Goal: Task Accomplishment & Management: Use online tool/utility

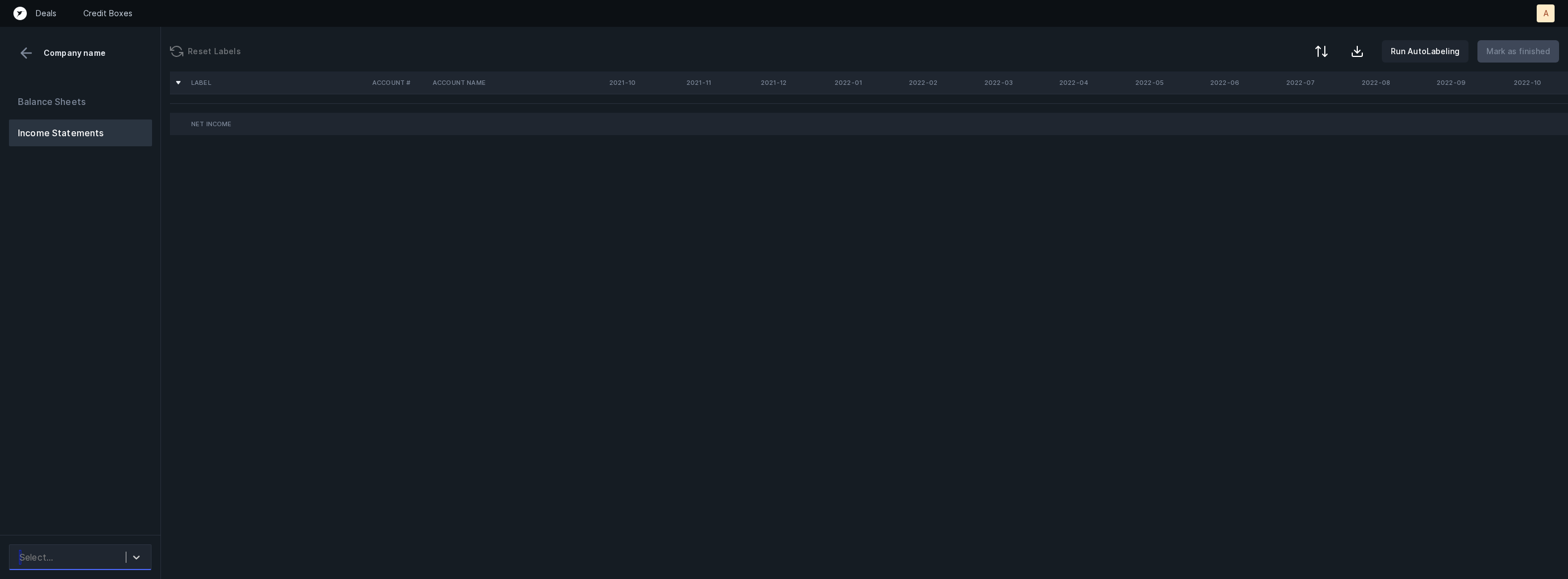
click at [105, 556] on div "Select..." at bounding box center [70, 557] width 112 height 20
click at [107, 514] on div "Quickbooks" at bounding box center [80, 504] width 142 height 23
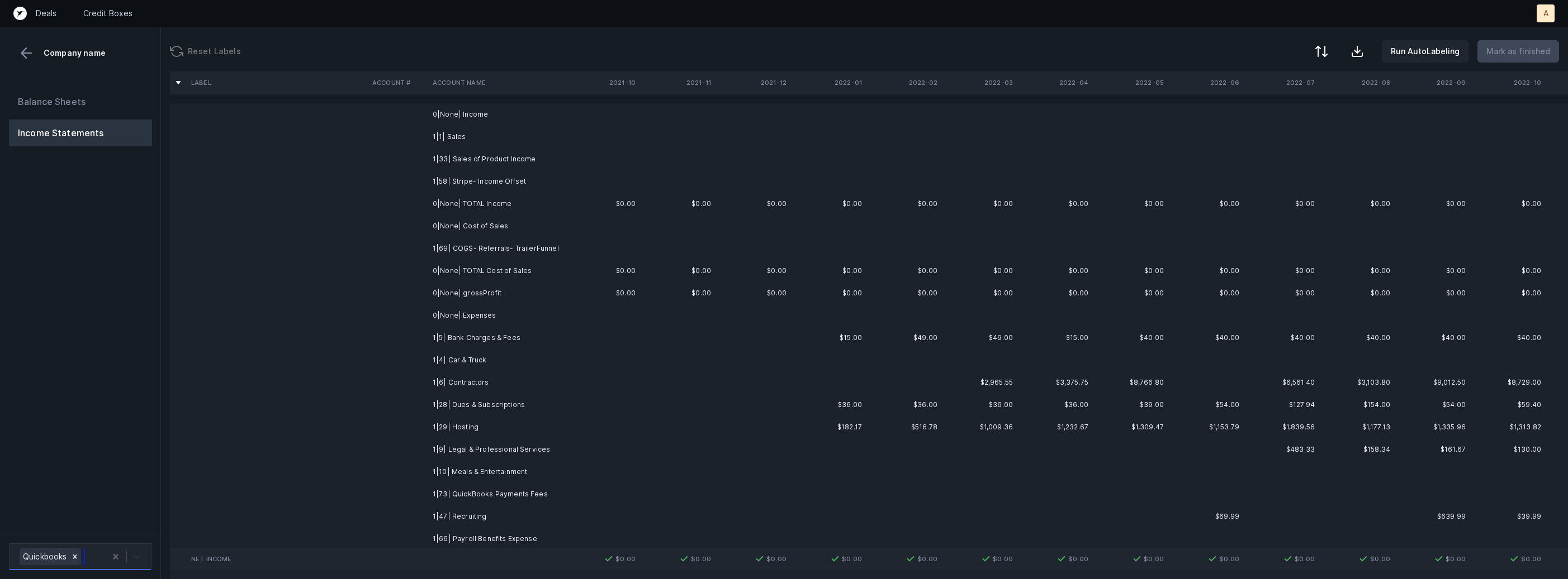
click at [144, 564] on div at bounding box center [136, 556] width 20 height 20
click at [126, 530] on div "Quickbooks" at bounding box center [80, 526] width 142 height 23
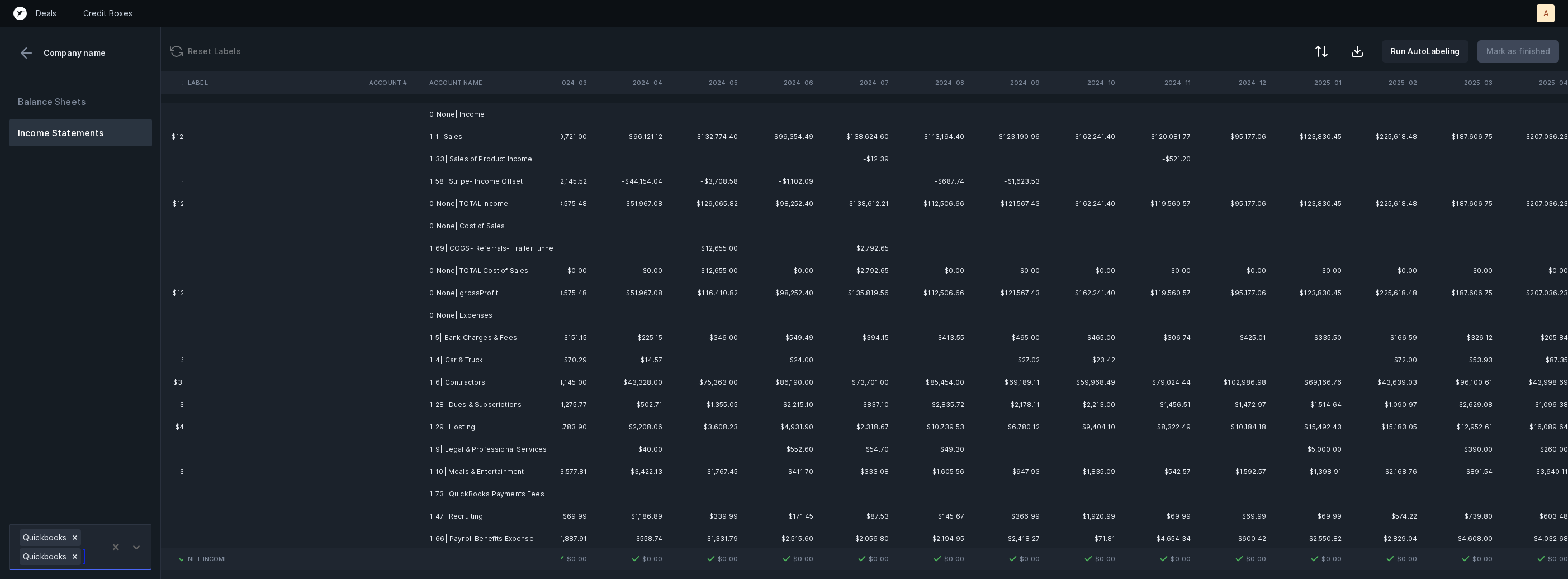
scroll to position [0, 2619]
click at [459, 142] on td "1|1| Sales" at bounding box center [493, 137] width 137 height 23
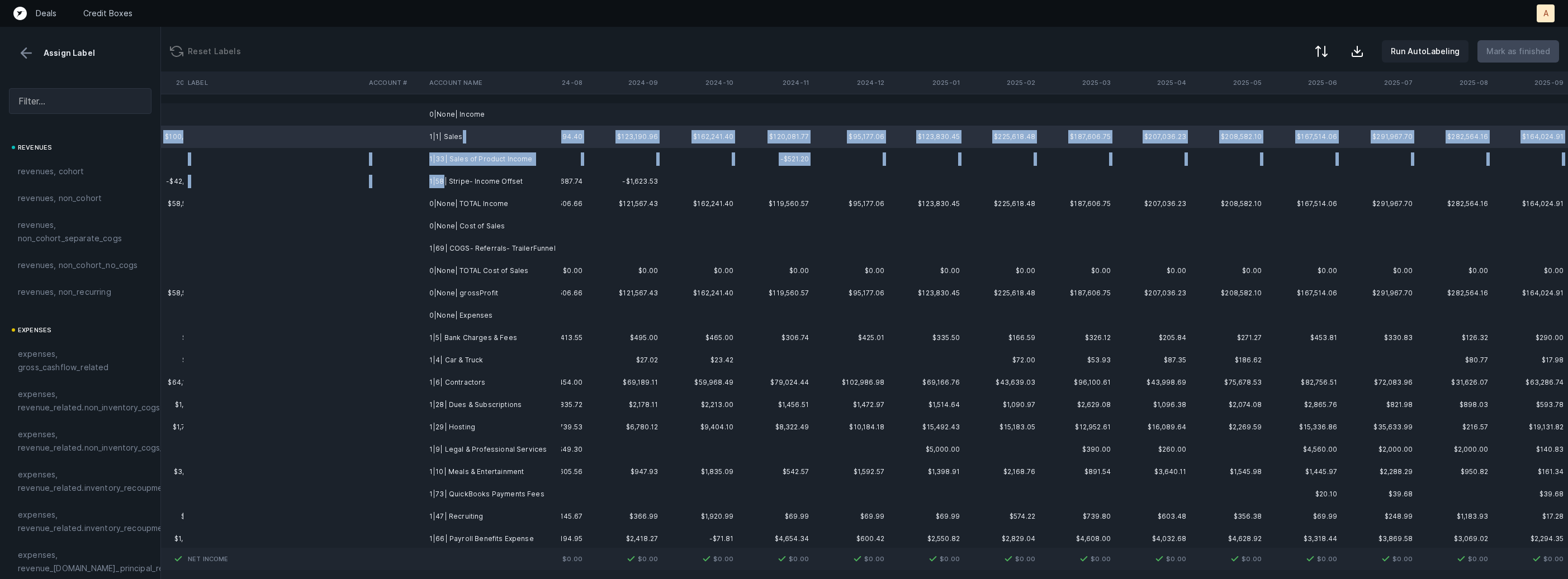
click at [444, 177] on td "1|58| Stripe- Income Offset" at bounding box center [493, 182] width 137 height 23
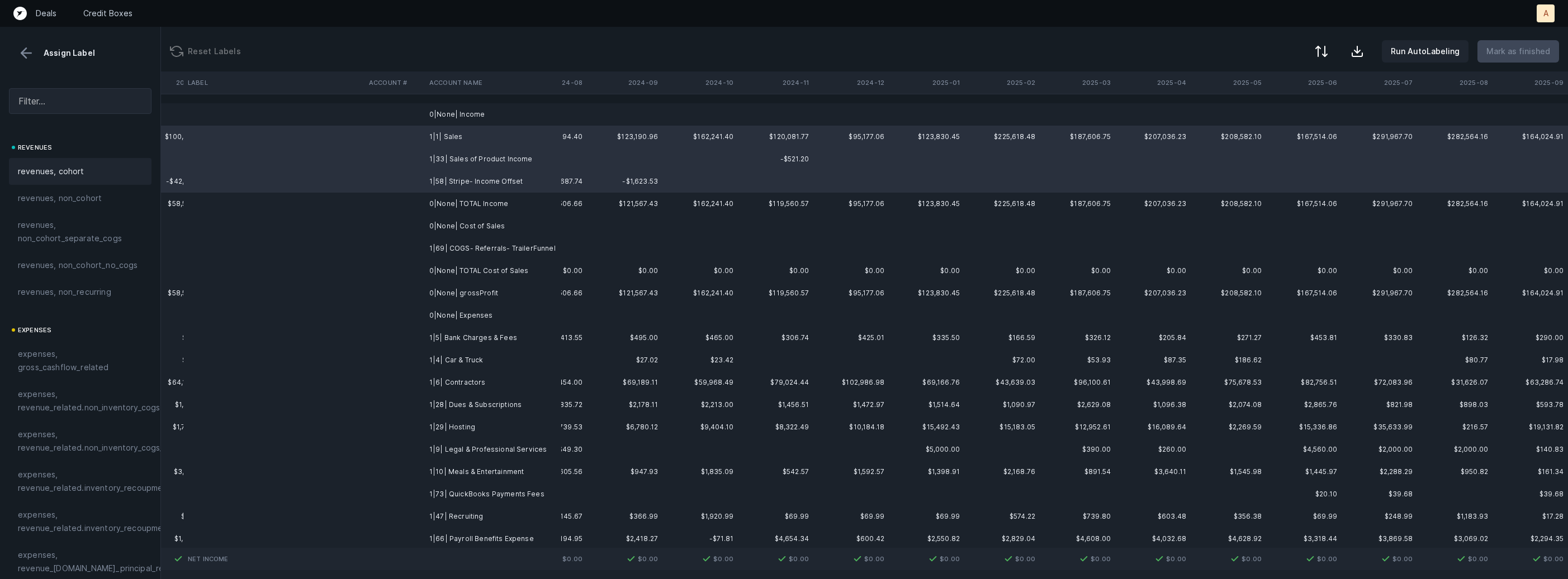
click at [26, 181] on div "revenues, cohort" at bounding box center [80, 172] width 142 height 27
click at [439, 240] on td "1|69| COGS- Referrals- TrailerFunnel" at bounding box center [493, 248] width 137 height 23
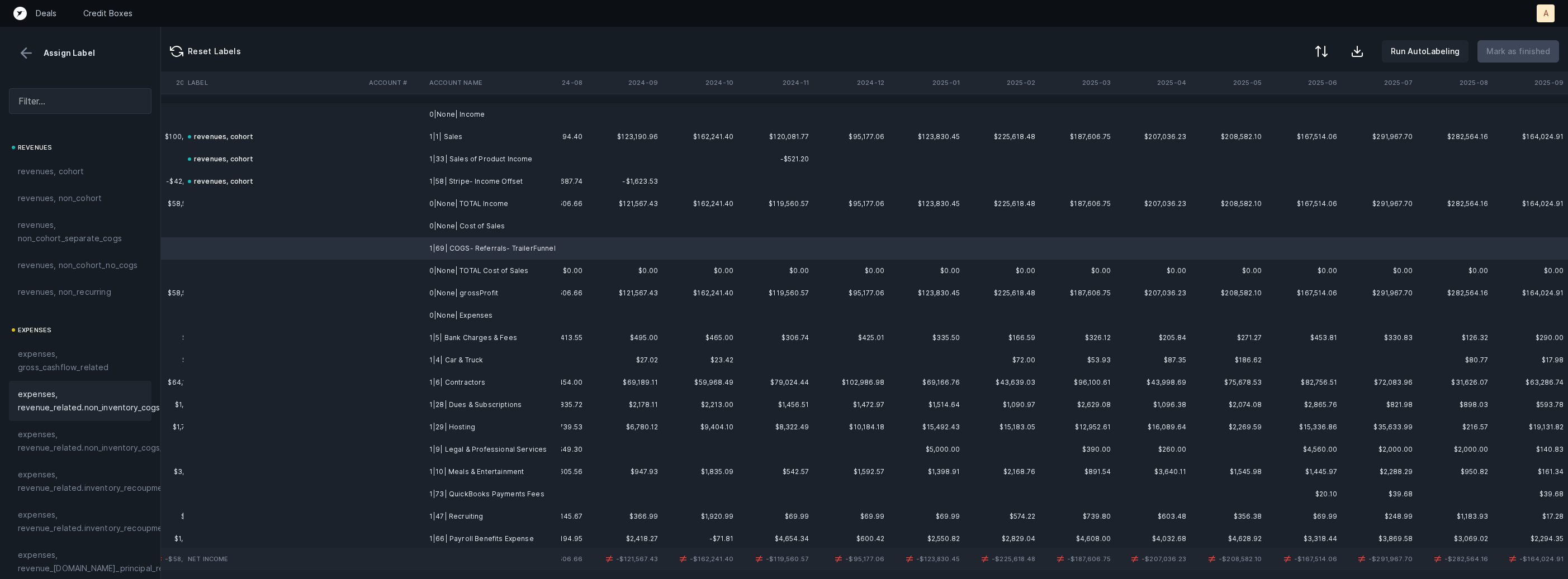
click at [129, 409] on span "expenses, revenue_related.non_inventory_cogs" at bounding box center [89, 401] width 142 height 27
click at [449, 336] on td "1|5| Bank Charges & Fees" at bounding box center [493, 338] width 137 height 23
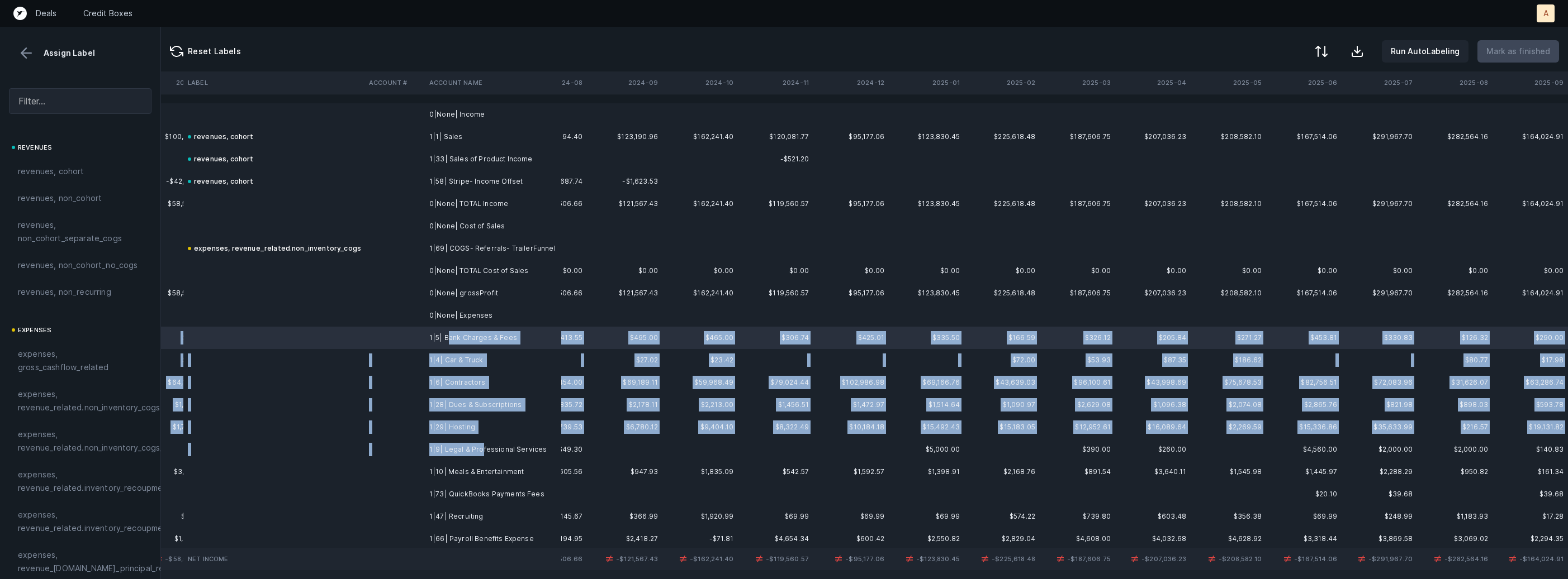
click at [480, 447] on td "1|9| Legal & Professional Services" at bounding box center [493, 450] width 137 height 23
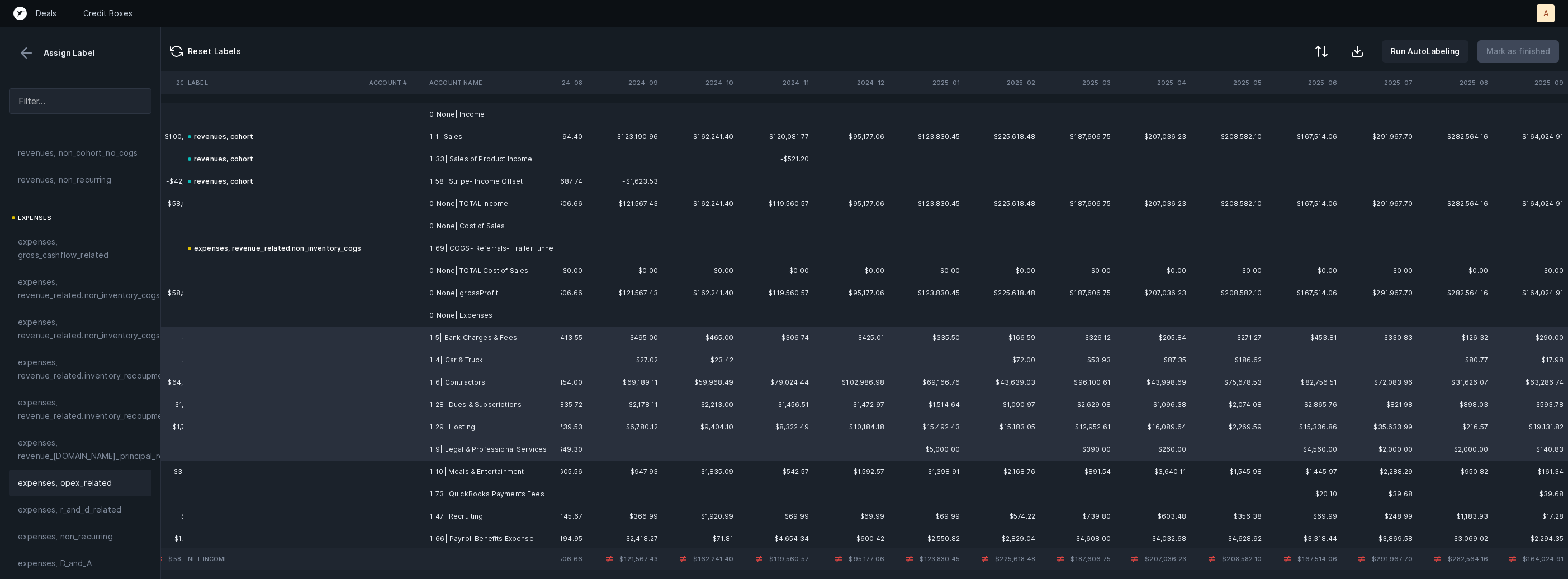
scroll to position [137, 0]
click at [52, 450] on div "expenses, opex_related" at bounding box center [80, 458] width 142 height 27
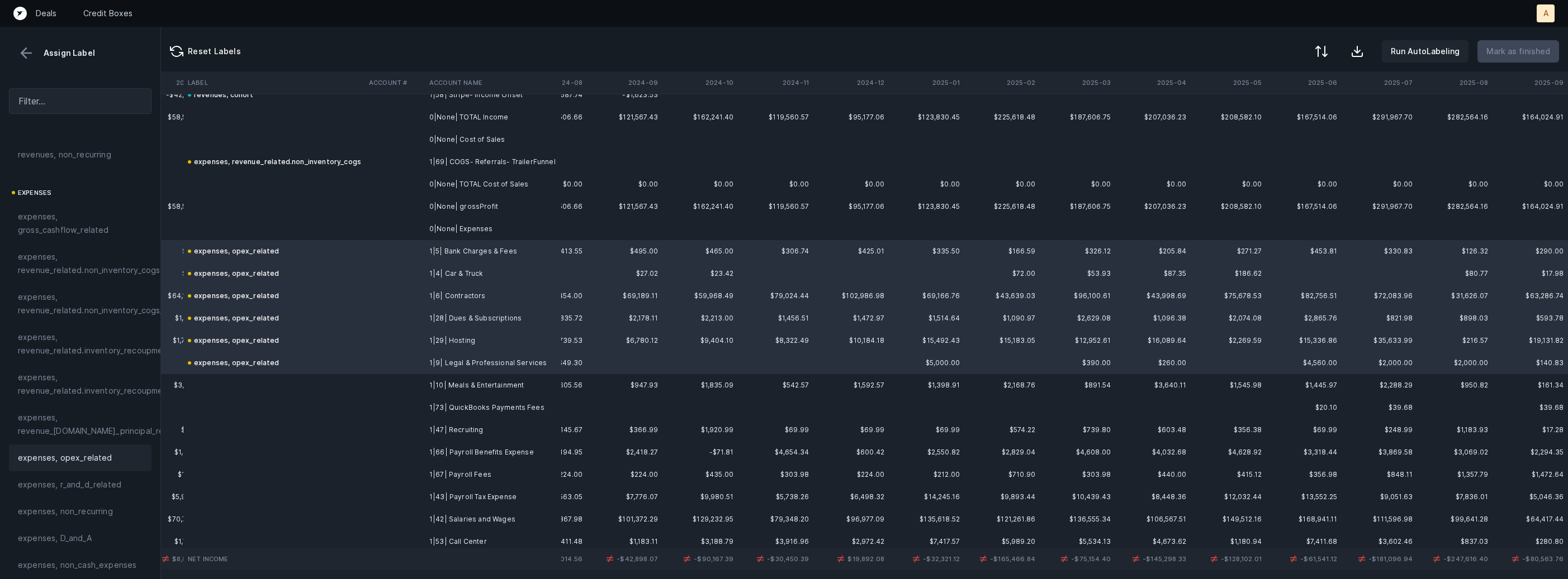
scroll to position [167, 2619]
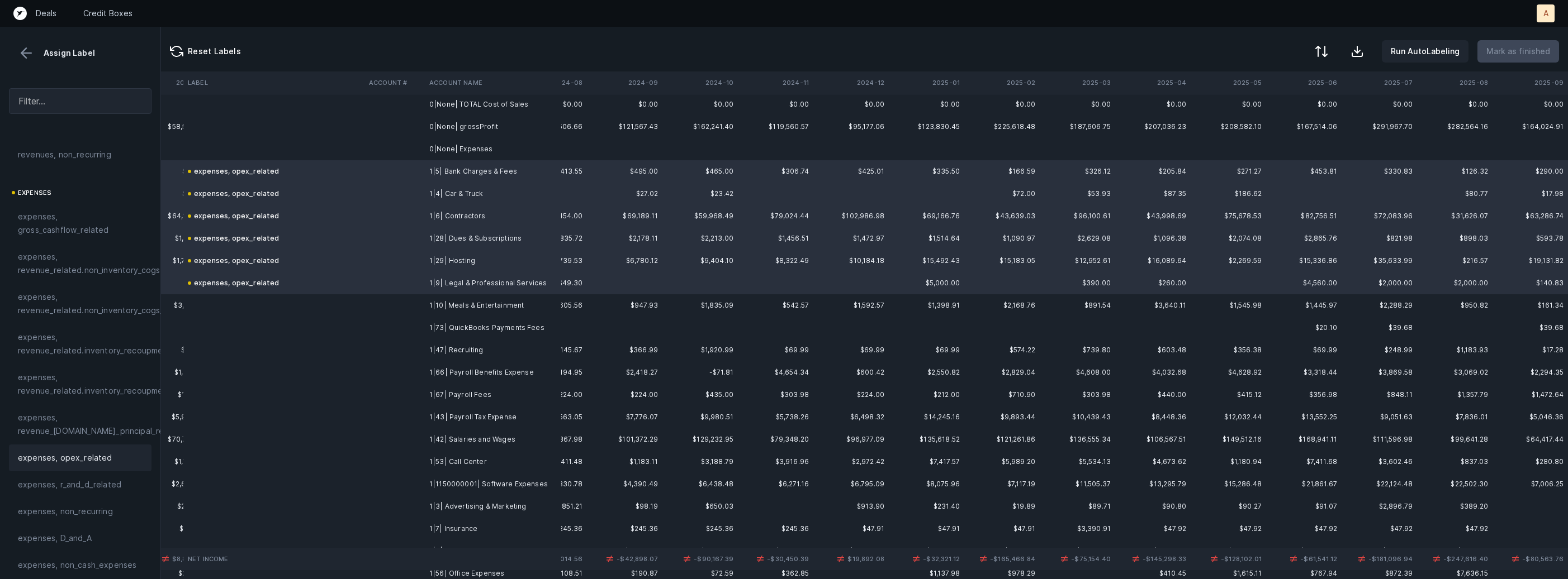
click at [453, 303] on td "1|10| Meals & Entertainment" at bounding box center [493, 305] width 137 height 23
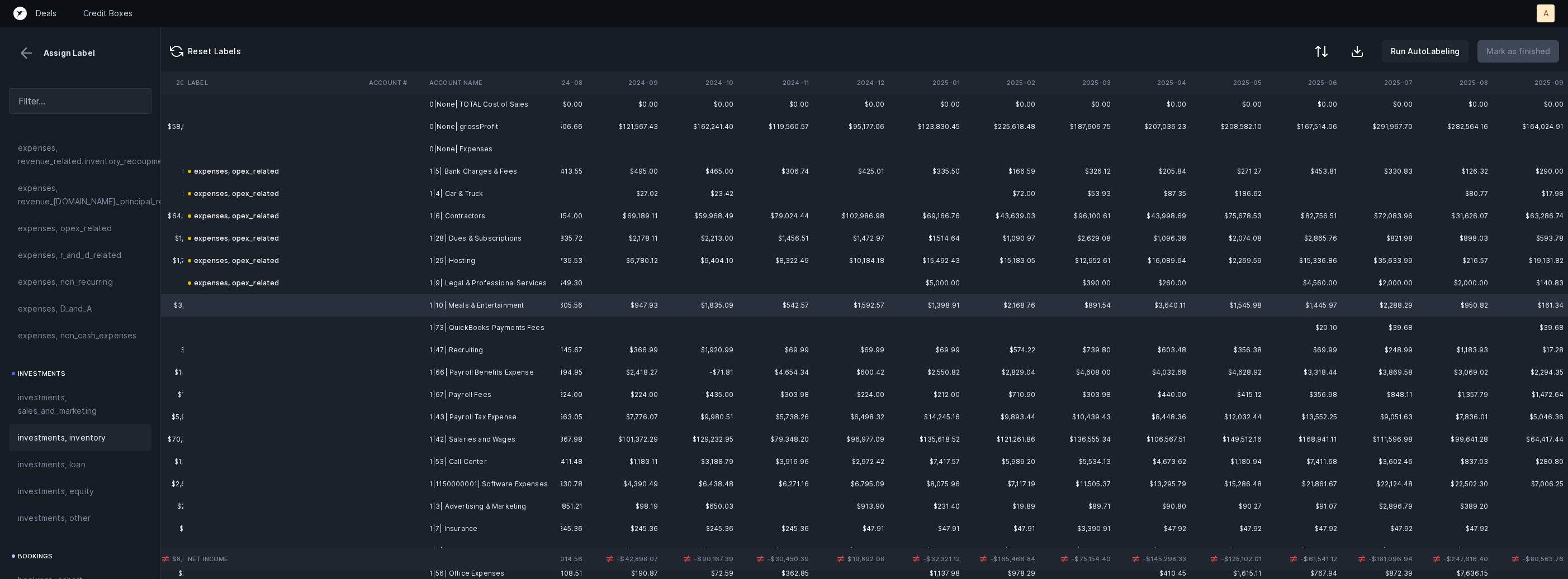
scroll to position [381, 0]
click at [84, 390] on span "investments, sales_and_marketing" at bounding box center [80, 391] width 125 height 27
click at [468, 327] on td "1|73| QuickBooks Payments Fees" at bounding box center [493, 328] width 137 height 23
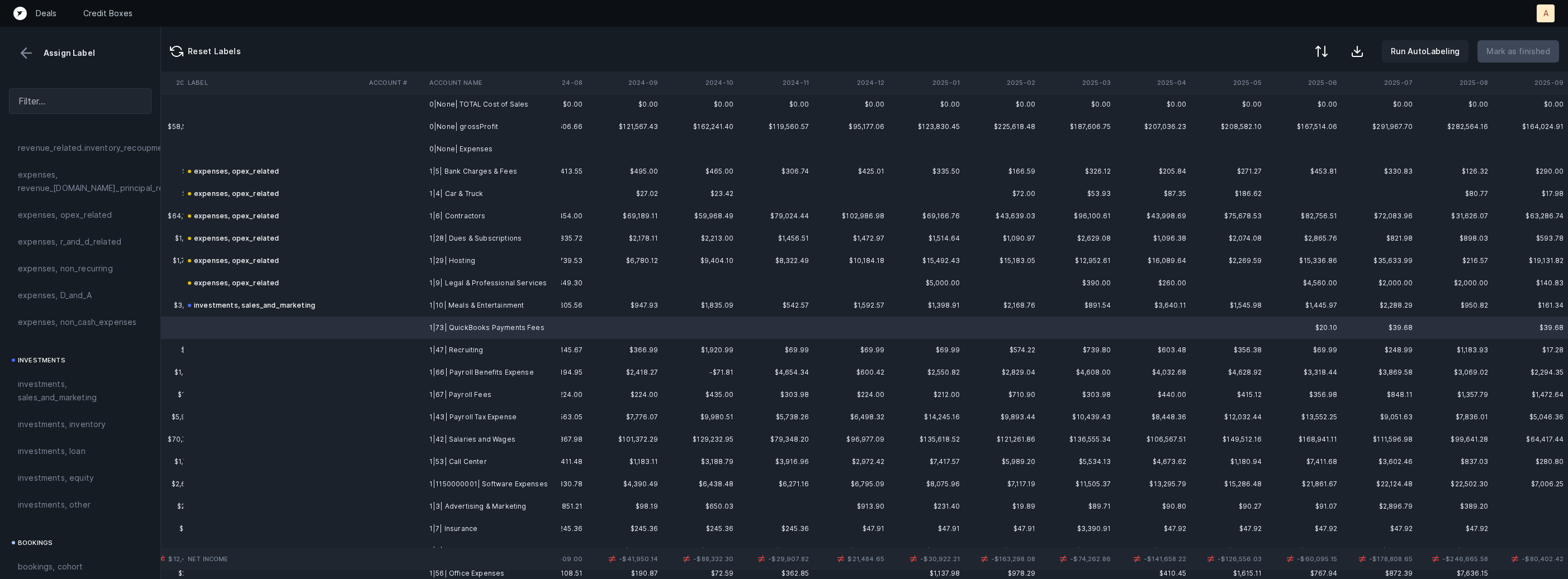
click at [478, 477] on td "1|1150000001| Software Expenses" at bounding box center [493, 484] width 137 height 23
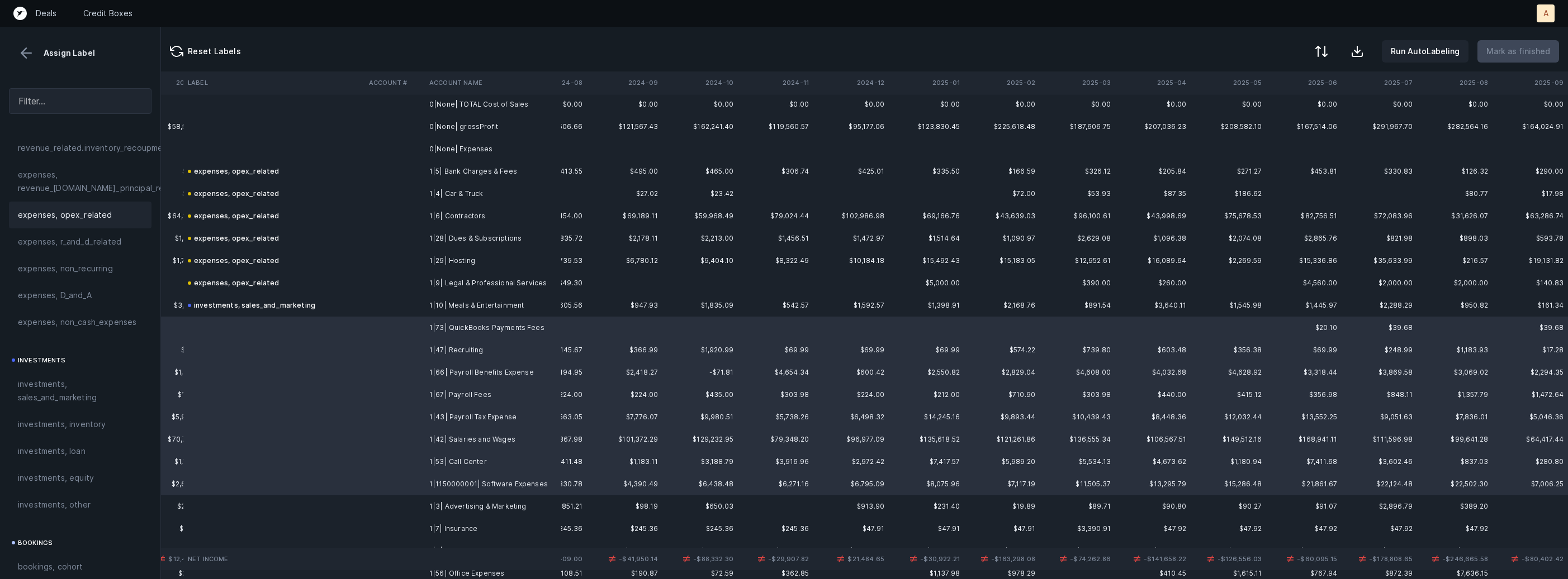
click at [87, 210] on span "expenses, opex_related" at bounding box center [65, 215] width 94 height 13
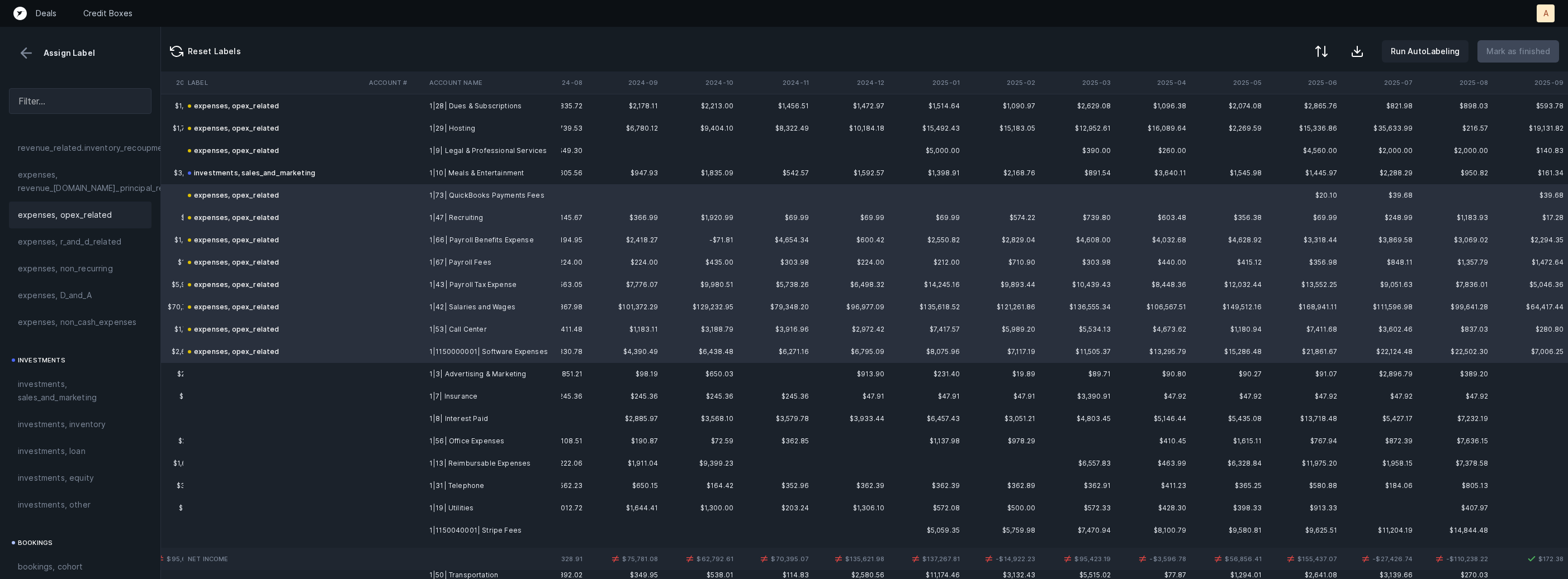
scroll to position [395, 2619]
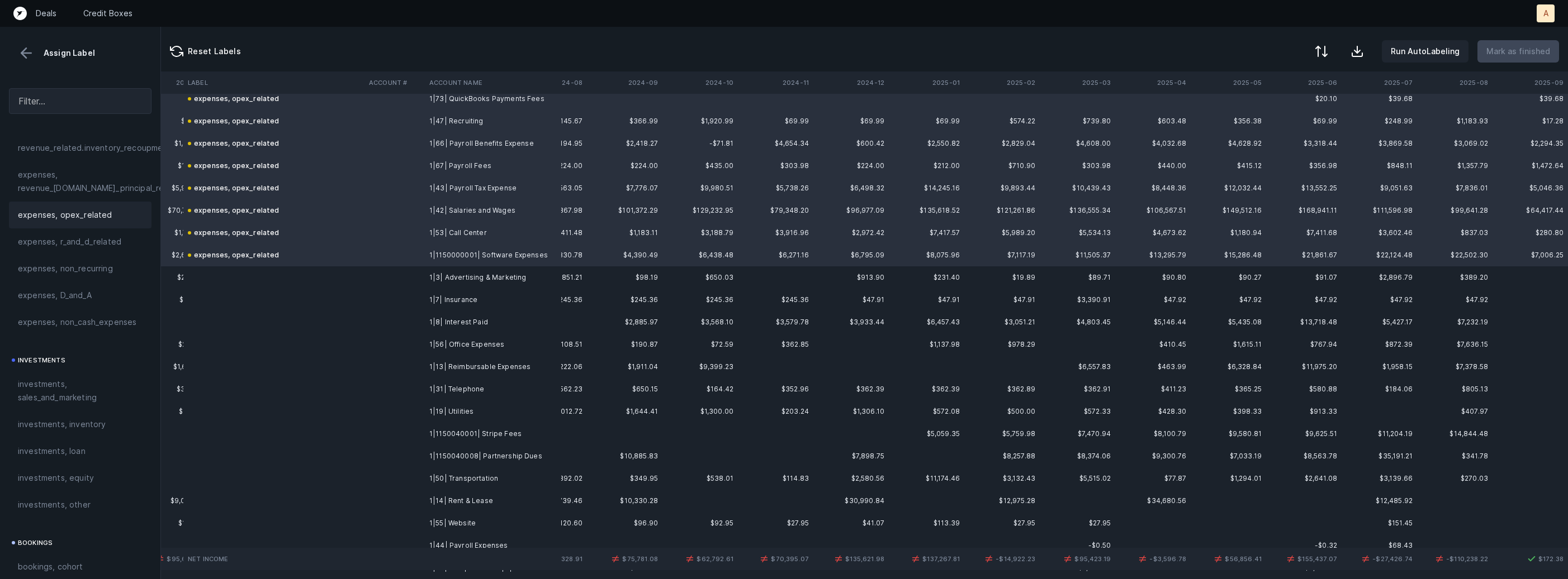
click at [407, 281] on td at bounding box center [395, 278] width 61 height 23
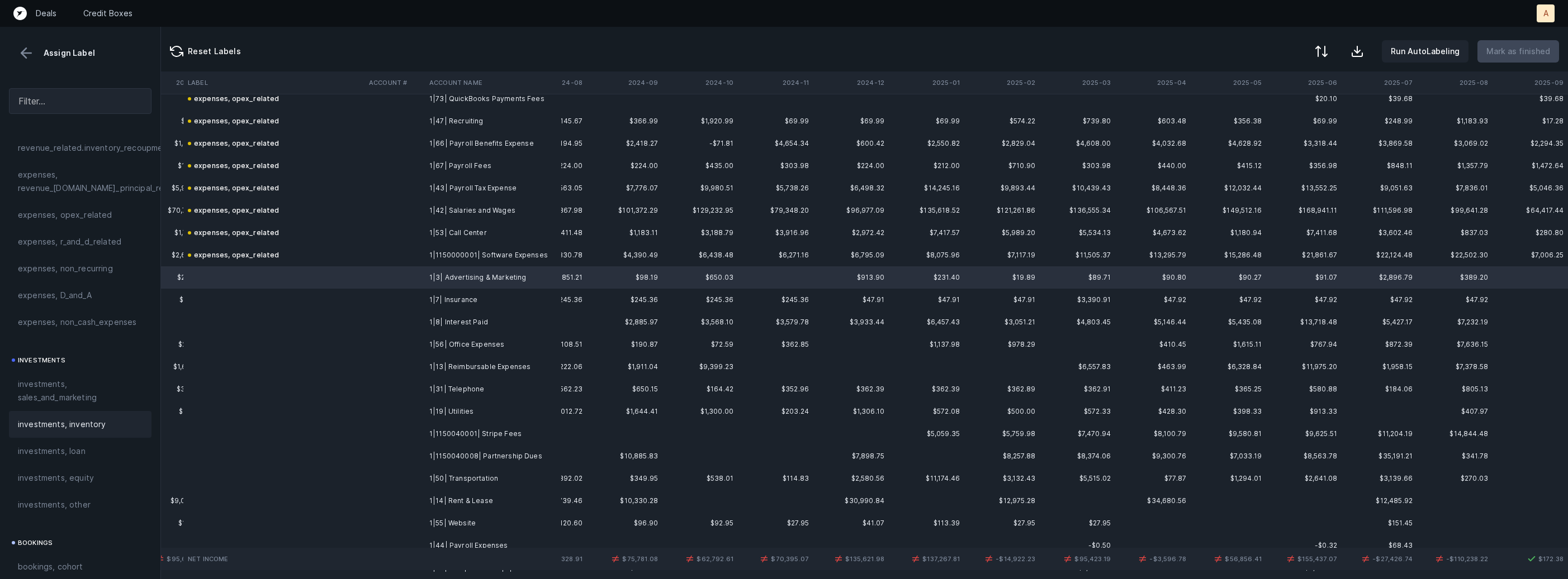
click at [86, 412] on div "investments, inventory" at bounding box center [80, 424] width 142 height 27
click at [96, 395] on span "investments, sales_and_marketing" at bounding box center [80, 391] width 125 height 27
click at [380, 300] on td at bounding box center [395, 300] width 61 height 23
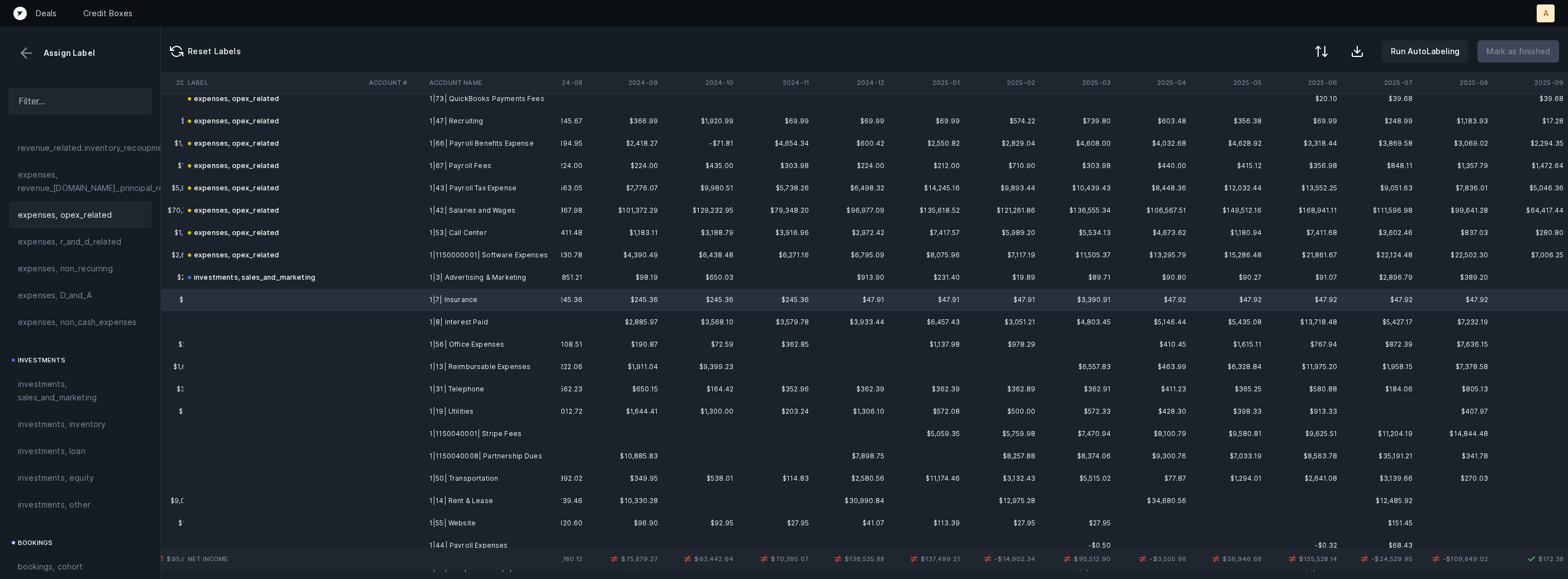
click at [82, 217] on span "expenses, opex_related" at bounding box center [65, 215] width 94 height 13
click at [380, 322] on td at bounding box center [395, 322] width 61 height 23
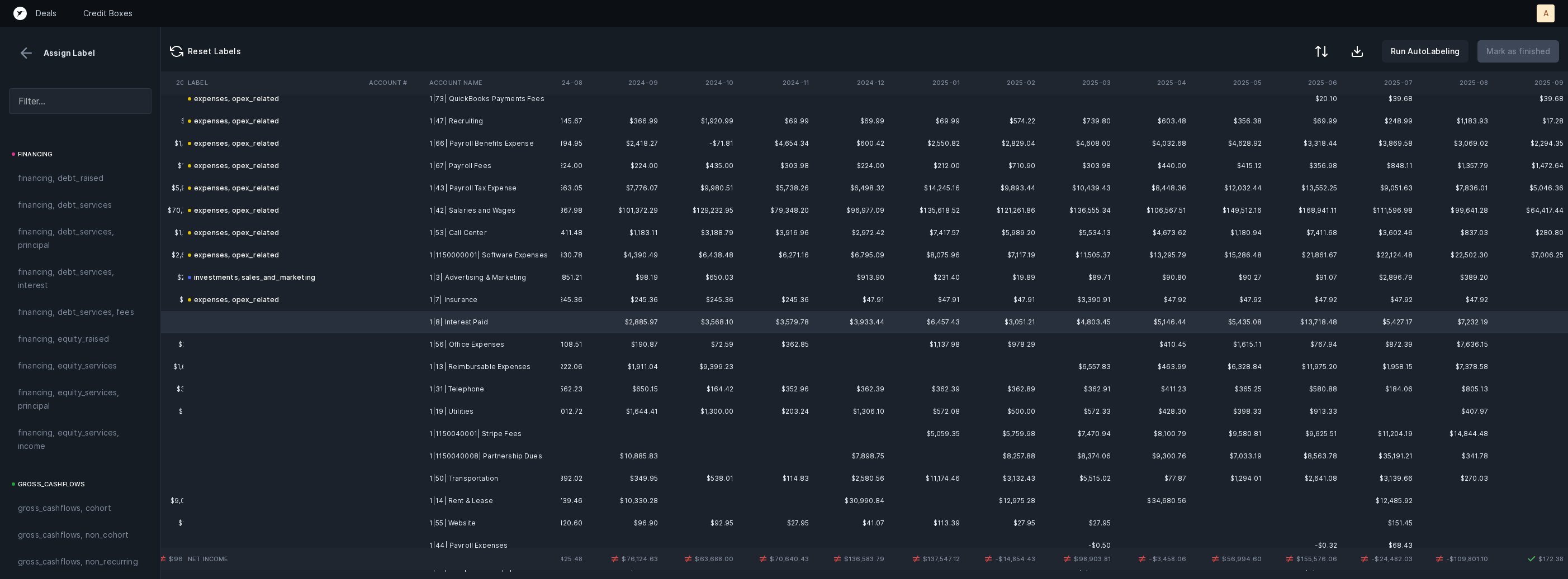
scroll to position [855, 0]
click at [72, 284] on span "financing, debt_services, interest" at bounding box center [80, 281] width 125 height 27
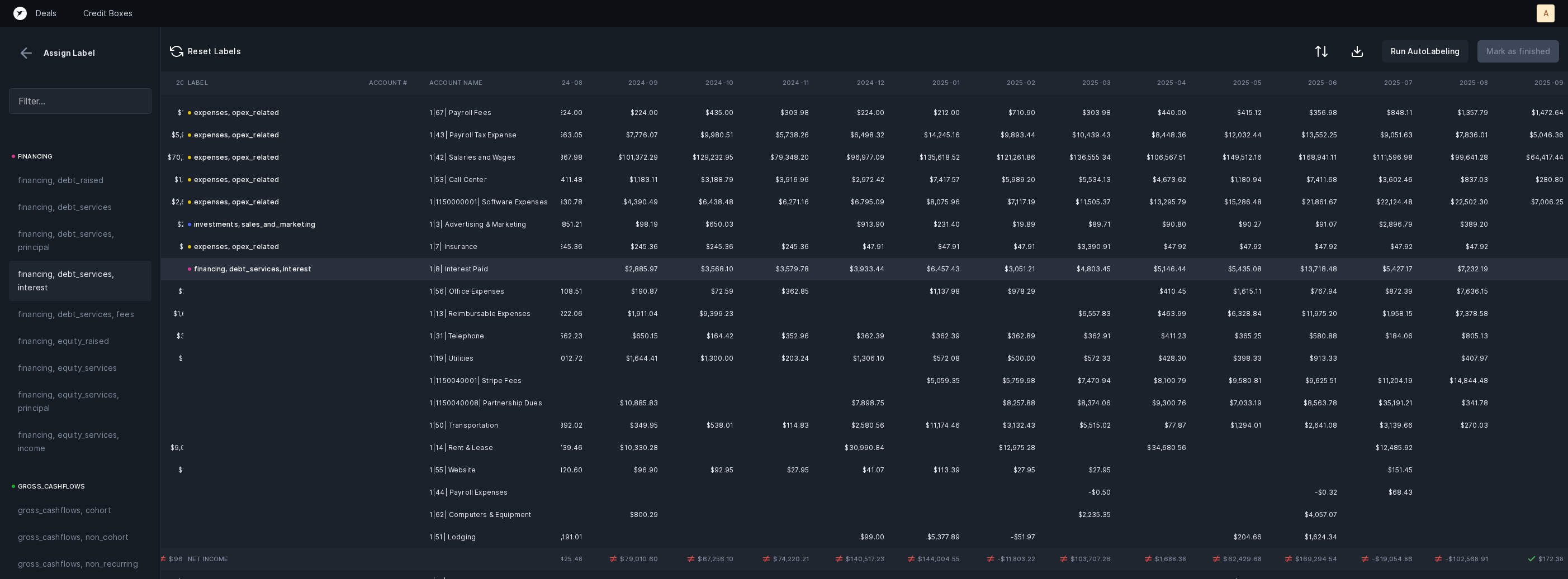
click at [455, 284] on td "1|56| Office Expenses" at bounding box center [493, 292] width 137 height 23
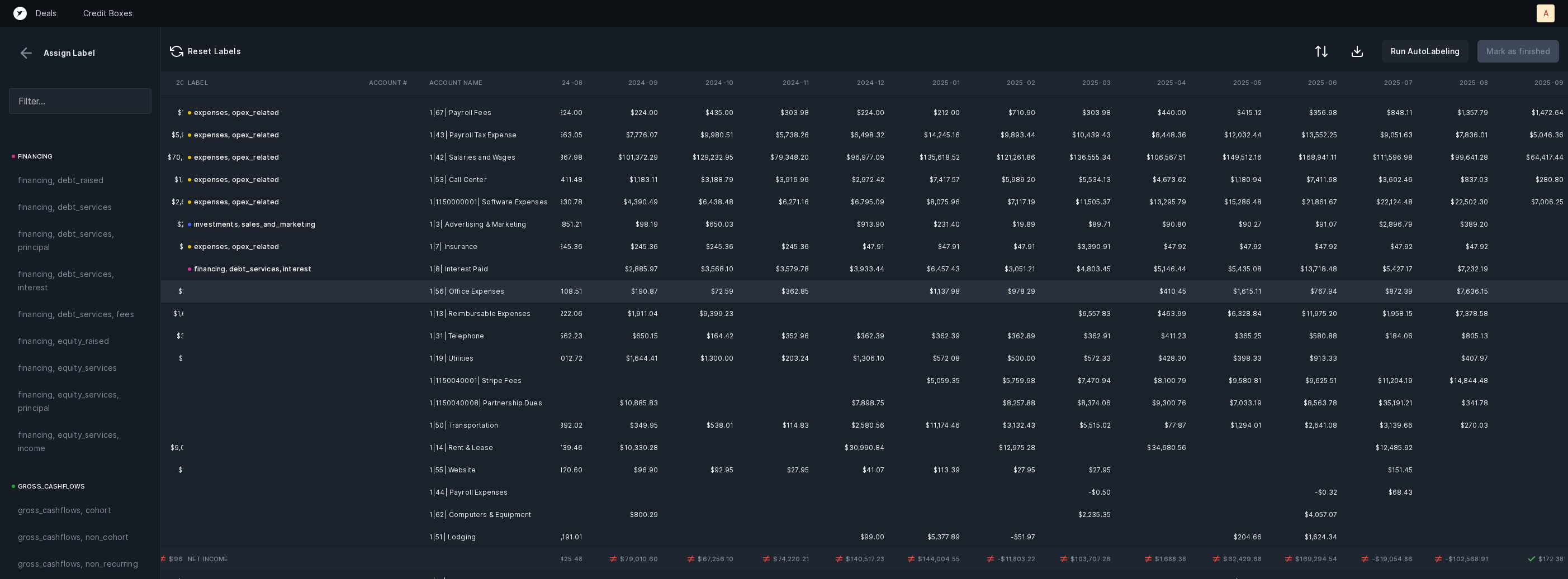
click at [460, 447] on td "1|14| Rent & Lease" at bounding box center [493, 448] width 137 height 23
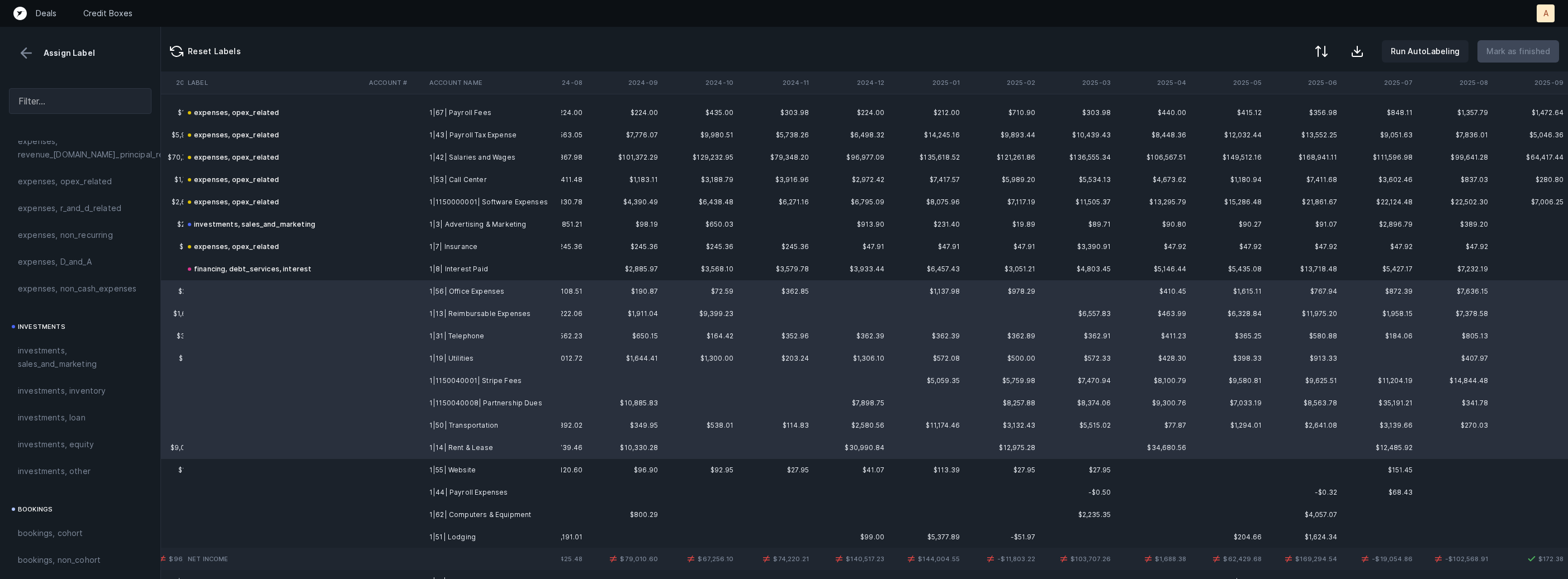
scroll to position [374, 0]
click at [93, 231] on div "expenses, opex_related" at bounding box center [80, 221] width 142 height 27
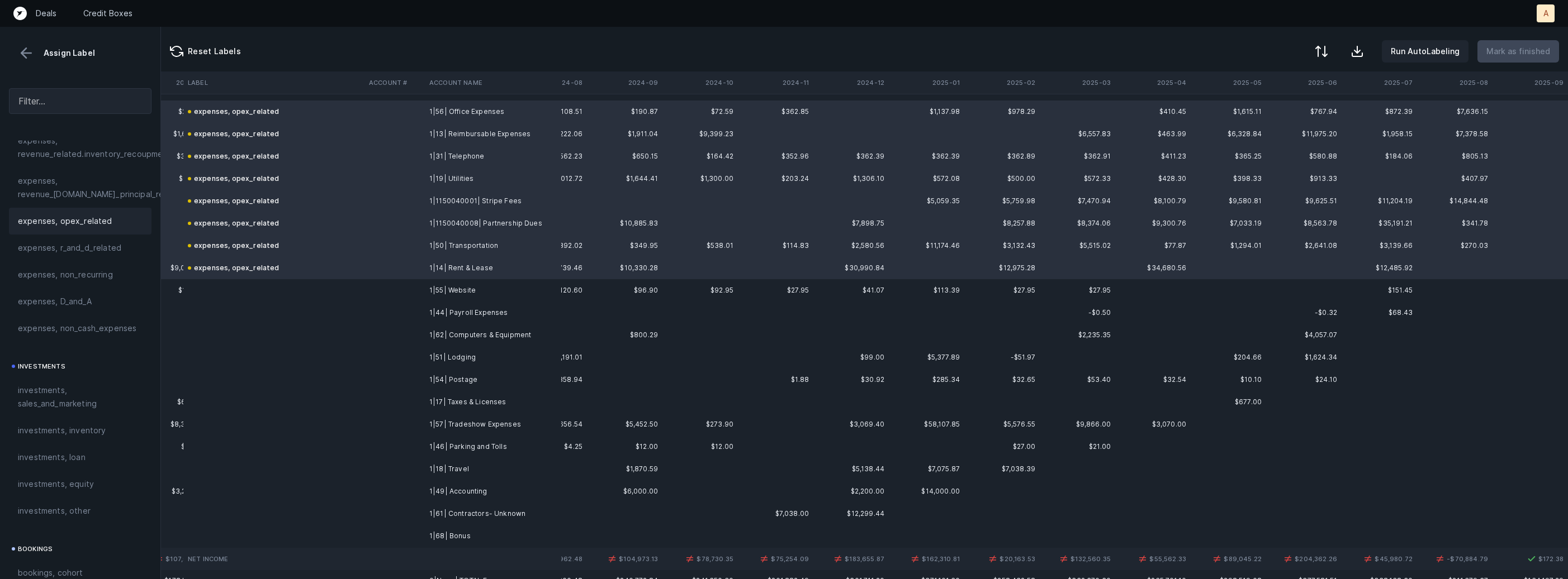
scroll to position [683, 2619]
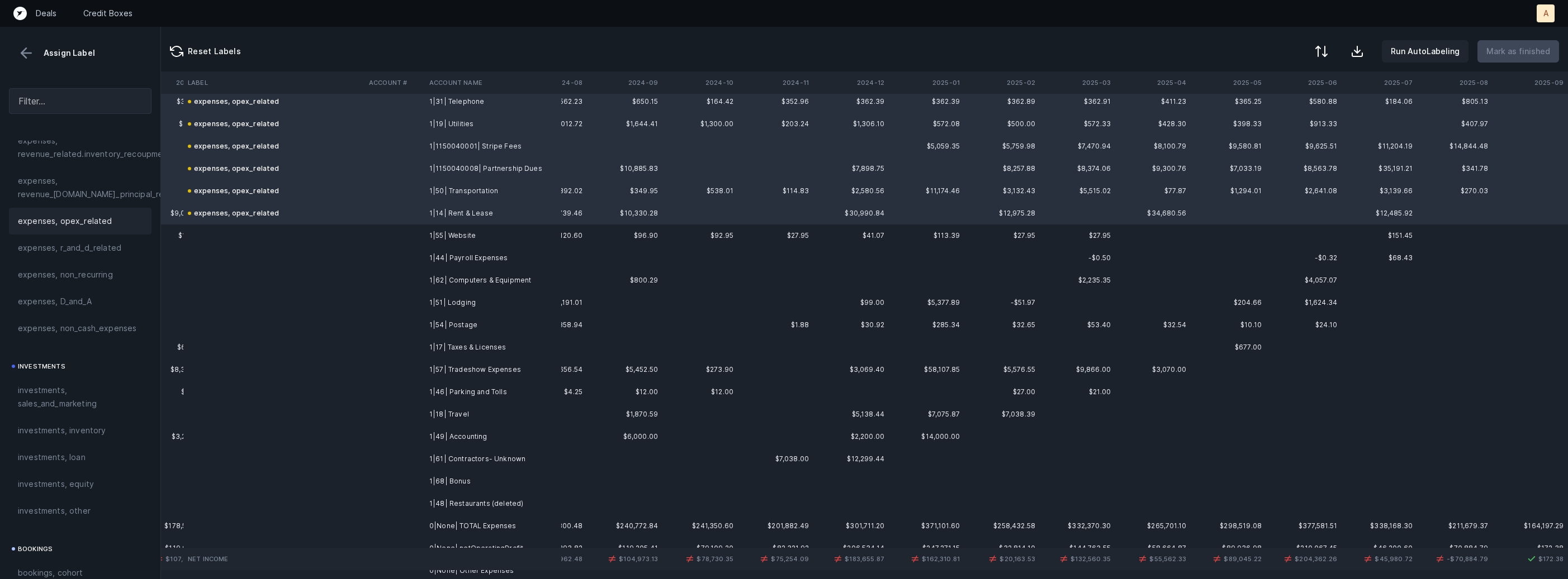
click at [395, 241] on td at bounding box center [395, 236] width 61 height 23
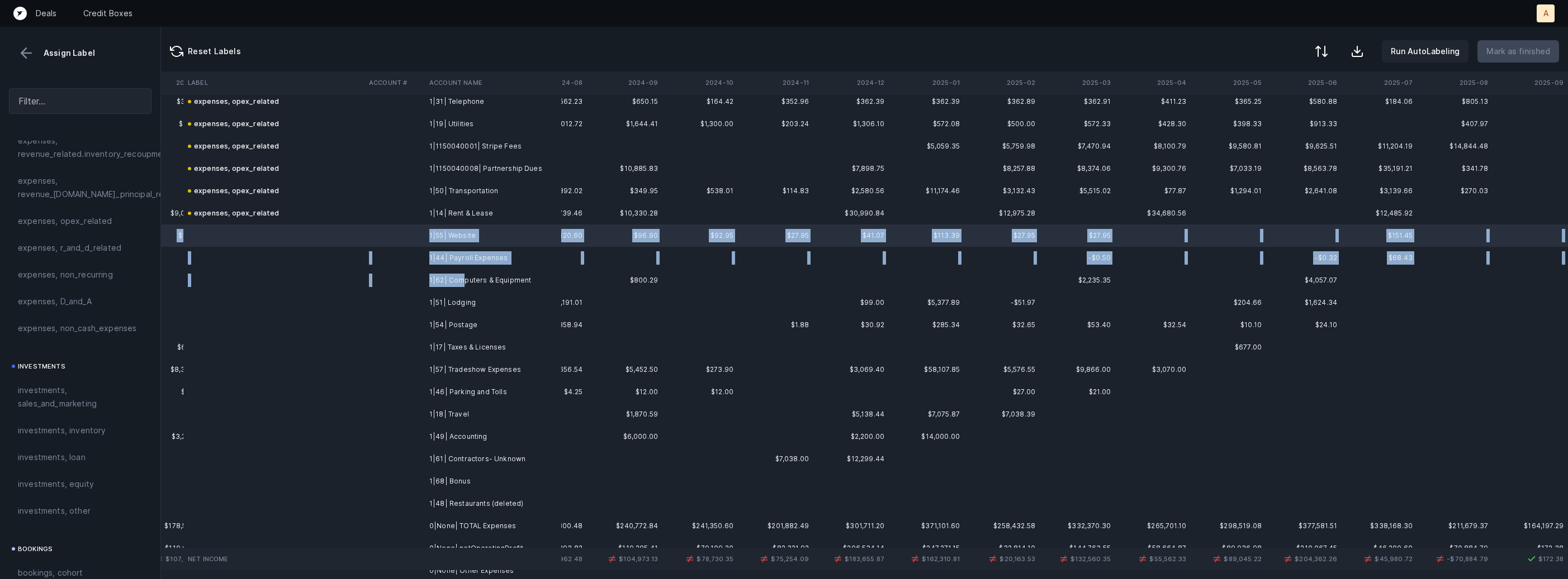
click at [460, 281] on td "1|62| Computers & Equipment" at bounding box center [493, 281] width 137 height 23
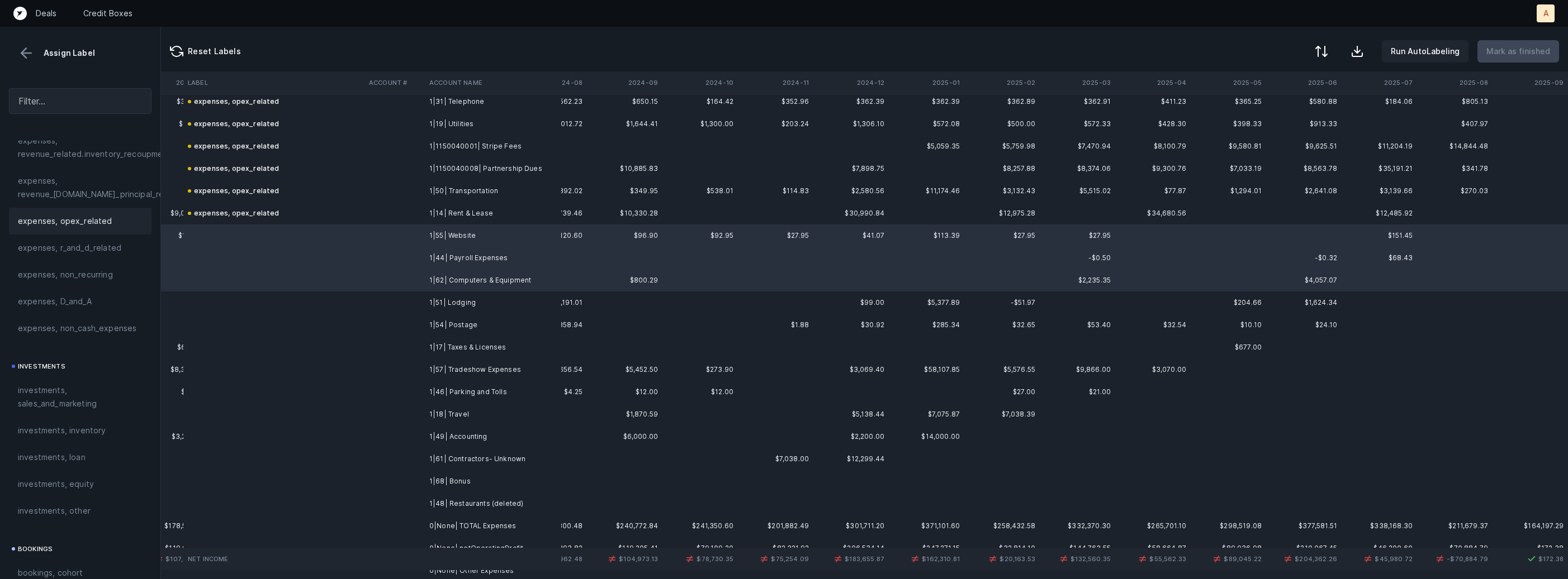
click at [58, 222] on span "expenses, opex_related" at bounding box center [65, 221] width 94 height 13
click at [392, 293] on td at bounding box center [395, 303] width 61 height 23
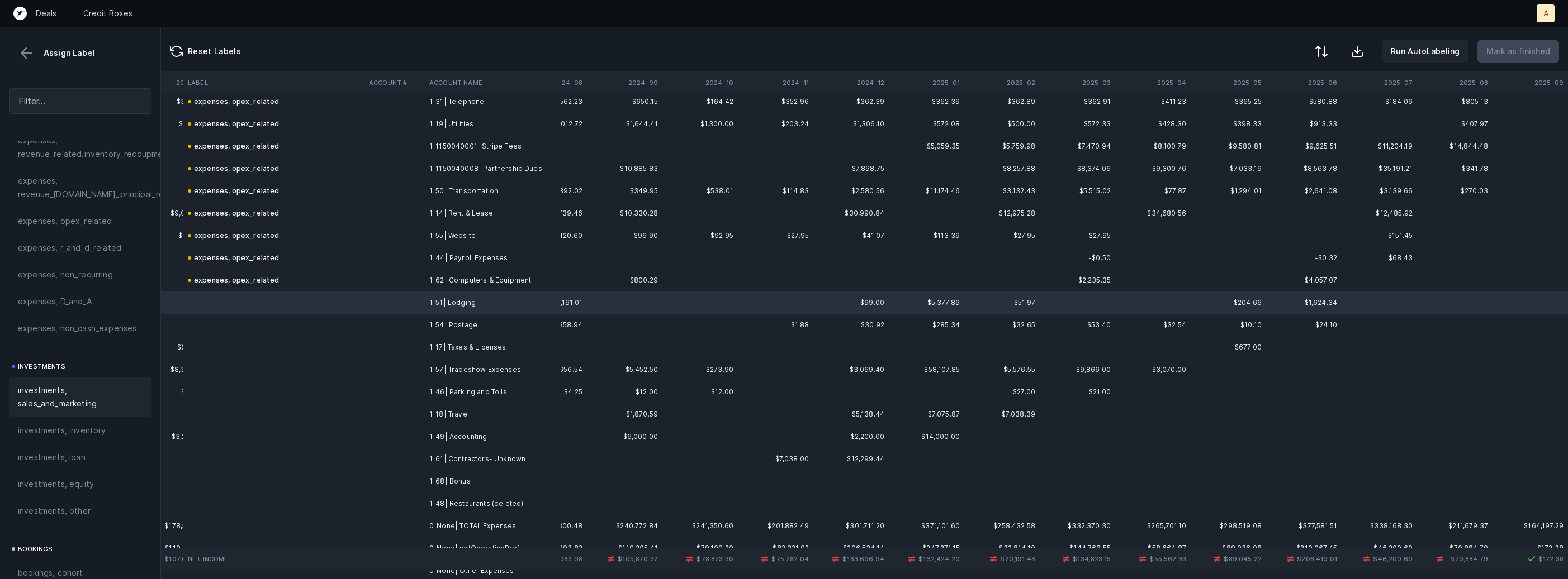
click at [43, 409] on span "investments, sales_and_marketing" at bounding box center [80, 397] width 125 height 27
click at [436, 319] on td "1|54| Postage" at bounding box center [493, 325] width 137 height 23
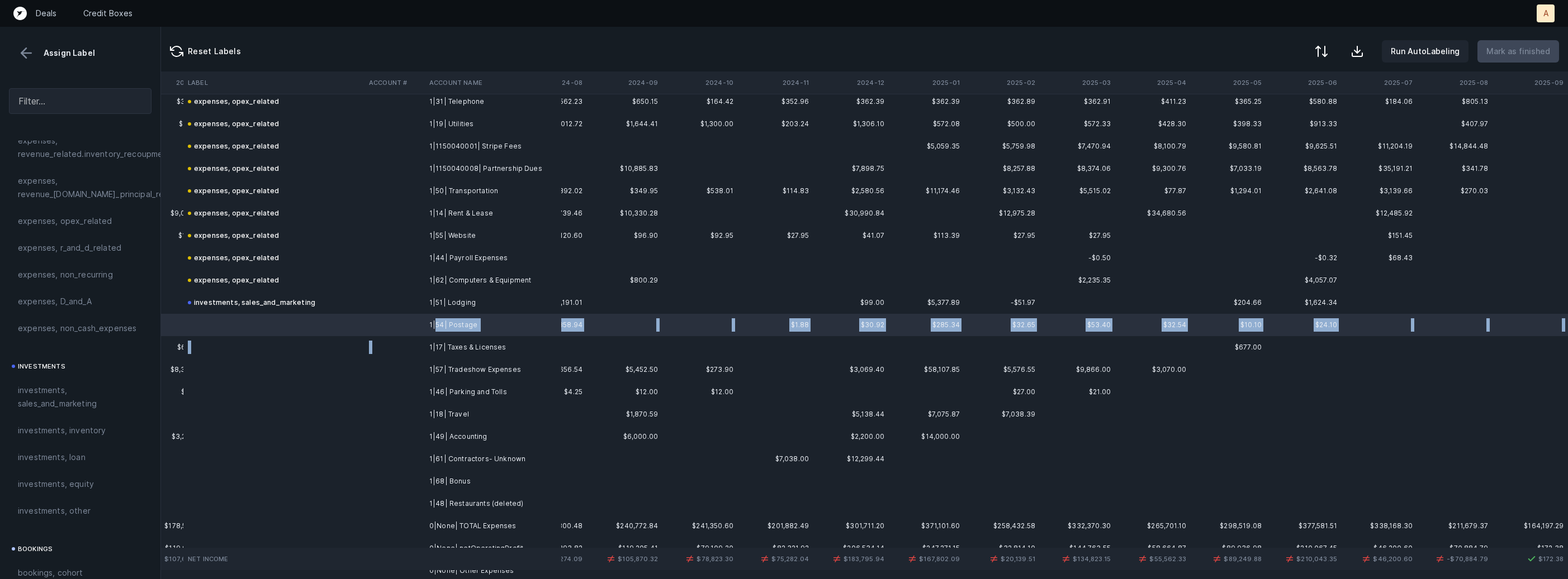
click at [427, 340] on td "1|17| Taxes & Licenses" at bounding box center [493, 348] width 137 height 23
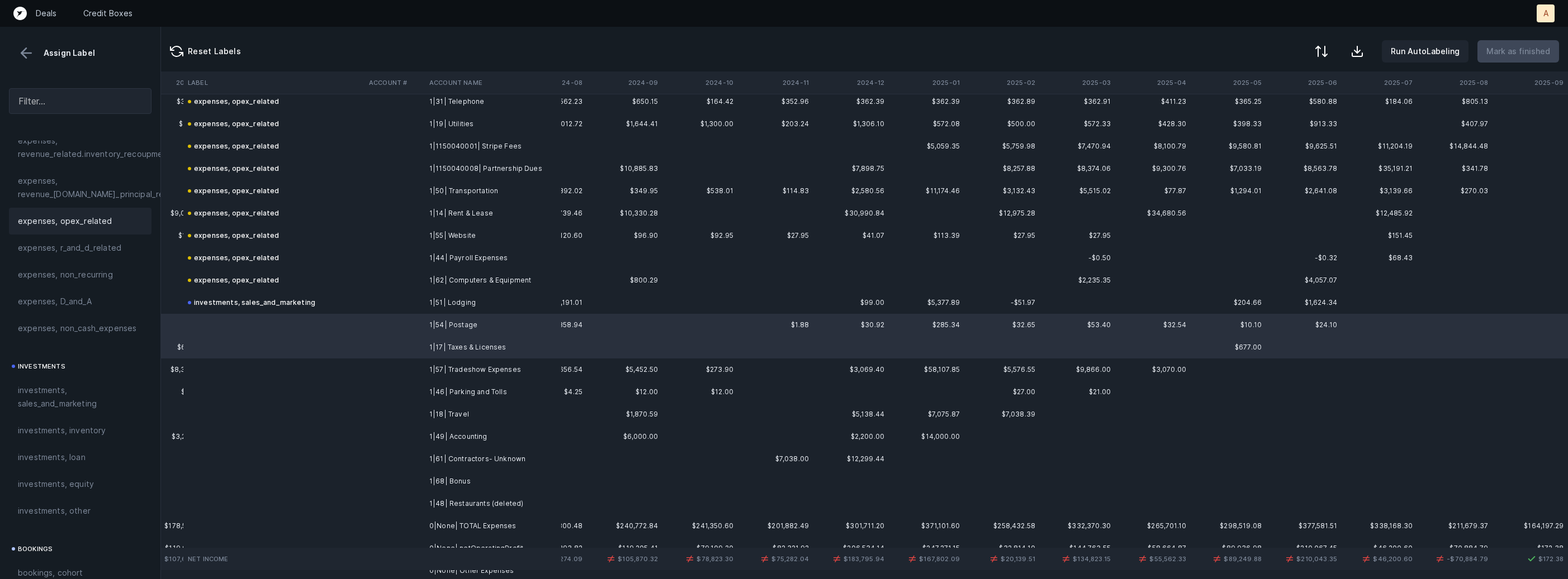
click at [57, 215] on span "expenses, opex_related" at bounding box center [65, 221] width 94 height 13
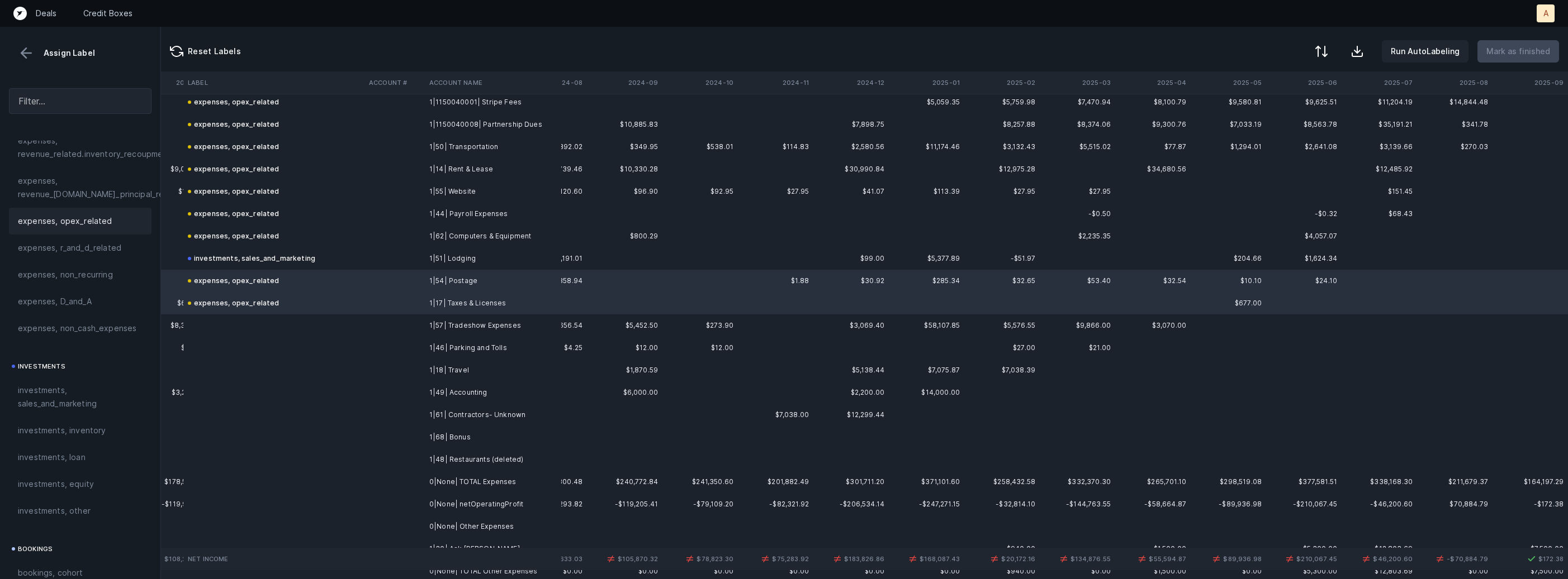
scroll to position [739, 2619]
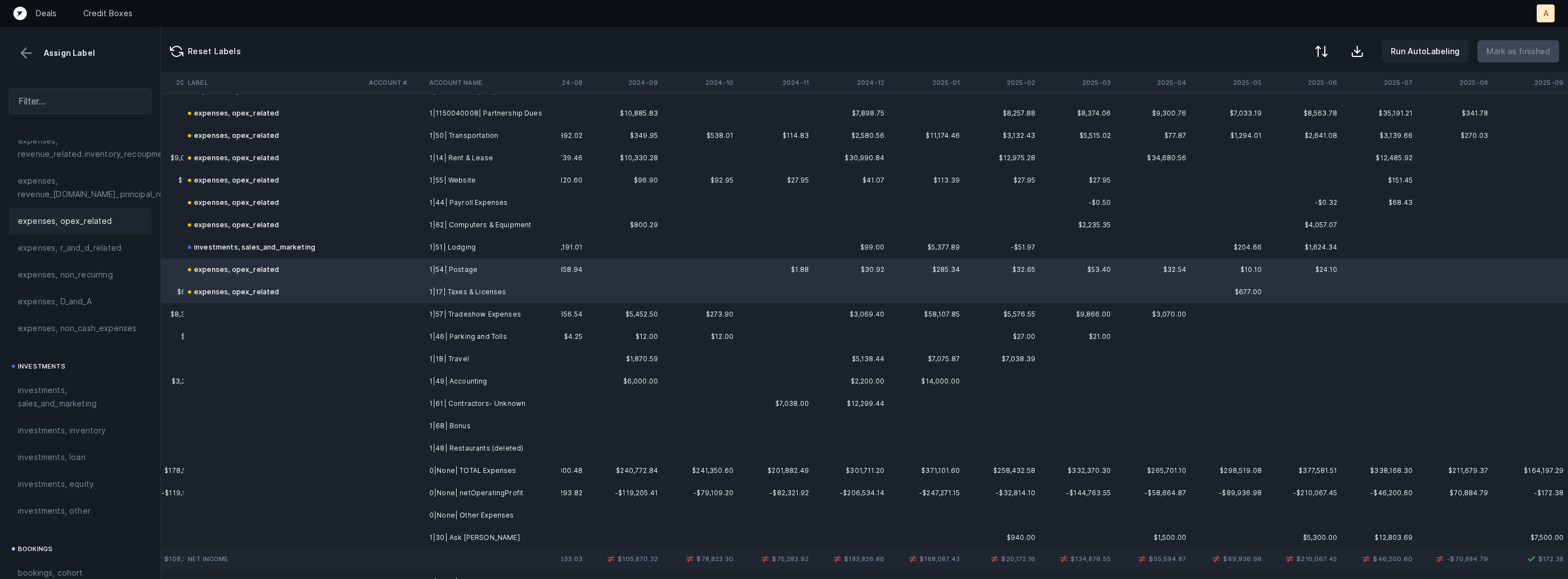
click at [386, 319] on td at bounding box center [395, 314] width 61 height 23
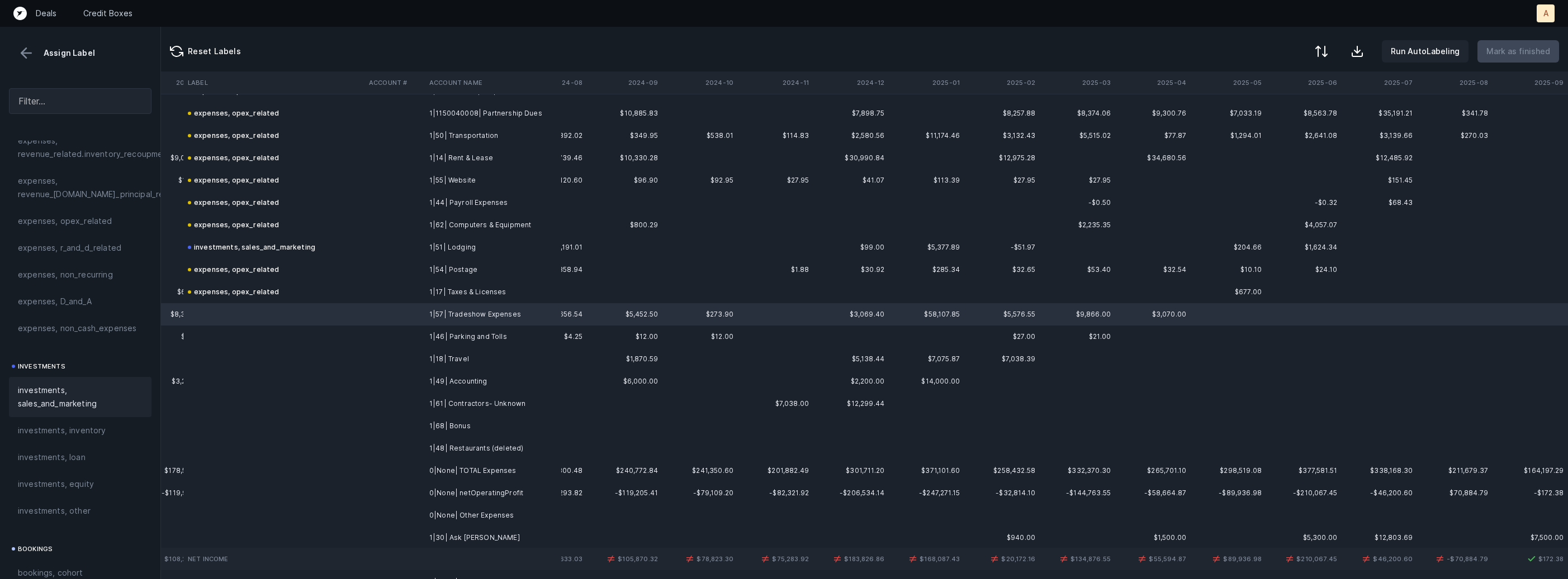
click at [101, 397] on span "investments, sales_and_marketing" at bounding box center [80, 397] width 125 height 27
click at [454, 338] on td "1|46| Parking and Tolls" at bounding box center [493, 337] width 137 height 23
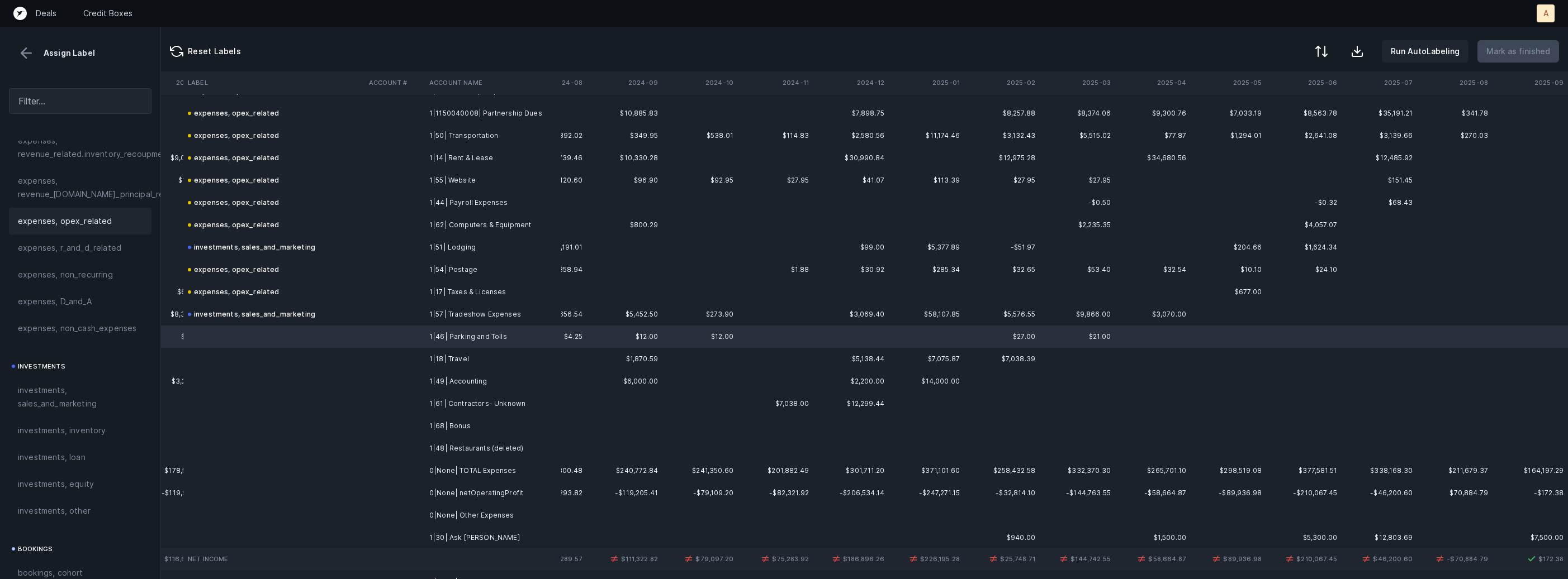
click at [84, 227] on span "expenses, opex_related" at bounding box center [65, 221] width 94 height 13
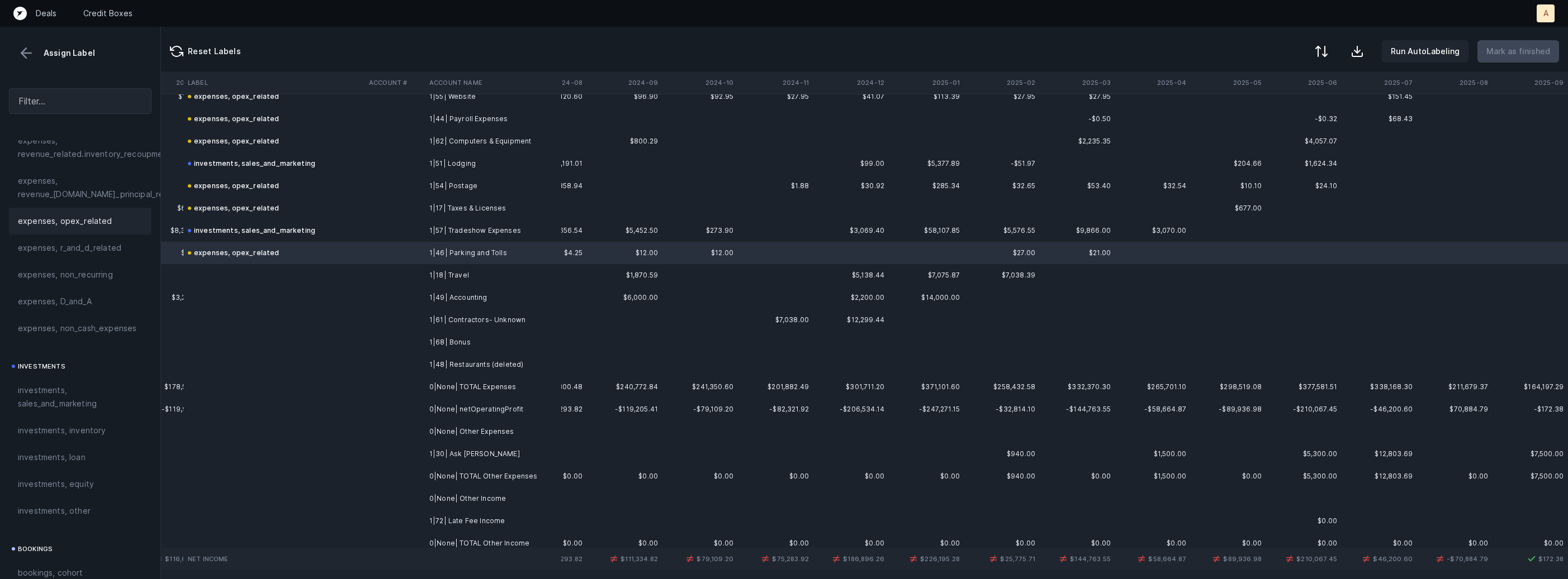
scroll to position [847, 2619]
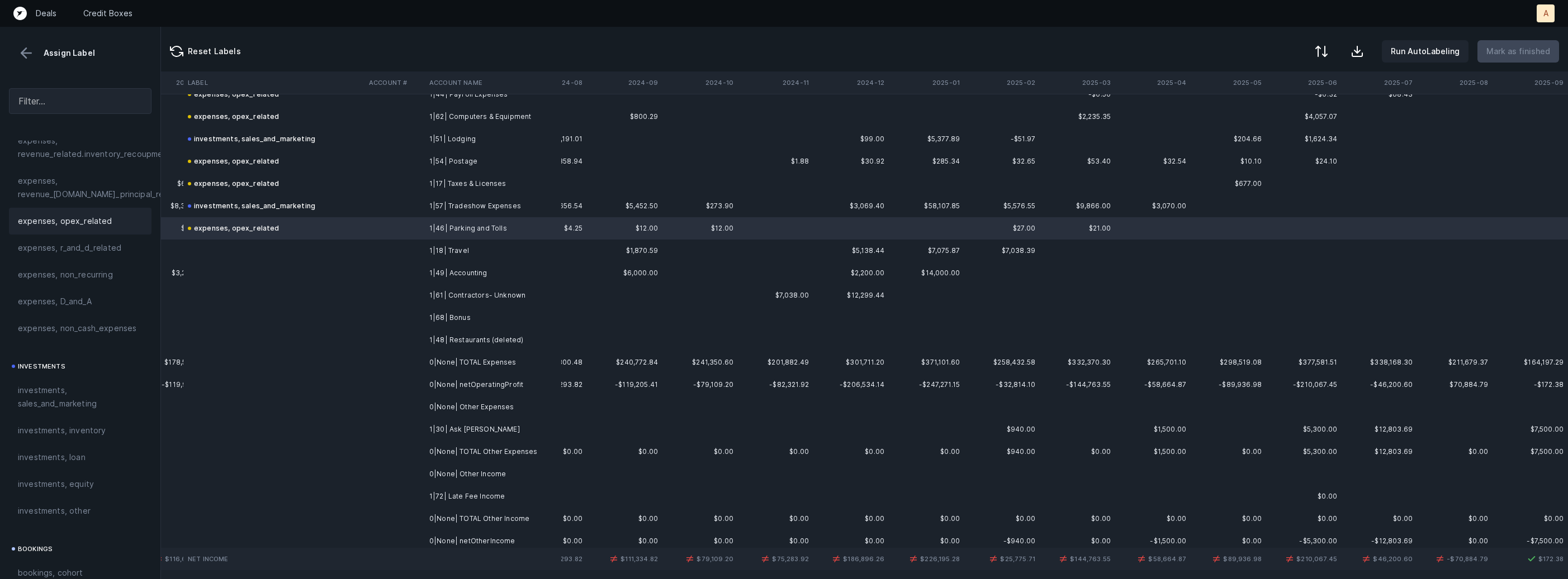
click at [346, 256] on td at bounding box center [273, 251] width 181 height 23
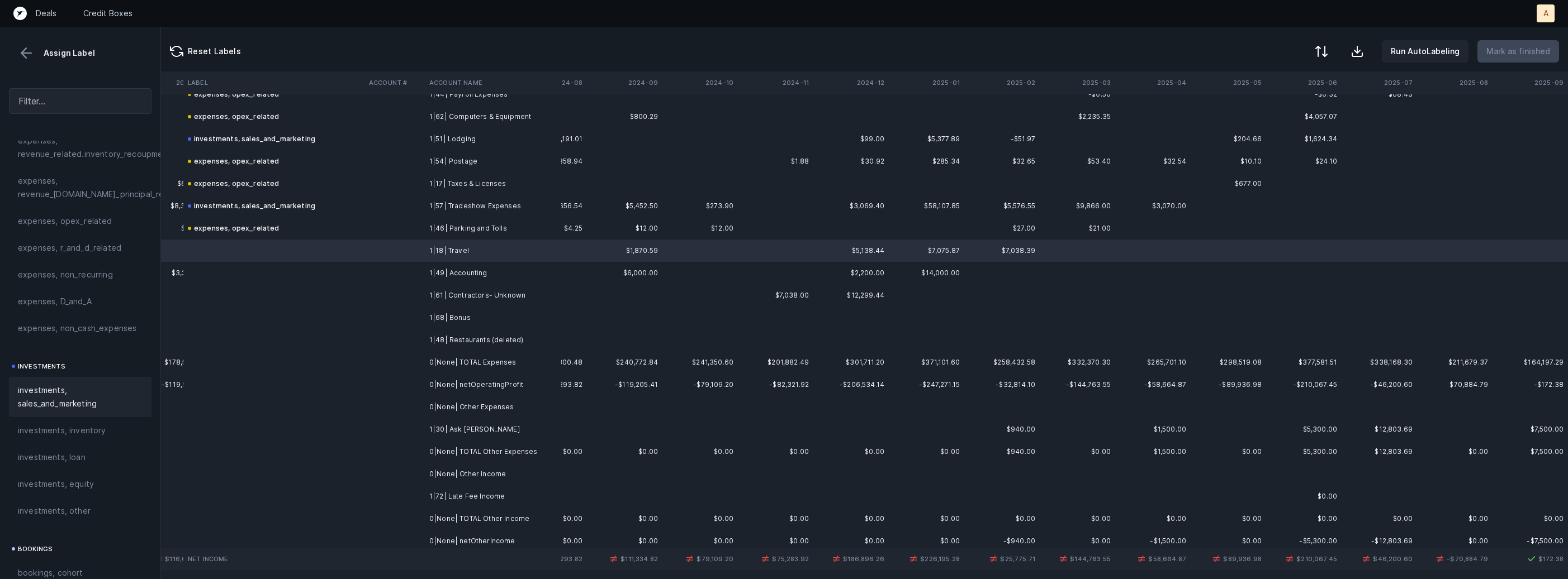
click at [68, 385] on span "investments, sales_and_marketing" at bounding box center [80, 397] width 125 height 27
click at [393, 272] on td at bounding box center [395, 273] width 61 height 23
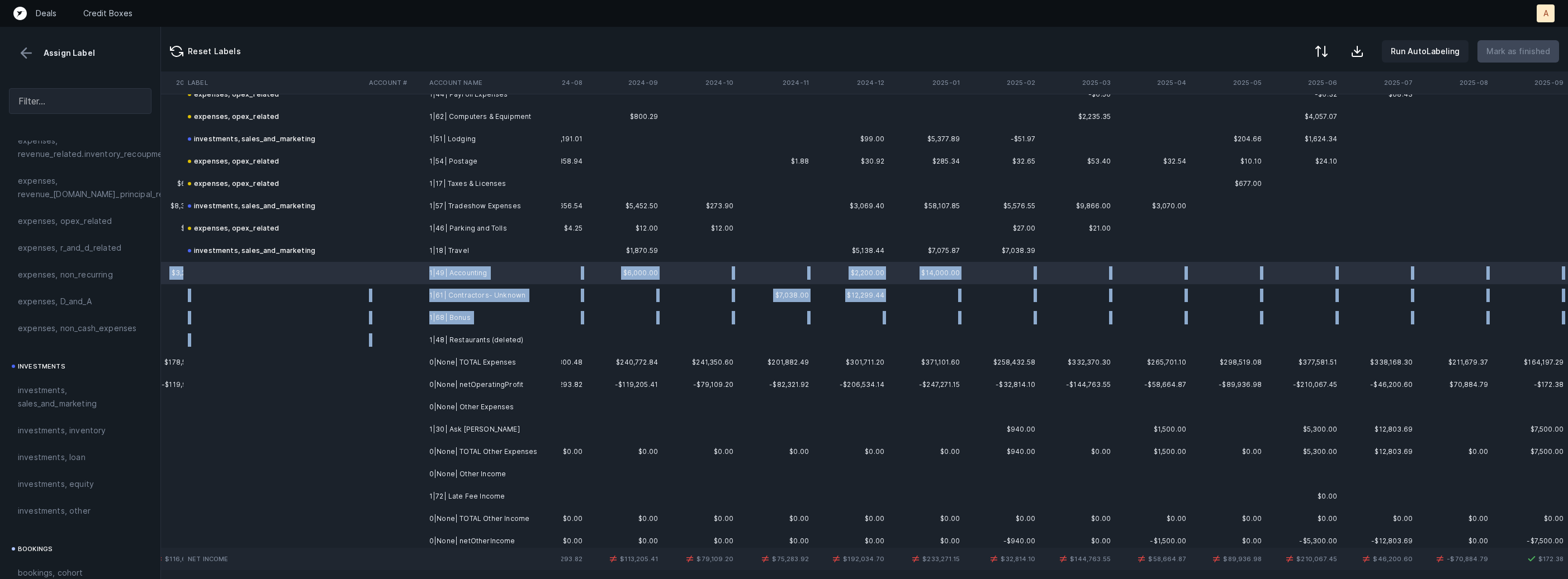
click at [430, 336] on td "1|48| Restaurants (deleted)" at bounding box center [493, 341] width 137 height 23
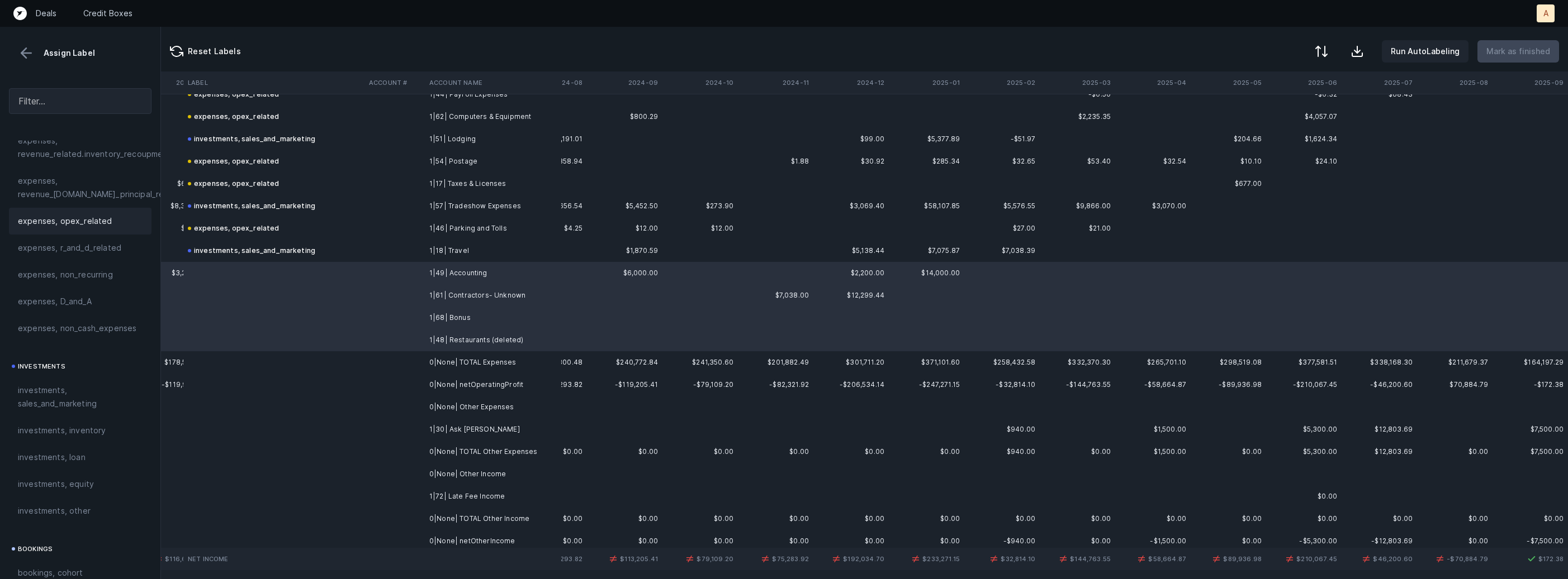
click at [96, 225] on span "expenses, opex_related" at bounding box center [65, 221] width 94 height 13
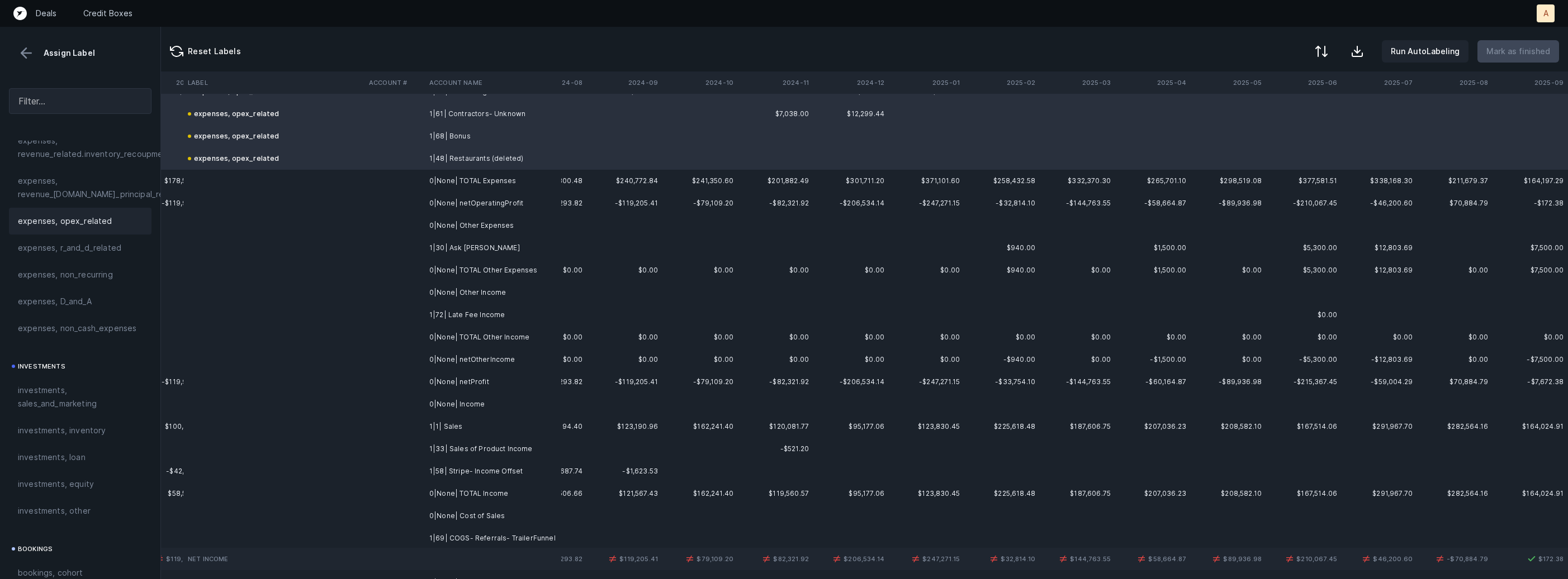
scroll to position [1057, 2619]
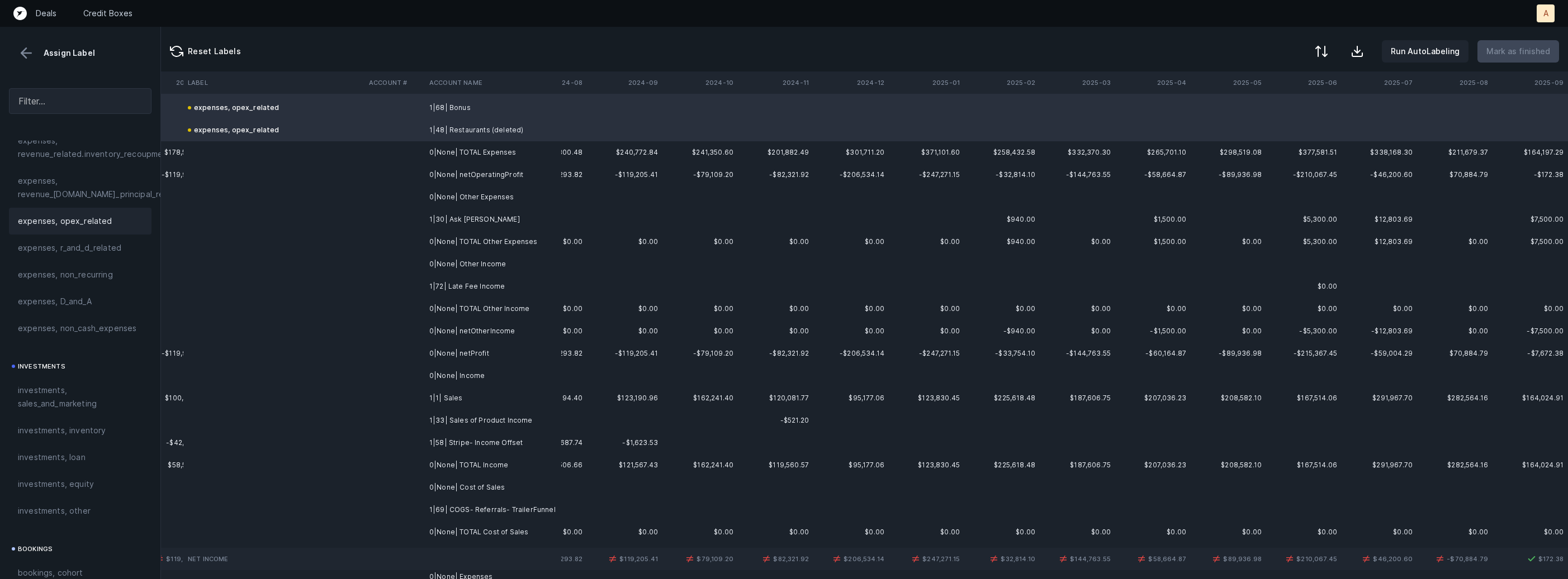
click at [451, 223] on td "1|30| Ask Josh" at bounding box center [493, 219] width 137 height 23
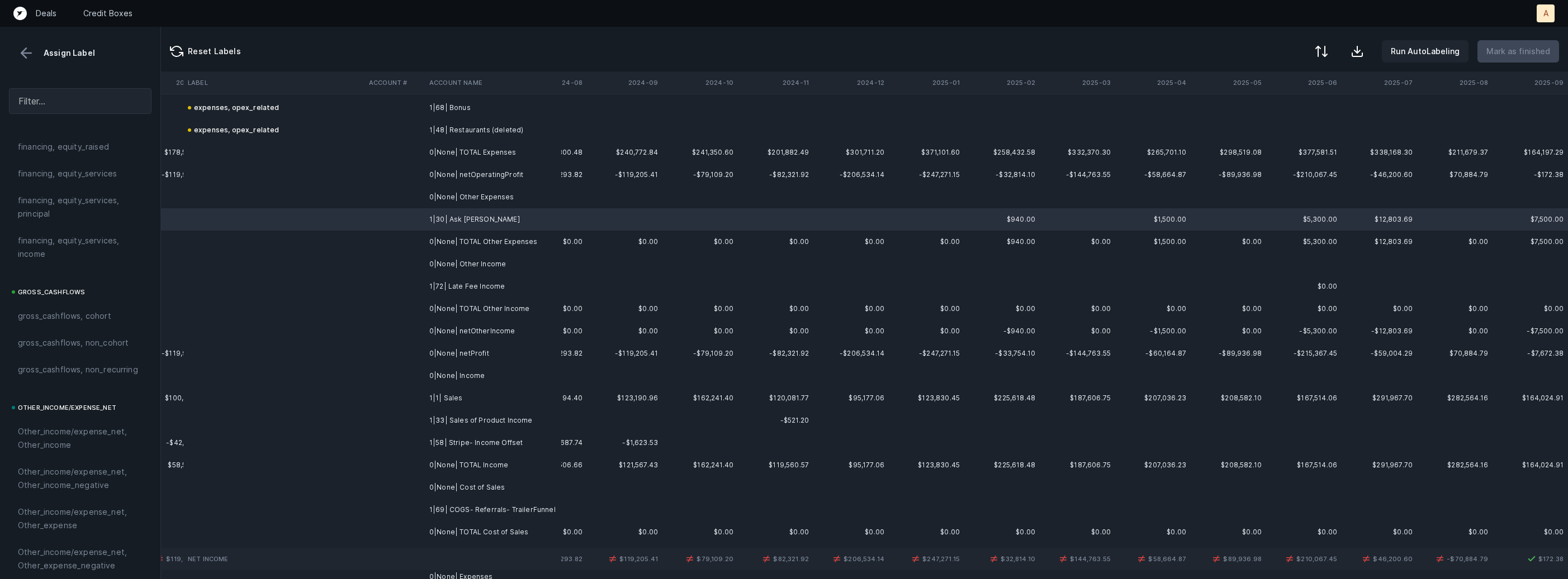
scroll to position [1266, 0]
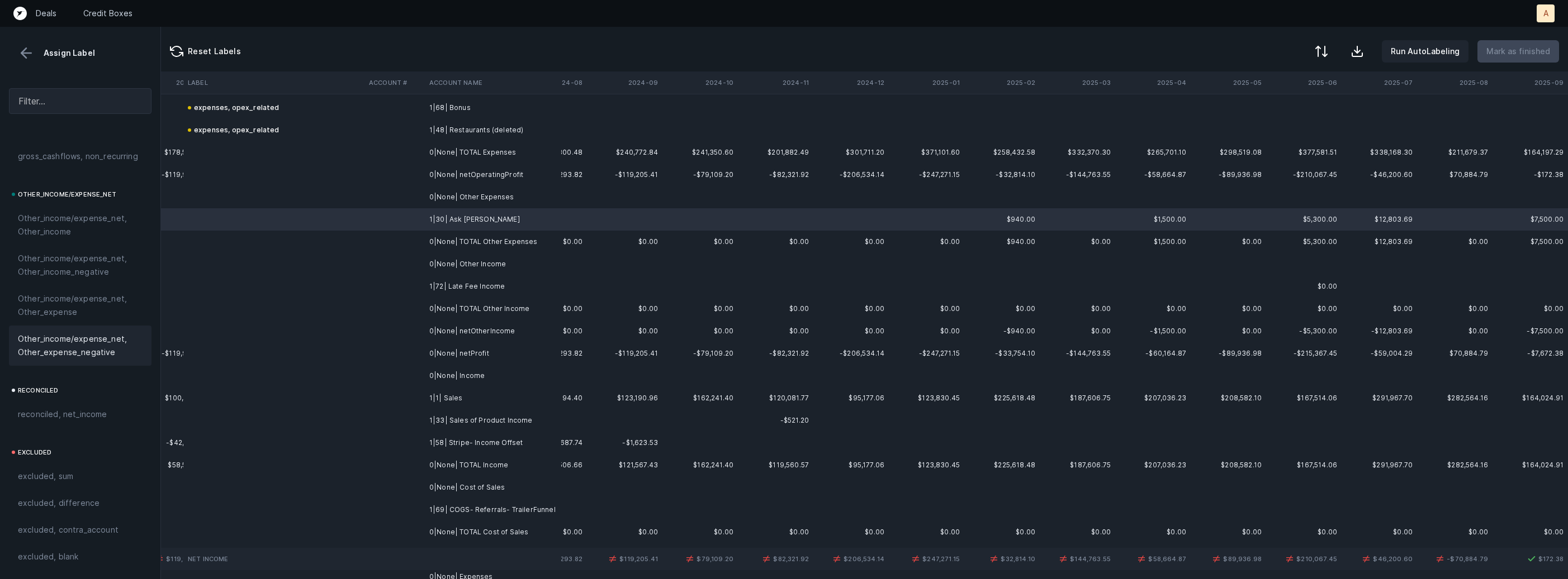
click at [66, 326] on div "Other_income/expense_net, Other_expense_negative" at bounding box center [80, 345] width 142 height 40
click at [70, 319] on div "Other_income/expense_net, Other_expense" at bounding box center [80, 305] width 142 height 40
click at [448, 286] on td "1|72| Late Fee Income" at bounding box center [493, 286] width 137 height 23
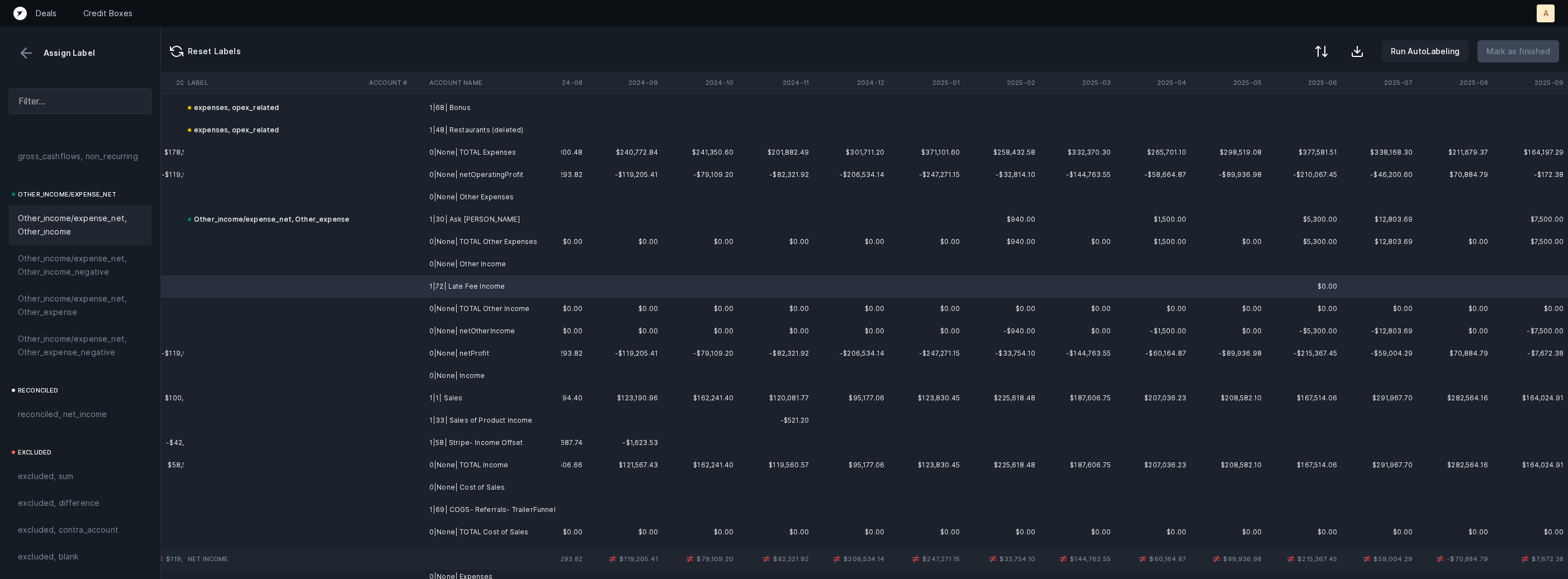
click at [69, 217] on span "Other_income/expense_net, Other_income" at bounding box center [80, 225] width 125 height 27
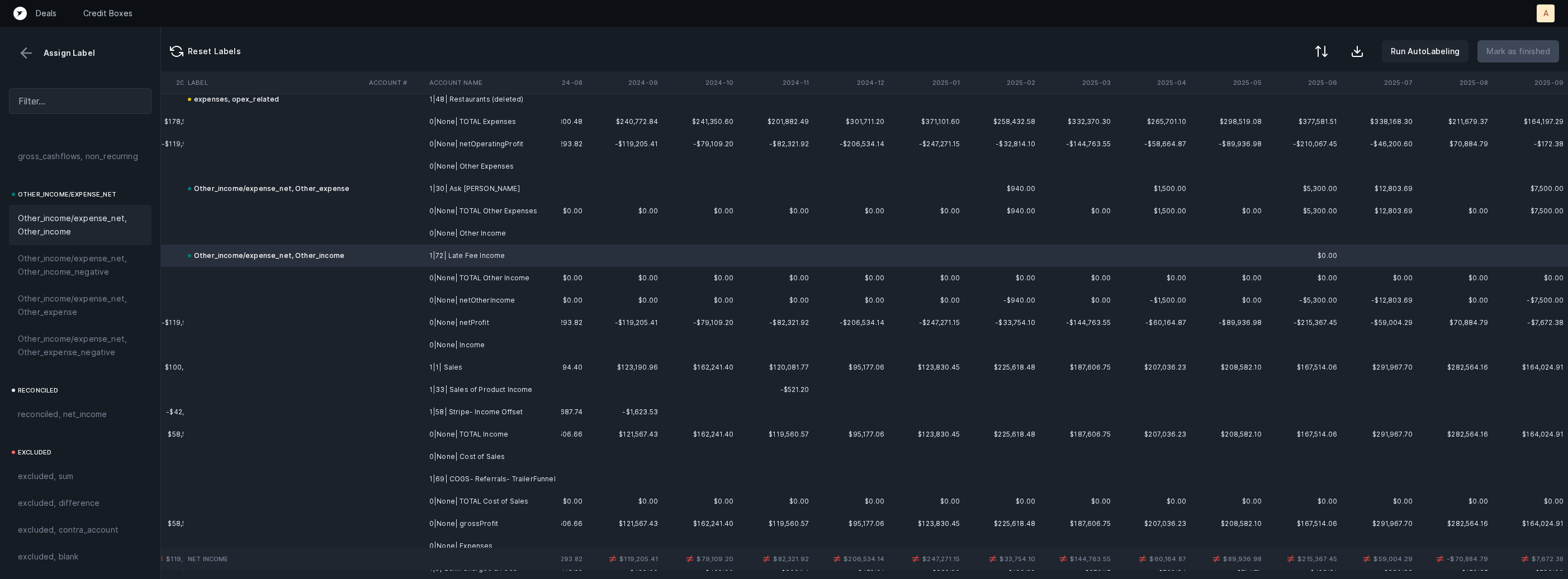
scroll to position [1113, 2619]
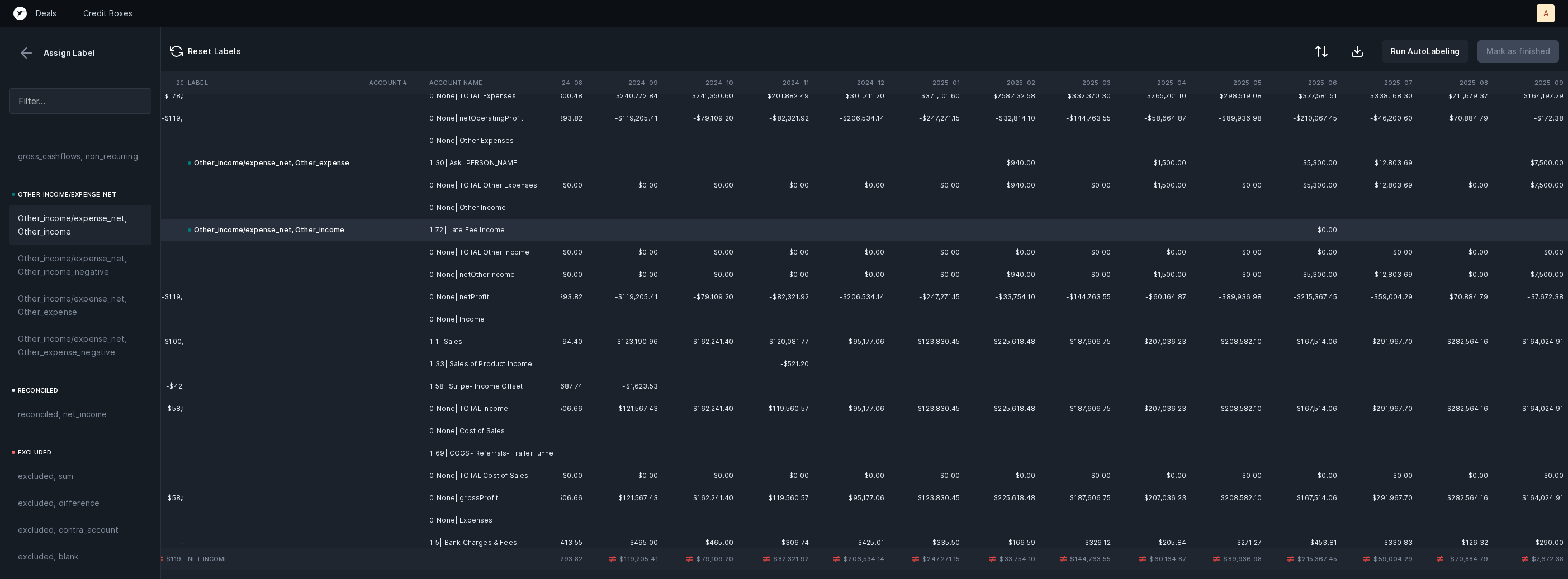
click at [394, 293] on td at bounding box center [395, 297] width 61 height 23
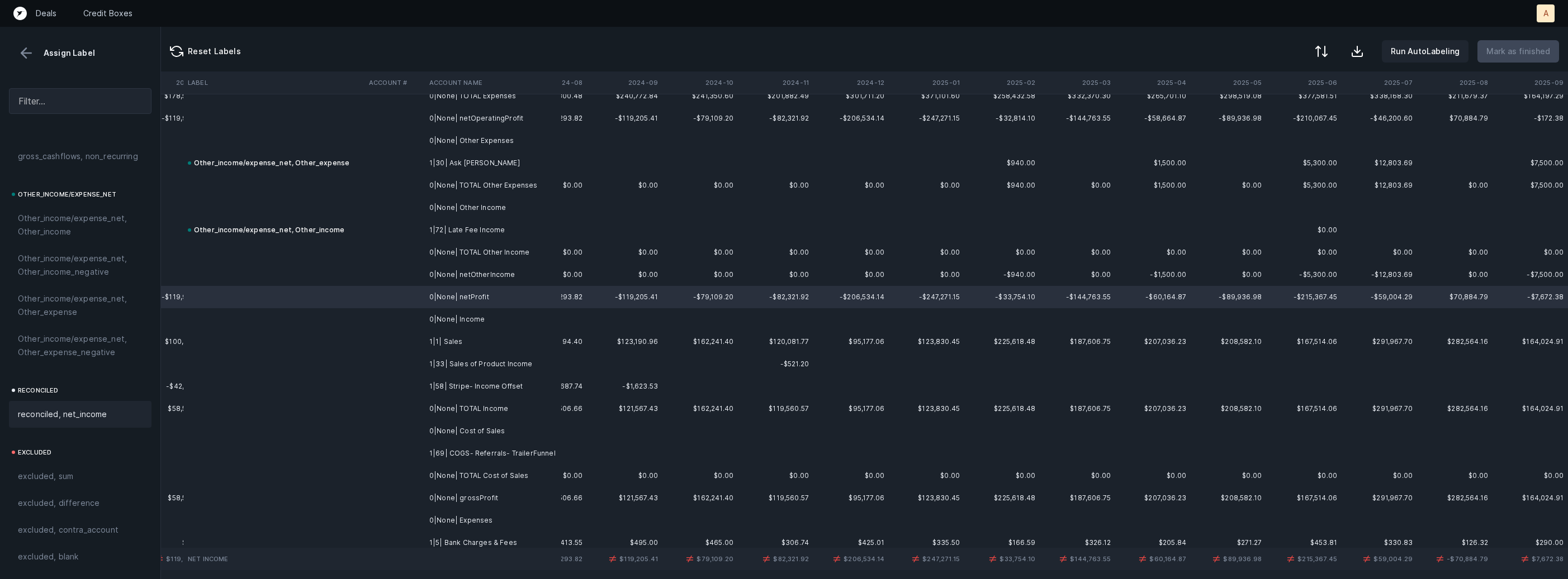
click at [39, 416] on span "reconciled, net_income" at bounding box center [62, 414] width 89 height 13
click at [885, 78] on th "2024-12" at bounding box center [851, 83] width 75 height 23
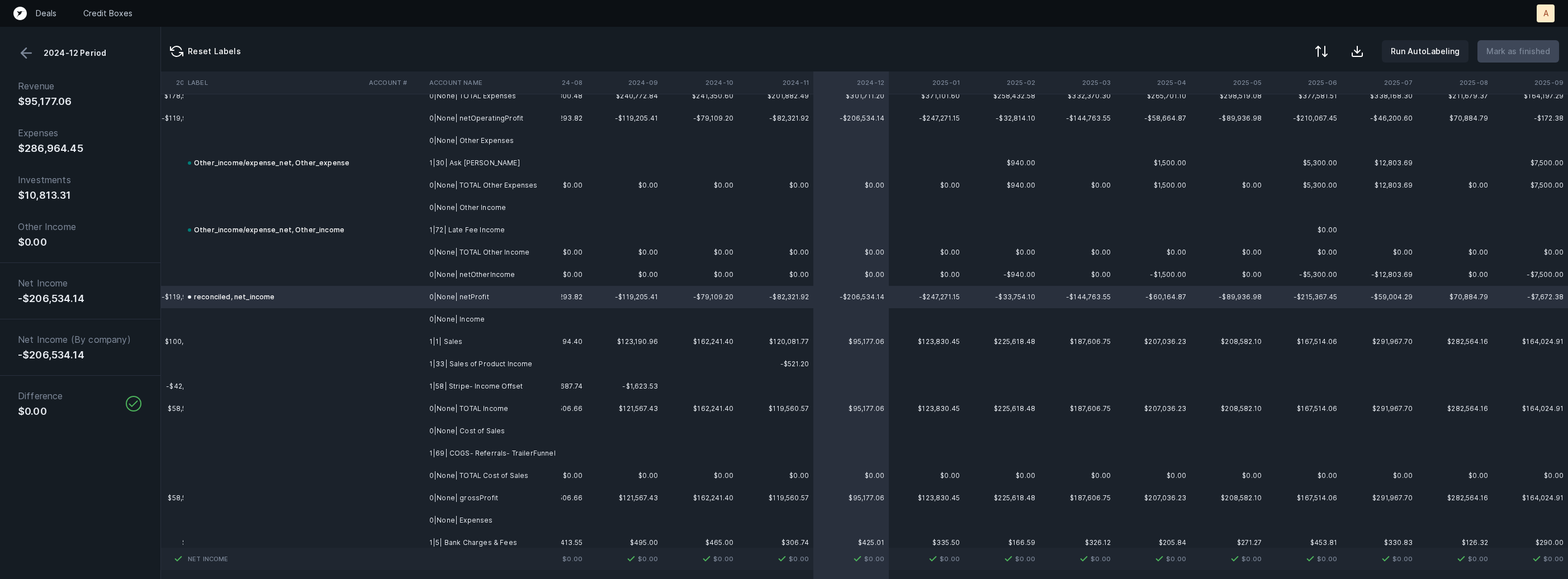
click at [945, 82] on th "2025-01" at bounding box center [926, 83] width 75 height 23
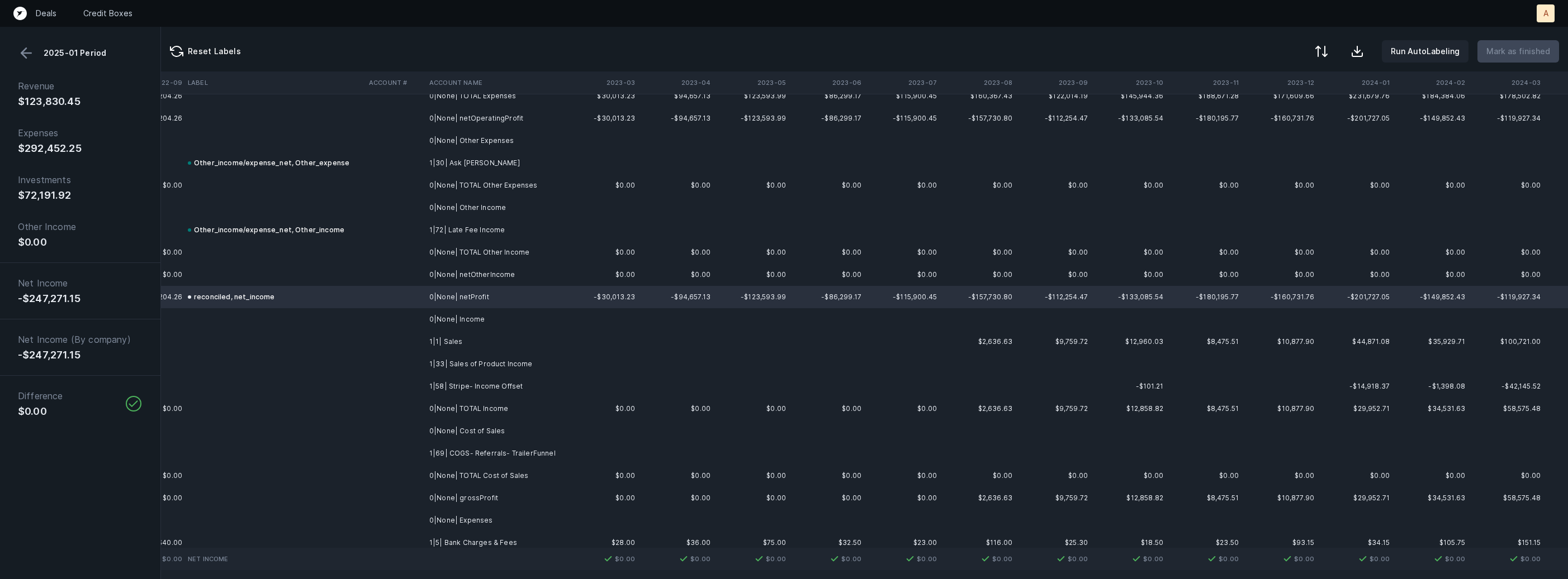
scroll to position [1113, 1279]
click at [1004, 70] on div "Reset Labels Run AutoLabeling Mark as finished" at bounding box center [865, 49] width 1407 height 45
click at [1000, 75] on th "2023-08" at bounding box center [983, 83] width 75 height 23
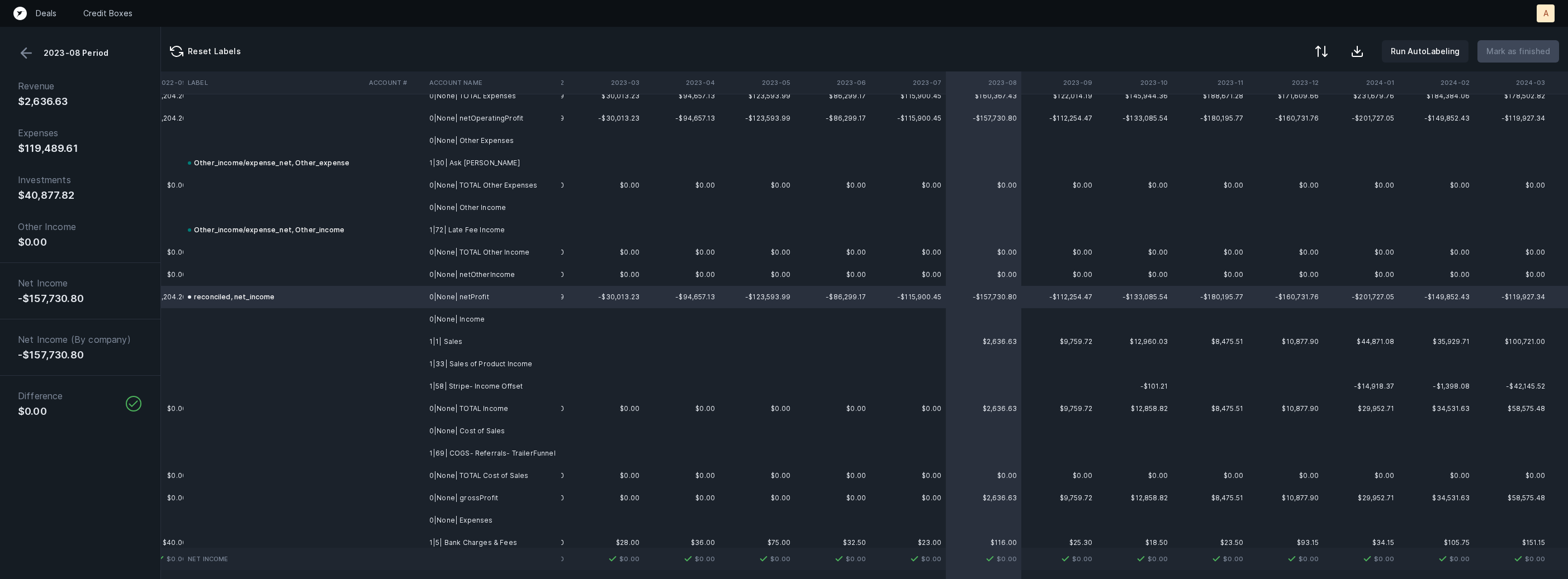
click at [929, 83] on th "2023-07" at bounding box center [908, 83] width 75 height 23
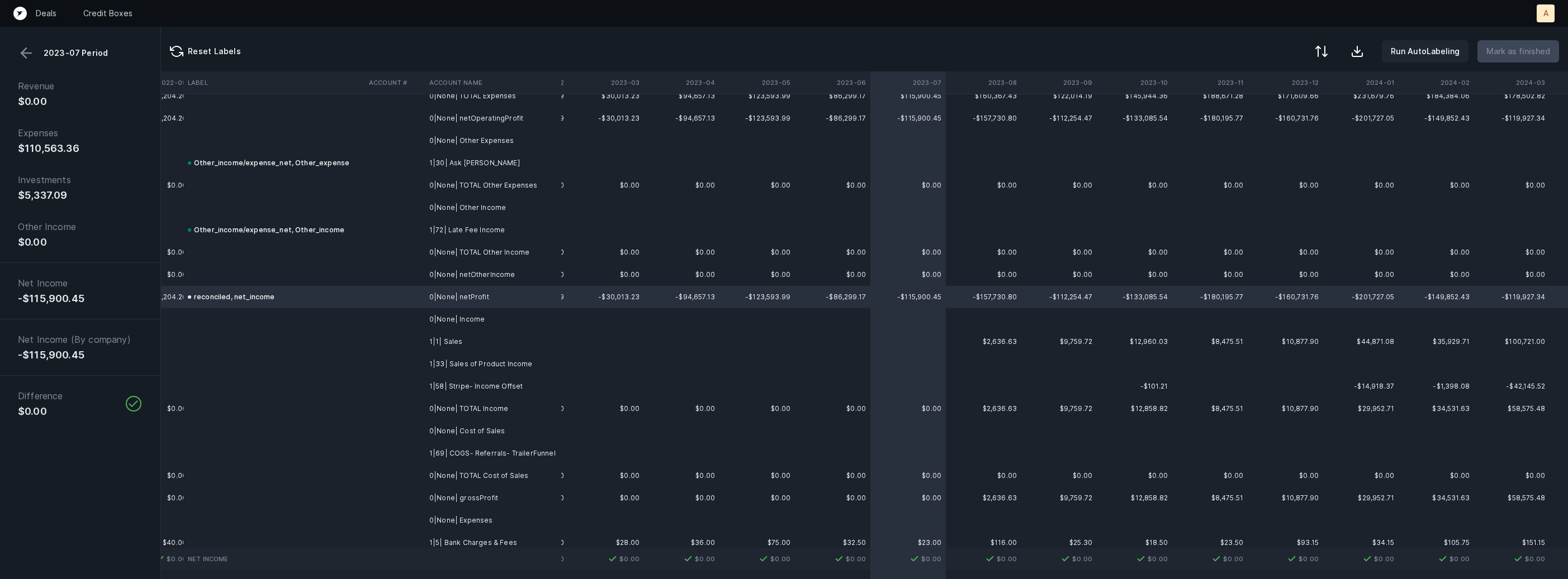
click at [962, 87] on th "2023-08" at bounding box center [983, 83] width 75 height 23
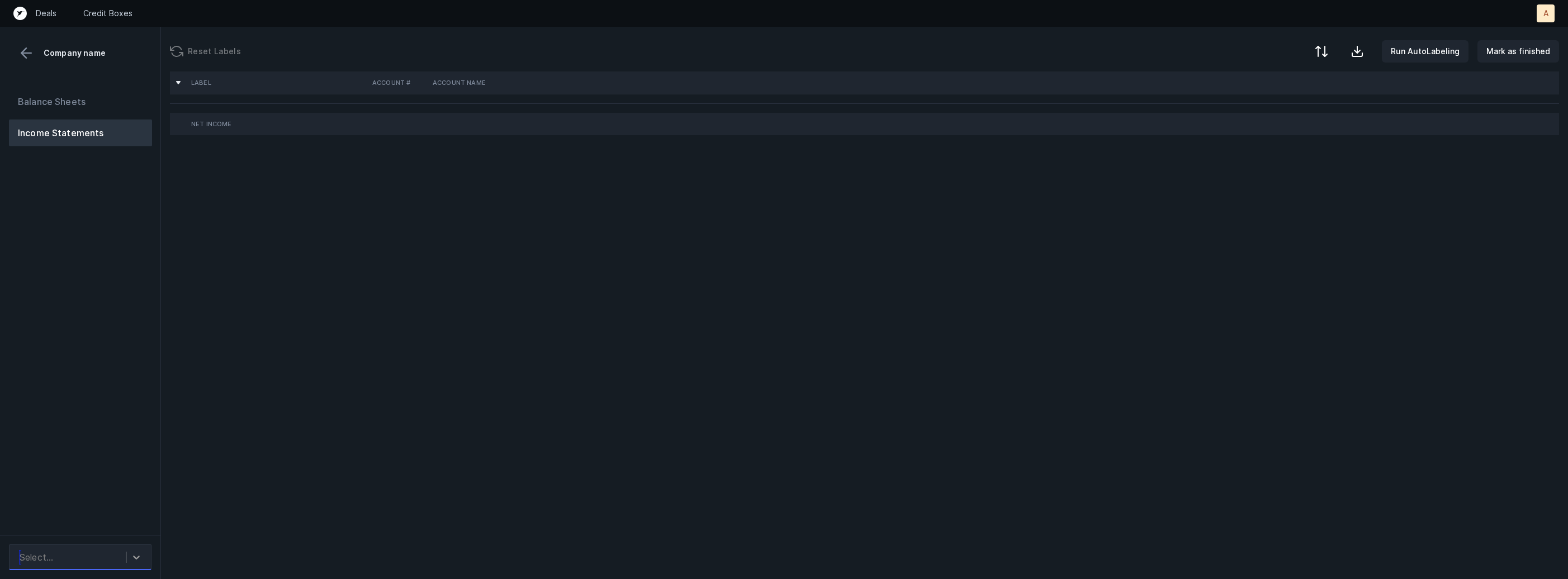
click at [127, 560] on div at bounding box center [136, 557] width 20 height 20
click at [137, 487] on div "Balance Sheets Income Statements" at bounding box center [80, 307] width 161 height 456
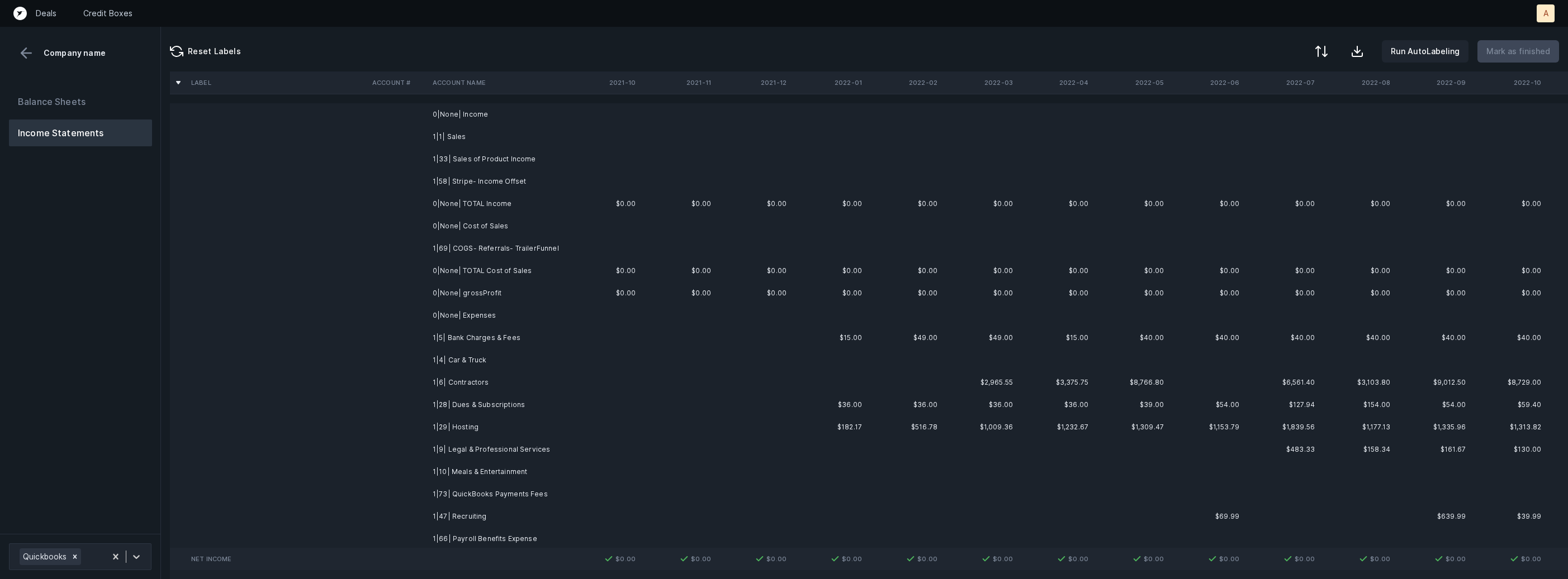
click at [539, 158] on td "1|33| Sales of Product Income" at bounding box center [496, 159] width 137 height 23
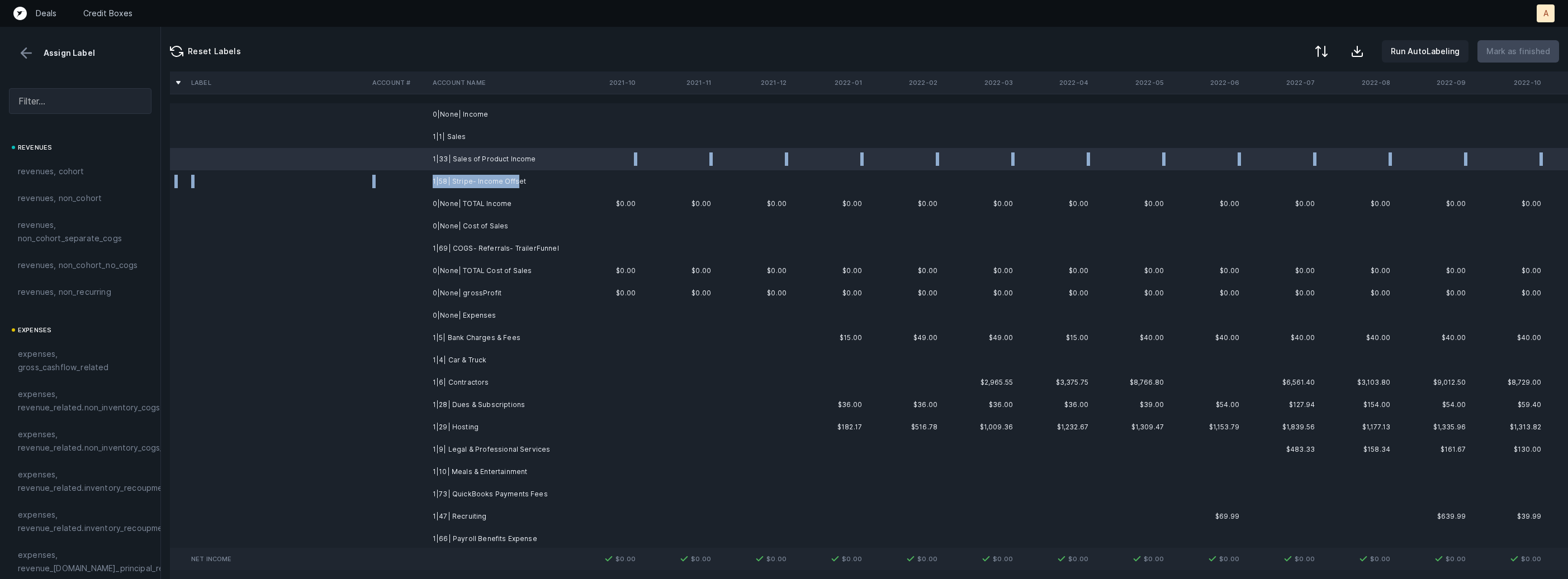
click at [513, 177] on td "1|58| Stripe- Income Offset" at bounding box center [496, 182] width 137 height 23
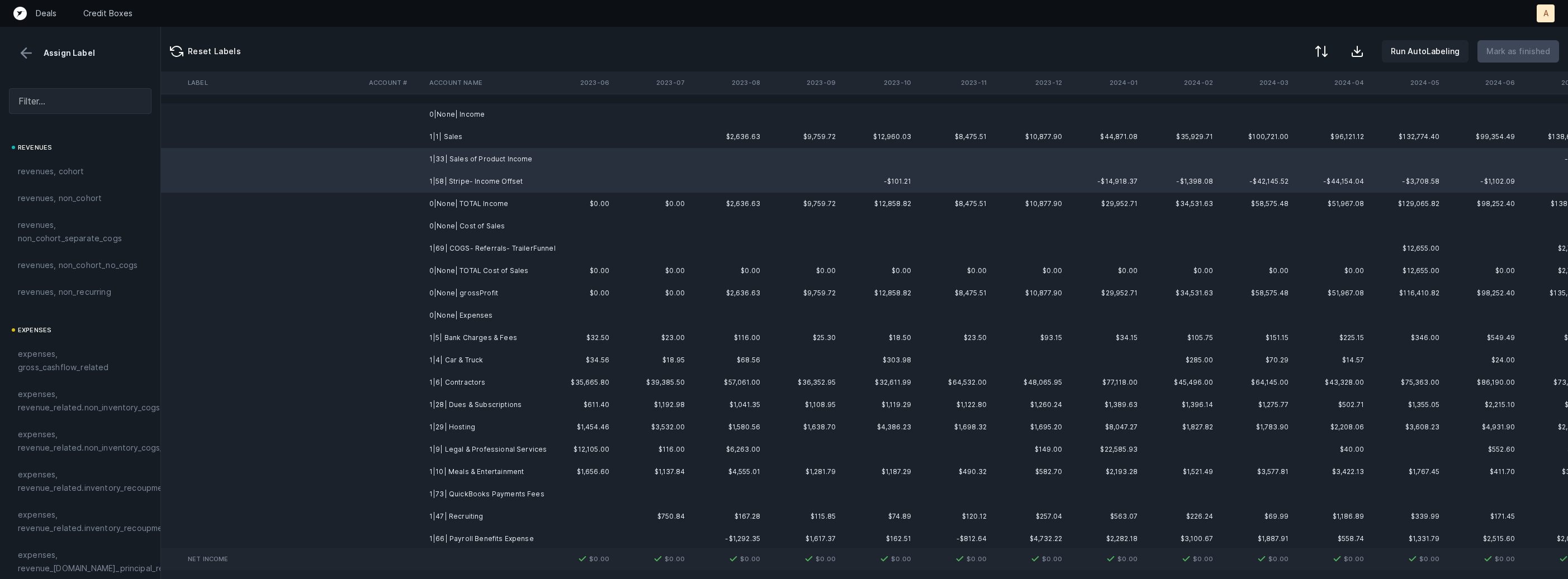
scroll to position [0, 2619]
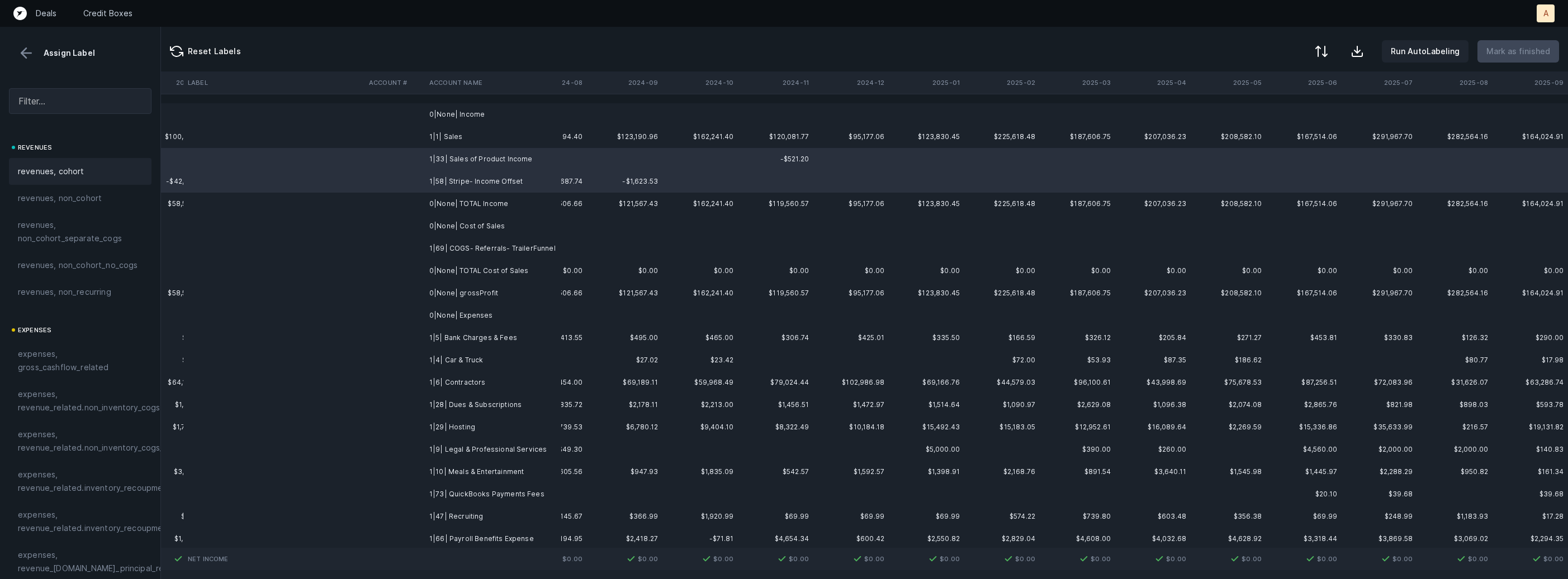
click at [99, 177] on div "revenues, cohort" at bounding box center [80, 171] width 125 height 13
click at [432, 136] on td "1|1| Sales" at bounding box center [493, 137] width 137 height 23
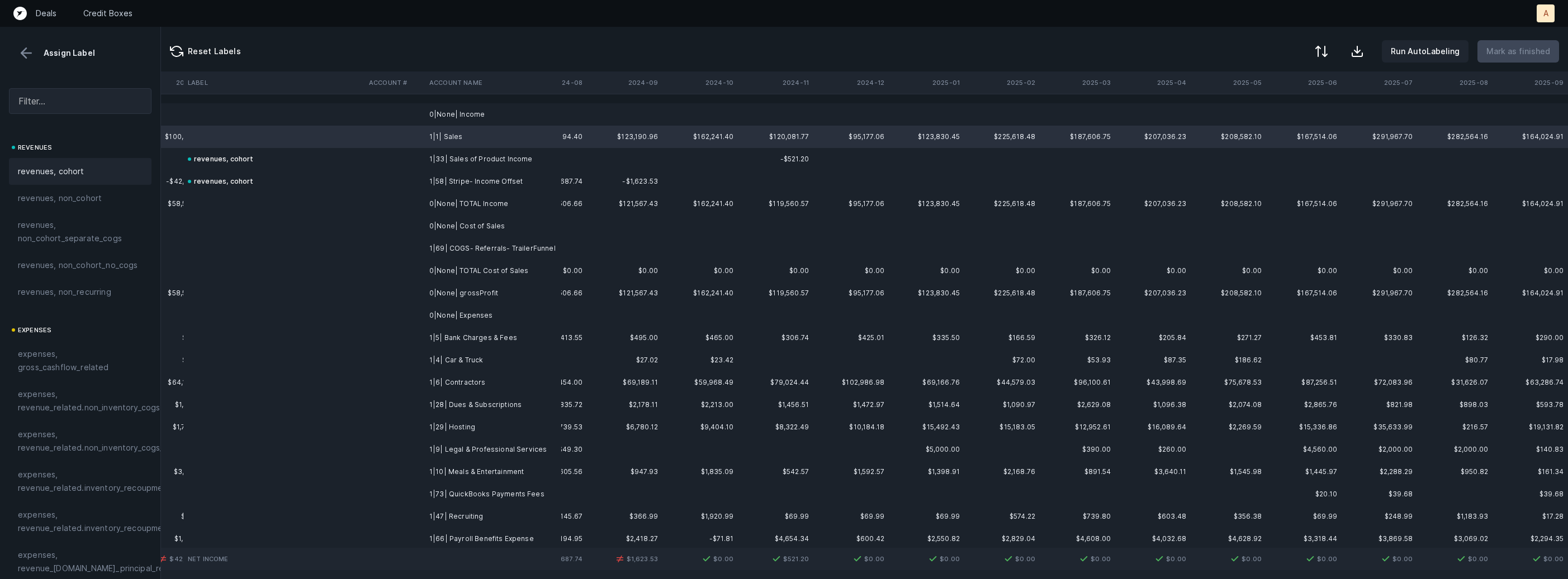
click at [55, 170] on span "revenues, cohort" at bounding box center [51, 171] width 66 height 13
click at [400, 245] on td at bounding box center [395, 248] width 61 height 23
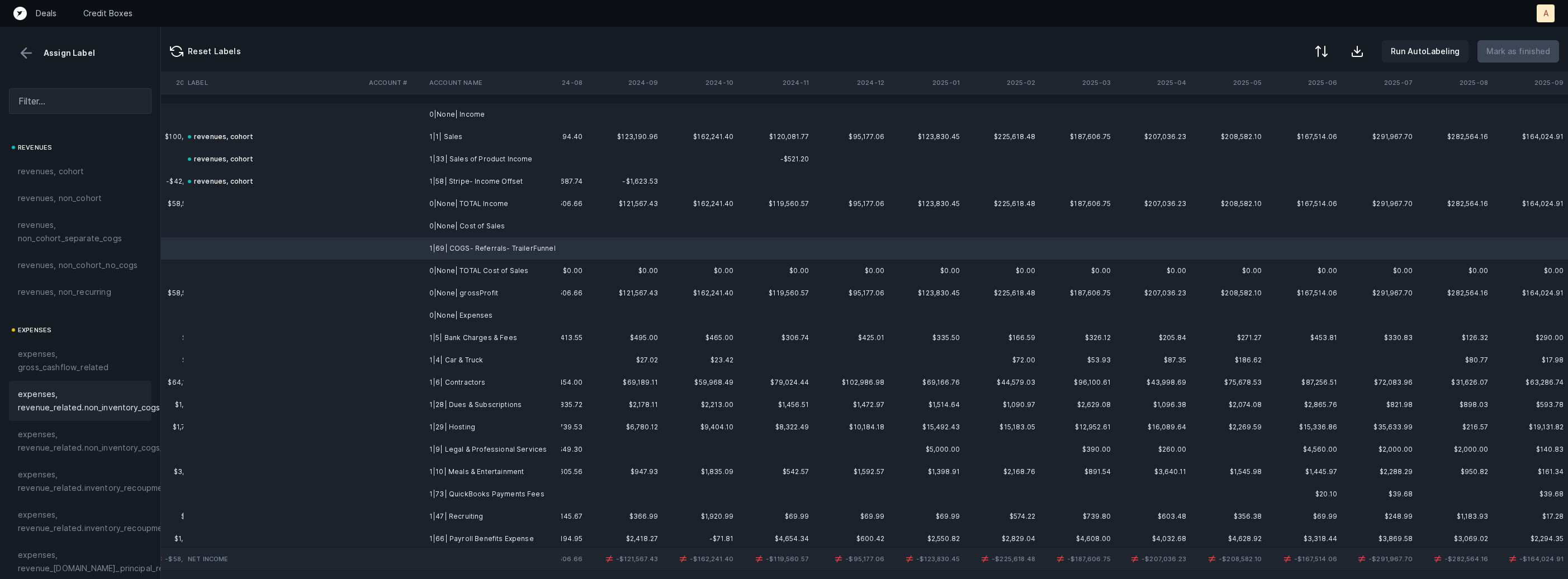
click at [118, 405] on span "expenses, revenue_related.non_inventory_cogs" at bounding box center [89, 401] width 142 height 27
click at [461, 343] on td "1|5| Bank Charges & Fees" at bounding box center [493, 338] width 137 height 23
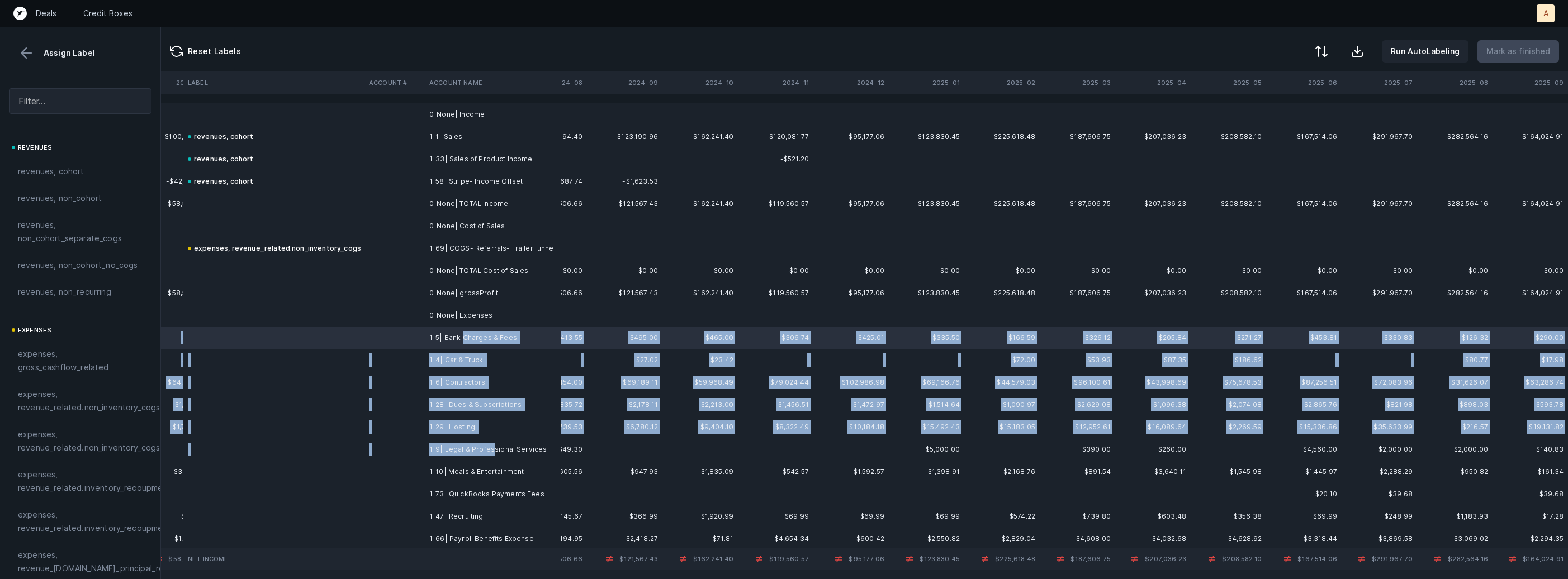
click at [488, 447] on td "1|9| Legal & Professional Services" at bounding box center [493, 450] width 137 height 23
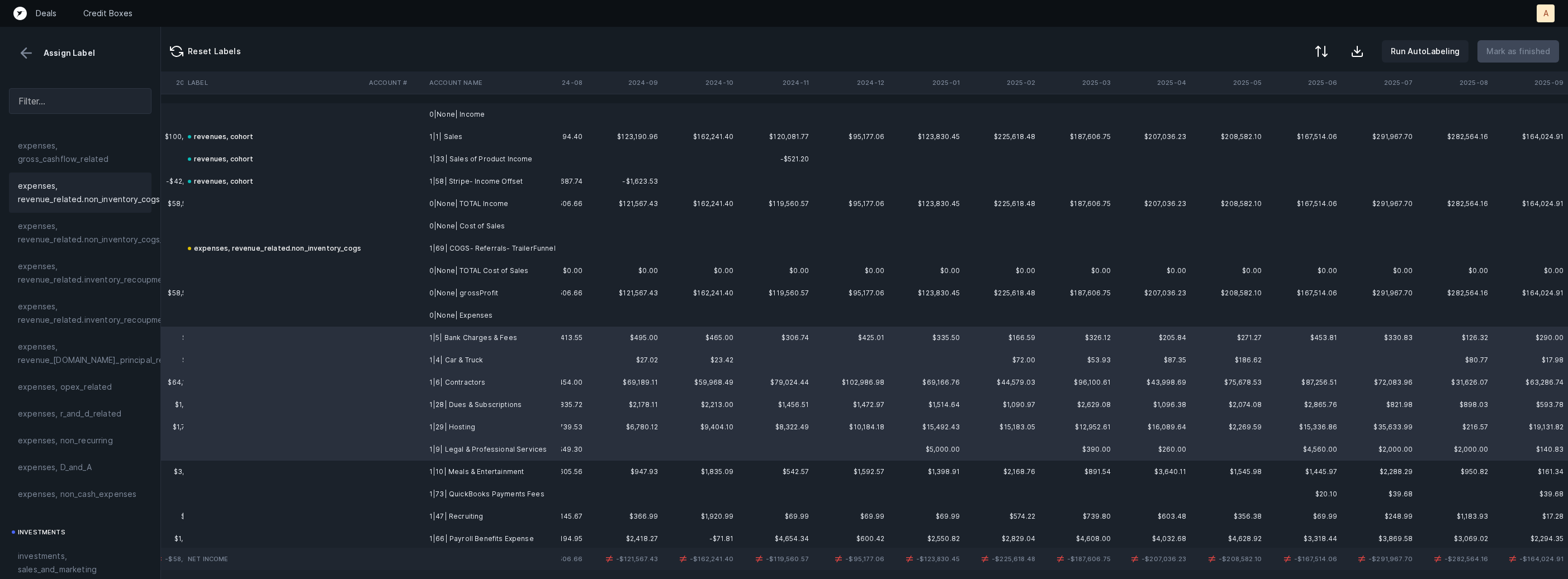
scroll to position [224, 0]
click at [91, 376] on span "expenses, opex_related" at bounding box center [65, 371] width 94 height 13
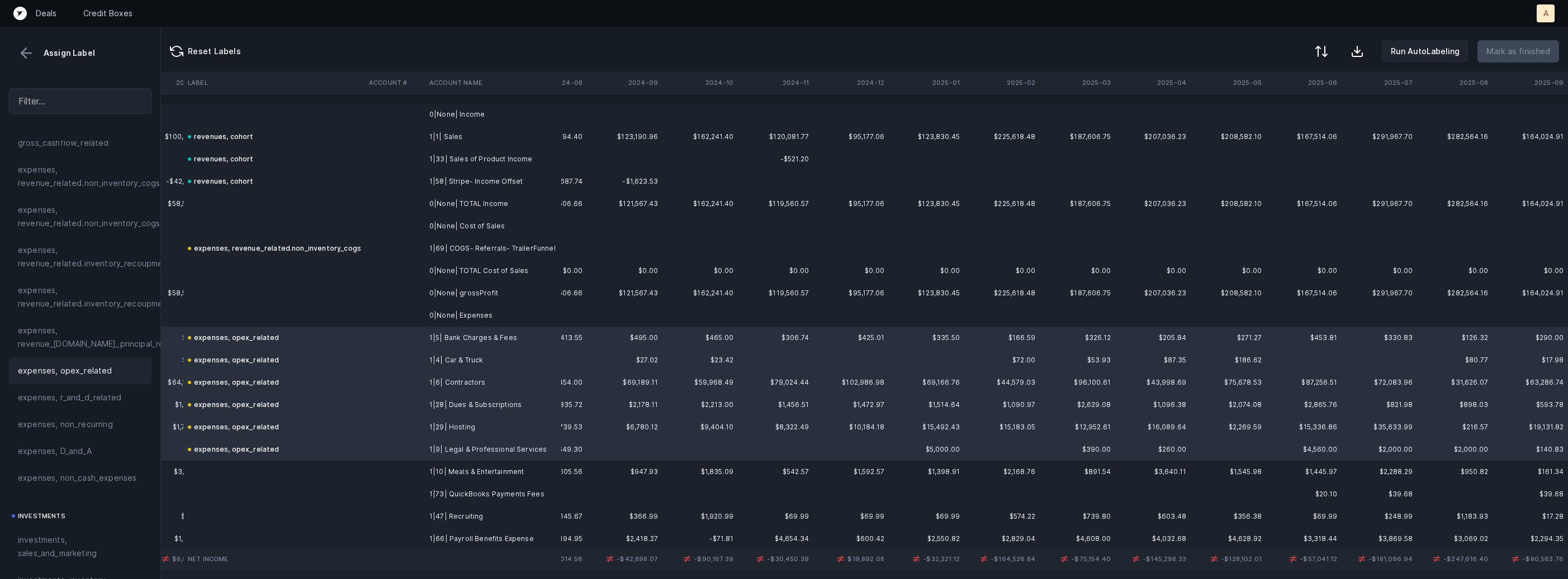
click at [442, 471] on td "1|10| Meals & Entertainment" at bounding box center [493, 472] width 137 height 23
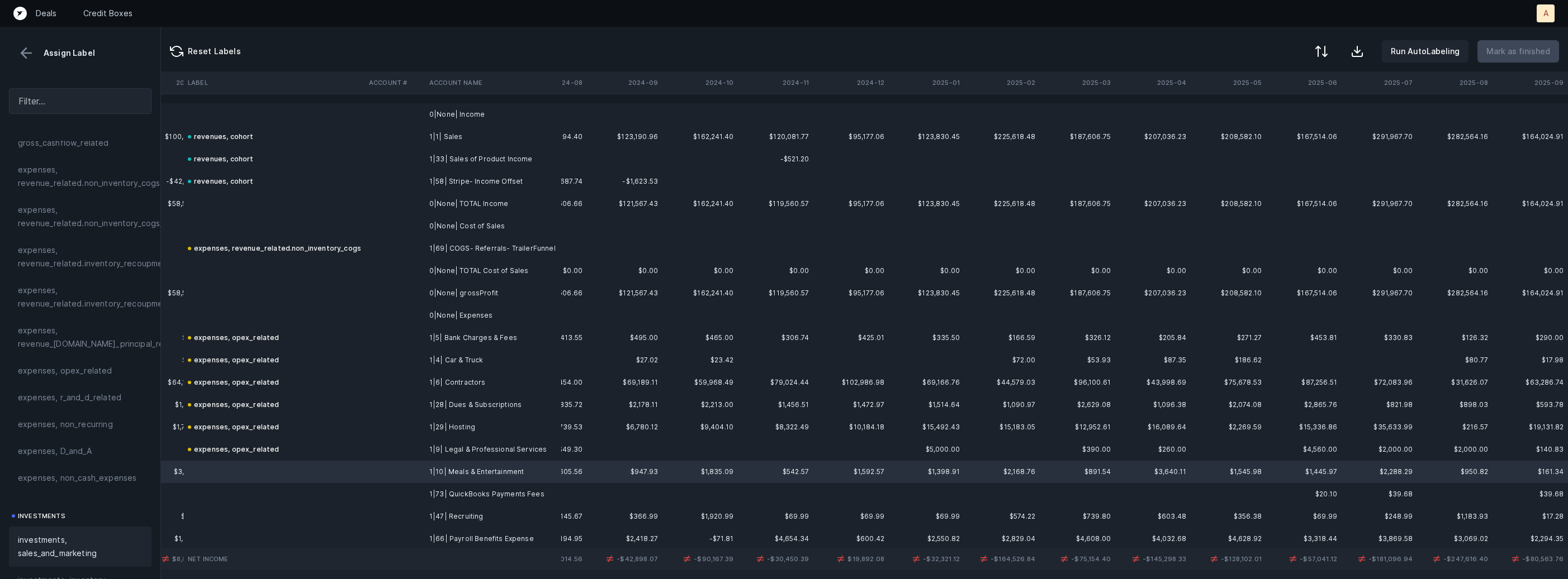
click at [58, 537] on span "investments, sales_and_marketing" at bounding box center [80, 547] width 125 height 27
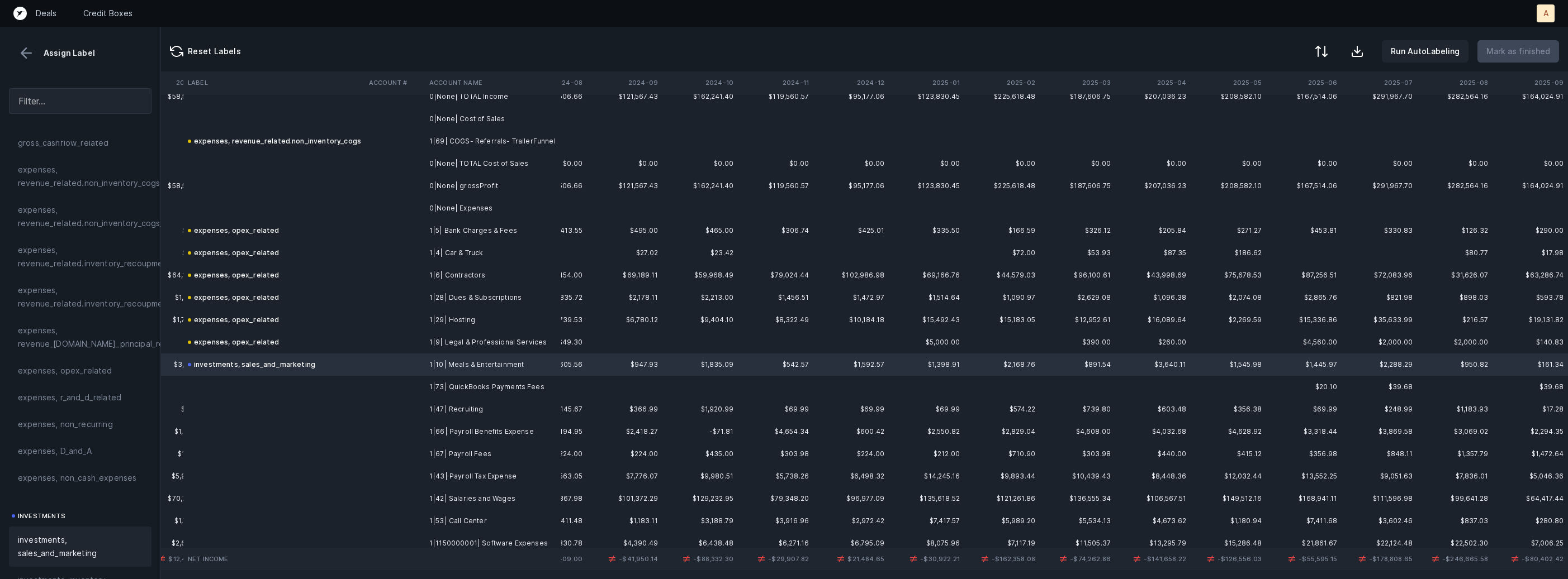
scroll to position [179, 2619]
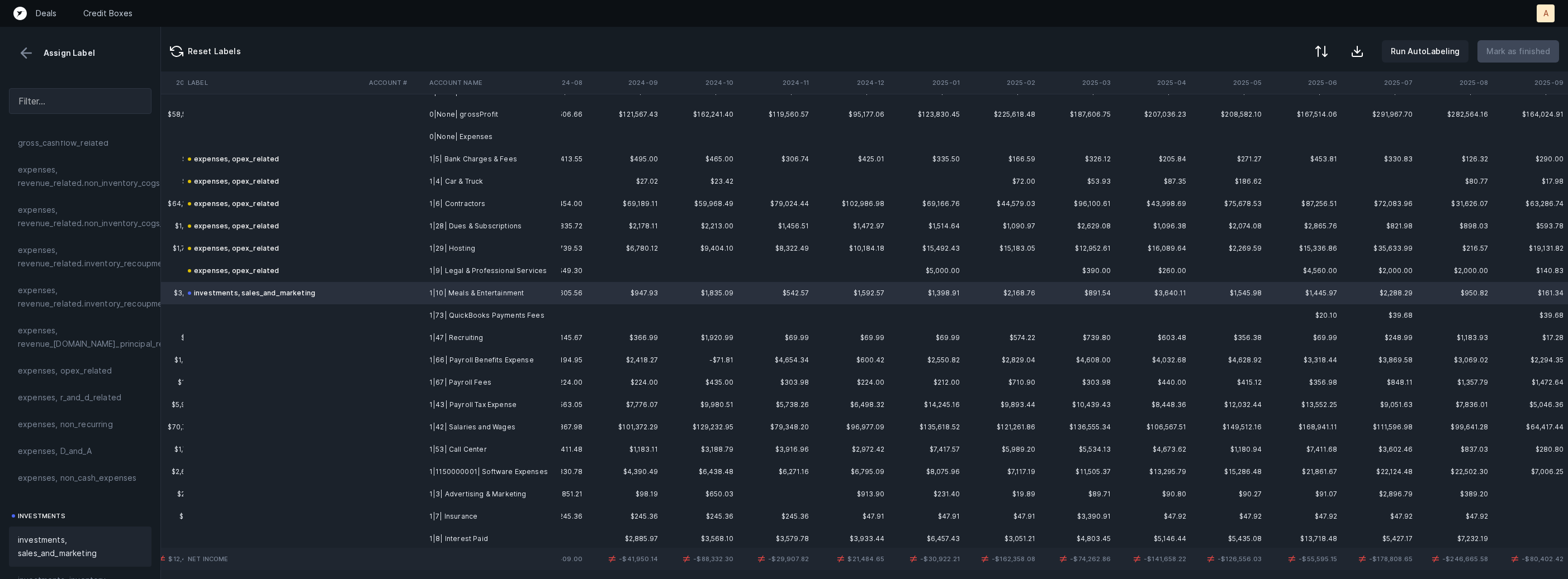
click at [487, 313] on td "1|73| QuickBooks Payments Fees" at bounding box center [493, 316] width 137 height 23
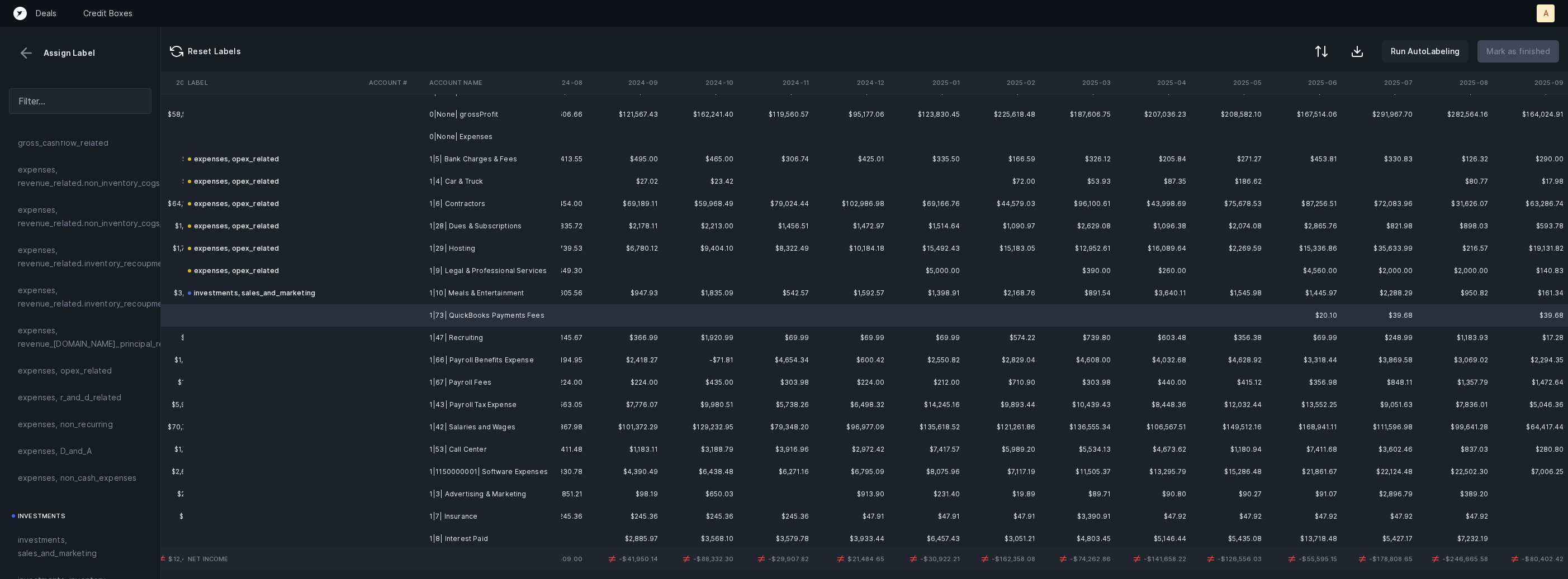
click at [453, 468] on td "1|1150000001| Software Expenses" at bounding box center [493, 472] width 137 height 23
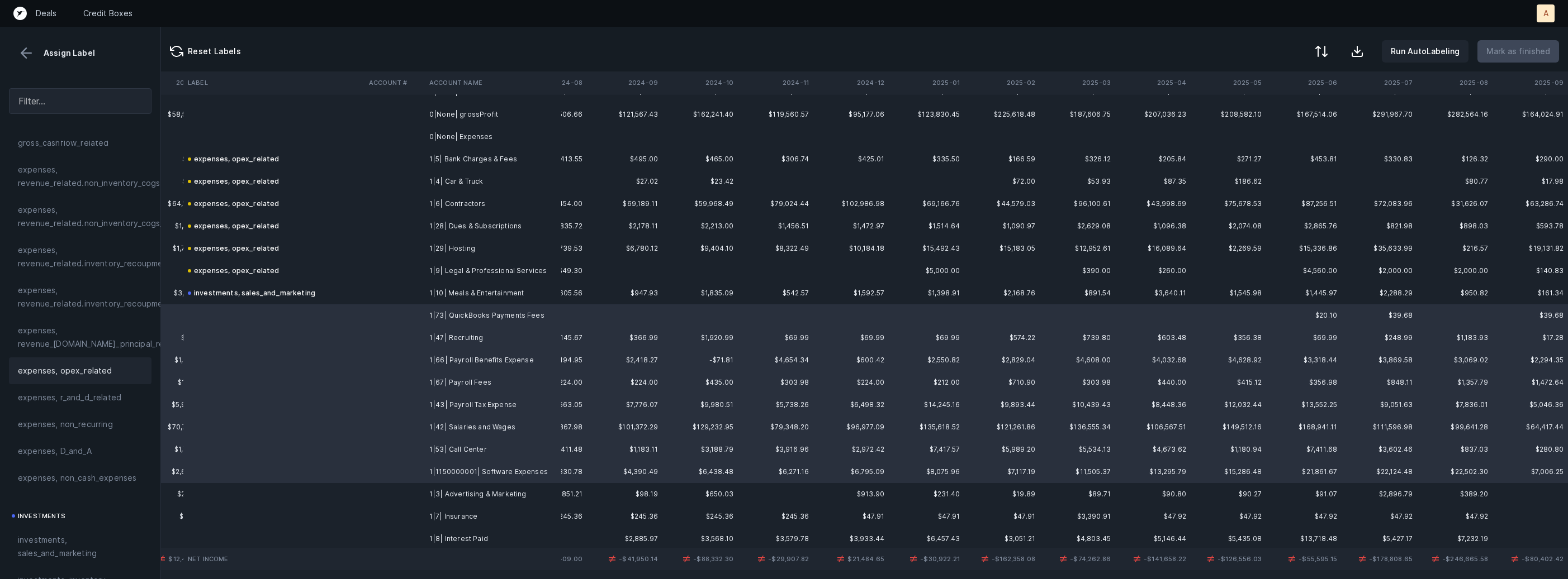
click at [109, 367] on div "expenses, opex_related" at bounding box center [80, 371] width 125 height 13
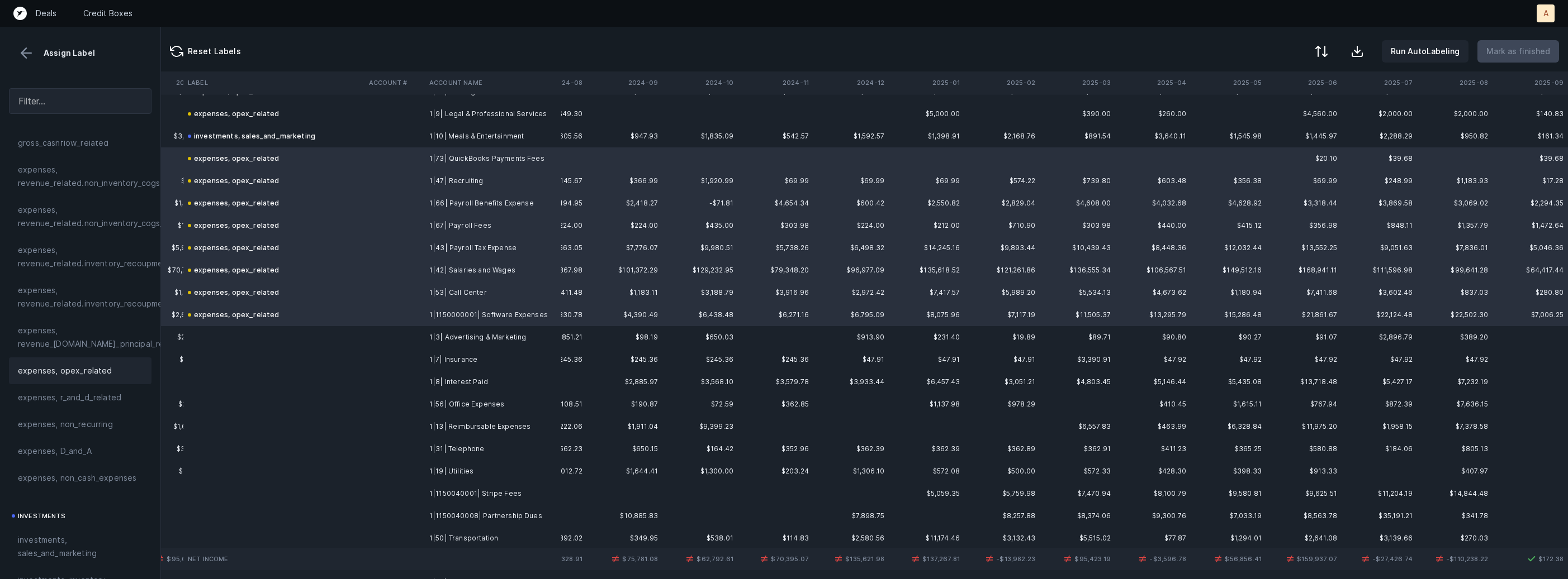
scroll to position [386, 2619]
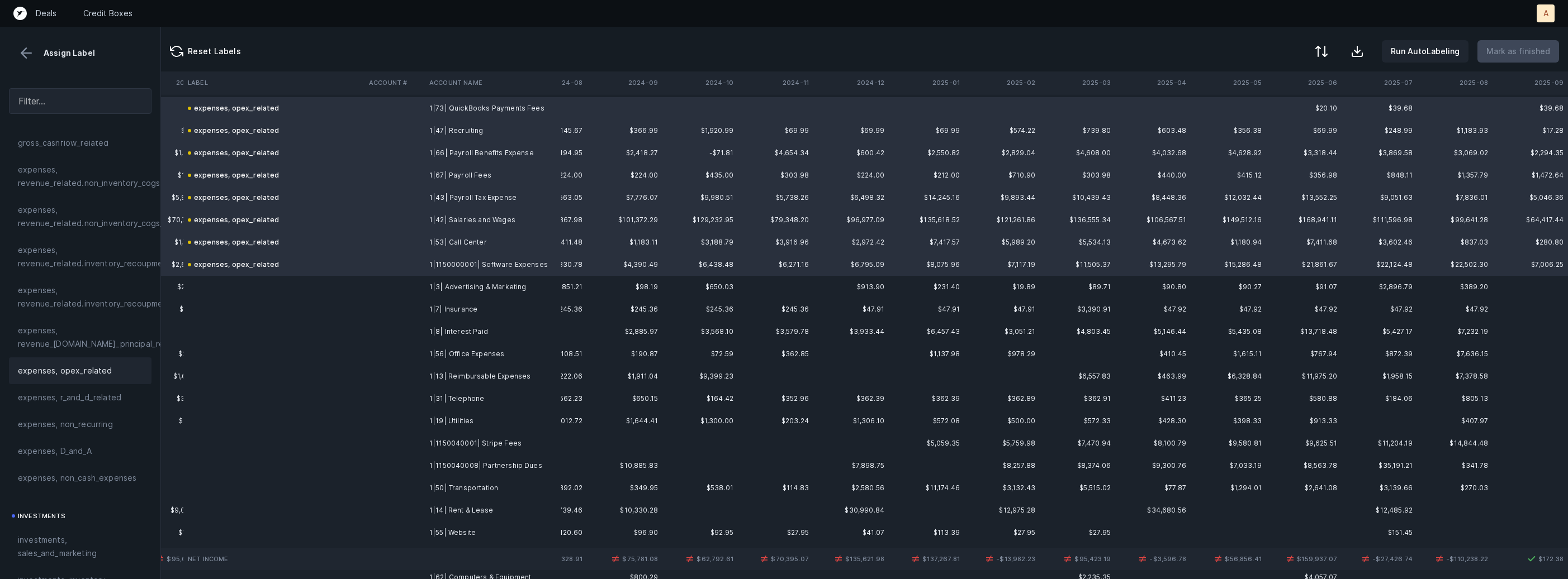
click at [416, 286] on td at bounding box center [395, 287] width 61 height 23
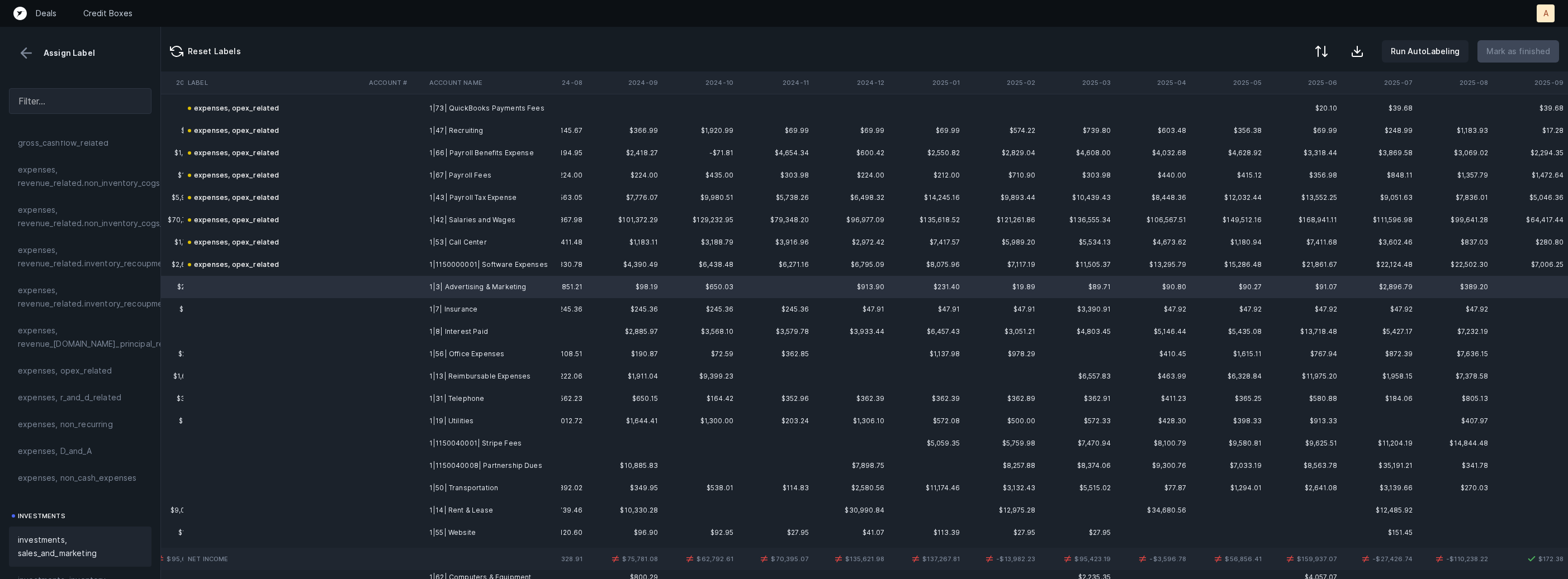
click at [62, 544] on span "investments, sales_and_marketing" at bounding box center [80, 547] width 125 height 27
click at [426, 310] on td "1|7| Insurance" at bounding box center [493, 310] width 137 height 23
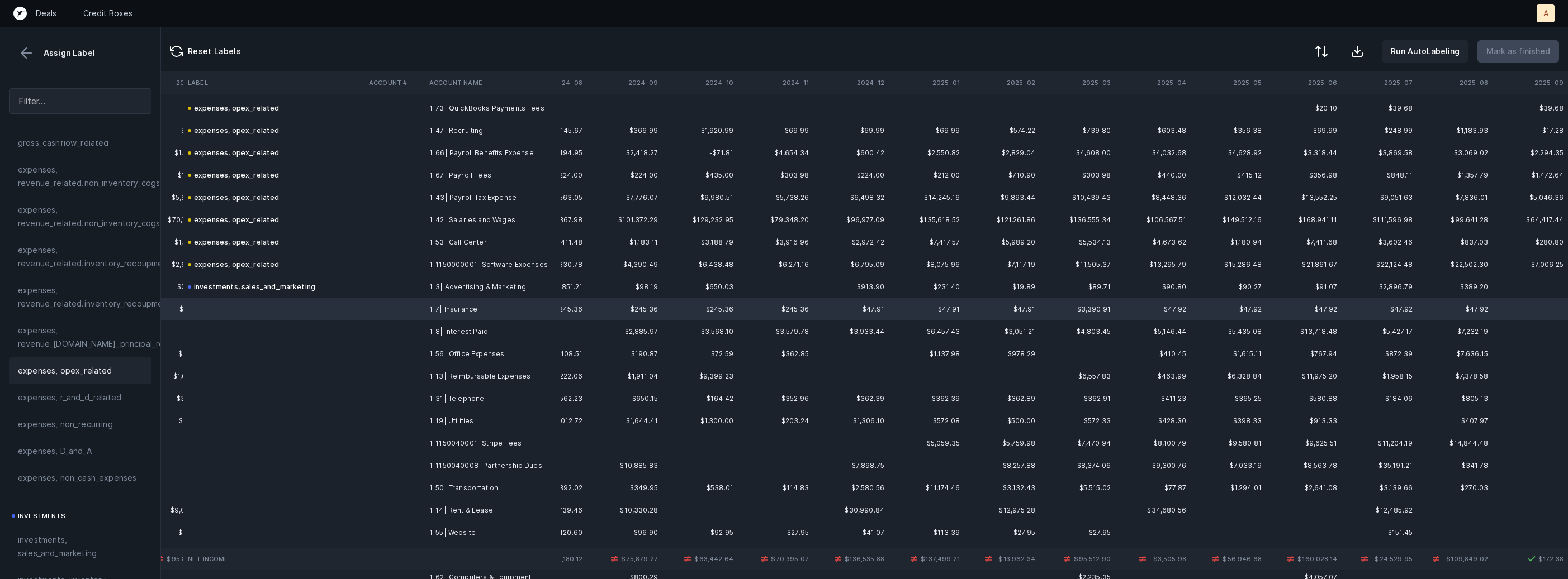
click at [69, 369] on span "expenses, opex_related" at bounding box center [65, 371] width 94 height 13
click at [336, 333] on td at bounding box center [273, 332] width 181 height 23
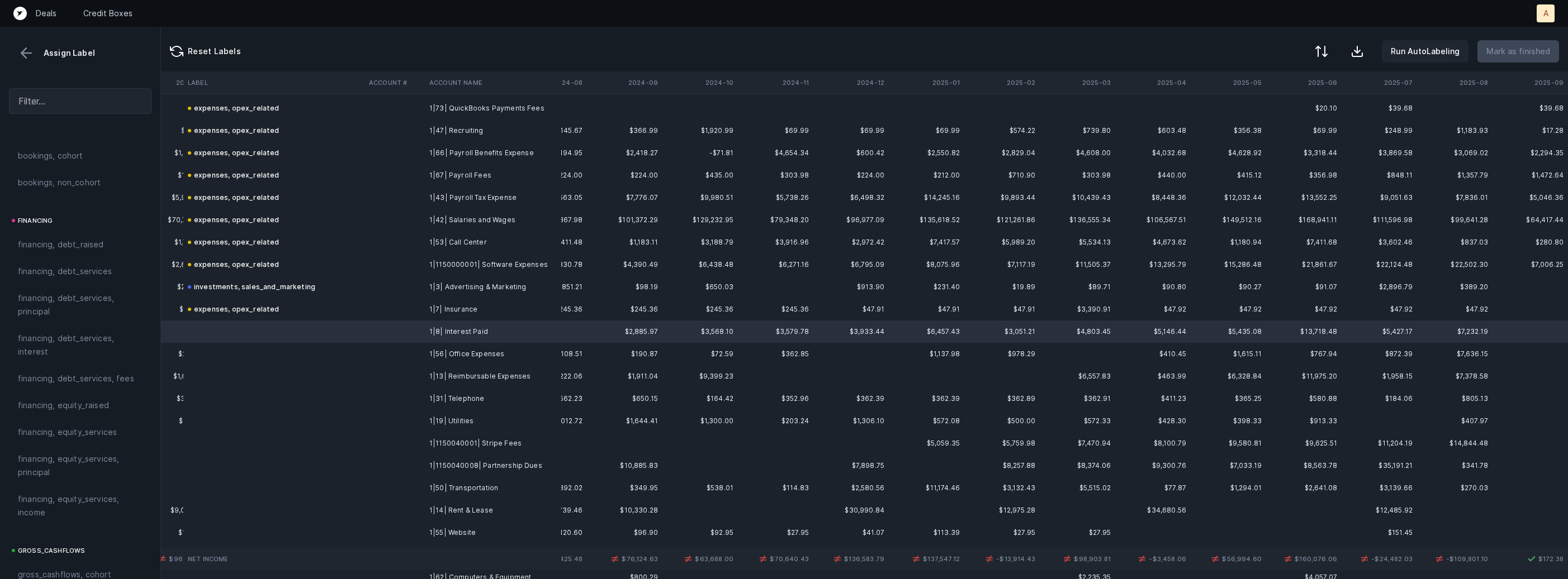
scroll to position [787, 0]
click at [113, 359] on span "financing, debt_services, interest" at bounding box center [80, 349] width 125 height 27
click at [419, 355] on td at bounding box center [395, 354] width 61 height 23
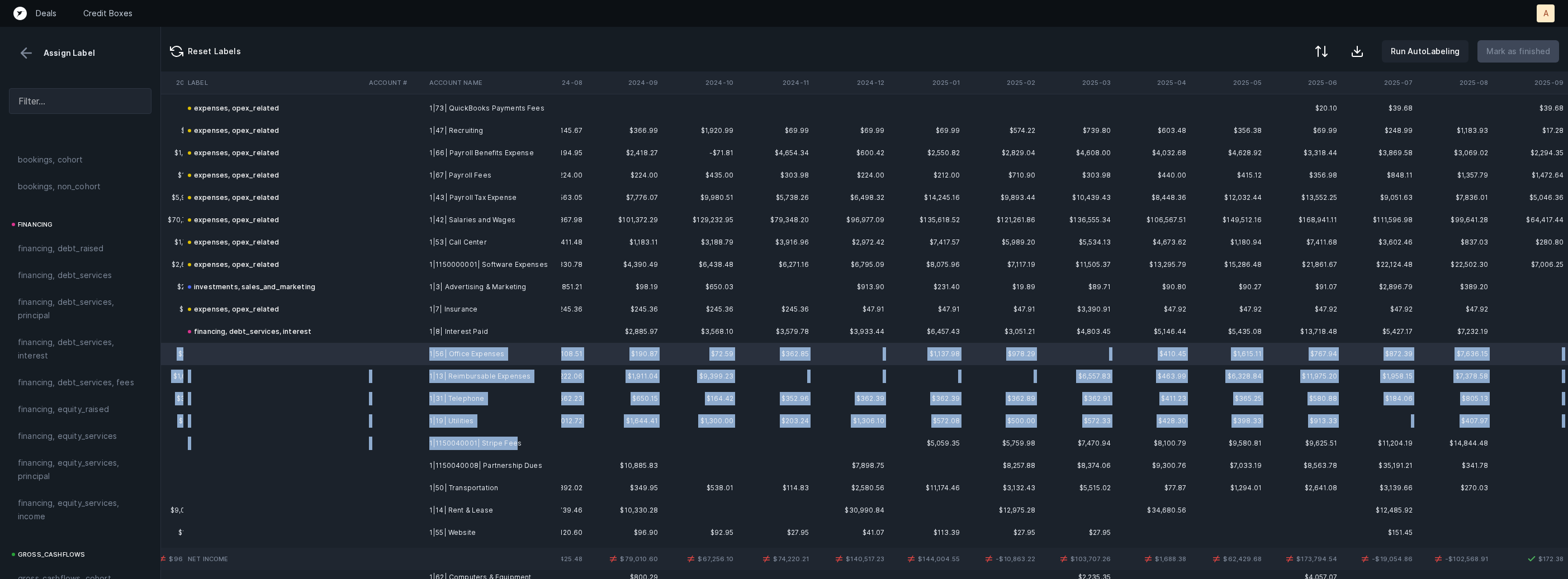
click at [513, 445] on td "1|1150040001| Stripe Fees" at bounding box center [493, 443] width 137 height 23
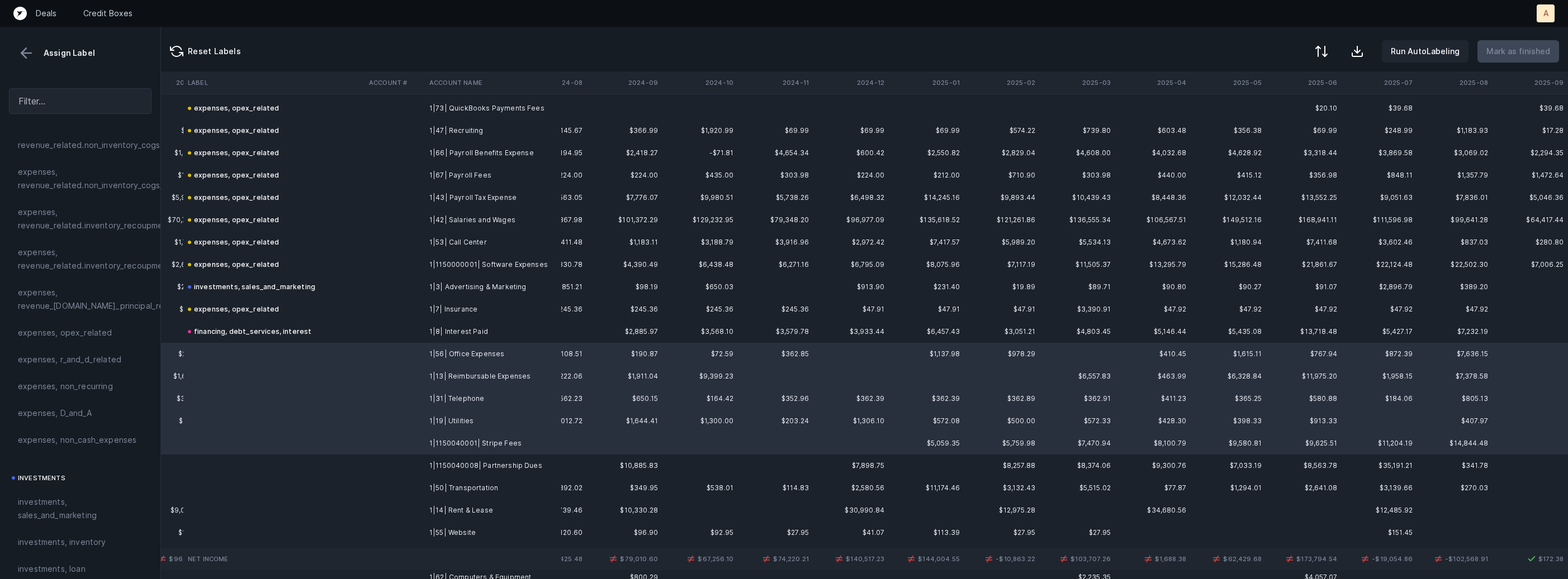
scroll to position [258, 0]
click at [89, 345] on div "expenses, opex_related" at bounding box center [80, 337] width 142 height 27
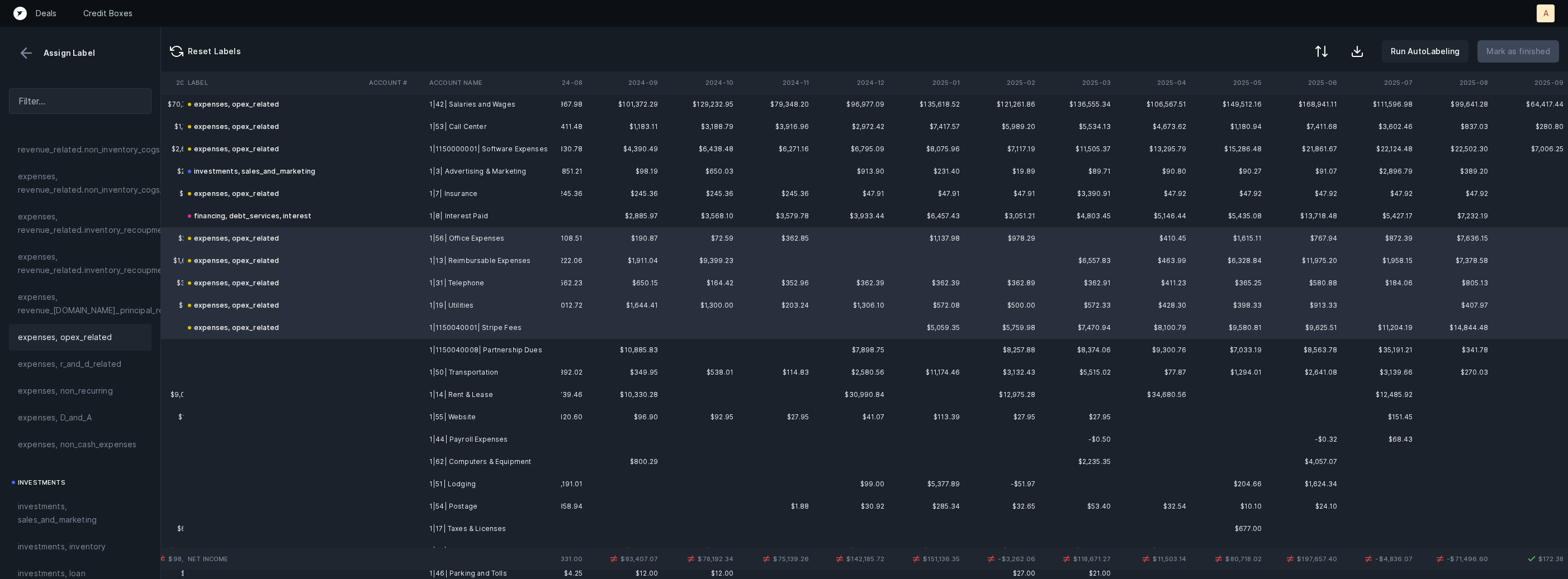
scroll to position [523, 2619]
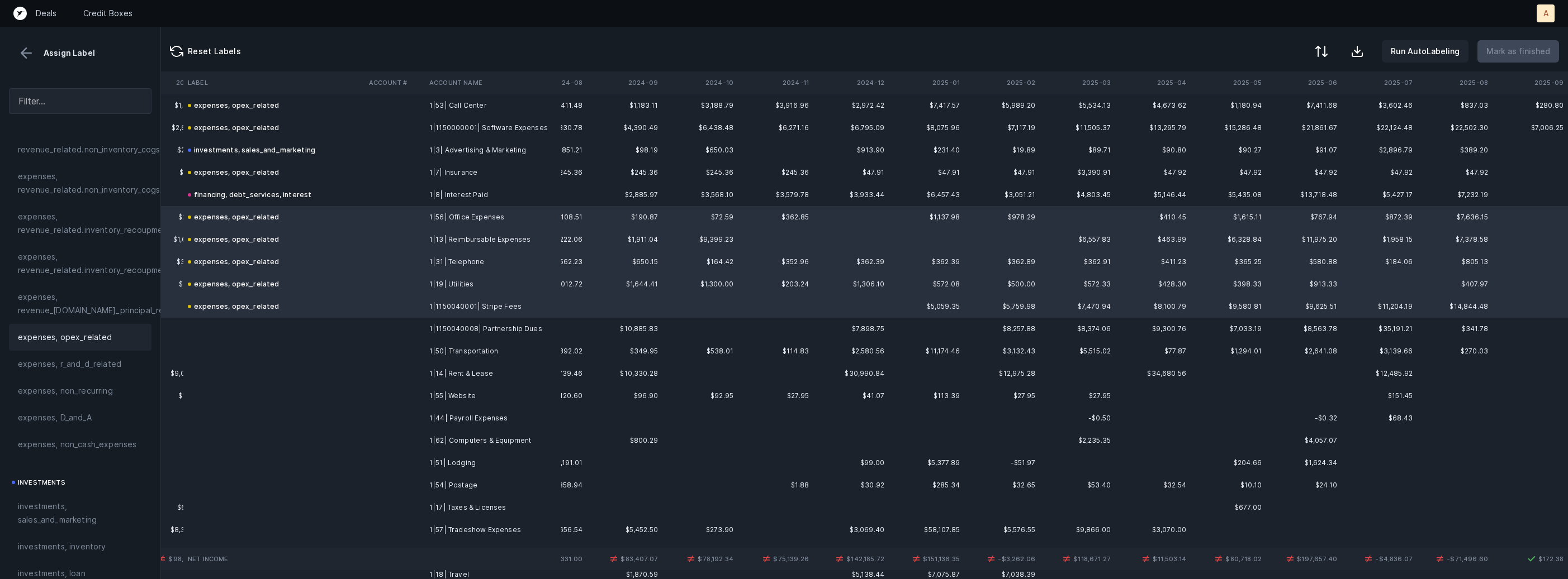
click at [447, 333] on td "1|1150040008| Partnership Dues" at bounding box center [493, 329] width 137 height 23
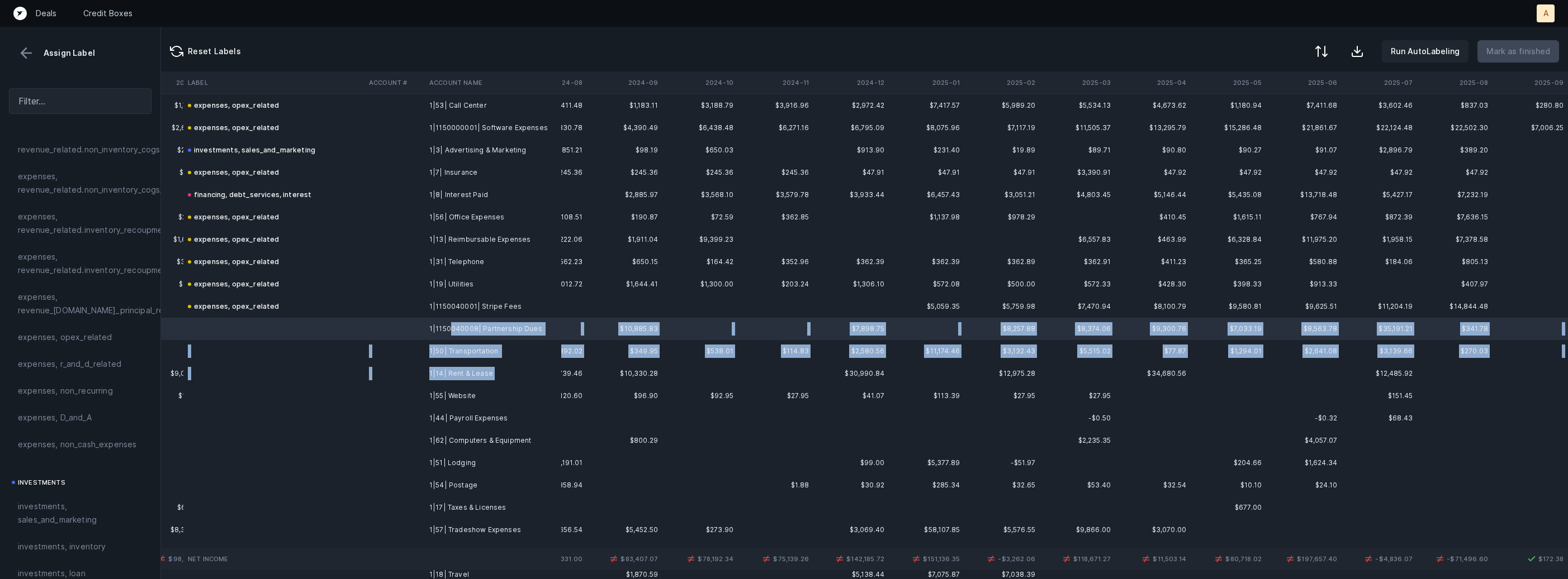
click at [450, 381] on td "1|14| Rent & Lease" at bounding box center [493, 374] width 137 height 23
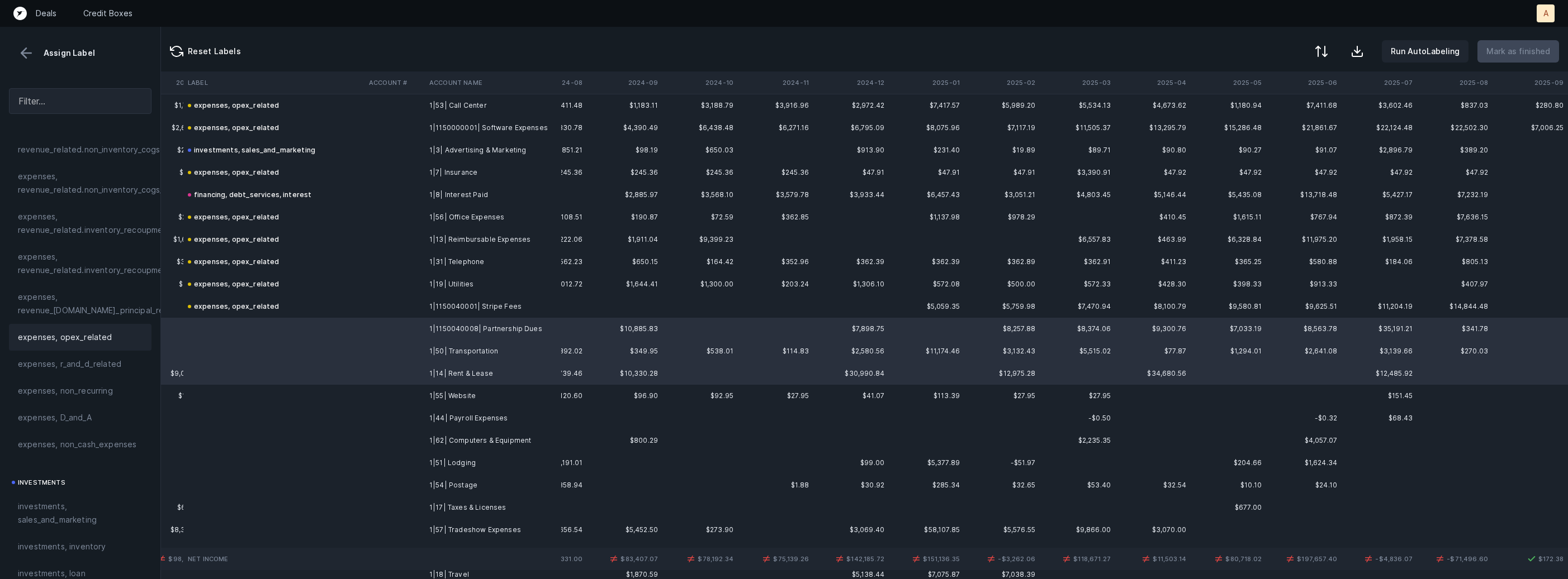
click at [82, 329] on div "expenses, opex_related" at bounding box center [80, 337] width 142 height 27
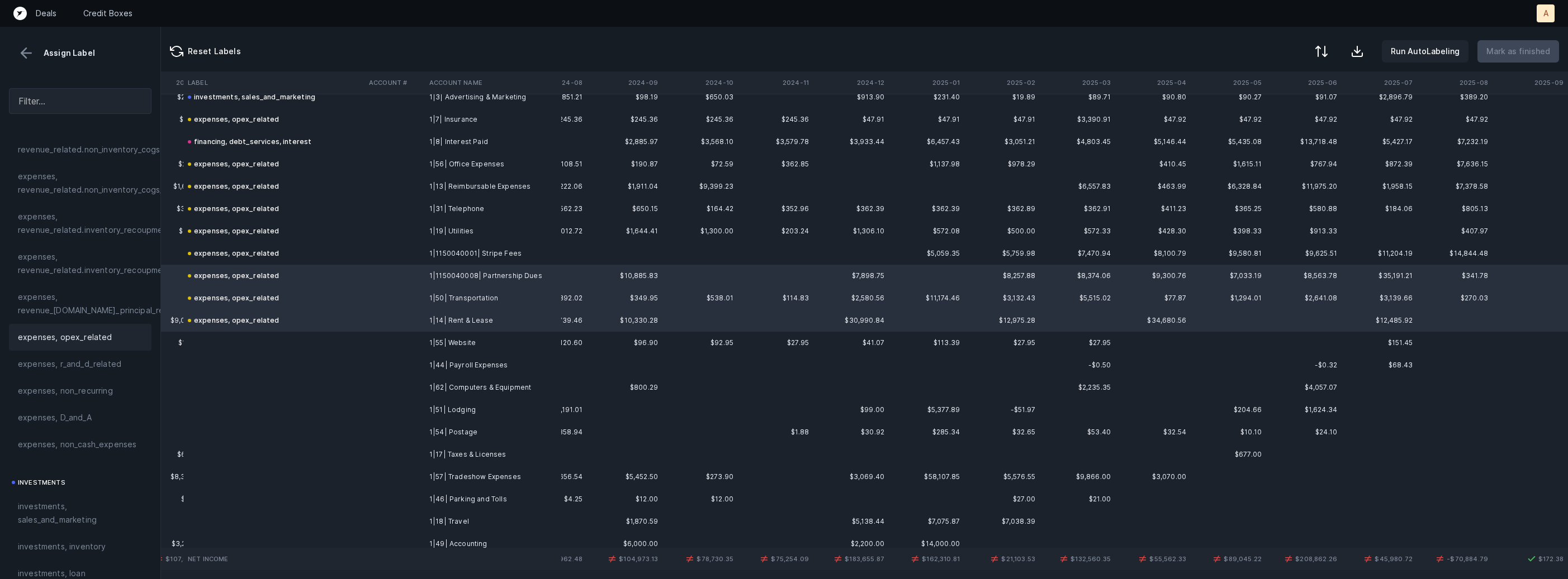
scroll to position [587, 2619]
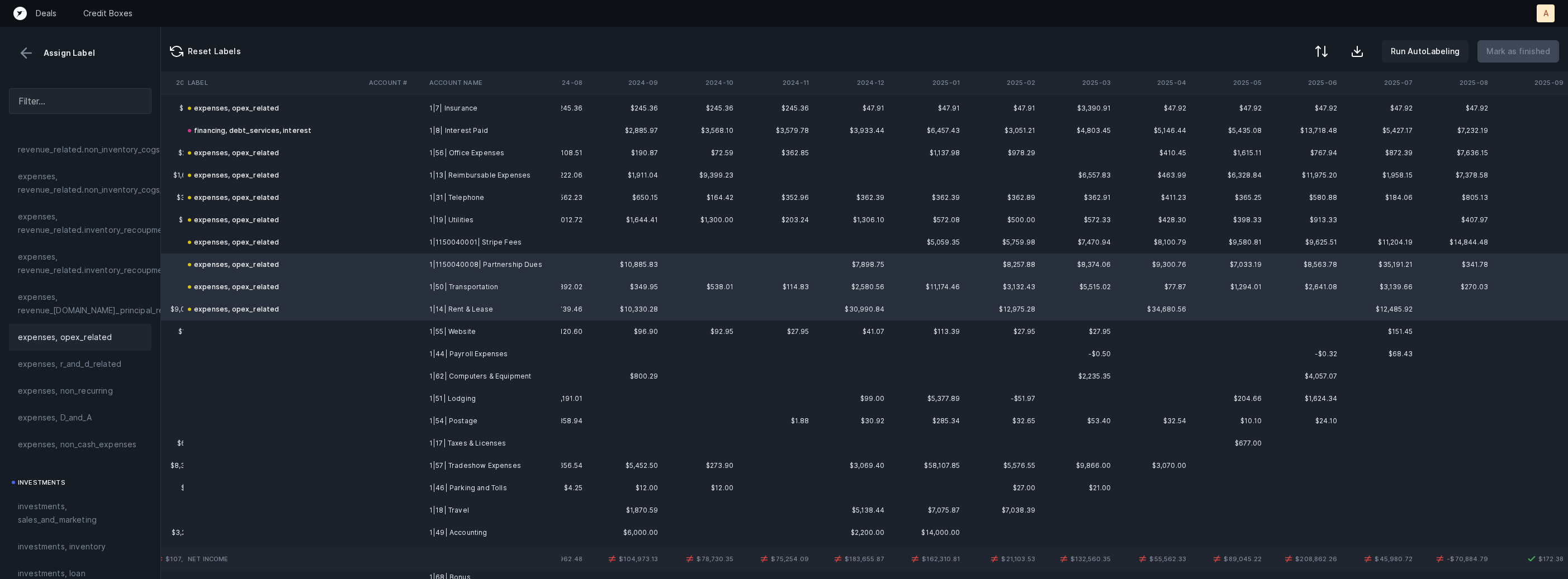
click at [451, 337] on td "1|55| Website" at bounding box center [493, 332] width 137 height 23
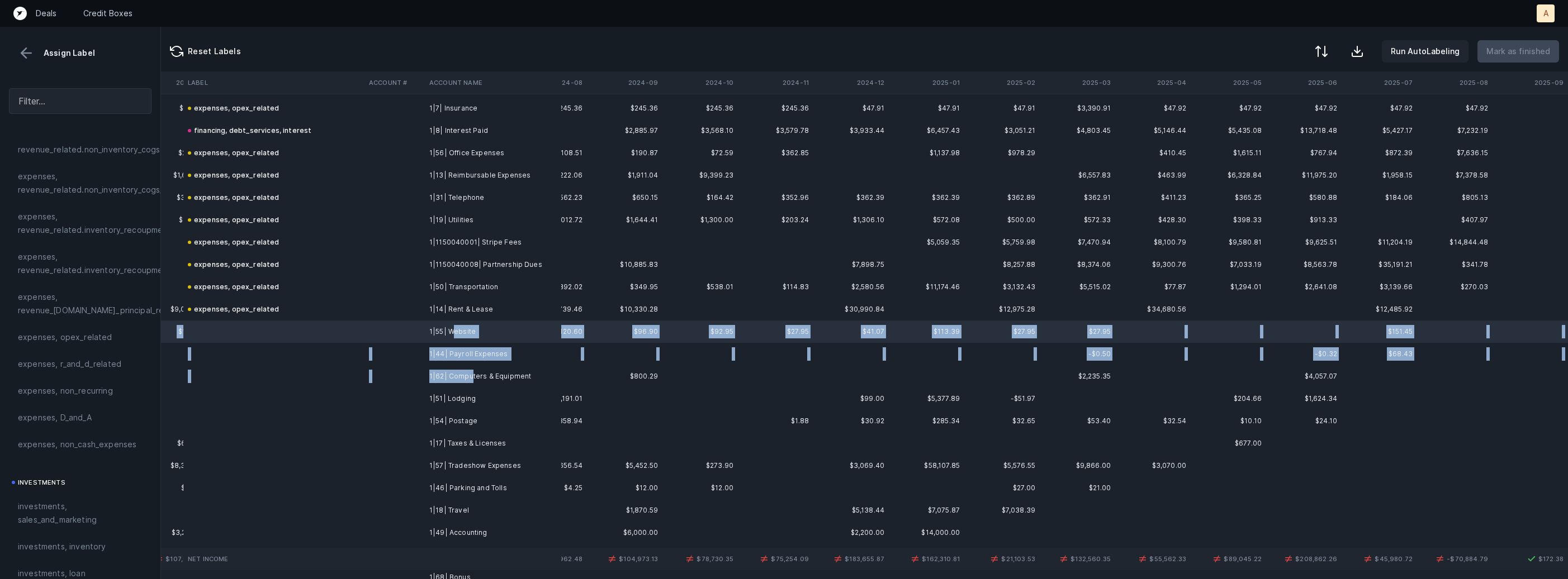
click at [470, 374] on td "1|62| Computers & Equipment" at bounding box center [493, 376] width 137 height 23
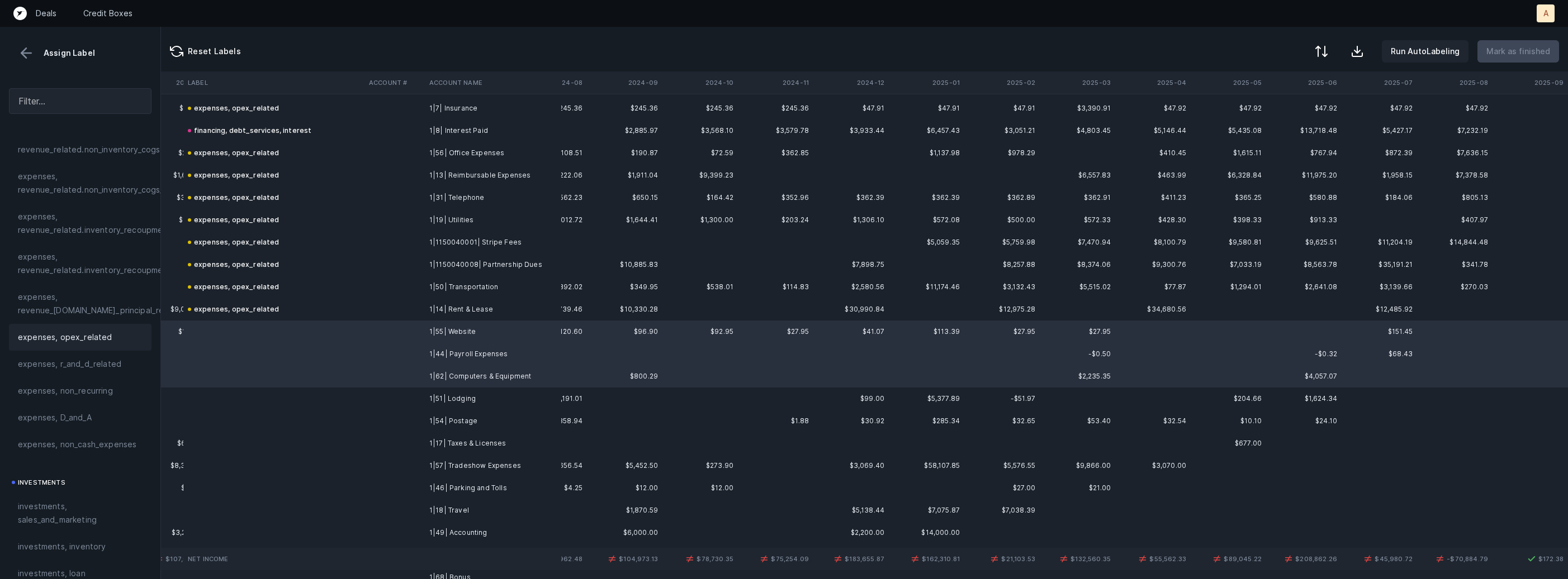
click at [69, 341] on span "expenses, opex_related" at bounding box center [65, 337] width 94 height 13
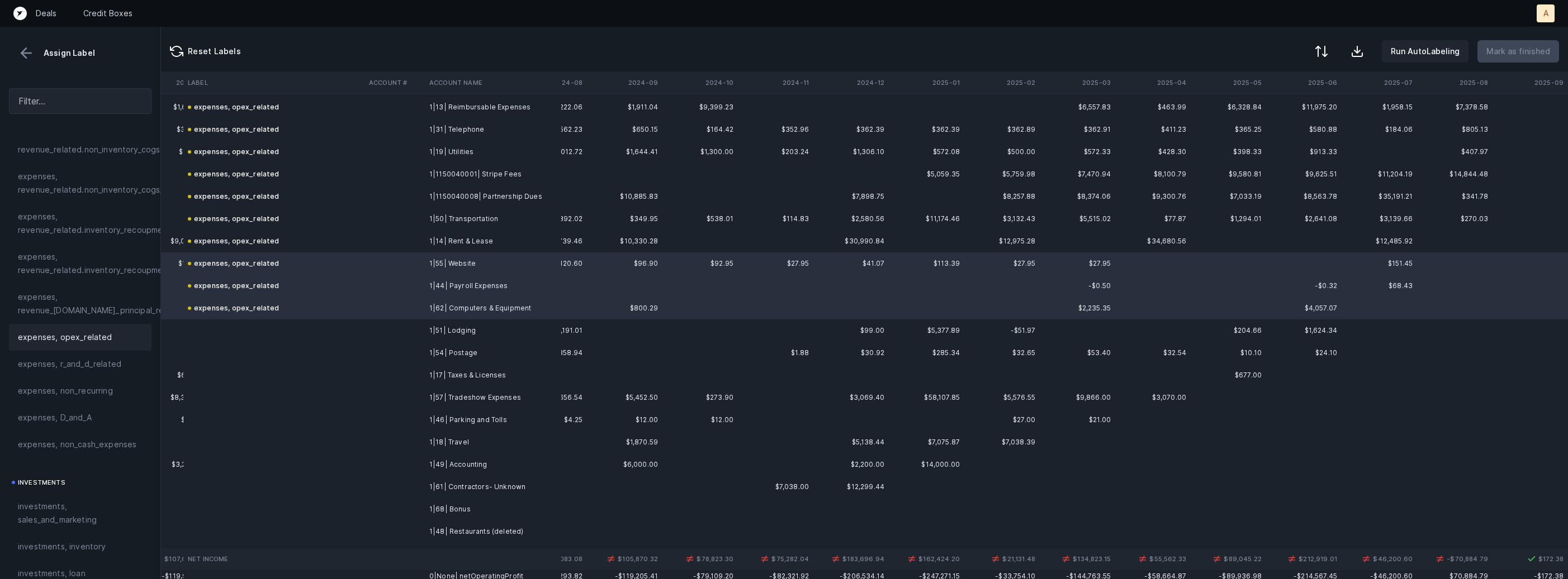
click at [448, 327] on td "1|51| Lodging" at bounding box center [493, 331] width 137 height 23
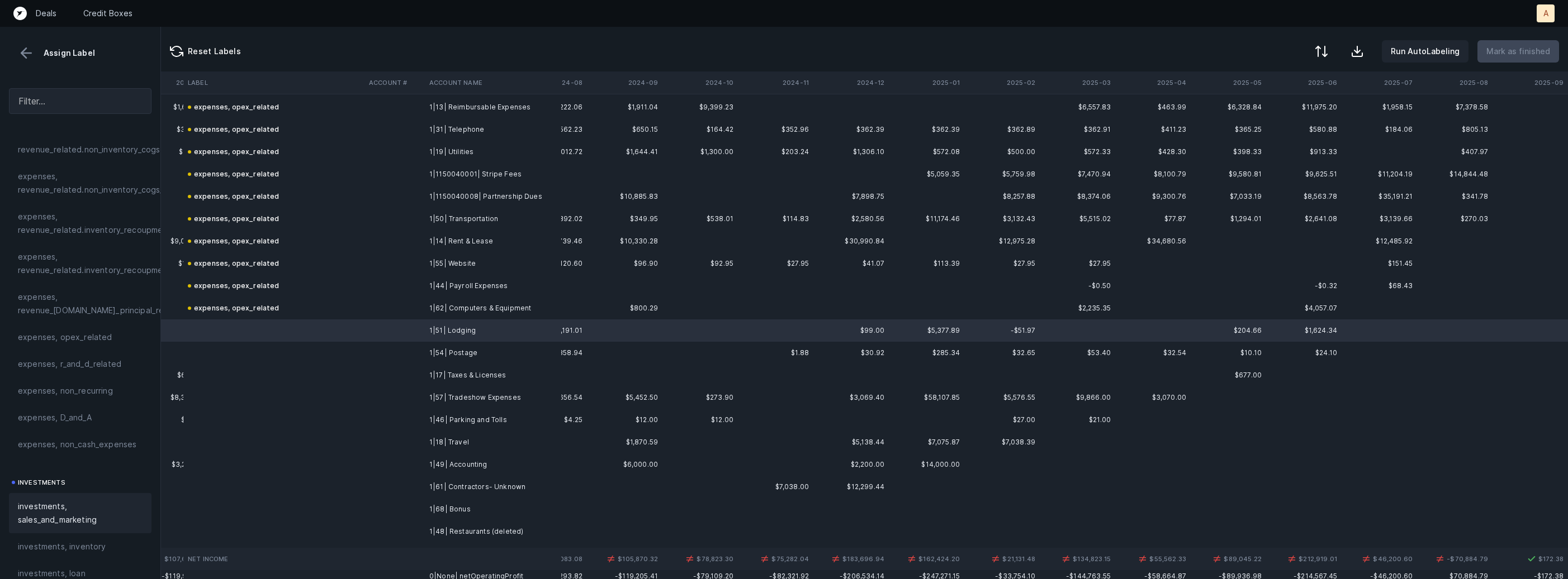
click at [39, 511] on span "investments, sales_and_marketing" at bounding box center [80, 514] width 125 height 27
click at [439, 354] on td "1|54| Postage" at bounding box center [493, 353] width 137 height 23
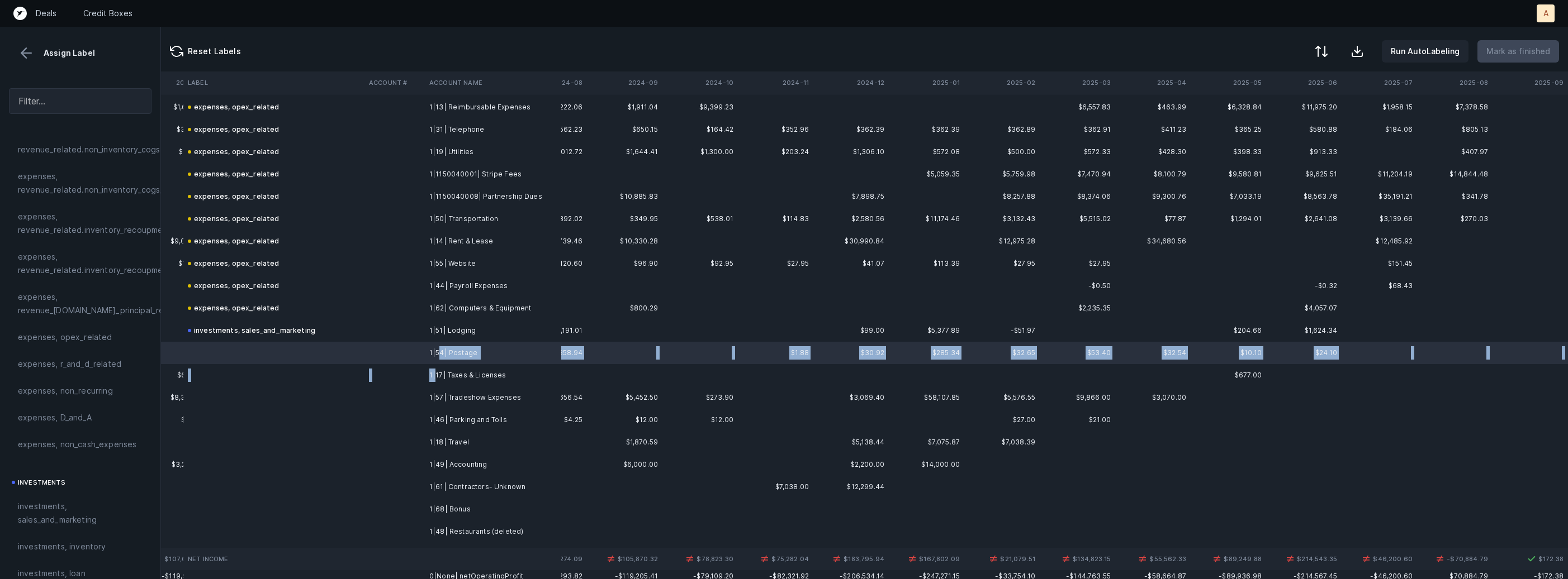
click at [434, 376] on td "1|17| Taxes & Licenses" at bounding box center [493, 376] width 137 height 23
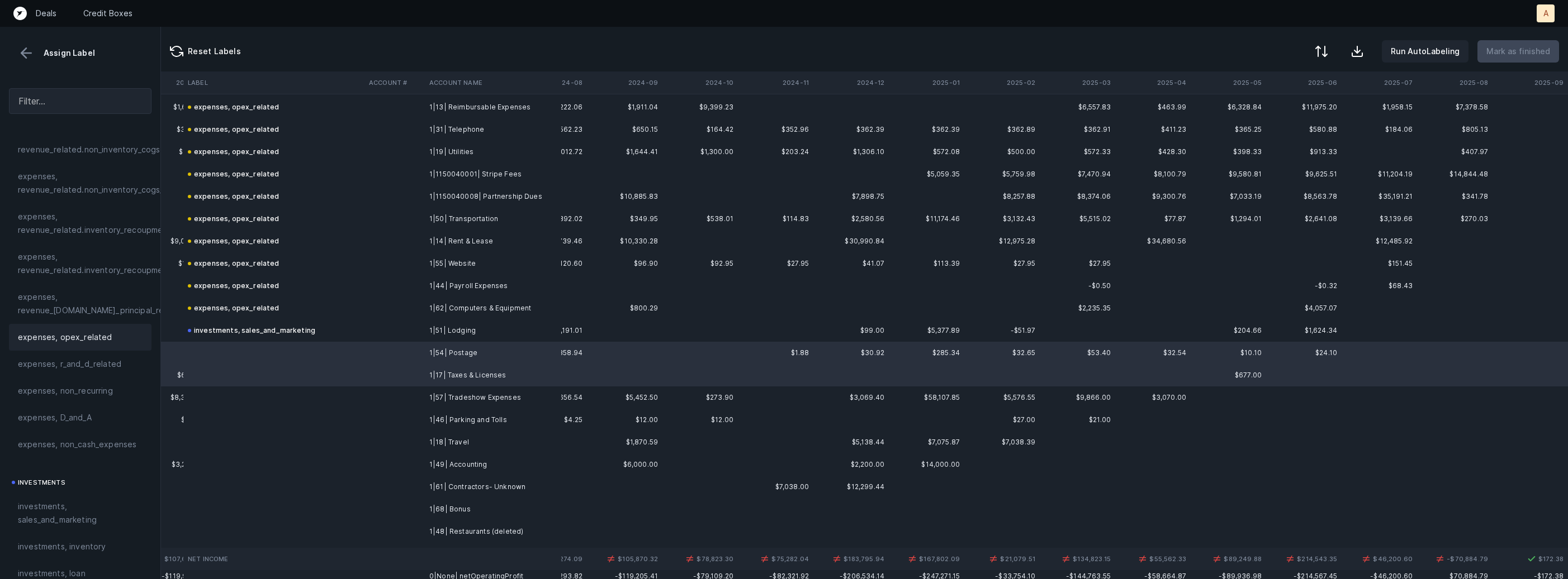
click at [97, 331] on span "expenses, opex_related" at bounding box center [65, 337] width 94 height 13
click at [368, 398] on td at bounding box center [395, 397] width 61 height 23
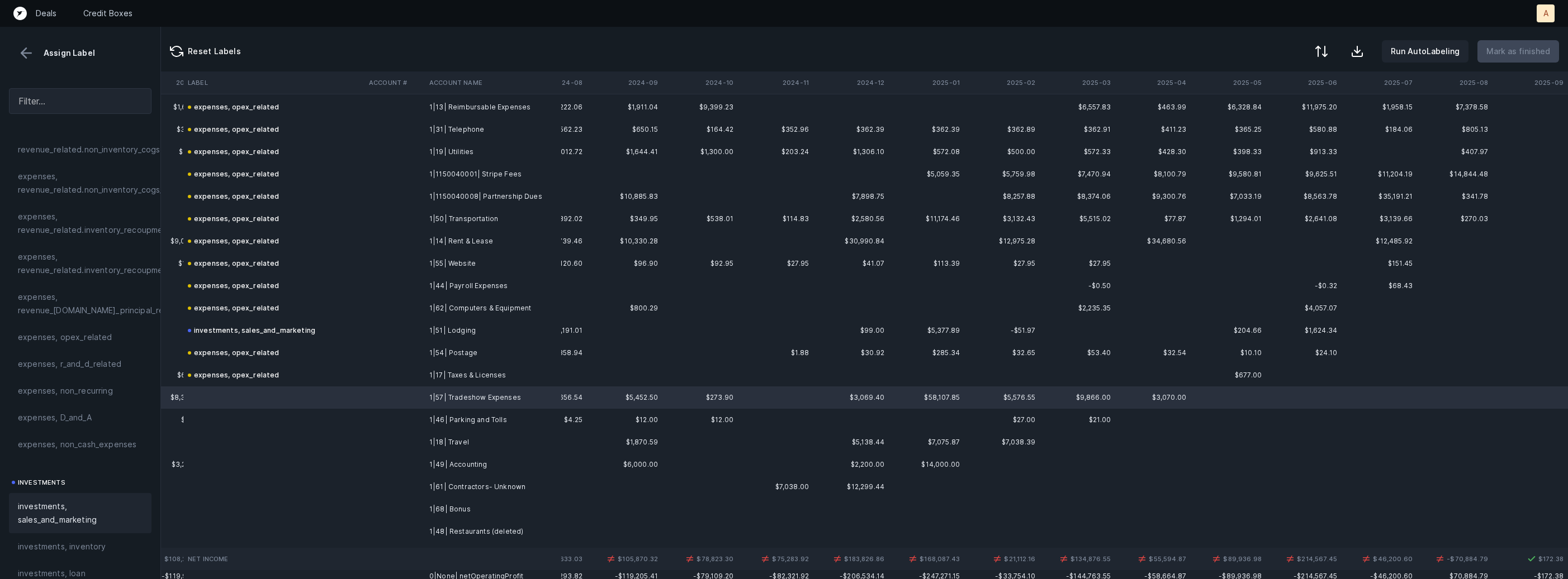
click at [63, 514] on span "investments, sales_and_marketing" at bounding box center [80, 514] width 125 height 27
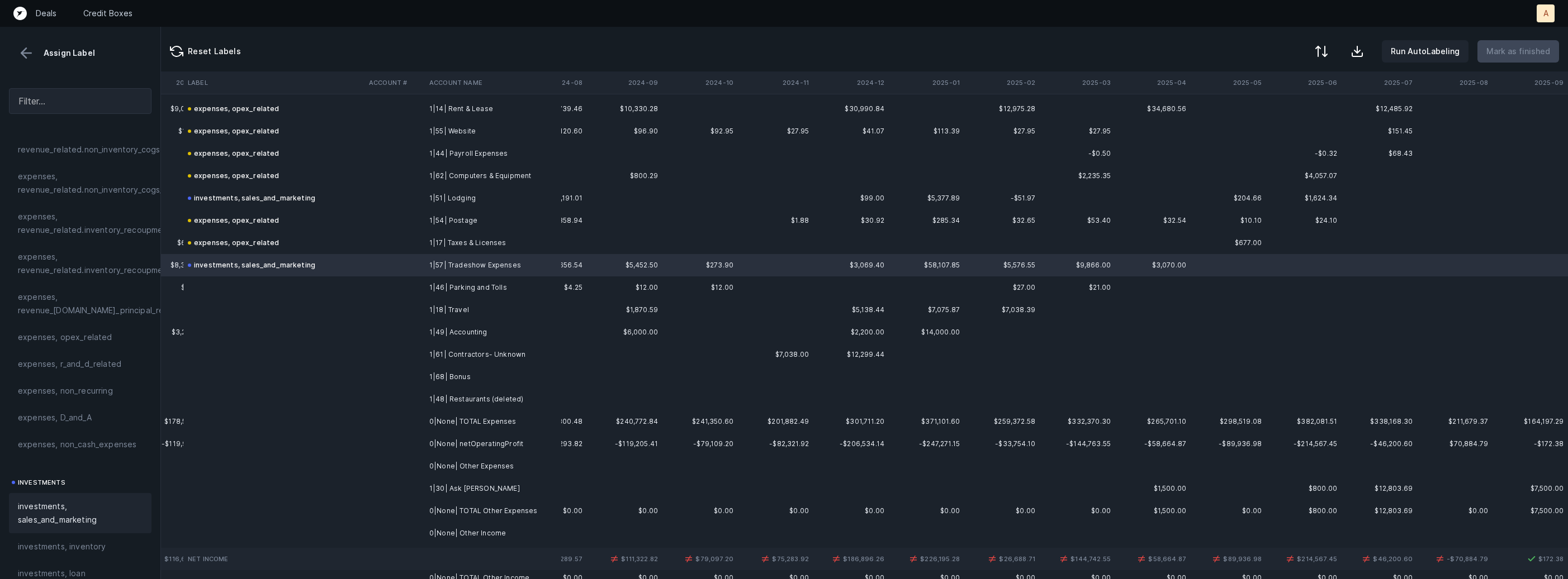
scroll to position [806, 2619]
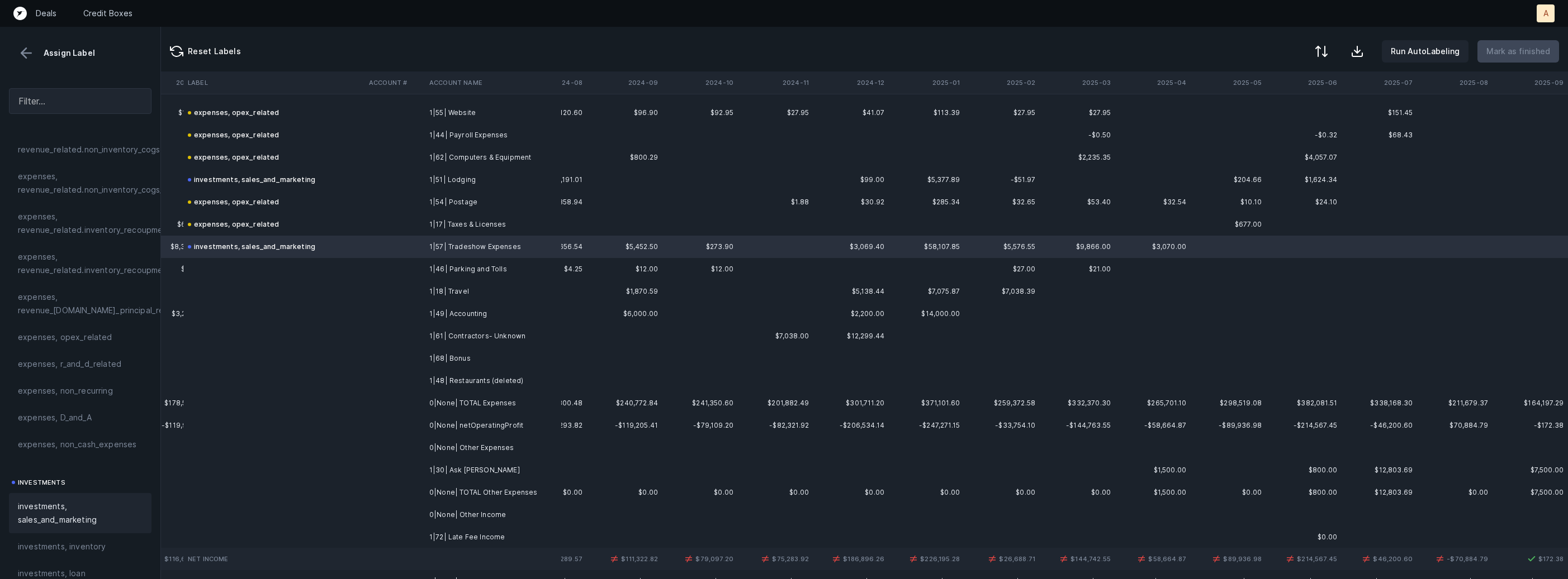
click at [437, 273] on td "1|46| Parking and Tolls" at bounding box center [493, 269] width 137 height 23
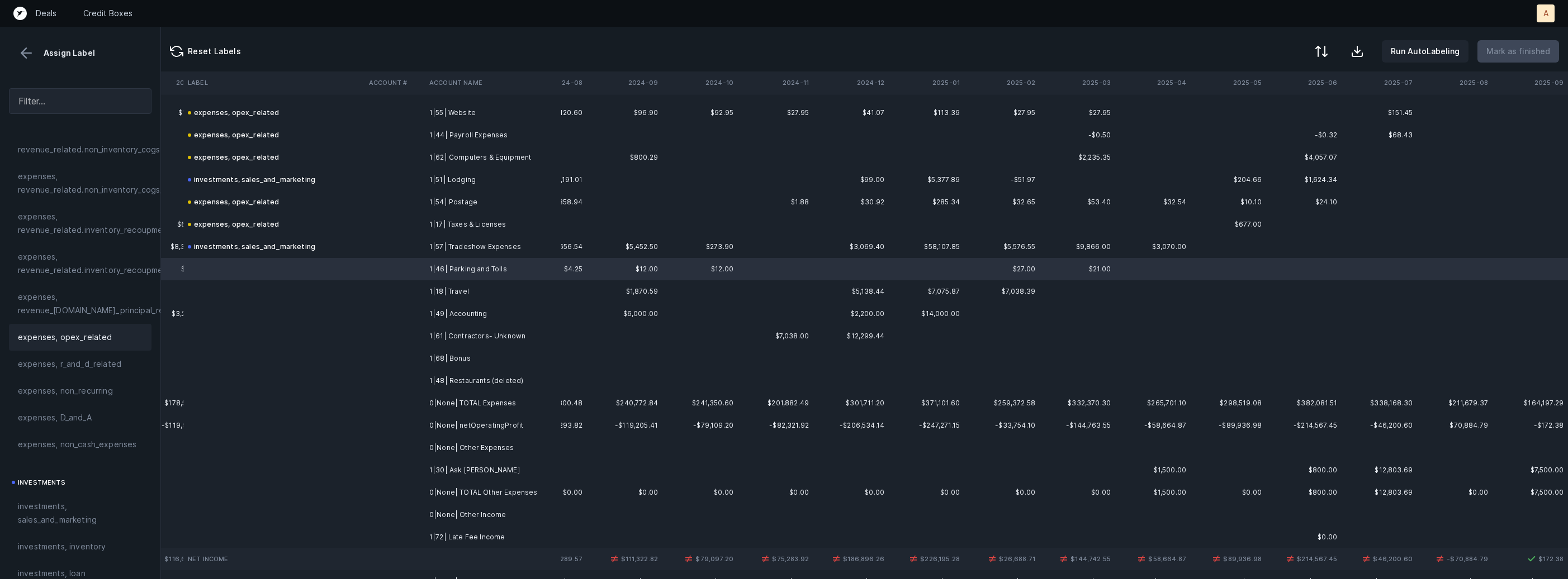
click at [85, 340] on span "expenses, opex_related" at bounding box center [65, 337] width 94 height 13
click at [343, 294] on td at bounding box center [273, 292] width 181 height 23
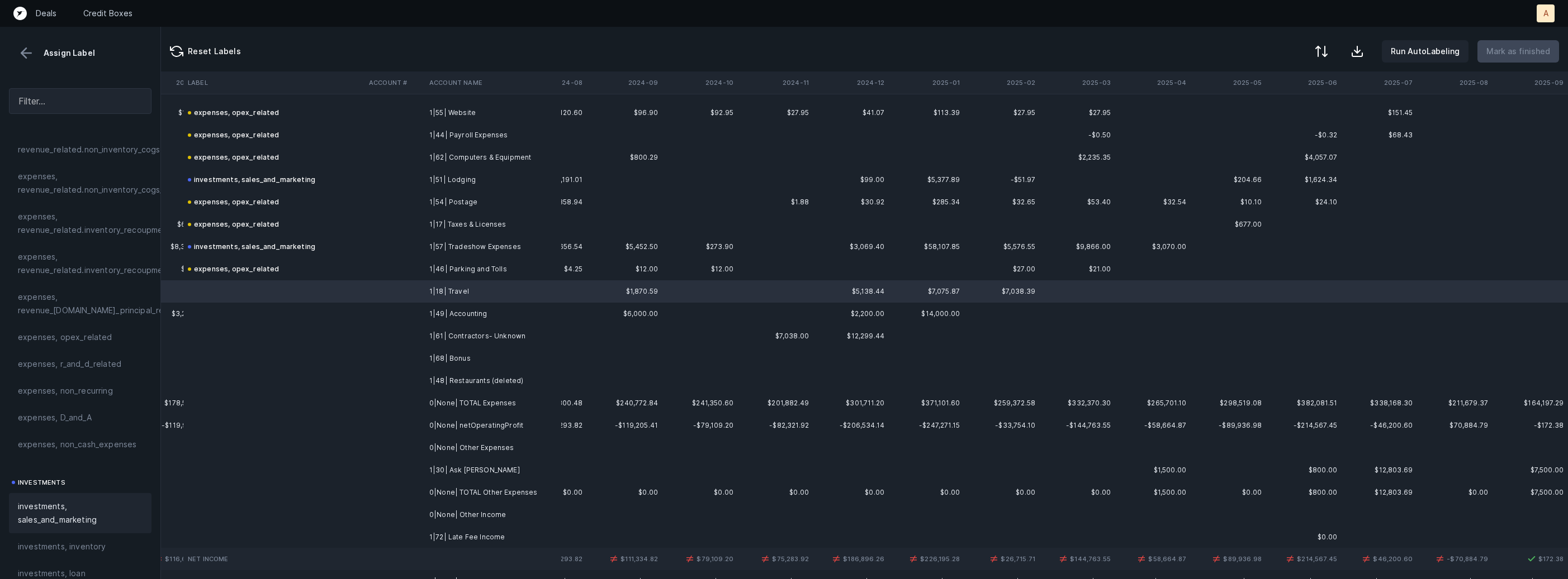
click at [62, 517] on span "investments, sales_and_marketing" at bounding box center [80, 514] width 125 height 27
click at [384, 317] on td at bounding box center [395, 314] width 61 height 23
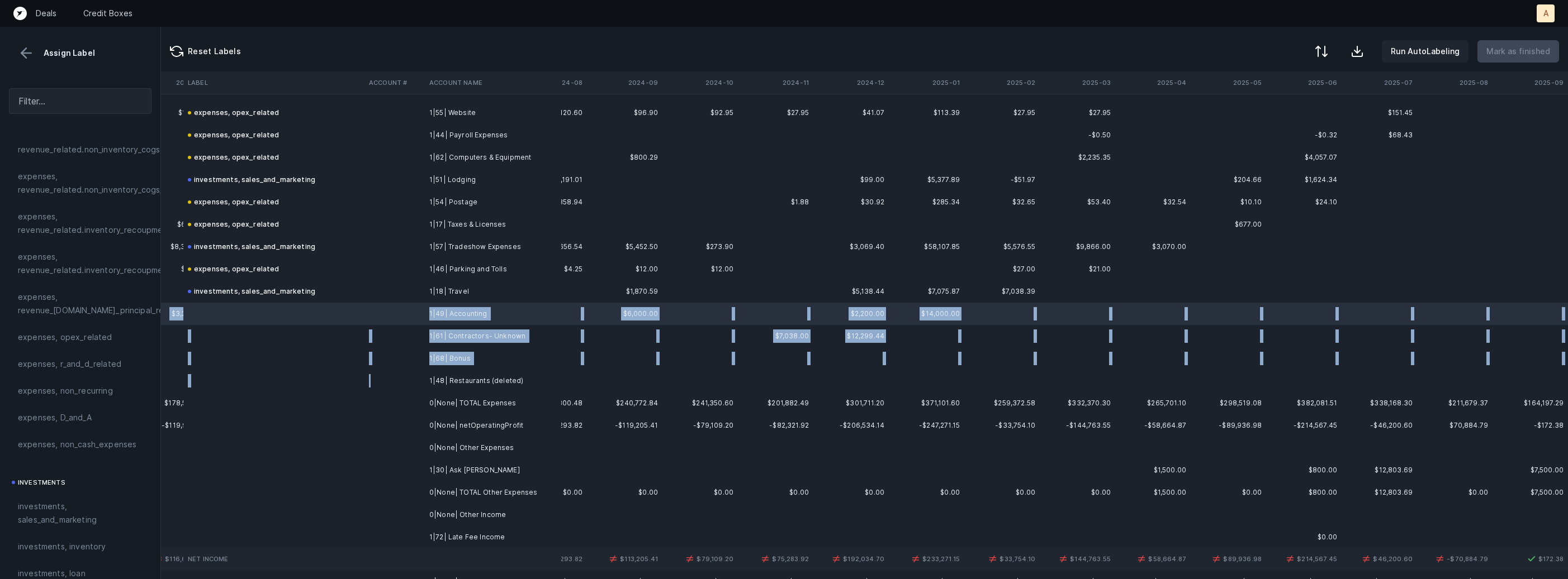
click at [406, 376] on td at bounding box center [395, 381] width 61 height 23
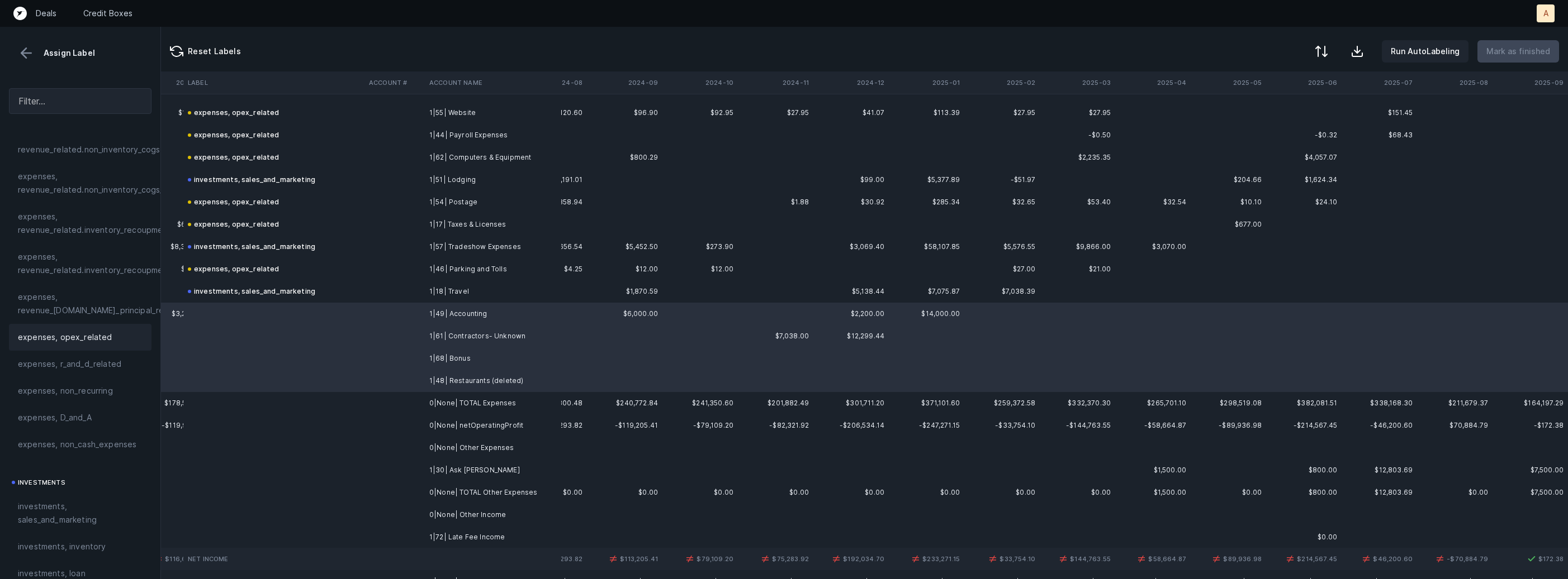
click at [118, 335] on div "expenses, opex_related" at bounding box center [80, 337] width 125 height 13
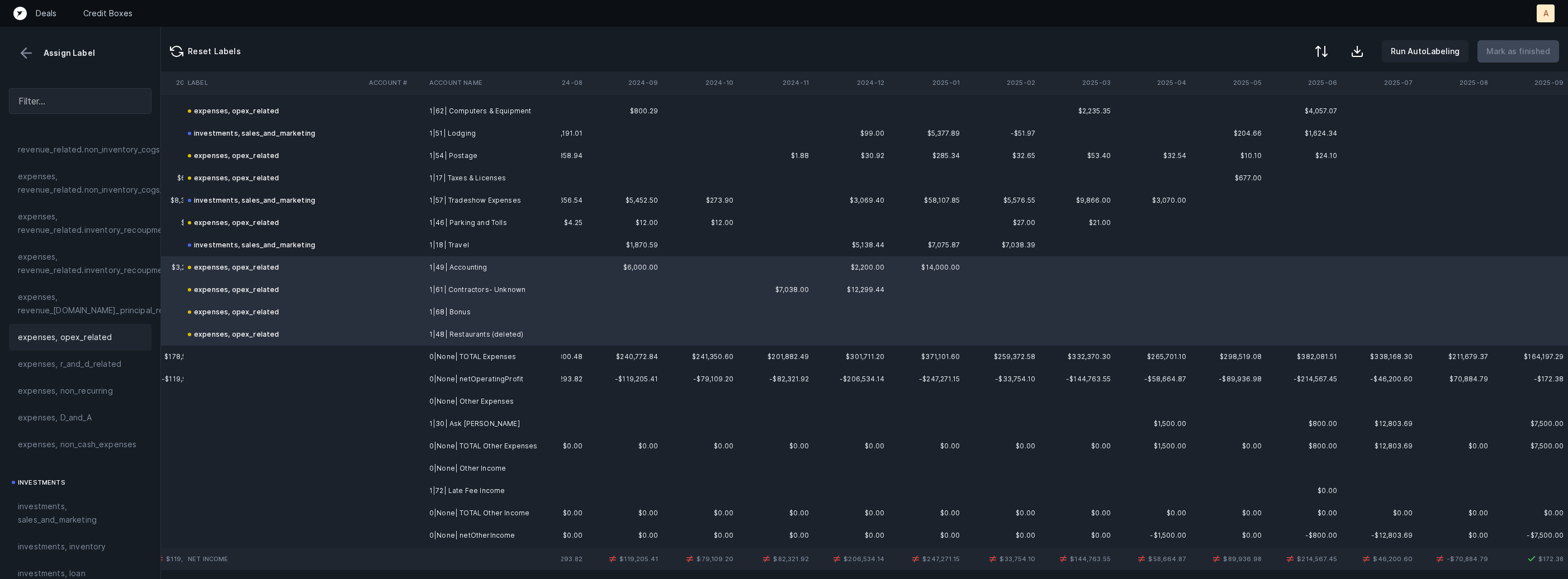
scroll to position [882, 2619]
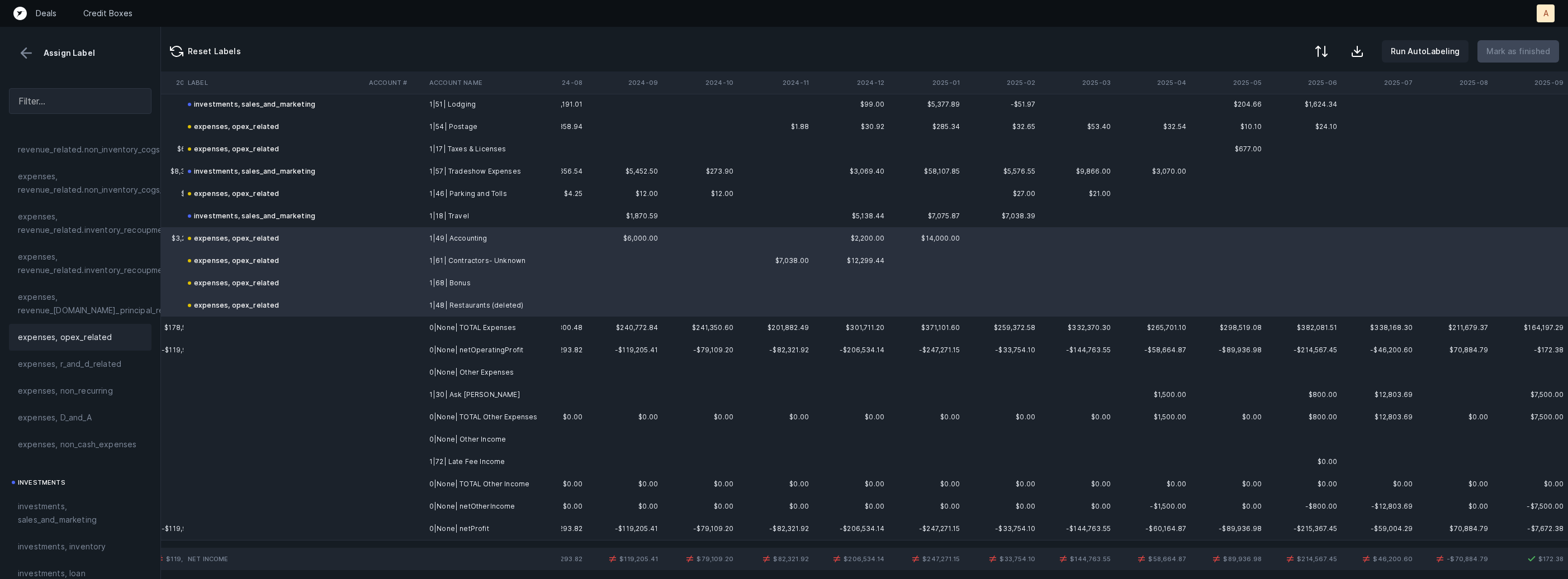
click at [344, 400] on td at bounding box center [273, 395] width 181 height 23
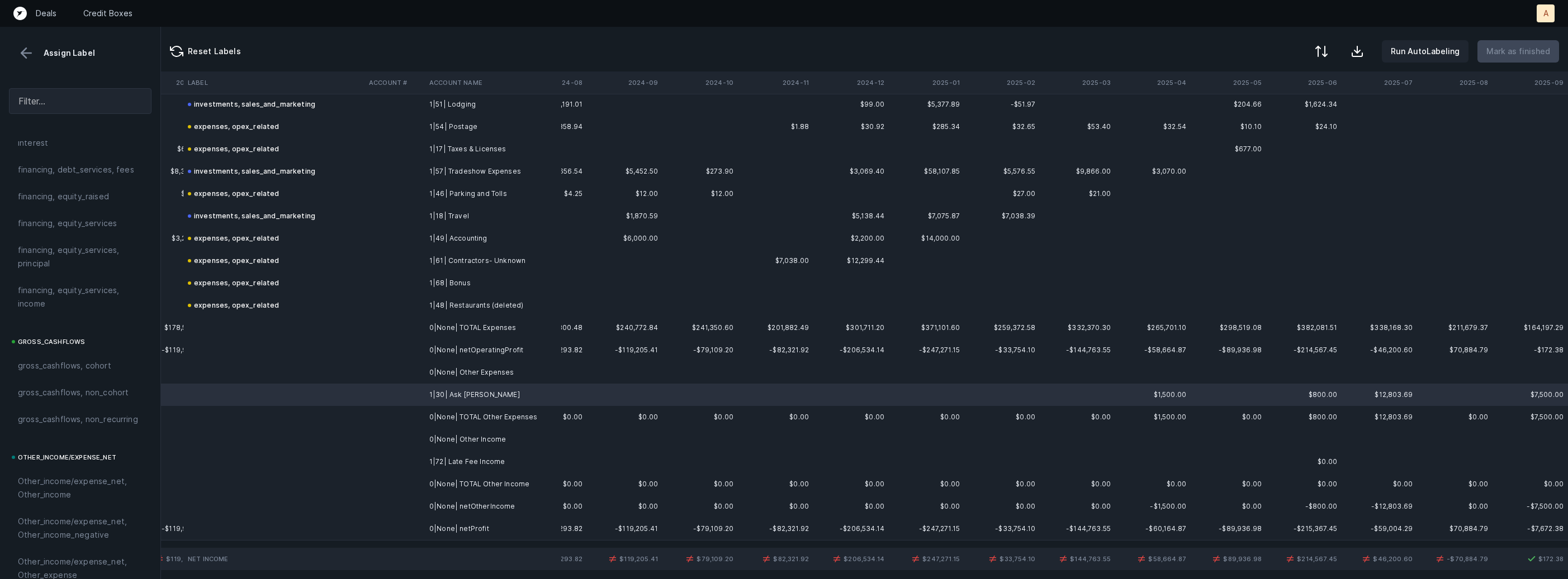
scroll to position [1266, 0]
click at [95, 306] on span "Other_income/expense_net, Other_expense" at bounding box center [80, 305] width 125 height 27
click at [385, 435] on td at bounding box center [395, 440] width 61 height 23
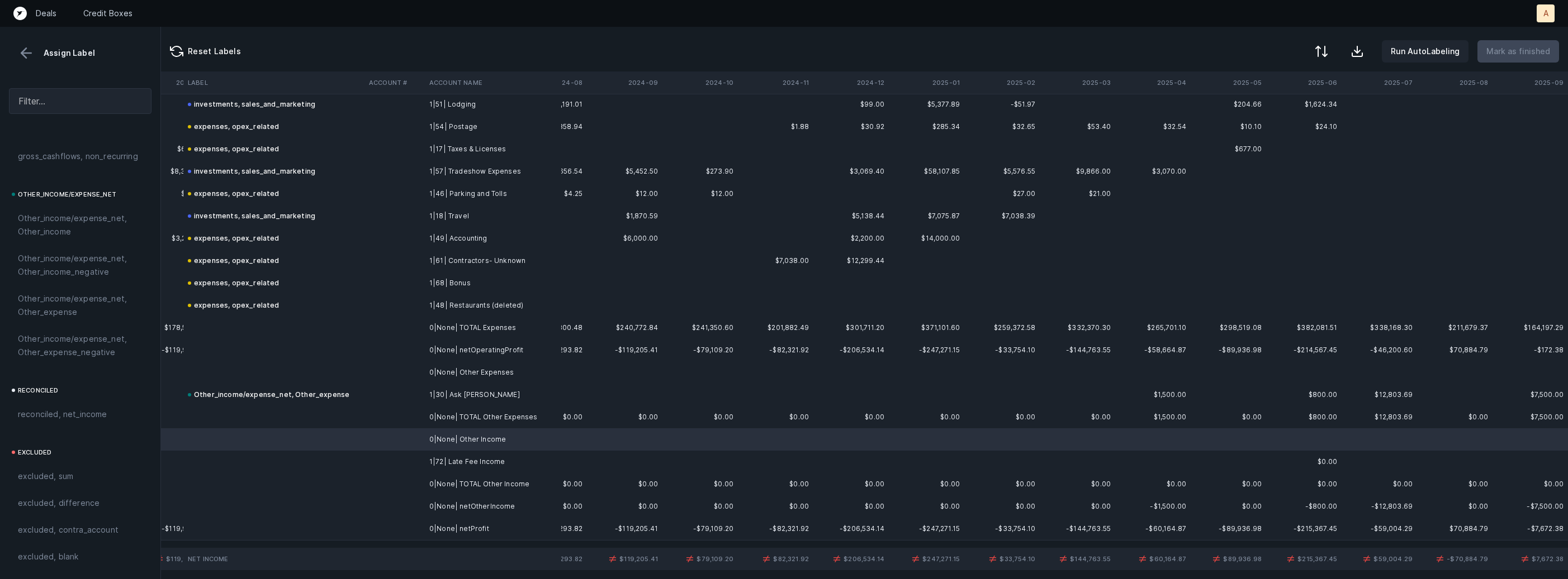
click at [379, 451] on td at bounding box center [395, 462] width 61 height 23
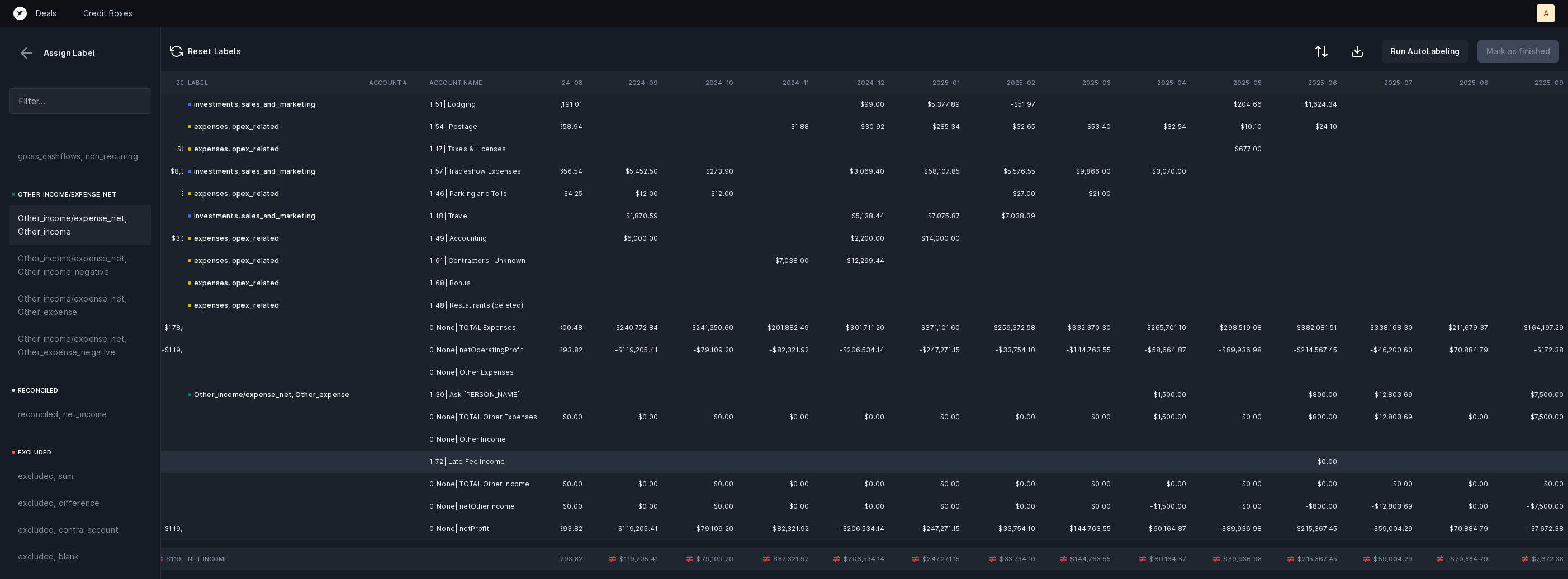
click at [108, 224] on span "Other_income/expense_net, Other_income" at bounding box center [80, 225] width 125 height 27
click at [361, 524] on td at bounding box center [273, 529] width 181 height 23
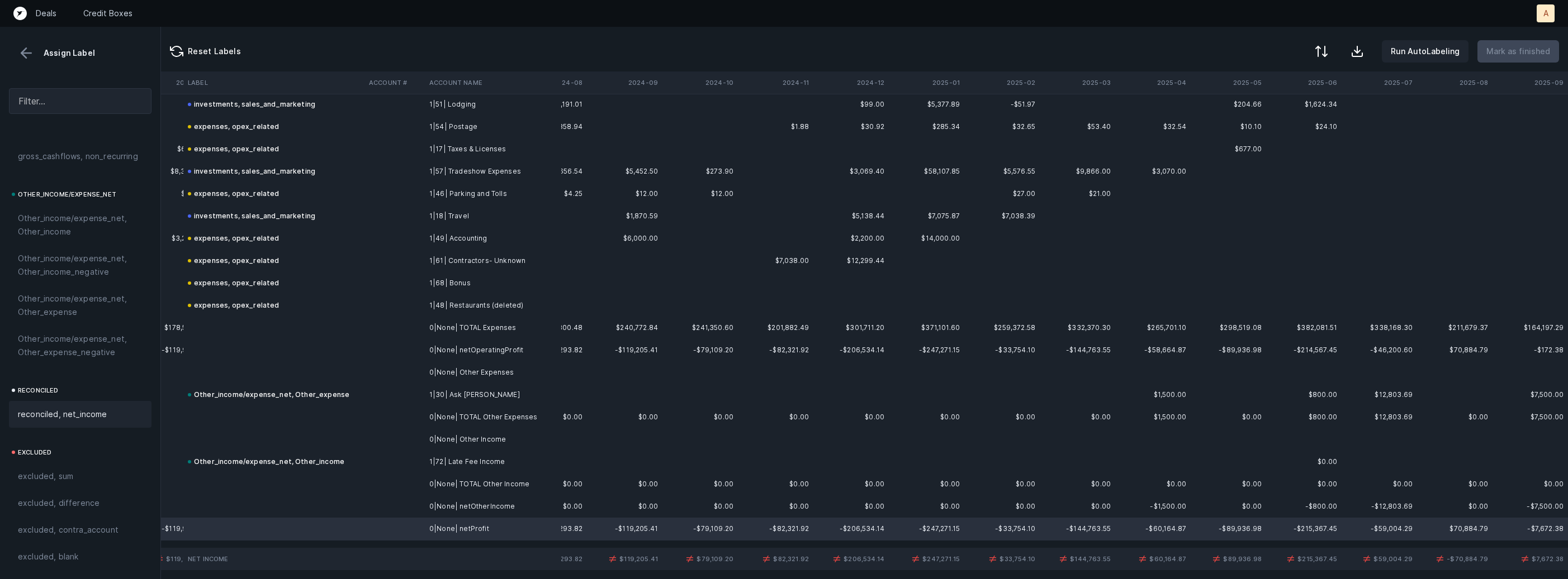
click at [98, 406] on div "reconciled, net_income" at bounding box center [80, 414] width 142 height 27
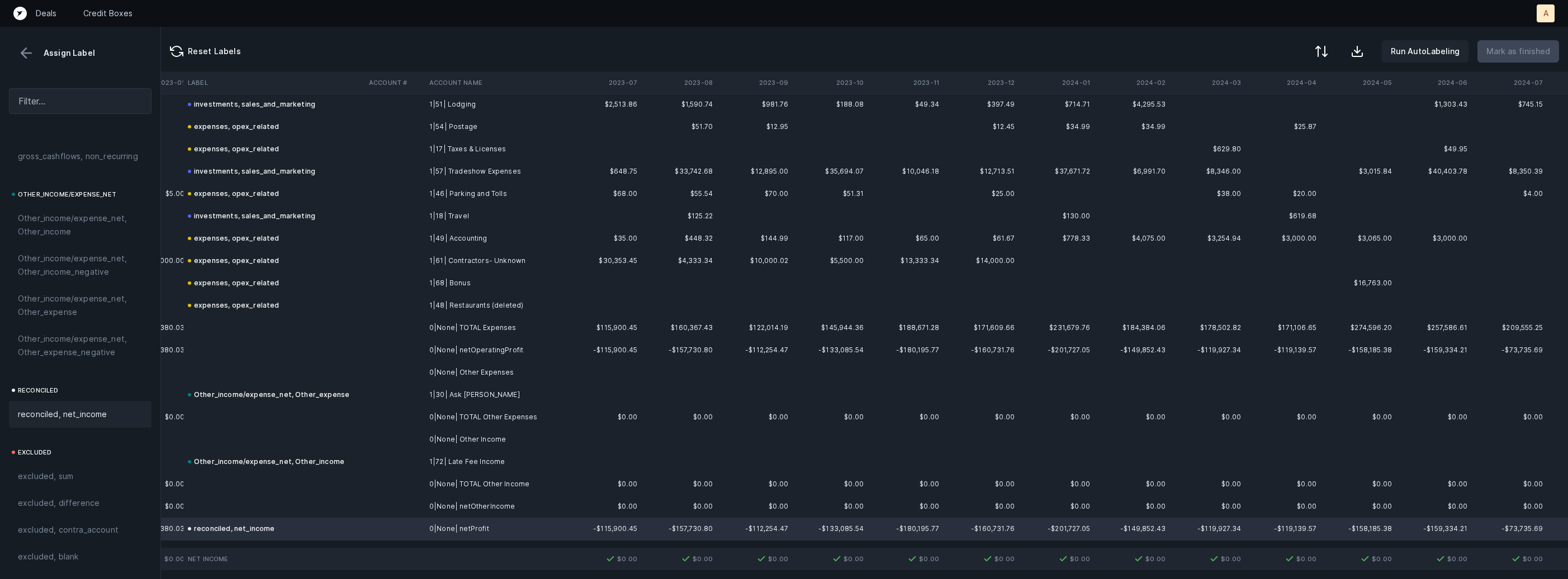
scroll to position [882, 2619]
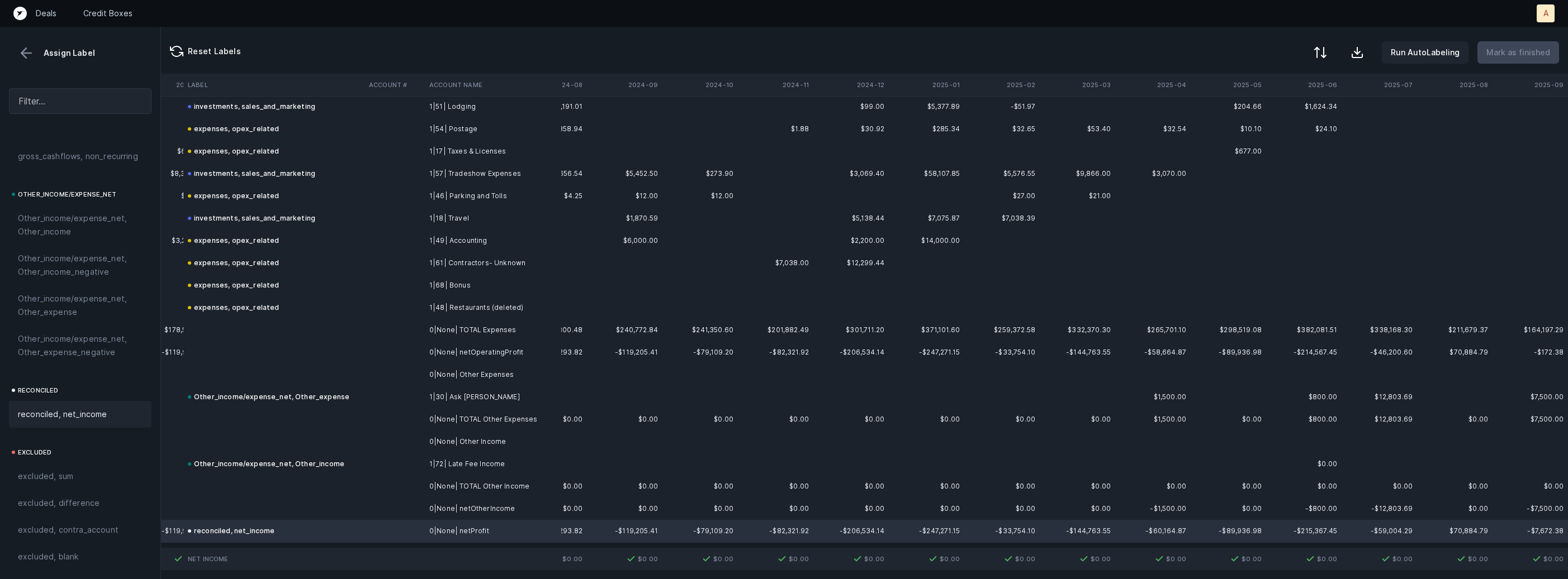
click at [1326, 50] on div at bounding box center [1320, 52] width 13 height 13
click at [1260, 120] on div "By Hum label" at bounding box center [1249, 118] width 49 height 13
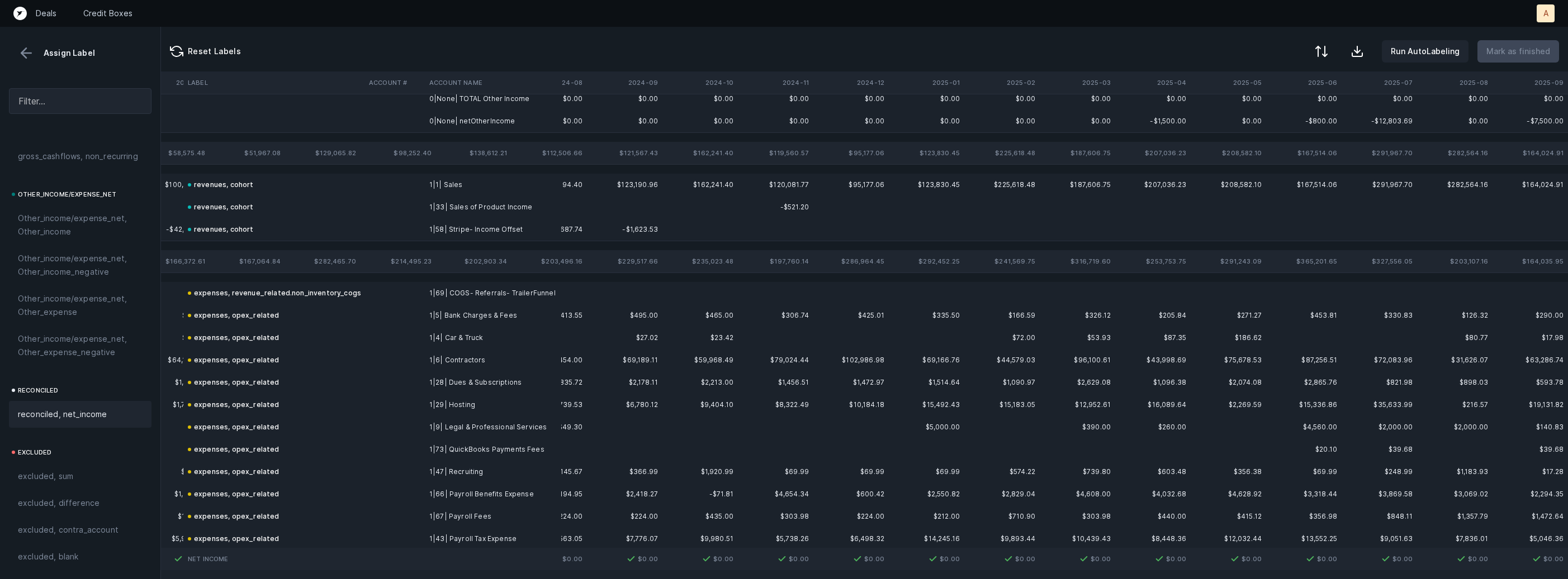
scroll to position [0, 2619]
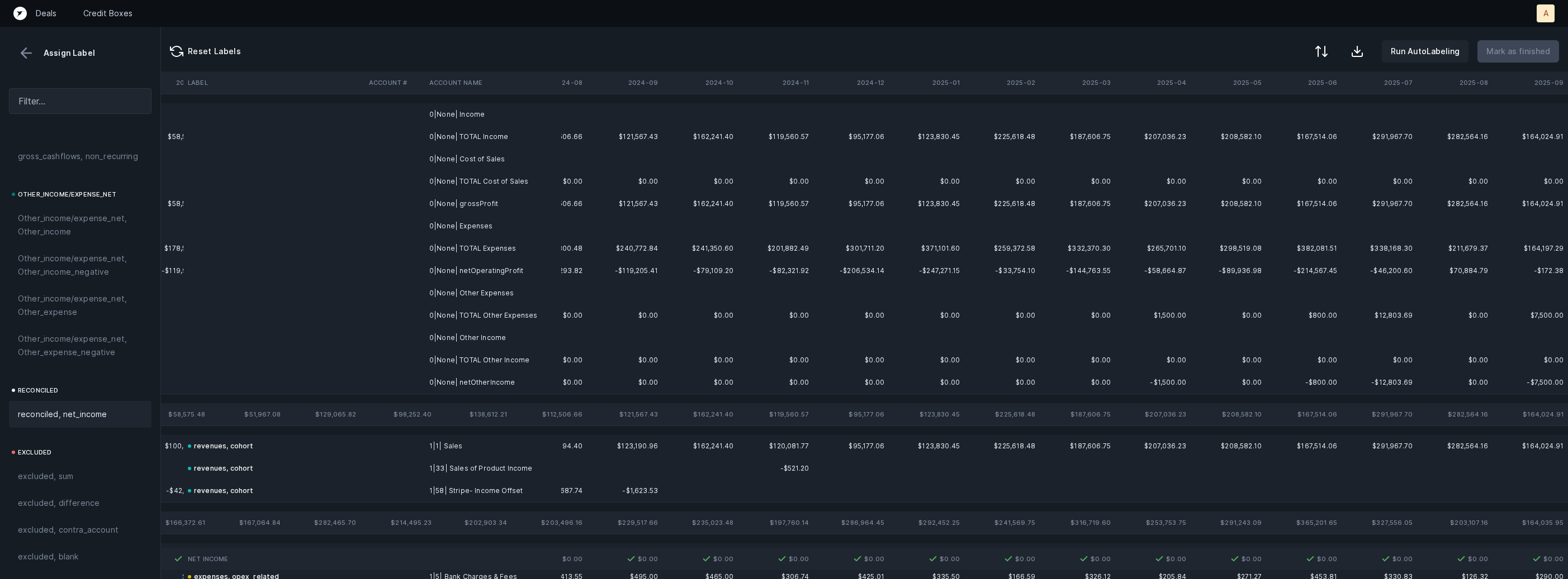
click at [491, 120] on td "0|None| Income" at bounding box center [493, 115] width 137 height 23
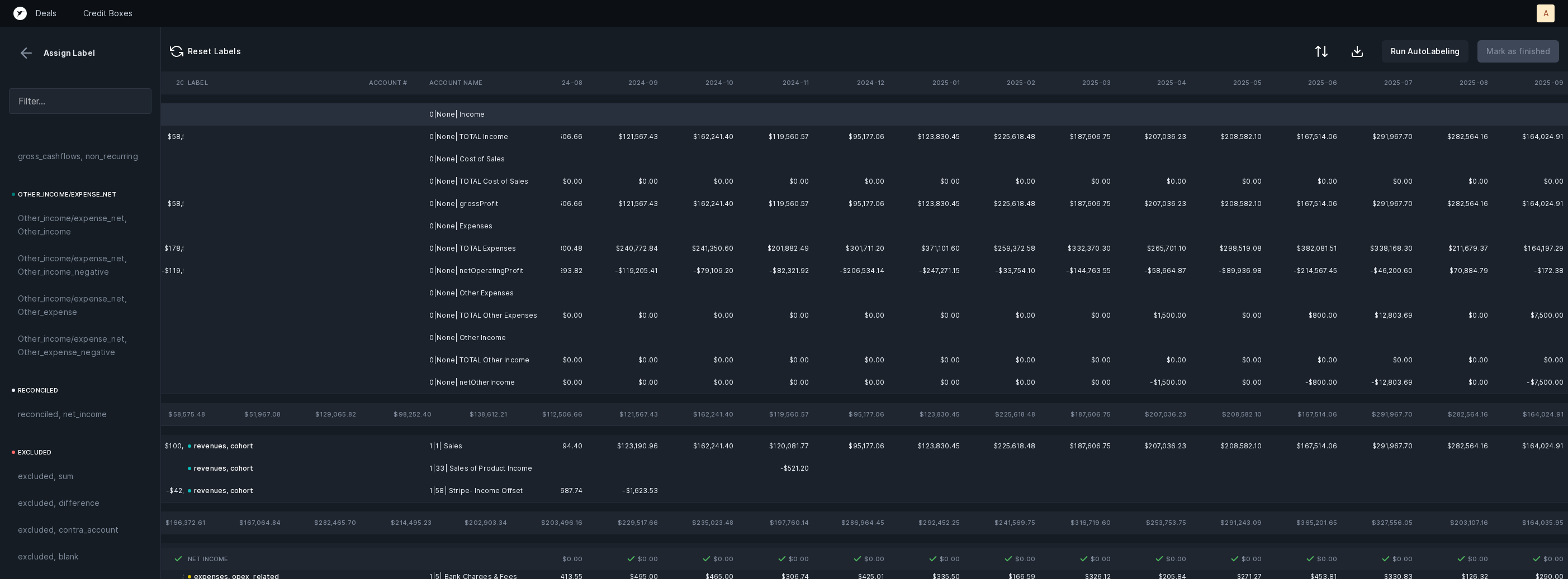
click at [472, 157] on td "0|None| Cost of Sales" at bounding box center [493, 159] width 137 height 23
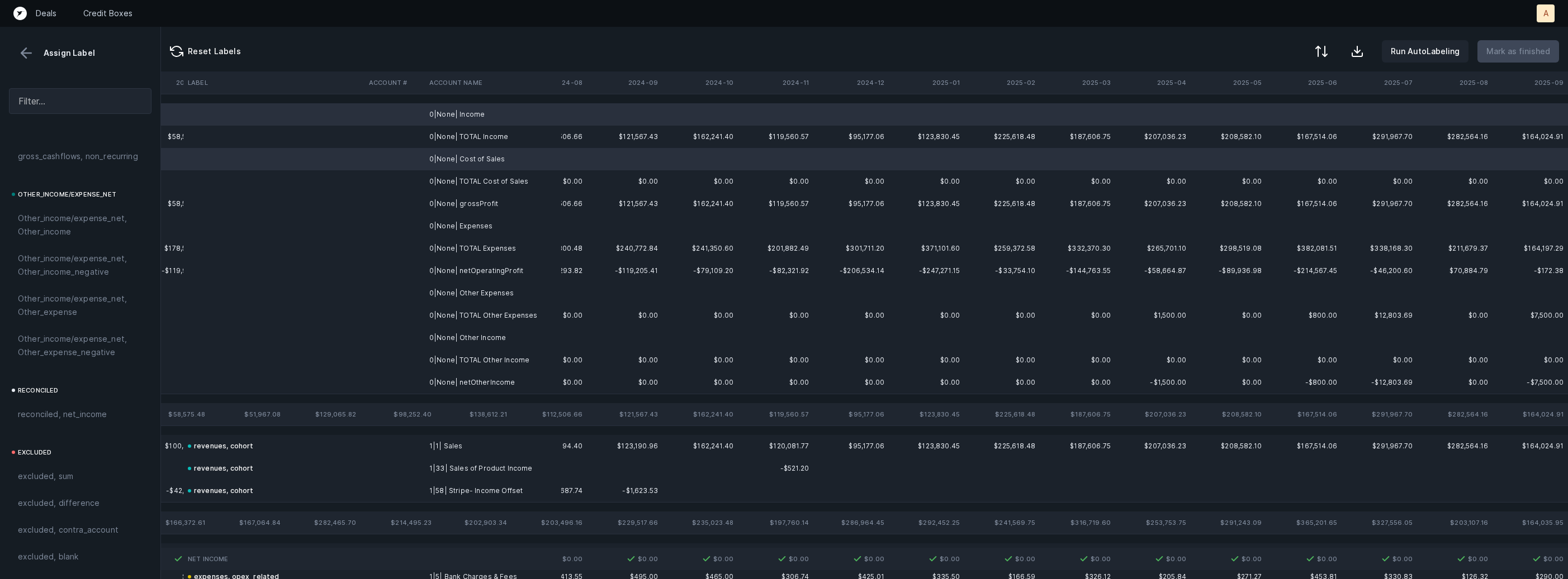
click at [466, 229] on td "0|None| Expenses" at bounding box center [493, 227] width 137 height 23
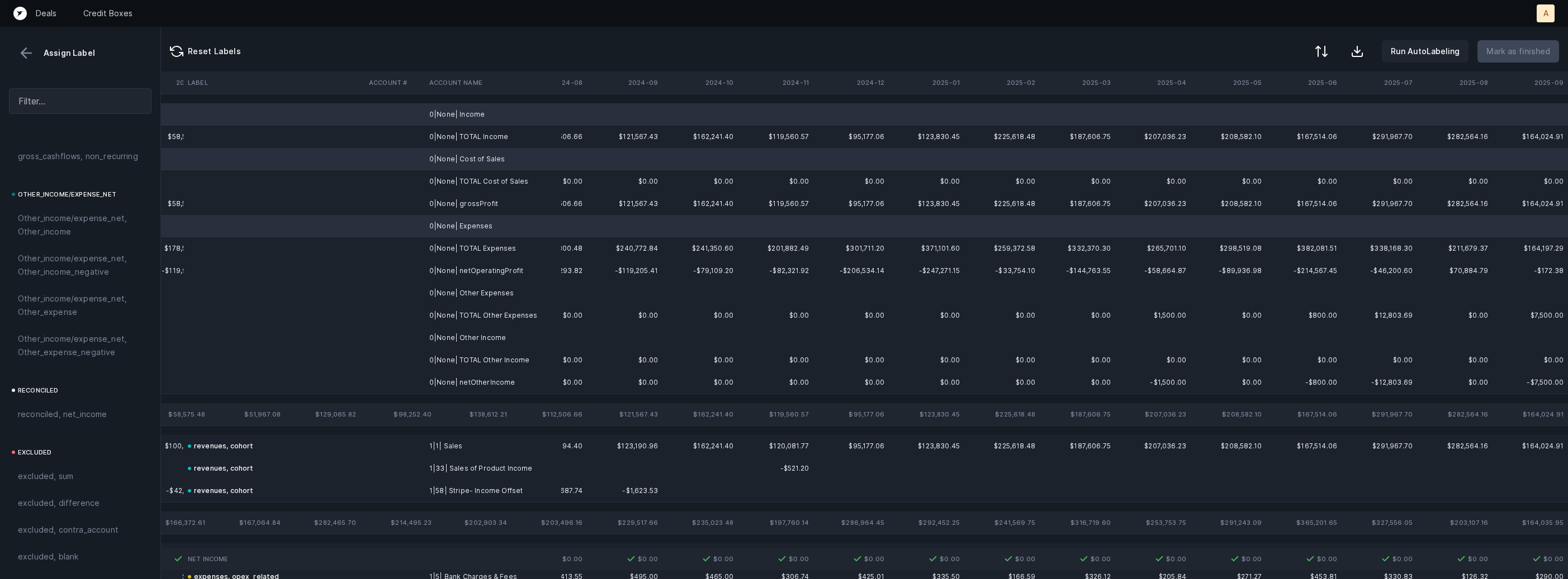
click at [473, 292] on td "0|None| Other Expenses" at bounding box center [493, 293] width 137 height 23
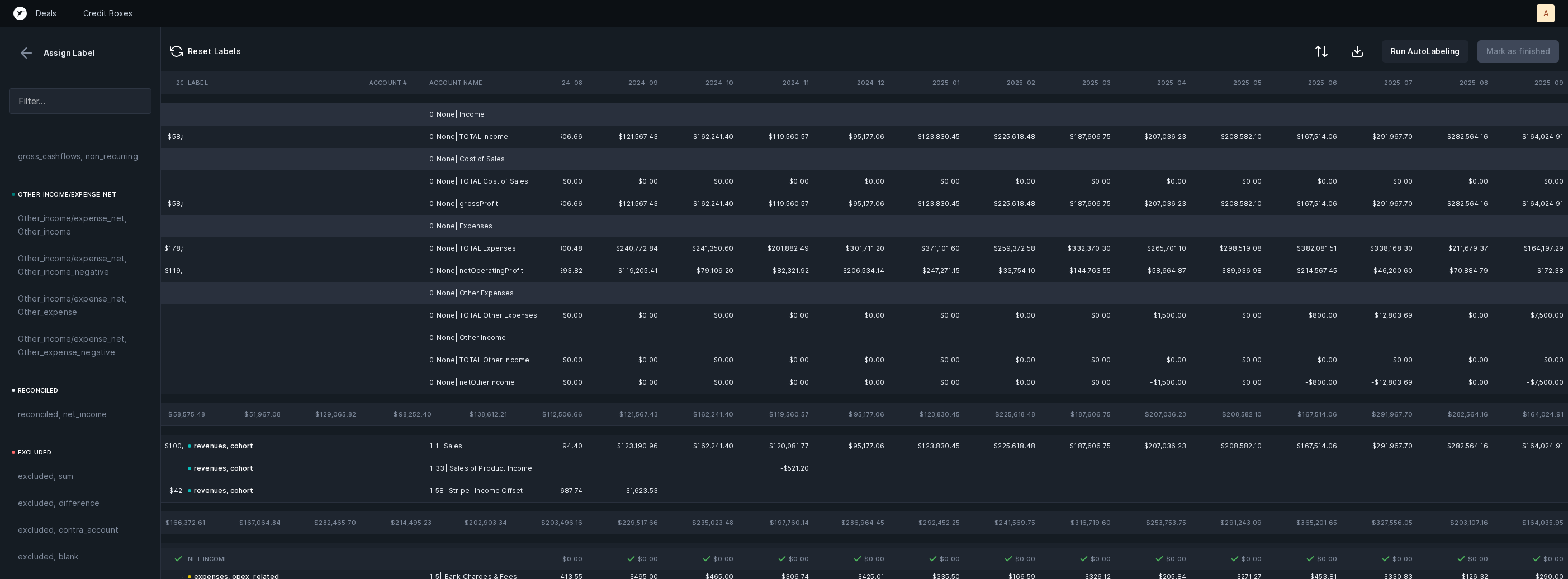
click at [460, 336] on td "0|None| Other Income" at bounding box center [493, 338] width 137 height 23
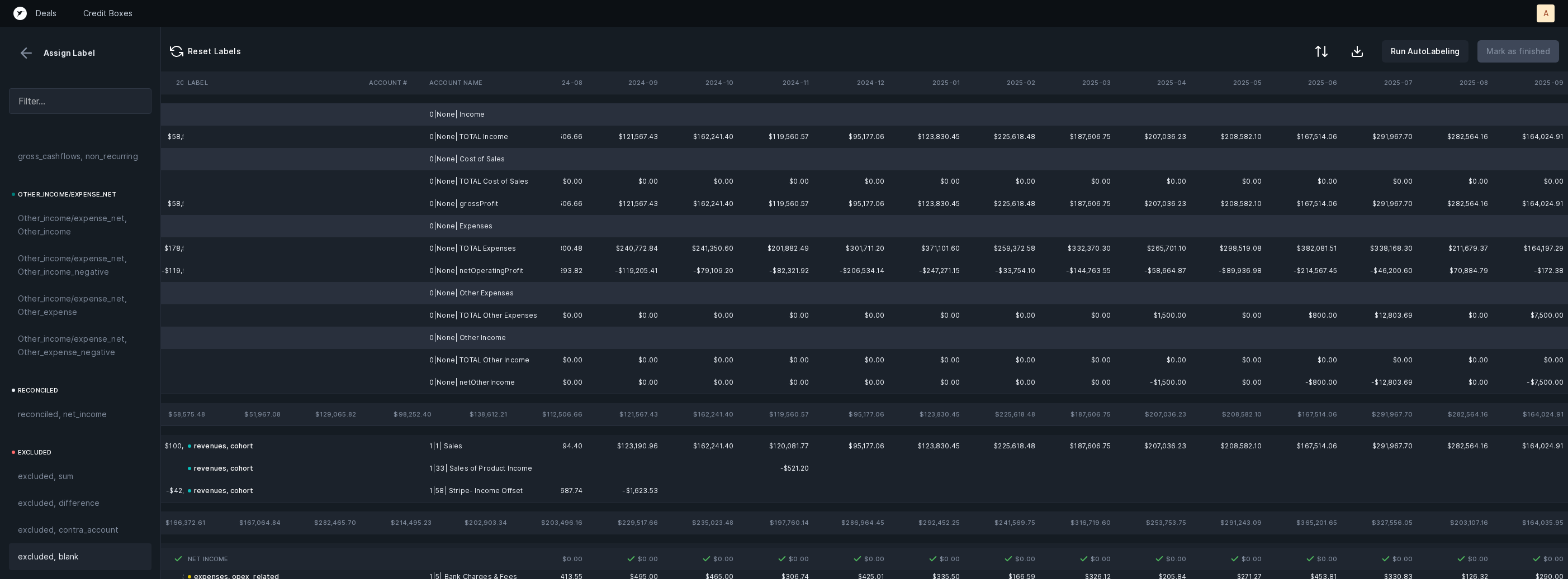
click at [63, 556] on span "excluded, blank" at bounding box center [48, 556] width 61 height 13
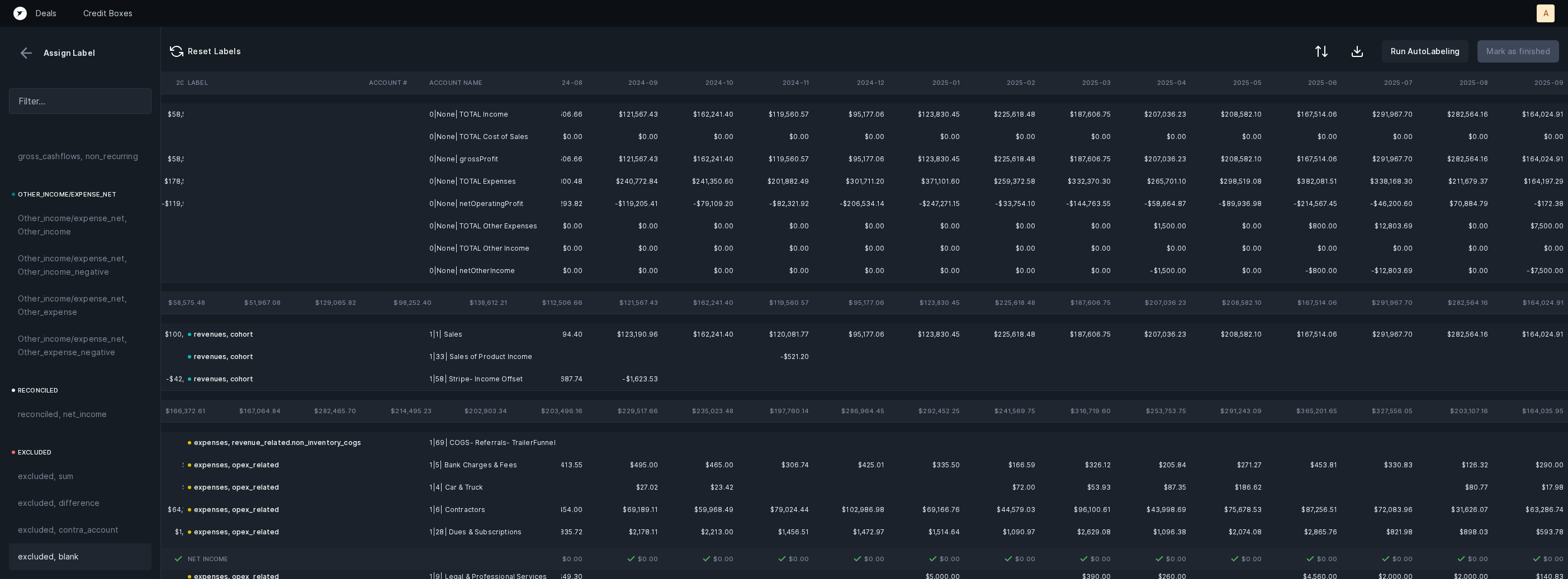
click at [493, 151] on td "0|None| grossProfit" at bounding box center [493, 159] width 137 height 23
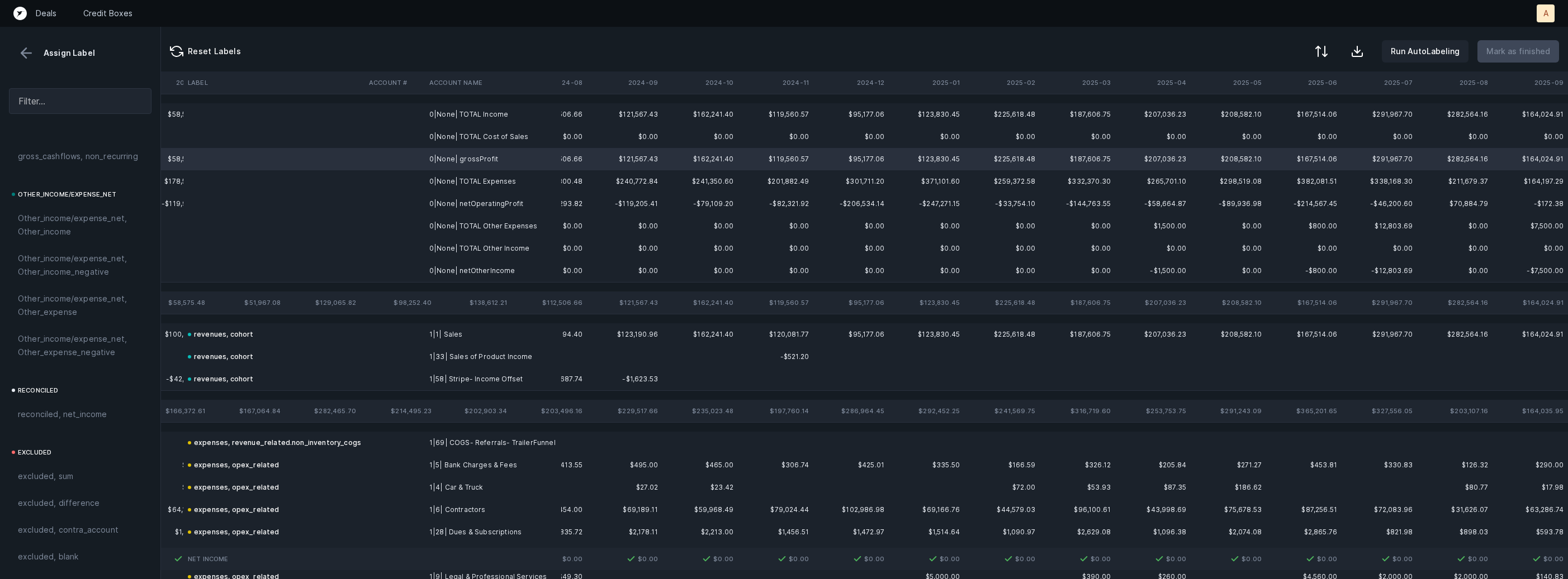
click at [482, 197] on td "0|None| netOperatingProfit" at bounding box center [493, 204] width 137 height 23
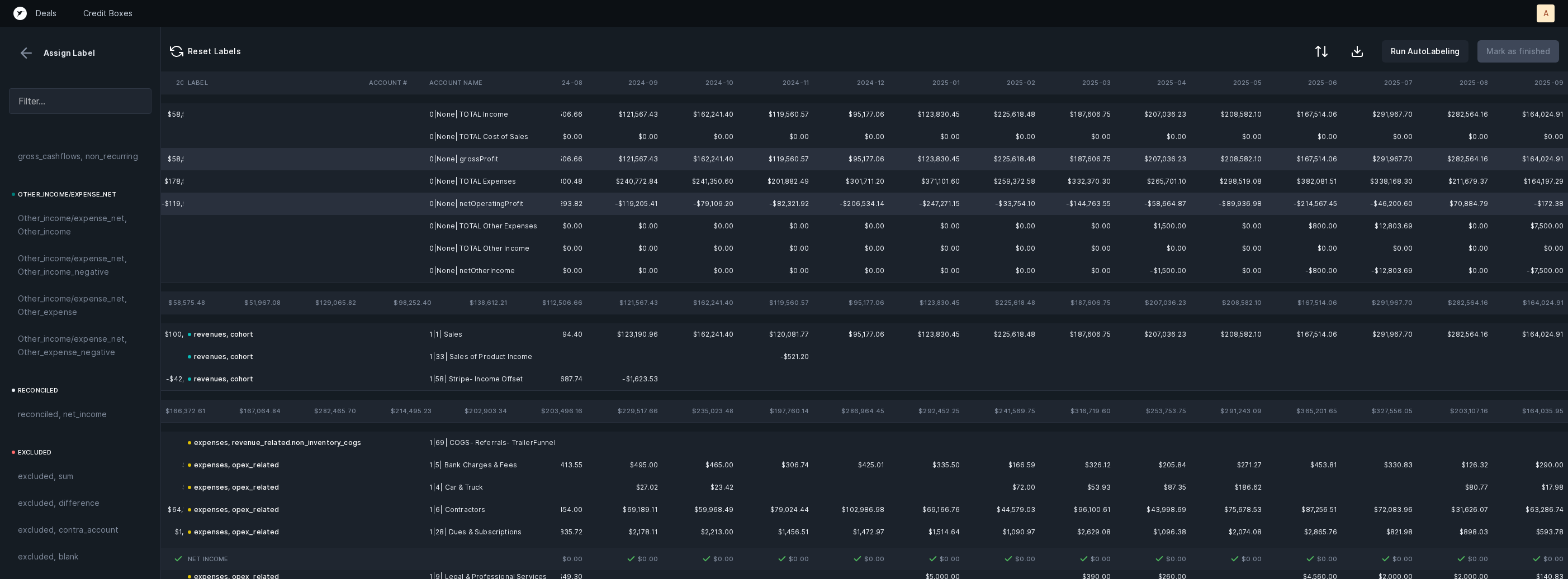
click at [465, 267] on td "0|None| netOtherIncome" at bounding box center [493, 271] width 137 height 23
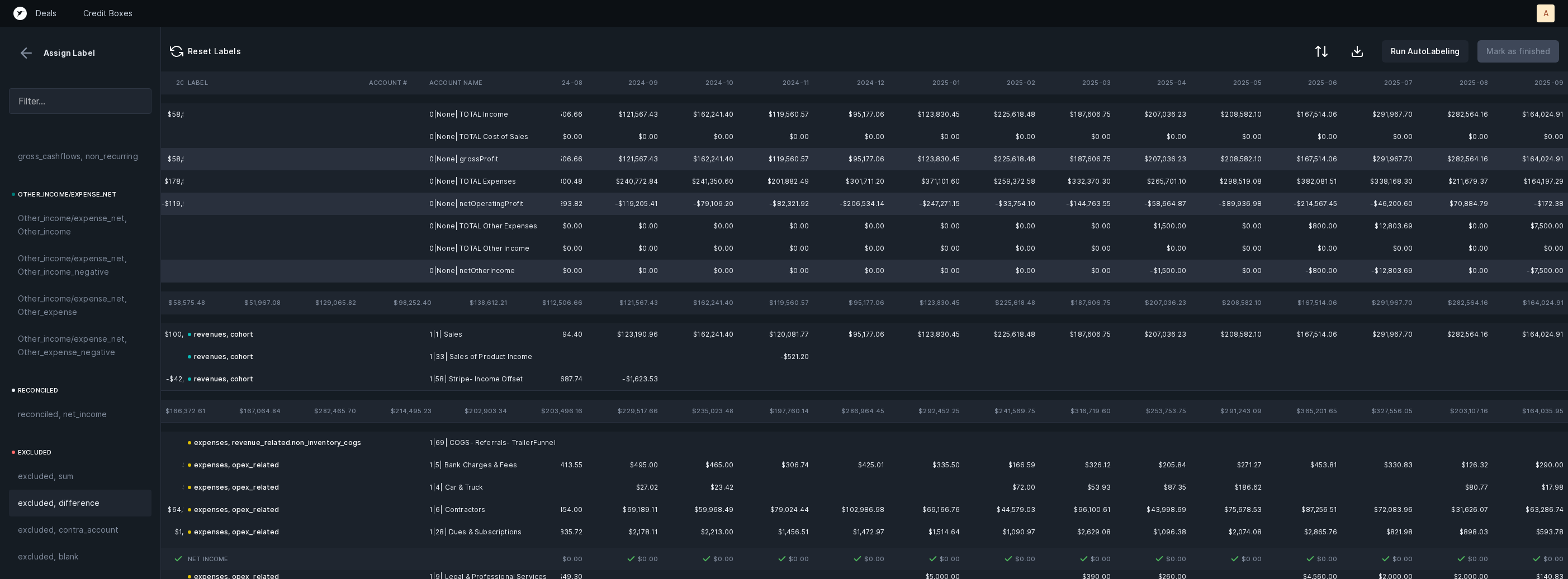
click at [83, 511] on div "excluded, difference" at bounding box center [80, 503] width 142 height 27
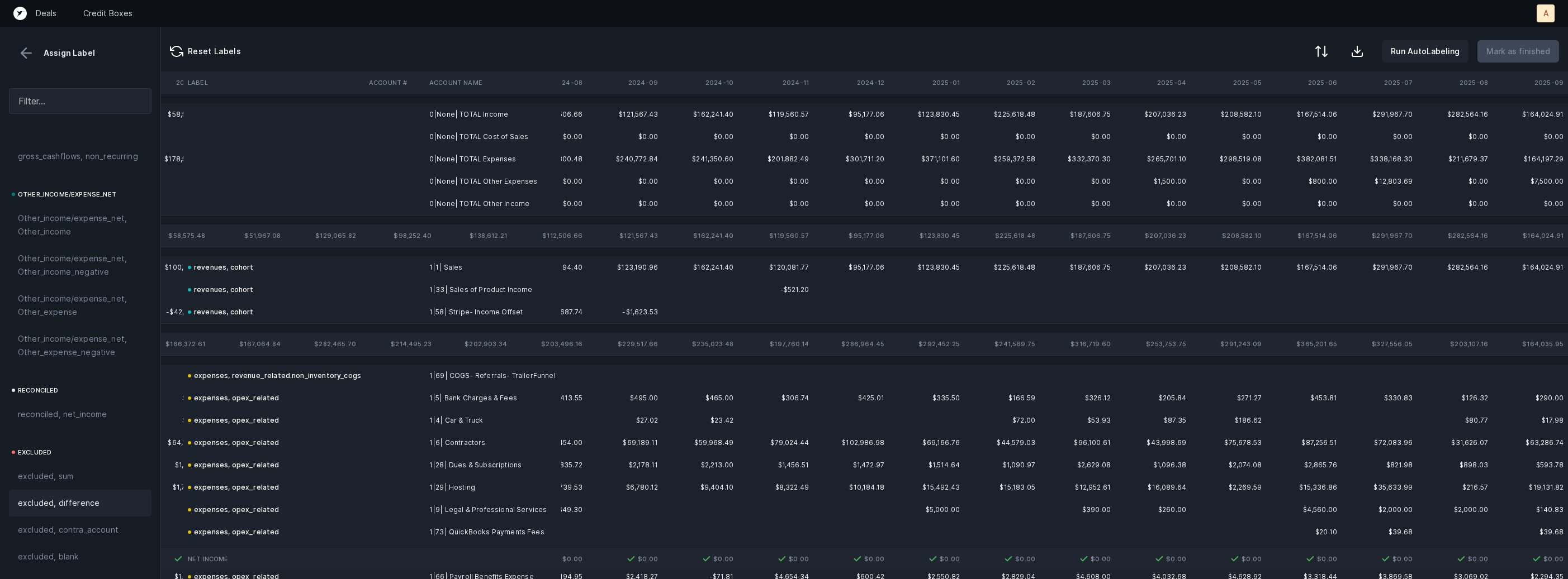
click at [487, 106] on td "0|None| TOTAL Income" at bounding box center [493, 115] width 137 height 23
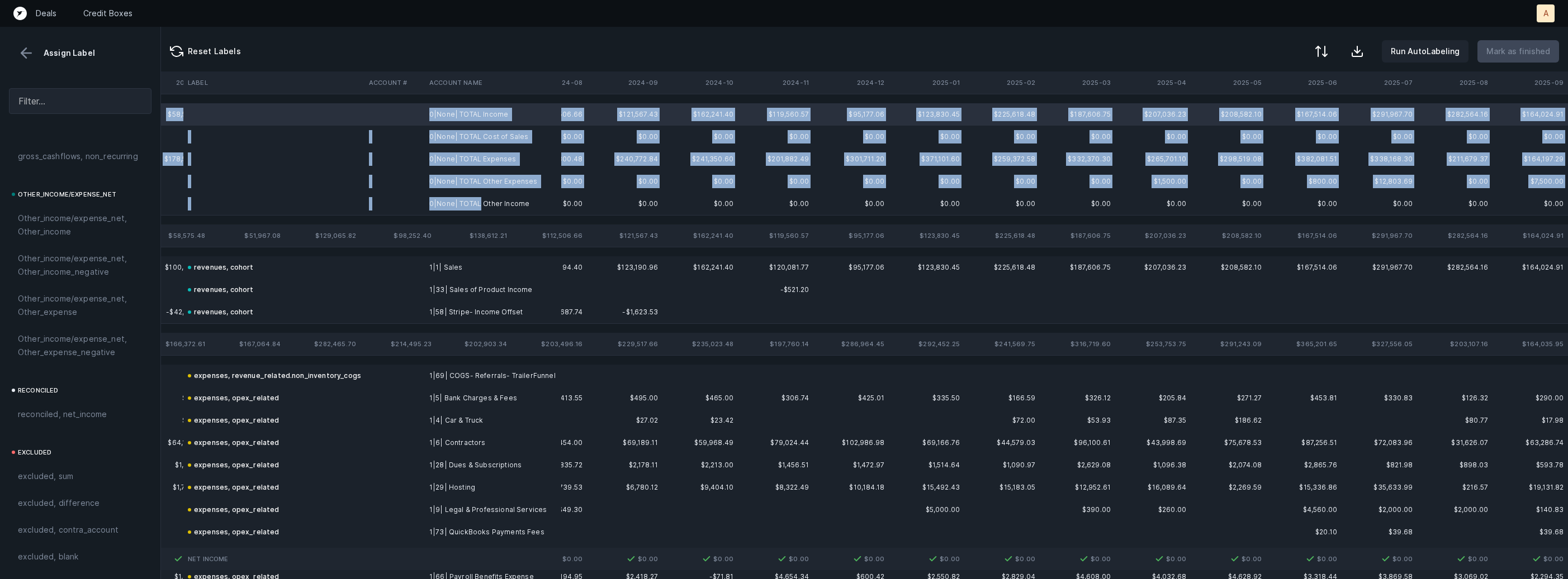
click at [479, 208] on td "0|None| TOTAL Other Income" at bounding box center [493, 204] width 137 height 23
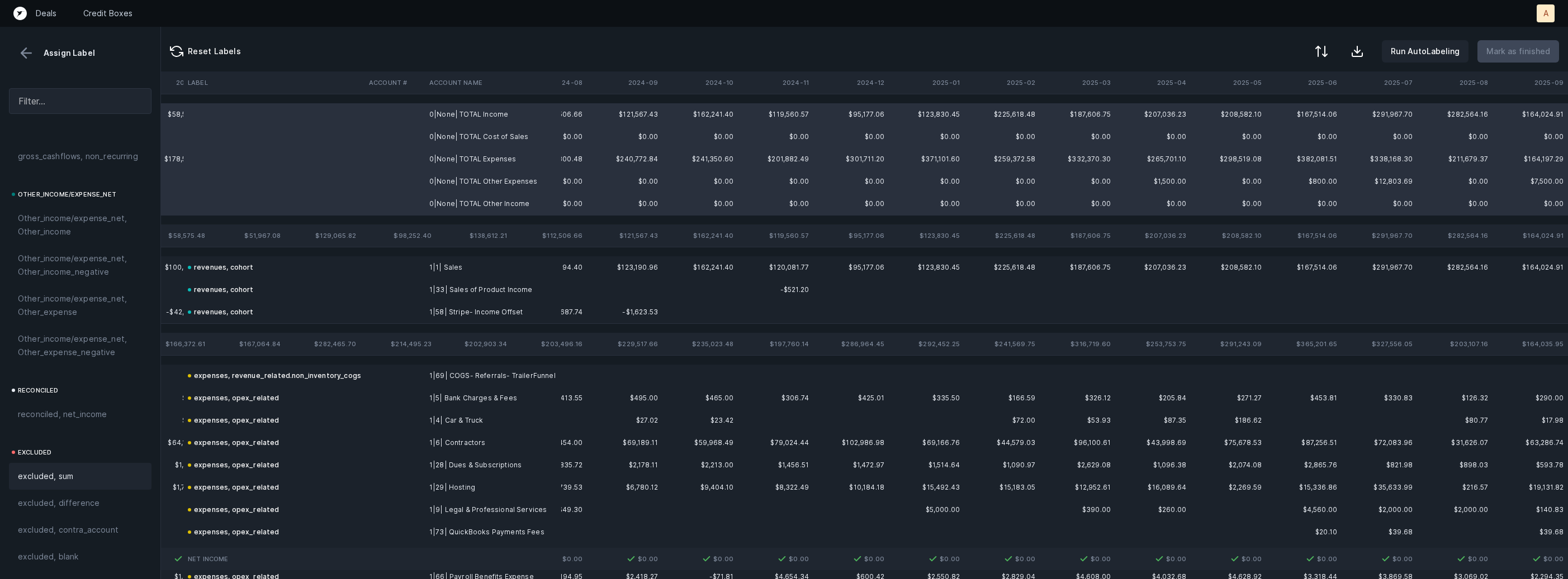
click at [94, 476] on div "excluded, sum" at bounding box center [80, 476] width 125 height 13
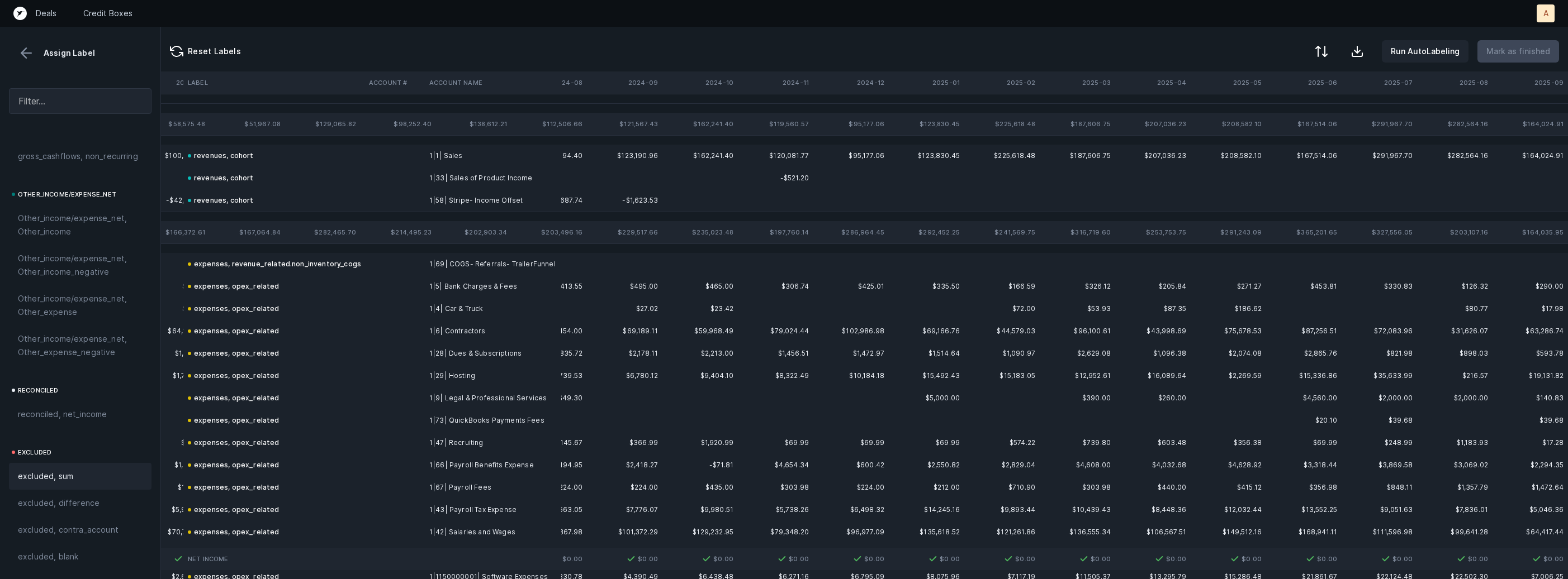
click at [26, 47] on button at bounding box center [26, 53] width 17 height 17
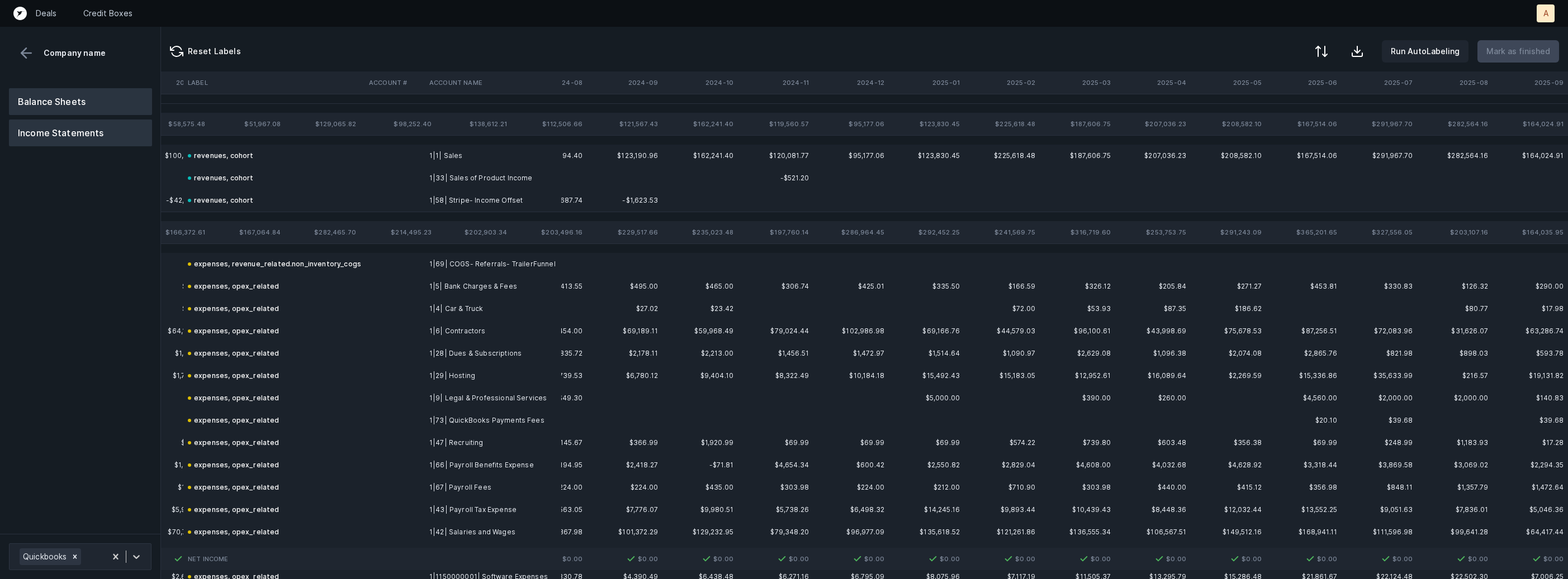
click at [44, 97] on button "Balance Sheets" at bounding box center [80, 101] width 143 height 27
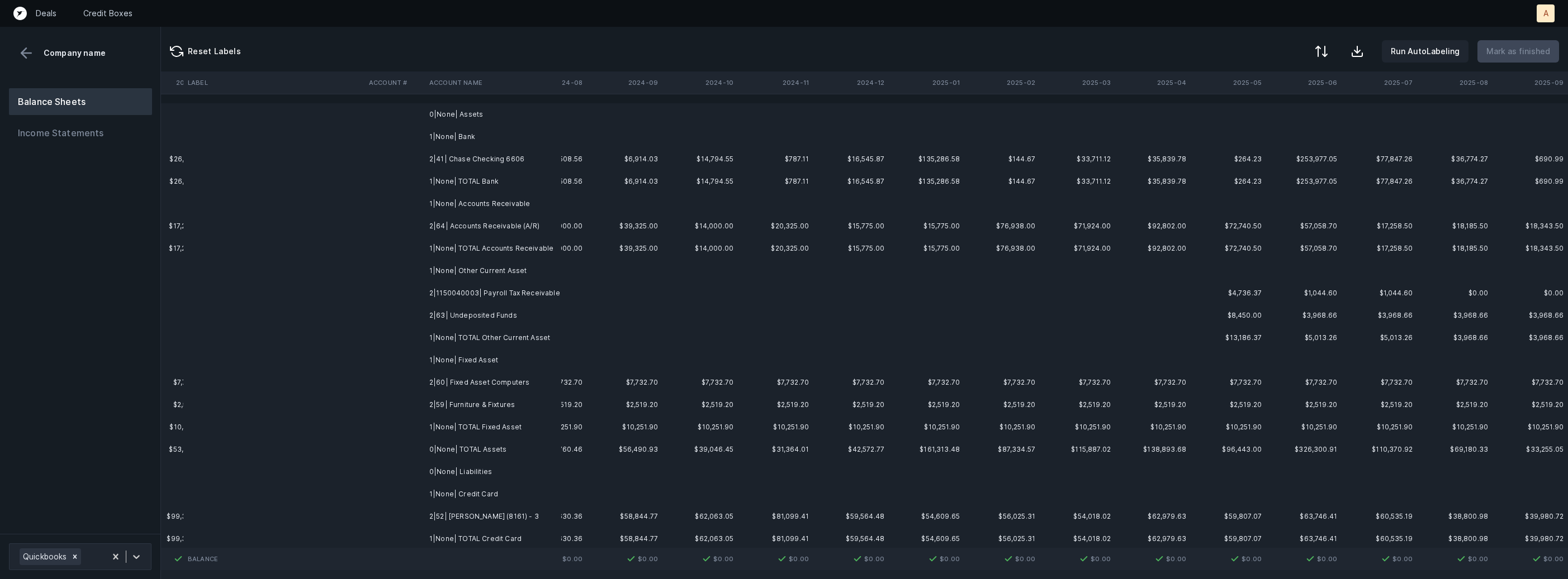
click at [471, 157] on td "2|41| Chase Checking 6606" at bounding box center [493, 159] width 137 height 23
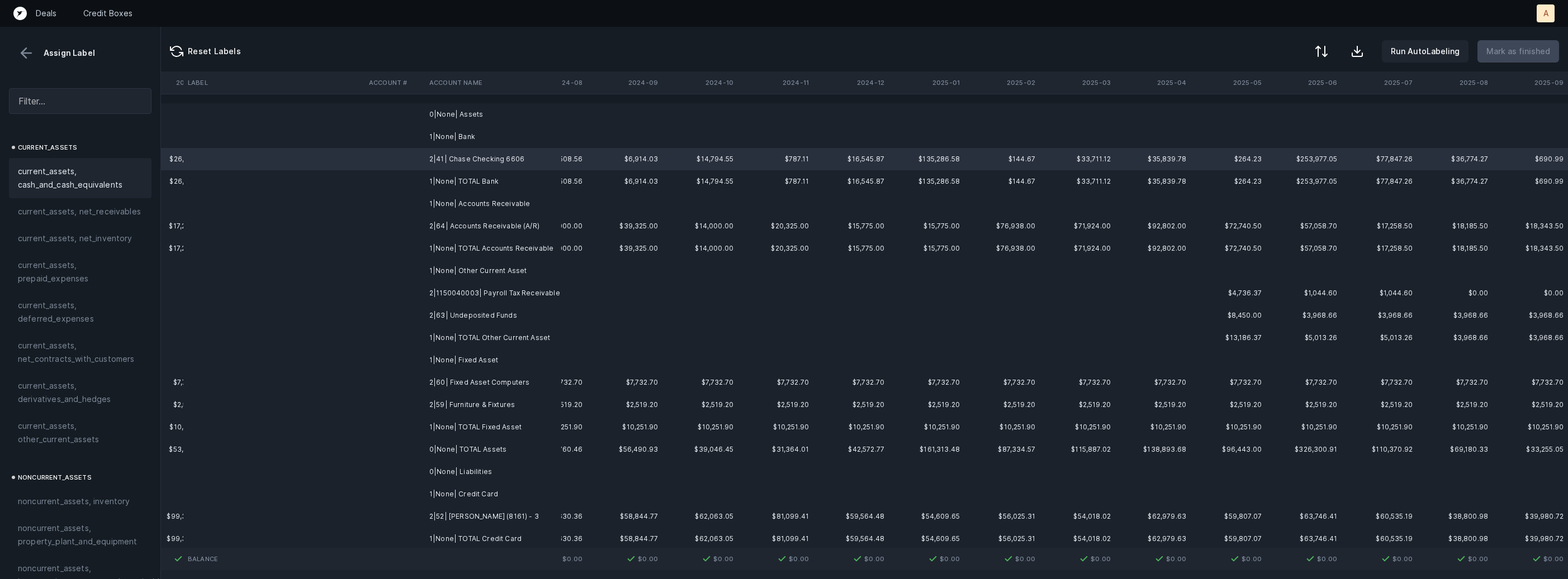
click at [101, 170] on span "current_assets, cash_and_cash_equivalents" at bounding box center [80, 178] width 125 height 27
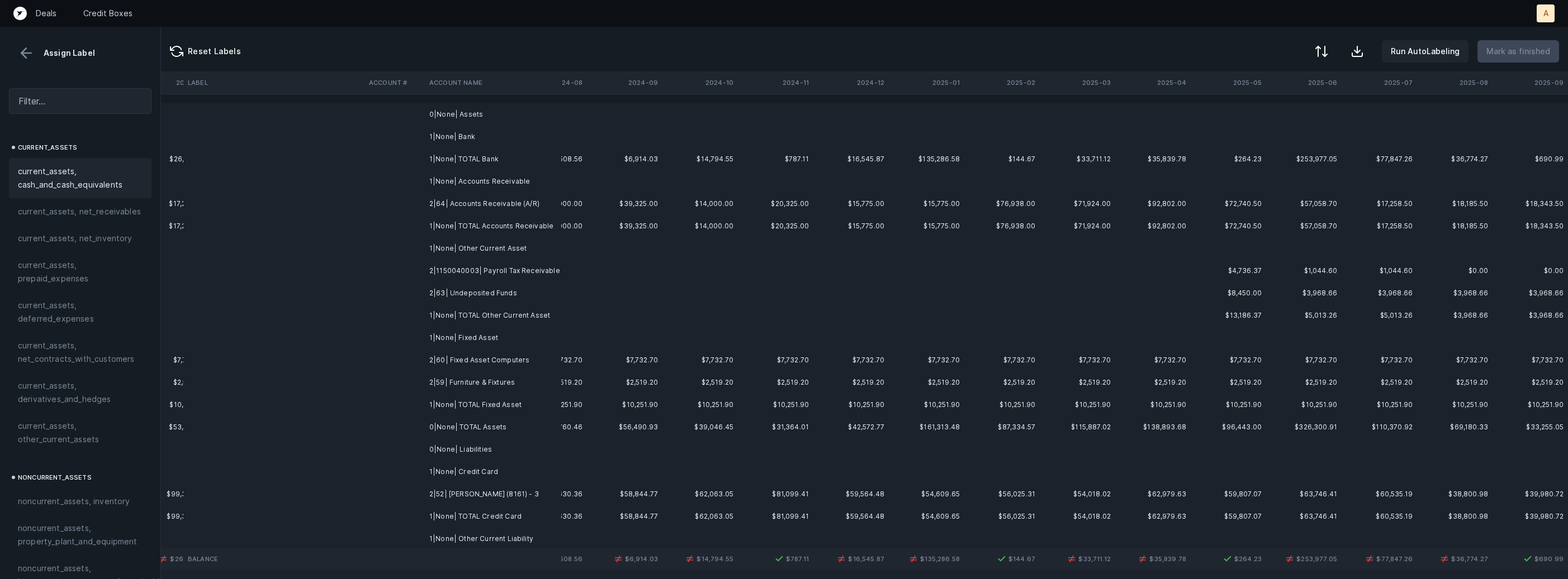
click at [397, 196] on td at bounding box center [395, 204] width 61 height 23
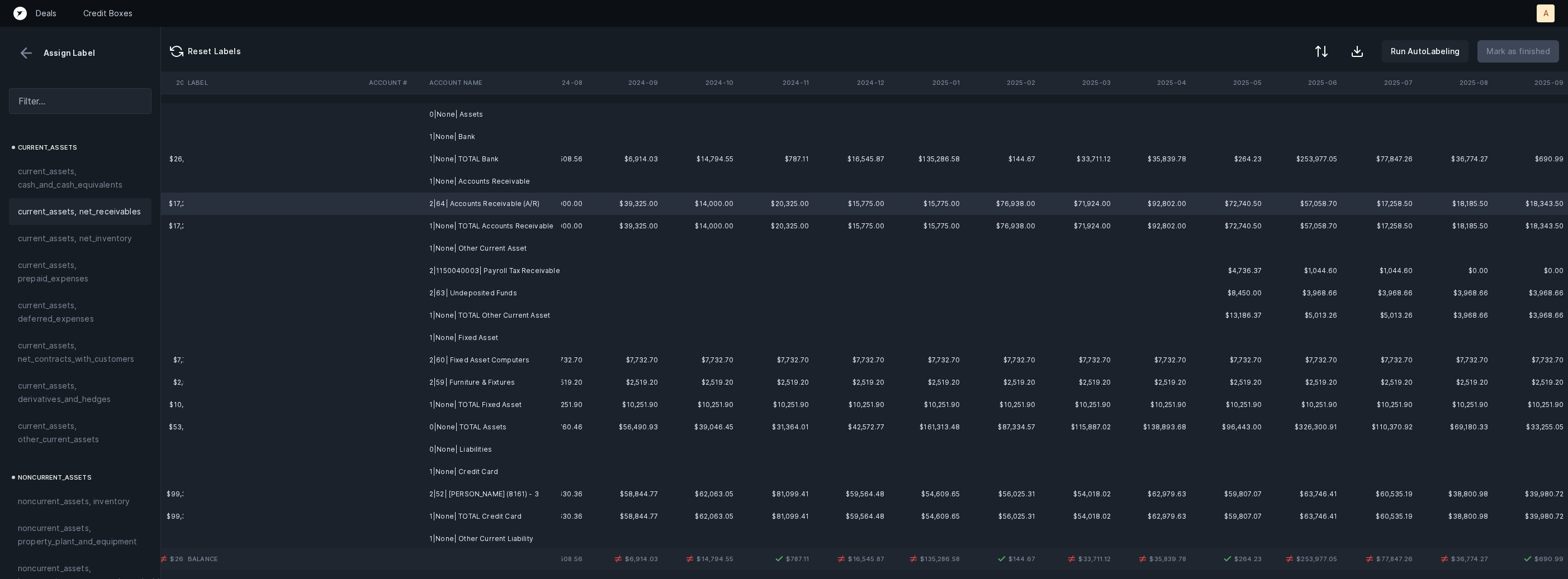
click at [89, 209] on span "current_assets, net_receivables" at bounding box center [79, 211] width 123 height 13
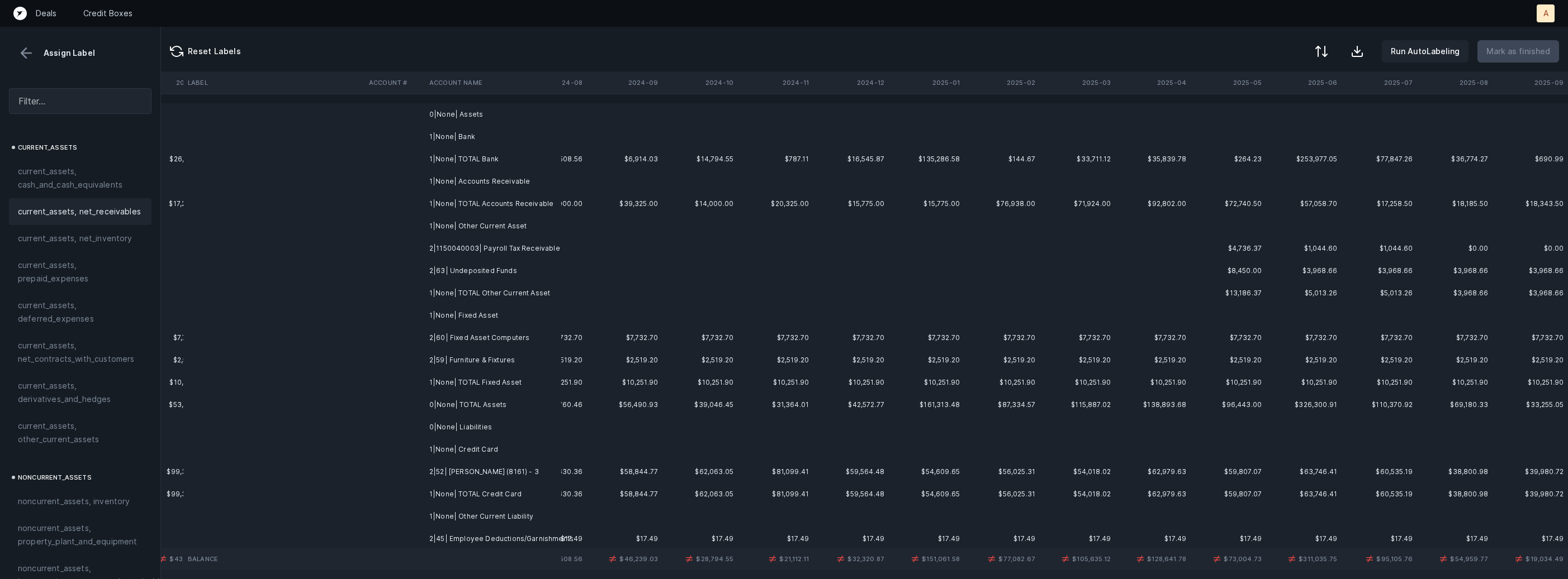
click at [489, 251] on td "2|1150040003| Payroll Tax Receivable" at bounding box center [493, 248] width 137 height 23
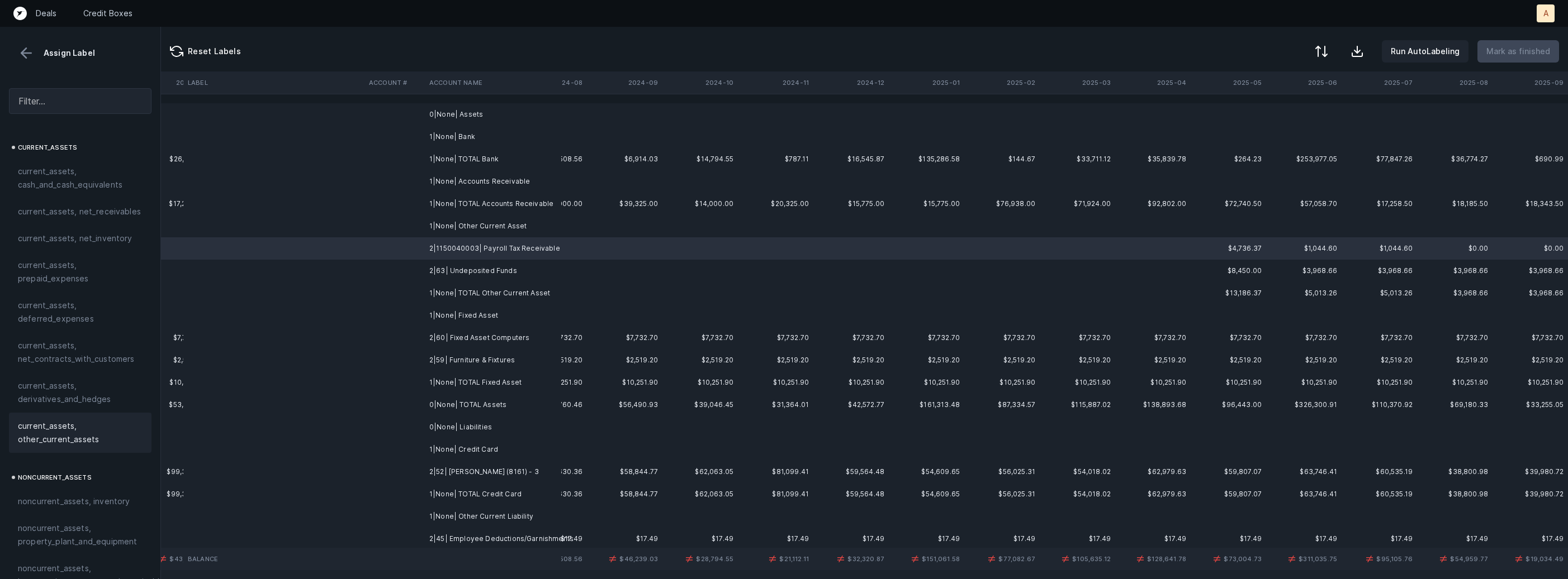
click at [95, 428] on span "current_assets, other_current_assets" at bounding box center [80, 433] width 125 height 27
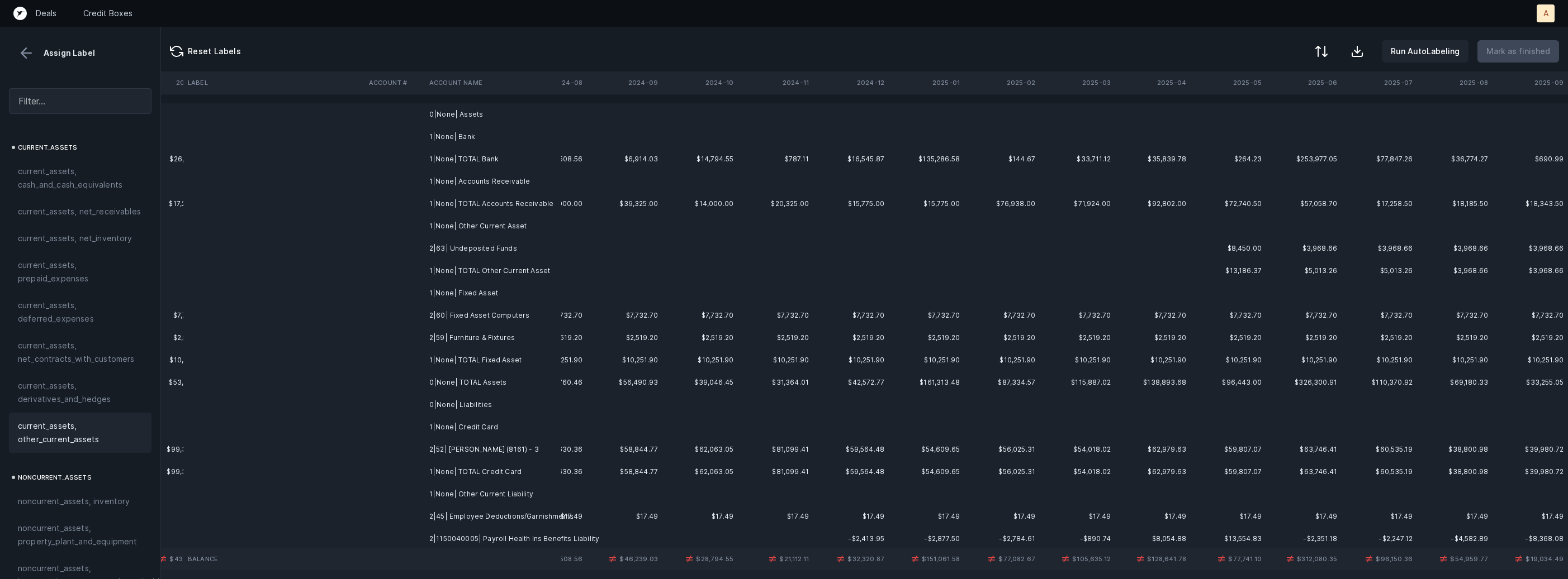
click at [470, 254] on td "2|63| Undeposited Funds" at bounding box center [493, 248] width 137 height 23
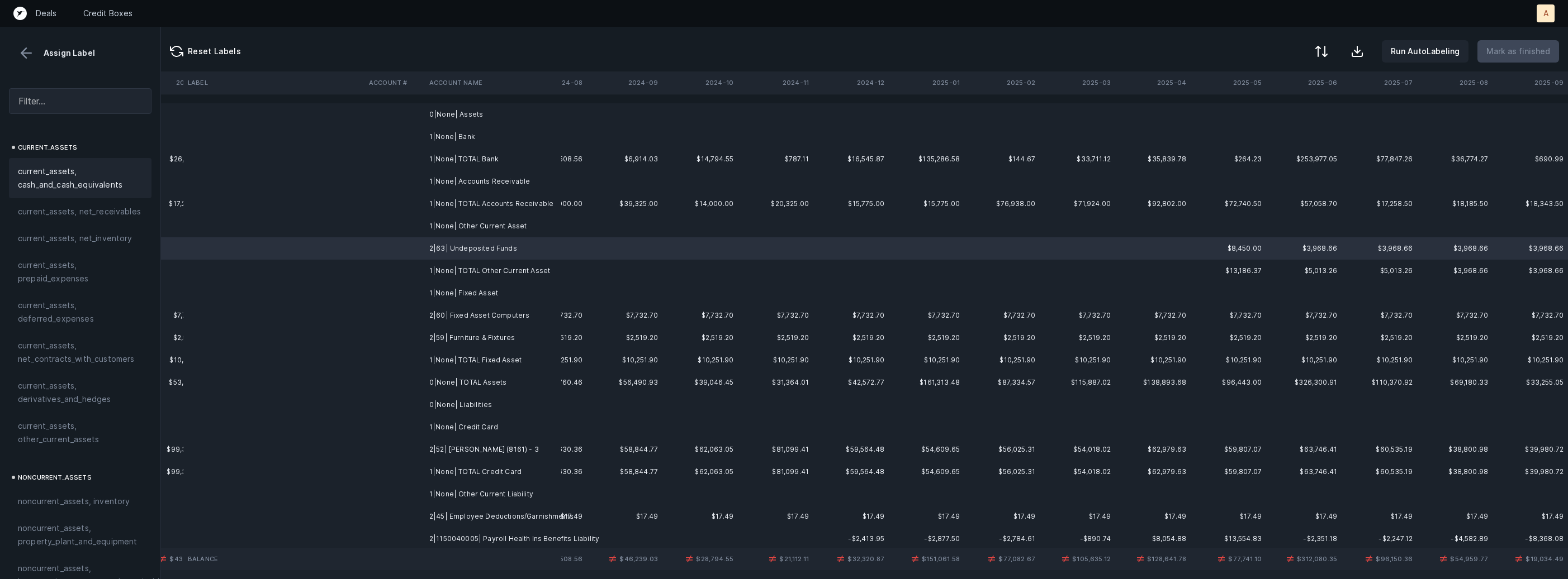
click at [96, 170] on span "current_assets, cash_and_cash_equivalents" at bounding box center [80, 178] width 125 height 27
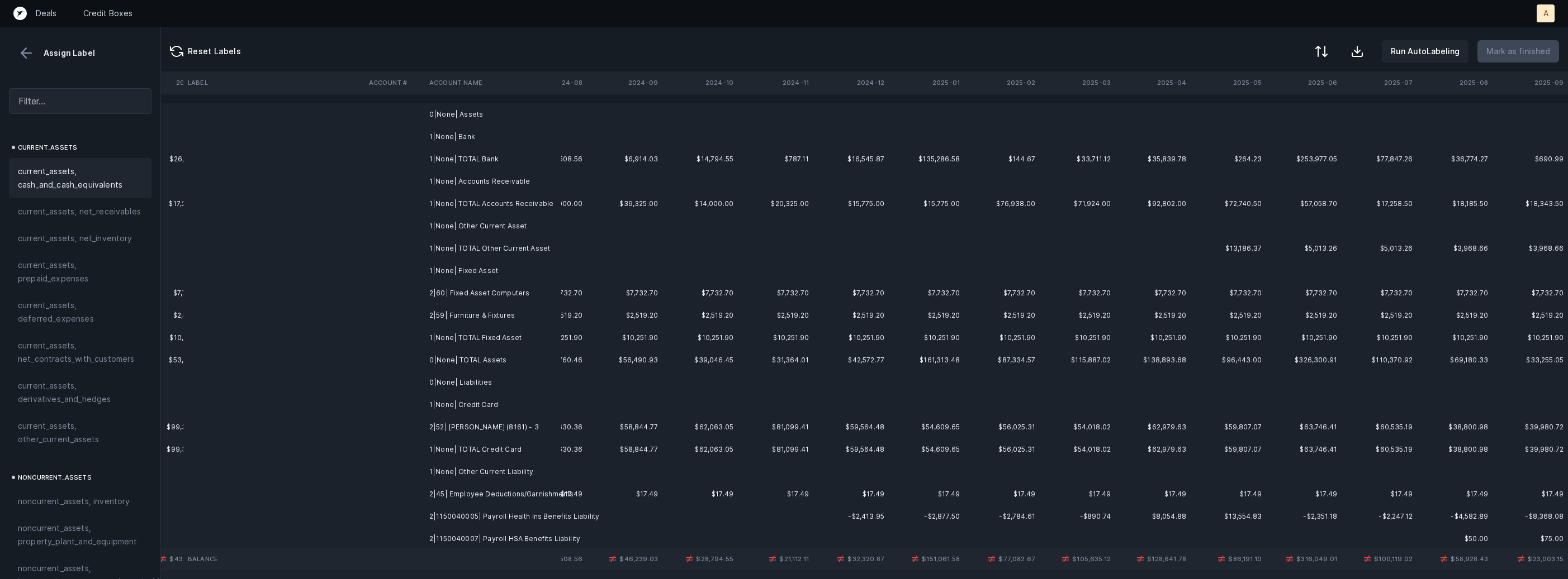
click at [439, 294] on td "2|60| Fixed Asset Computers" at bounding box center [493, 293] width 137 height 23
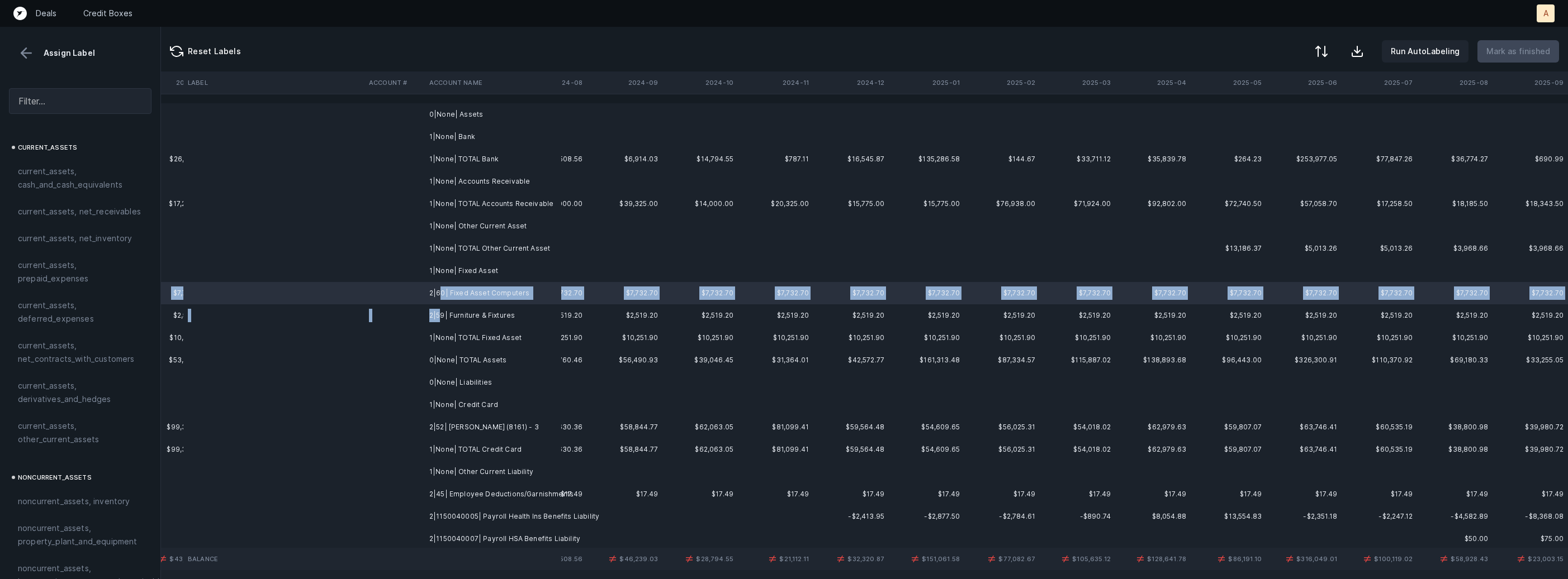
click at [438, 314] on td "2|59| Furniture & Fixtures" at bounding box center [493, 316] width 137 height 23
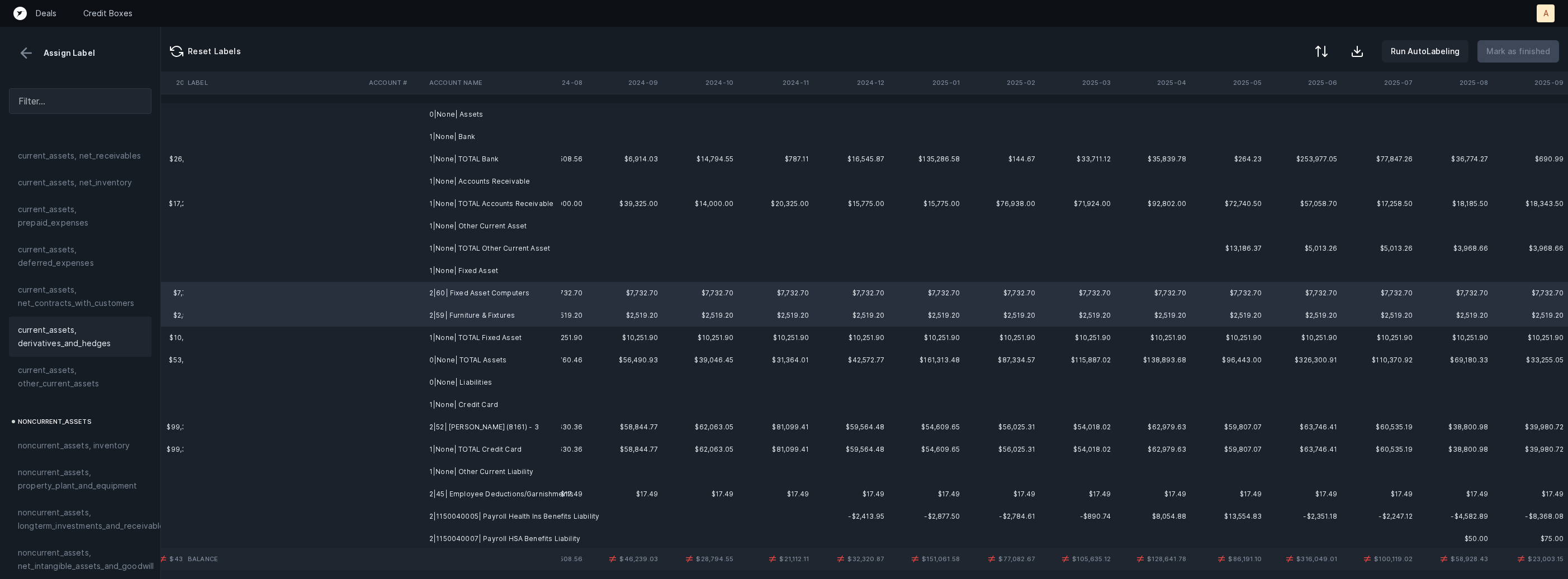
scroll to position [193, 0]
click at [101, 348] on span "noncurrent_assets, property_plant_and_equipment" at bounding box center [80, 343] width 125 height 27
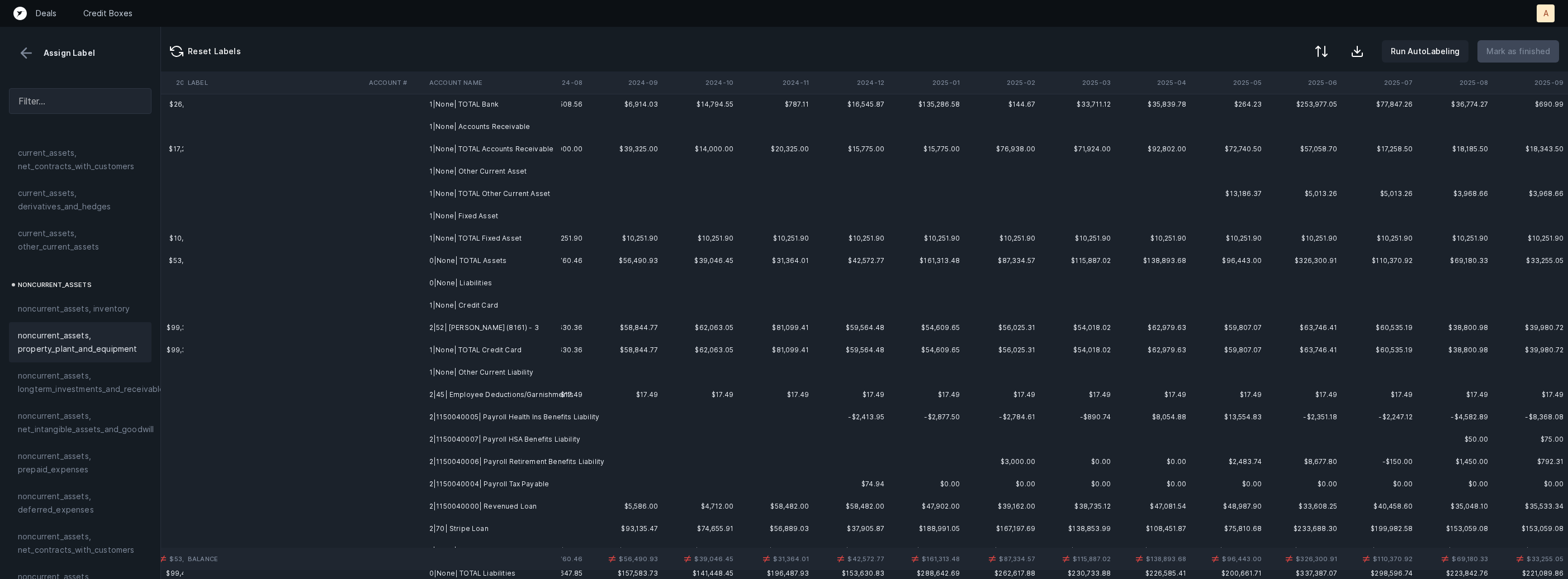
scroll to position [79, 2619]
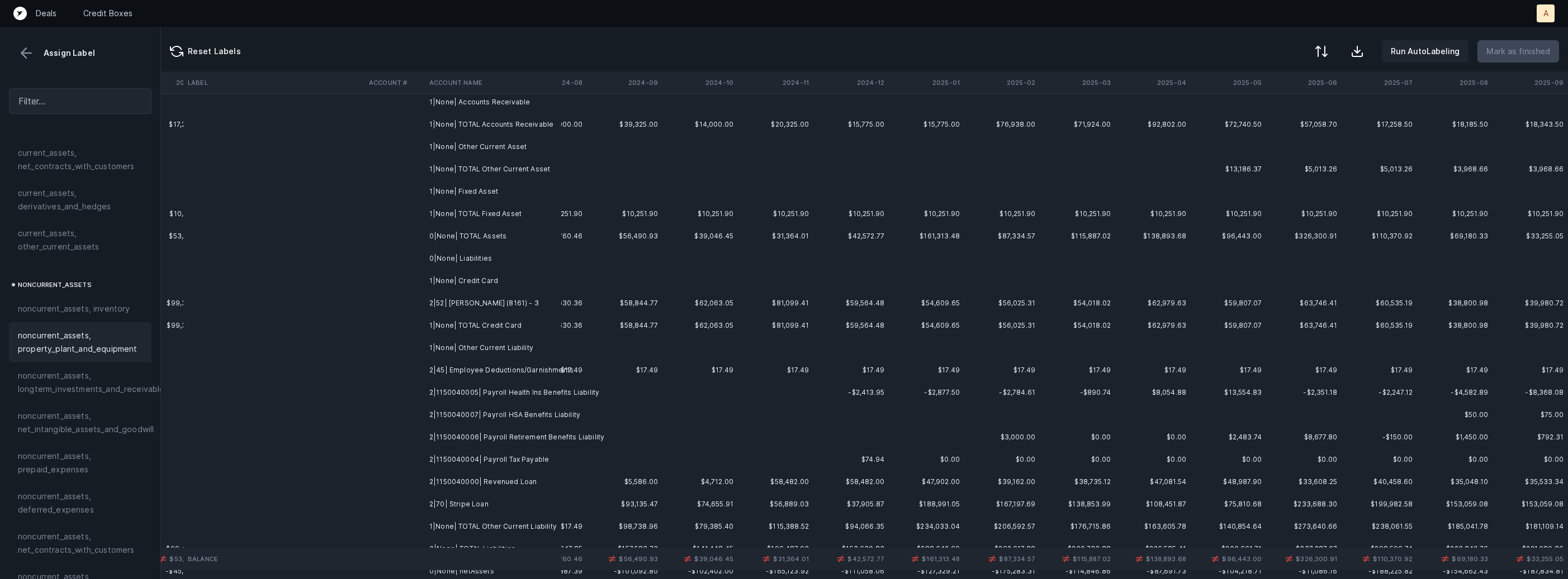
click at [480, 305] on td "2|52| J. SLABAUGH (8161) - 3" at bounding box center [493, 303] width 137 height 23
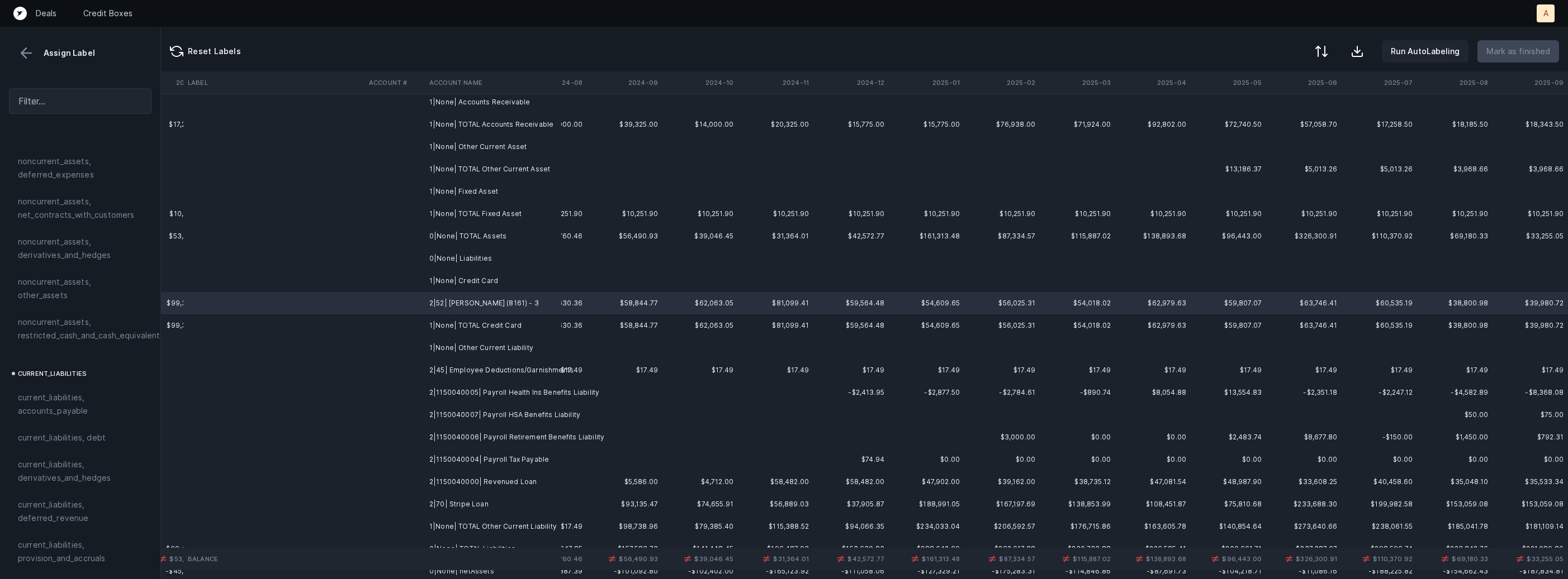
scroll to position [562, 0]
click at [40, 364] on span "current_liabilities, accounts_payable" at bounding box center [80, 370] width 125 height 27
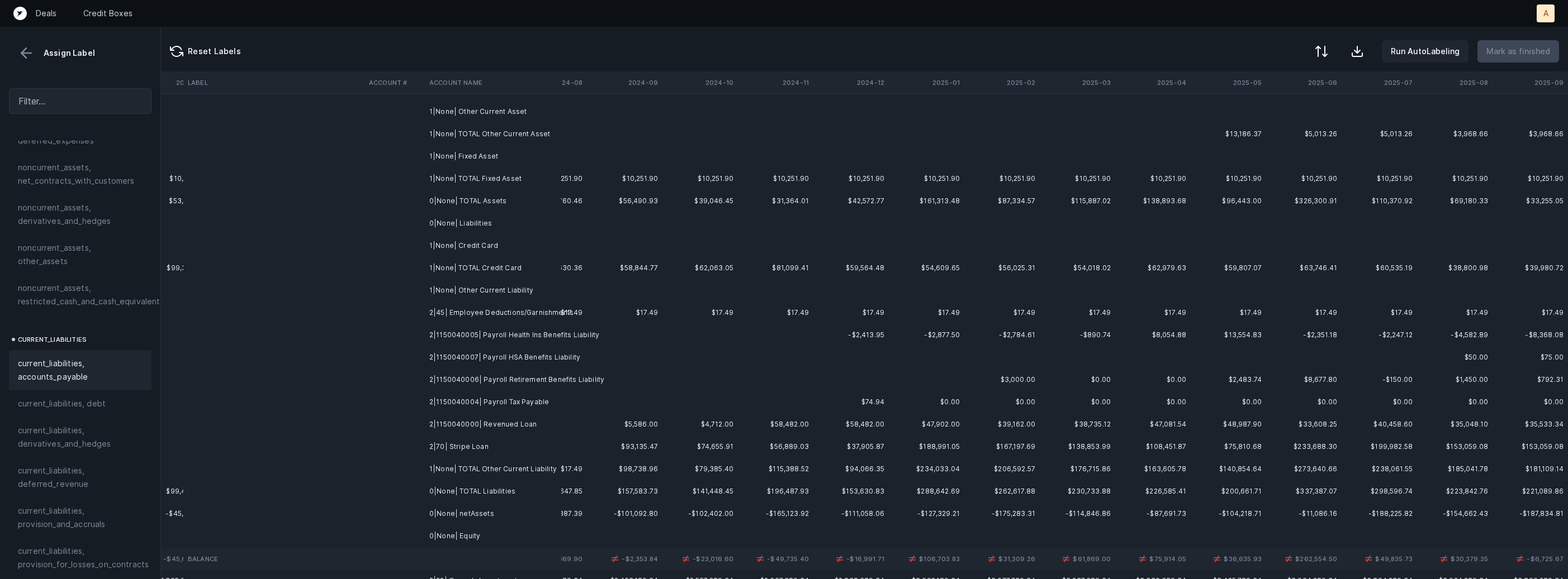
scroll to position [137, 2619]
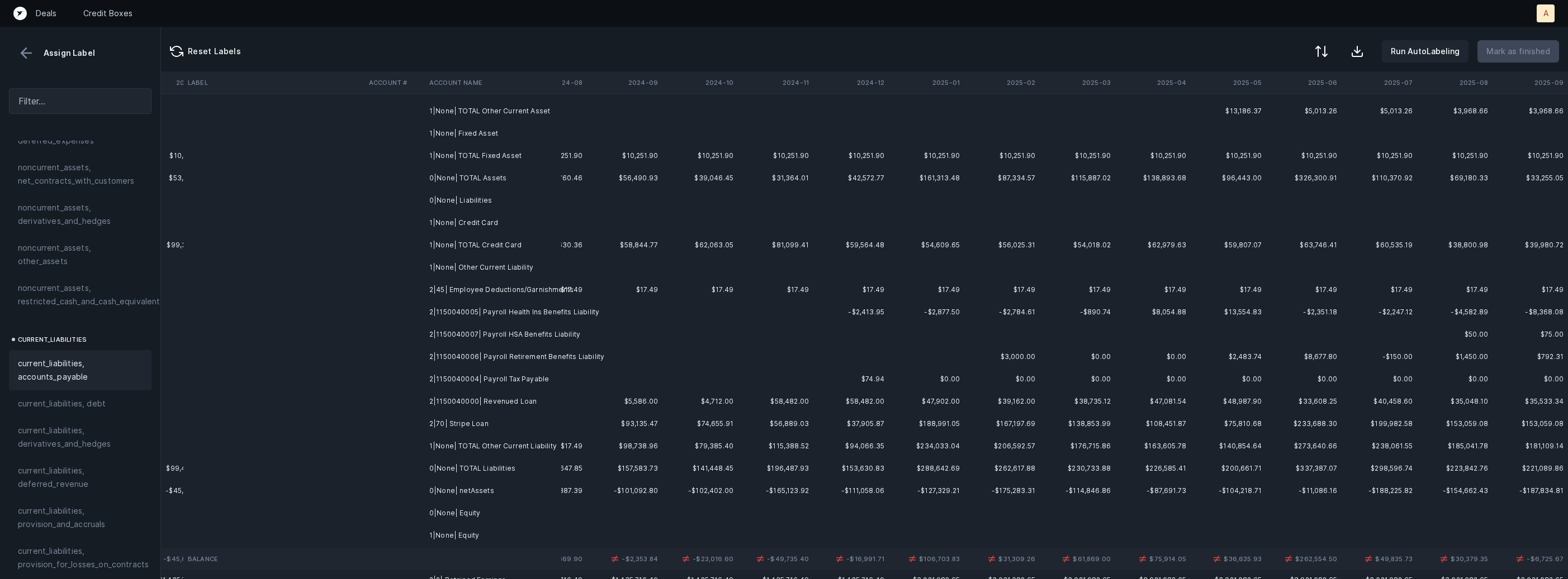
click at [523, 297] on td "2|45| Employee Deductions/Garnishments" at bounding box center [493, 290] width 137 height 23
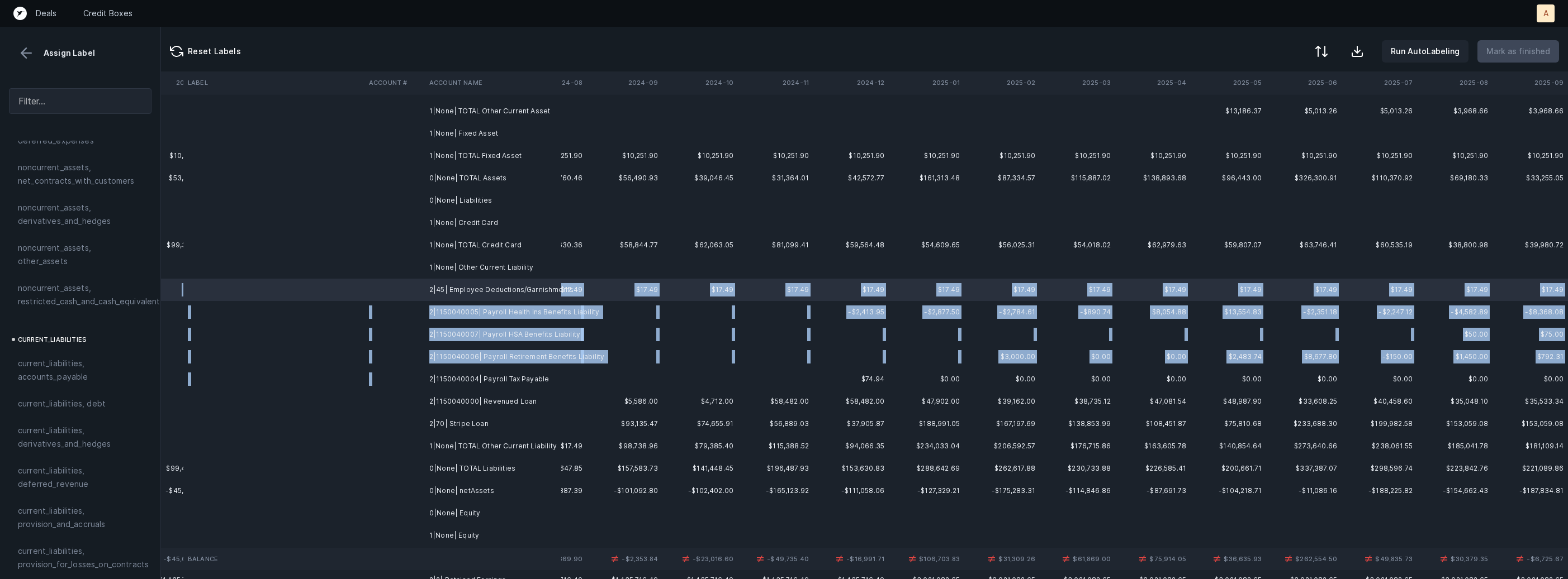
click at [501, 371] on td "2|1150040004| Payroll Tax Payable" at bounding box center [493, 379] width 137 height 23
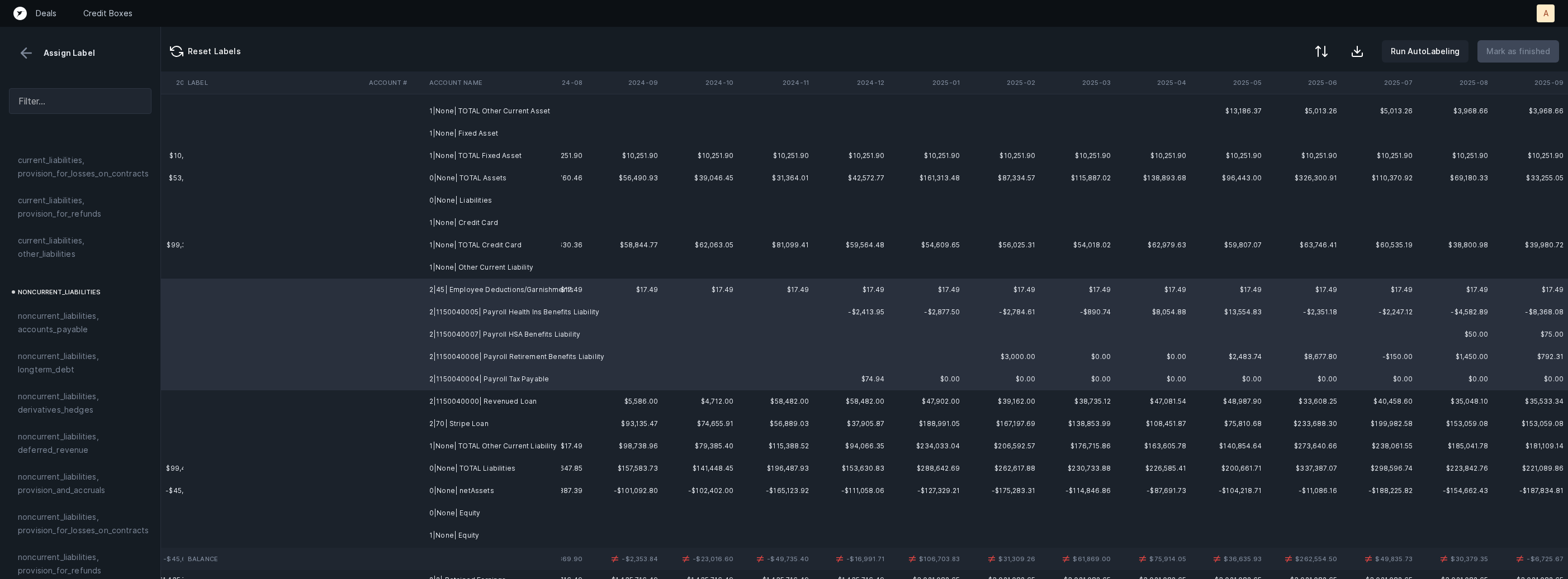
scroll to position [947, 0]
click at [80, 240] on span "current_liabilities, other_liabilities" at bounding box center [80, 253] width 125 height 27
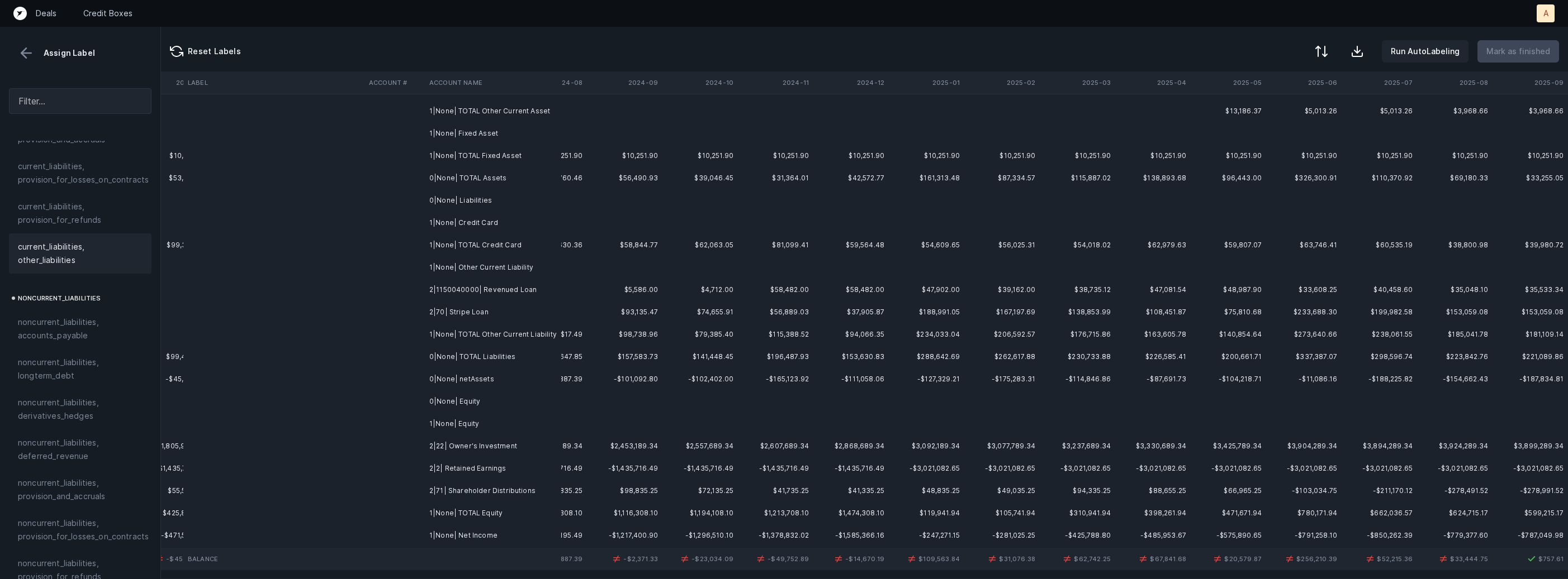
click at [417, 284] on td at bounding box center [395, 290] width 61 height 23
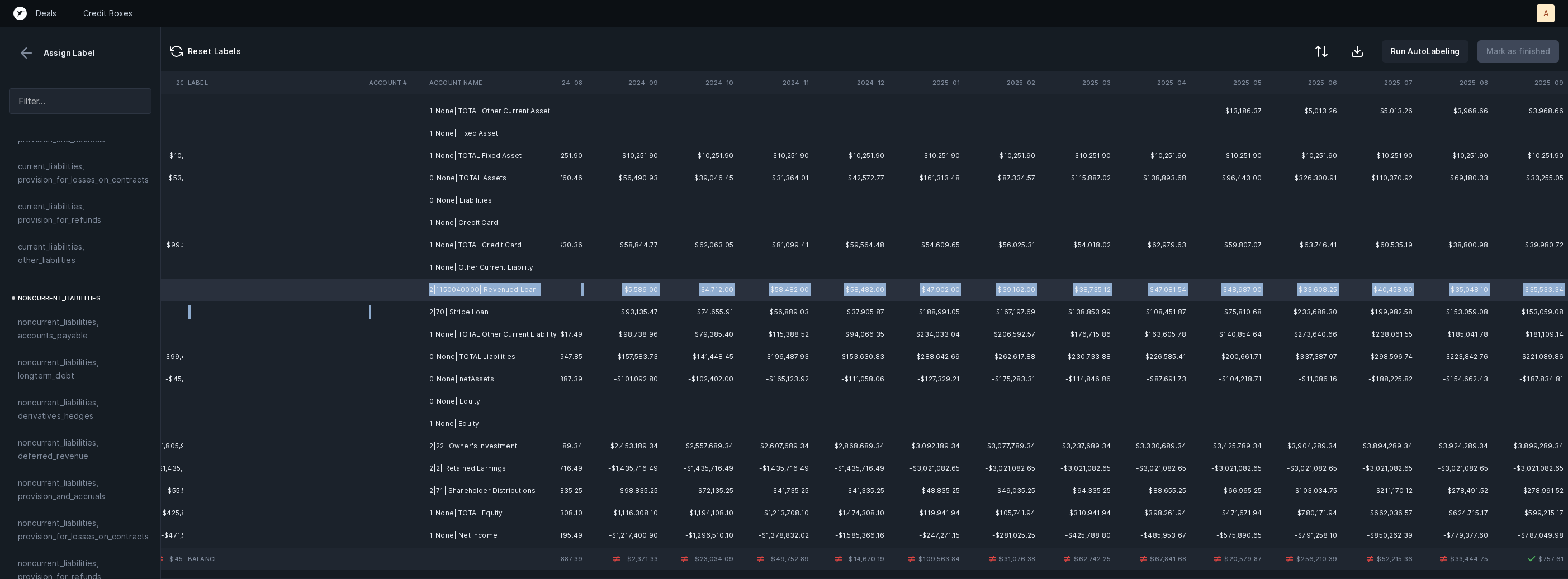
click at [410, 305] on td at bounding box center [395, 312] width 61 height 23
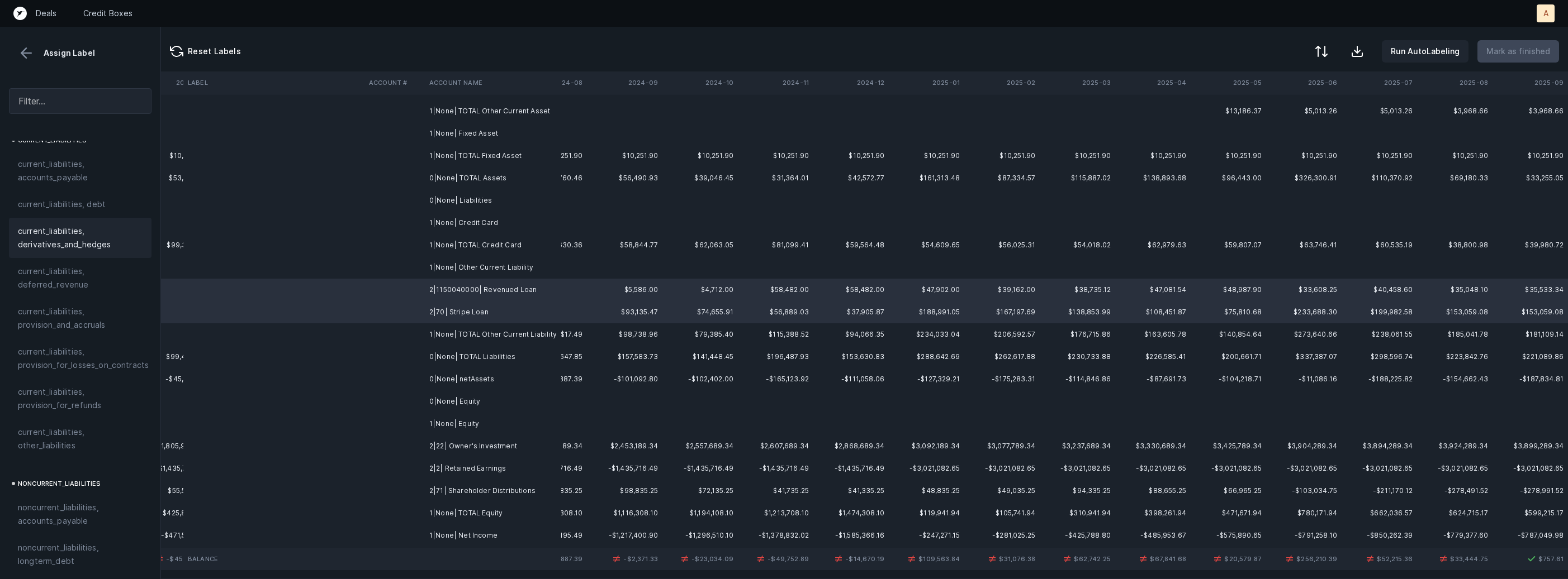
scroll to position [750, 0]
click at [107, 209] on div "current_liabilities, debt" at bounding box center [80, 215] width 125 height 13
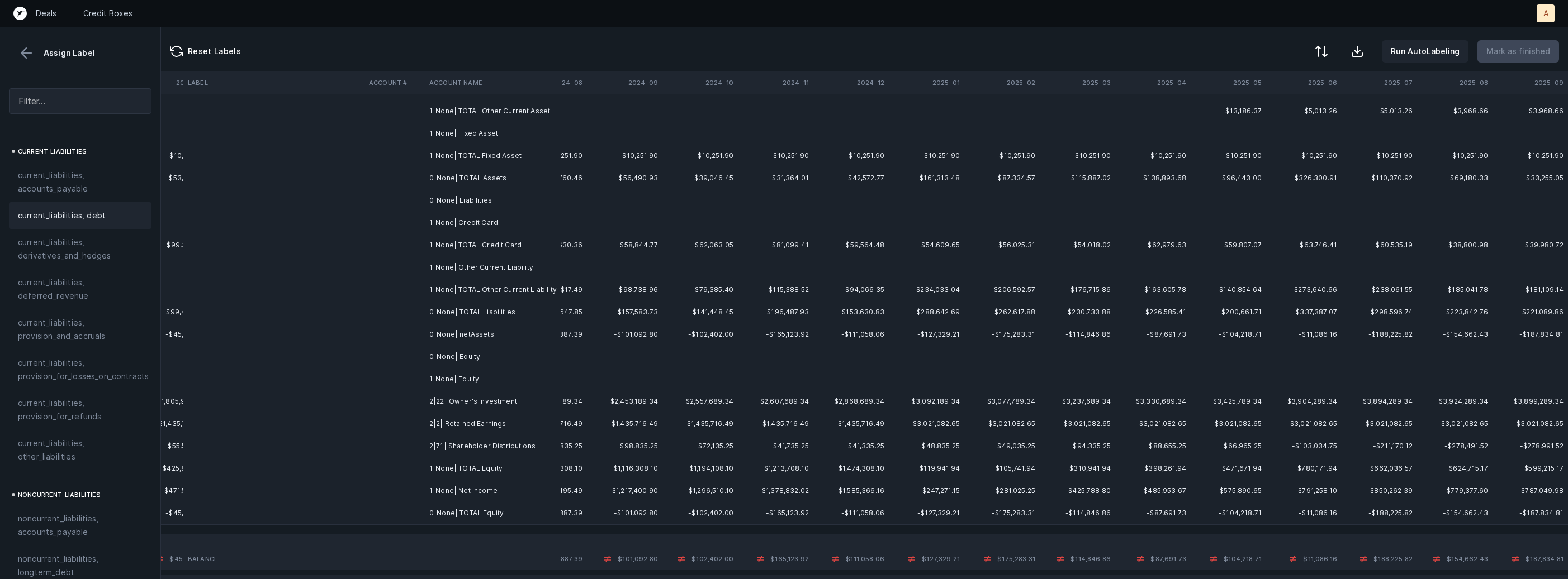
click at [465, 399] on td "2|22| Owner's Investment" at bounding box center [493, 402] width 137 height 23
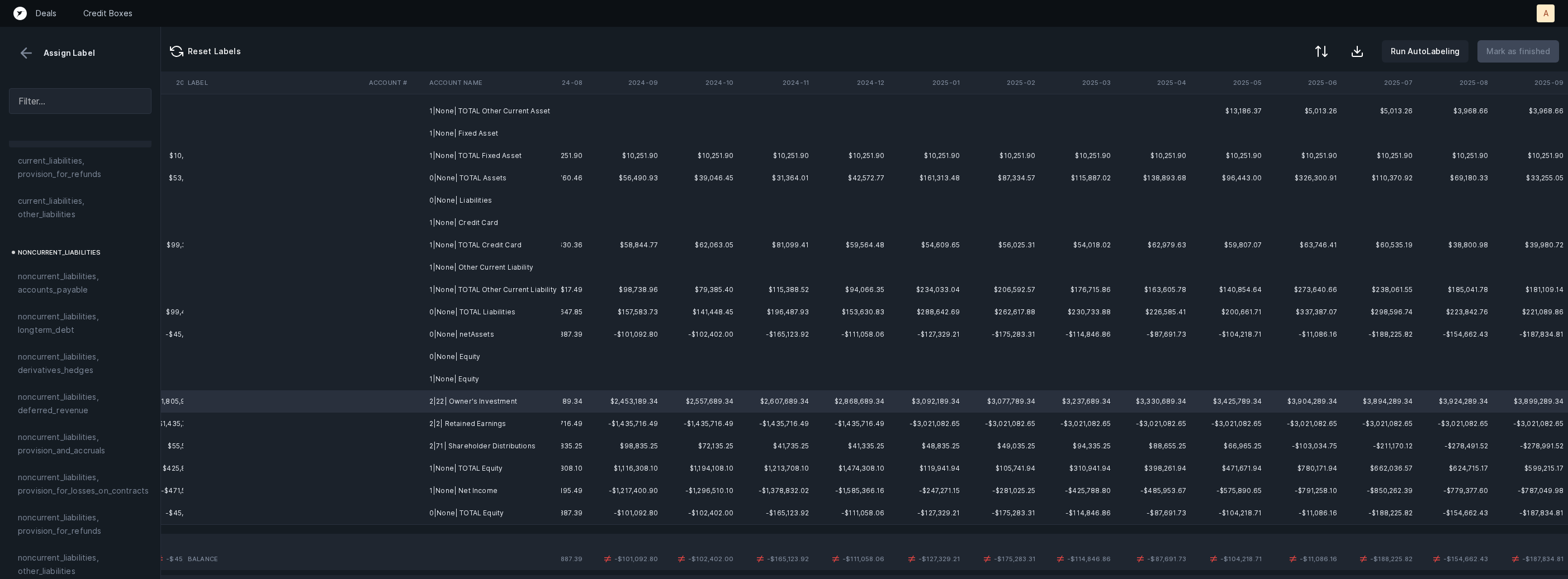
scroll to position [1226, 0]
click at [80, 393] on span "equity, paid_in_capital" at bounding box center [60, 399] width 85 height 13
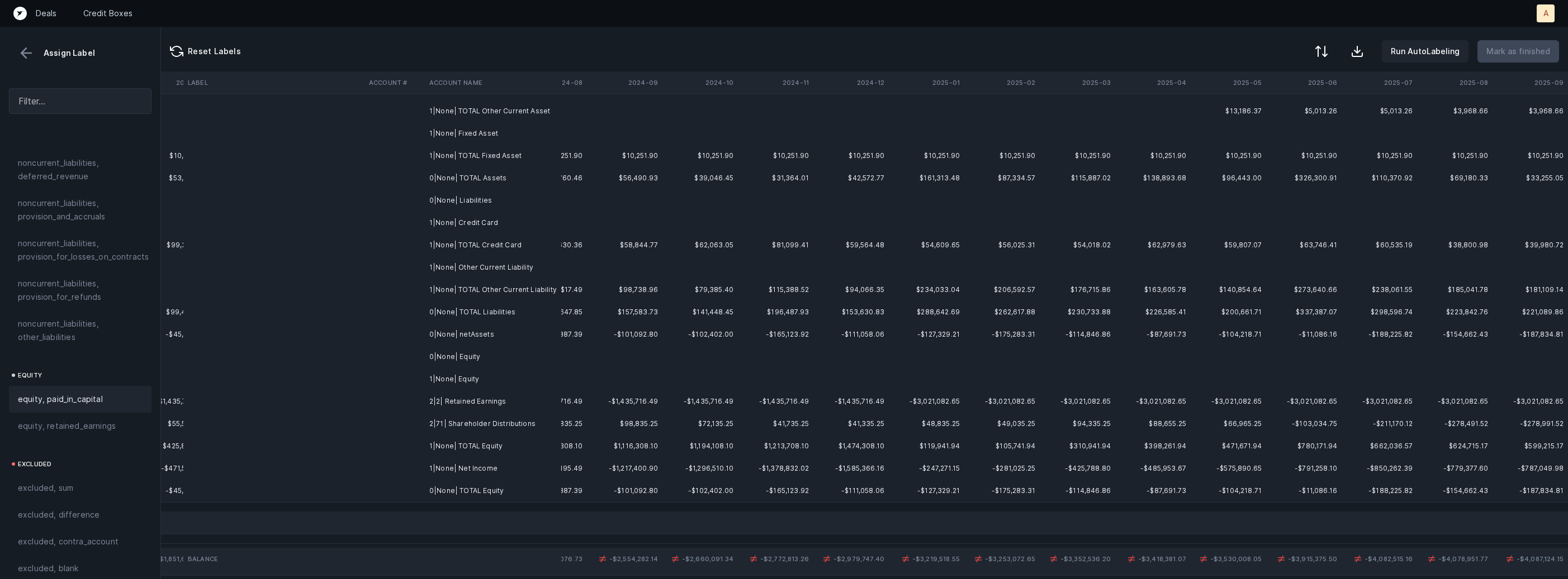
click at [416, 400] on td at bounding box center [395, 402] width 61 height 23
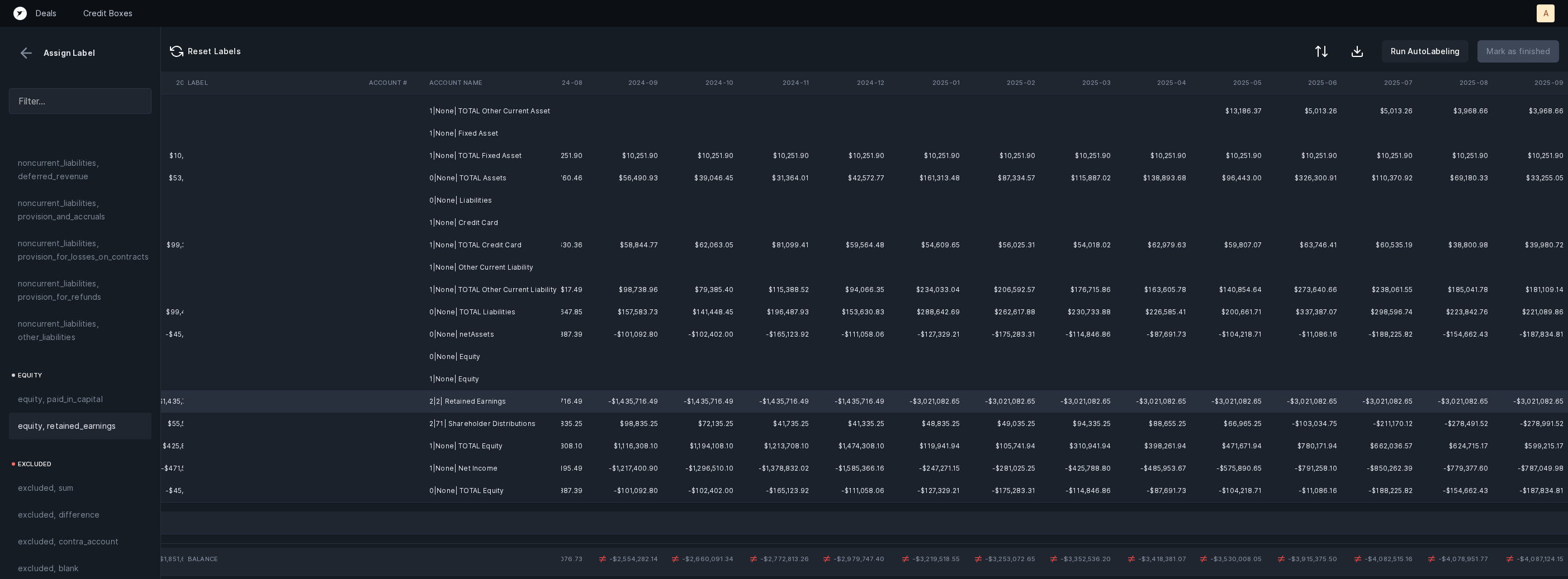
click at [92, 419] on span "equity, retained_earnings" at bounding box center [66, 426] width 98 height 13
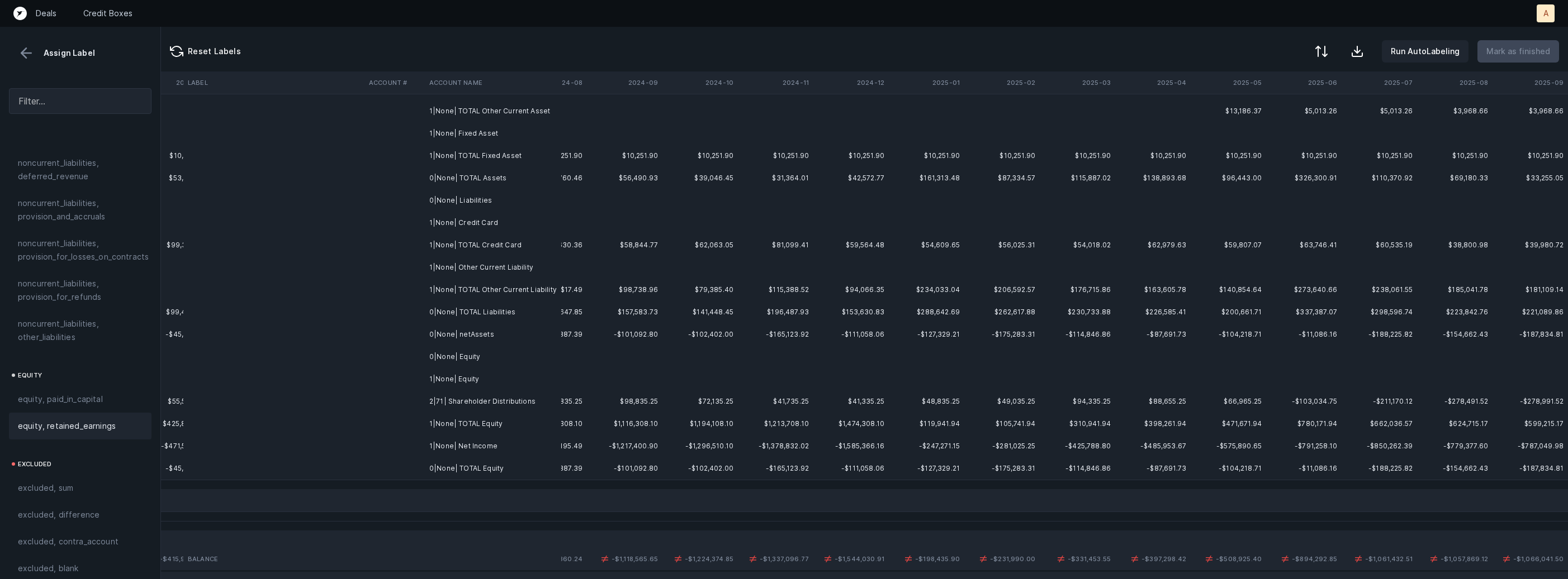
click at [406, 408] on td at bounding box center [395, 402] width 61 height 23
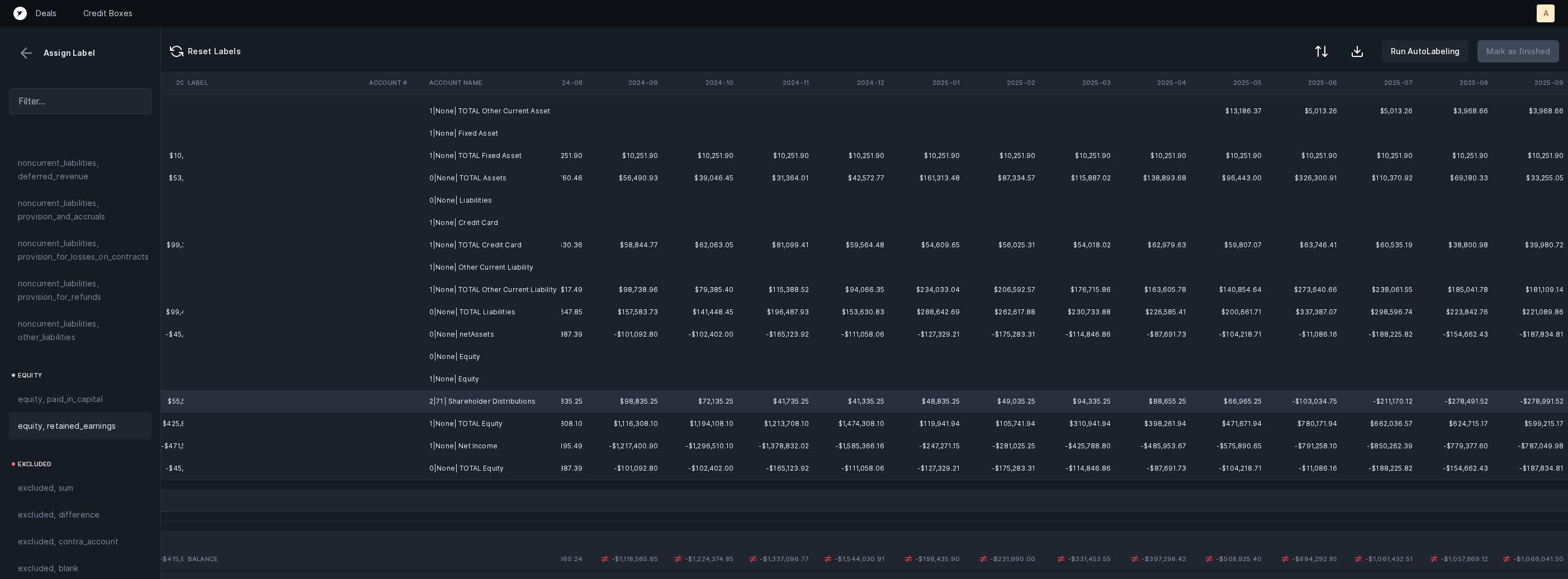
click at [69, 419] on span "equity, retained_earnings" at bounding box center [66, 426] width 98 height 13
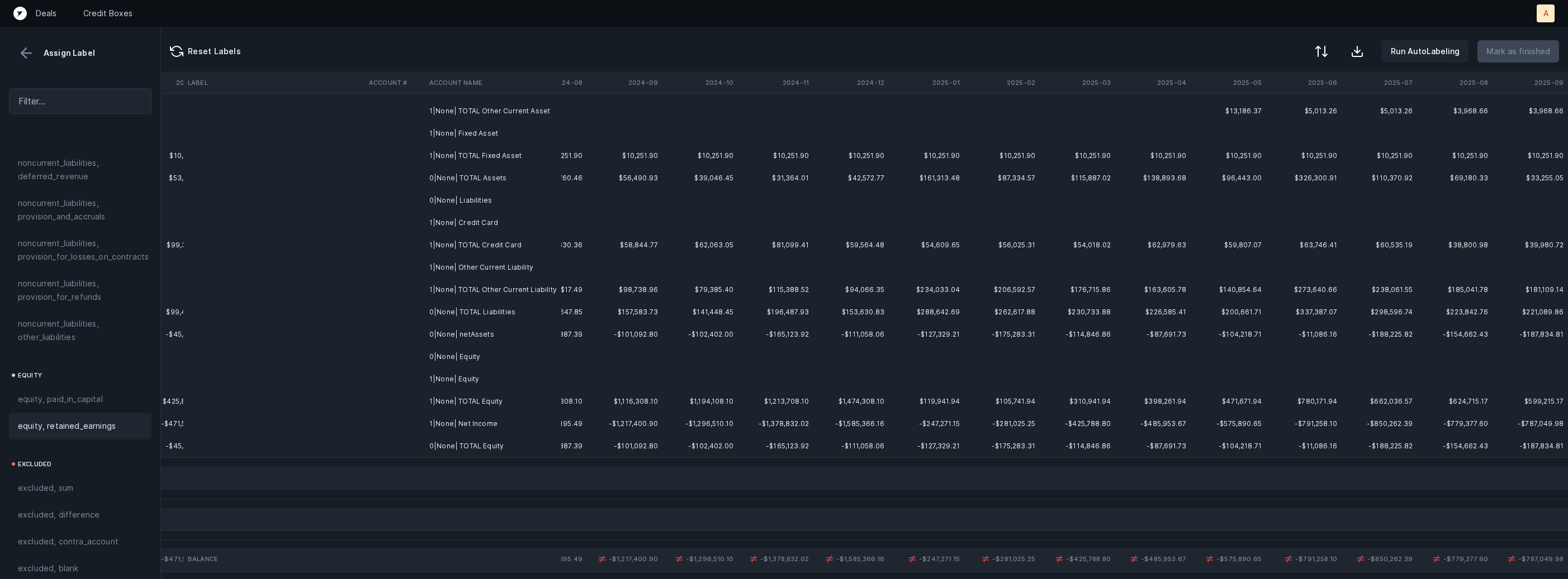
click at [354, 432] on td at bounding box center [273, 424] width 181 height 23
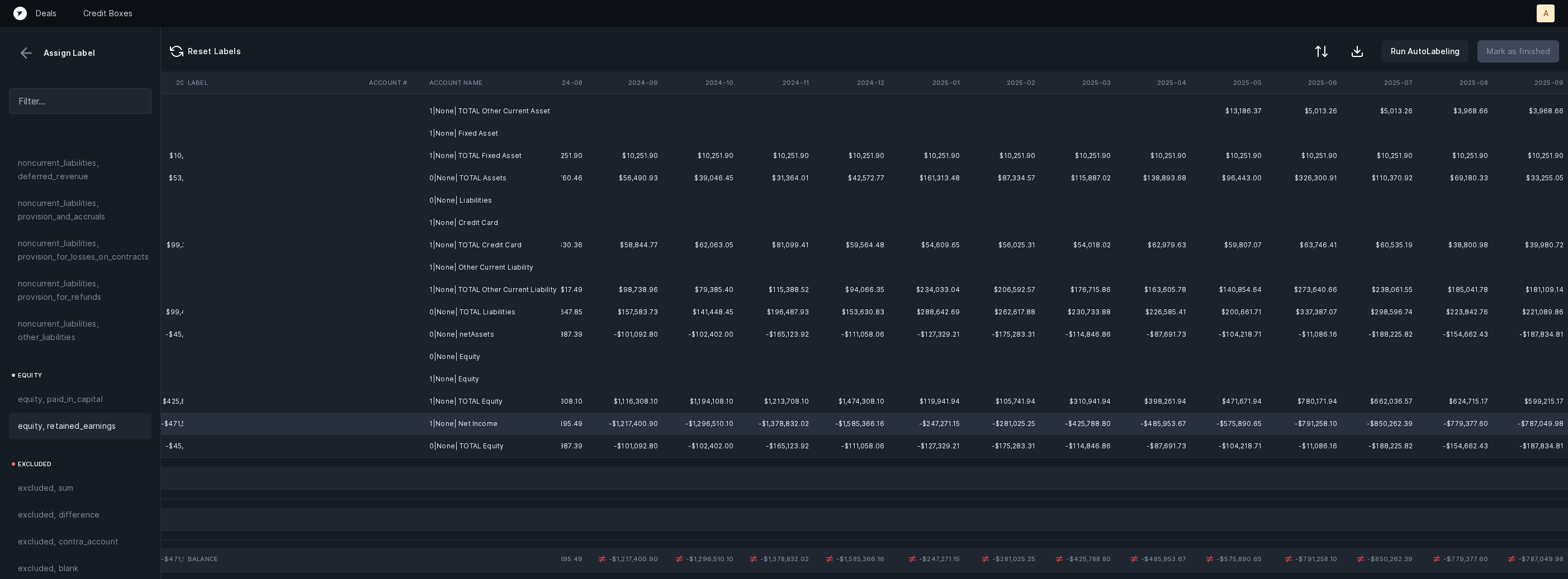
click at [94, 421] on div "equity, retained_earnings" at bounding box center [80, 426] width 142 height 27
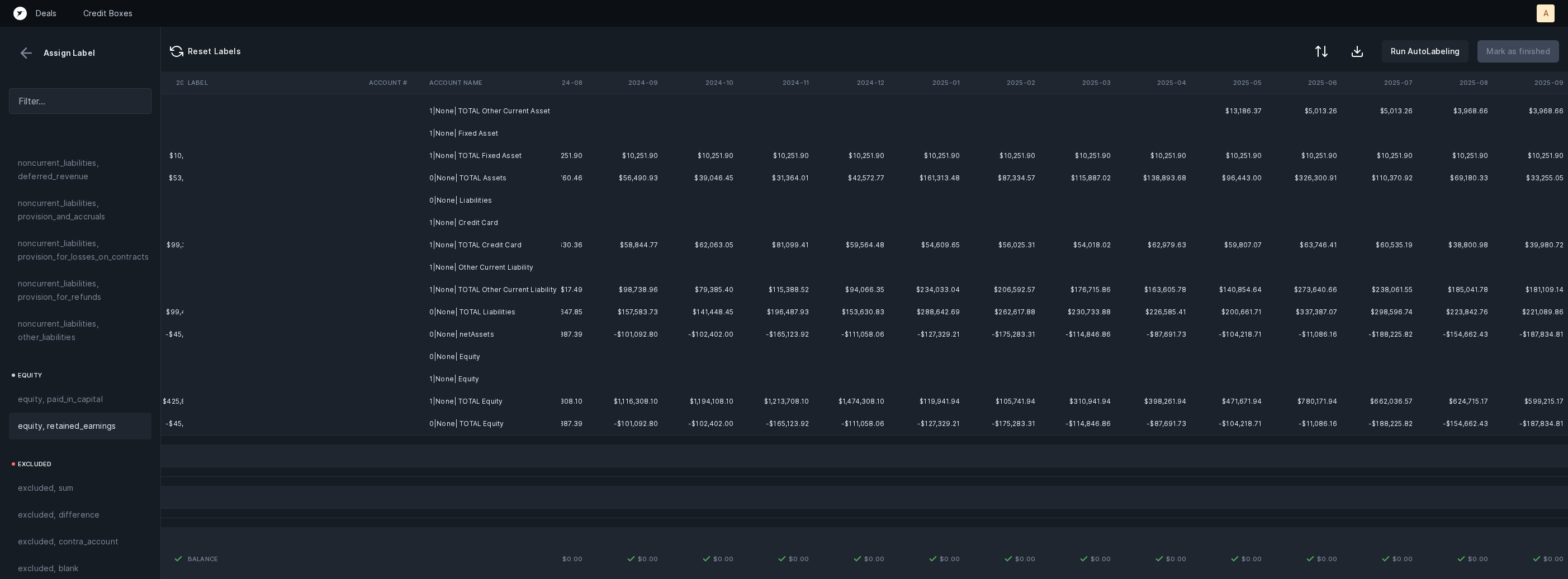
scroll to position [0, 2619]
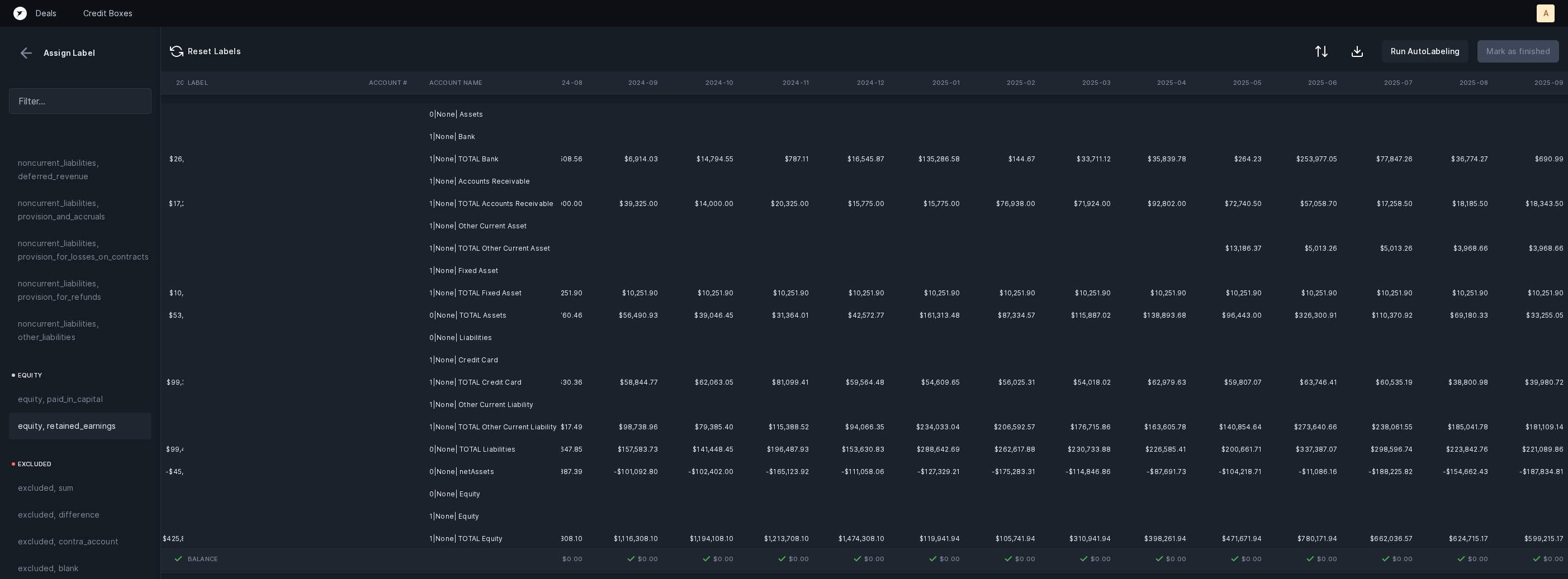
click at [641, 117] on td at bounding box center [625, 115] width 75 height 23
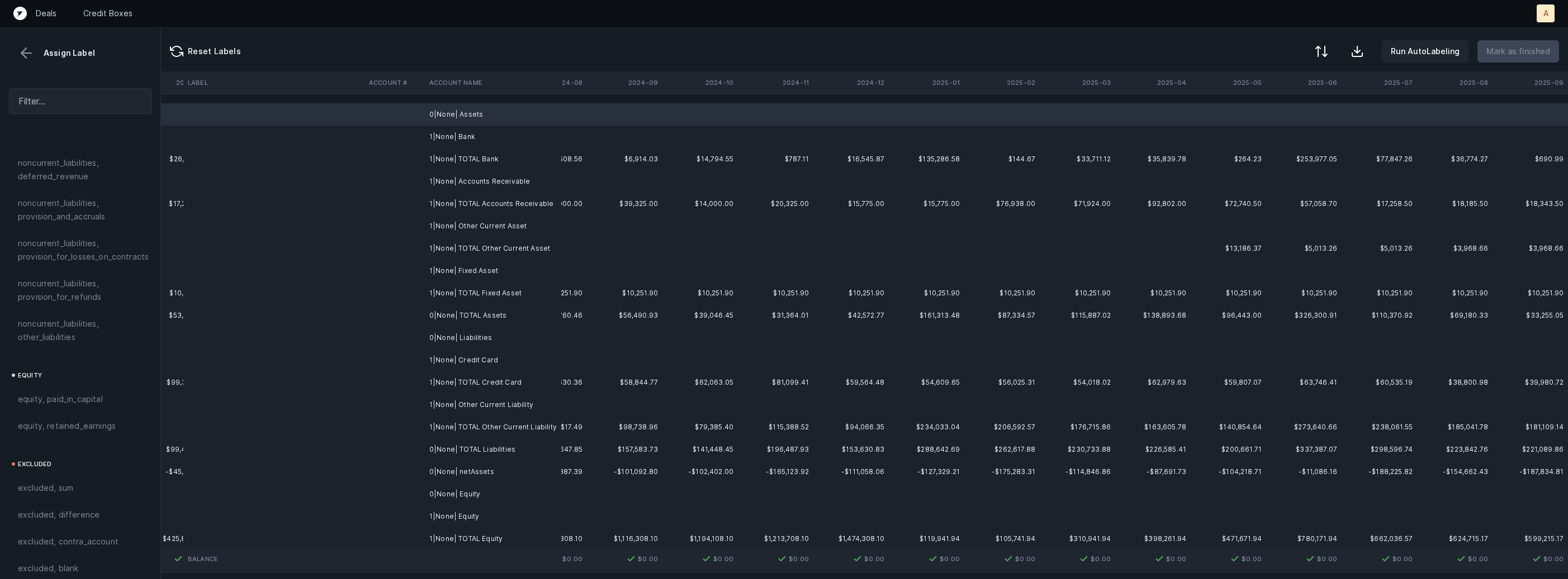
click at [601, 131] on td at bounding box center [625, 137] width 75 height 23
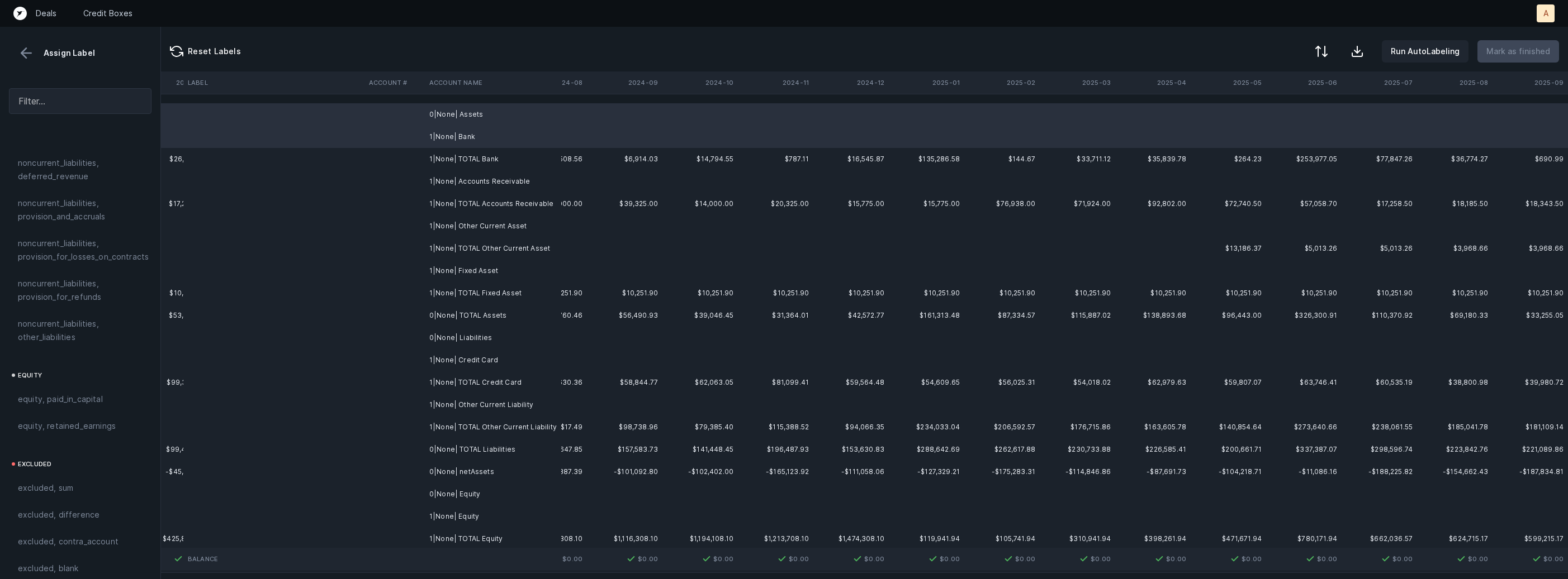
click at [557, 172] on td "1|None| Accounts Receivable" at bounding box center [493, 182] width 137 height 23
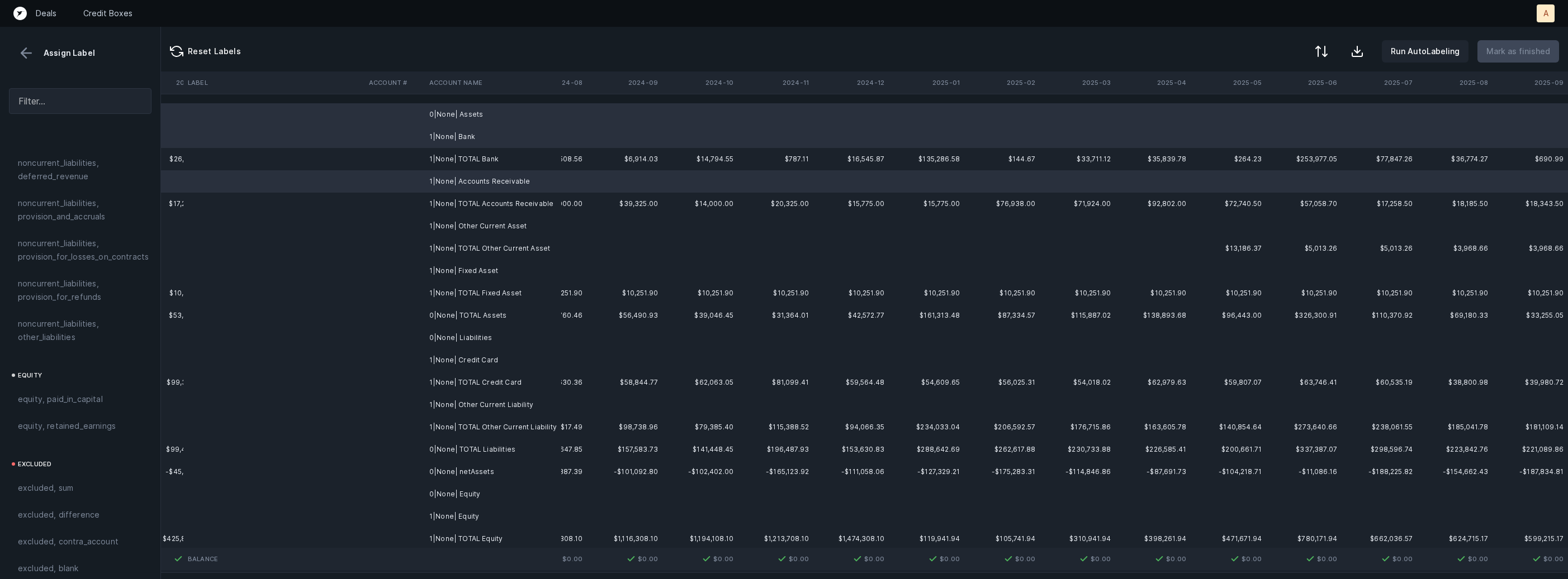
click at [498, 227] on td "1|None| Other Current Asset" at bounding box center [493, 227] width 137 height 23
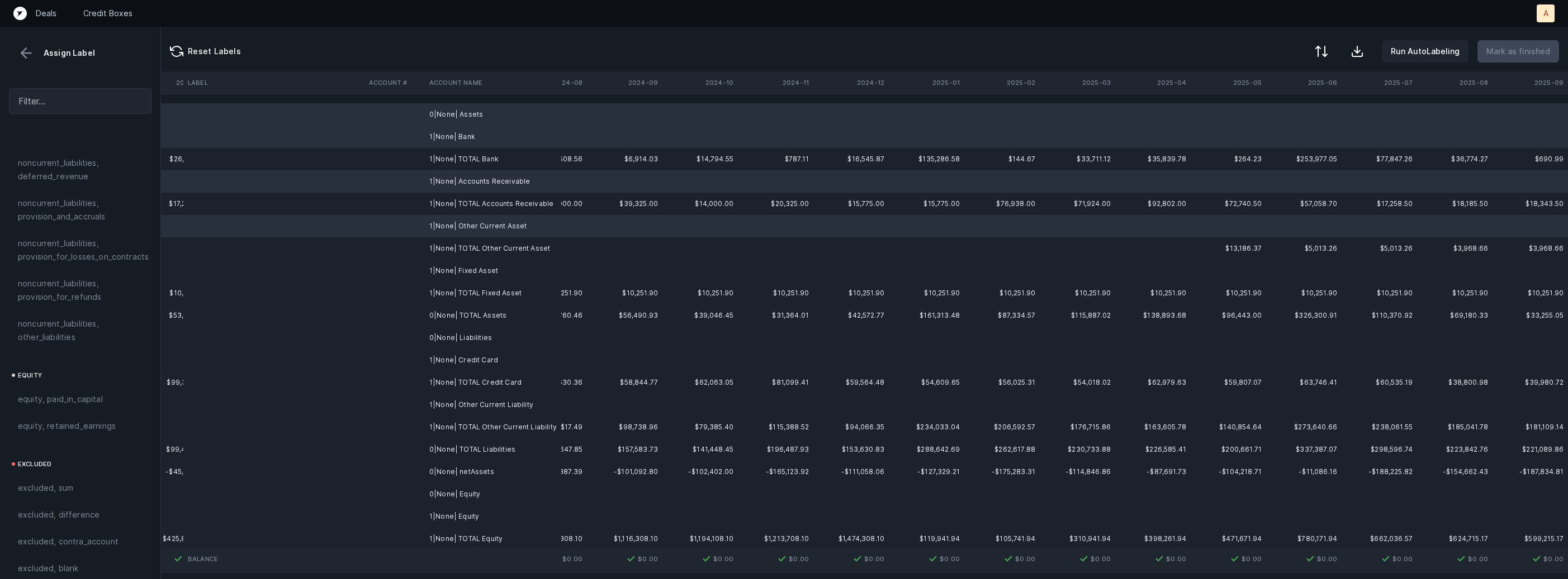
click at [487, 244] on td "1|None| TOTAL Other Current Asset" at bounding box center [493, 248] width 137 height 23
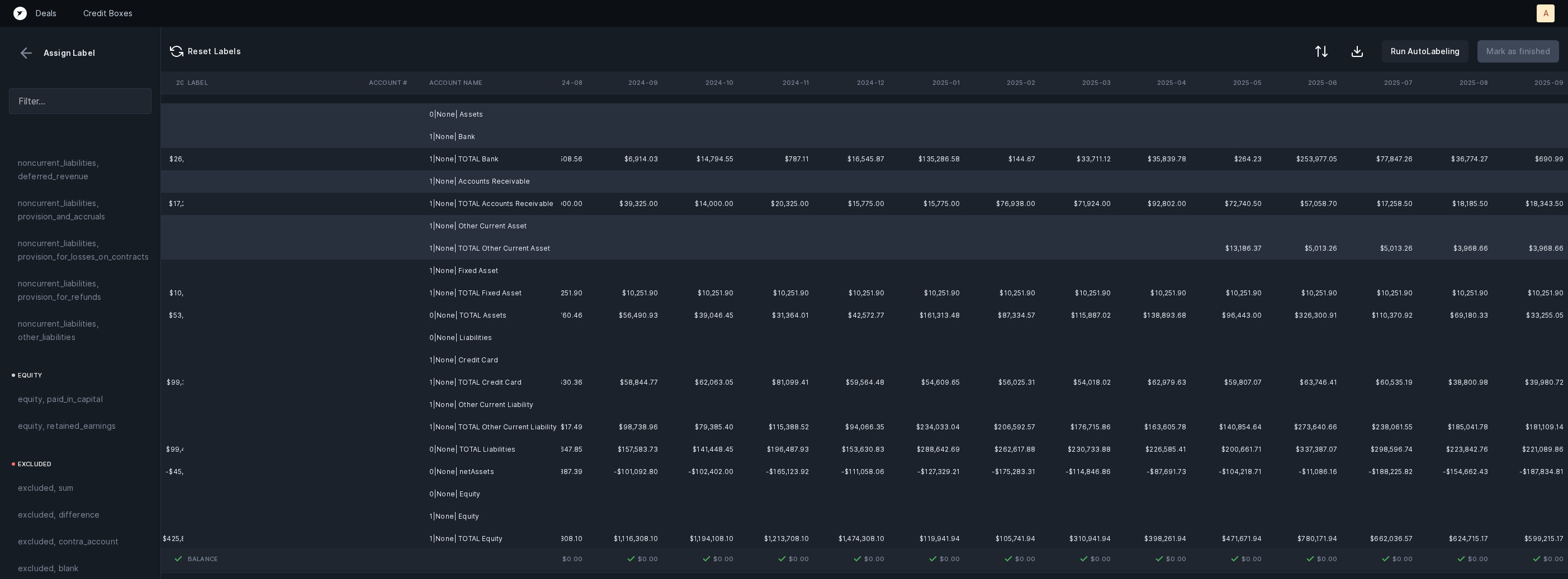
click at [475, 332] on td "0|None| Liabilities" at bounding box center [493, 338] width 137 height 23
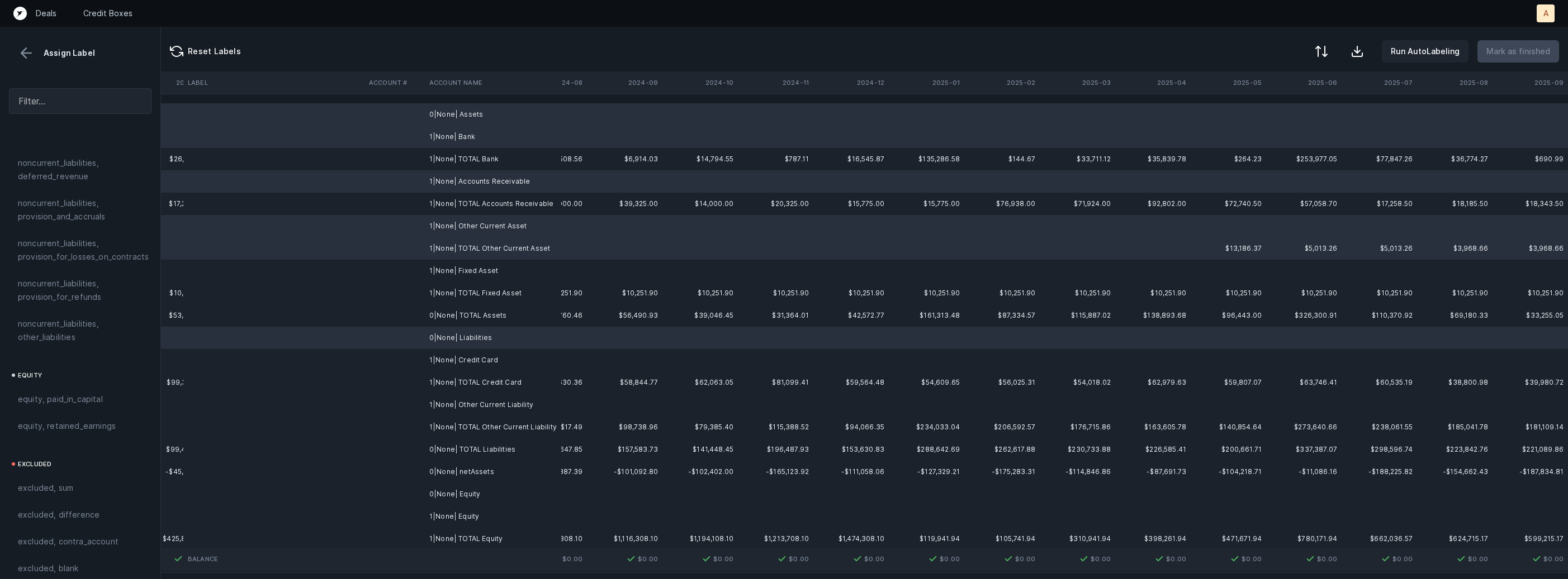
click at [506, 267] on td "1|None| Fixed Asset" at bounding box center [493, 271] width 137 height 23
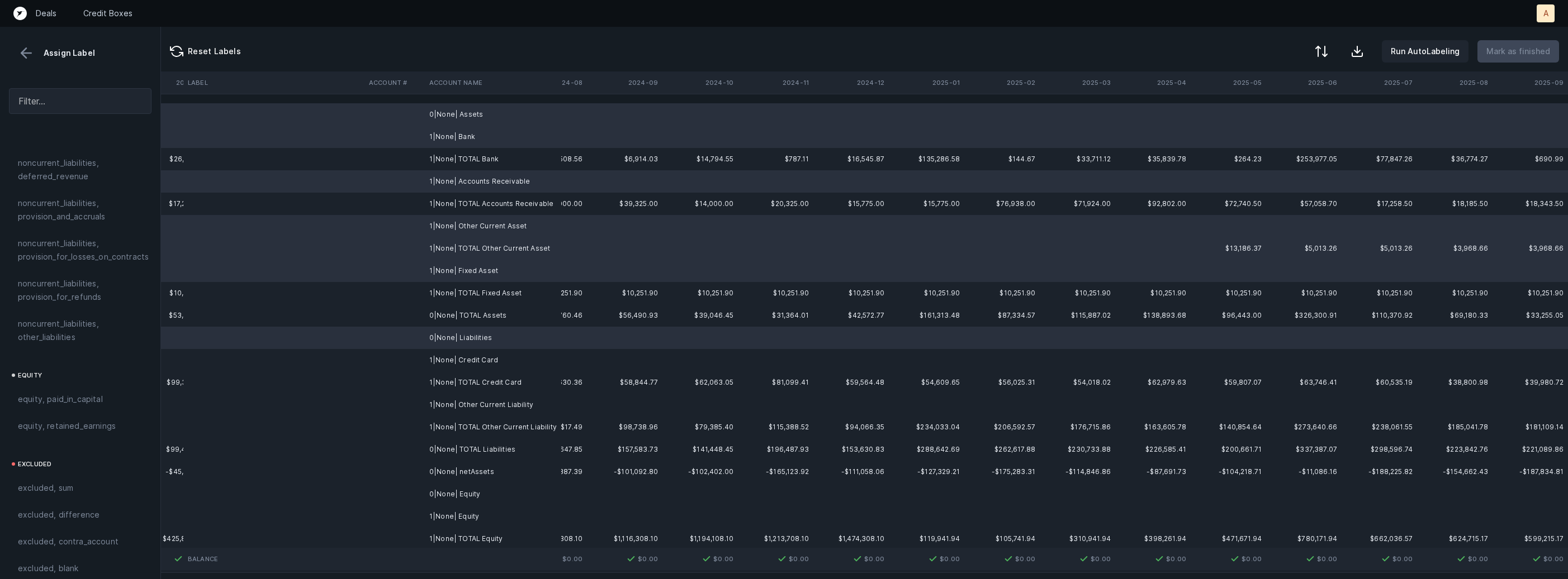
click at [489, 354] on td "1|None| Credit Card" at bounding box center [493, 360] width 137 height 23
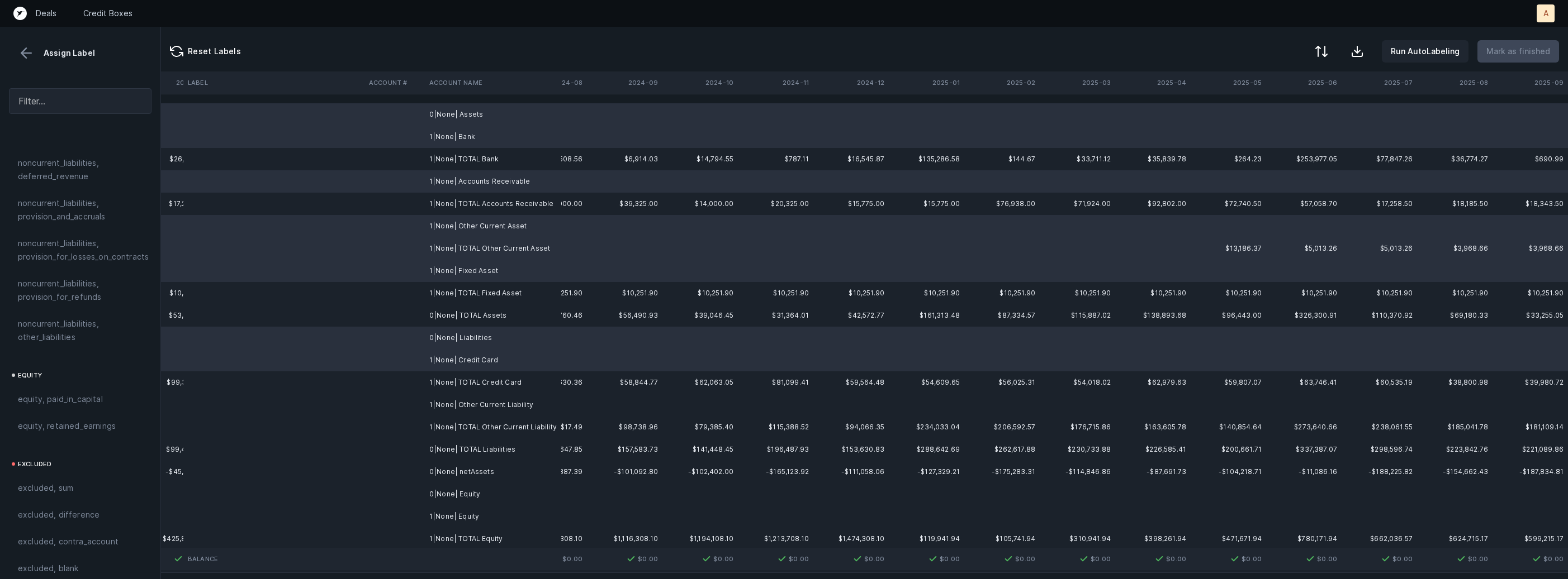
click at [475, 413] on td "1|None| Other Current Liability" at bounding box center [493, 405] width 137 height 23
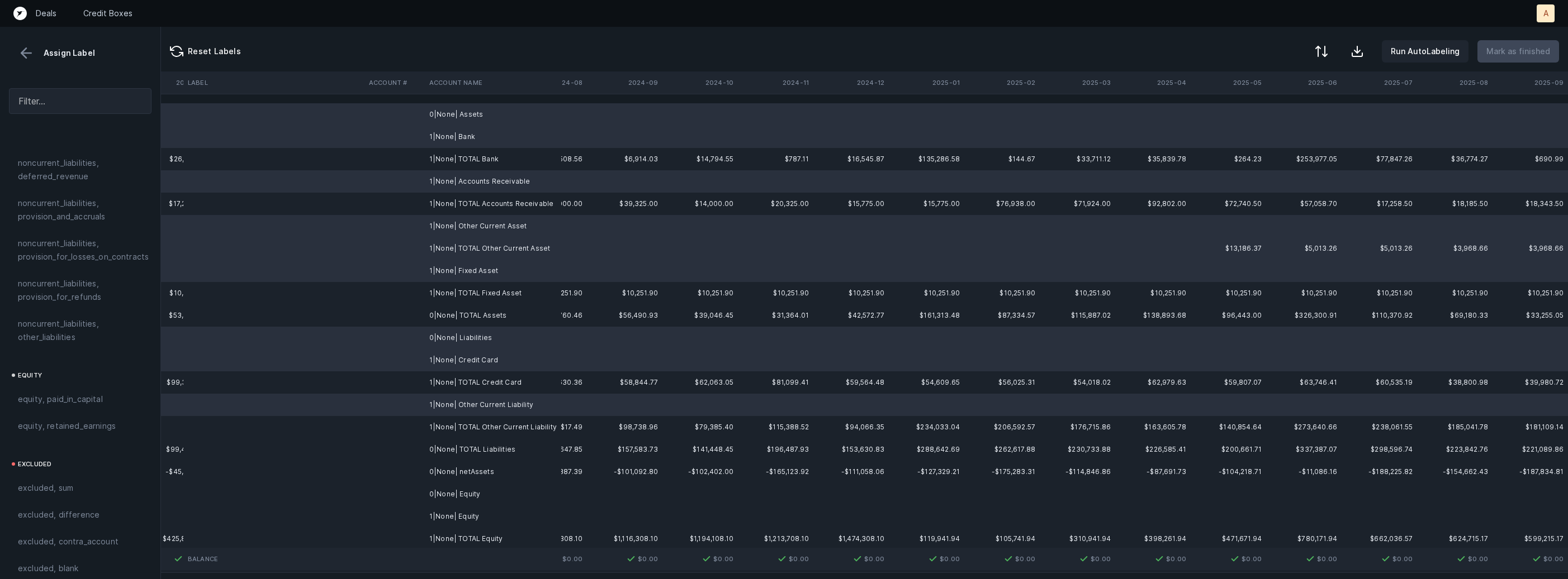
click at [456, 495] on td "0|None| Equity" at bounding box center [493, 495] width 137 height 23
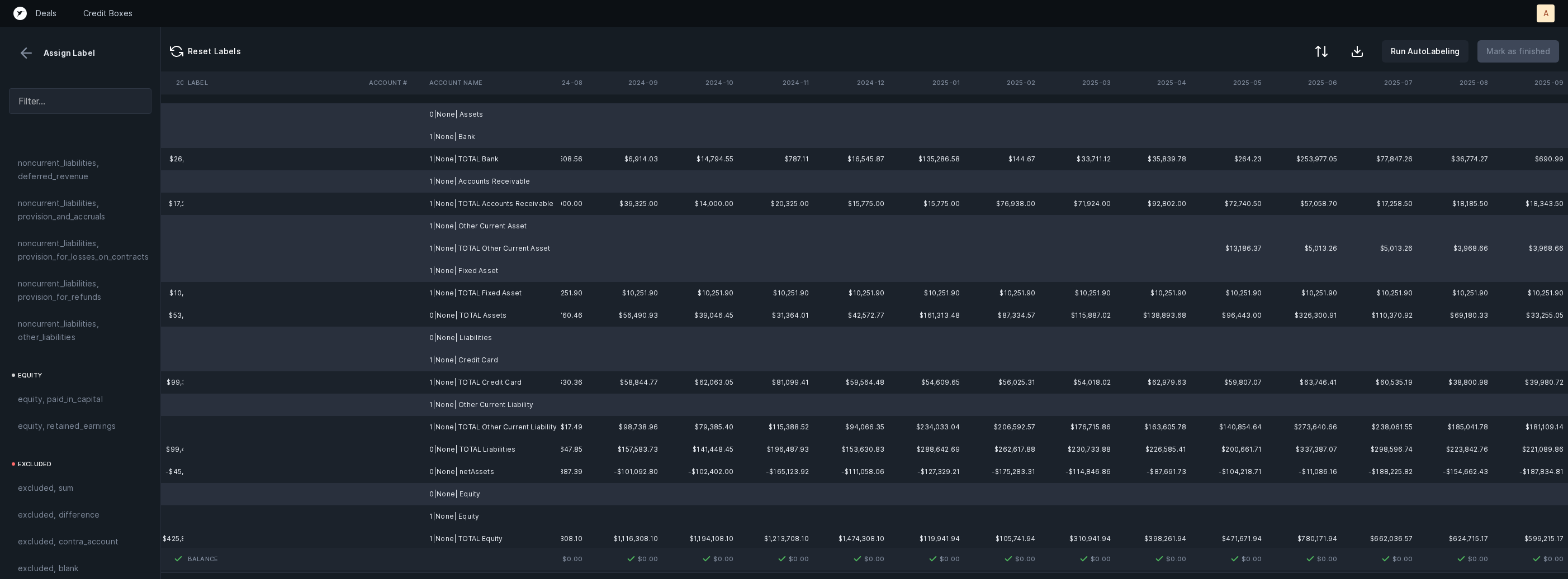
click at [441, 511] on td "1|None| Equity" at bounding box center [493, 517] width 137 height 23
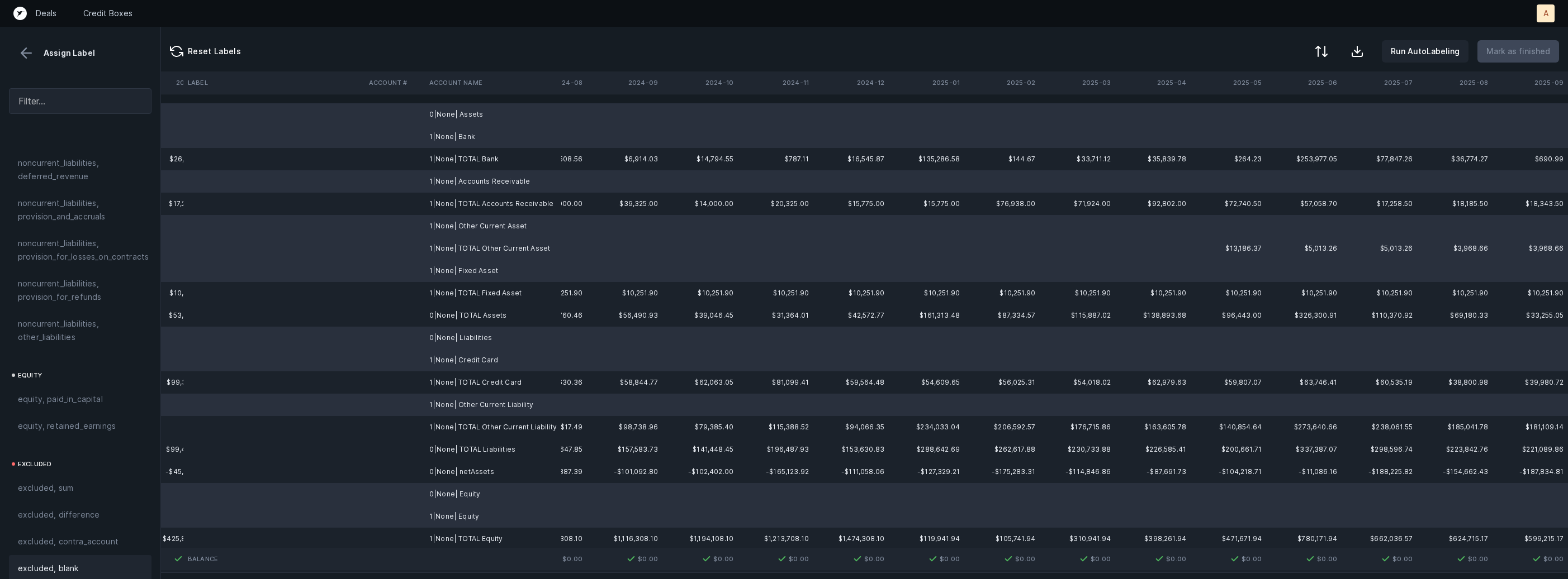
click at [104, 562] on div "excluded, blank" at bounding box center [80, 568] width 125 height 13
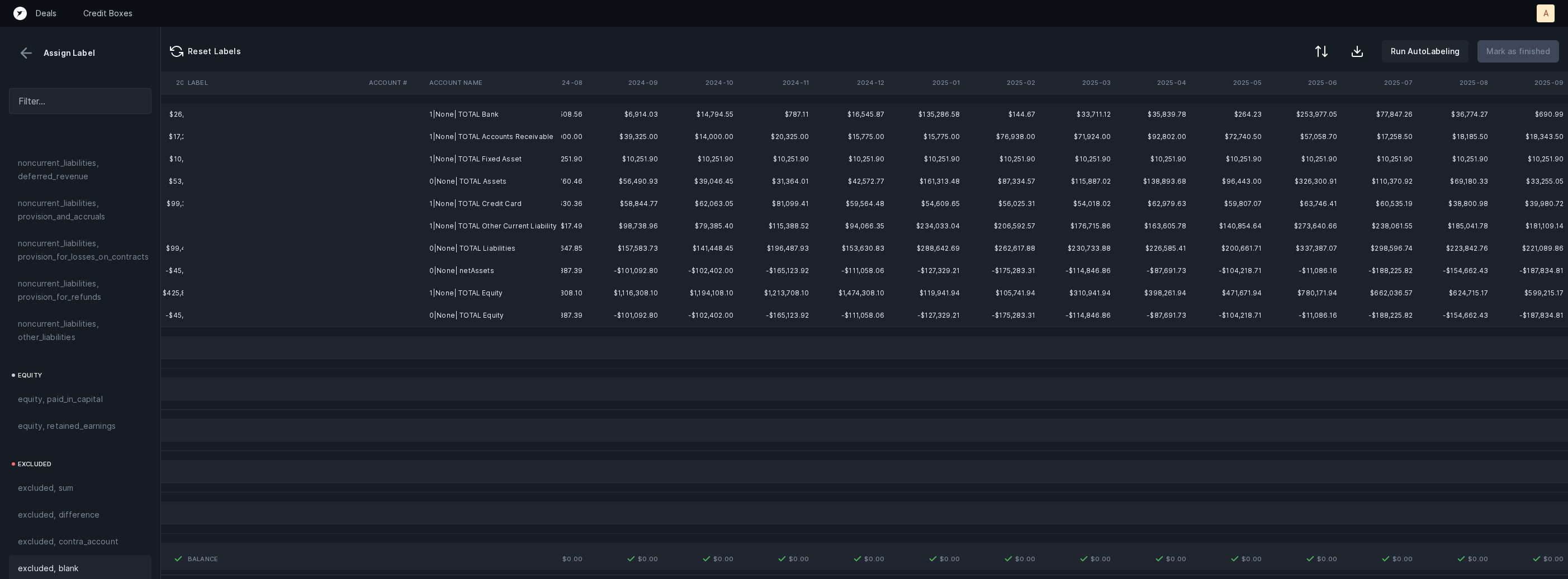
click at [441, 275] on td "0|None| netAssets" at bounding box center [493, 271] width 137 height 23
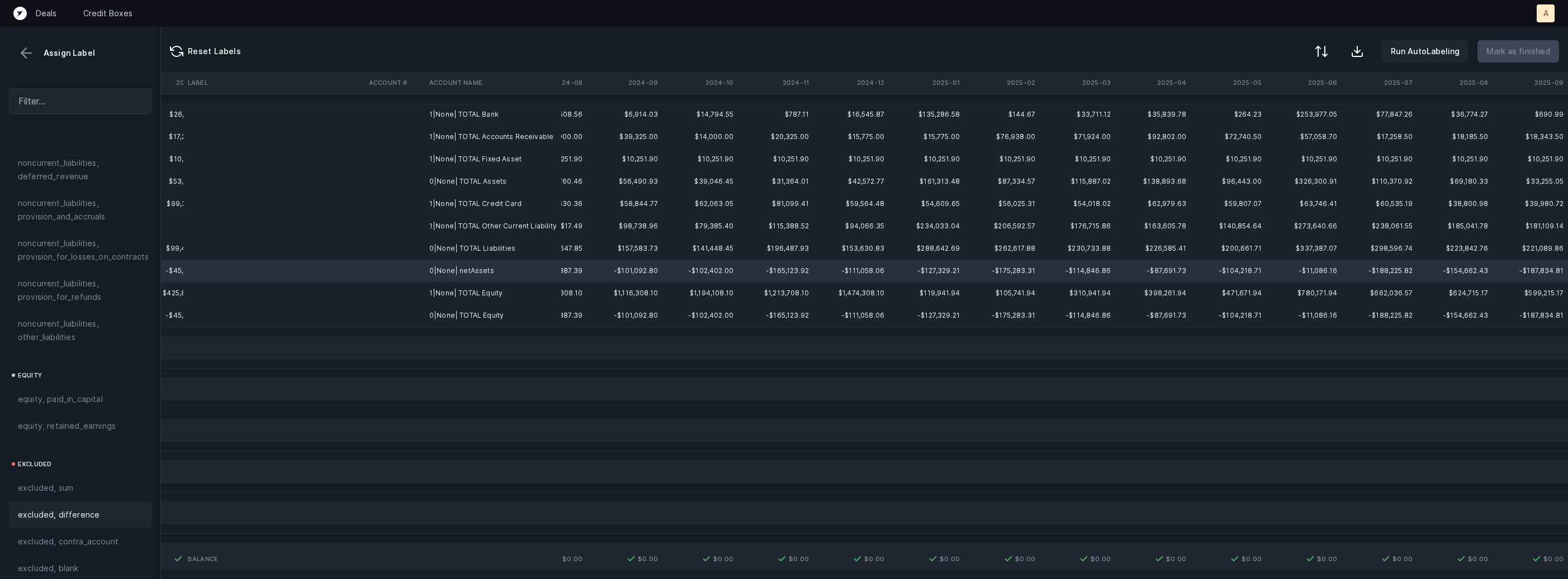
click at [85, 508] on span "excluded, difference" at bounding box center [58, 514] width 82 height 13
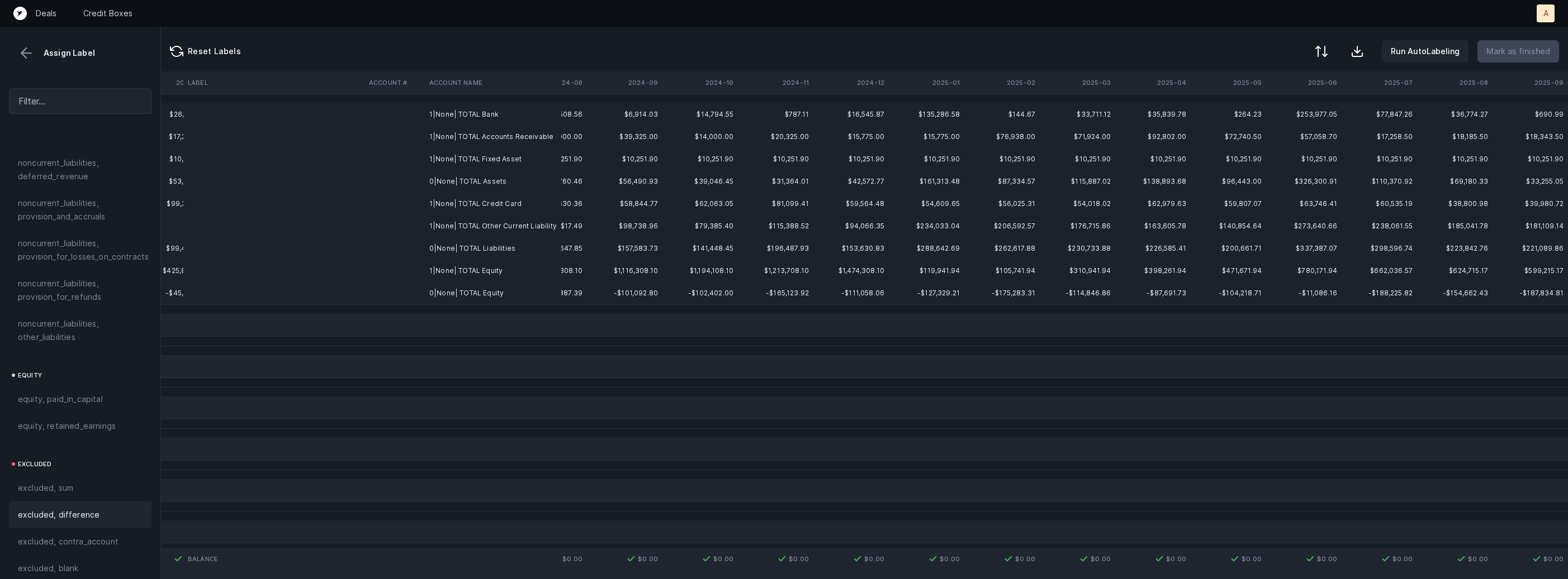
click at [491, 120] on td "1|None| TOTAL Bank" at bounding box center [493, 115] width 137 height 23
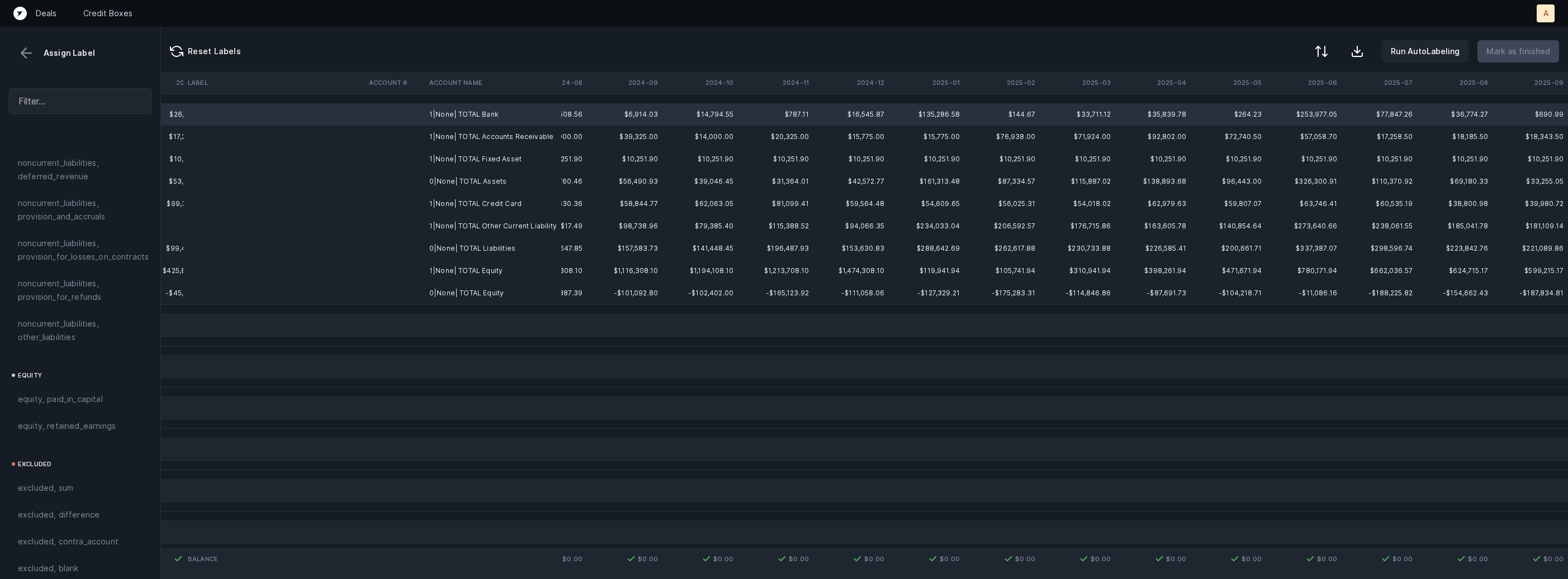
click at [461, 290] on td "0|None| TOTAL Equity" at bounding box center [493, 293] width 137 height 23
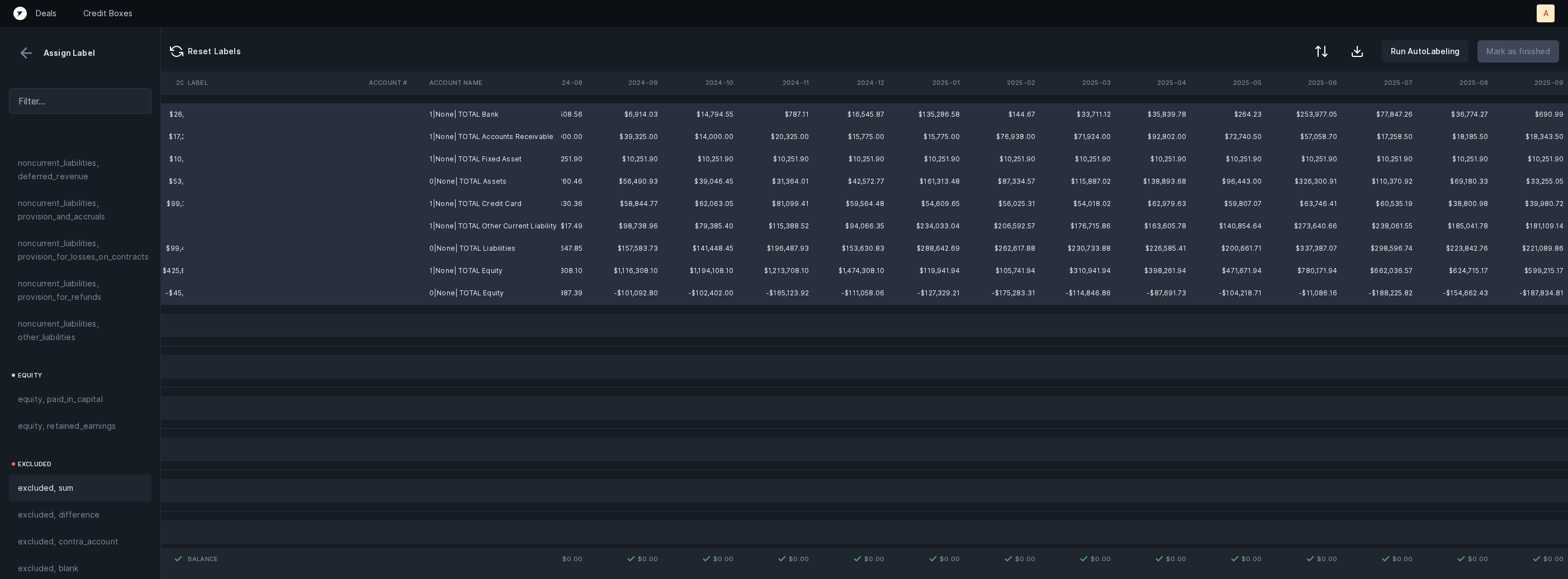
click at [66, 481] on span "excluded, sum" at bounding box center [45, 488] width 56 height 13
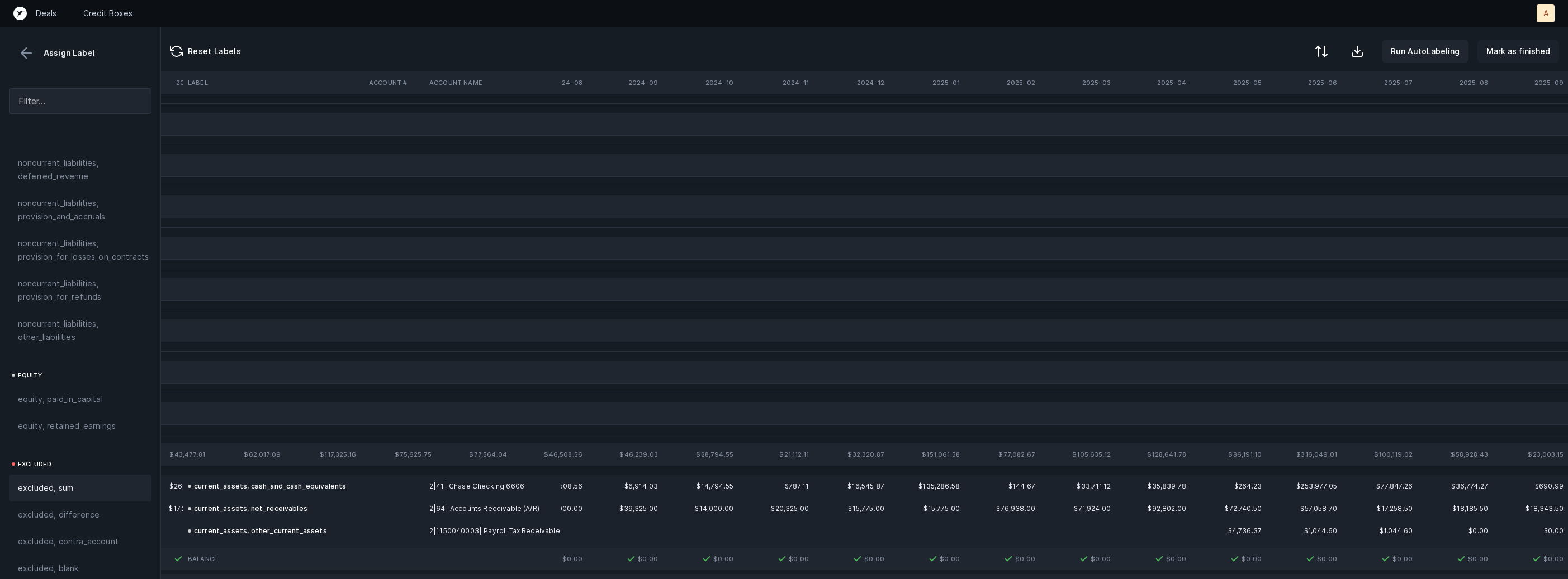
click at [1503, 50] on p "Mark as finished" at bounding box center [1518, 51] width 64 height 13
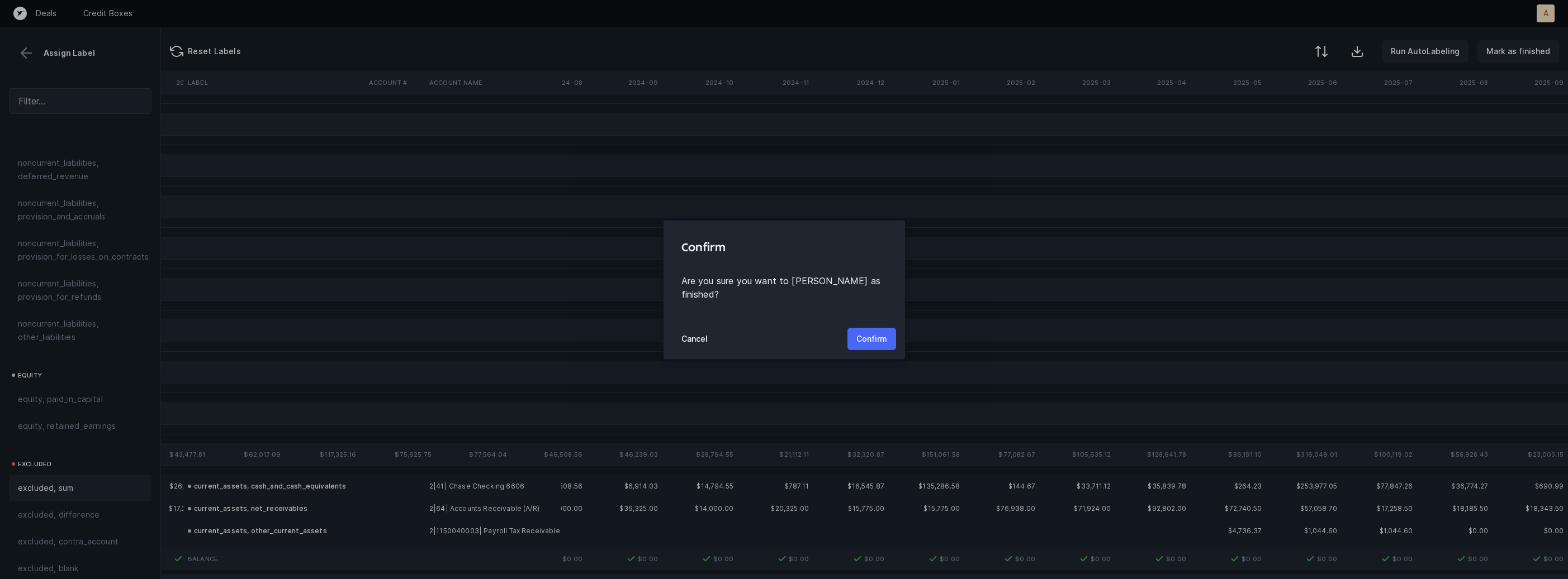
click at [876, 332] on p "Confirm" at bounding box center [872, 338] width 31 height 13
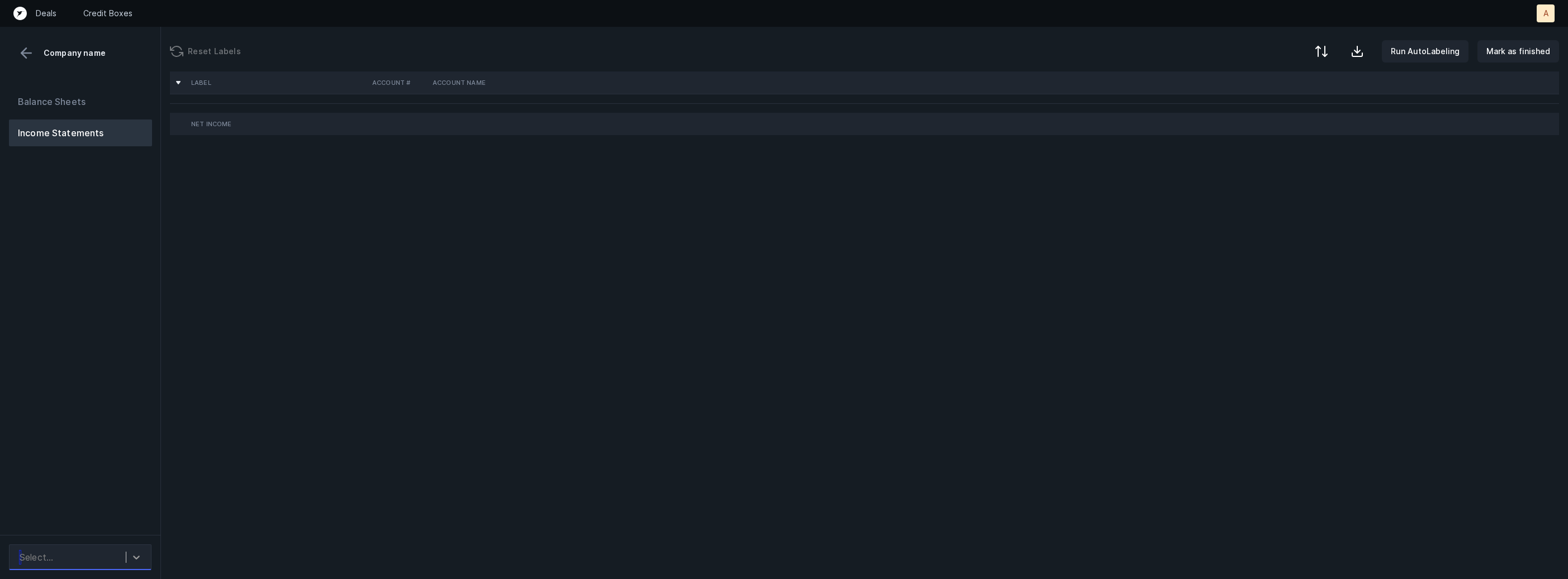
click at [131, 554] on icon at bounding box center [137, 557] width 11 height 11
click at [138, 459] on div "Balance Sheets Income Statements" at bounding box center [80, 307] width 161 height 456
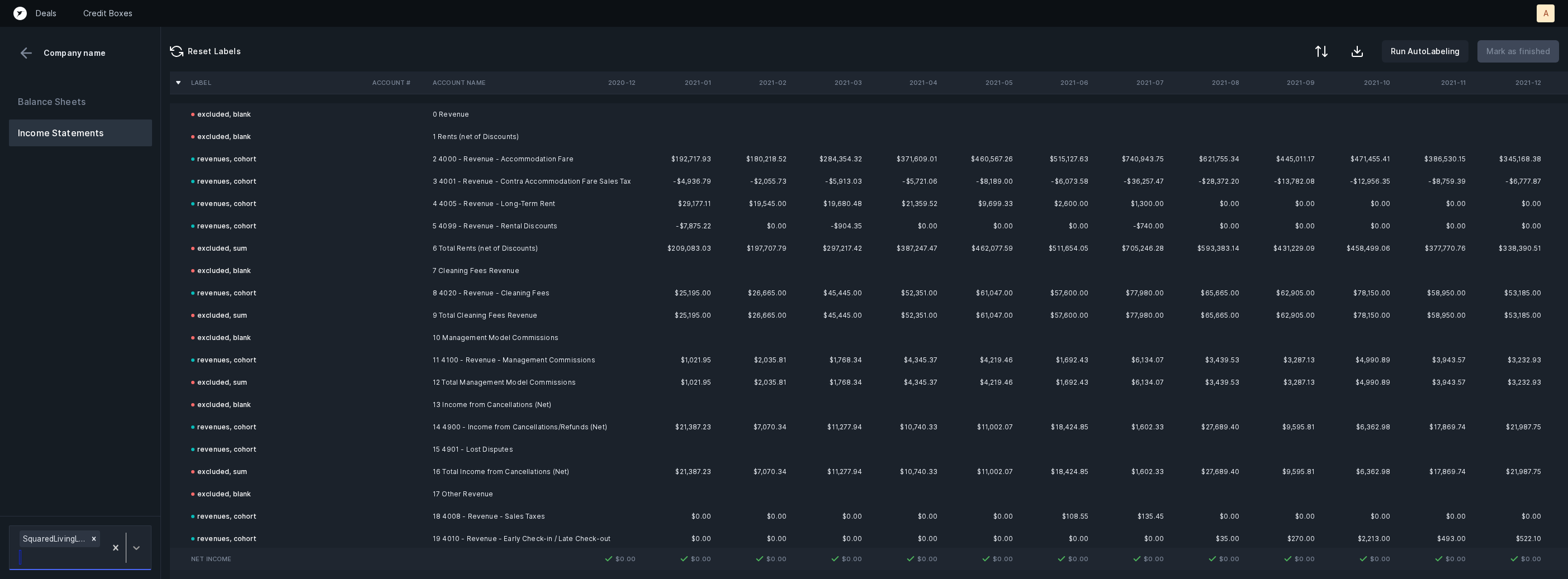
click at [142, 551] on div at bounding box center [136, 548] width 20 height 20
click at [132, 509] on div "SquaredLiving_P&L(2025)_Cleaned.csv" at bounding box center [80, 508] width 142 height 23
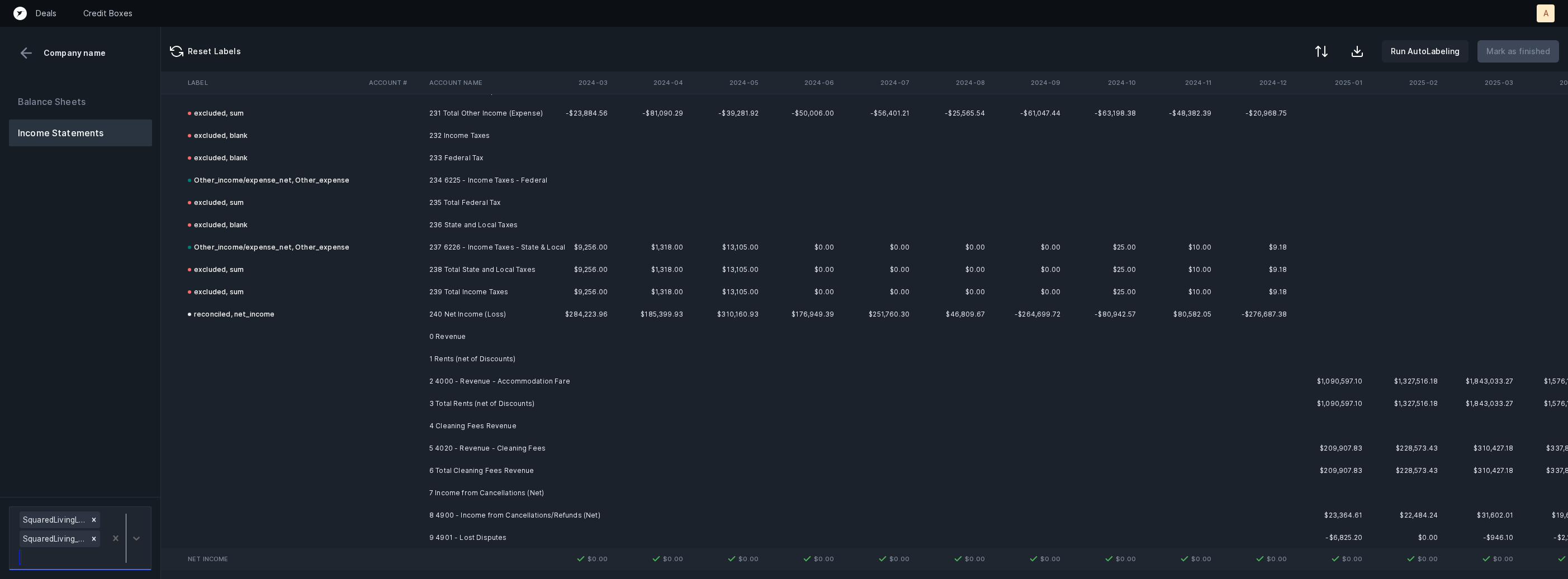
scroll to position [5162, 3072]
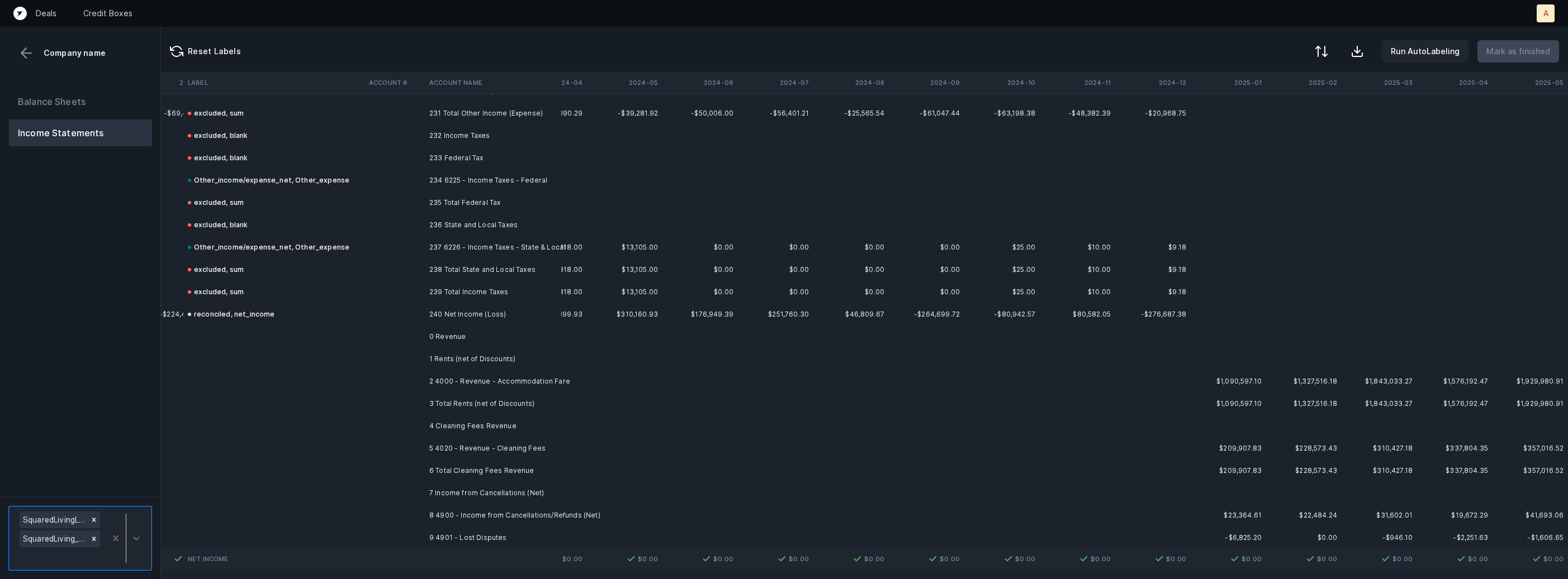
click at [506, 371] on td "2 4000 - Revenue - Accommodation Fare" at bounding box center [493, 381] width 137 height 23
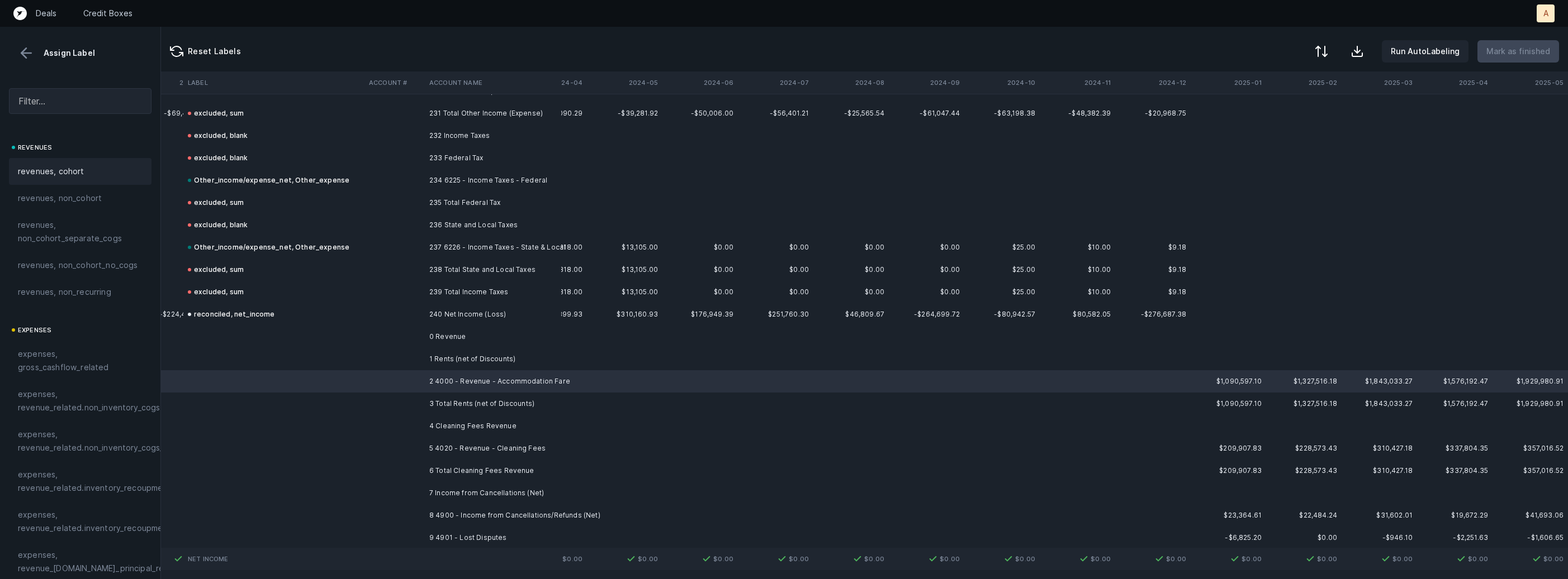
click at [91, 165] on div "revenues, cohort" at bounding box center [80, 171] width 125 height 13
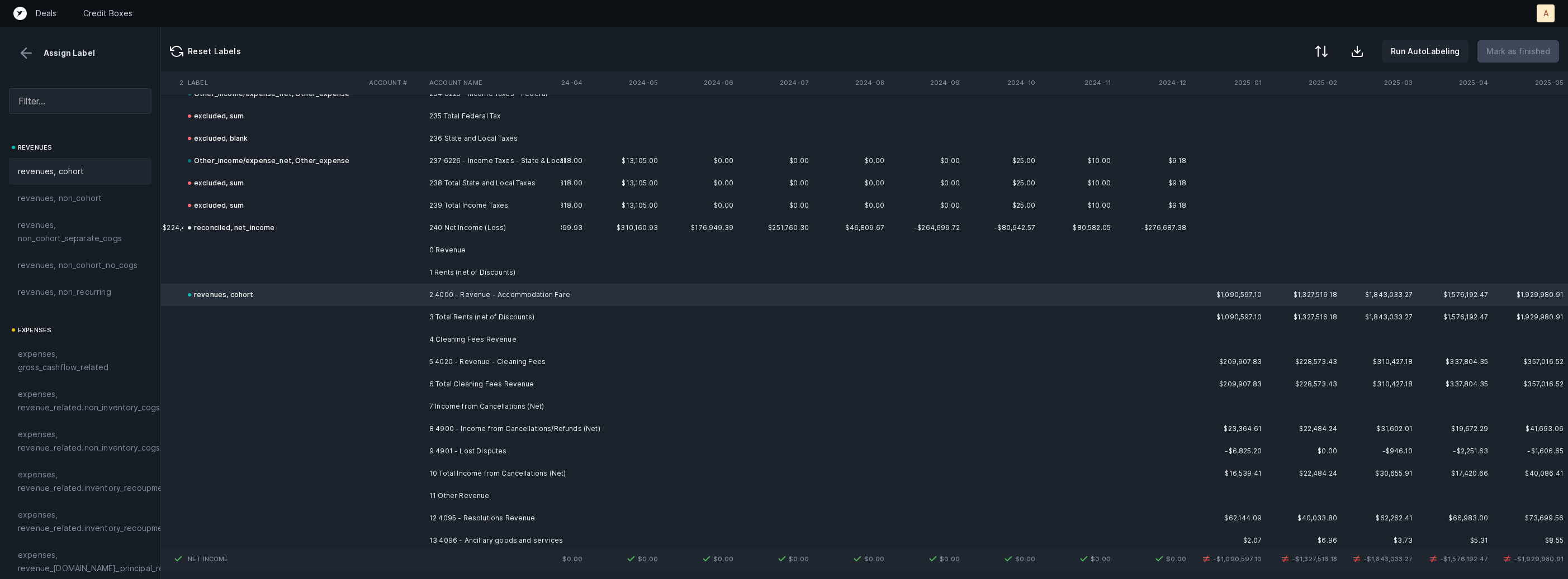
scroll to position [5260, 3072]
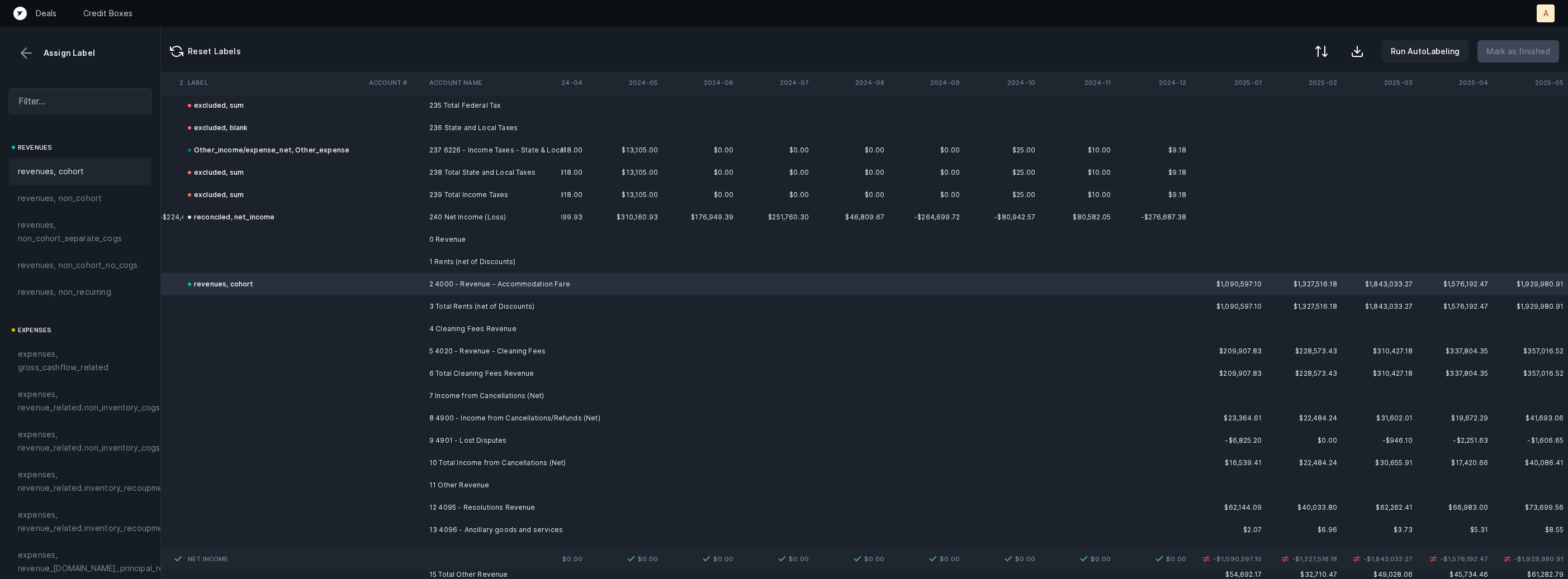
click at [397, 341] on td at bounding box center [395, 352] width 61 height 23
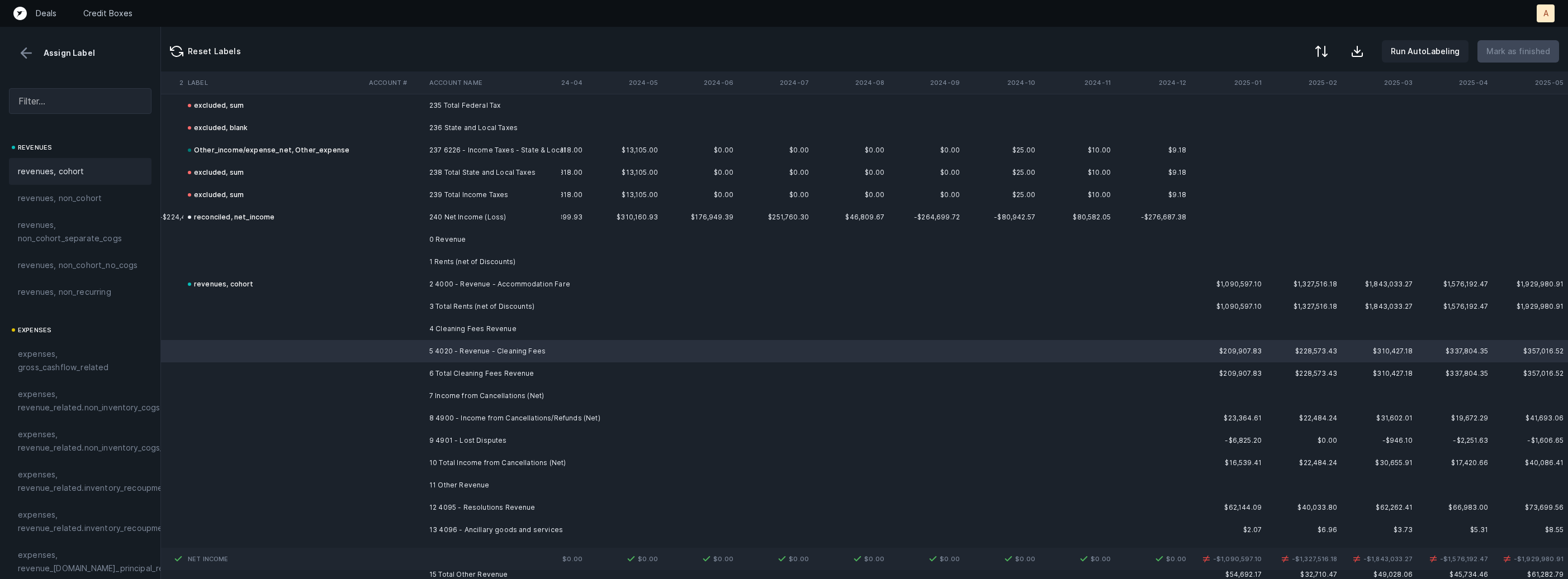
click at [70, 167] on span "revenues, cohort" at bounding box center [51, 171] width 66 height 13
click at [477, 430] on td "9 4901 - Lost Disputes" at bounding box center [493, 441] width 137 height 23
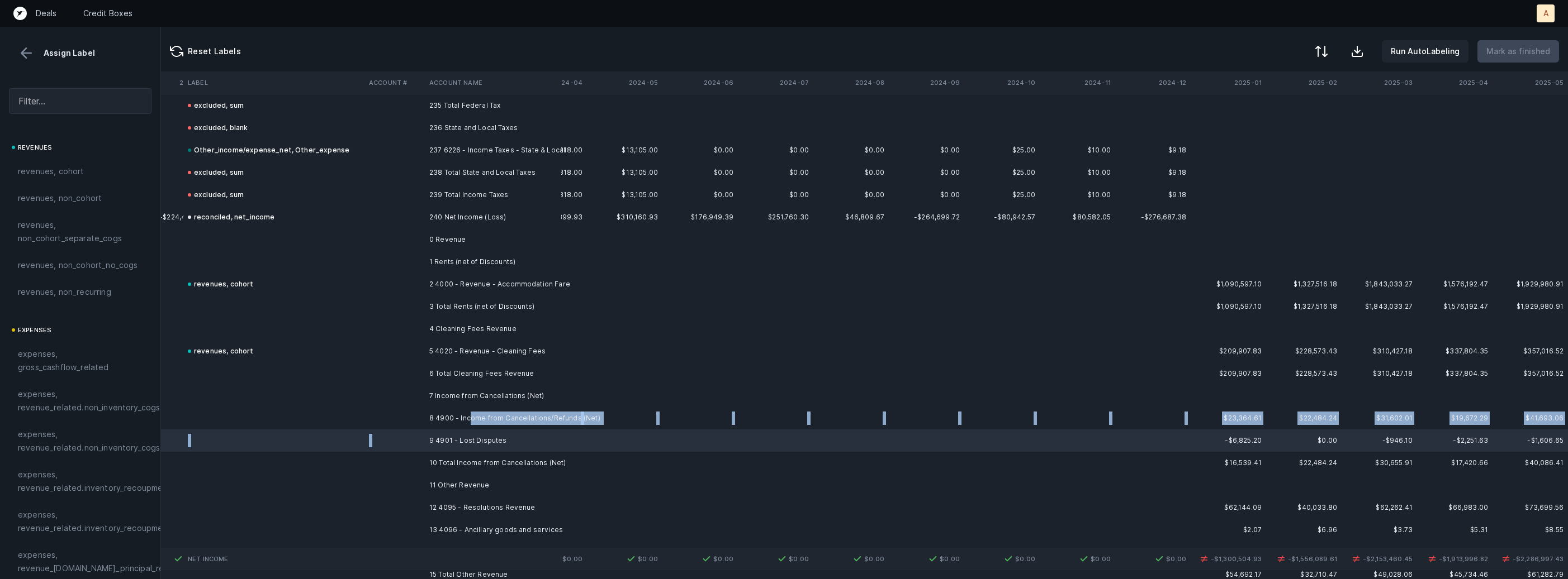
click at [470, 419] on td "8 4900 - Income from Cancellations/Refunds (Net)" at bounding box center [493, 419] width 137 height 23
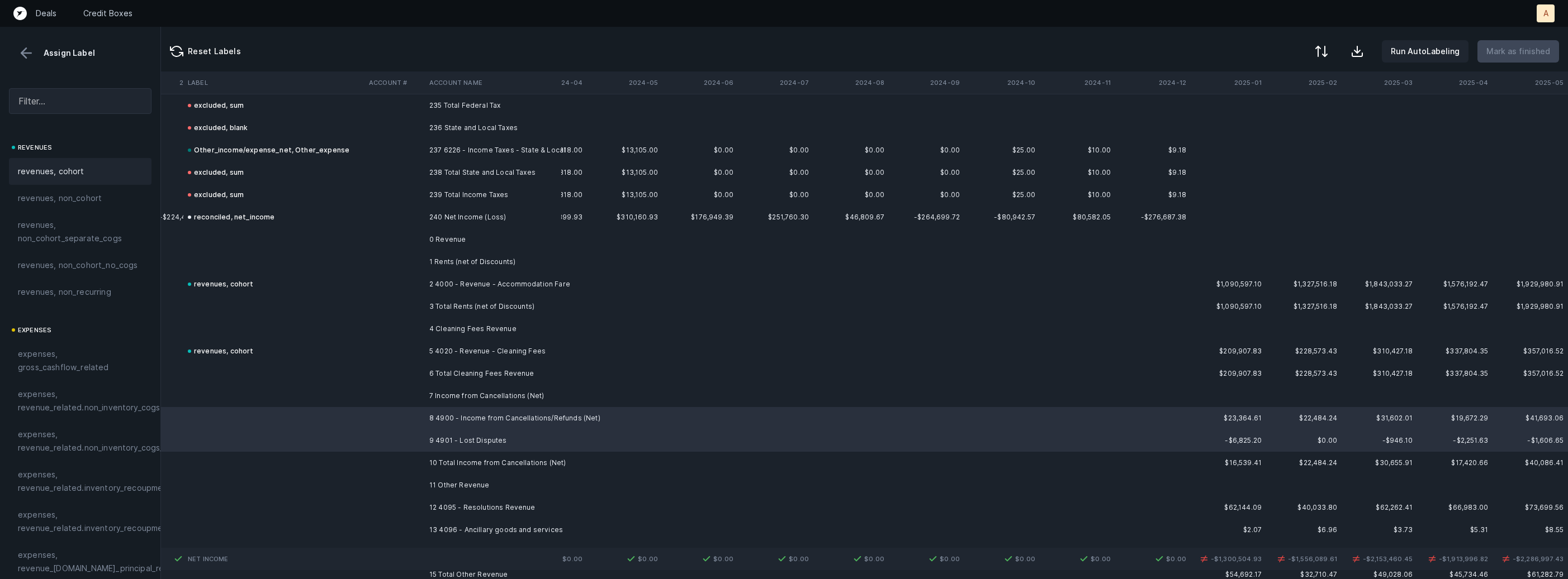
click at [101, 172] on div "revenues, cohort" at bounding box center [80, 171] width 125 height 13
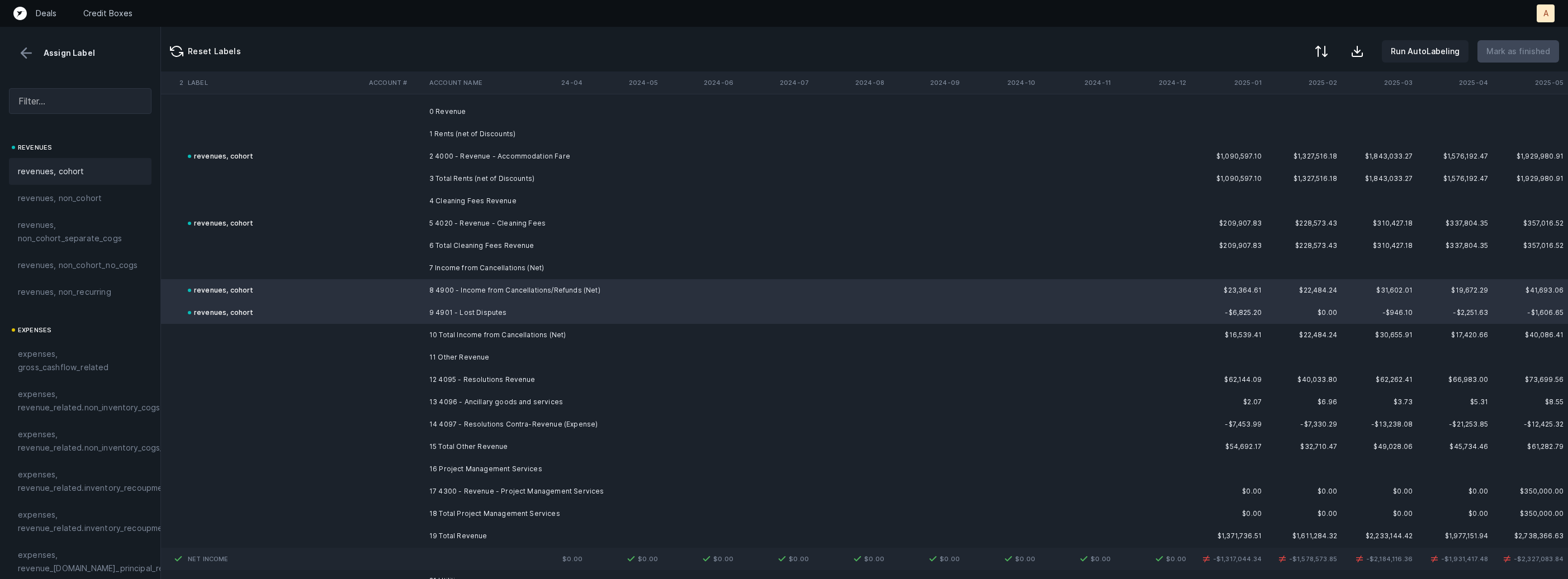
click at [478, 376] on td "12 4095 - Resolutions Revenue" at bounding box center [493, 380] width 137 height 23
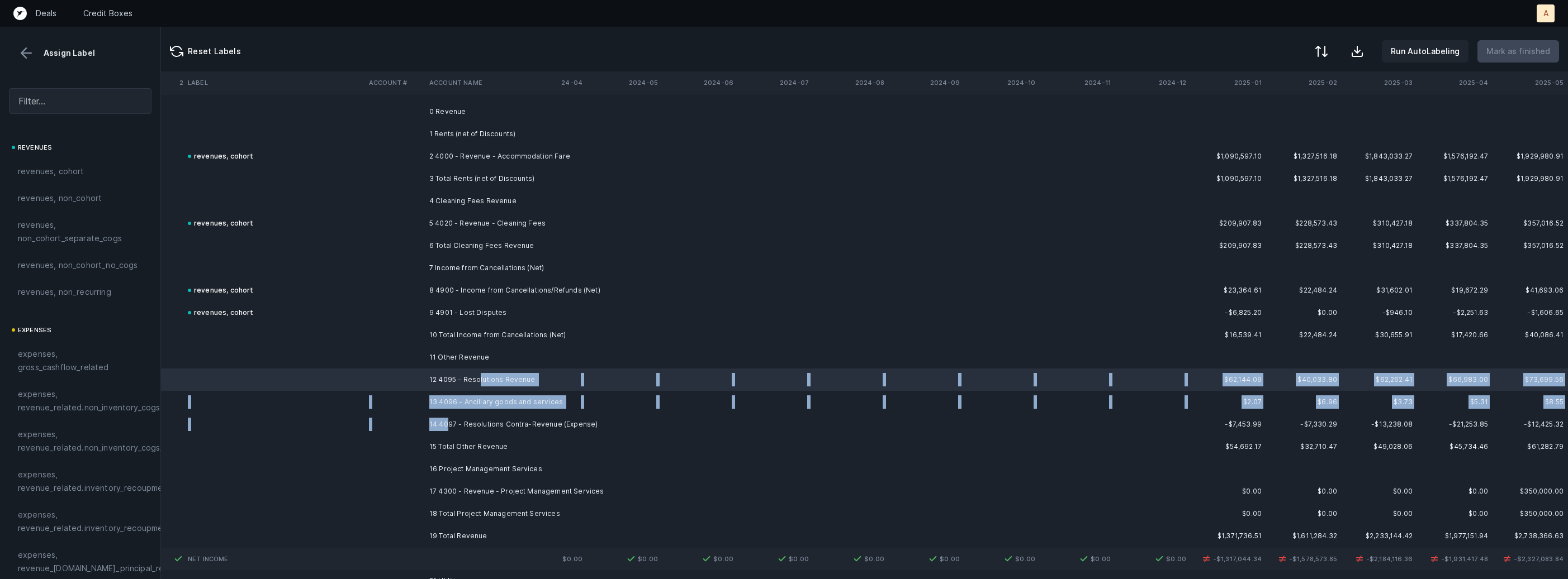
click at [446, 427] on td "14 4097 - Resolutions Contra-Revenue (Expense)" at bounding box center [493, 425] width 137 height 23
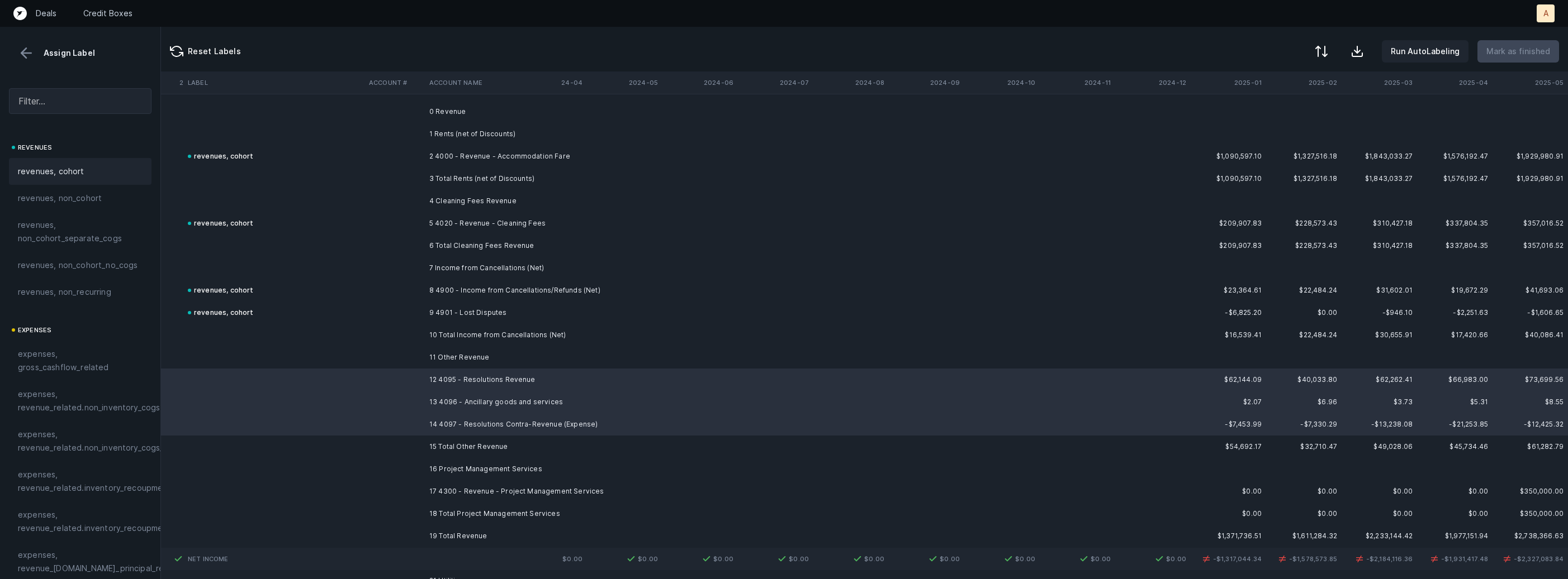
click at [98, 170] on div "revenues, cohort" at bounding box center [80, 171] width 125 height 13
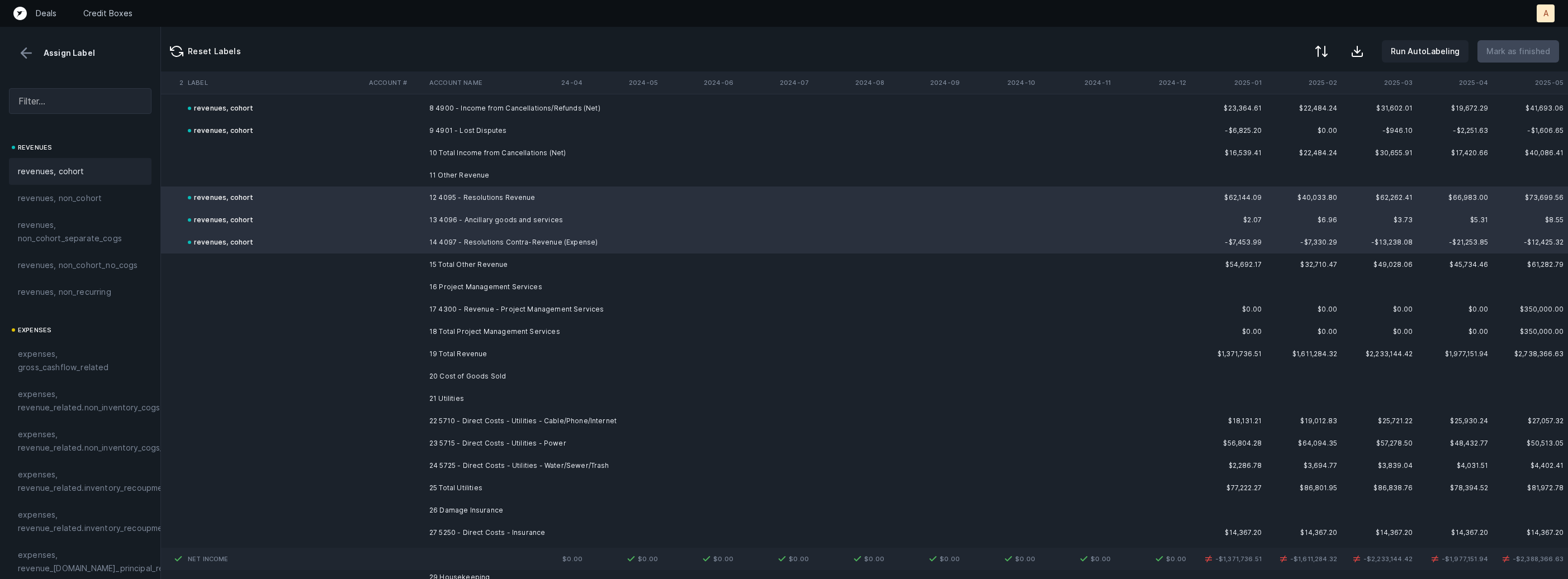
scroll to position [5570, 3072]
click at [488, 299] on td "17 4300 - Revenue - Project Management Services" at bounding box center [493, 309] width 137 height 23
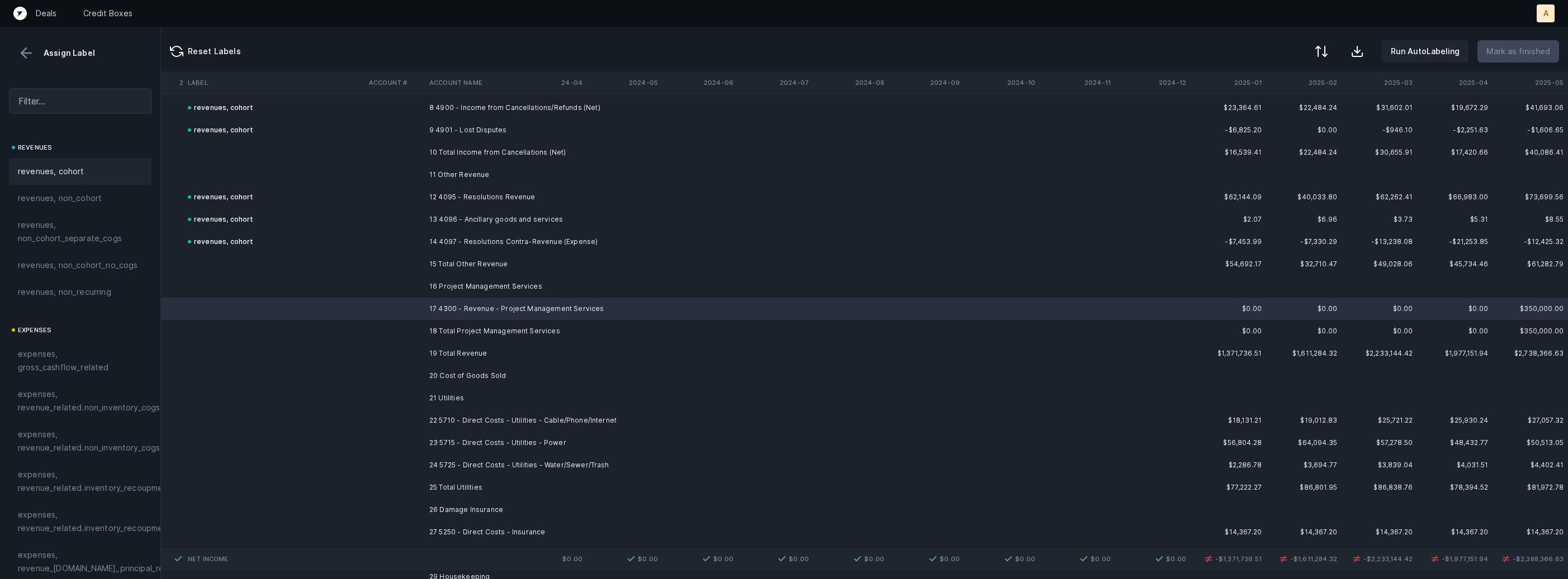
click at [66, 172] on span "revenues, cohort" at bounding box center [51, 171] width 66 height 13
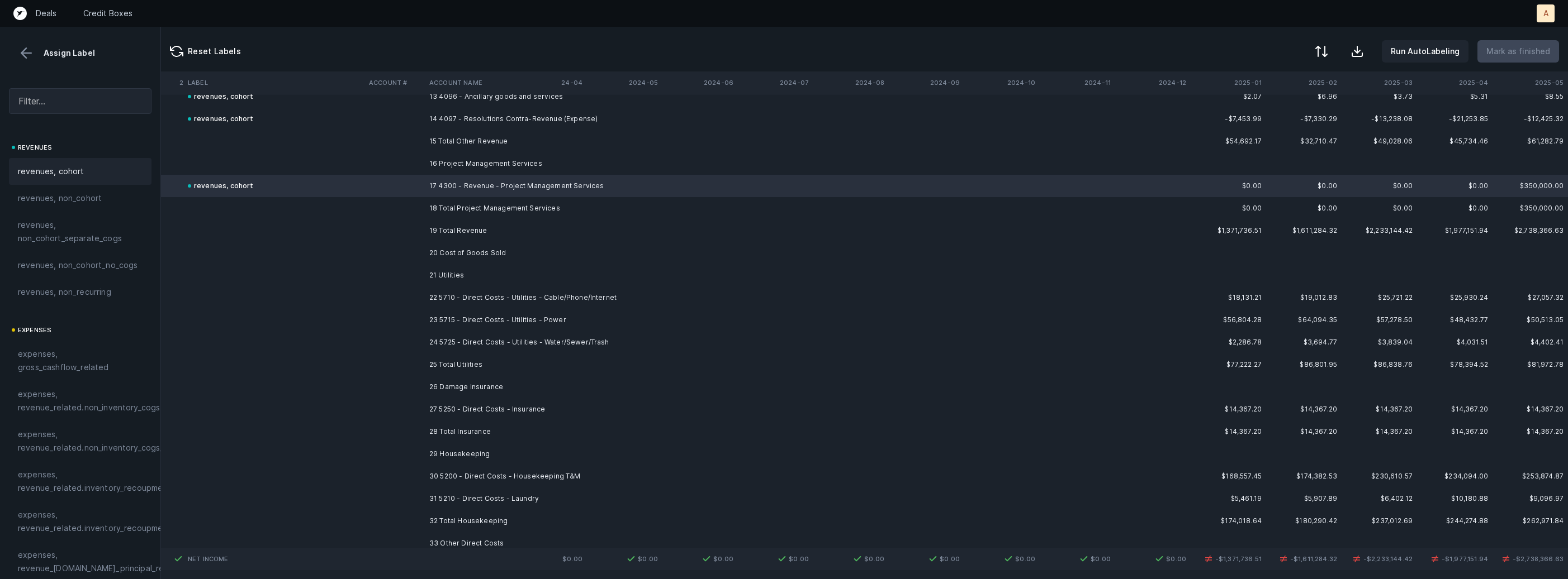
scroll to position [5713, 3072]
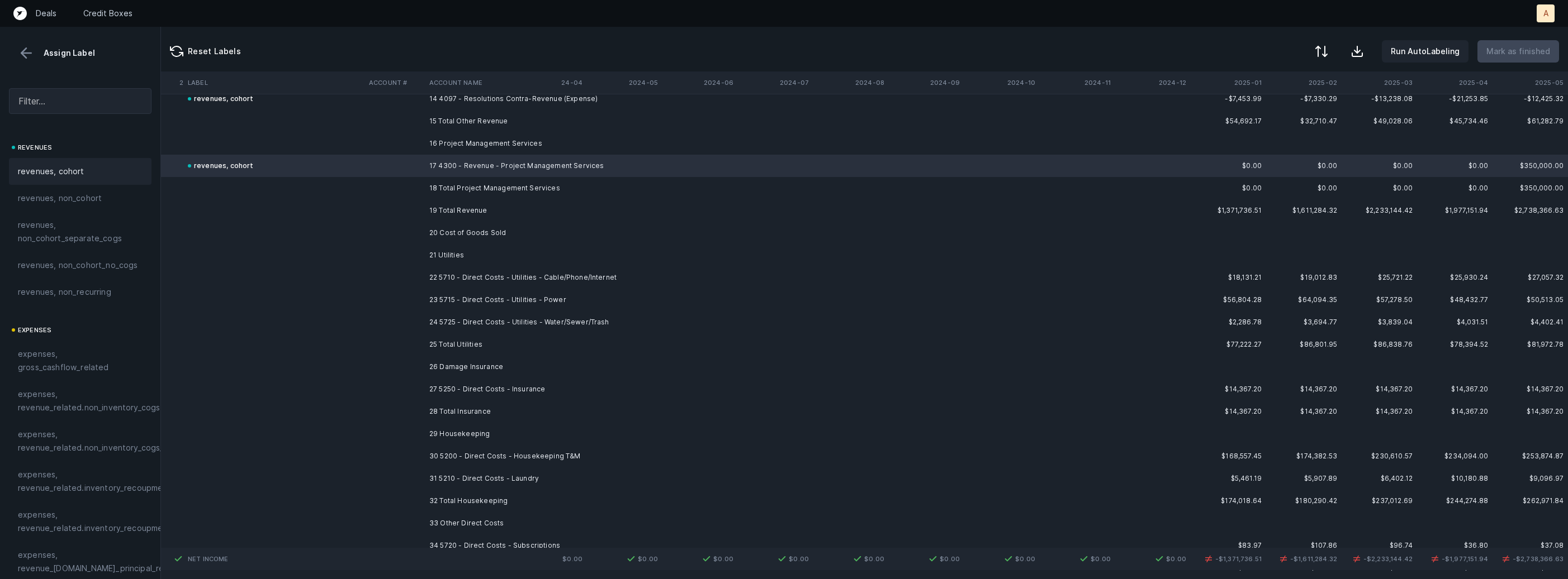
click at [522, 278] on td "22 5710 - Direct Costs - Utilities - Cable/Phone/Internet" at bounding box center [493, 278] width 137 height 23
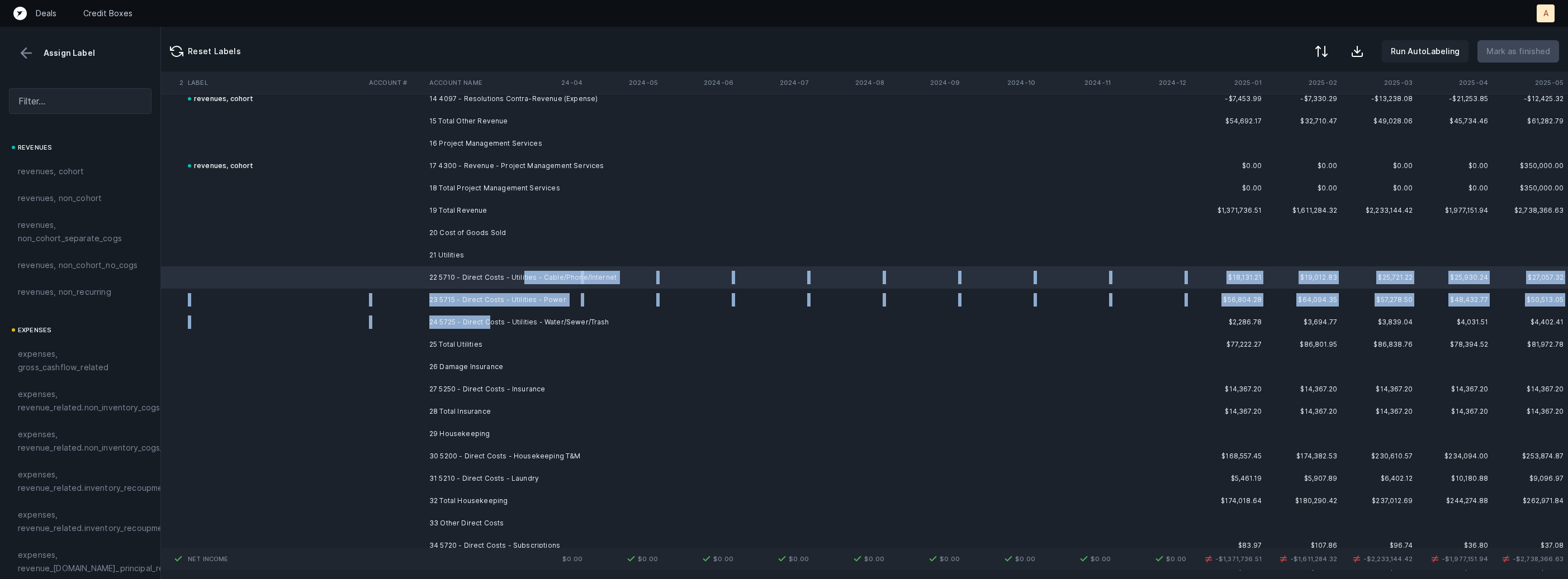
click at [491, 318] on td "24 5725 - Direct Costs - Utilities - Water/Sewer/Trash" at bounding box center [493, 322] width 137 height 23
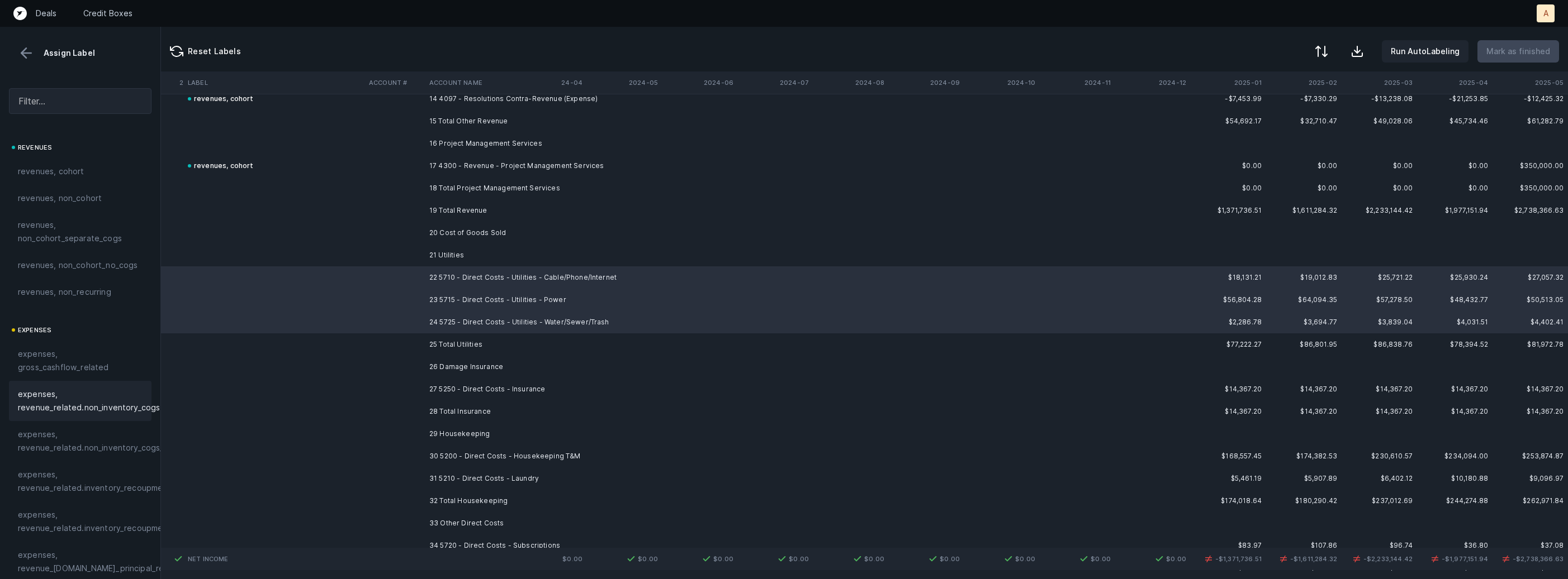
click at [103, 395] on span "expenses, revenue_related.non_inventory_cogs" at bounding box center [89, 401] width 142 height 27
click at [422, 378] on td at bounding box center [395, 389] width 61 height 23
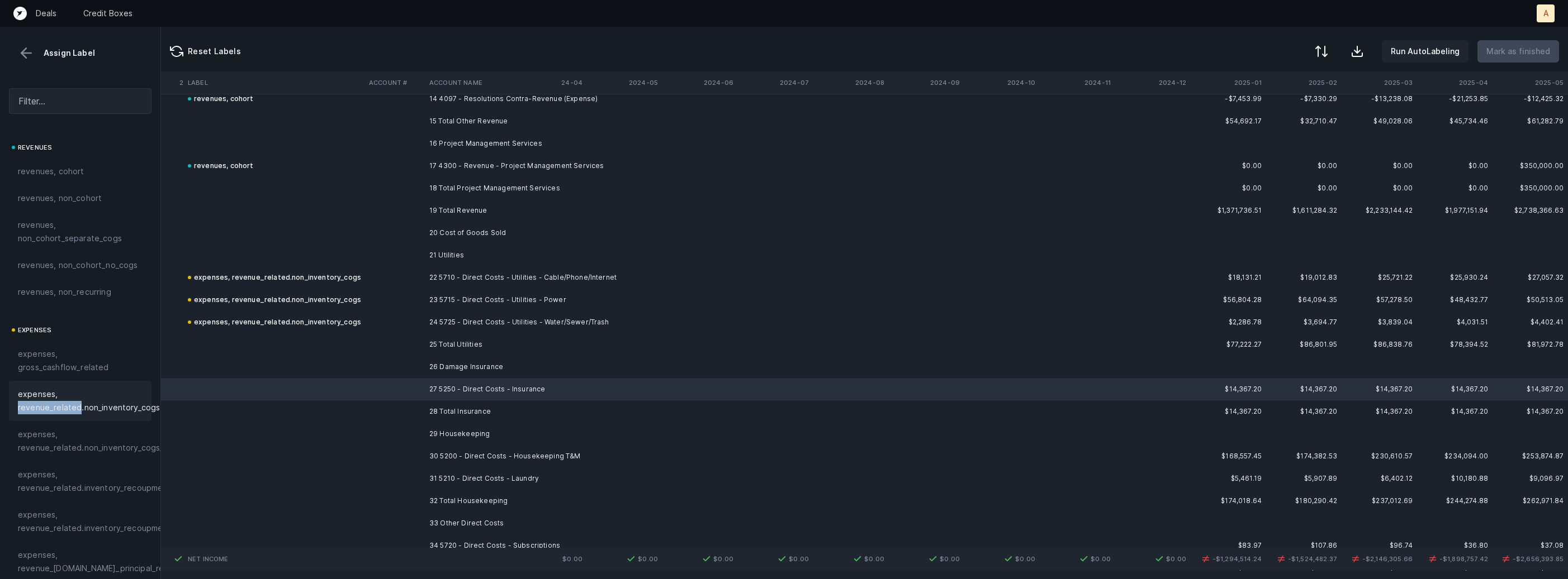
click at [76, 402] on span "expenses, revenue_related.non_inventory_cogs" at bounding box center [89, 401] width 142 height 27
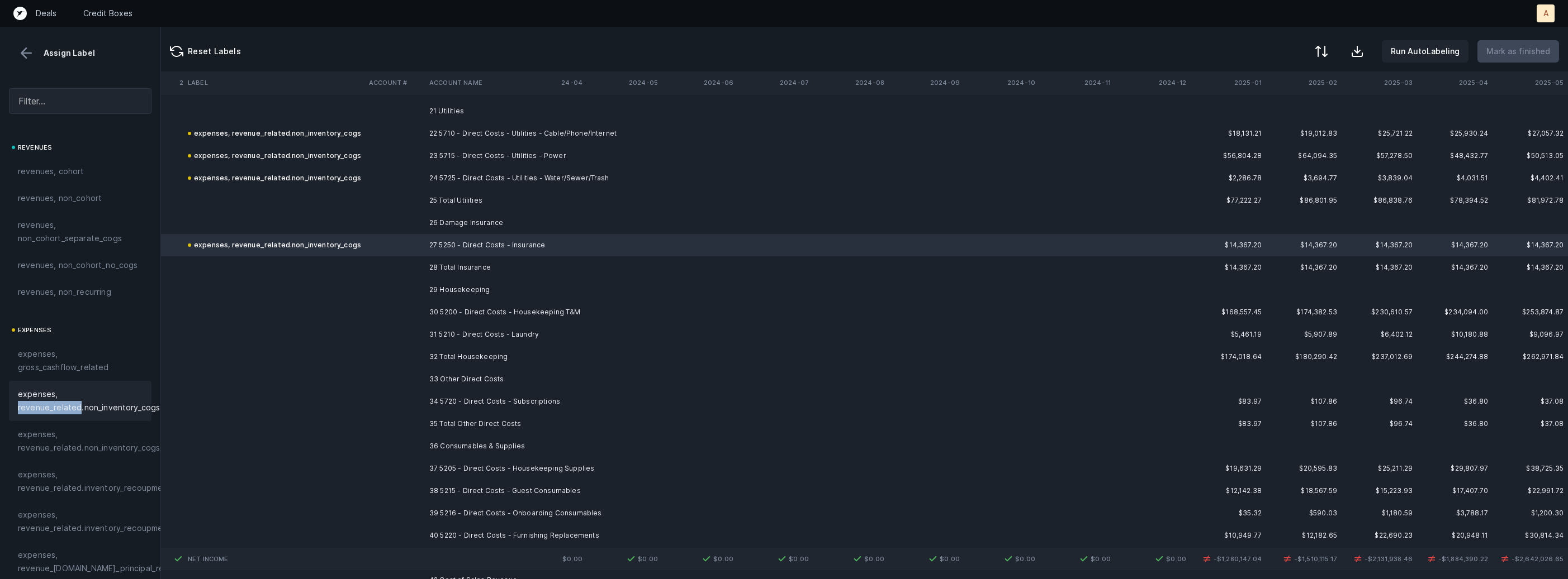
scroll to position [5883, 3072]
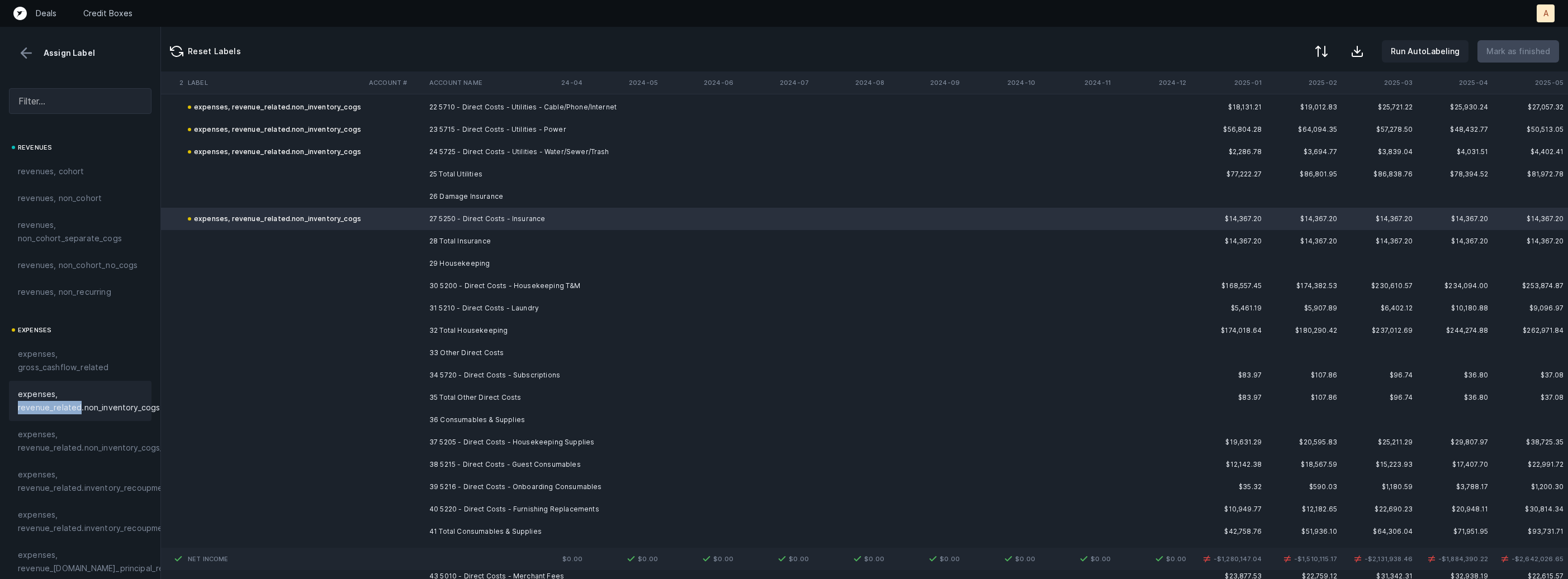
click at [515, 288] on td "30 5200 - Direct Costs - Housekeeping T&M" at bounding box center [493, 286] width 137 height 23
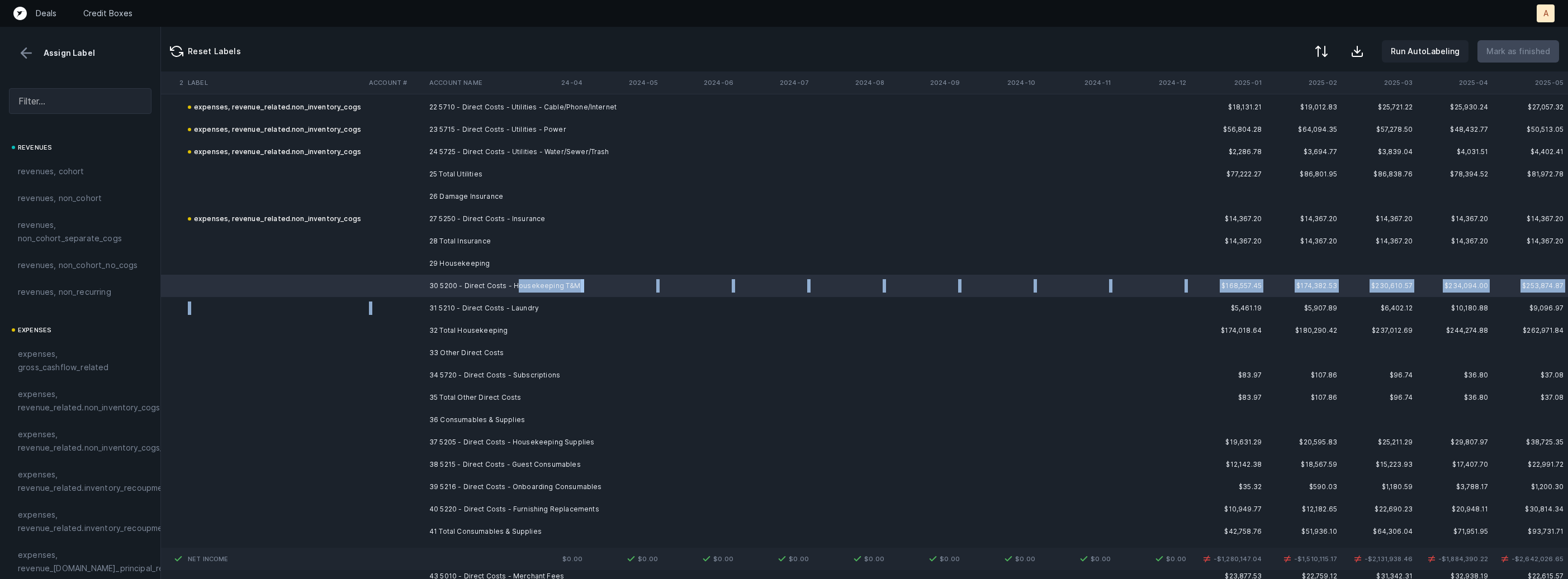
click at [494, 298] on td "31 5210 - Direct Costs - Laundry" at bounding box center [493, 308] width 137 height 23
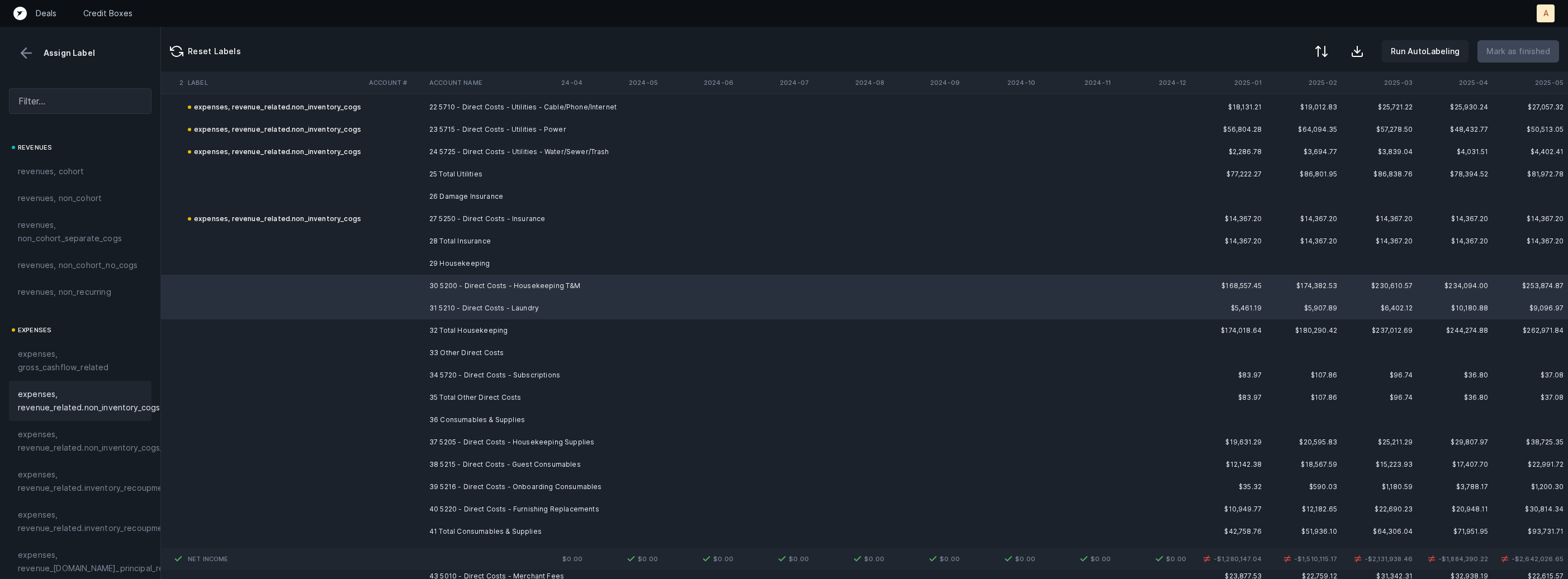
click at [70, 397] on span "expenses, revenue_related.non_inventory_cogs" at bounding box center [89, 401] width 142 height 27
click at [418, 379] on td at bounding box center [395, 376] width 61 height 23
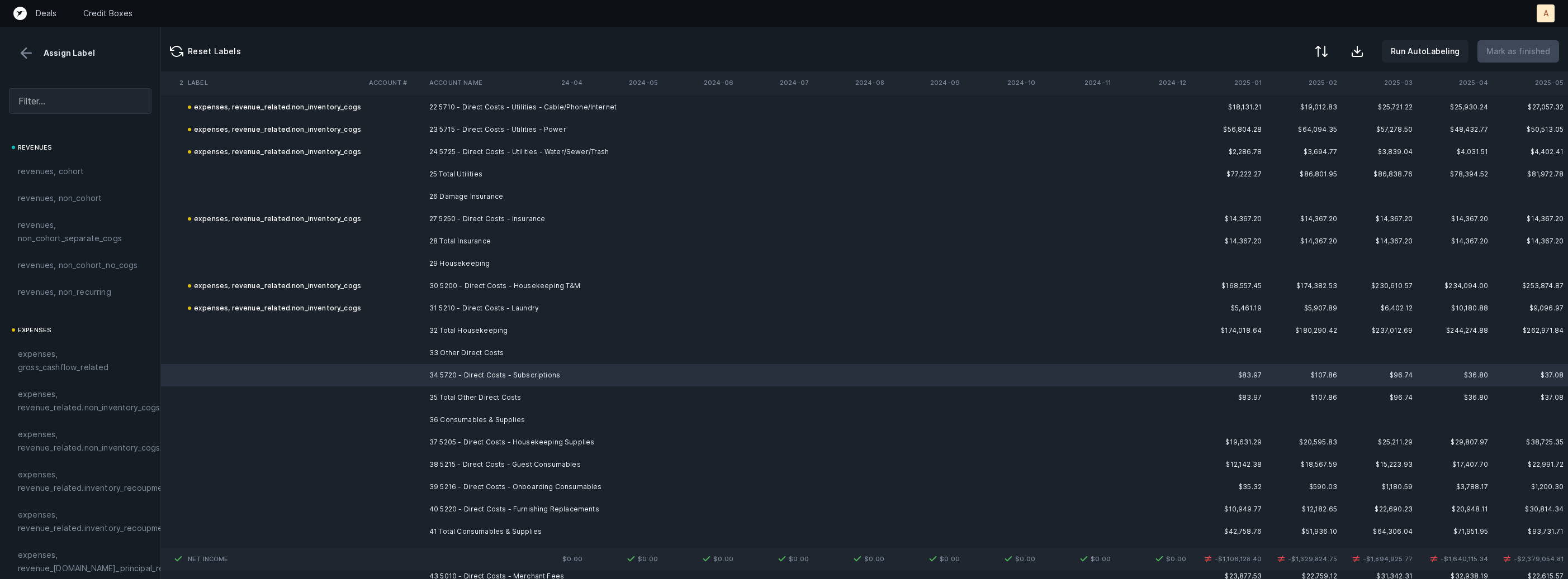
click at [113, 414] on span "expenses, revenue_related.non_inventory_cogs" at bounding box center [89, 401] width 142 height 27
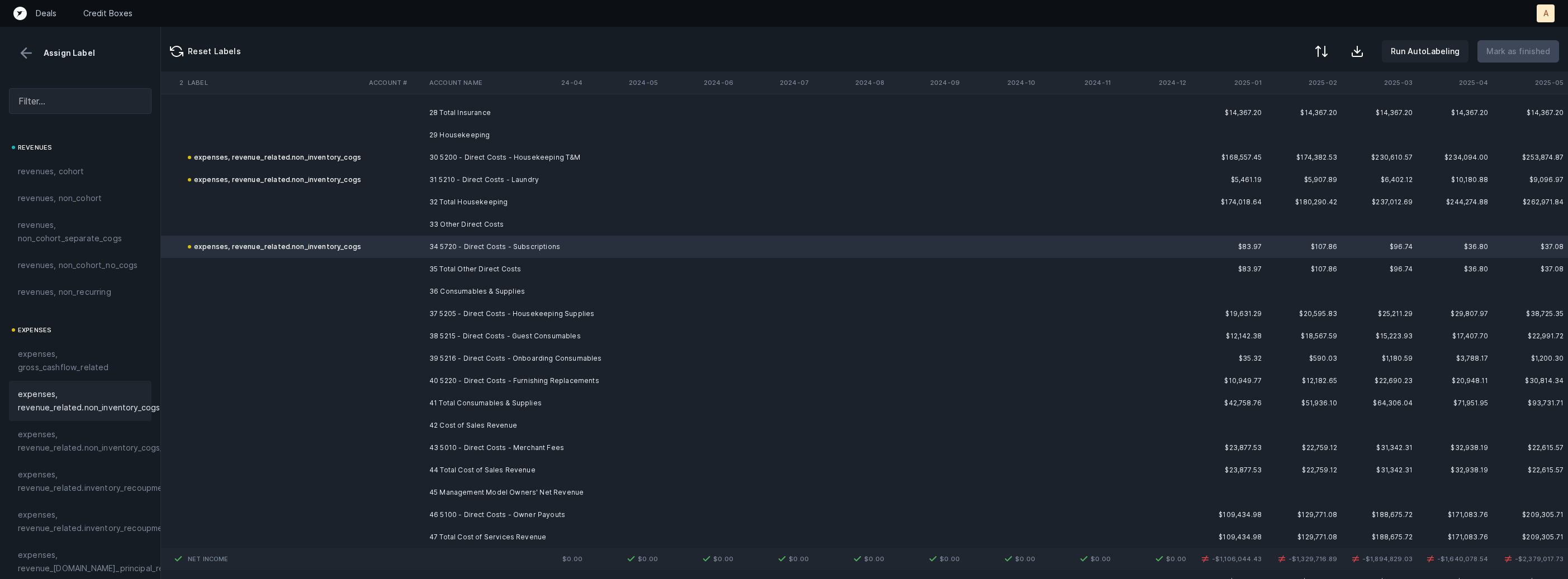
scroll to position [6041, 3072]
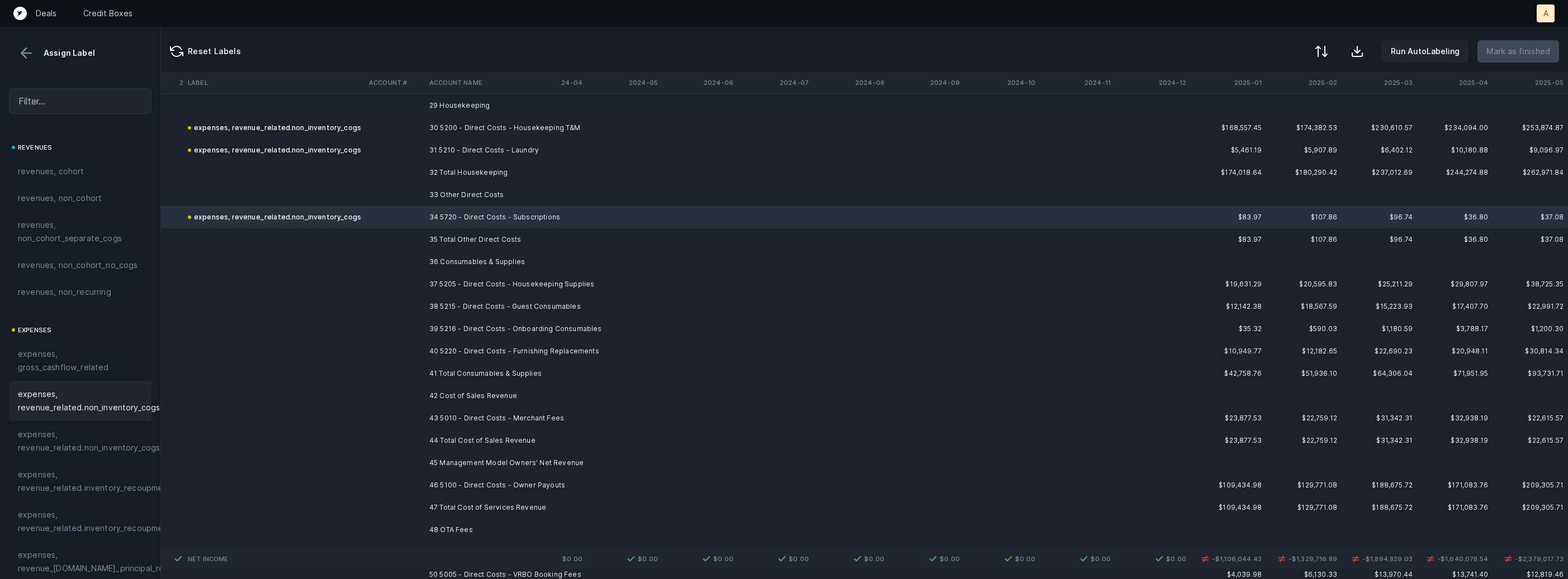
click at [489, 277] on td "37 5205 - Direct Costs - Housekeeping Supplies" at bounding box center [493, 284] width 137 height 23
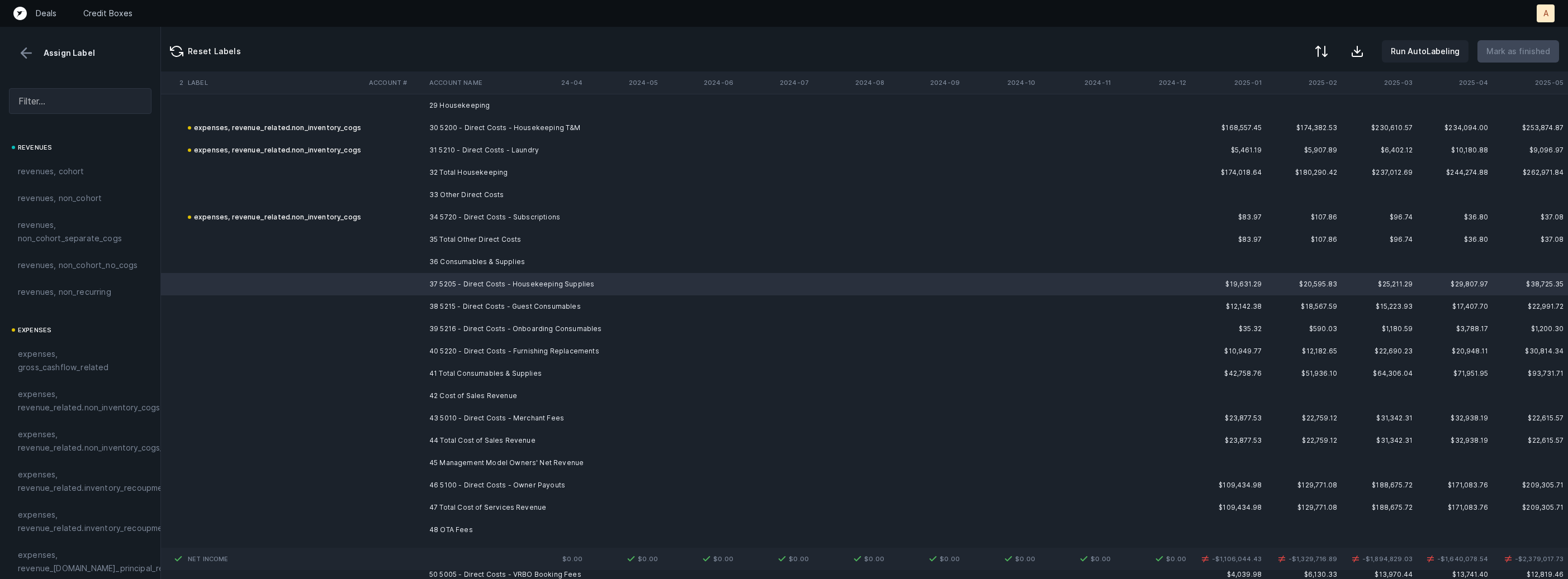
click at [473, 345] on td "40 5220 - Direct Costs - Furnishing Replacements" at bounding box center [493, 352] width 137 height 23
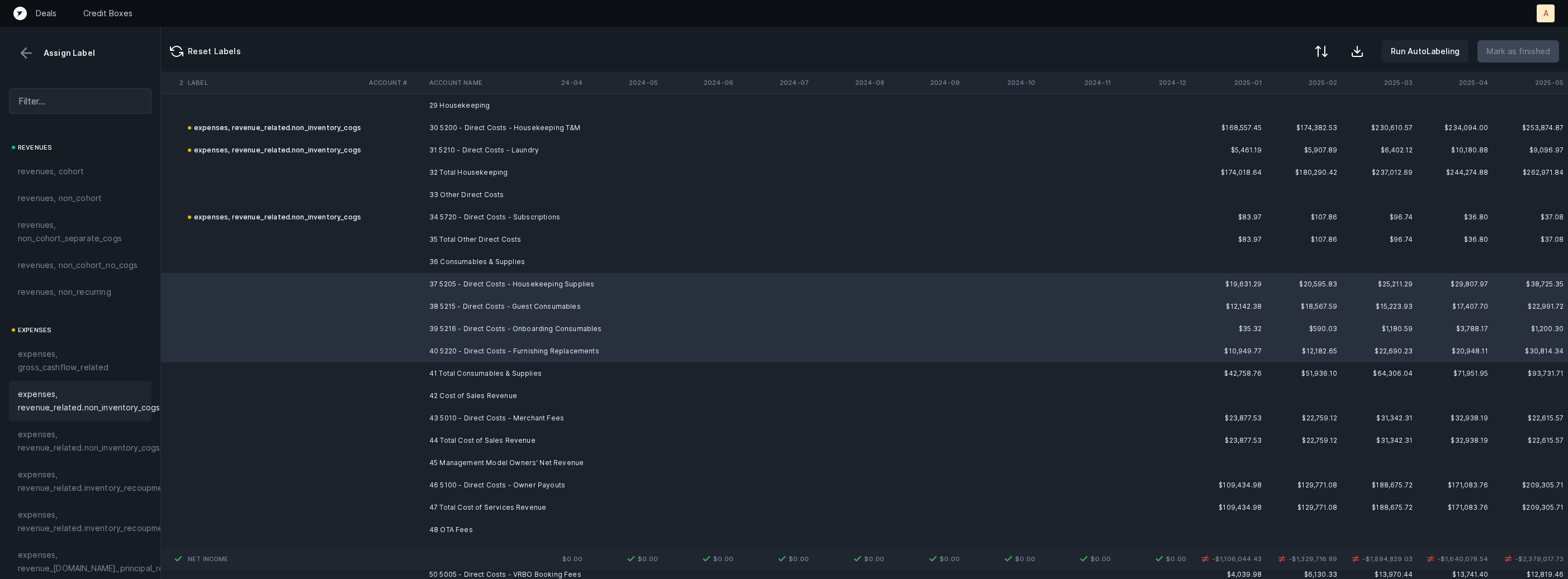
click at [104, 397] on span "expenses, revenue_related.non_inventory_cogs" at bounding box center [89, 401] width 142 height 27
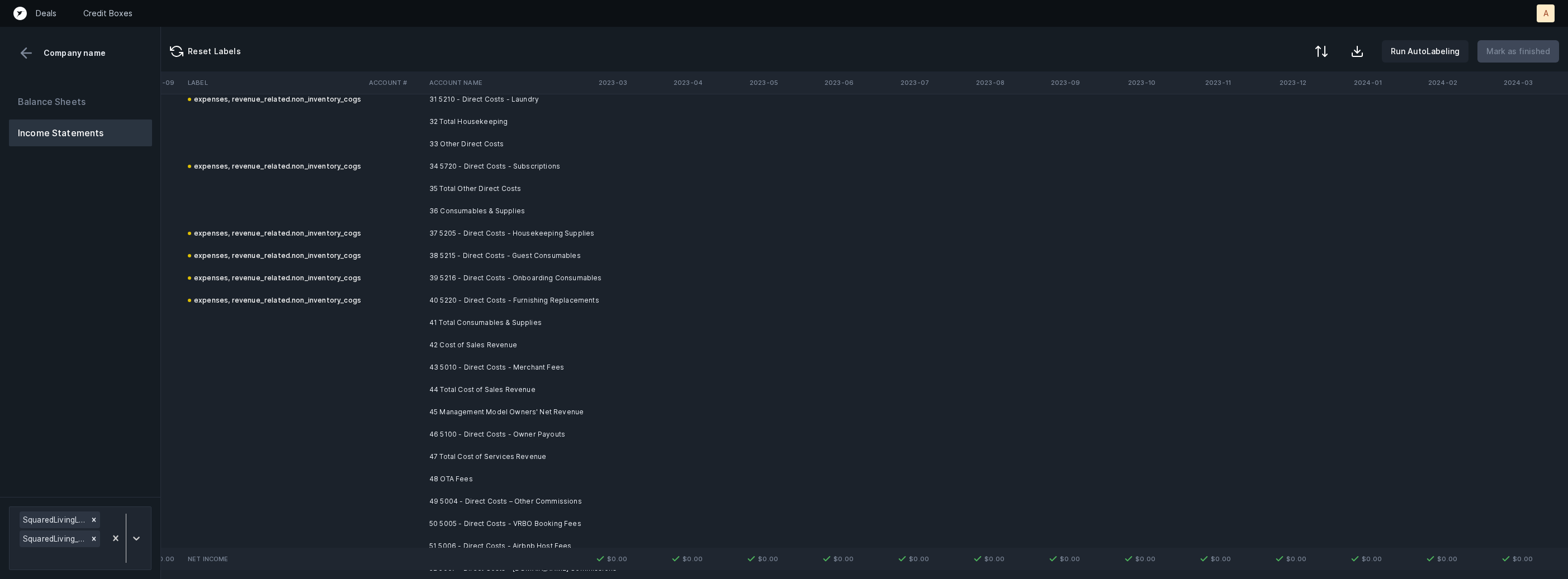
scroll to position [6092, 3072]
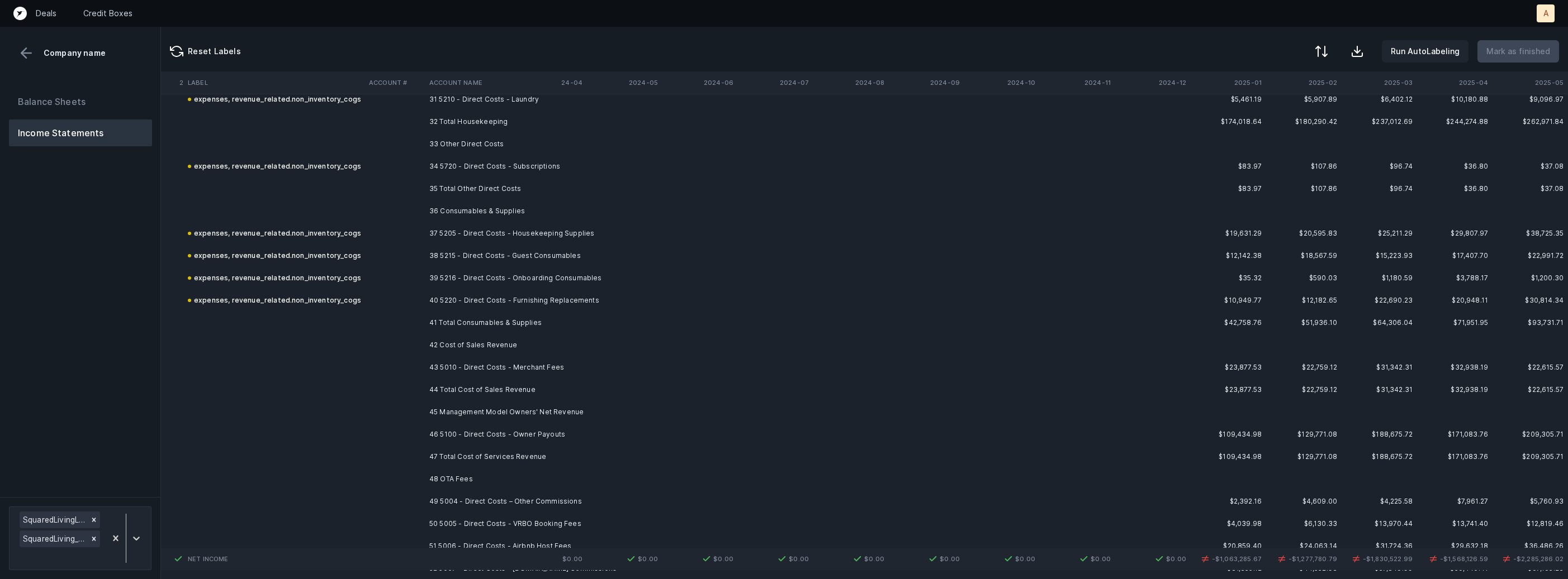
click at [449, 360] on td "43 5010 - Direct Costs - Merchant Fees" at bounding box center [493, 368] width 137 height 23
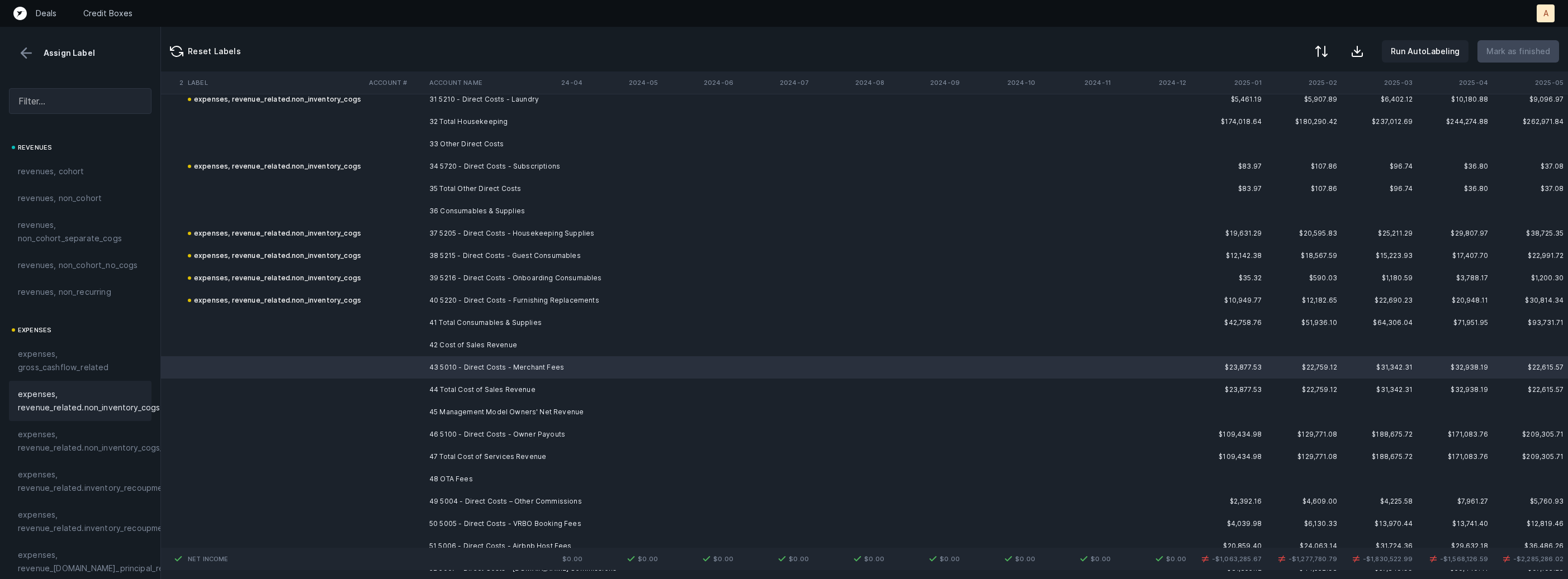
click at [77, 405] on span "expenses, revenue_related.non_inventory_cogs" at bounding box center [89, 401] width 142 height 27
click at [451, 426] on td "46 5100 - Direct Costs - Owner Payouts" at bounding box center [493, 435] width 137 height 23
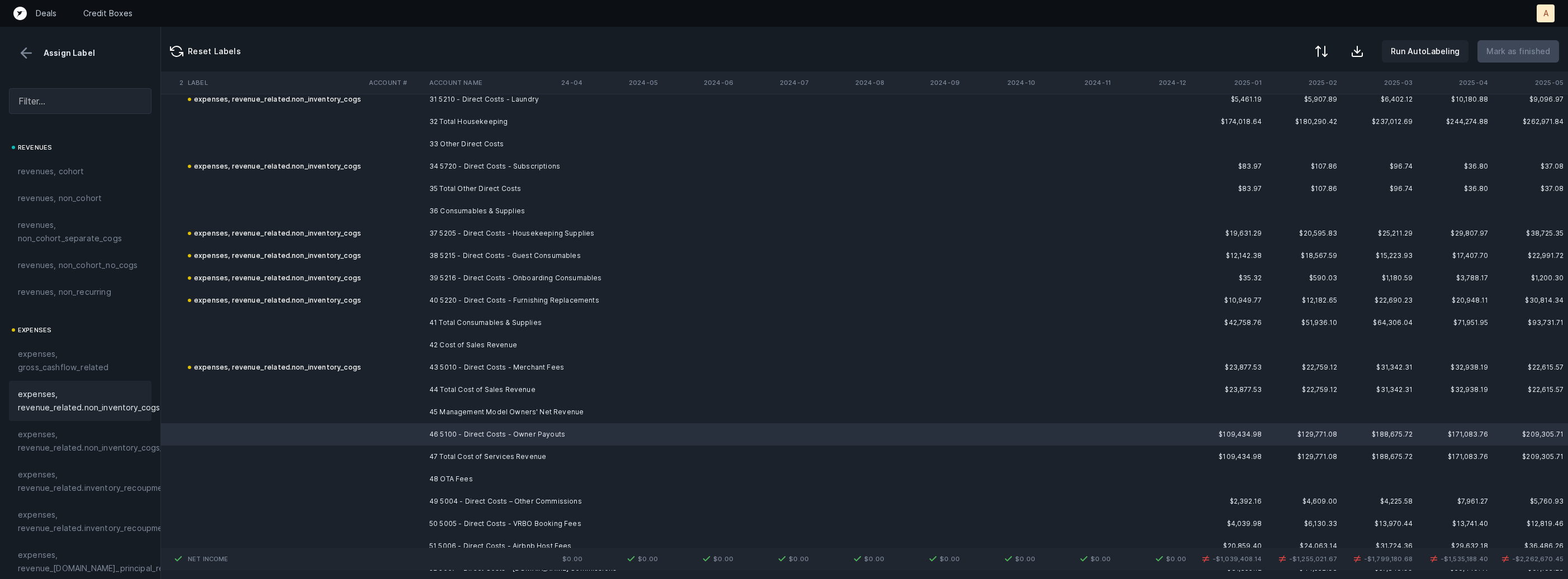
click at [118, 416] on div "expenses, revenue_related.non_inventory_cogs" at bounding box center [80, 400] width 142 height 40
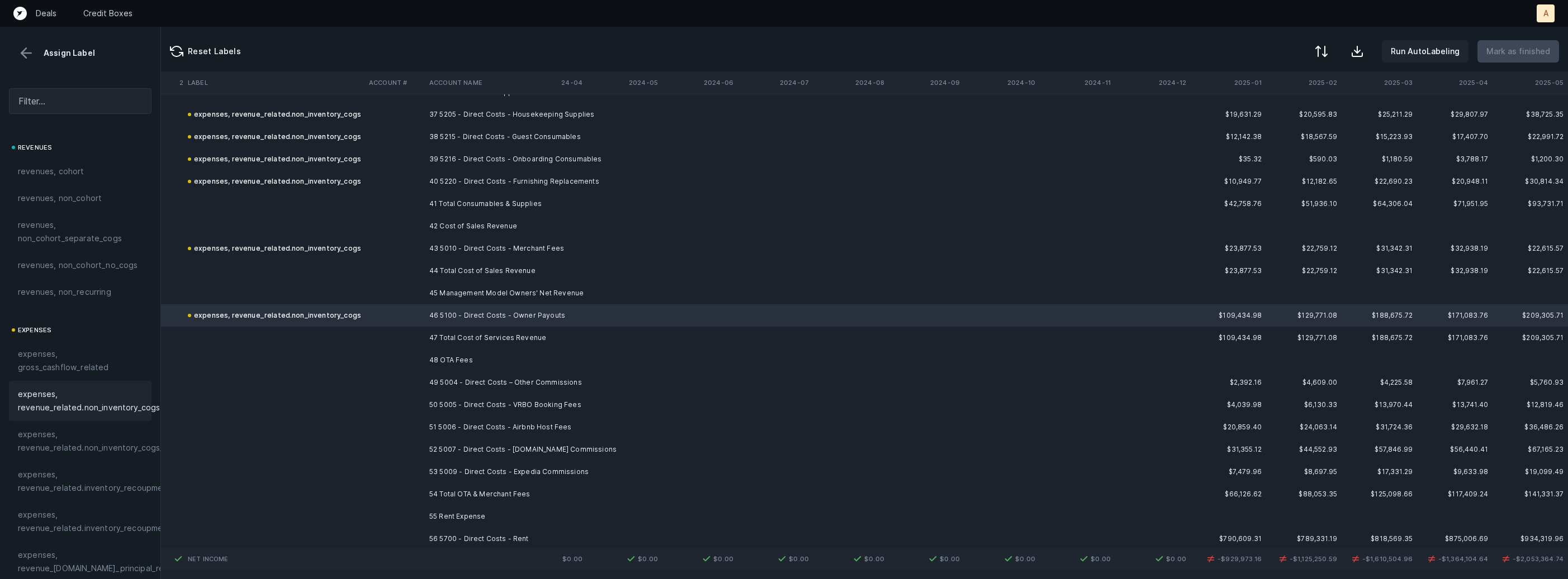
scroll to position [6252, 3072]
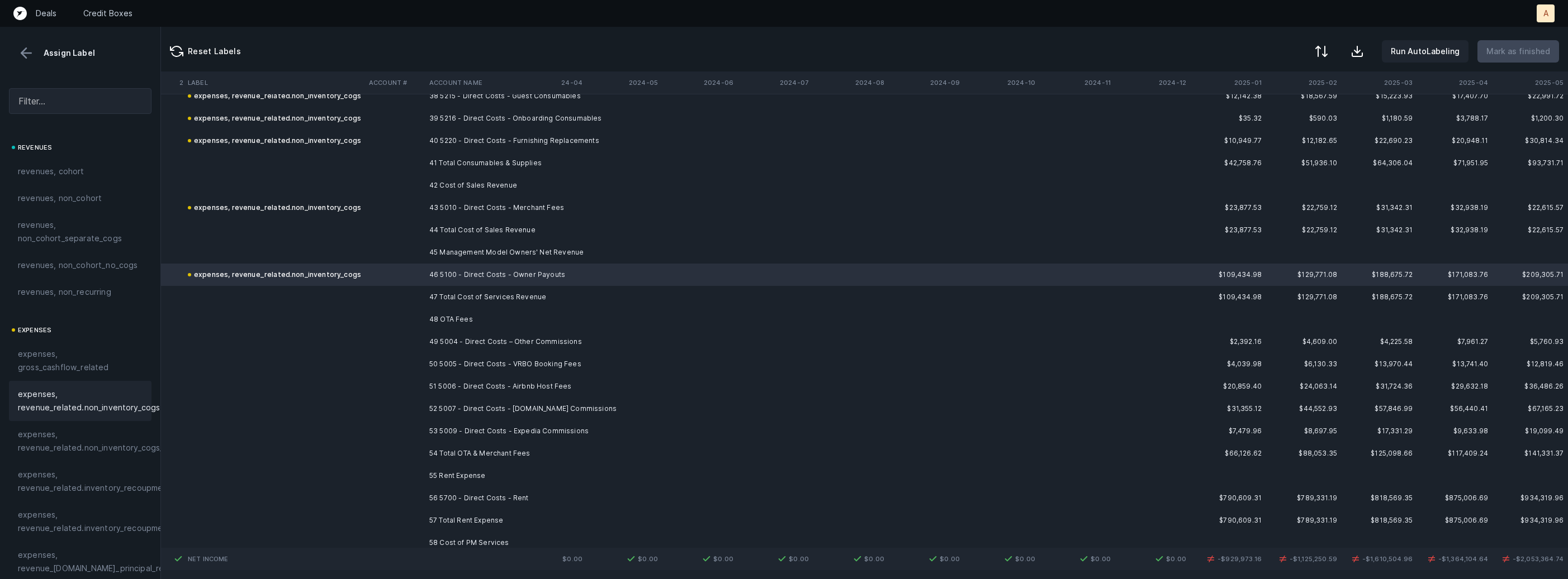
click at [515, 339] on td "49 5004 - Direct Costs – Other Commissions" at bounding box center [493, 342] width 137 height 23
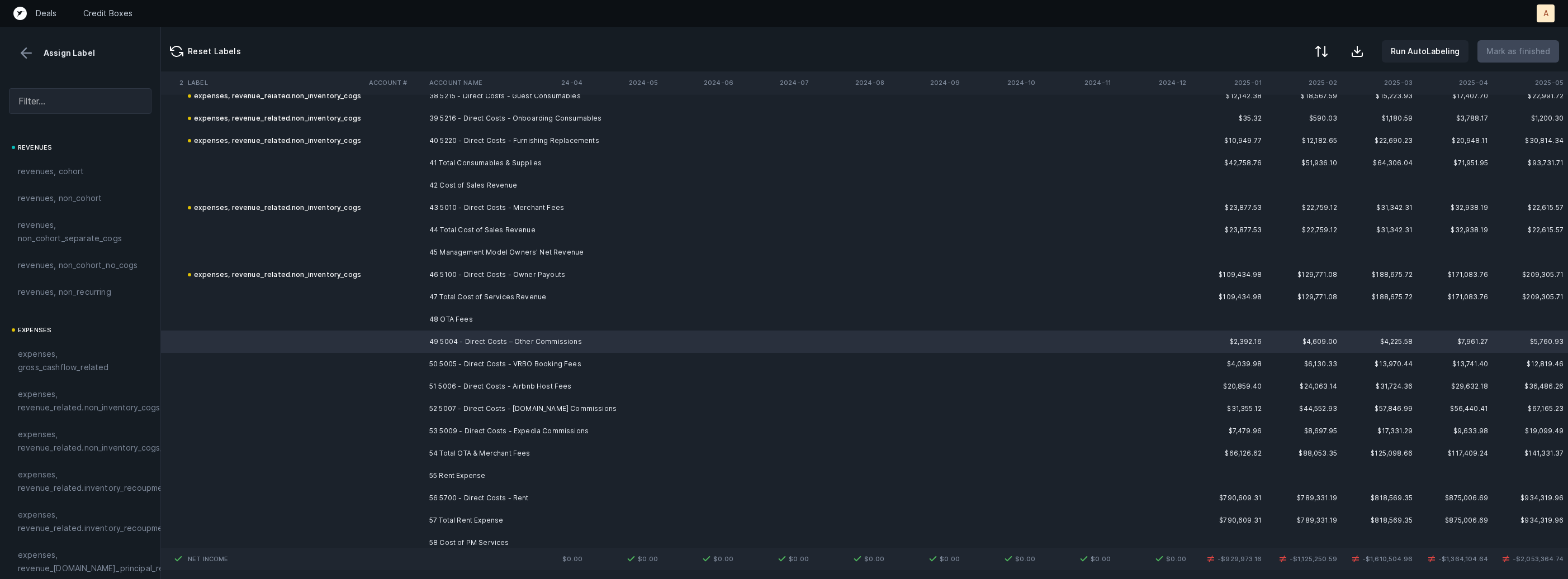
click at [495, 420] on td "53 5009 - Direct Costs - Expedia Commissions" at bounding box center [493, 431] width 137 height 23
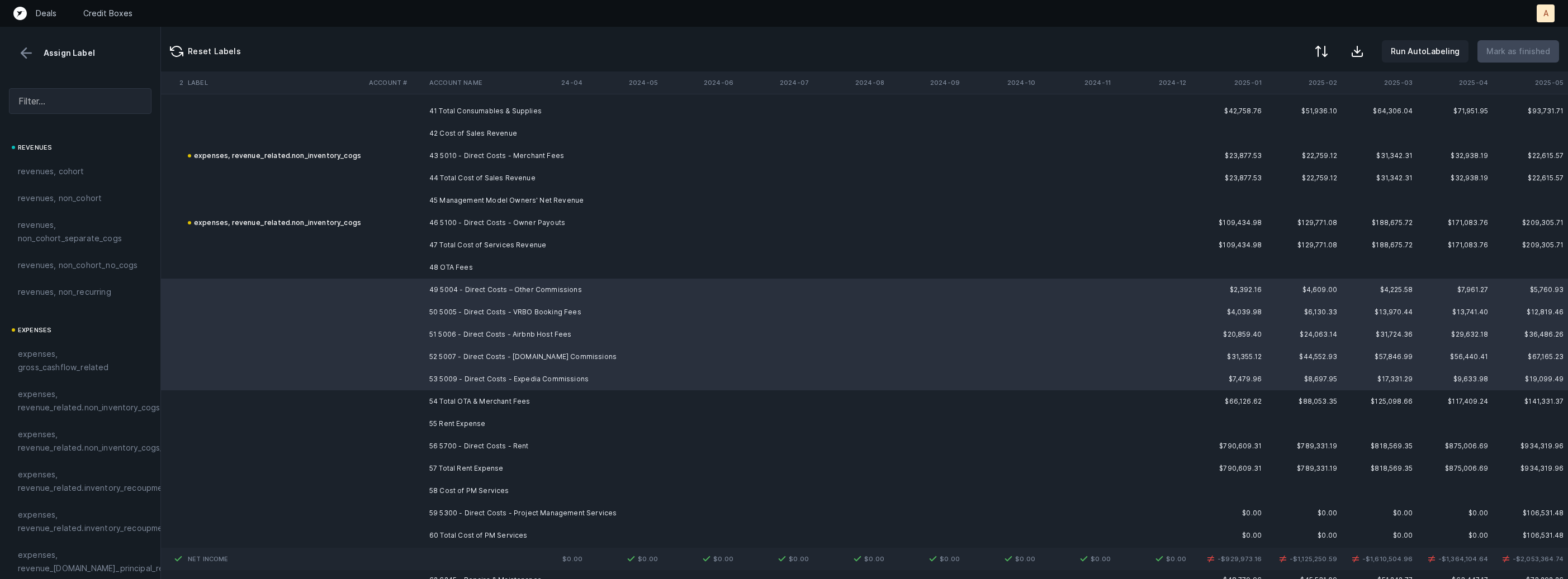
scroll to position [6349, 3072]
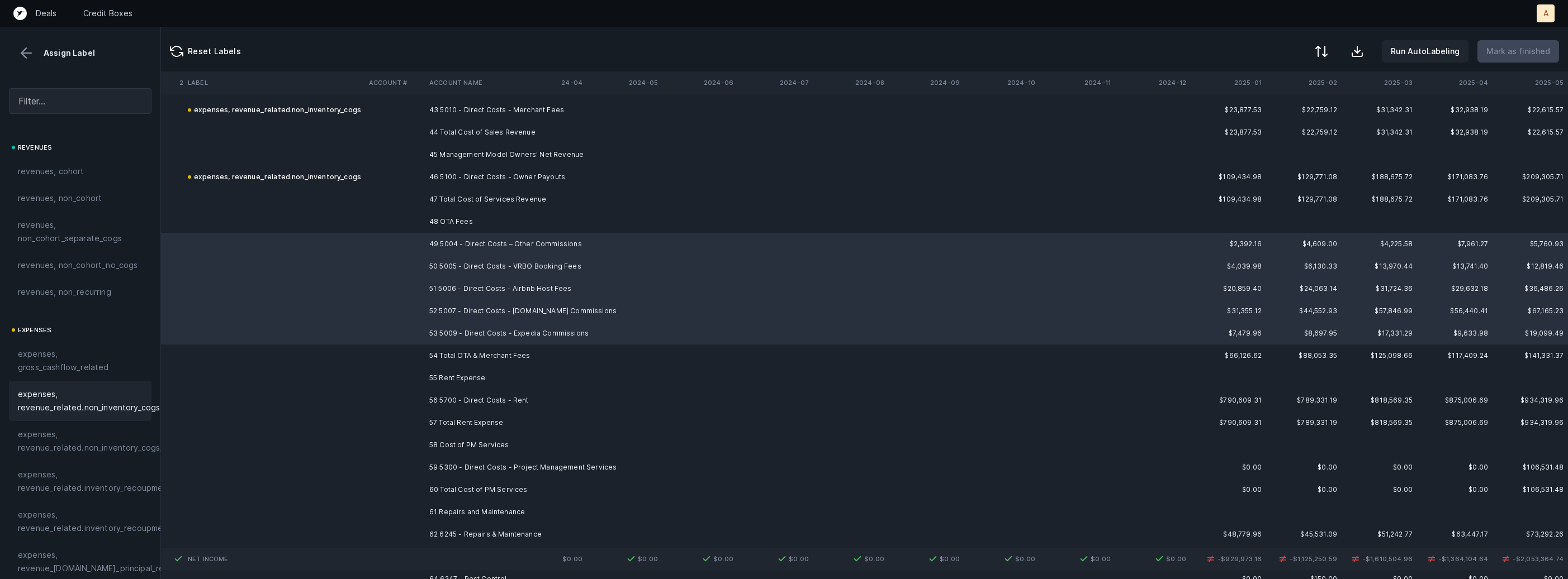
click at [113, 397] on span "expenses, revenue_related.non_inventory_cogs" at bounding box center [89, 401] width 142 height 27
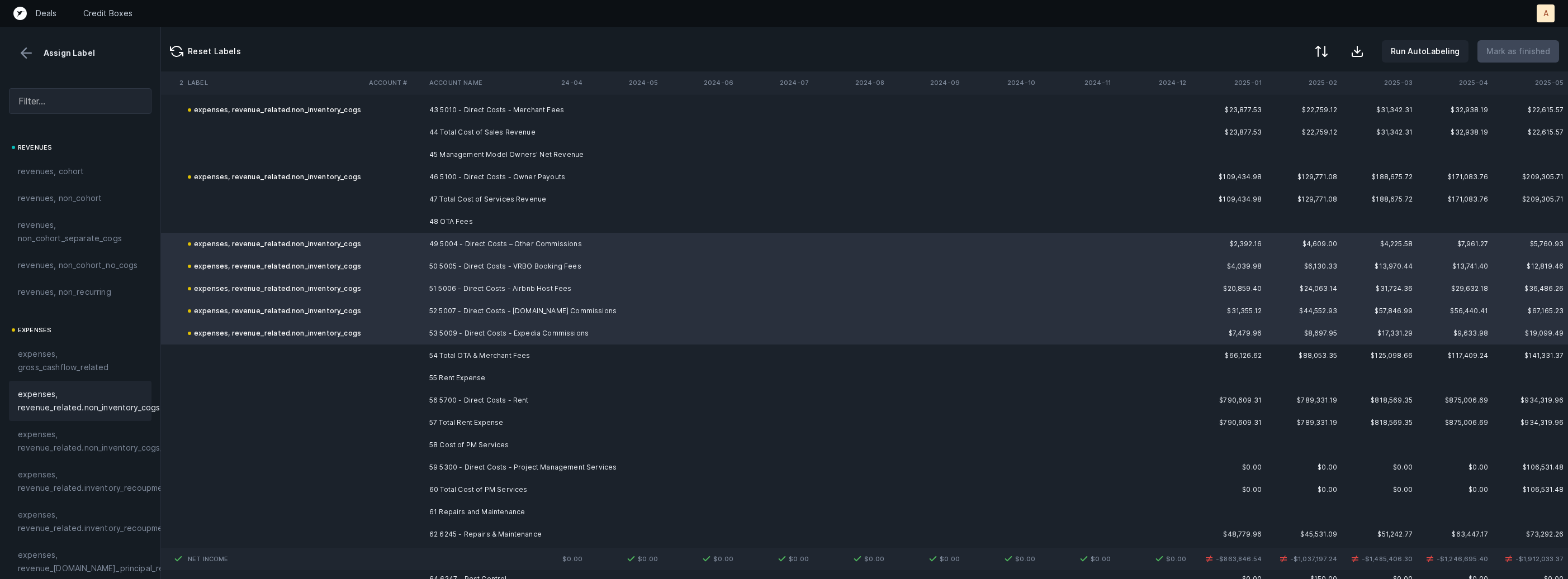
click at [481, 390] on td "56 5700 - Direct Costs - Rent" at bounding box center [493, 400] width 137 height 23
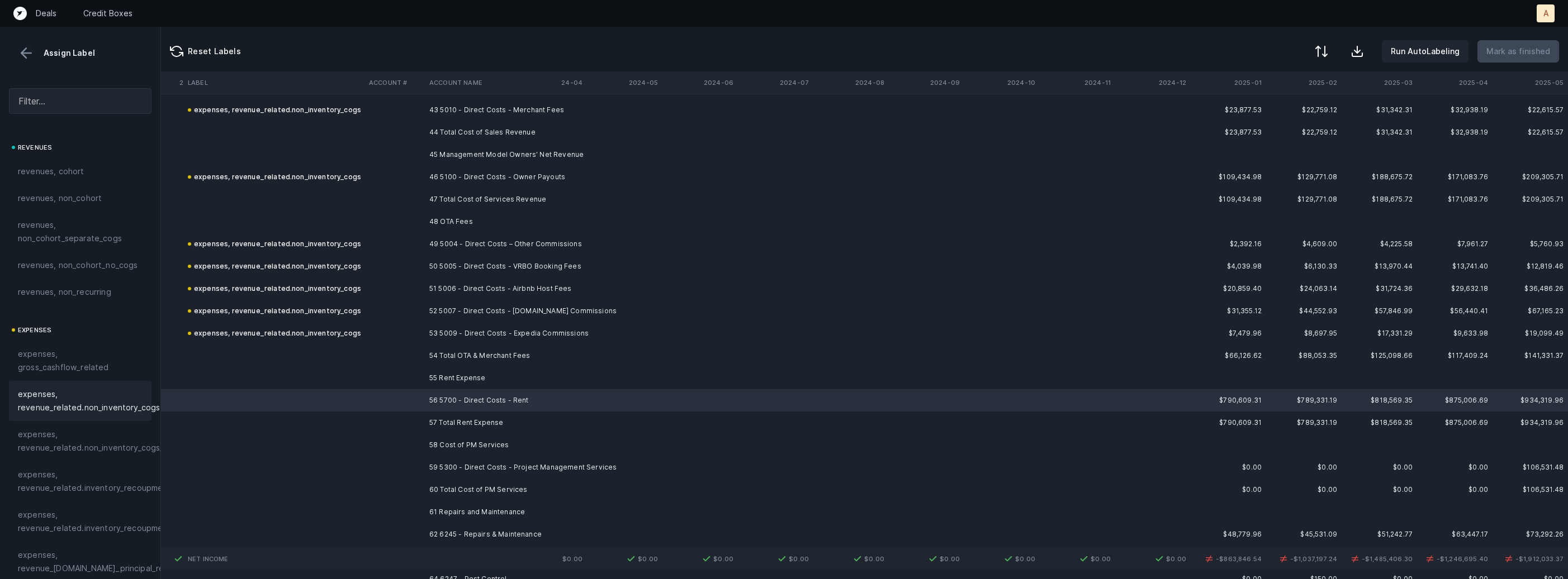
click at [92, 395] on span "expenses, revenue_related.non_inventory_cogs" at bounding box center [89, 401] width 142 height 27
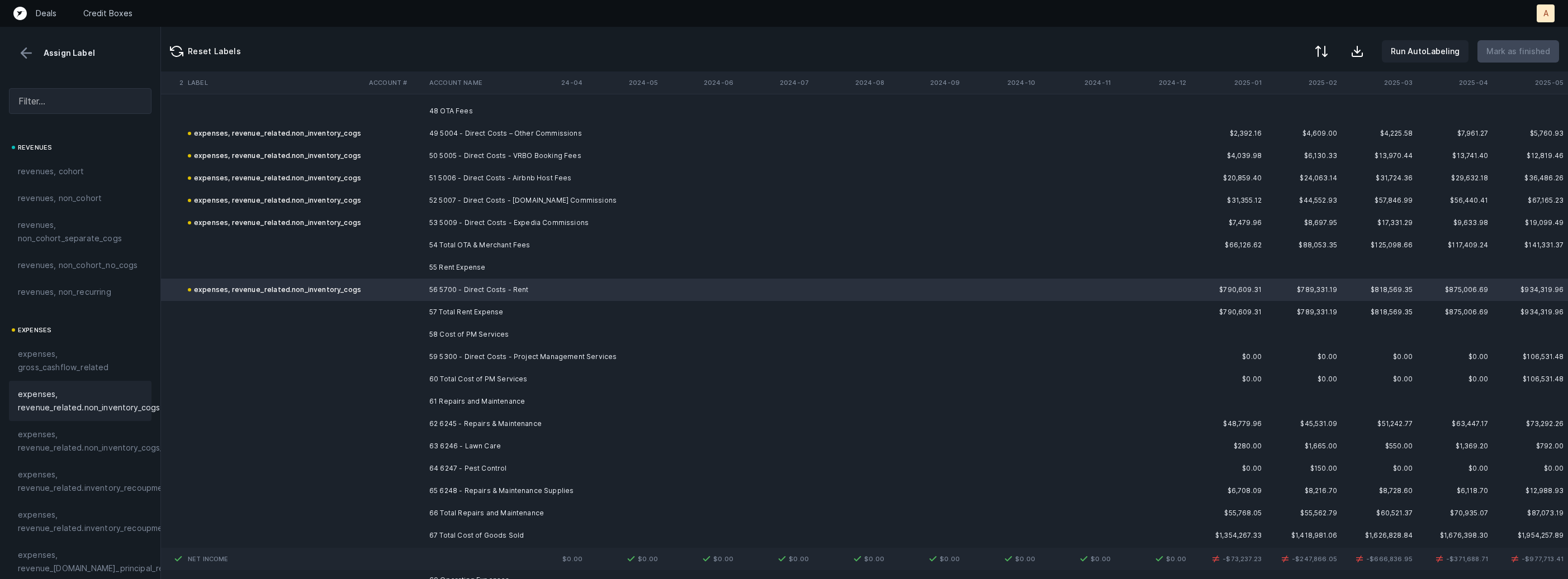
scroll to position [6489, 3072]
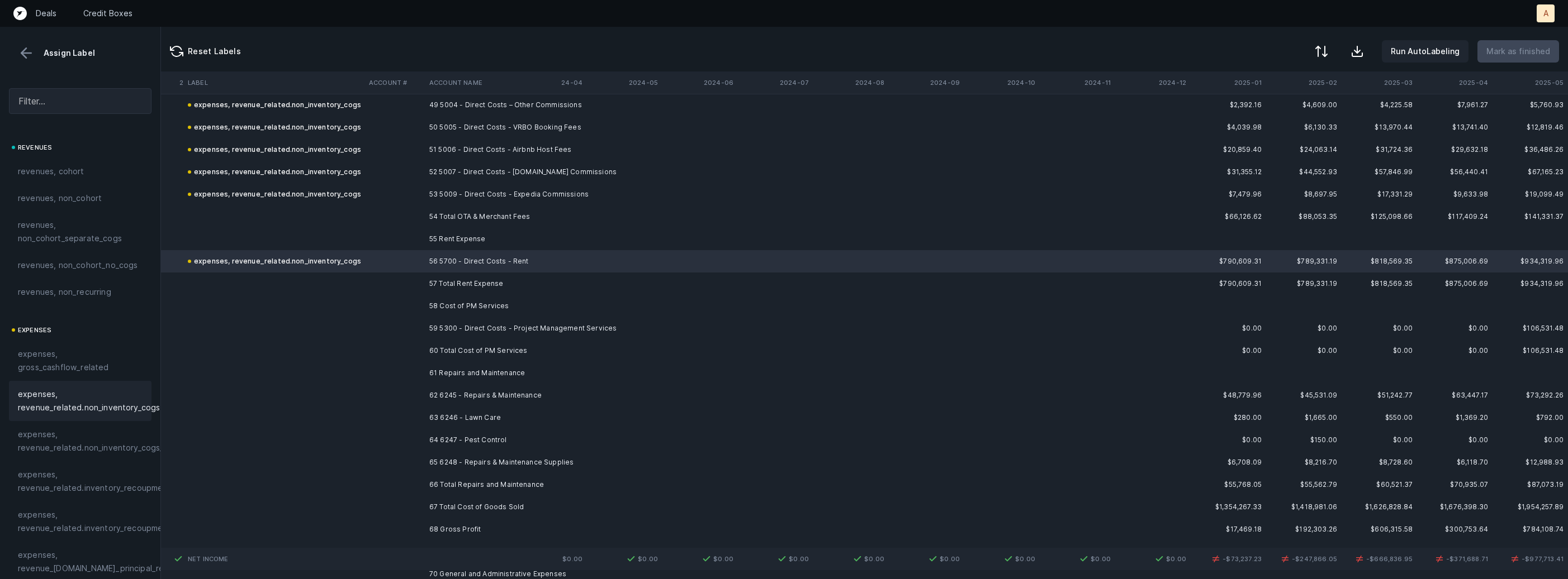
click at [476, 324] on td "59 5300 - Direct Costs - Project Management Services" at bounding box center [493, 329] width 137 height 23
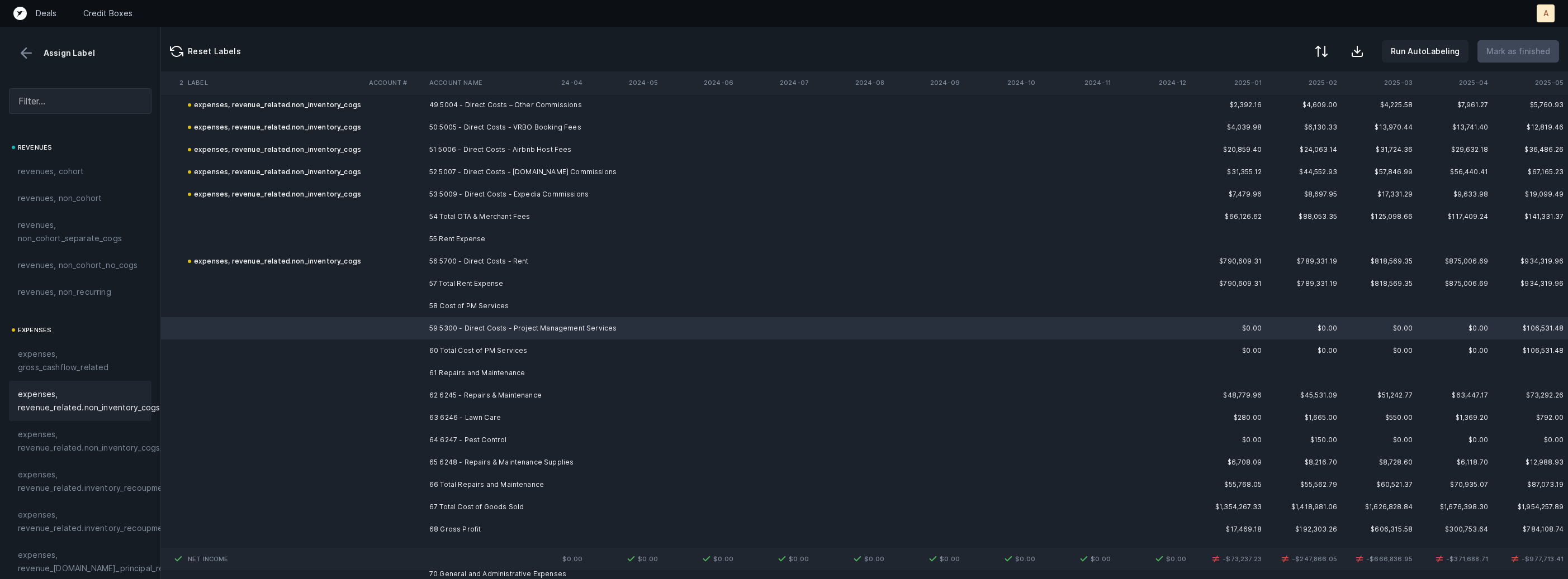
click at [110, 393] on span "expenses, revenue_related.non_inventory_cogs" at bounding box center [89, 401] width 142 height 27
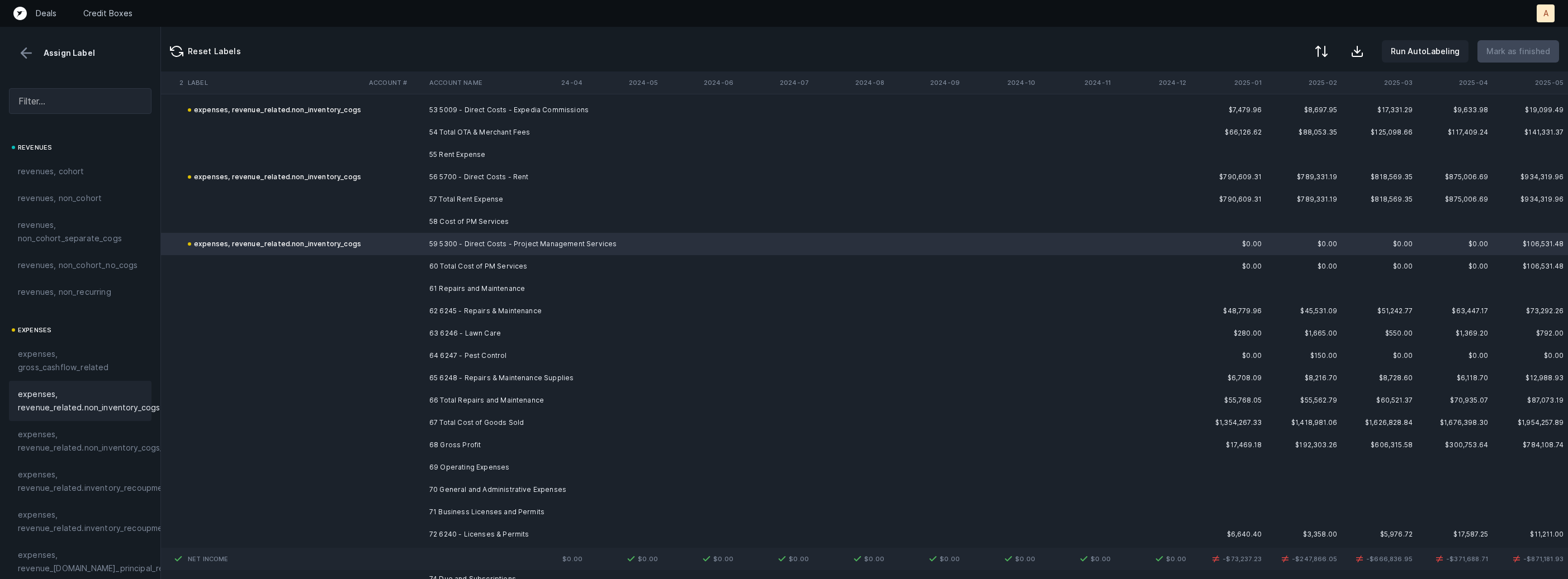
scroll to position [6597, 3072]
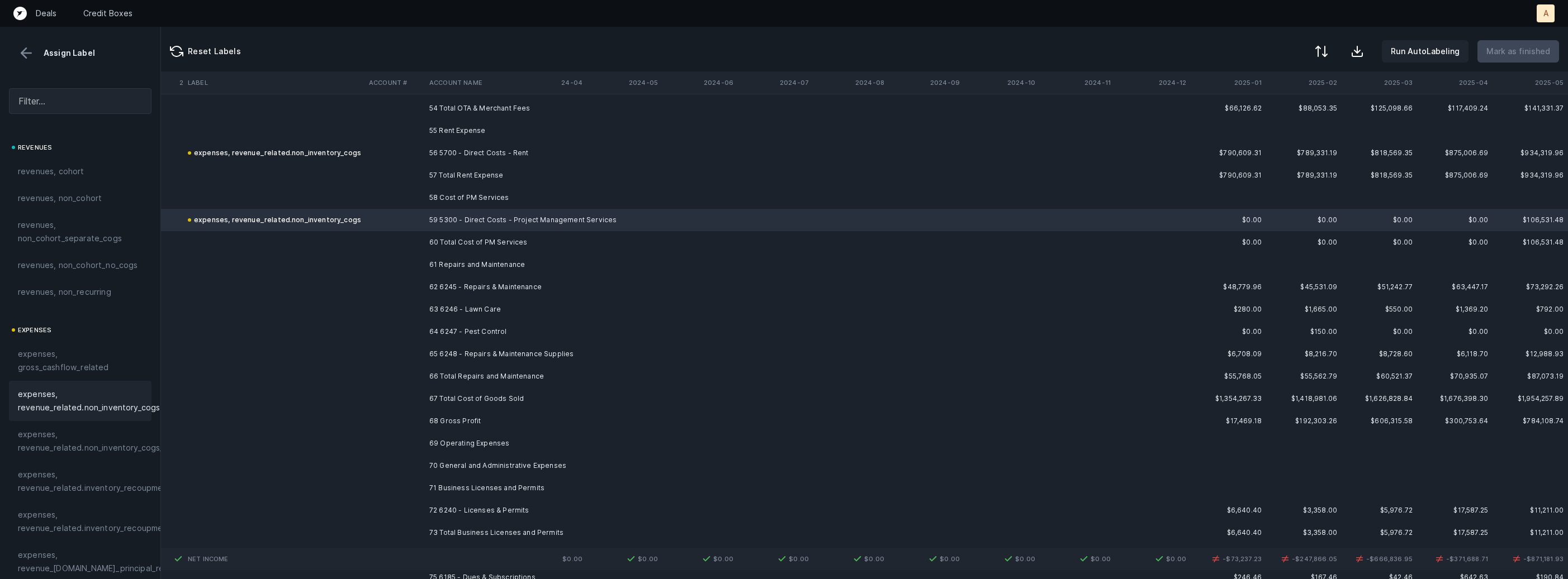
click at [475, 287] on td "62 6245 - Repairs & Maintenance" at bounding box center [493, 287] width 137 height 23
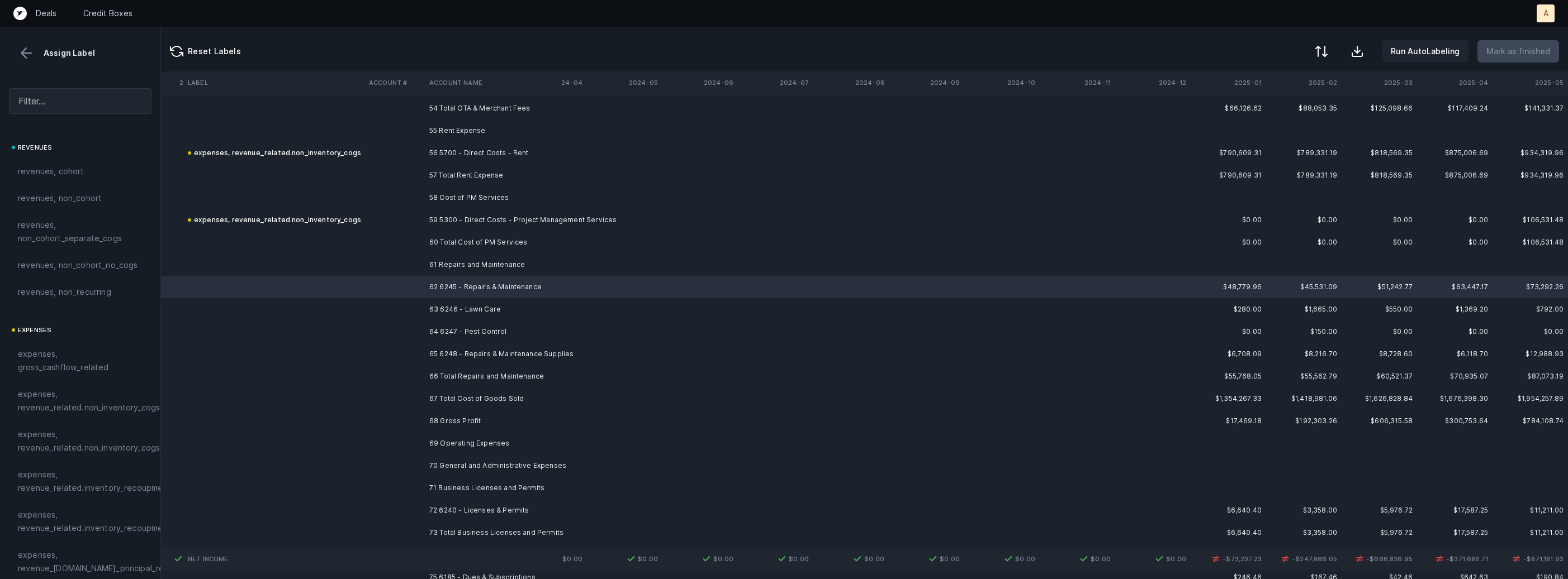
click at [475, 345] on td "65 6248 - Repairs & Maintenance Supplies" at bounding box center [493, 354] width 137 height 23
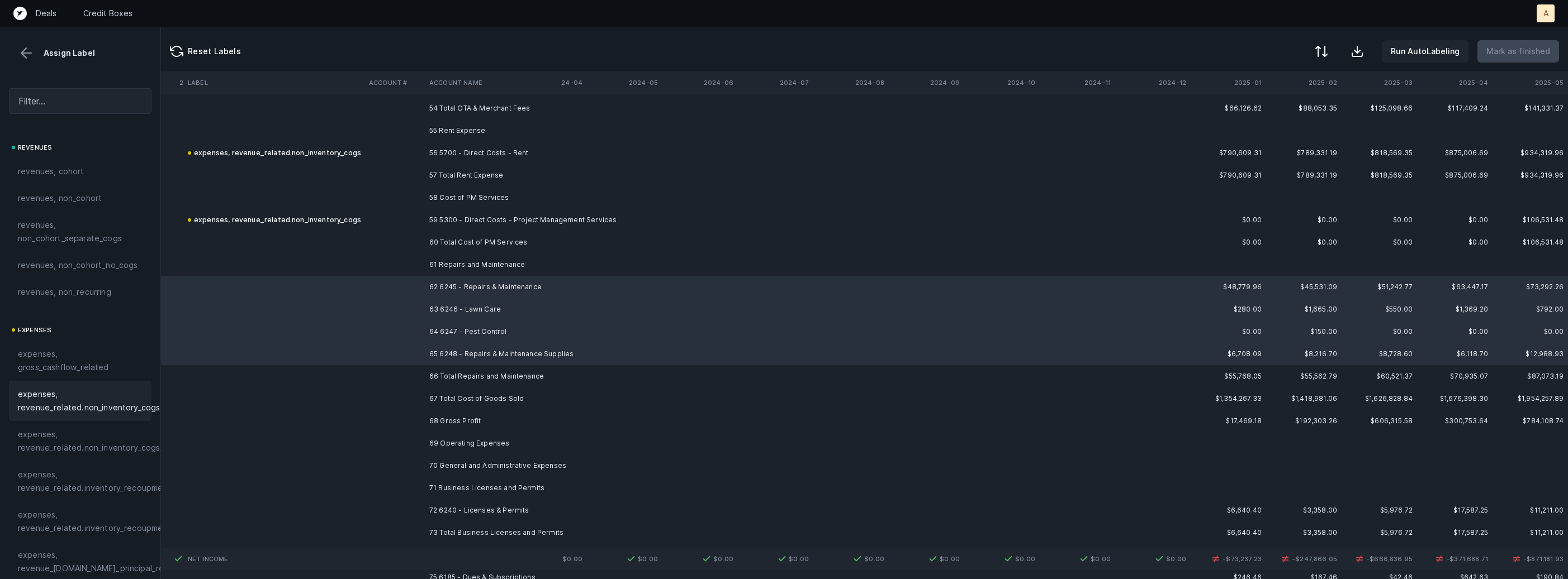
click at [96, 405] on span "expenses, revenue_related.non_inventory_cogs" at bounding box center [89, 401] width 142 height 27
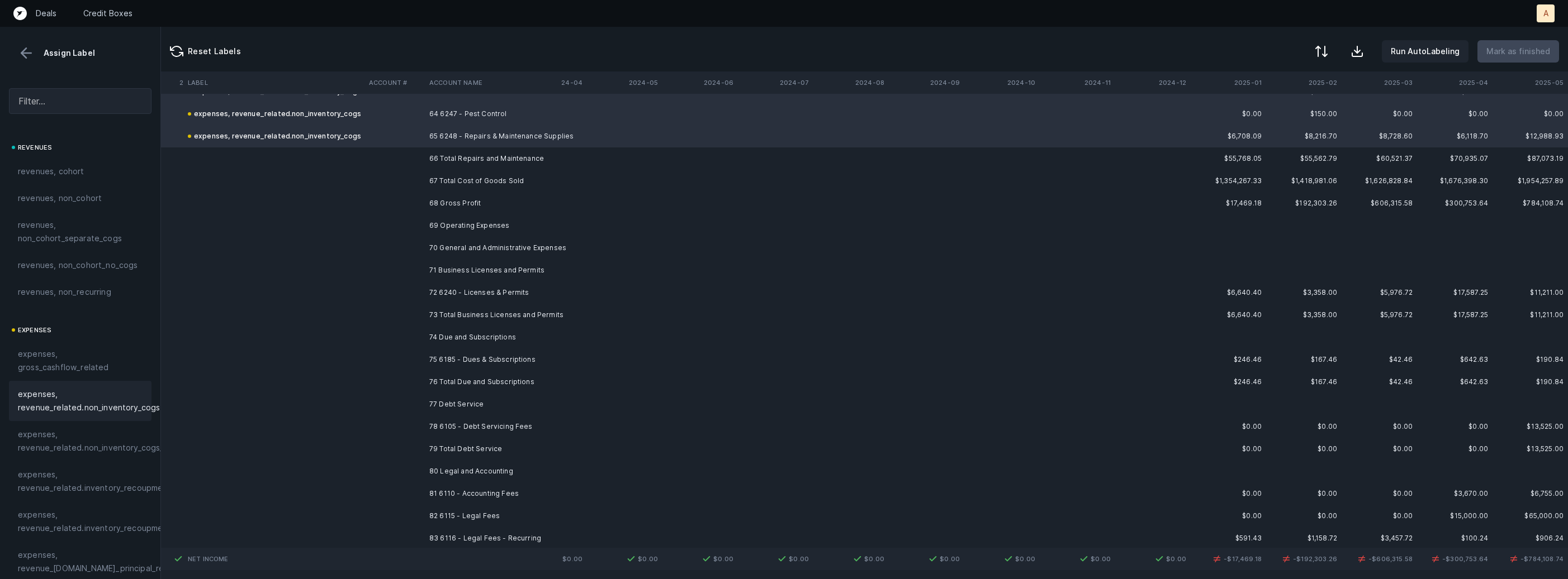
scroll to position [6819, 3072]
click at [479, 279] on td "72 6240 - Licenses & Permits" at bounding box center [493, 289] width 137 height 23
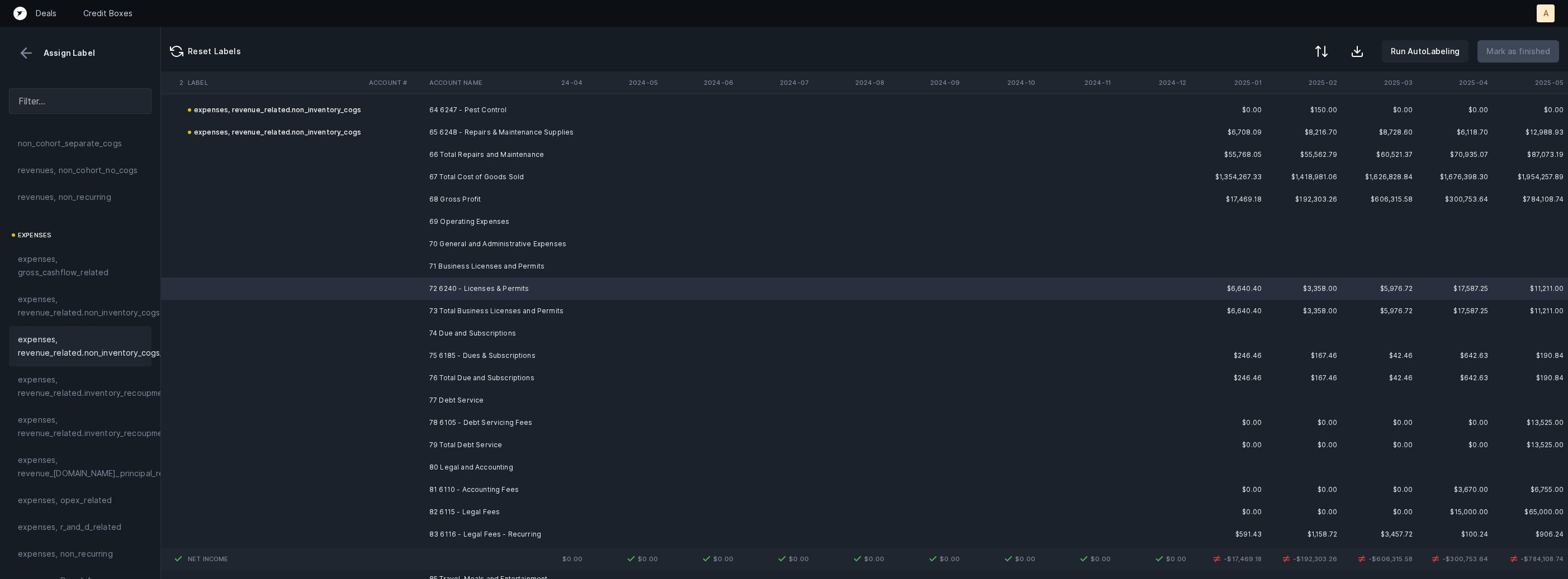
scroll to position [146, 0]
click at [65, 446] on span "expenses, opex_related" at bounding box center [65, 450] width 94 height 13
click at [383, 345] on td at bounding box center [395, 356] width 61 height 23
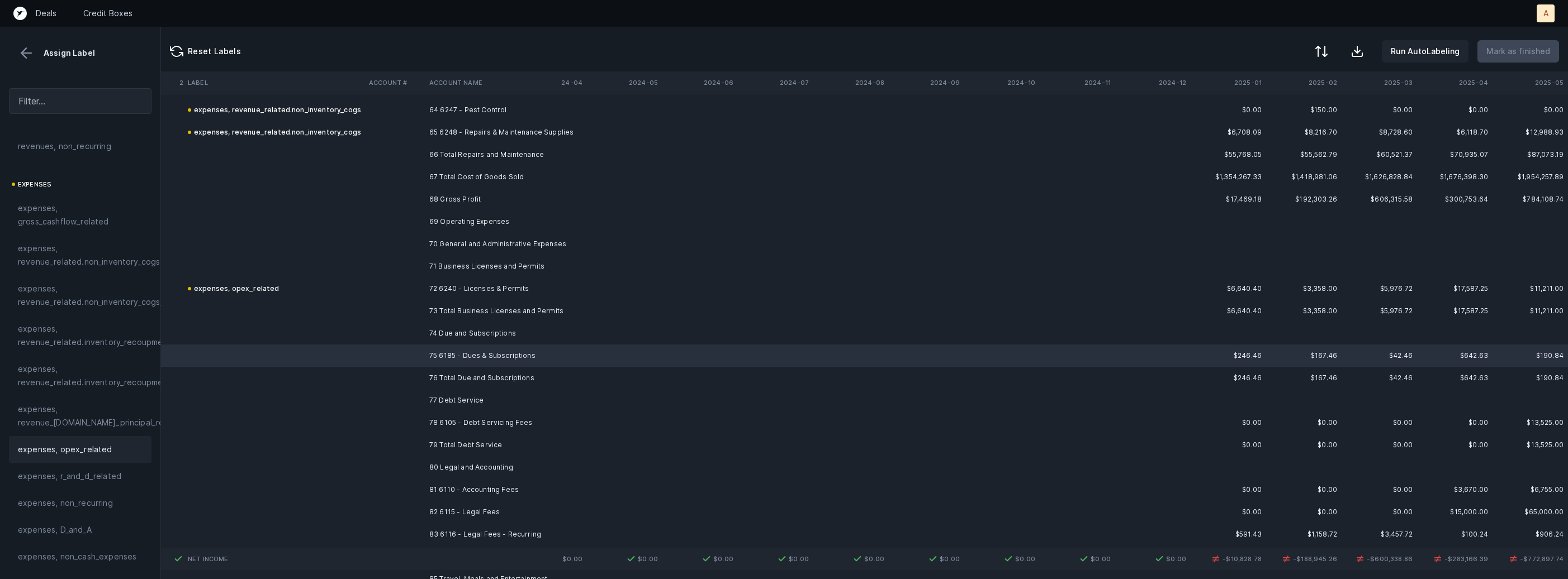
click at [110, 446] on div "expenses, opex_related" at bounding box center [80, 450] width 125 height 13
click at [451, 418] on td "78 6105 - Debt Servicing Fees" at bounding box center [493, 423] width 137 height 23
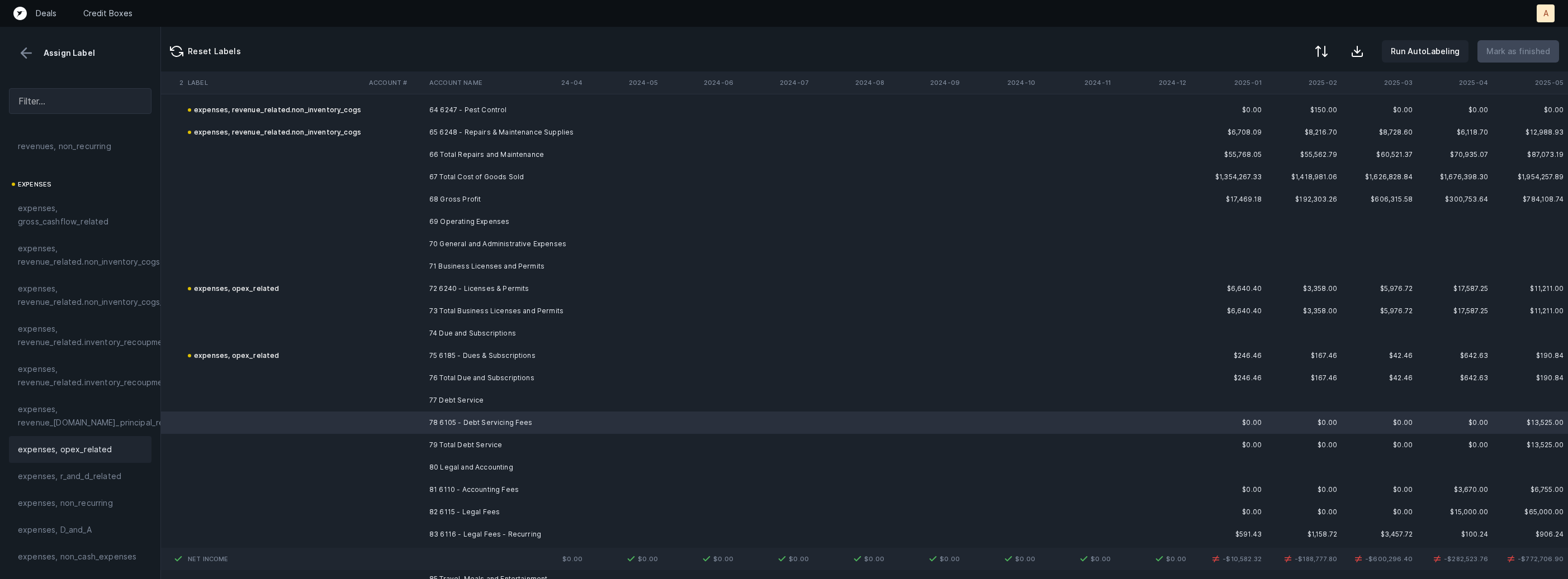
click at [113, 453] on div "expenses, opex_related" at bounding box center [80, 450] width 125 height 13
click at [113, 338] on span "financing, debt_services, fees" at bounding box center [75, 342] width 116 height 13
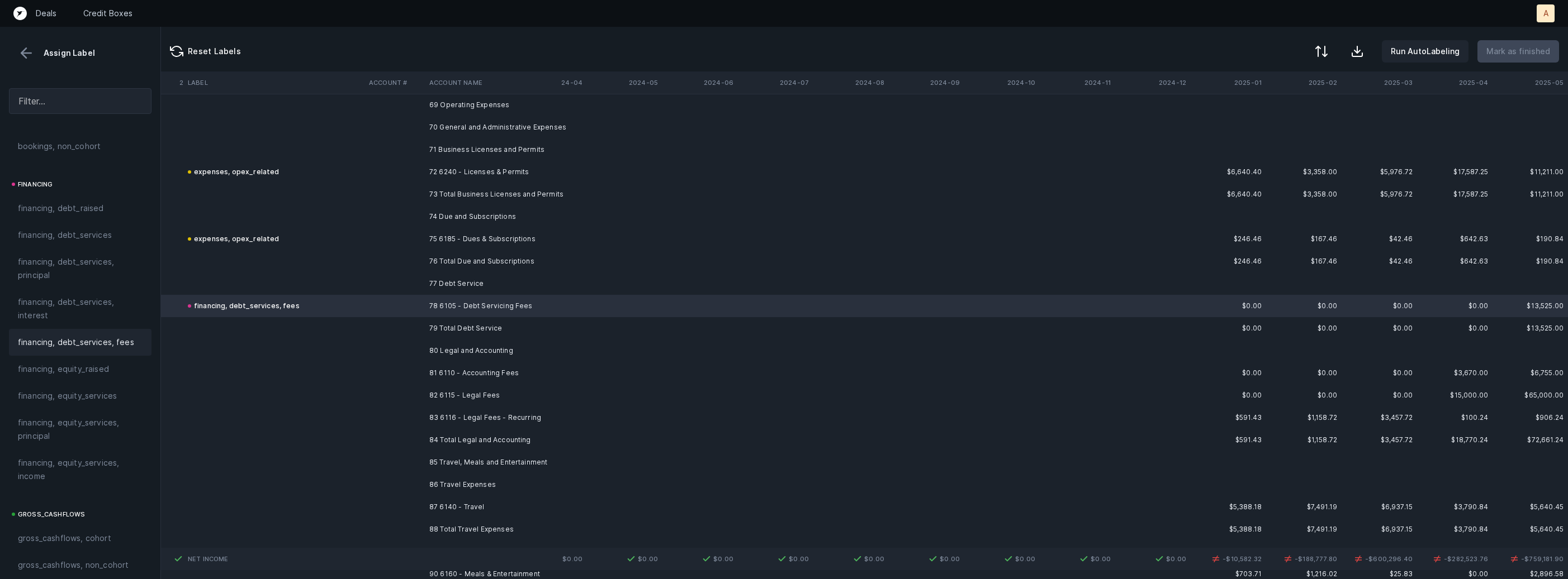
scroll to position [6960, 3072]
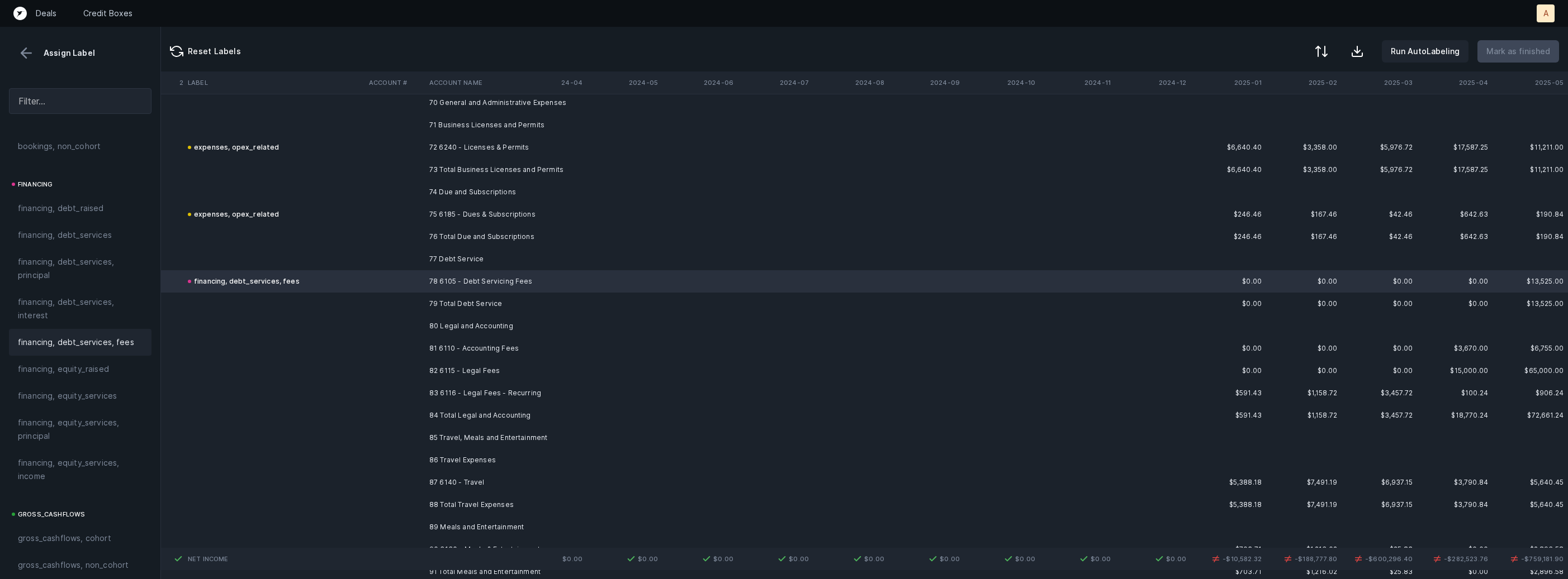
click at [458, 350] on td "81 6110 - Accounting Fees" at bounding box center [493, 349] width 137 height 23
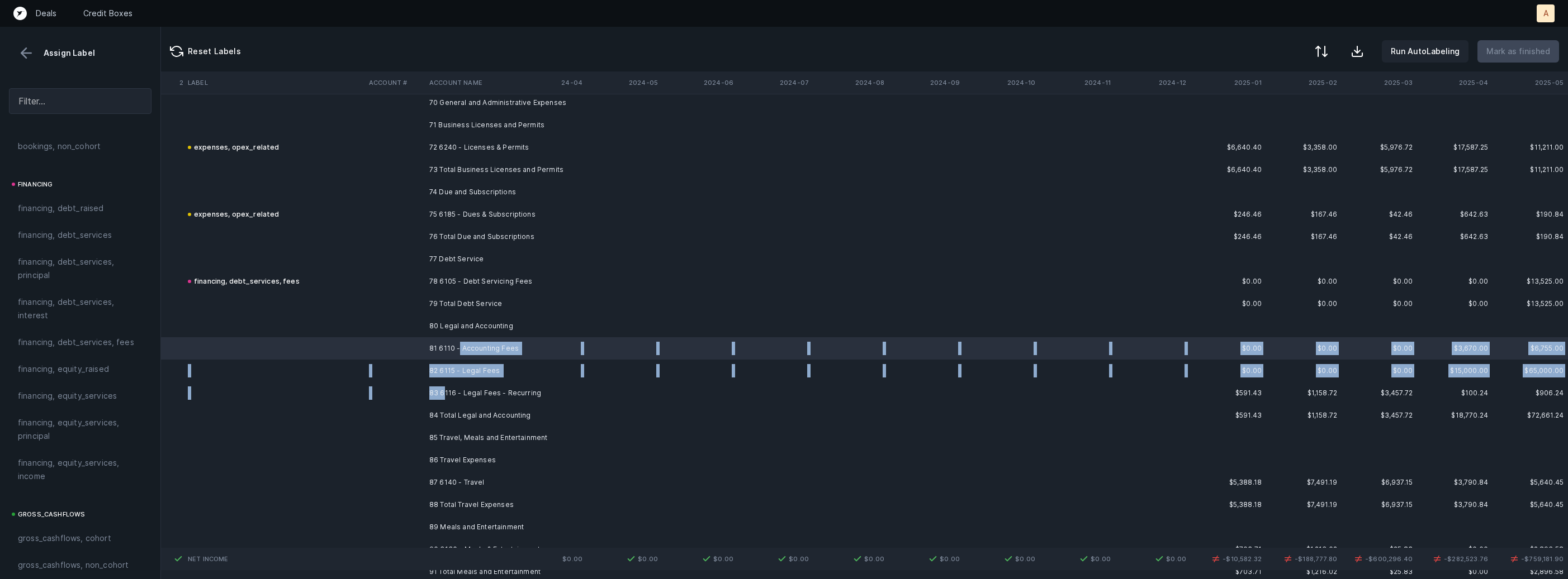
click at [444, 394] on td "83 6116 - Legal Fees - Recurring" at bounding box center [493, 393] width 137 height 23
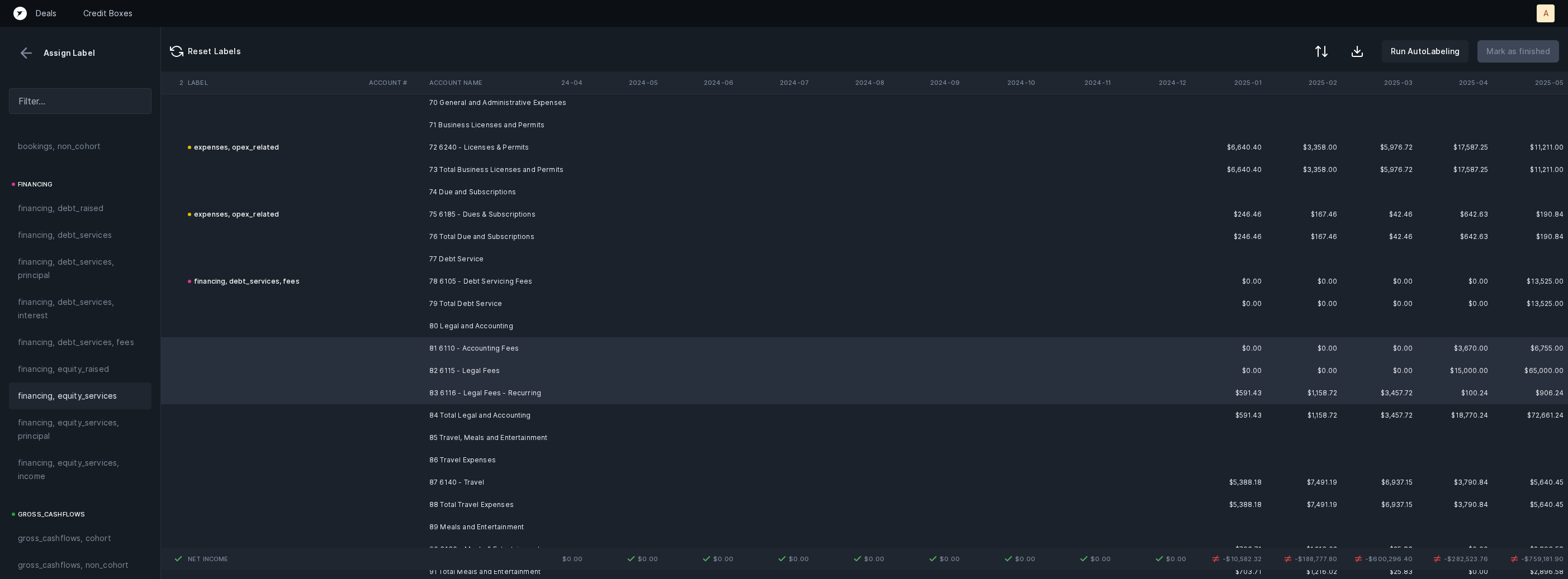
scroll to position [752, 0]
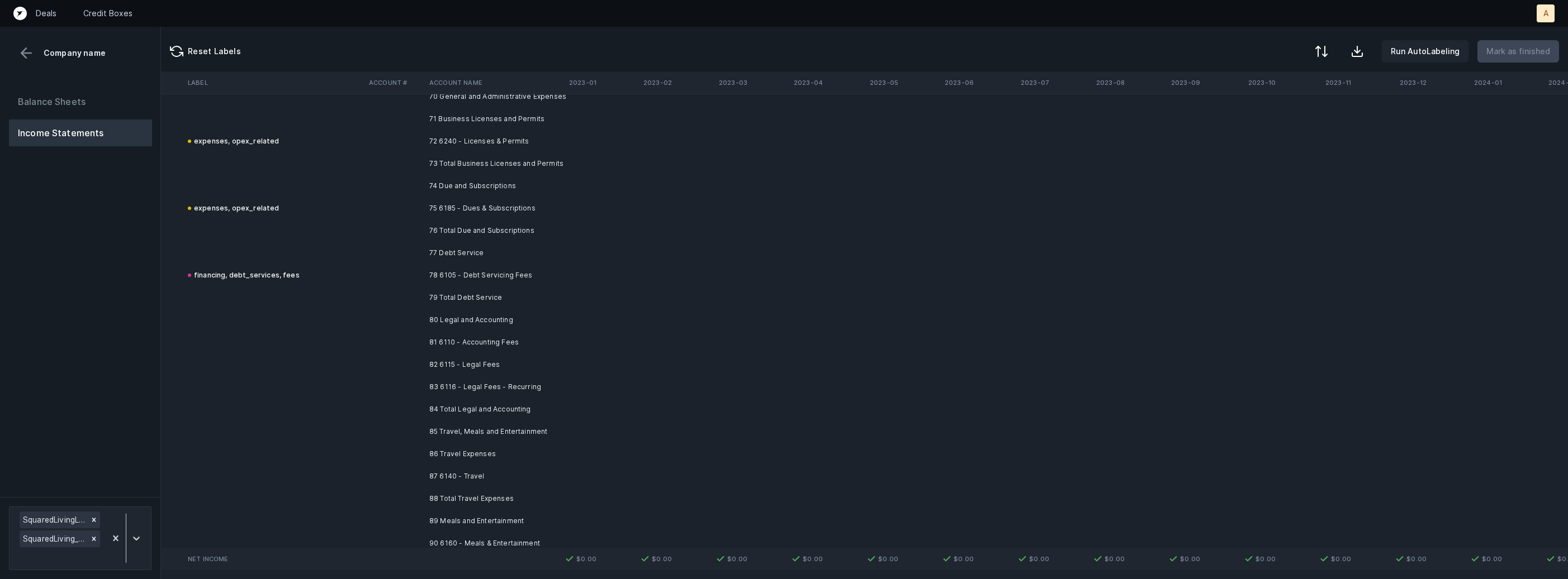
scroll to position [6966, 3072]
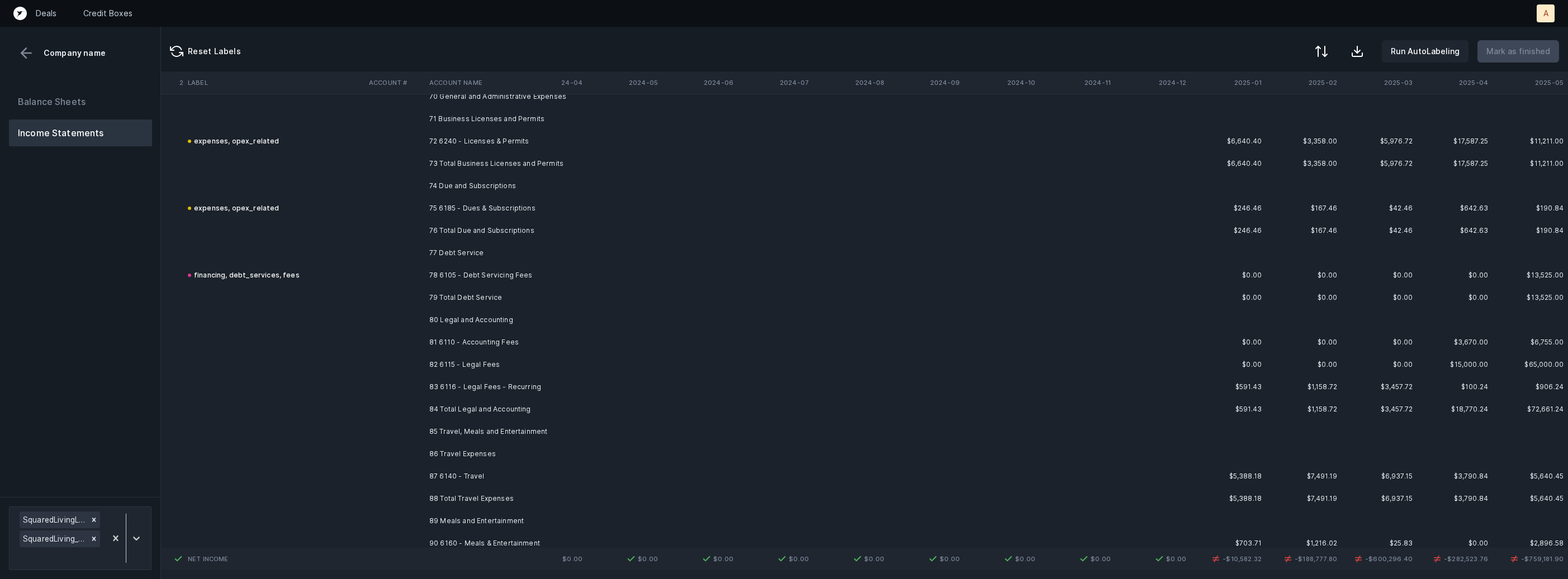
click at [475, 335] on td "81 6110 - Accounting Fees" at bounding box center [493, 343] width 137 height 23
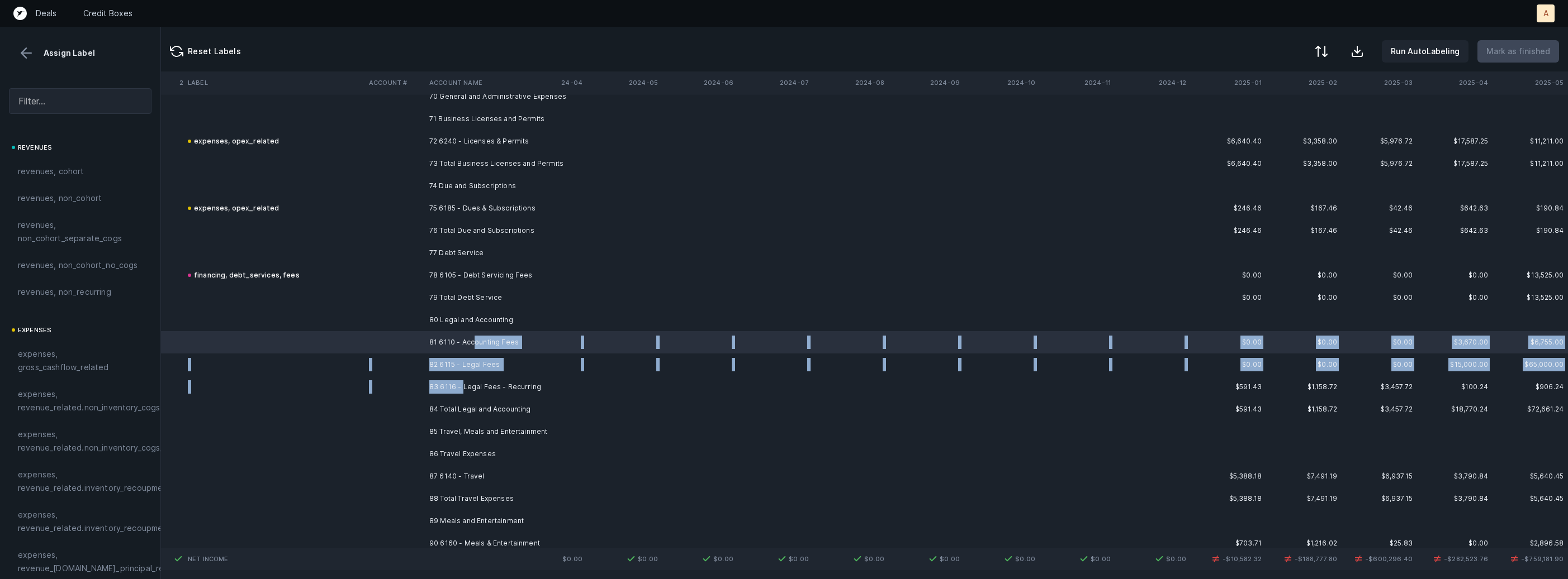
click at [463, 381] on td "83 6116 - Legal Fees - Recurring" at bounding box center [493, 387] width 137 height 23
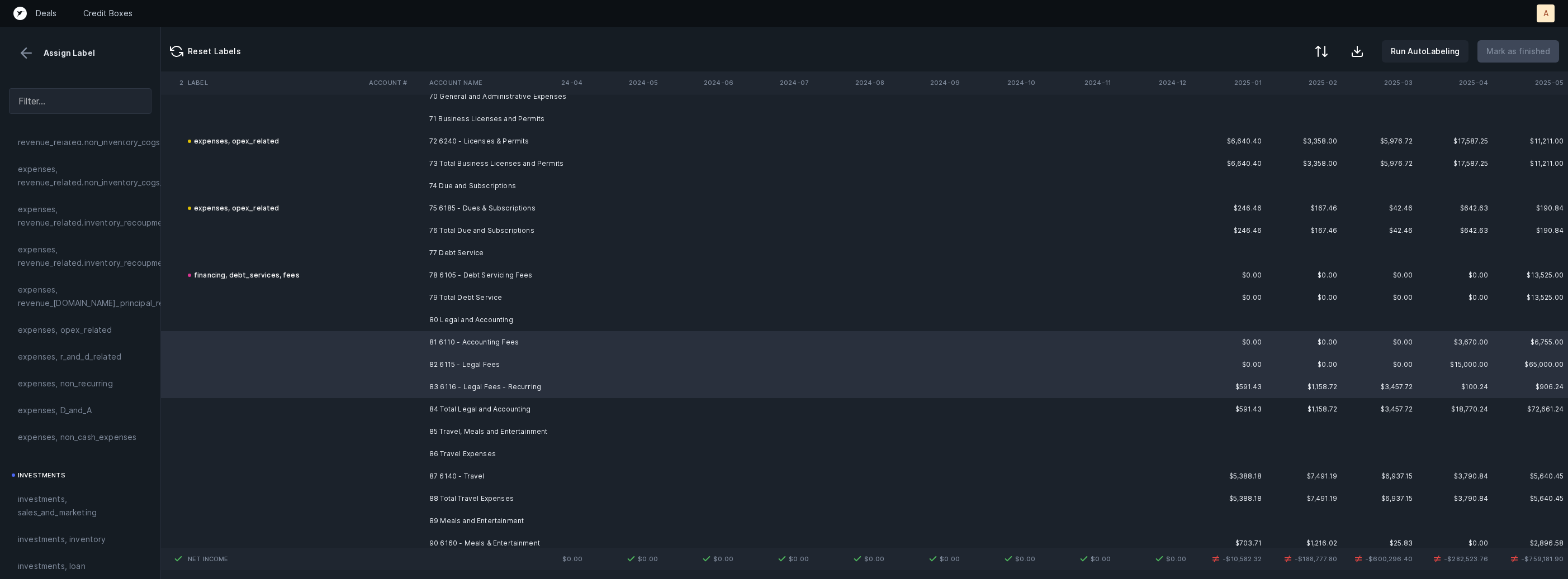
scroll to position [284, 0]
click at [97, 317] on span "expenses, opex_related" at bounding box center [65, 312] width 94 height 13
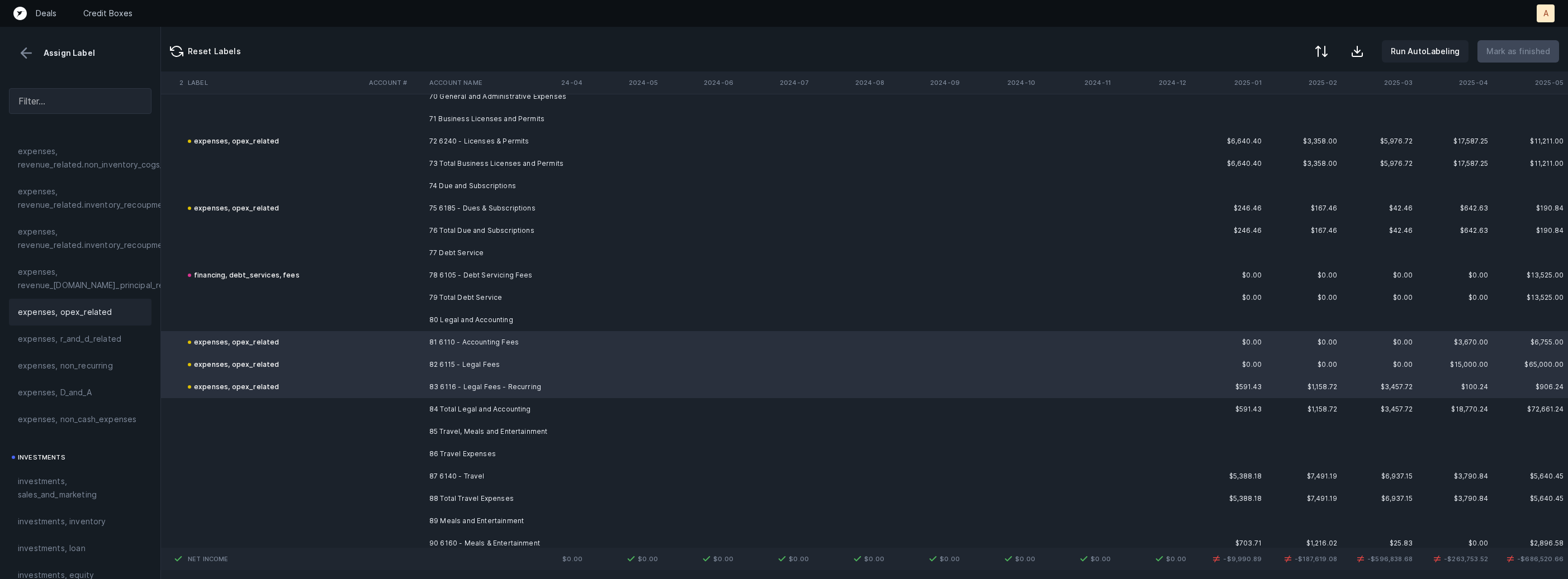
scroll to position [7151, 3072]
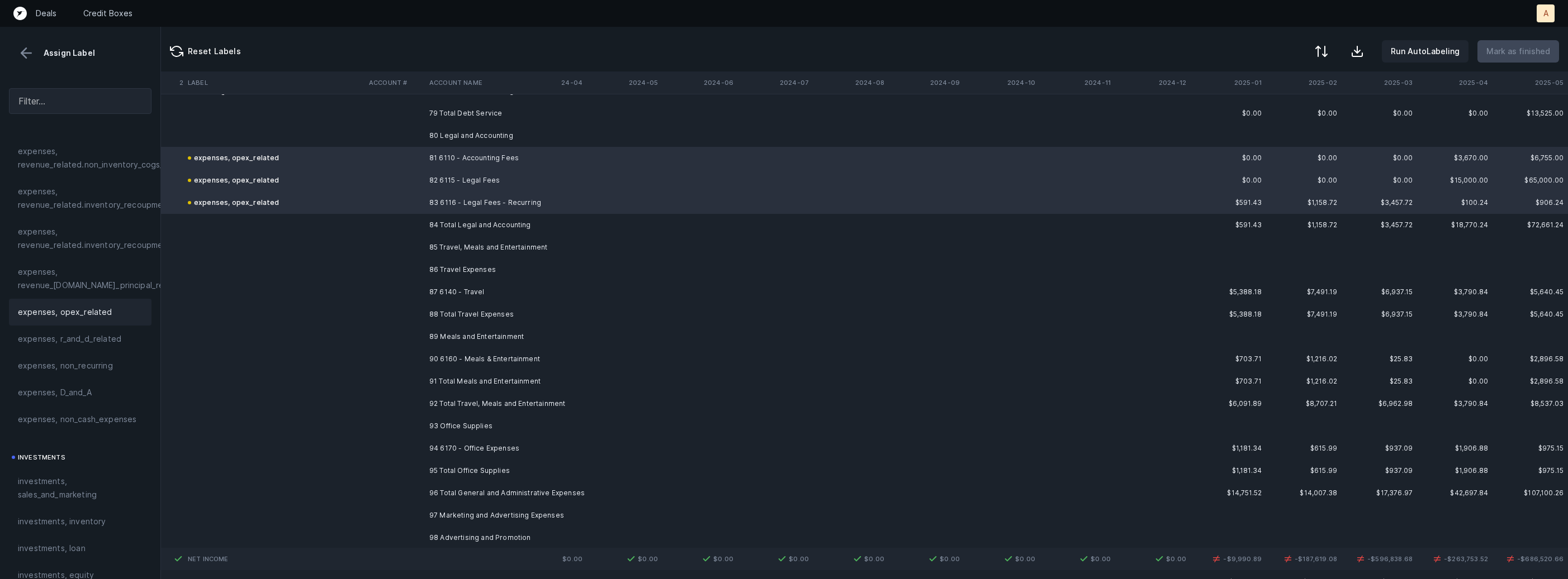
click at [489, 271] on td "86 Travel Expenses" at bounding box center [493, 270] width 137 height 23
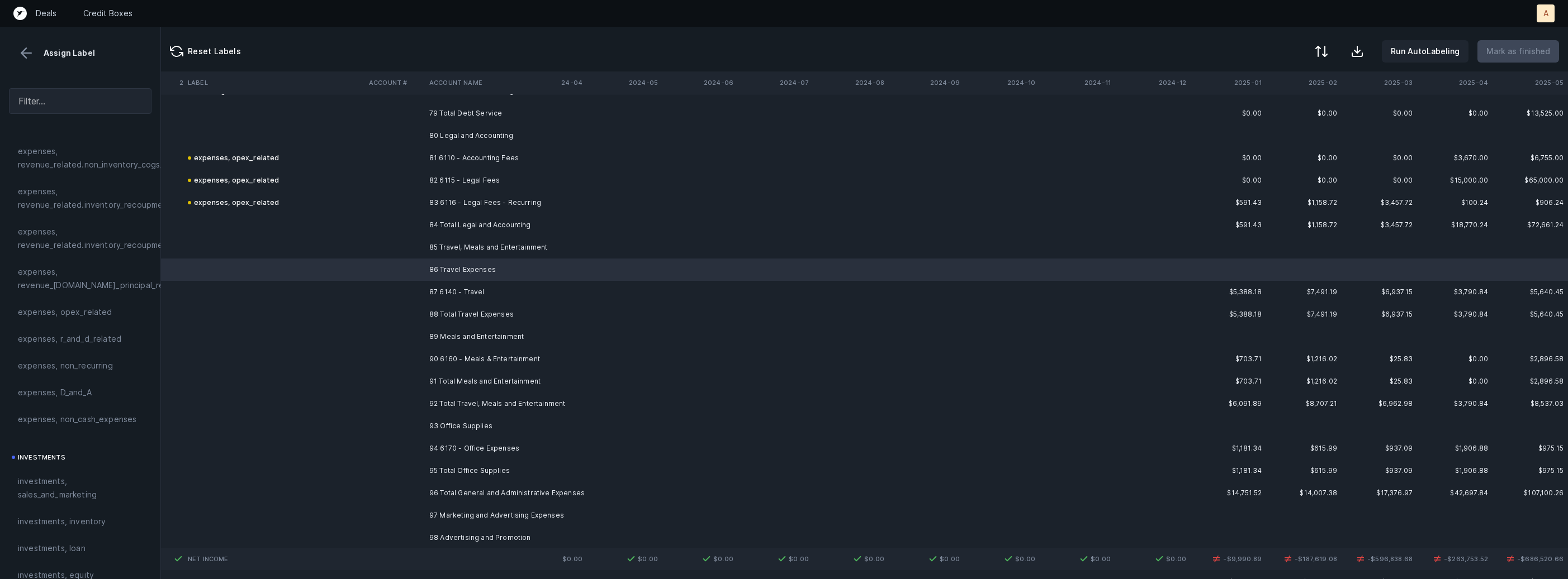
click at [453, 296] on td "87 6140 - Travel" at bounding box center [493, 292] width 137 height 23
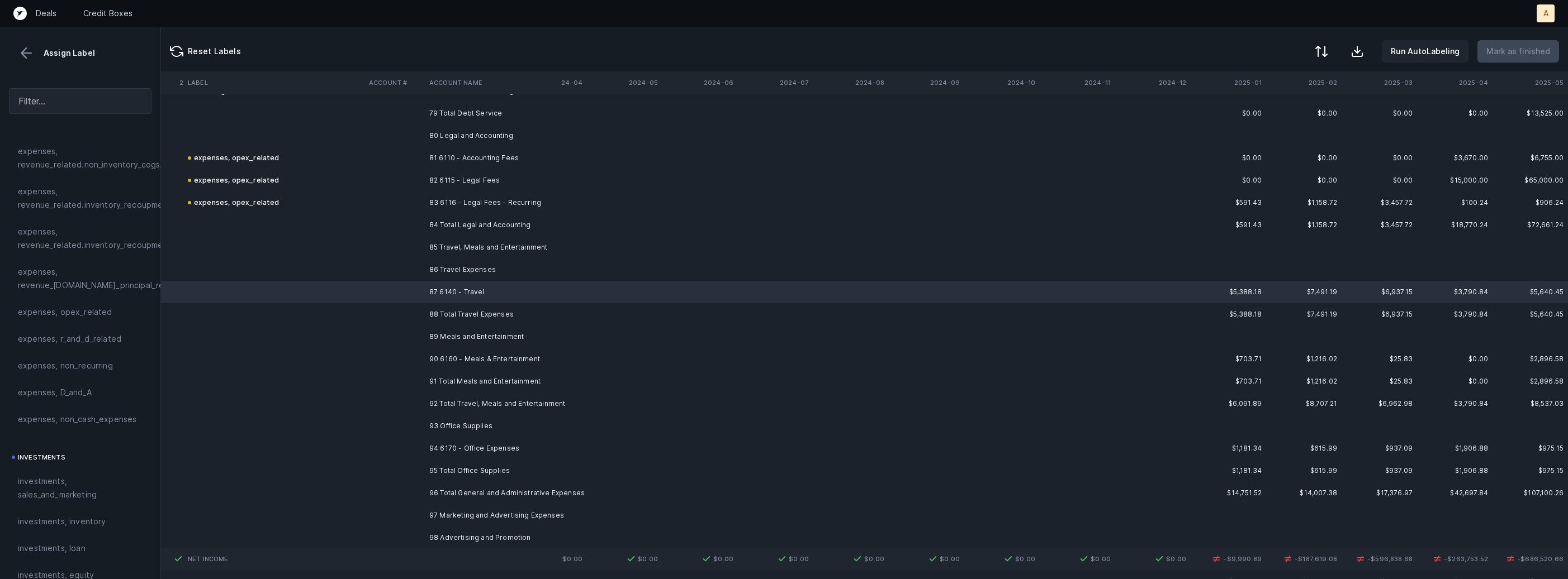
click at [99, 312] on span "expenses, opex_related" at bounding box center [65, 312] width 94 height 13
click at [441, 354] on td "90 6160 - Meals & Entertainment" at bounding box center [493, 360] width 137 height 23
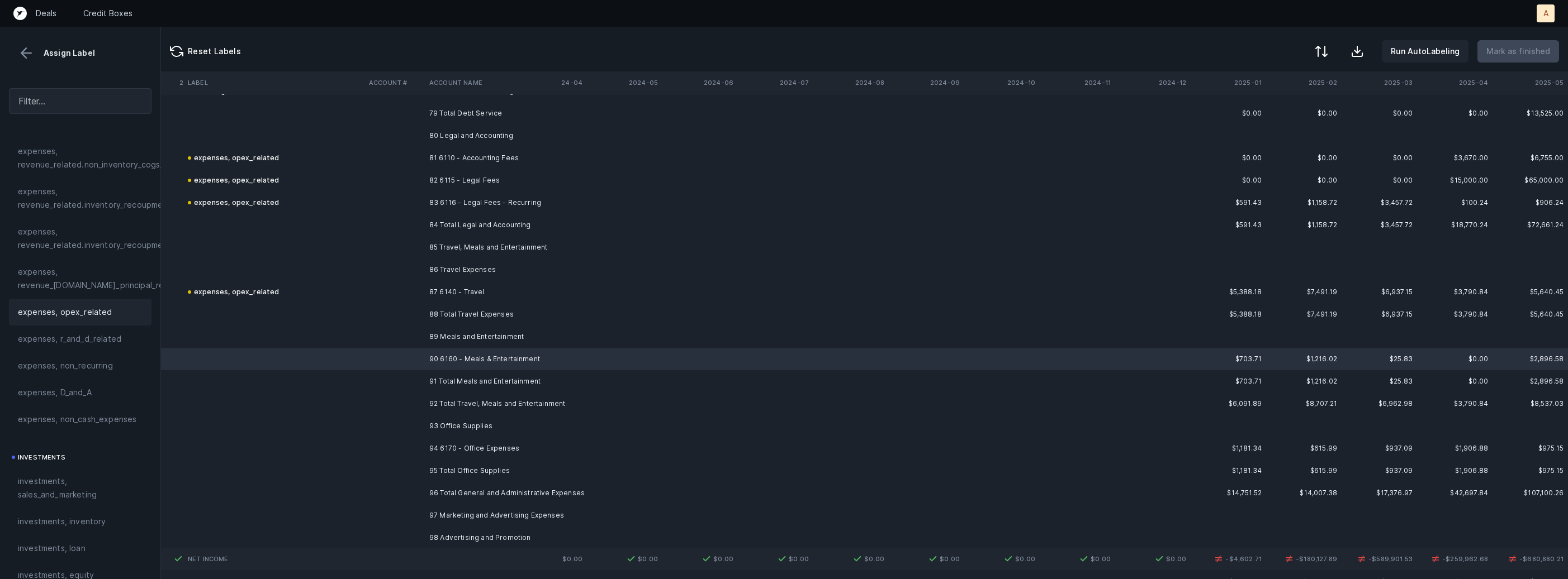
click at [97, 309] on span "expenses, opex_related" at bounding box center [65, 312] width 94 height 13
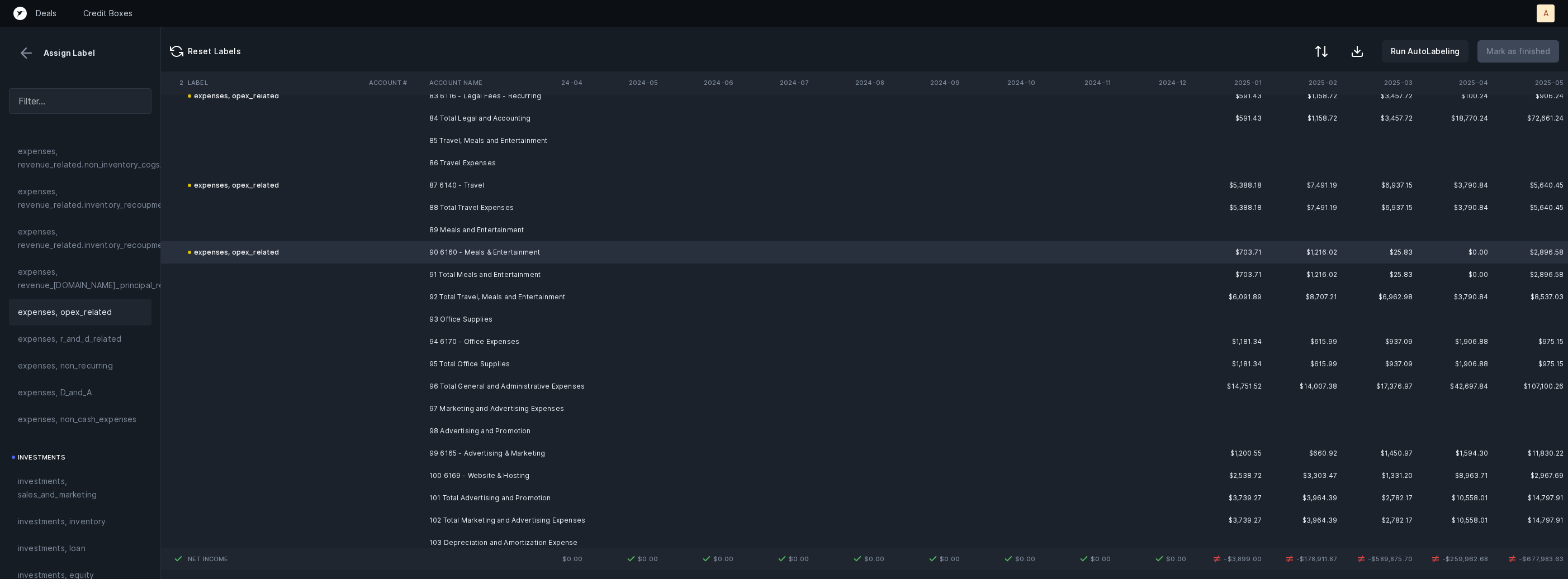
click at [475, 336] on td "94 6170 - Office Expenses" at bounding box center [493, 342] width 137 height 23
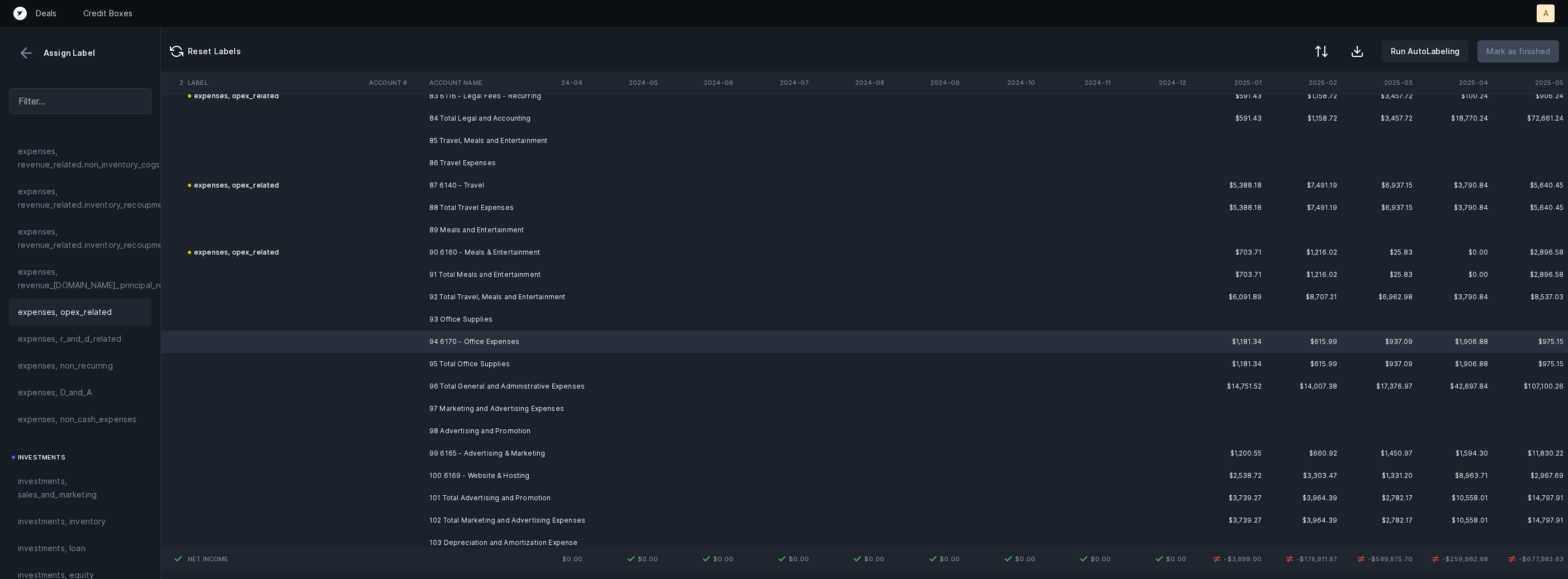
click at [41, 314] on span "expenses, opex_related" at bounding box center [65, 312] width 94 height 13
click at [477, 450] on td "99 6165 - Advertising & Marketing" at bounding box center [493, 454] width 137 height 23
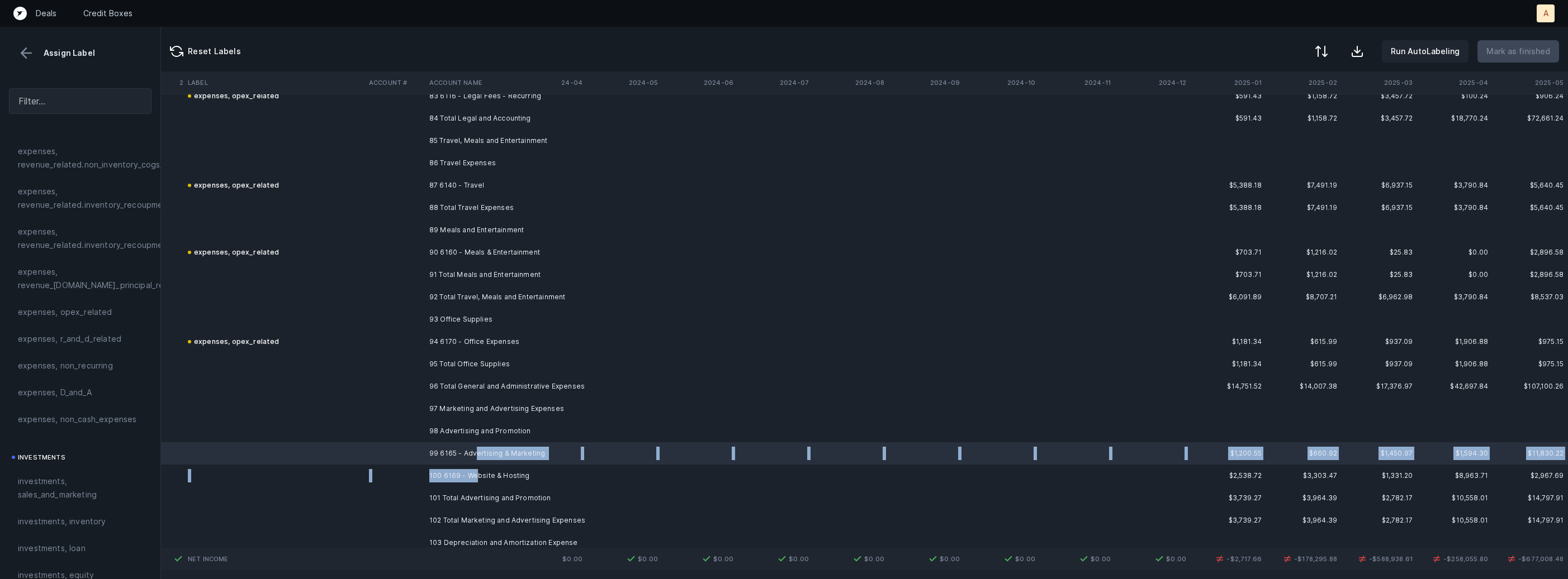
click at [478, 471] on td "100 6169 - Website & Hosting" at bounding box center [493, 476] width 137 height 23
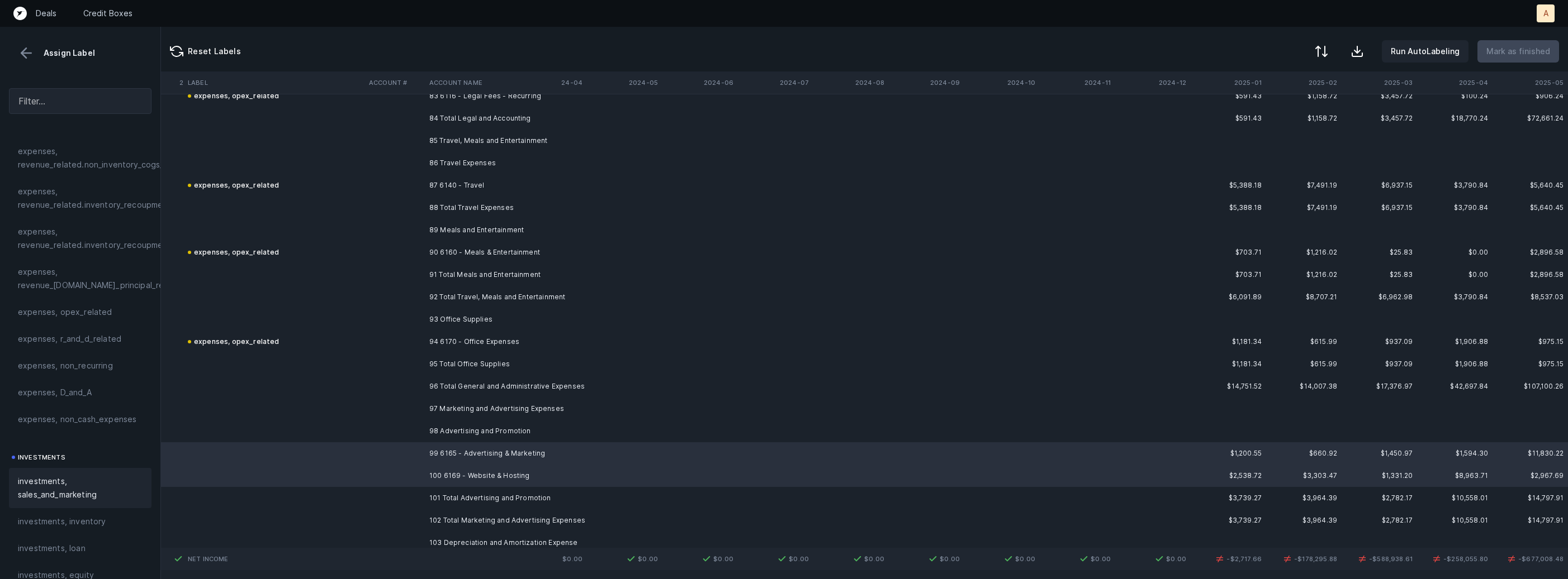
click at [66, 480] on span "investments, sales_and_marketing" at bounding box center [80, 488] width 125 height 27
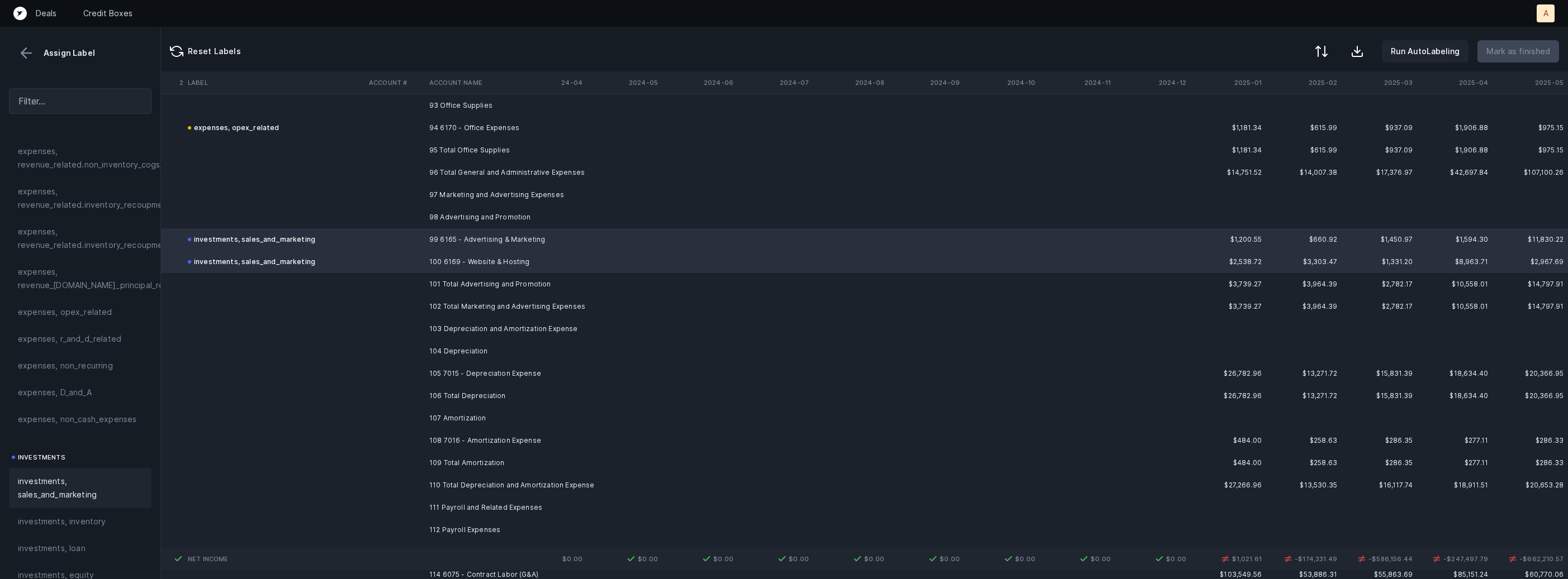
scroll to position [7502, 3072]
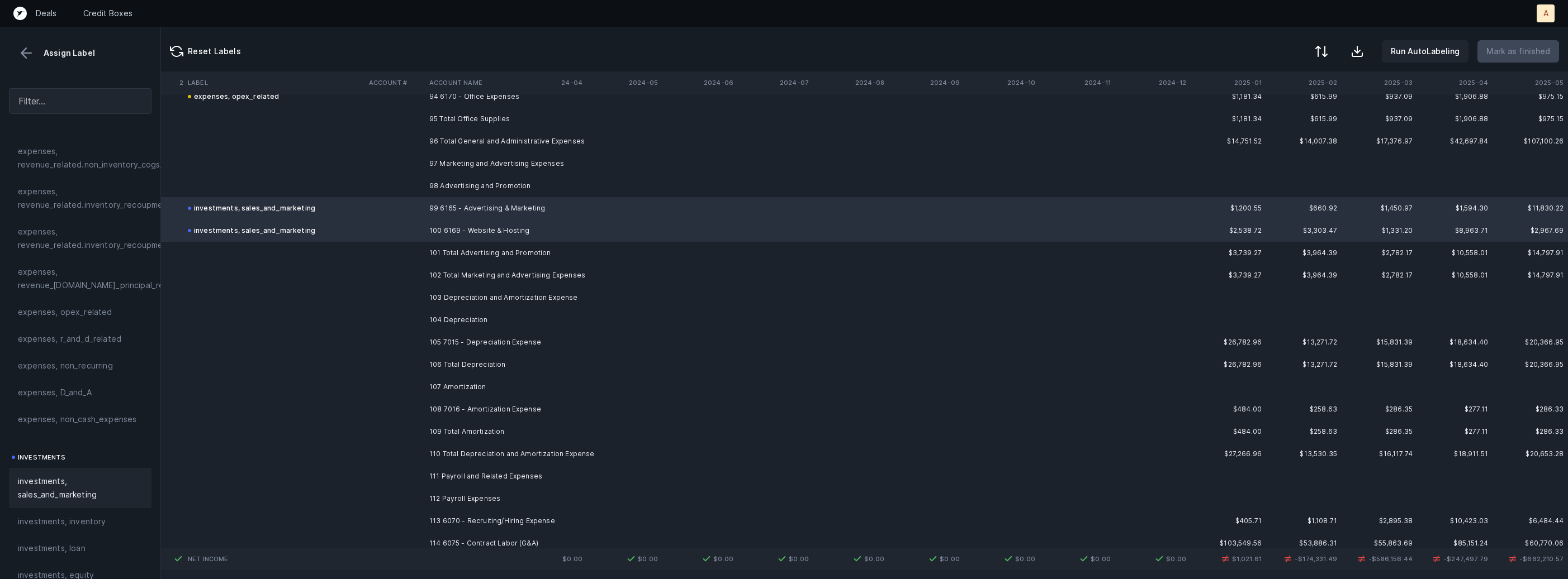
click at [513, 340] on td "105 7015 - Depreciation Expense" at bounding box center [493, 343] width 137 height 23
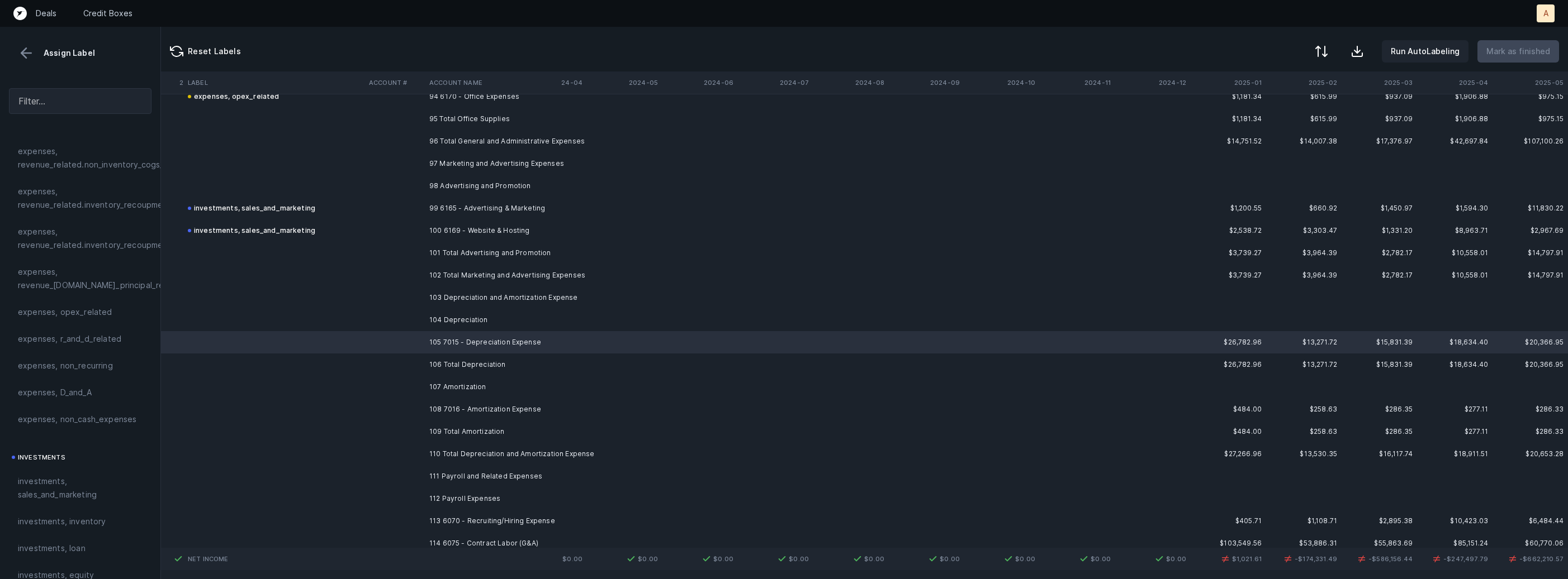
click at [470, 412] on td "108 7016 - Amortization Expense" at bounding box center [493, 409] width 137 height 23
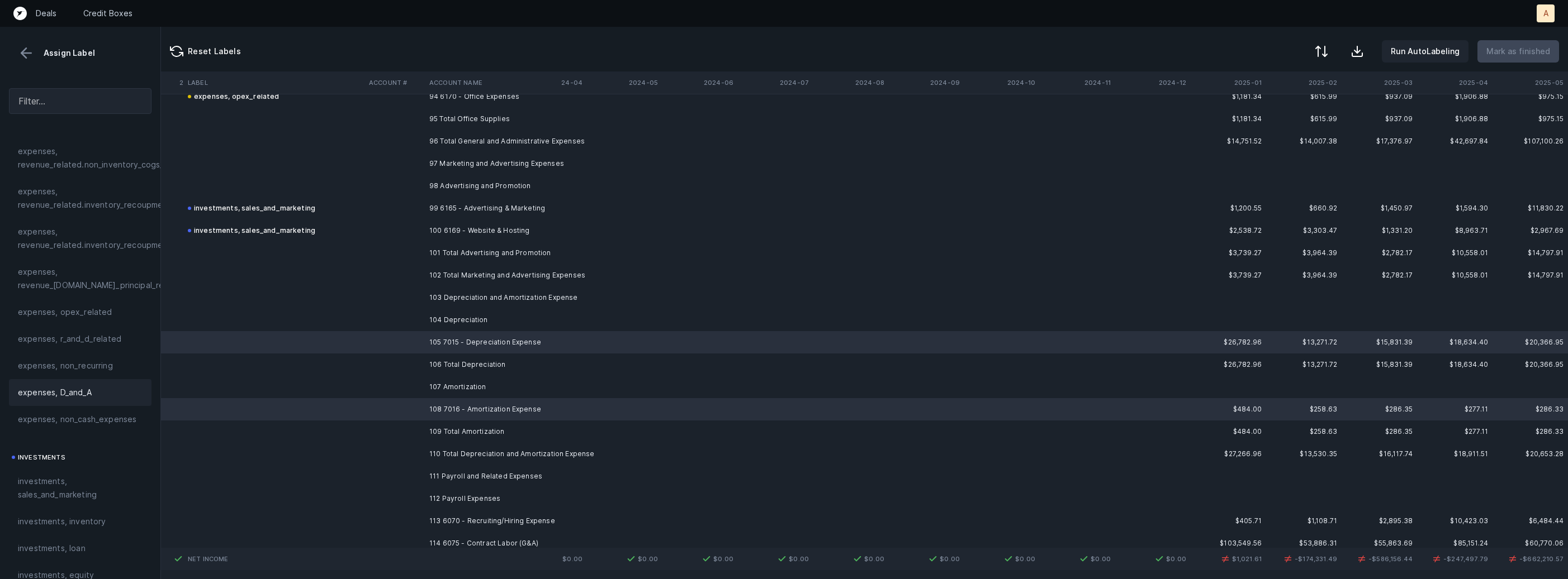
click at [87, 392] on span "expenses, D_and_A" at bounding box center [54, 393] width 74 height 13
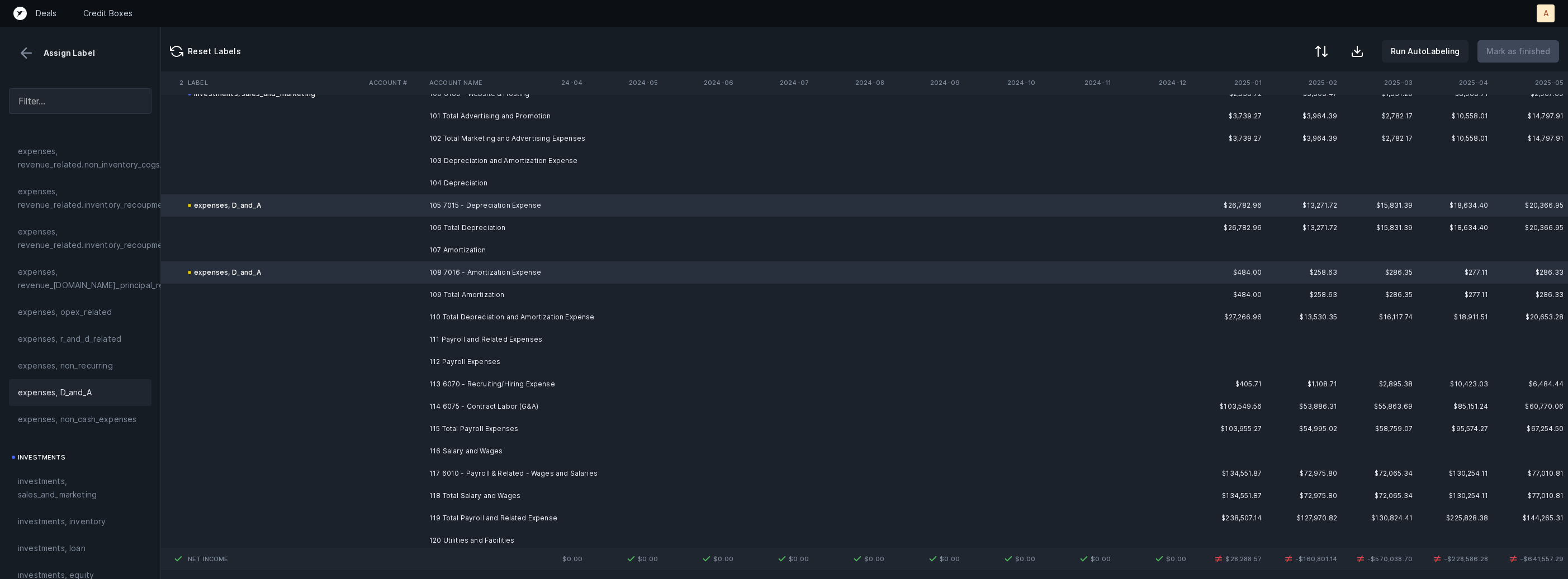
scroll to position [7709, 3072]
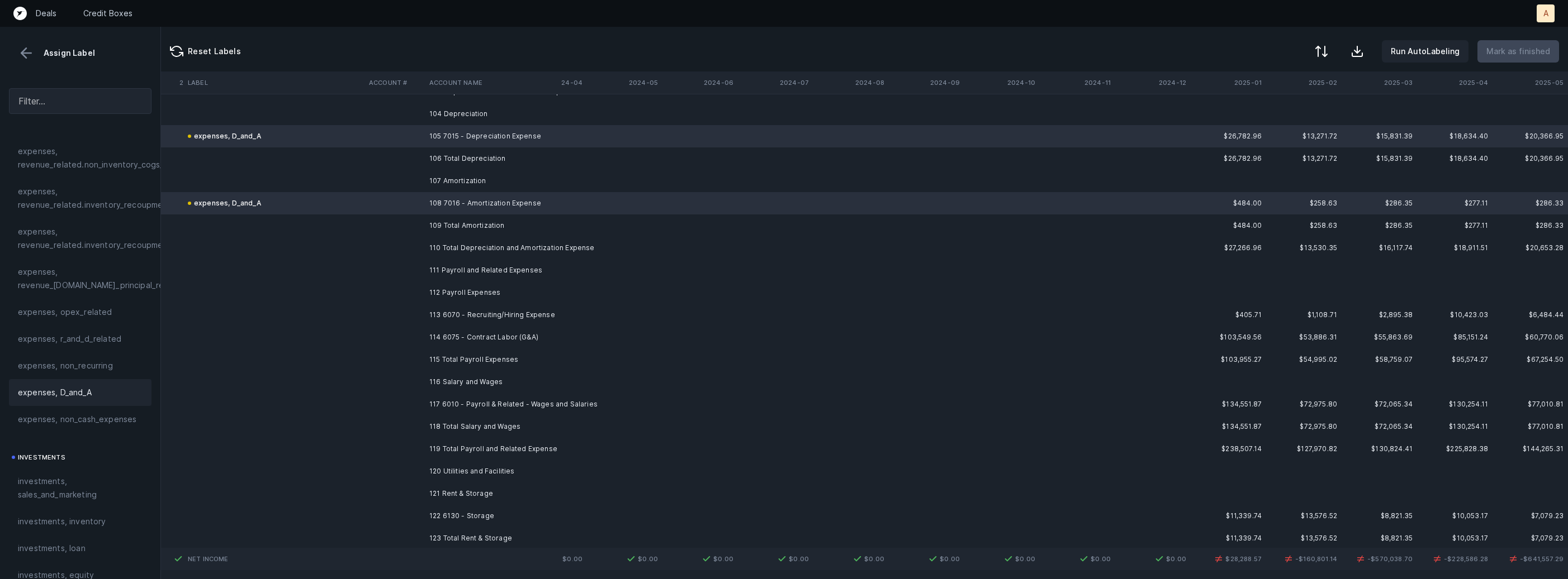
click at [522, 317] on td "113 6070 - Recruiting/Hiring Expense" at bounding box center [493, 315] width 137 height 23
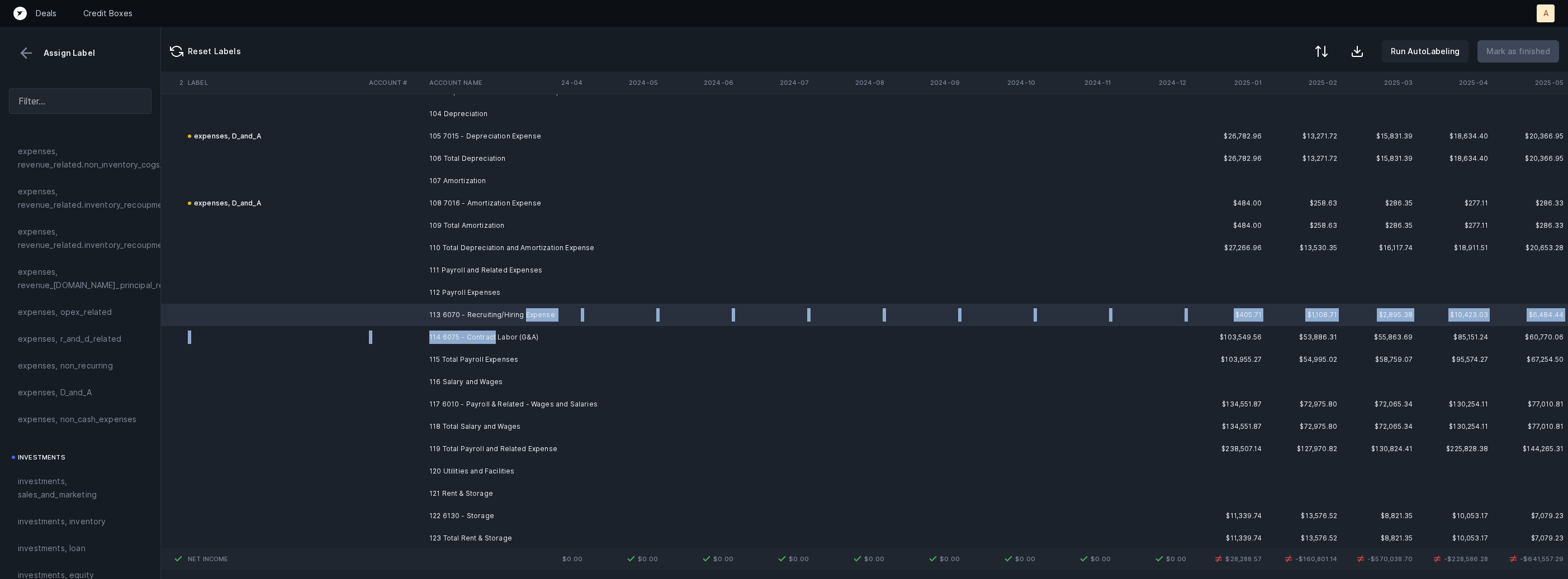
click at [495, 335] on td "114 6075 - Contract Labor (G&A)" at bounding box center [493, 338] width 137 height 23
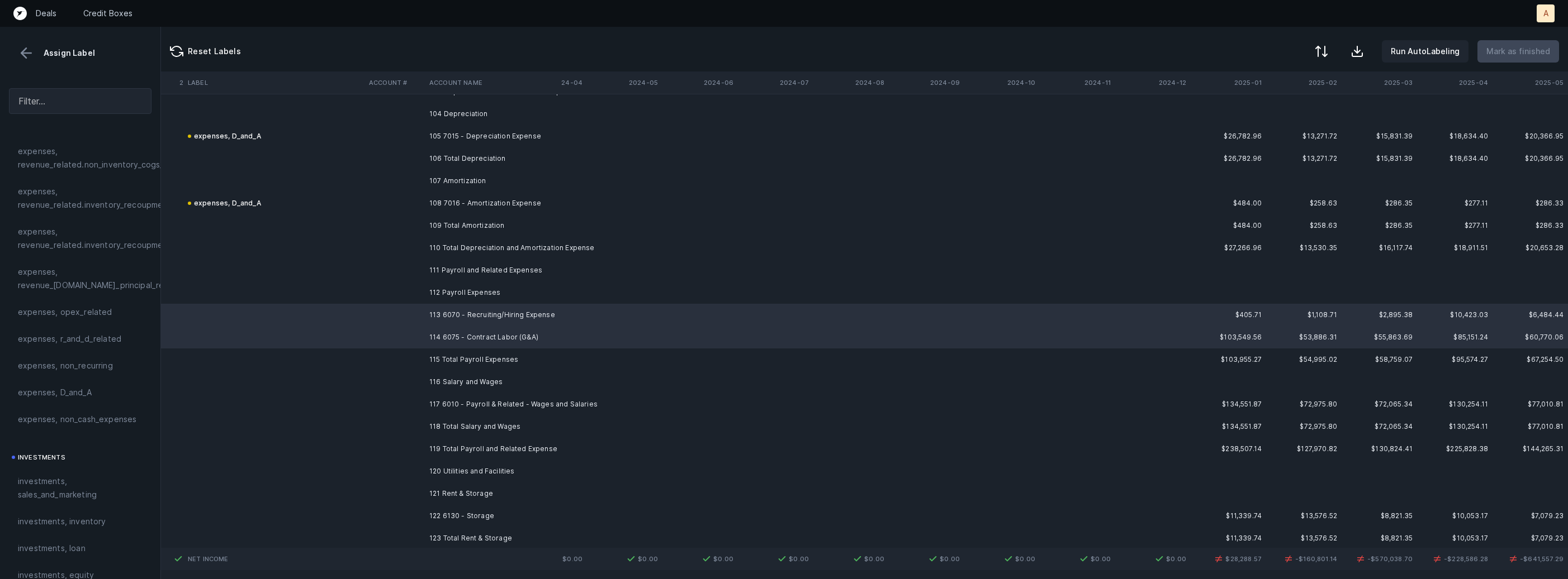
click at [463, 402] on td "117 6010 - Payroll & Related - Wages and Salaries" at bounding box center [493, 405] width 137 height 23
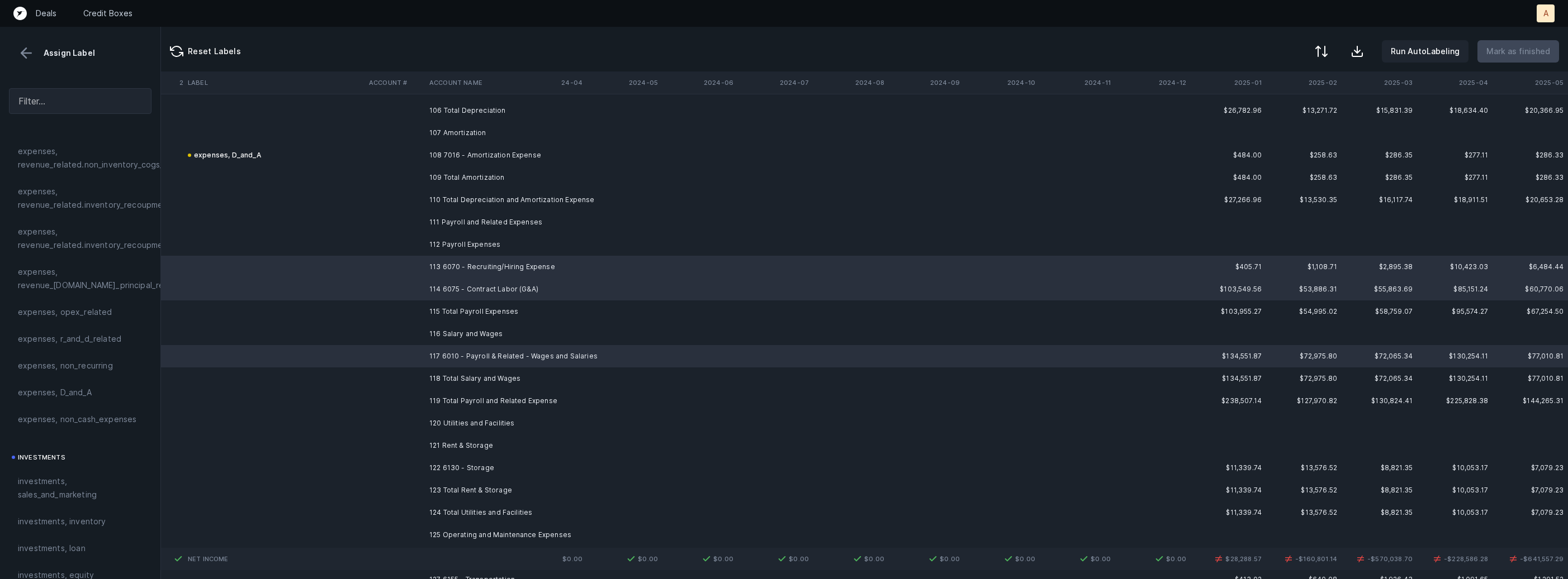
scroll to position [7784, 3072]
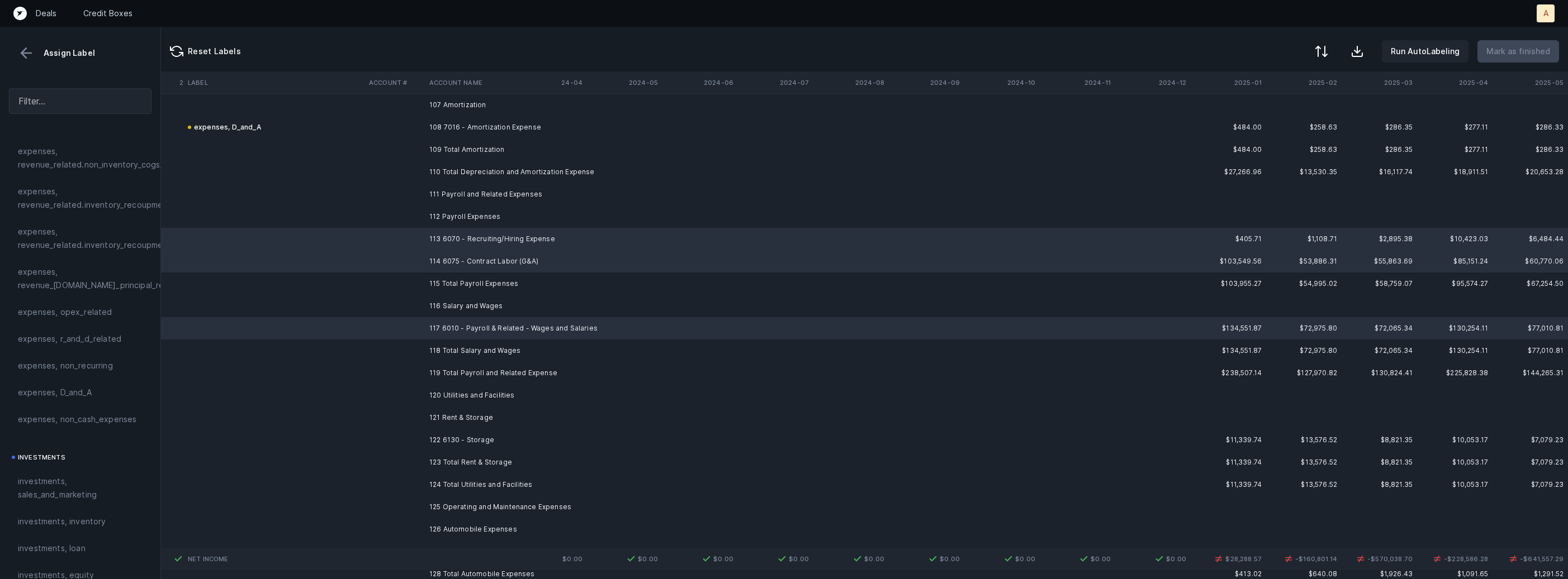
click at [472, 435] on td "122 6130 - Storage" at bounding box center [493, 440] width 137 height 23
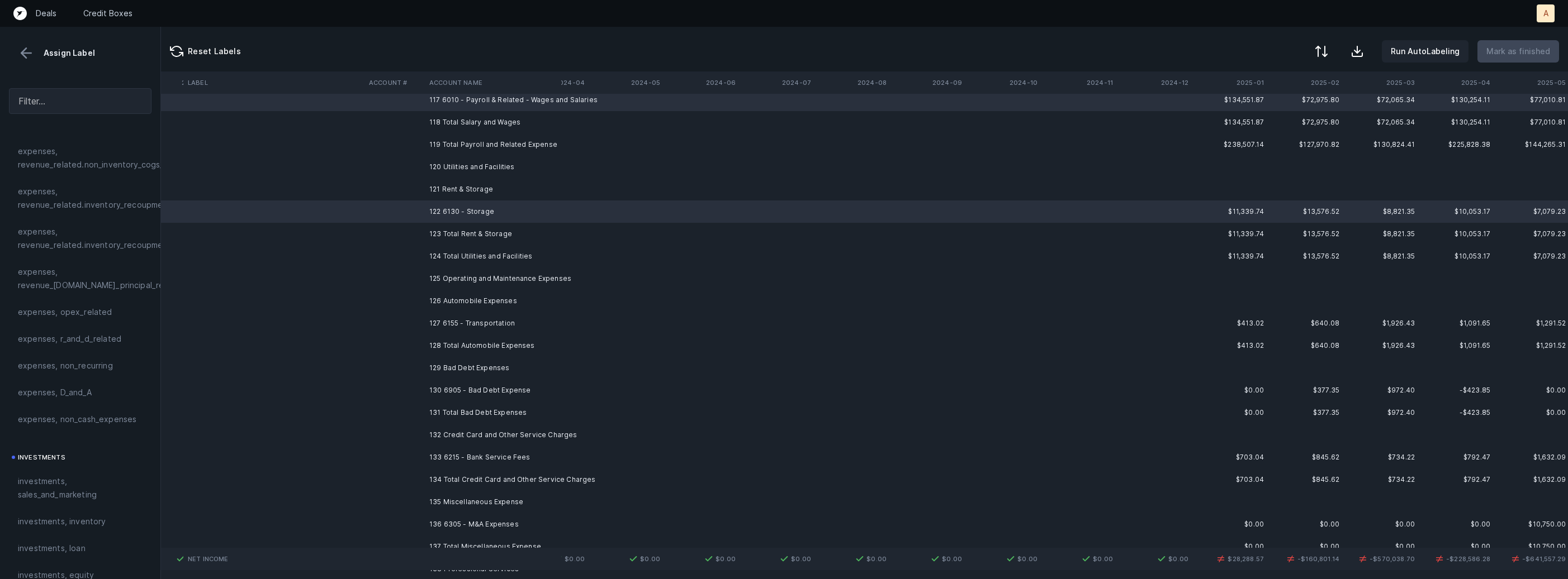
scroll to position [7999, 3069]
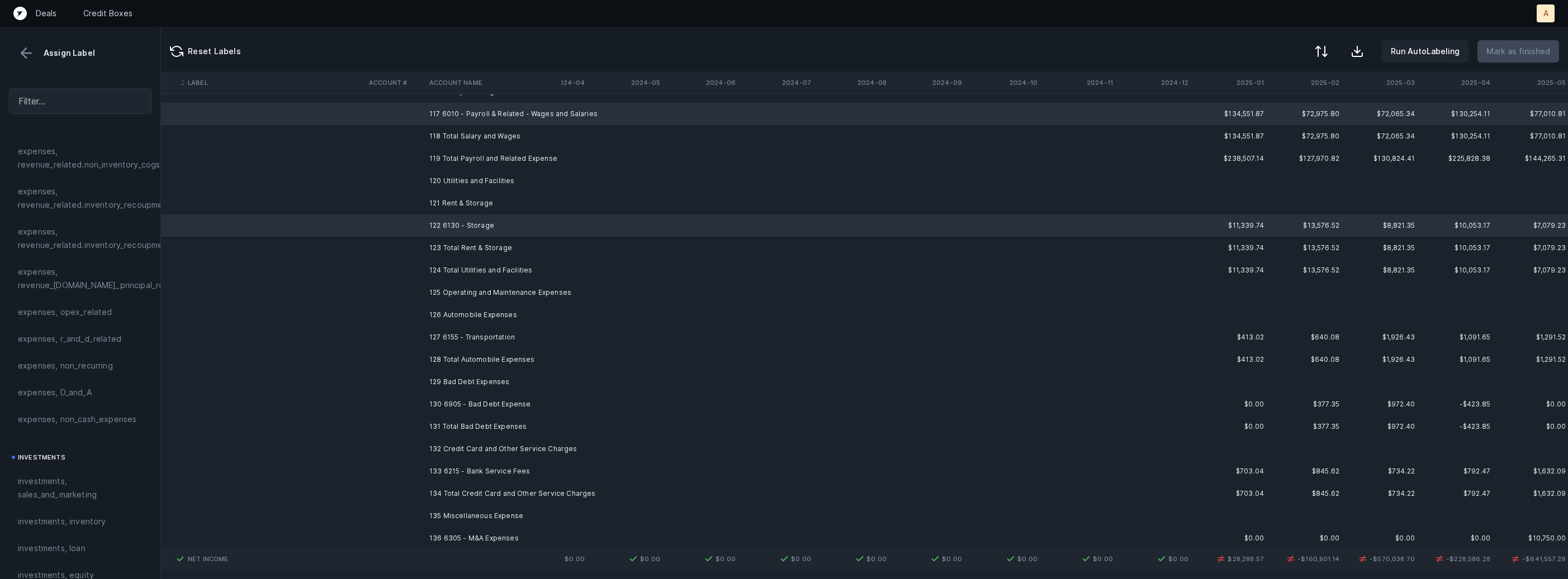
click at [479, 331] on td "127 6155 - Transportation" at bounding box center [493, 338] width 137 height 23
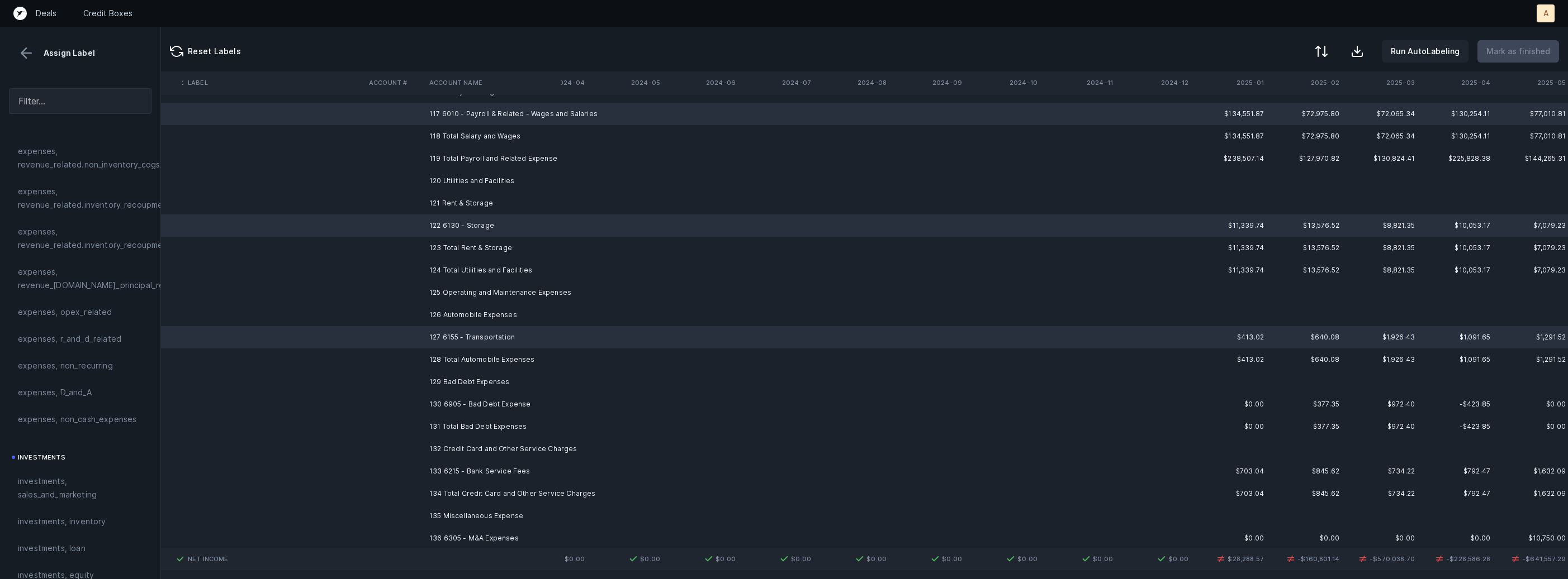
click at [449, 399] on td "130 6905 - Bad Debt Expense" at bounding box center [493, 405] width 137 height 23
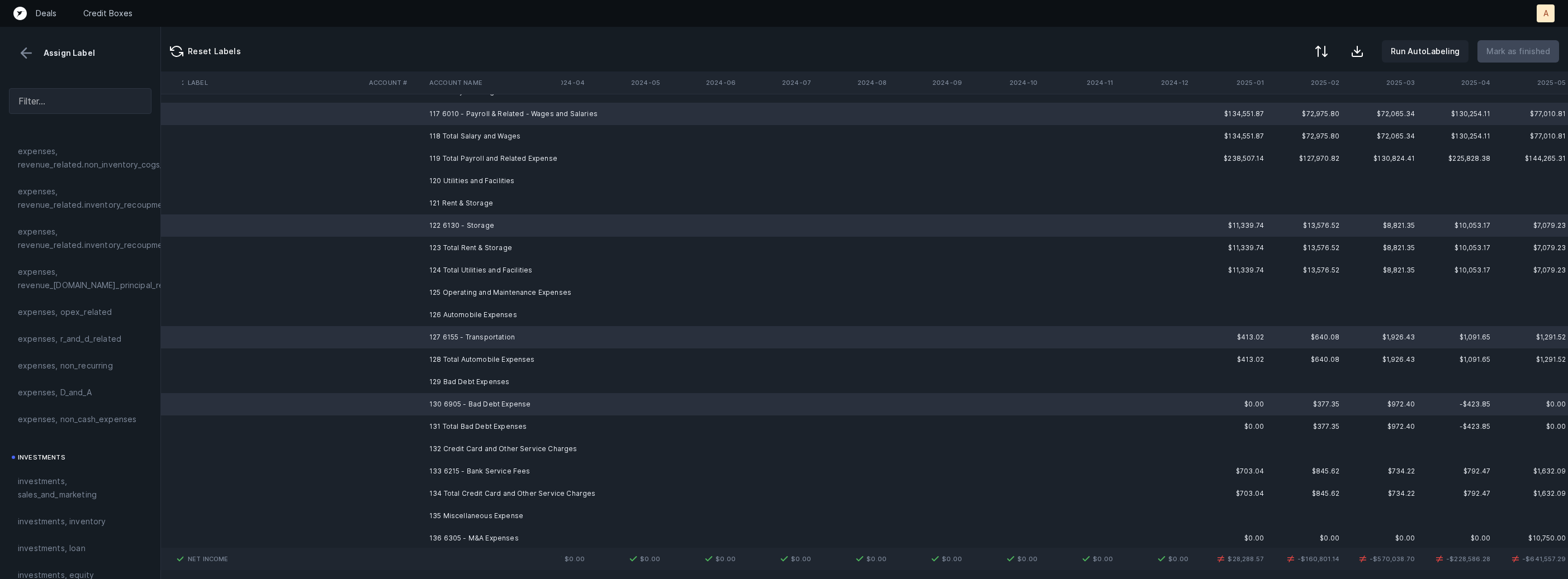
click at [441, 467] on td "133 6215 - Bank Service Fees" at bounding box center [493, 471] width 137 height 23
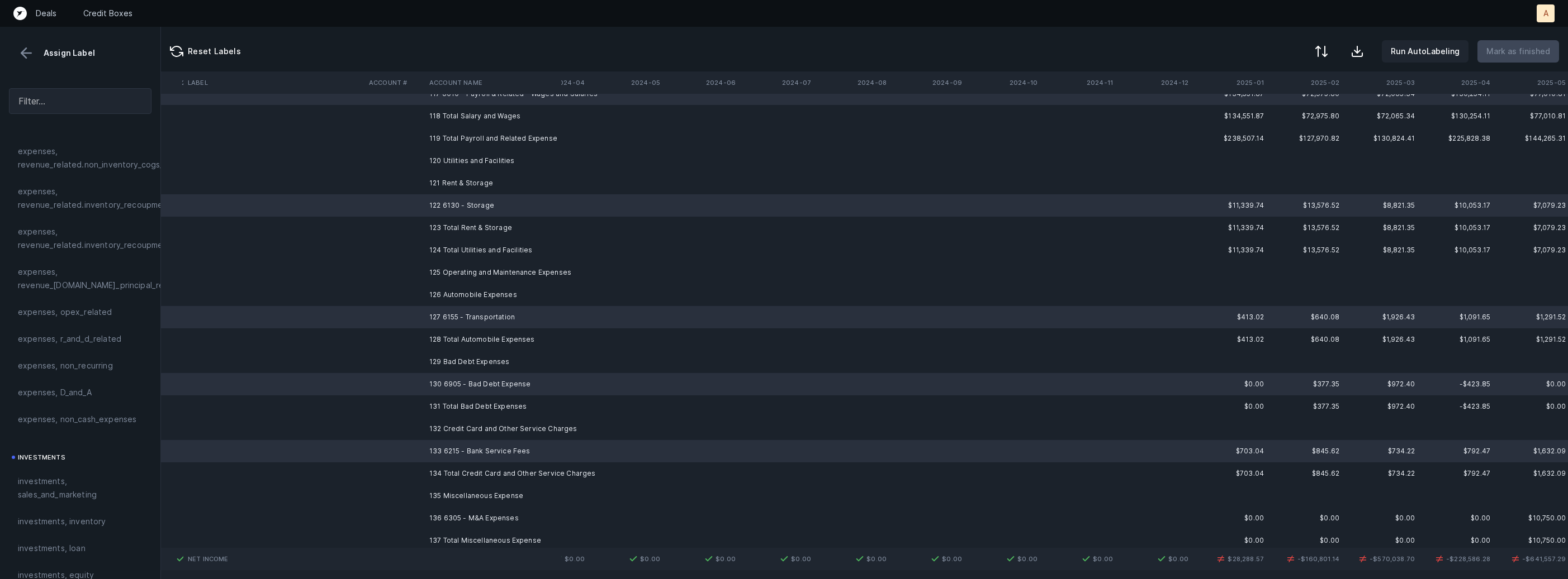
scroll to position [8057, 3069]
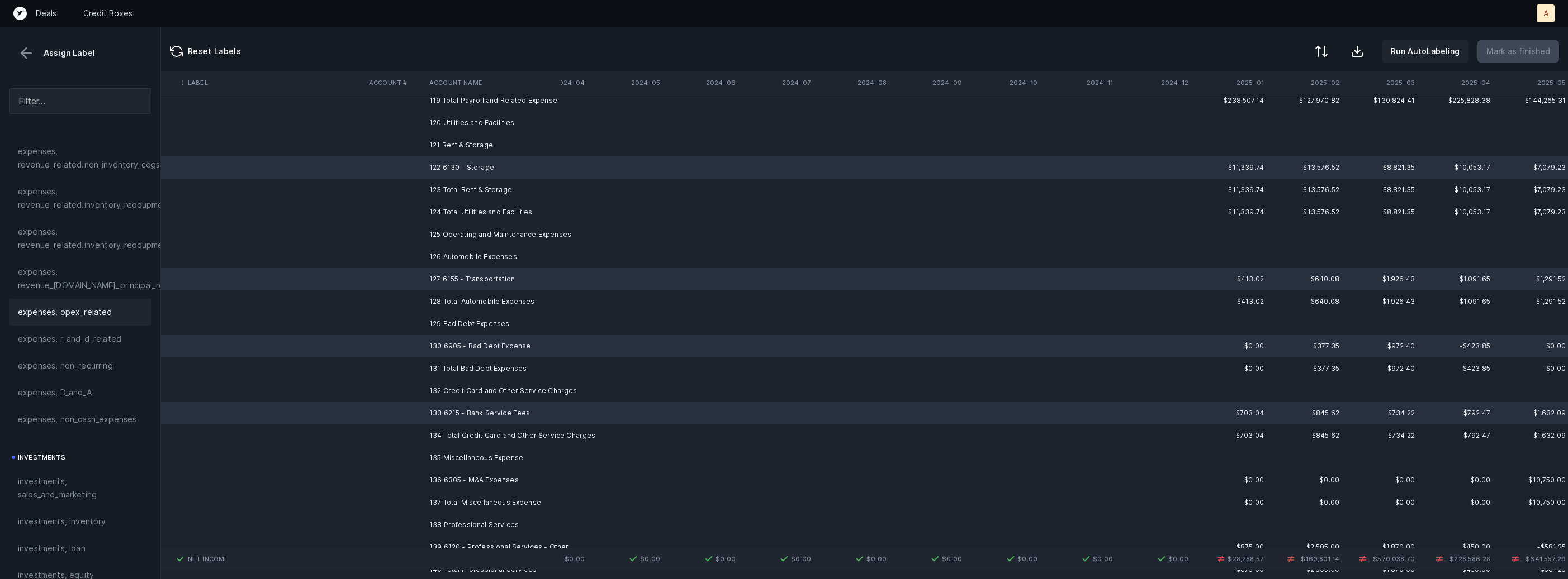
click at [113, 314] on div "expenses, opex_related" at bounding box center [80, 312] width 125 height 13
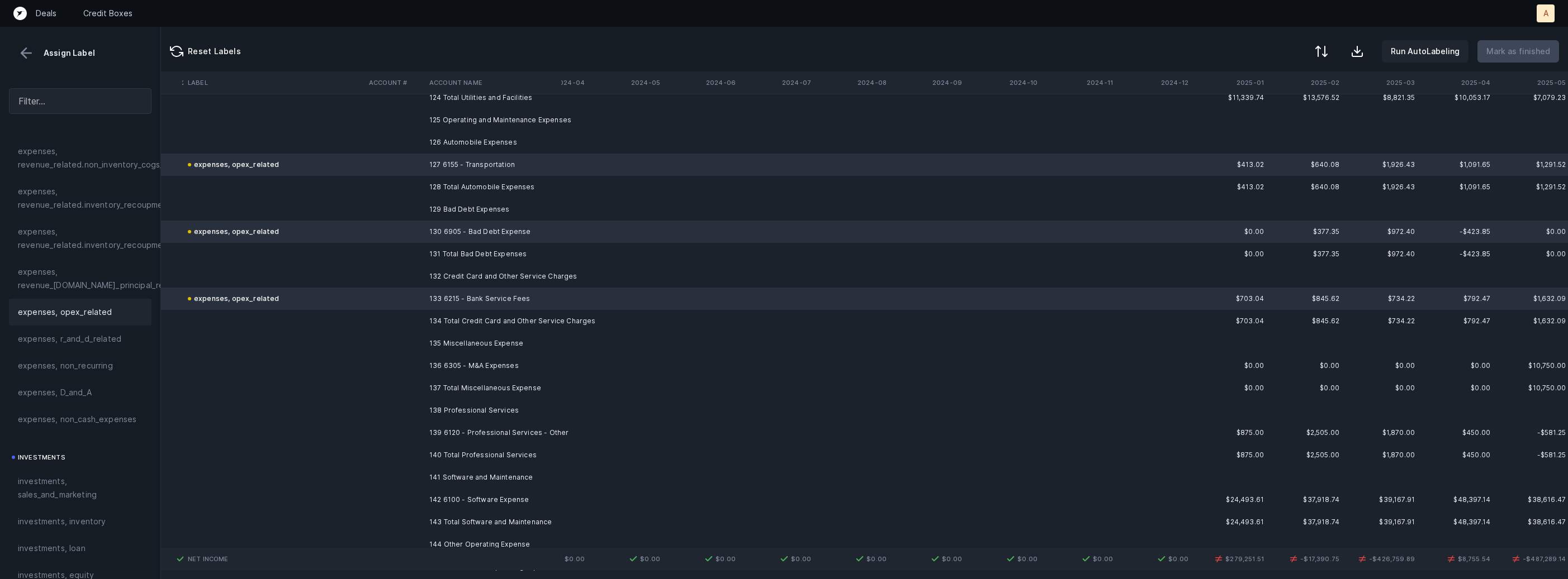
scroll to position [8207, 3069]
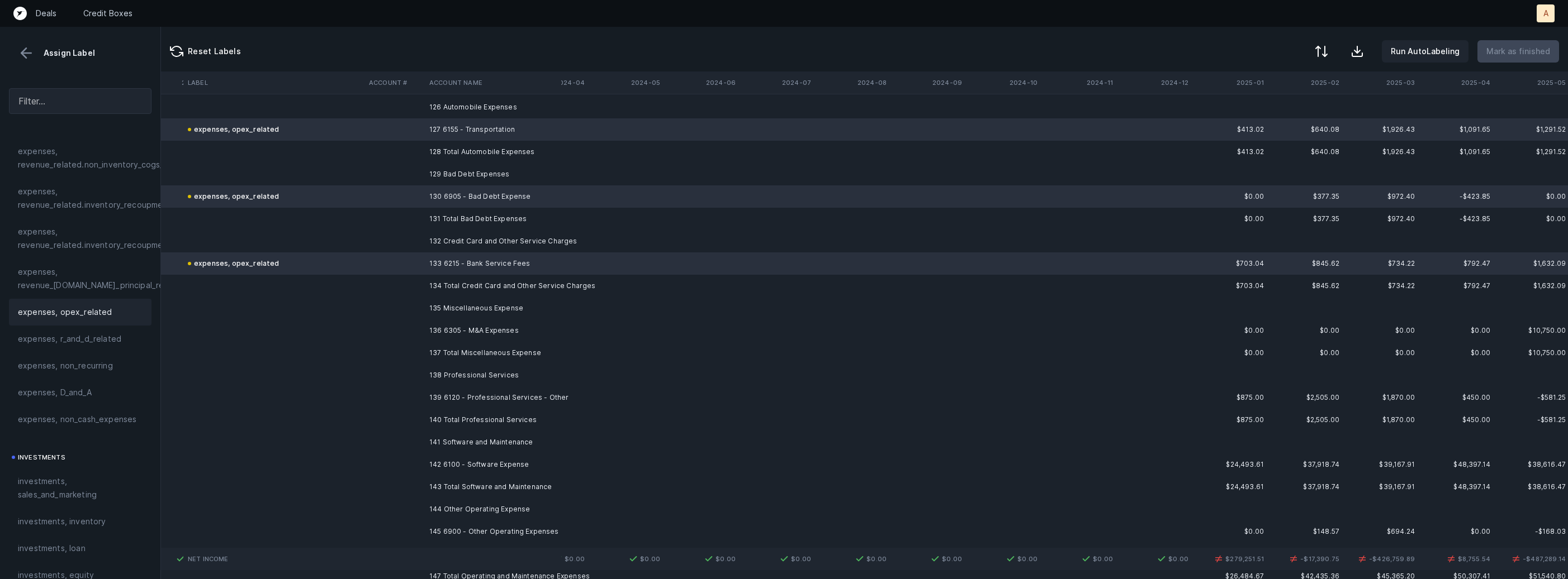
click at [443, 324] on td "136 6305 - M&A Expenses" at bounding box center [493, 331] width 137 height 23
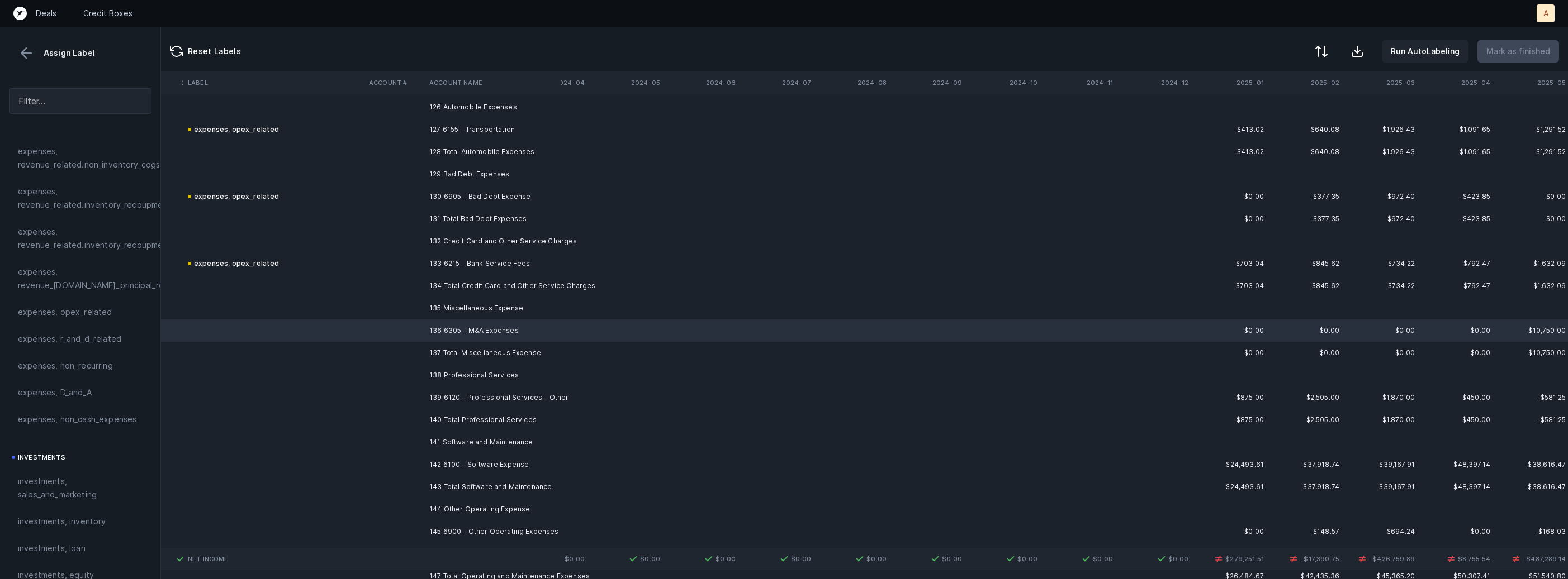
click at [428, 394] on td "139 6120 - Professional Services - Other" at bounding box center [493, 397] width 137 height 23
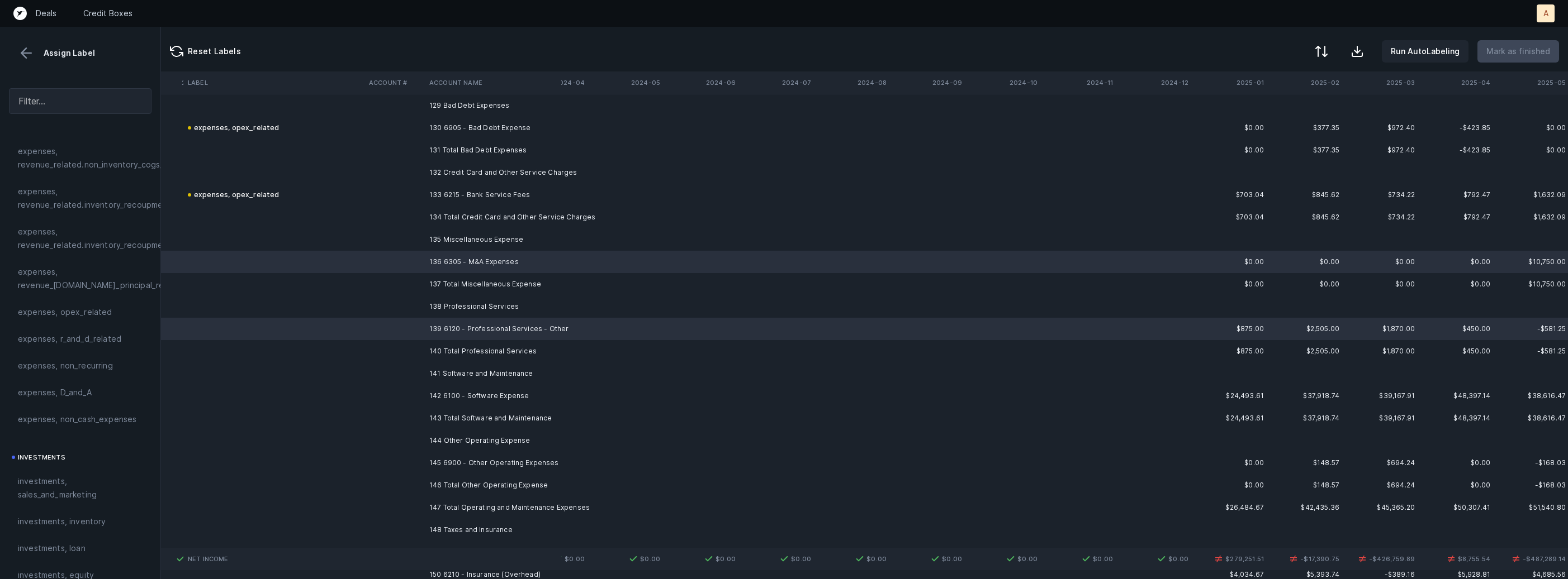
scroll to position [8301, 3069]
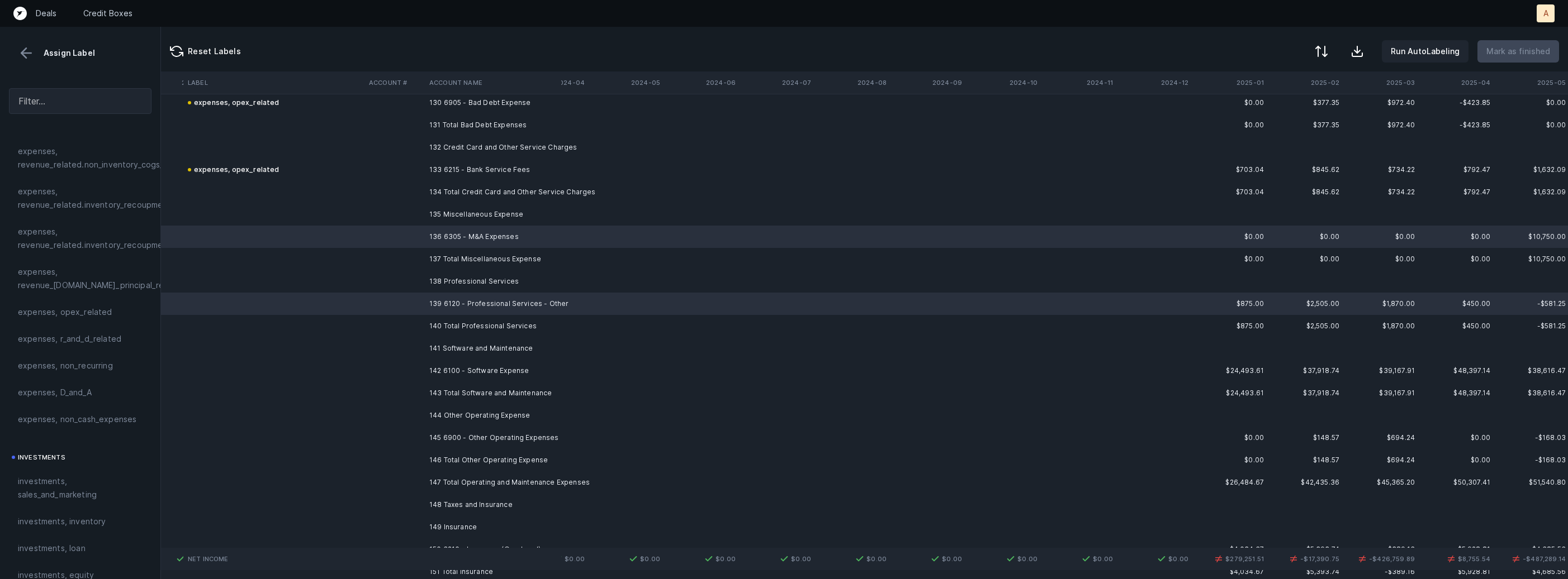
click at [458, 371] on td "142 6100 - Software Expense" at bounding box center [493, 371] width 137 height 23
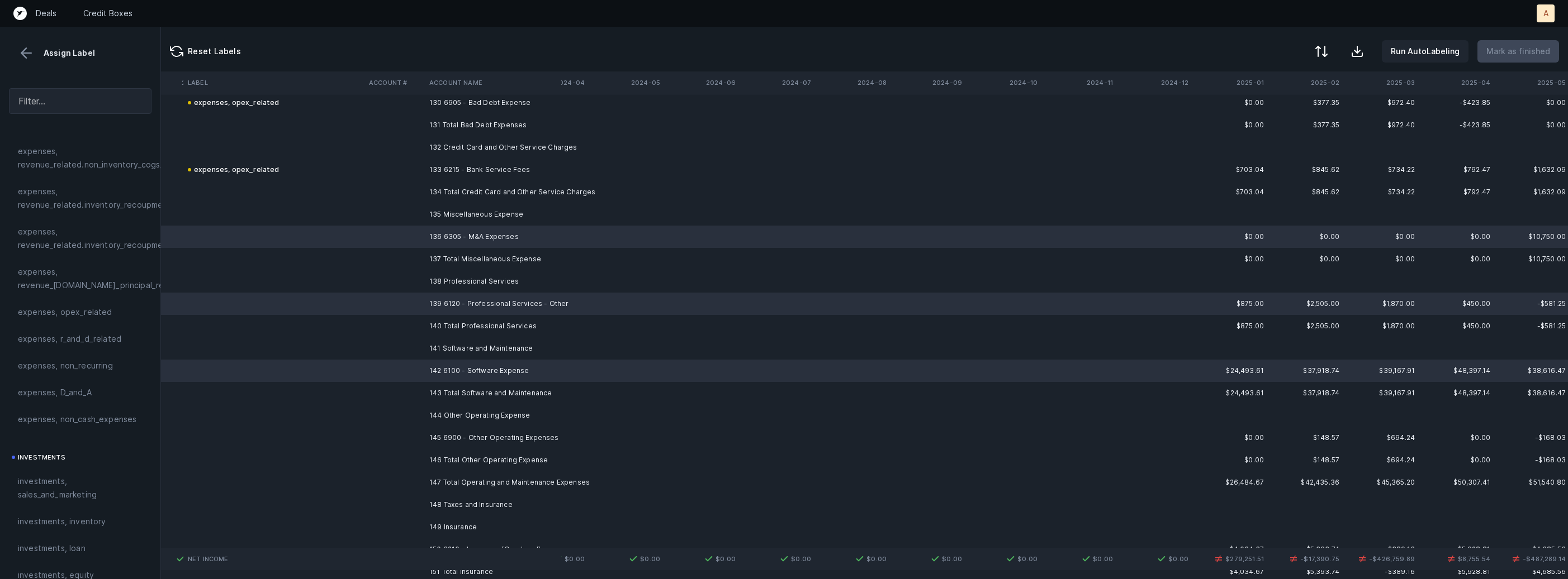
click at [465, 435] on td "145 6900 - Other Operating Expenses" at bounding box center [493, 438] width 137 height 23
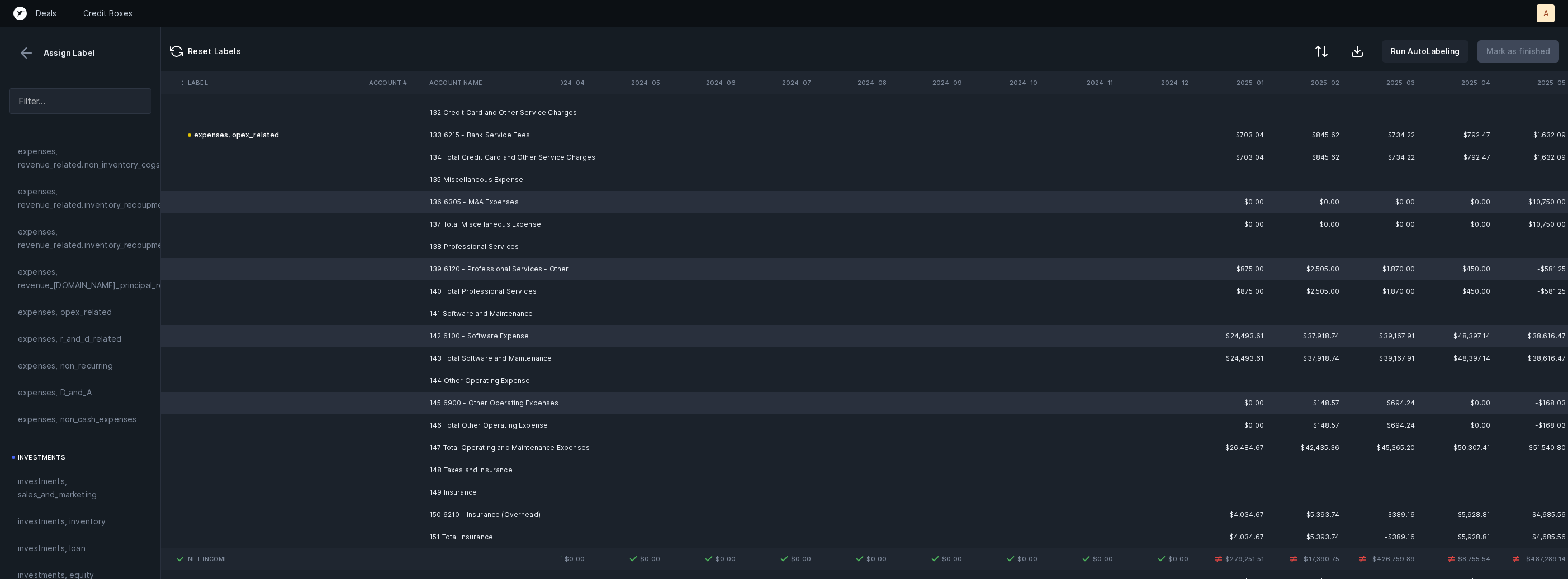
scroll to position [8344, 3069]
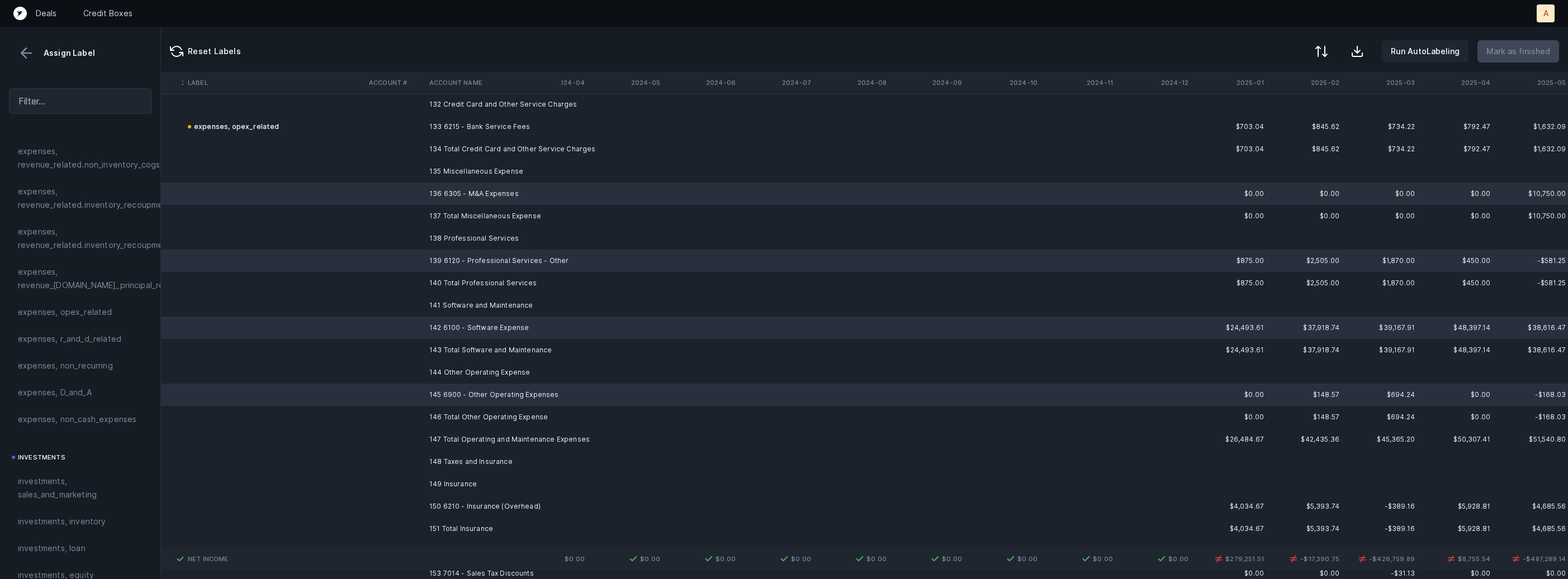
click at [436, 506] on td "150 6210 - Insurance (Overhead)" at bounding box center [493, 507] width 137 height 23
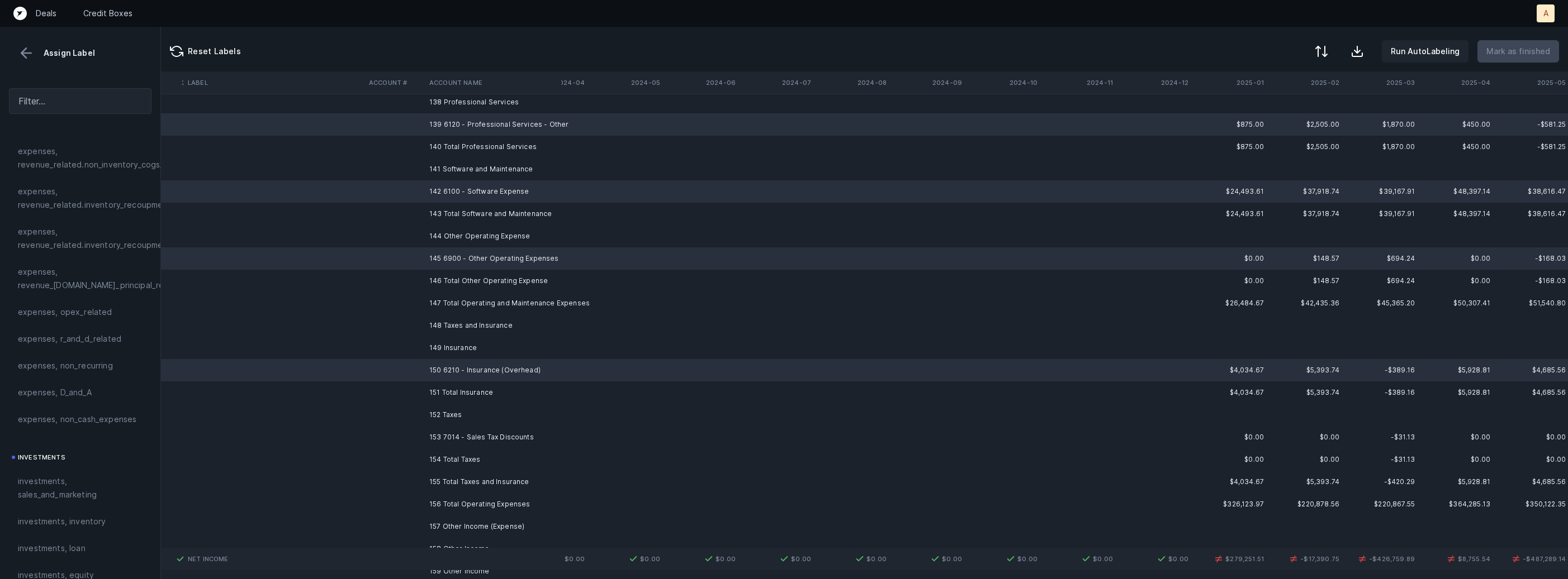
scroll to position [8527, 3069]
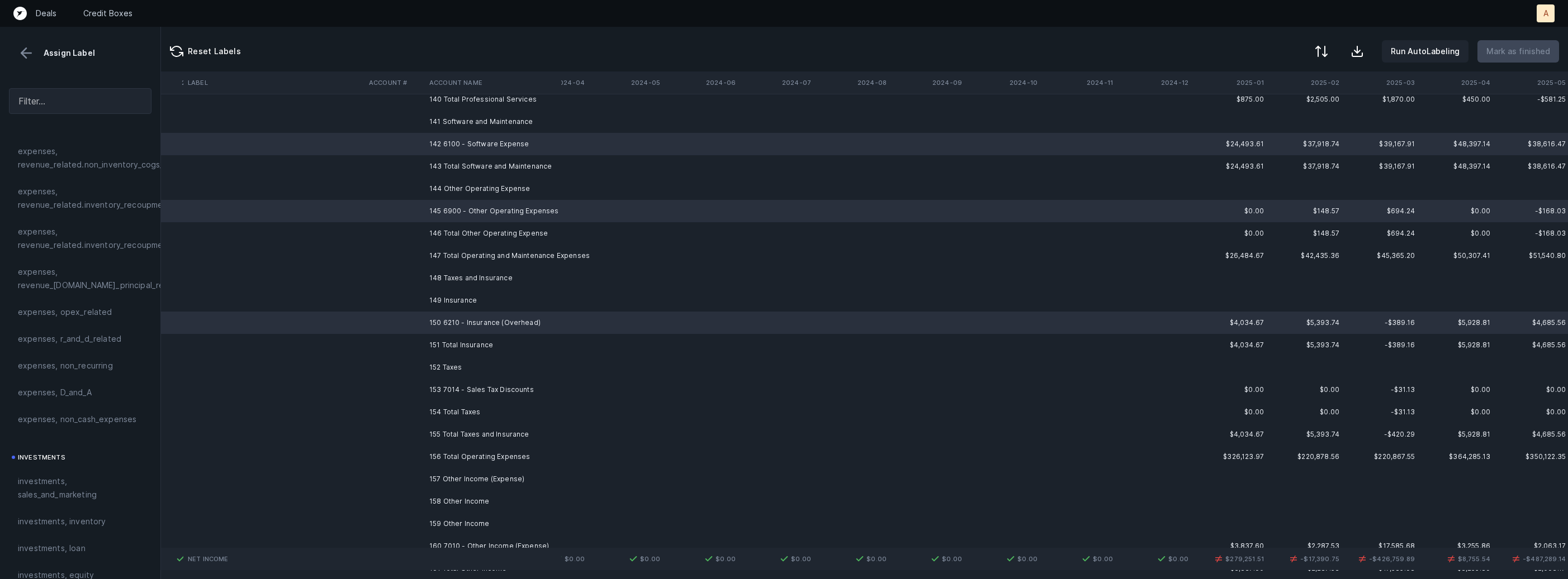
click at [473, 384] on td "153 7014 - Sales Tax Discounts" at bounding box center [493, 390] width 137 height 23
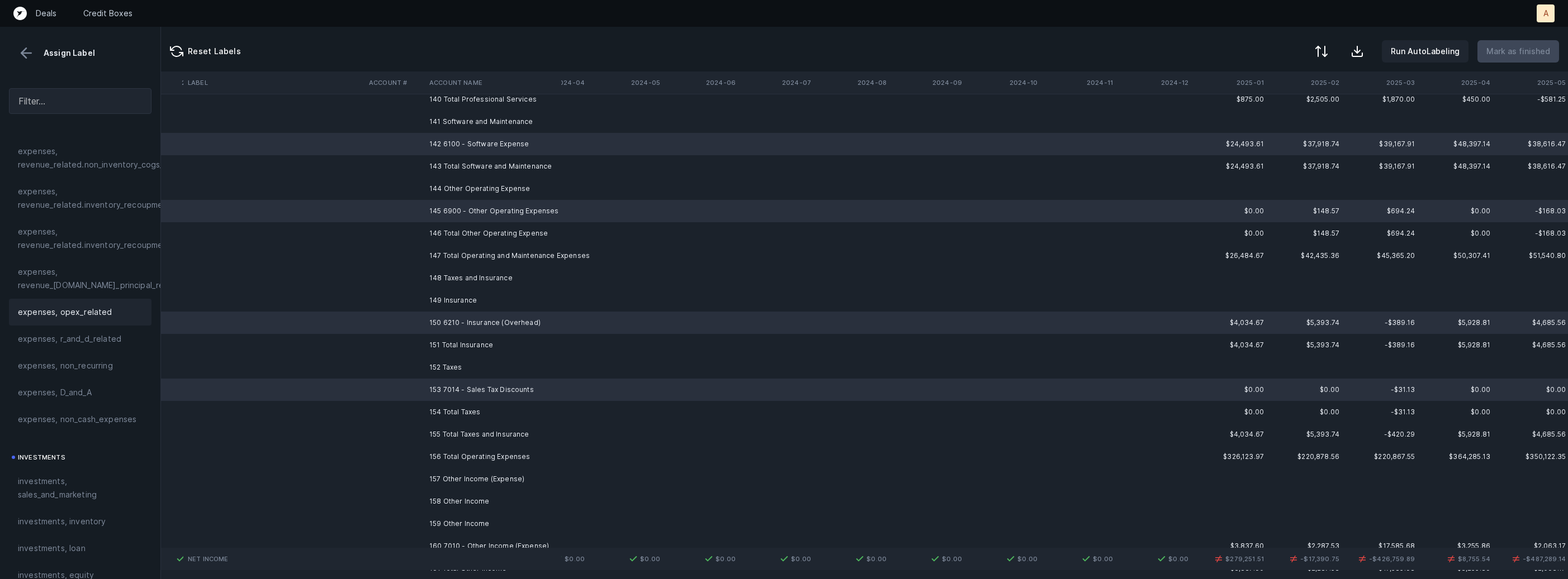
click at [114, 312] on div "expenses, opex_related" at bounding box center [80, 312] width 125 height 13
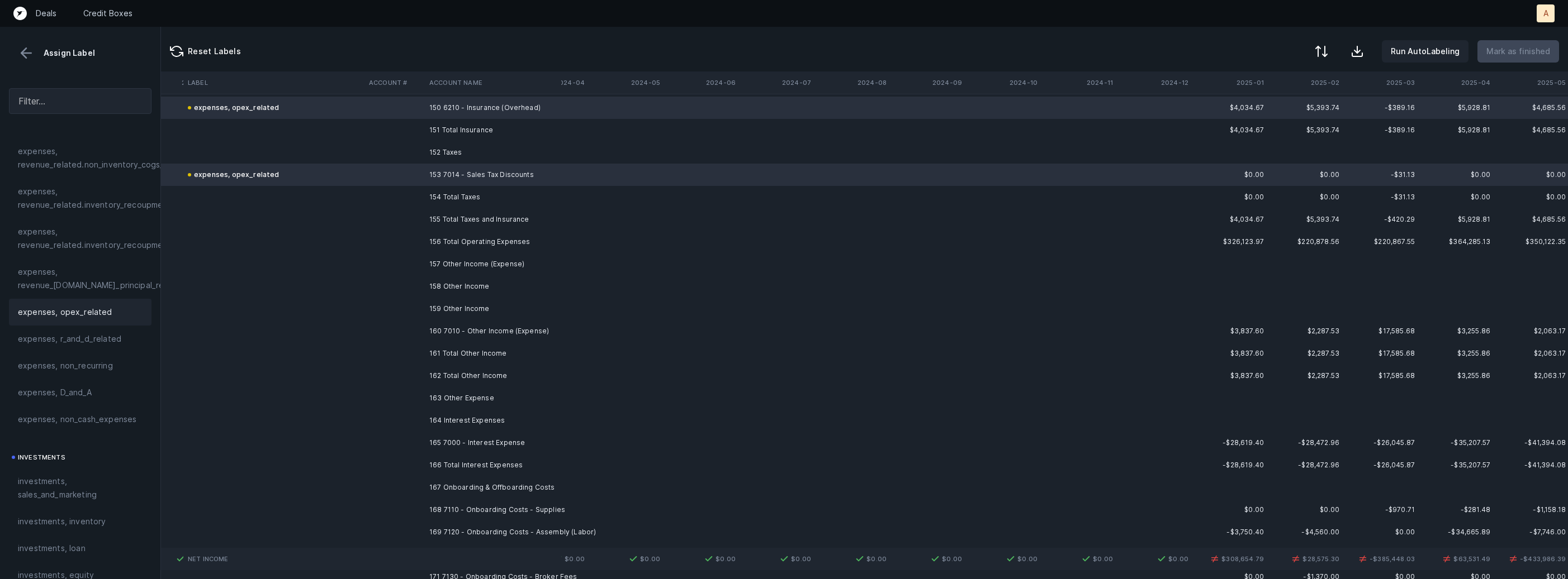
scroll to position [8770, 3069]
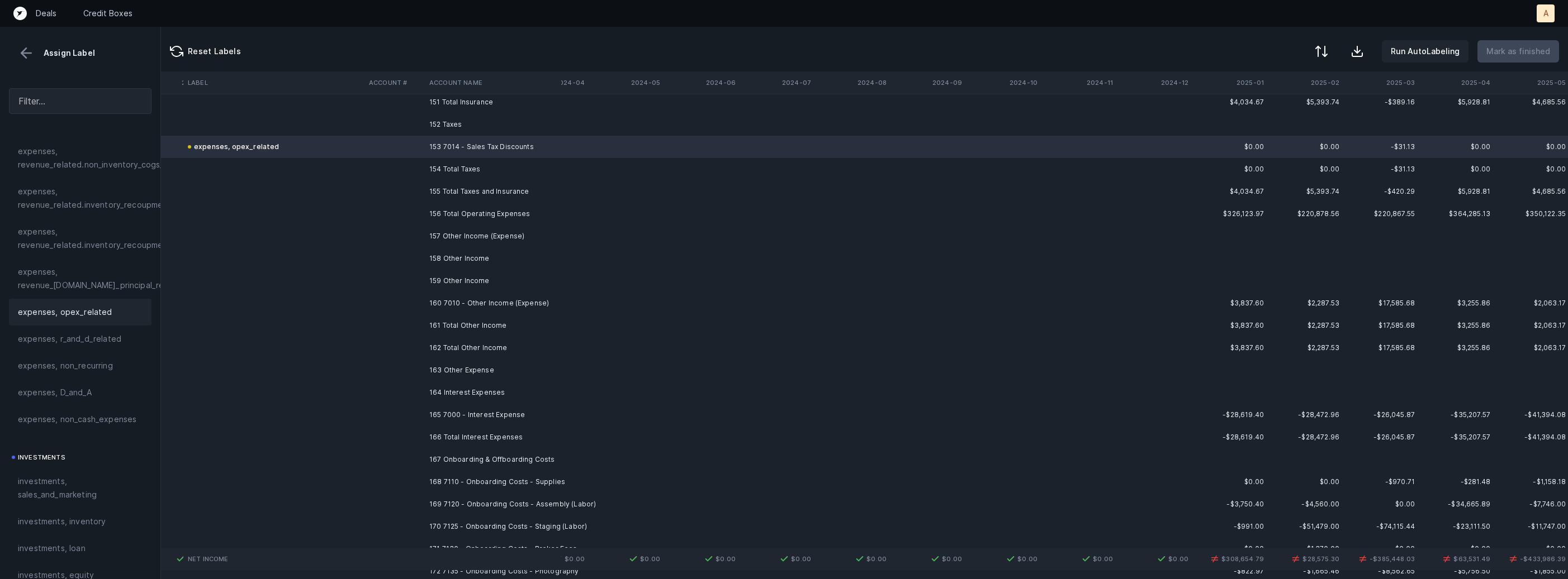
click at [476, 292] on td "160 7010 - Other Income (Expense)" at bounding box center [493, 303] width 137 height 23
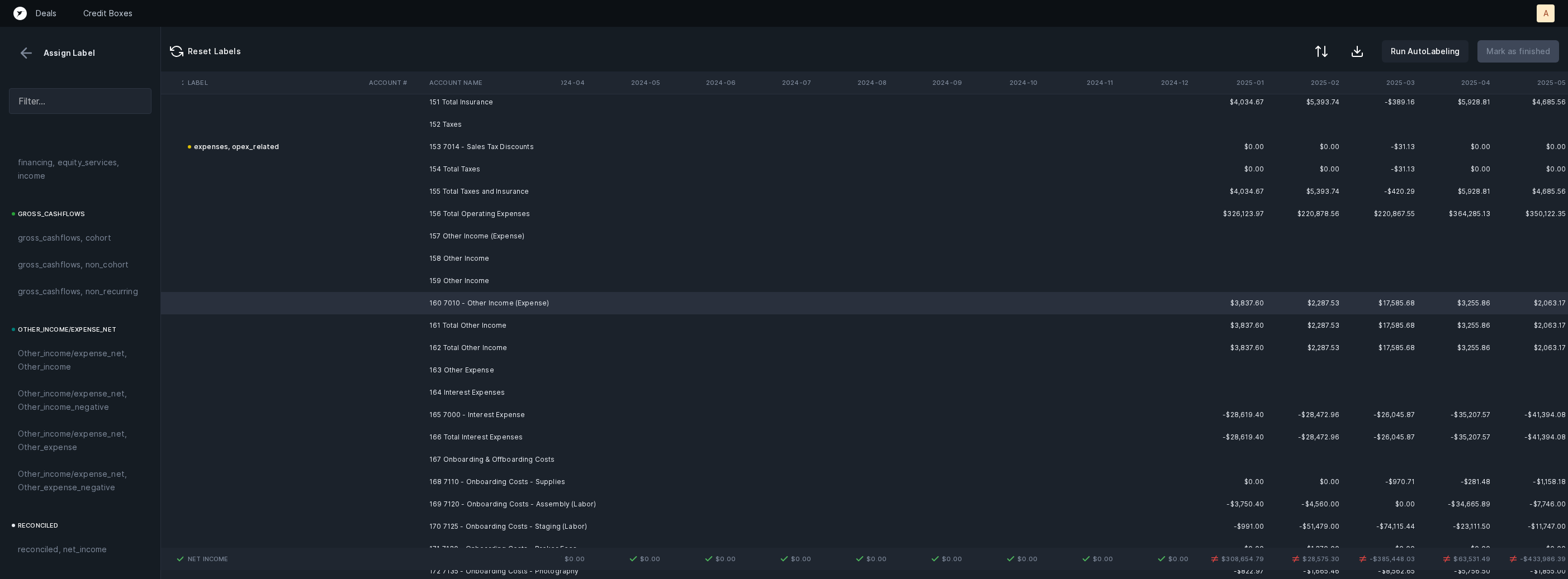
scroll to position [1188, 0]
click at [65, 304] on span "Other_income/expense_net, Other_income" at bounding box center [80, 301] width 125 height 27
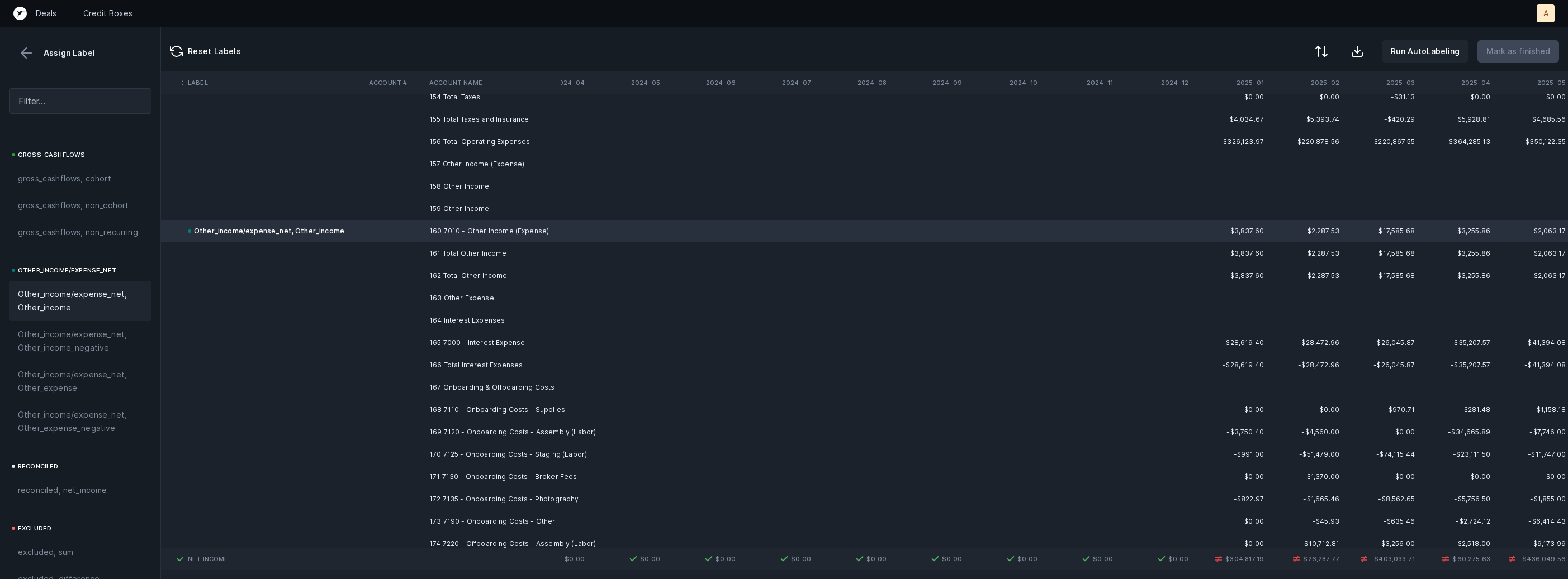
scroll to position [8910, 3069]
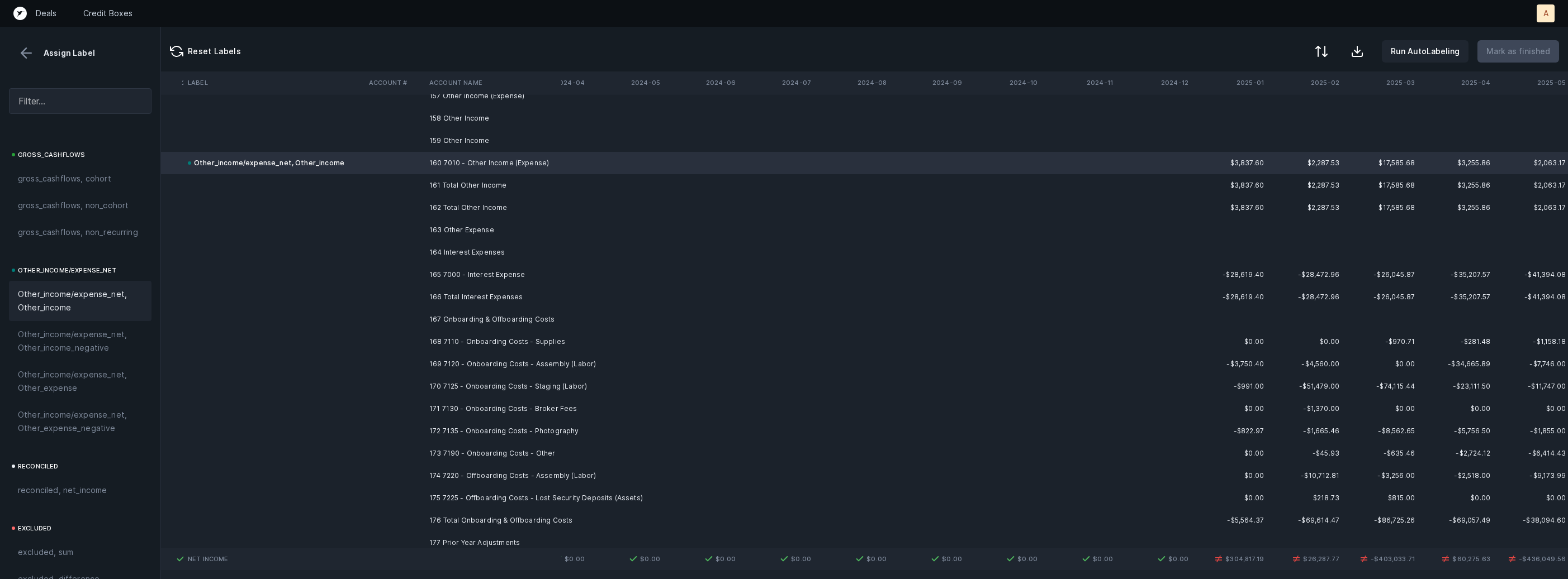
click at [494, 272] on td "165 7000 - Interest Expense" at bounding box center [493, 275] width 137 height 23
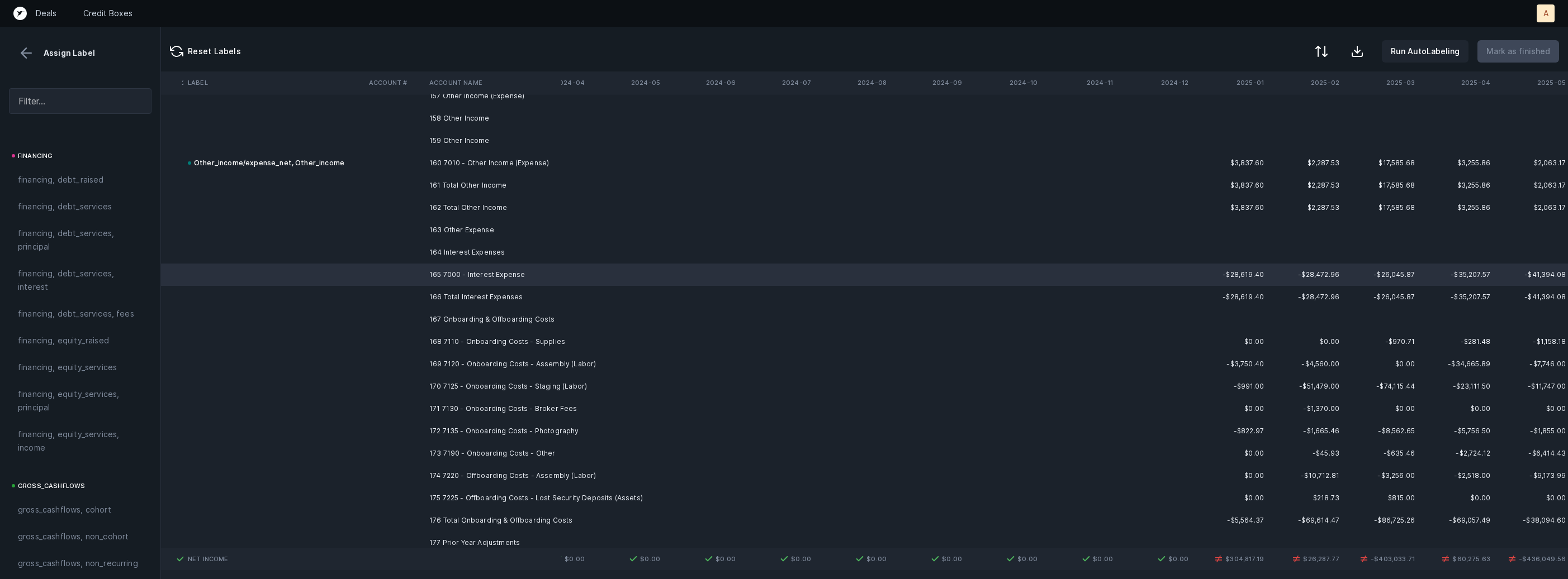
scroll to position [831, 0]
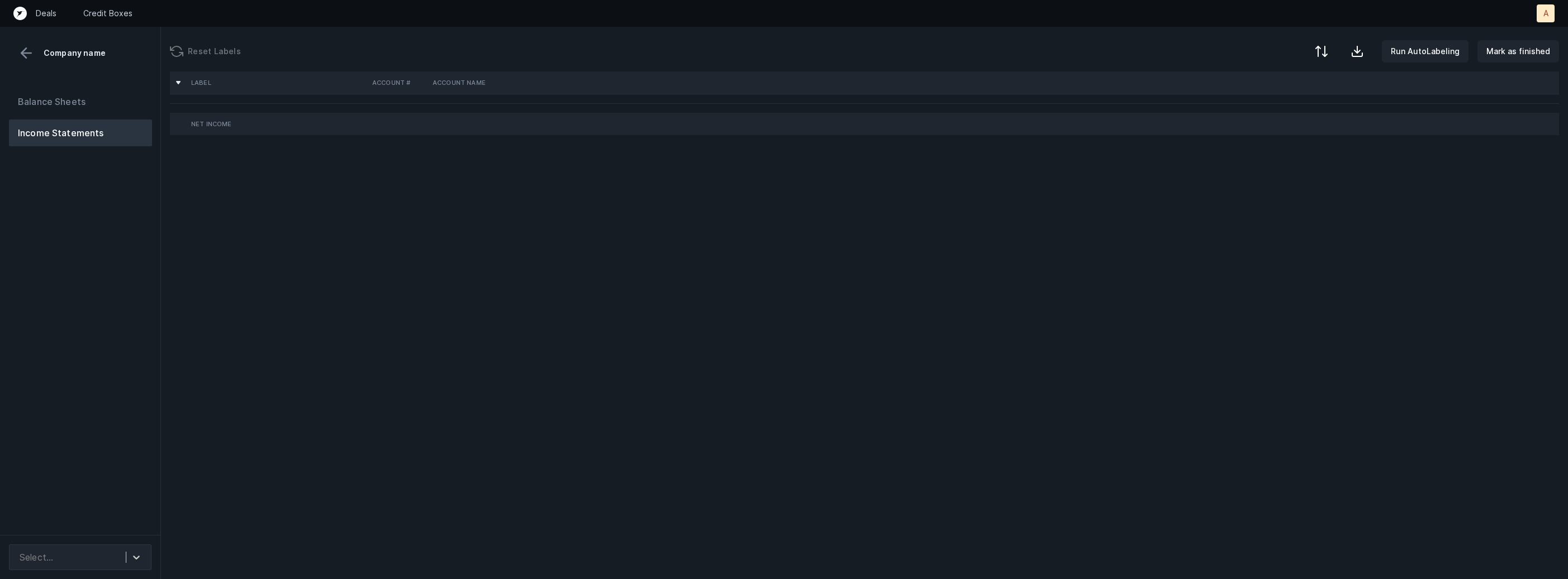
click at [89, 345] on div "Balance Sheets Income Statements" at bounding box center [80, 307] width 161 height 456
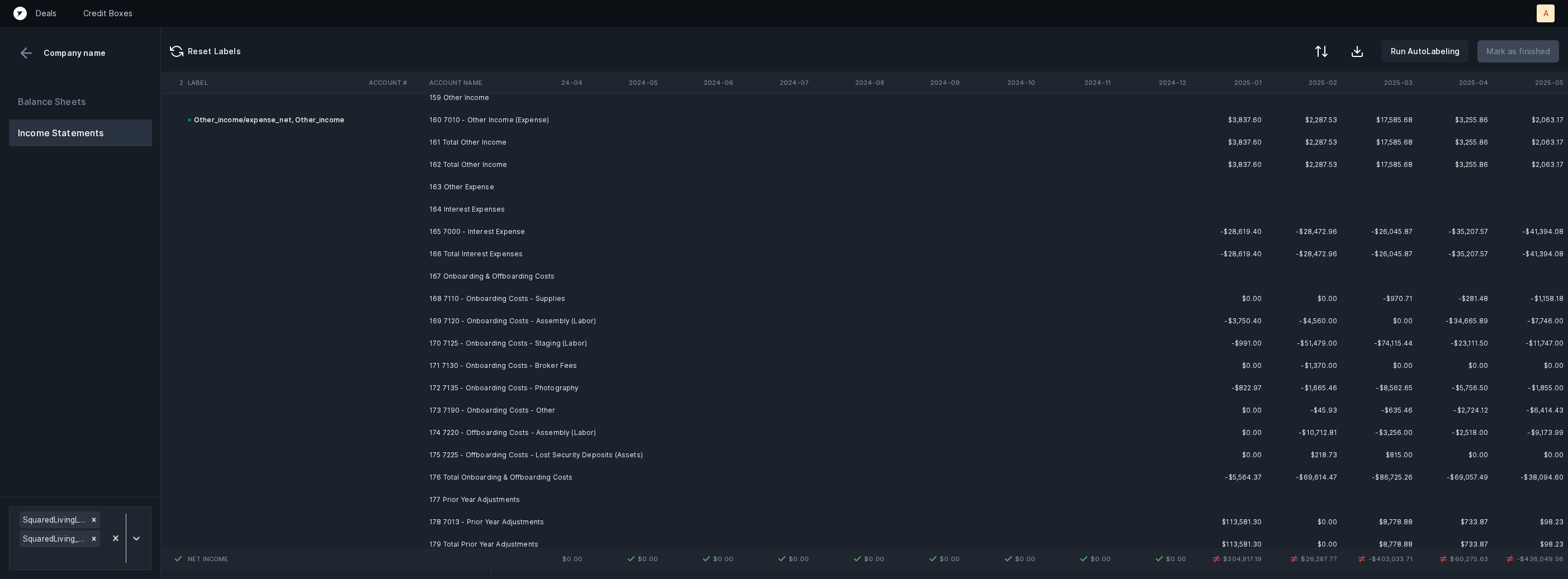
scroll to position [8948, 3072]
click at [540, 218] on td "164 Interest Expenses" at bounding box center [493, 215] width 137 height 23
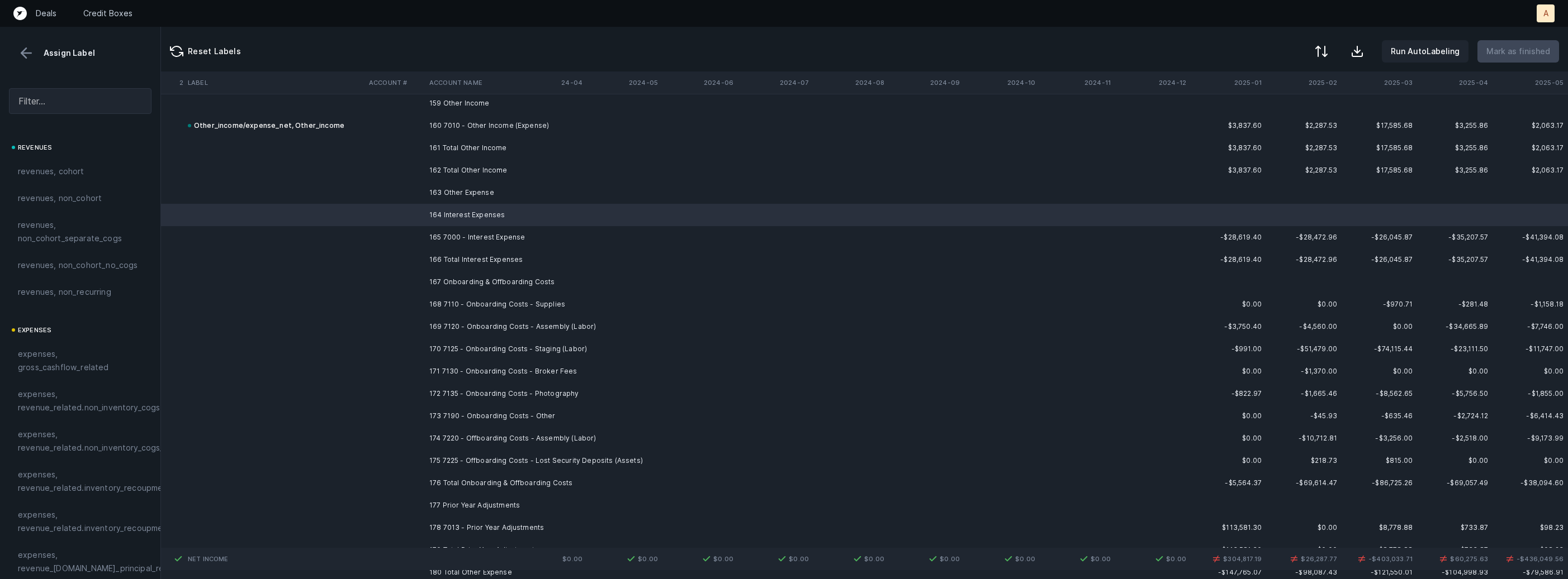
click at [516, 230] on td "165 7000 - Interest Expense" at bounding box center [493, 238] width 137 height 23
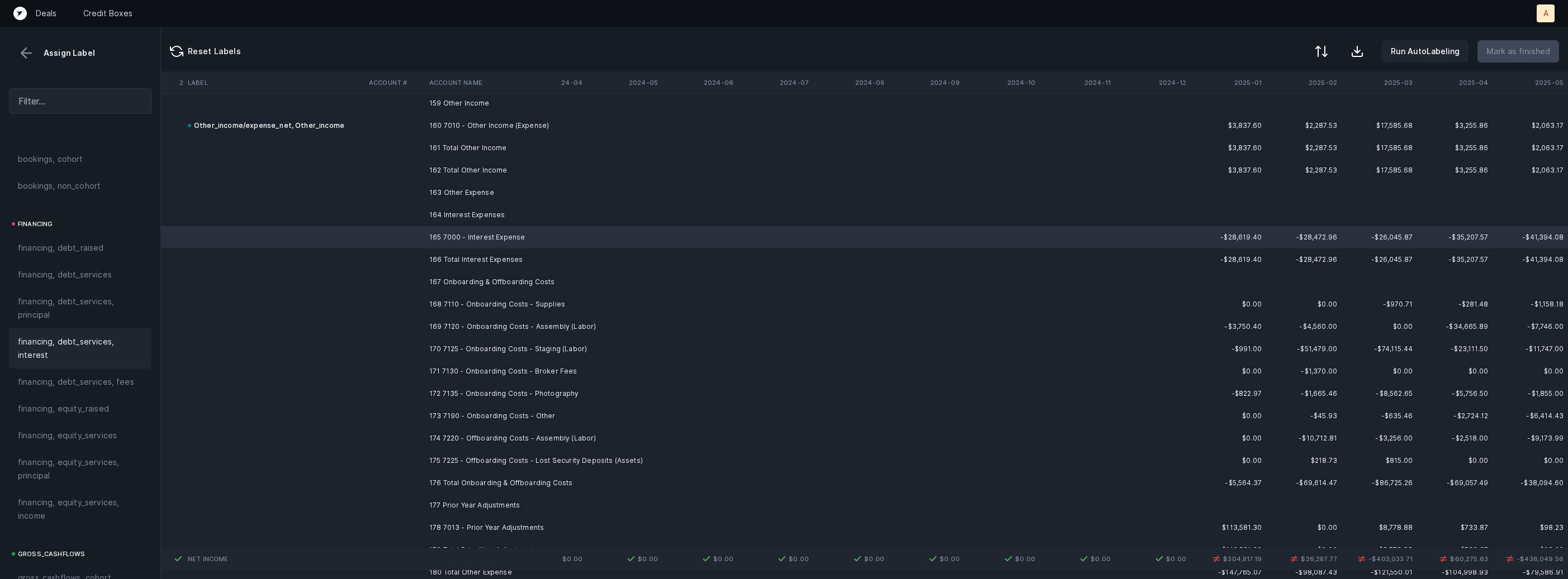
scroll to position [786, 0]
click at [65, 361] on span "financing, debt_services, interest" at bounding box center [80, 351] width 125 height 27
click at [390, 235] on td at bounding box center [395, 238] width 61 height 23
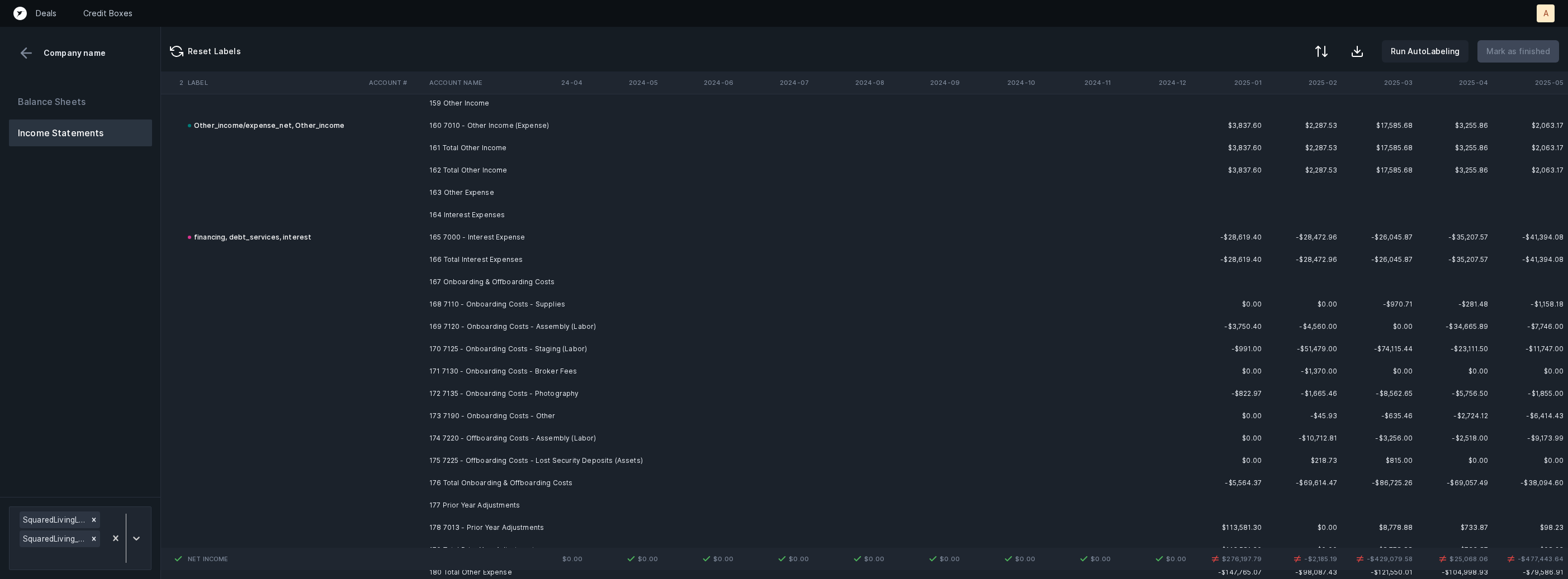
click at [390, 235] on td at bounding box center [395, 238] width 61 height 23
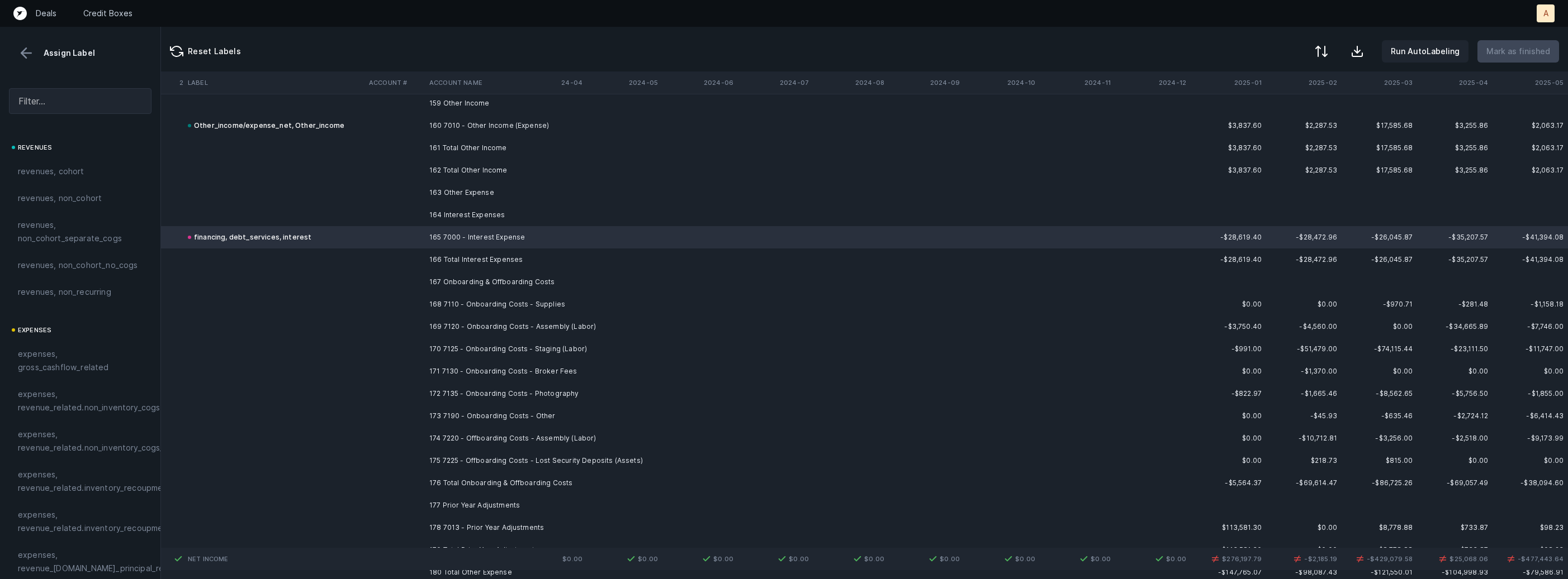
click at [386, 235] on div at bounding box center [784, 289] width 1568 height 579
click at [405, 248] on span "Sign flip" at bounding box center [410, 248] width 30 height 12
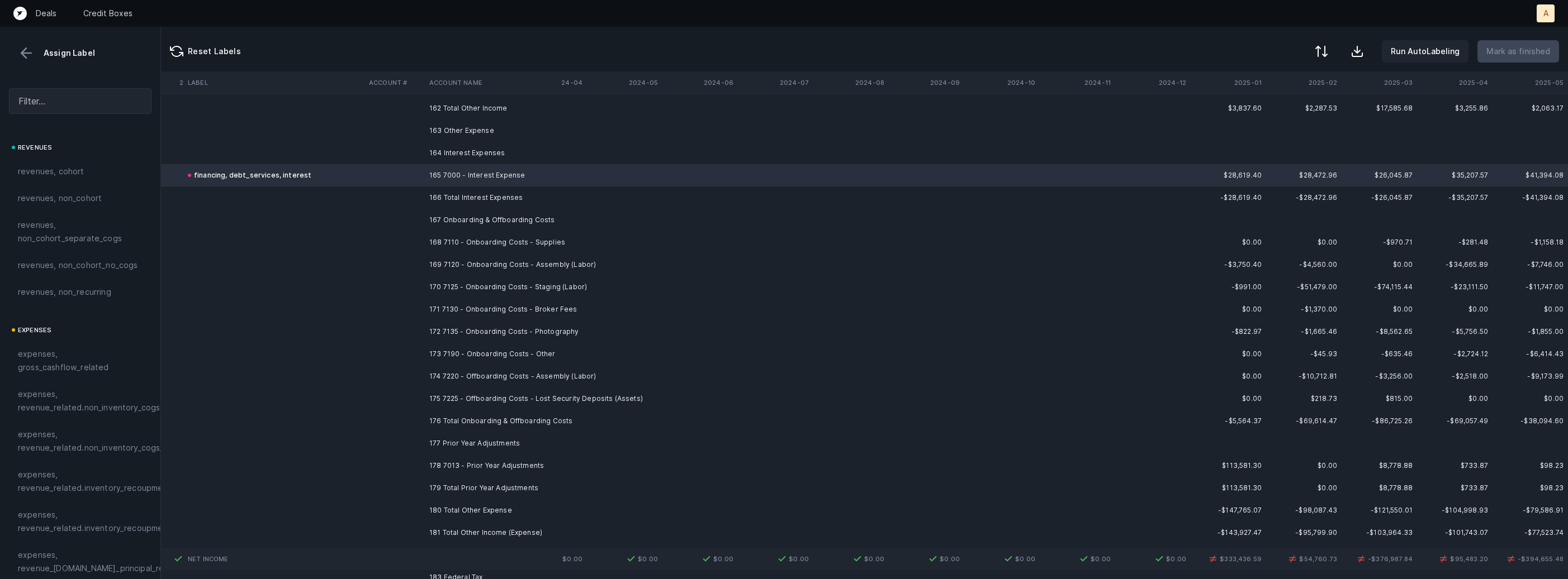
scroll to position [9024, 3072]
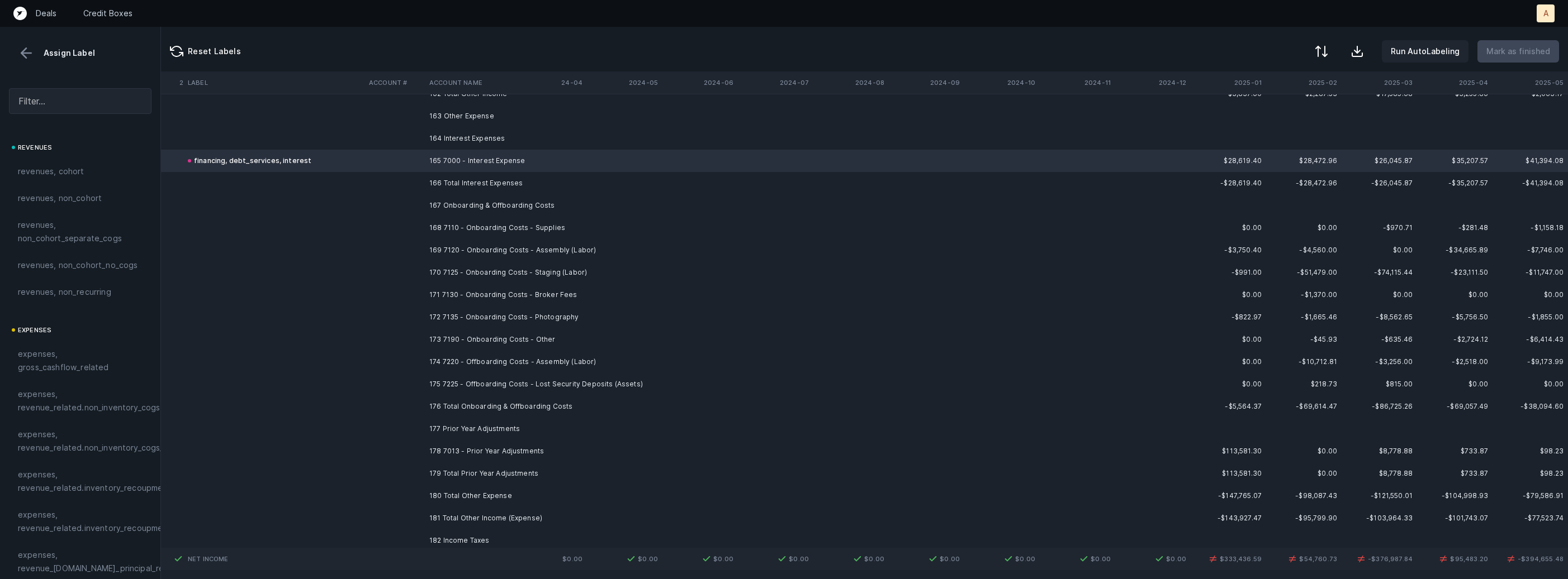
click at [470, 227] on td "168 7110 - Onboarding Costs - Supplies" at bounding box center [493, 228] width 137 height 23
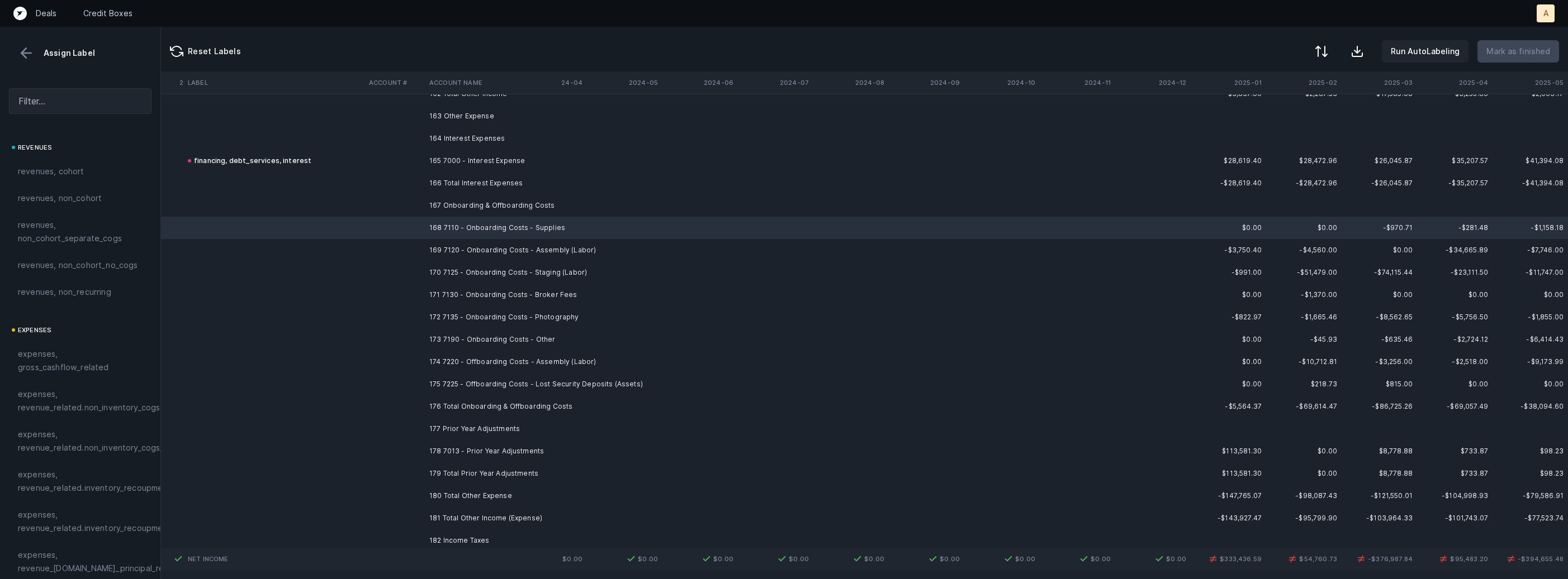
click at [465, 378] on td "175 7225 - Offboarding Costs - Lost Security Deposits (Assets)" at bounding box center [493, 384] width 137 height 23
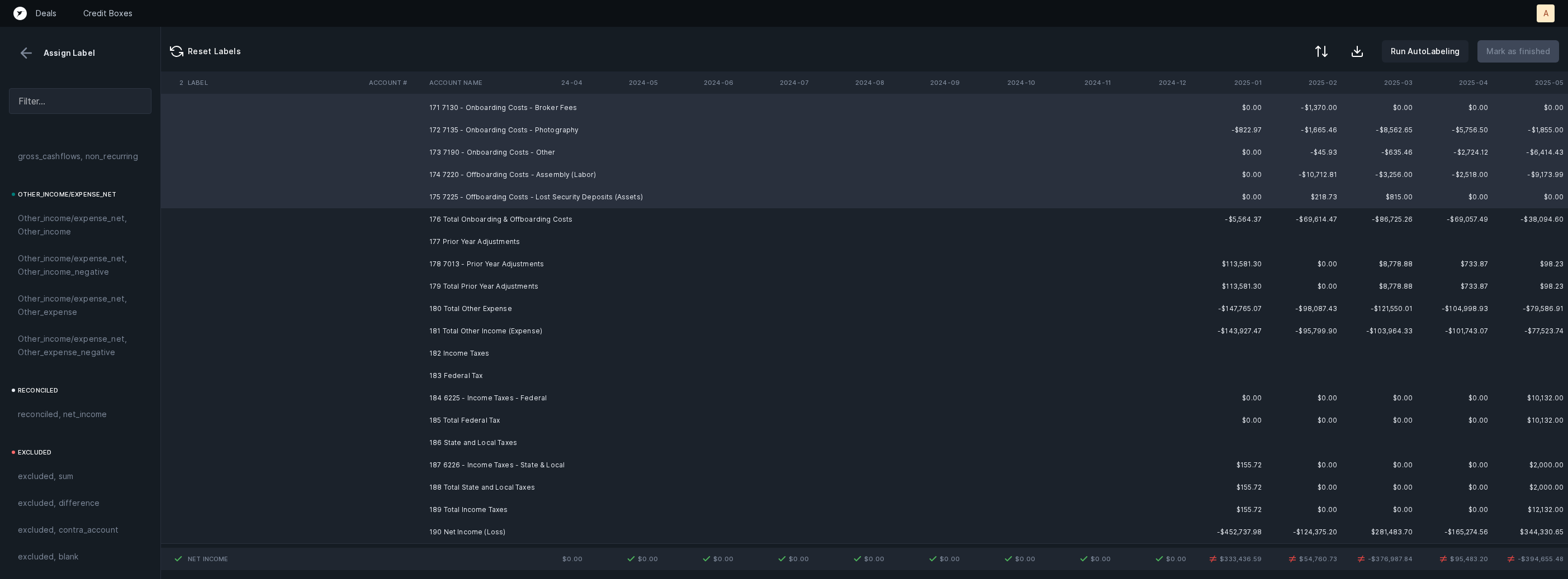
scroll to position [9111, 3072]
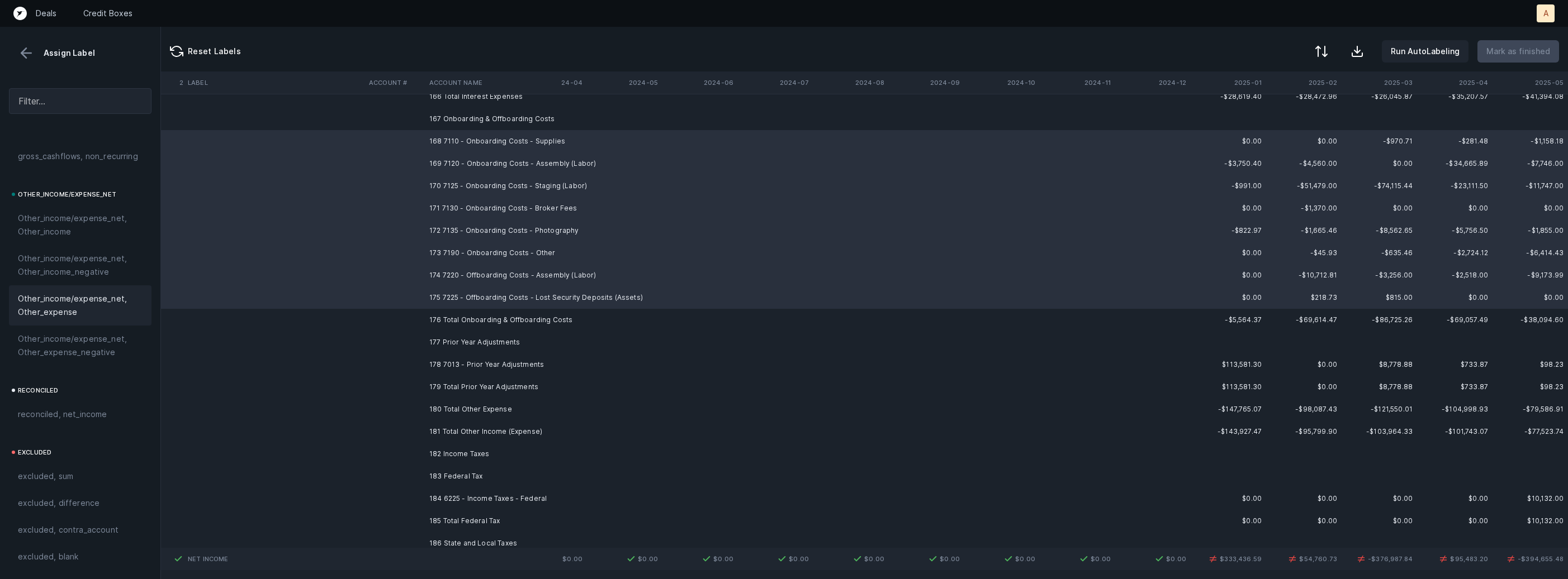
click at [63, 320] on div "Other_income/expense_net, Other_expense" at bounding box center [80, 305] width 142 height 40
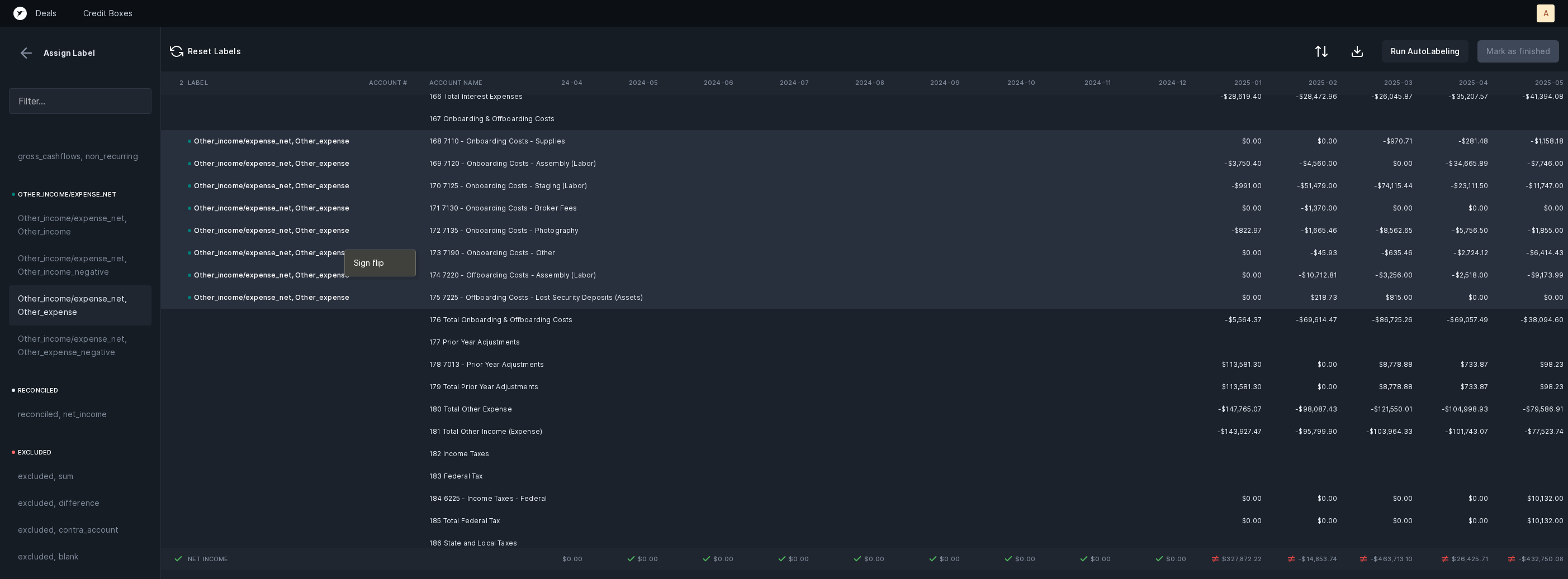
click at [369, 257] on span "Sign flip" at bounding box center [369, 262] width 30 height 12
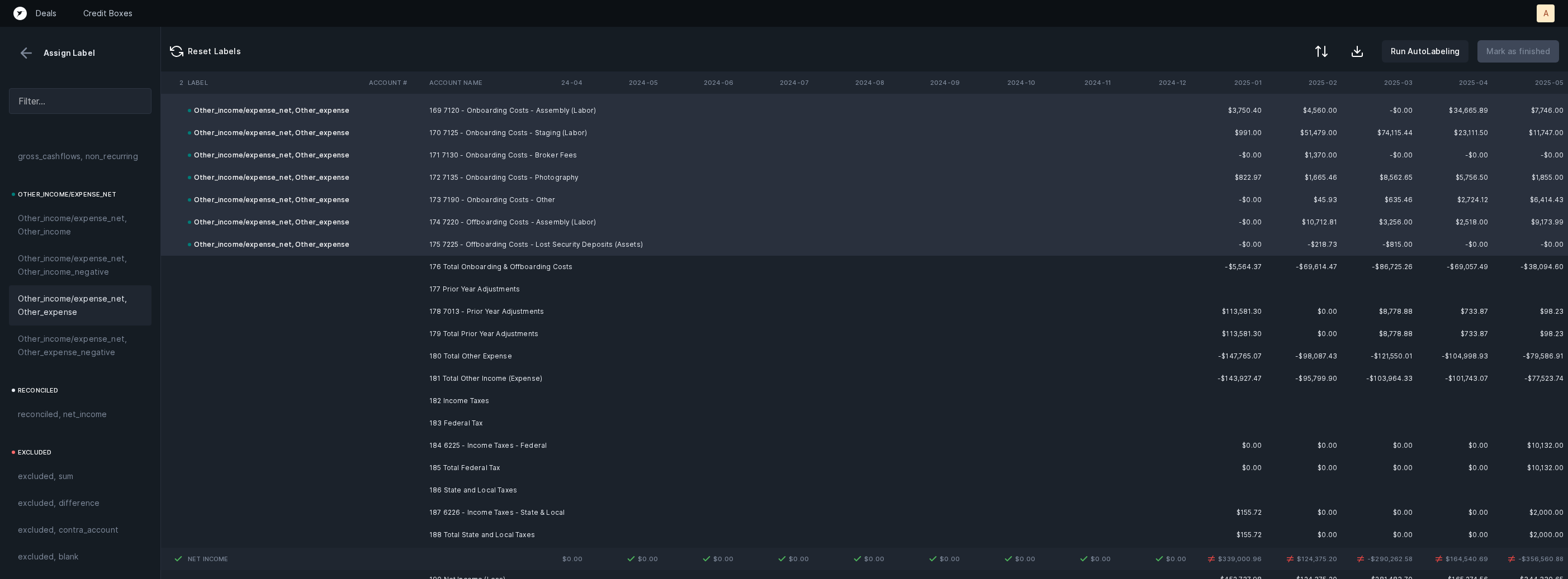
scroll to position [9182, 3072]
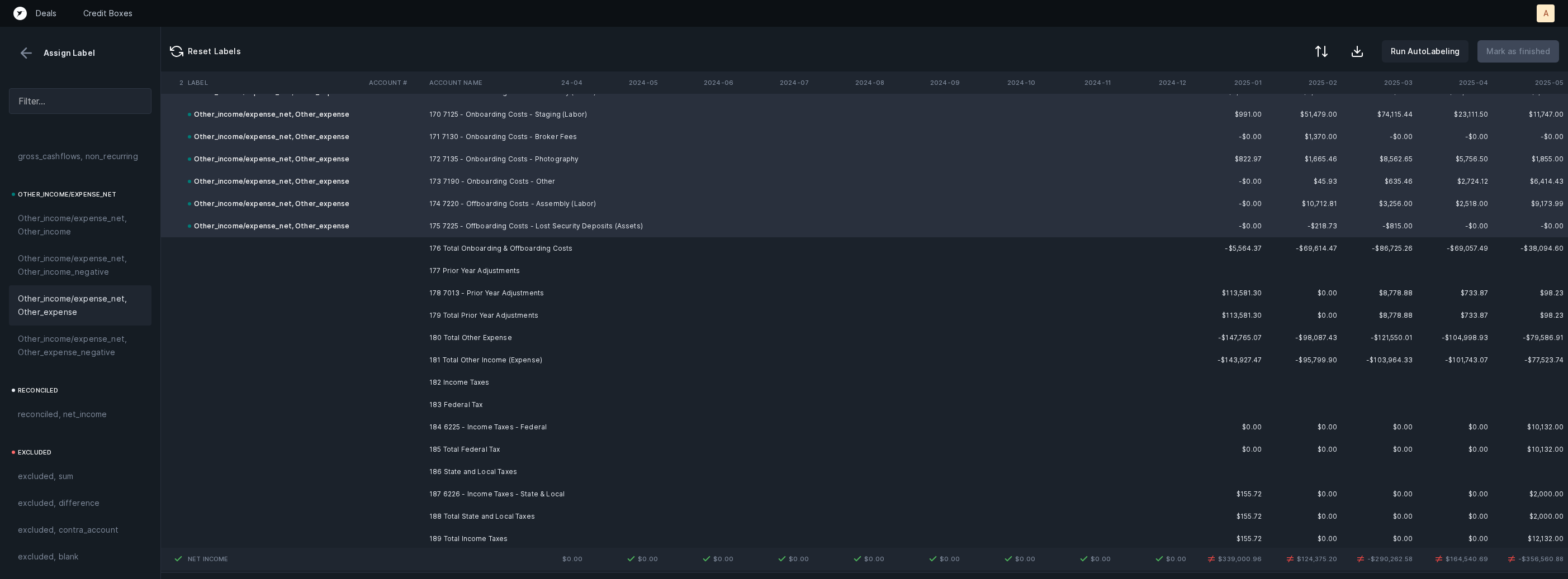
click at [453, 290] on td "178 7013 - Prior Year Adjustments" at bounding box center [493, 293] width 137 height 23
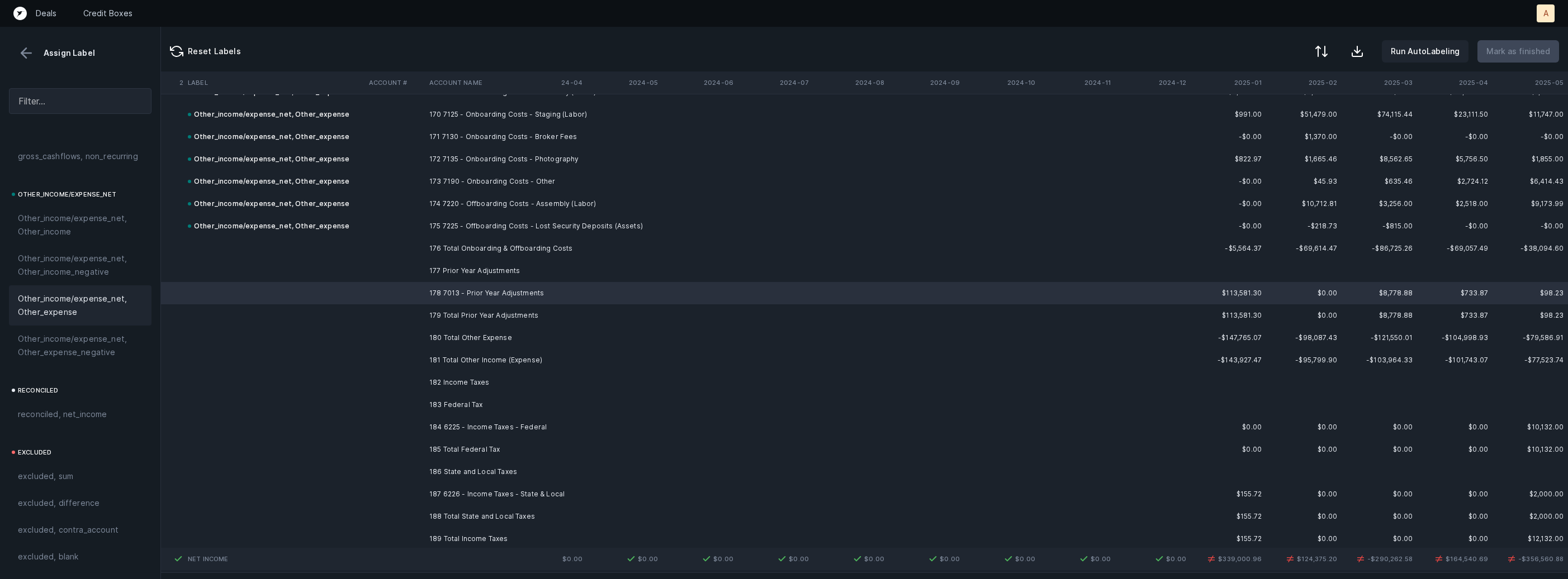
click at [58, 301] on span "Other_income/expense_net, Other_expense" at bounding box center [80, 305] width 125 height 27
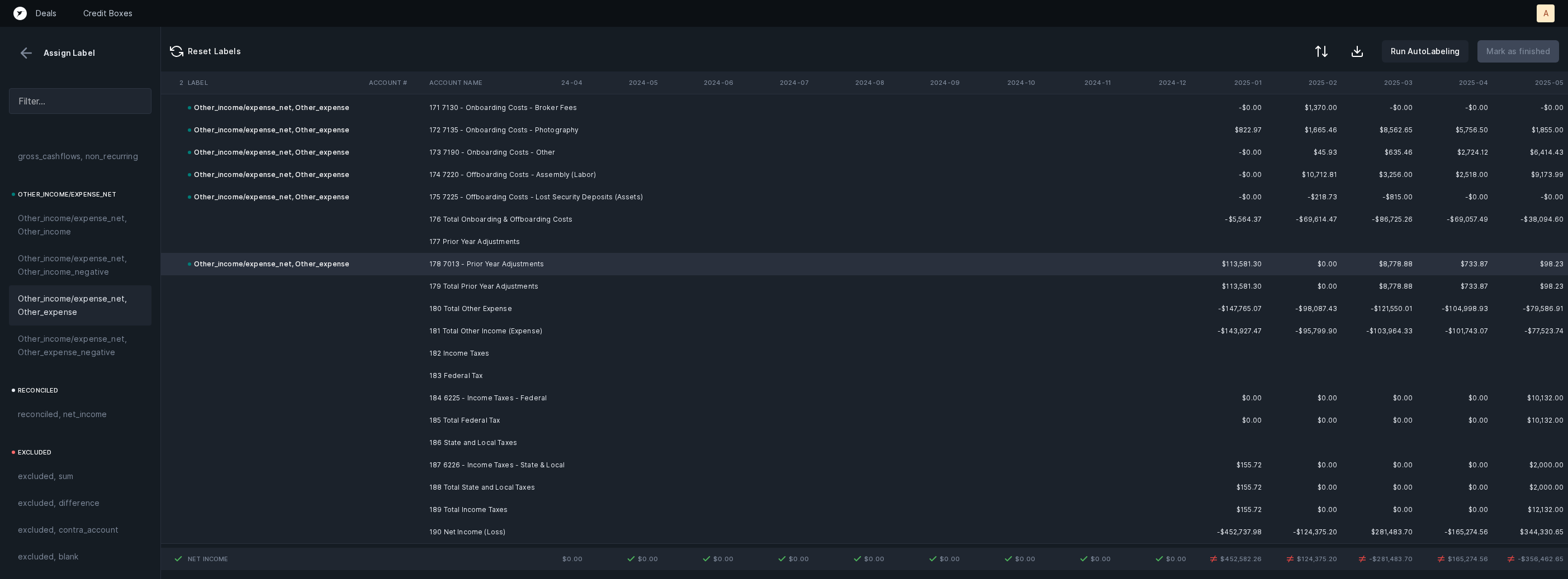
click at [414, 387] on td at bounding box center [395, 398] width 61 height 23
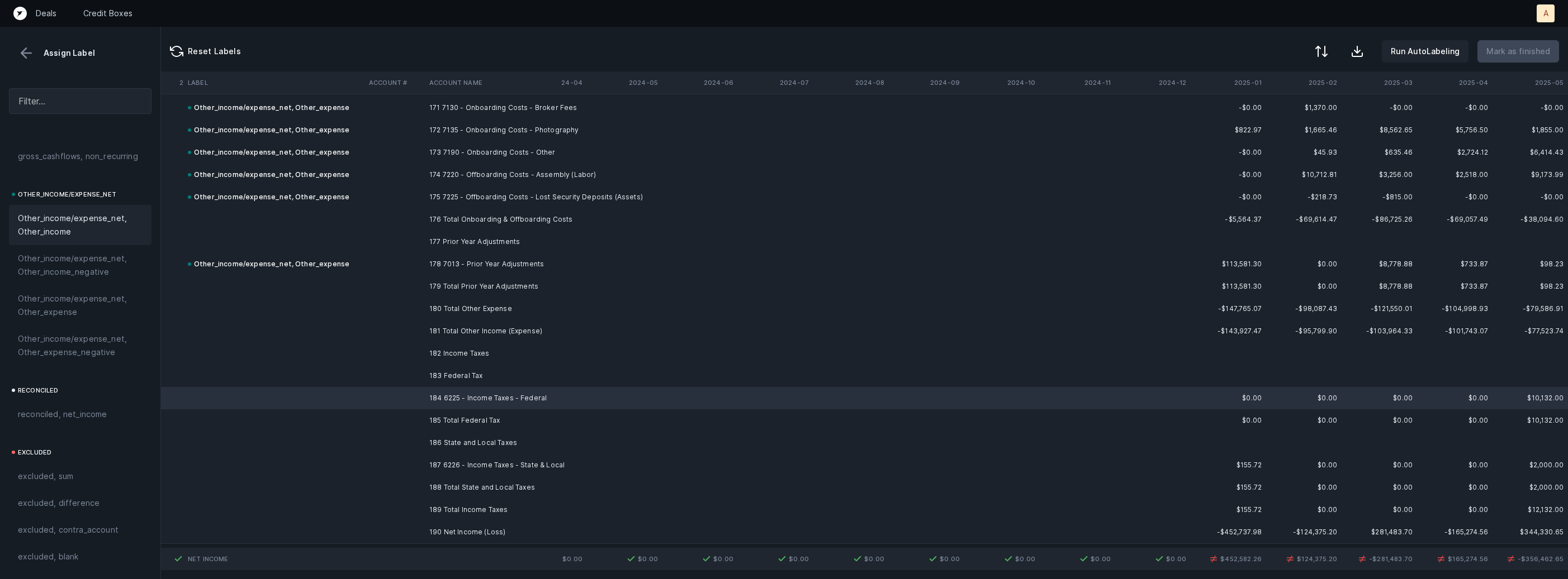
click at [58, 213] on span "Other_income/expense_net, Other_income" at bounding box center [80, 225] width 125 height 27
click at [431, 456] on td "187 6226 - Income Taxes - State & Local" at bounding box center [493, 465] width 137 height 23
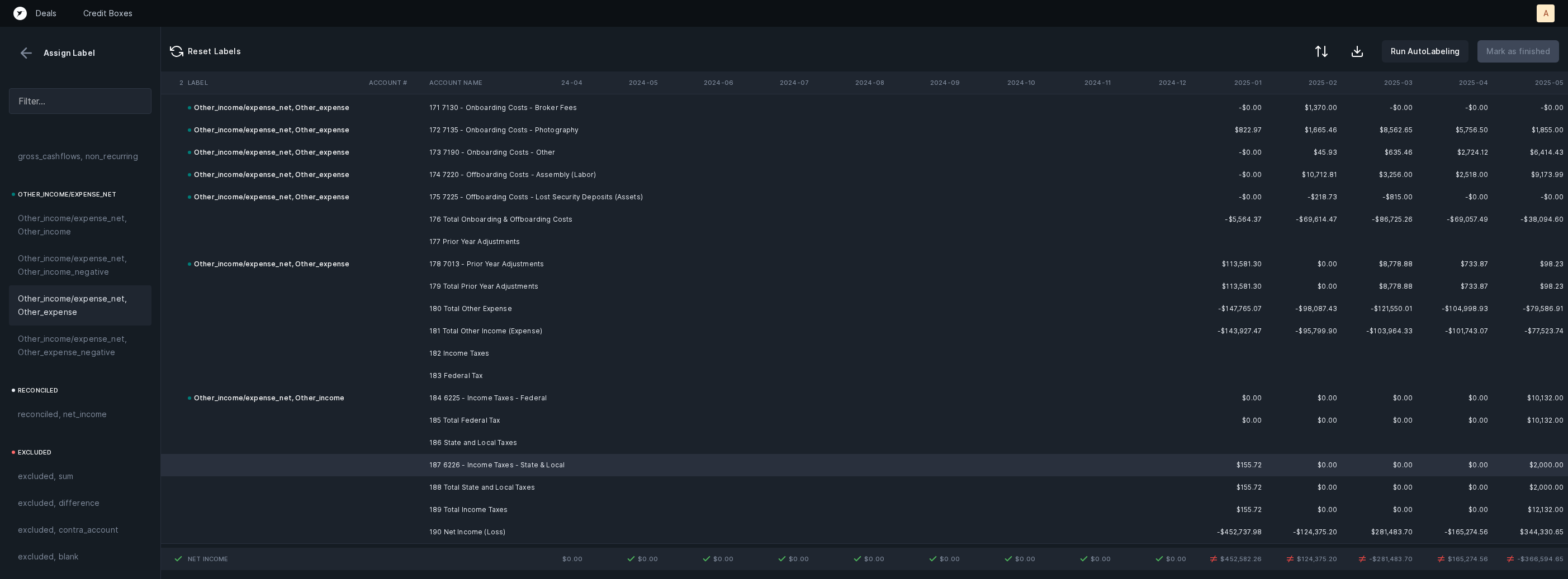
click at [46, 295] on span "Other_income/expense_net, Other_expense" at bounding box center [80, 305] width 125 height 27
click at [366, 527] on td at bounding box center [395, 533] width 61 height 23
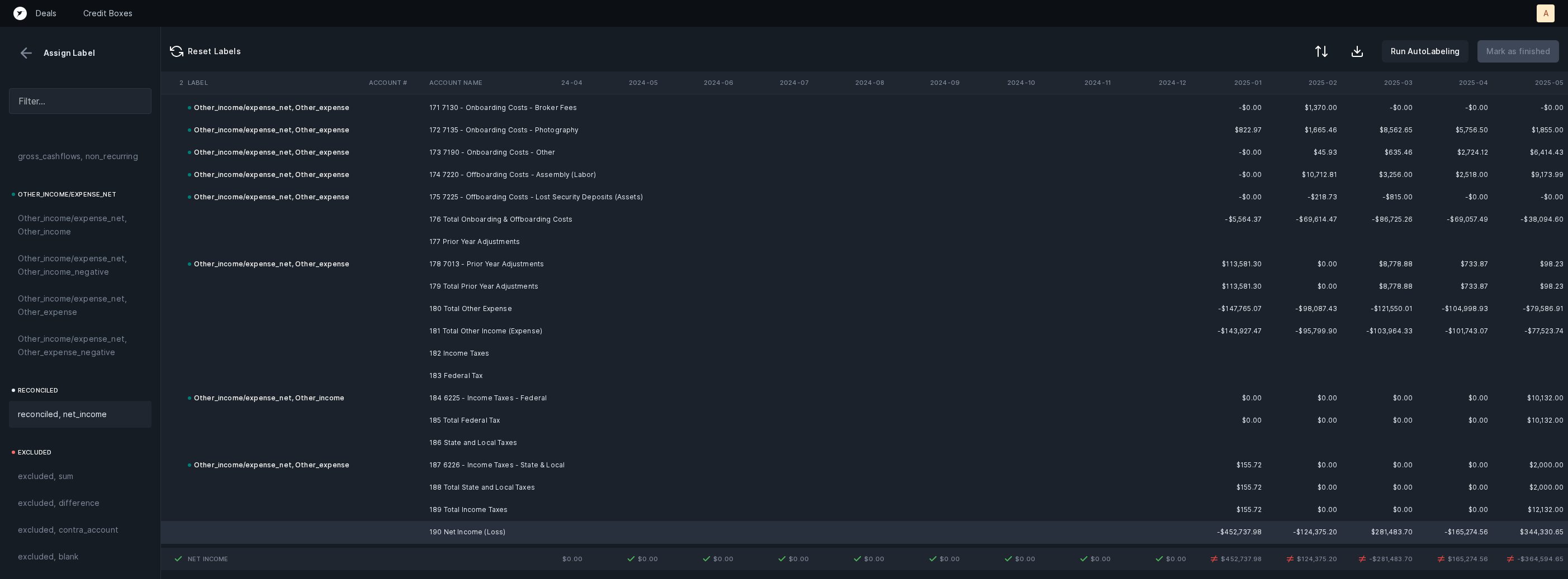
click at [100, 417] on span "reconciled, net_income" at bounding box center [62, 414] width 89 height 13
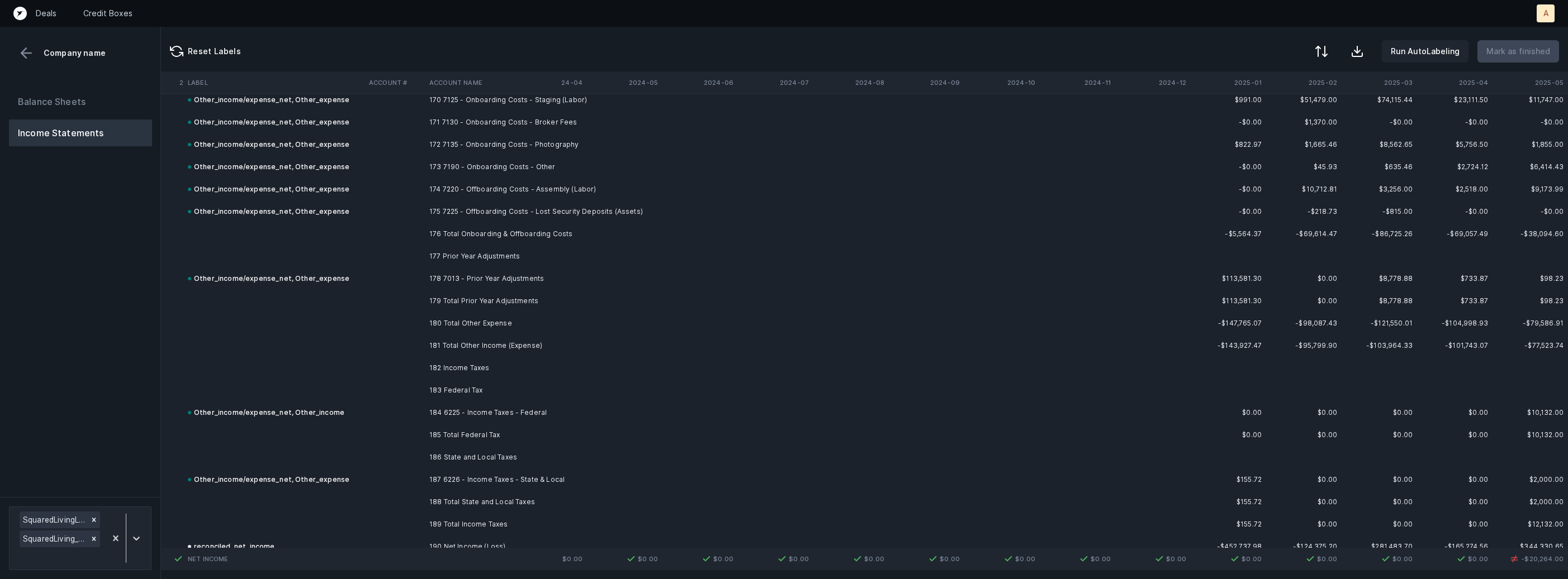
scroll to position [9211, 3072]
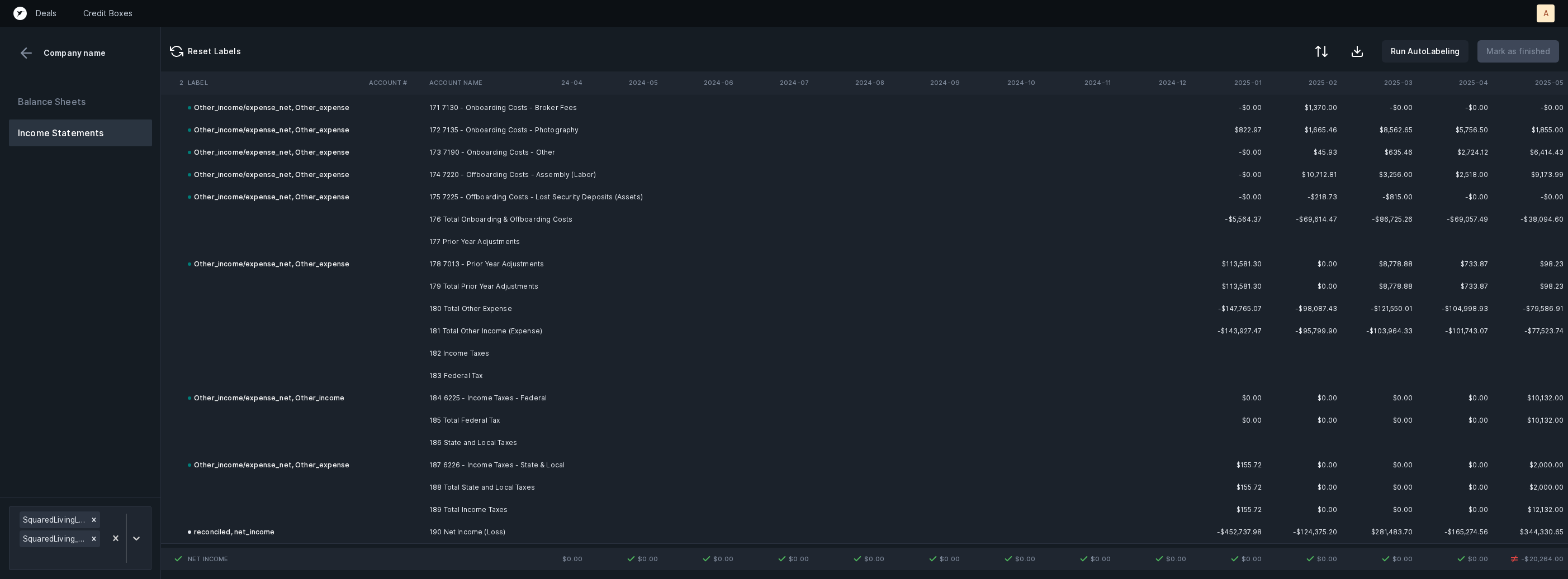
click at [453, 389] on td "184 6225 - Income Taxes - Federal" at bounding box center [493, 398] width 137 height 23
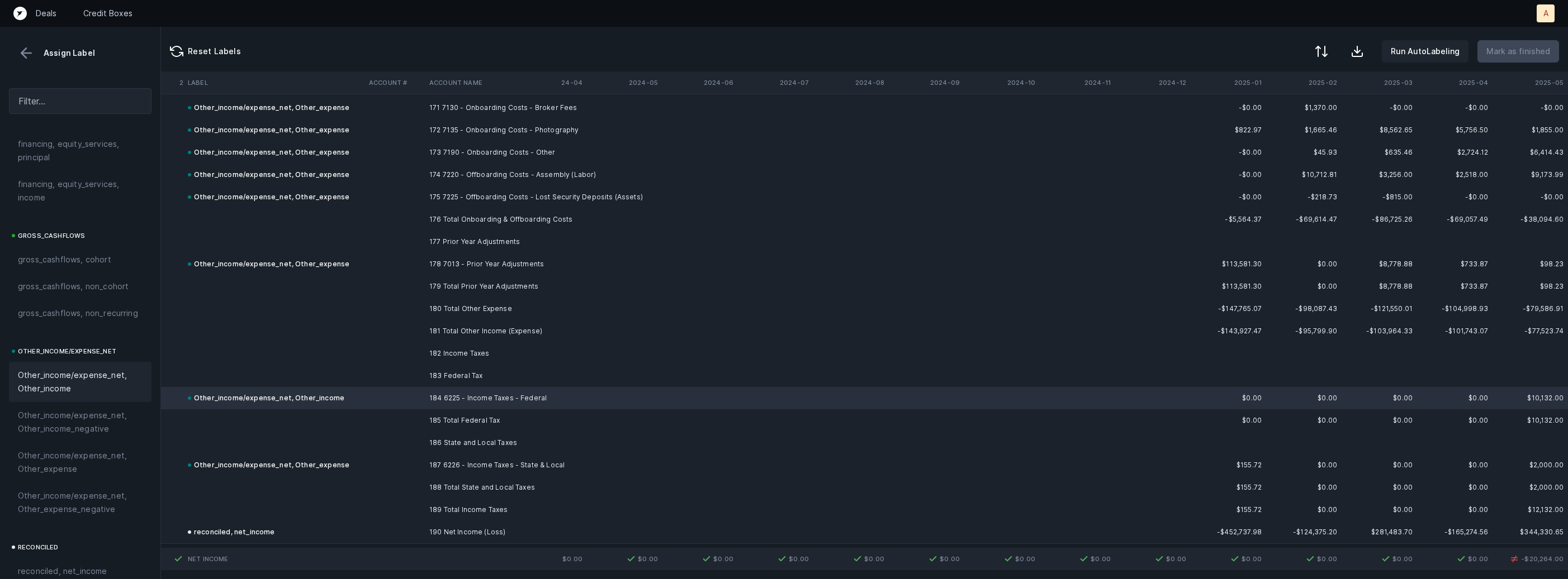
scroll to position [1266, 0]
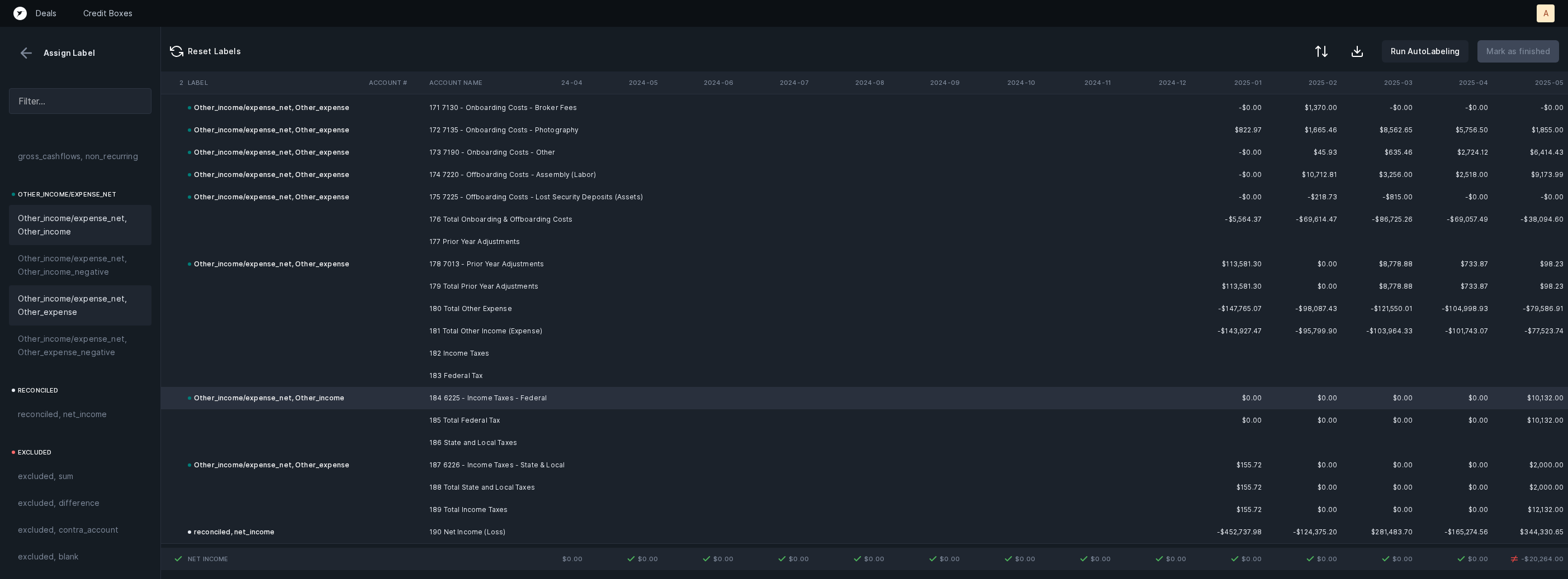
click at [116, 316] on span "Other_income/expense_net, Other_expense" at bounding box center [80, 305] width 125 height 27
click at [1322, 56] on div at bounding box center [1320, 52] width 13 height 13
click at [1277, 118] on div "By Hum label" at bounding box center [1272, 118] width 112 height 23
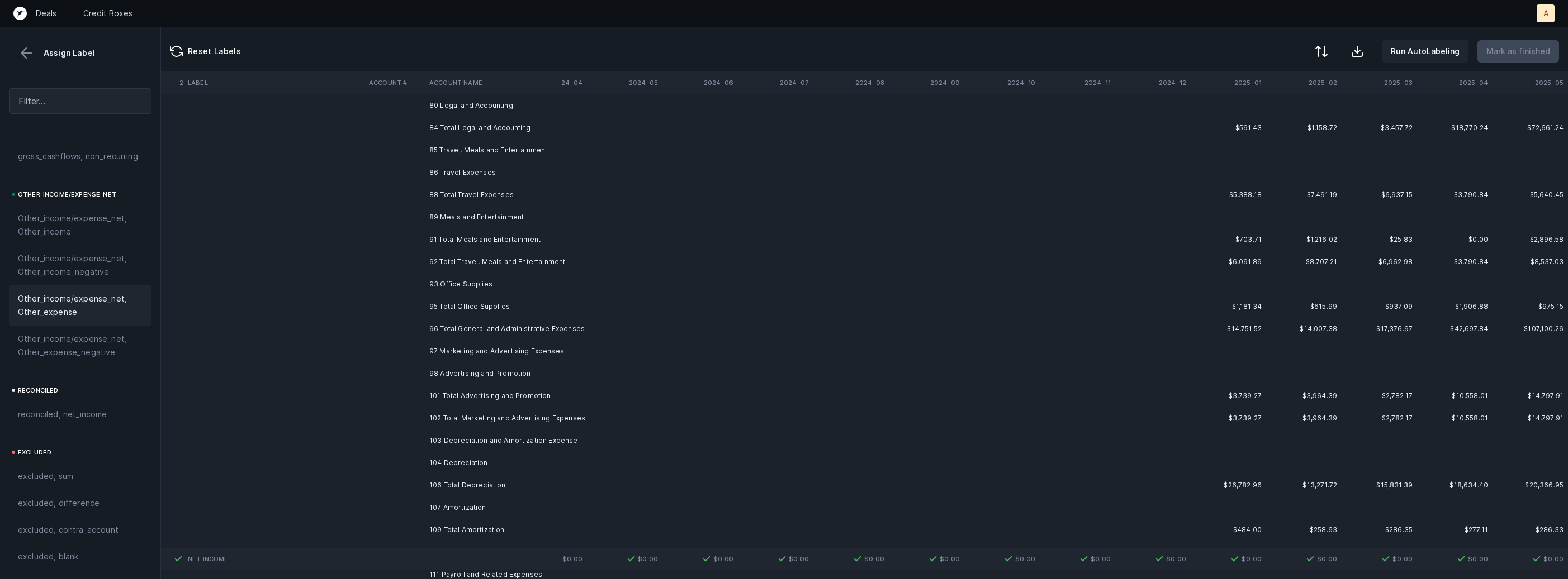
scroll to position [0, 3072]
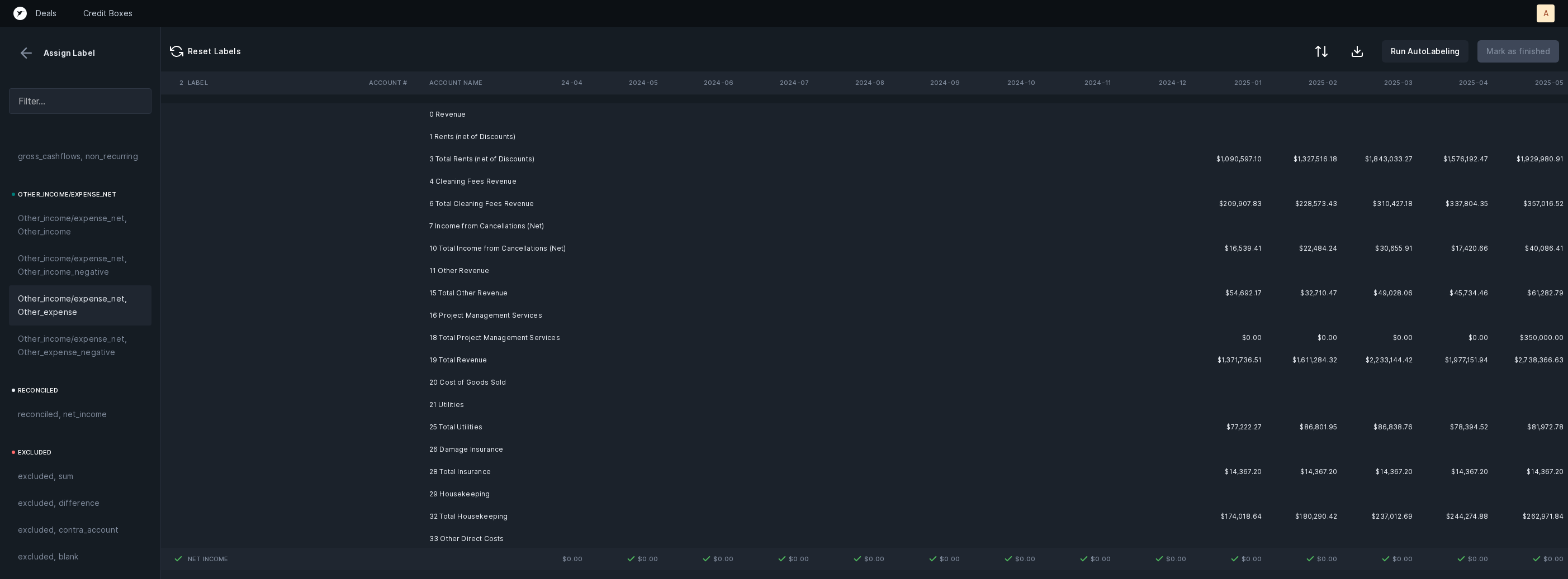
click at [463, 117] on td "0 Revenue" at bounding box center [493, 115] width 137 height 23
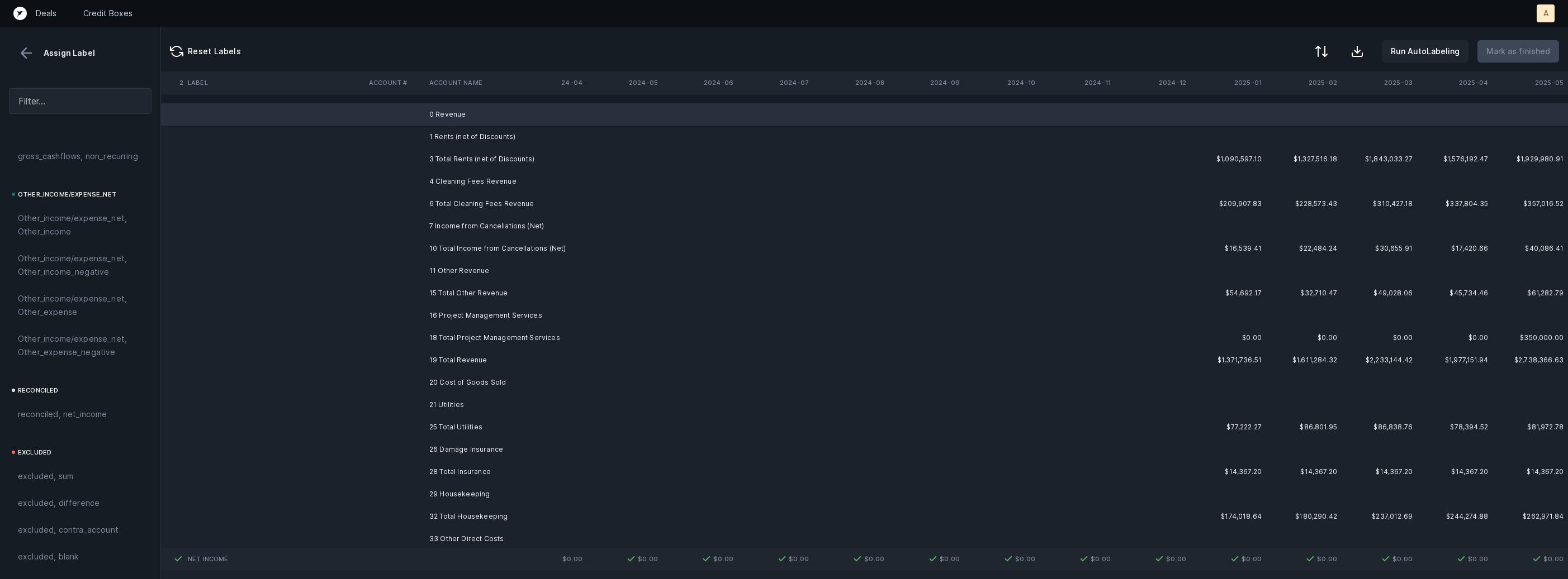
click at [470, 138] on td "1 Rents (net of Discounts)" at bounding box center [493, 137] width 137 height 23
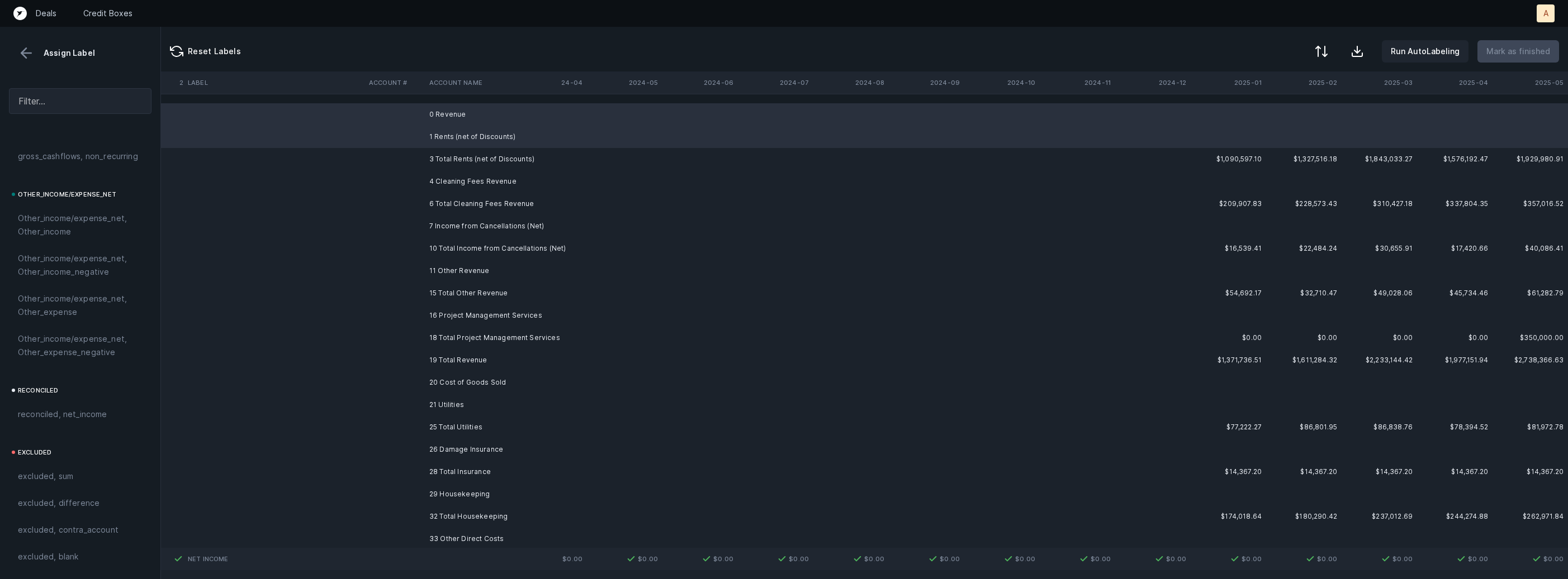
click at [458, 184] on td "4 Cleaning Fees Revenue" at bounding box center [493, 182] width 137 height 23
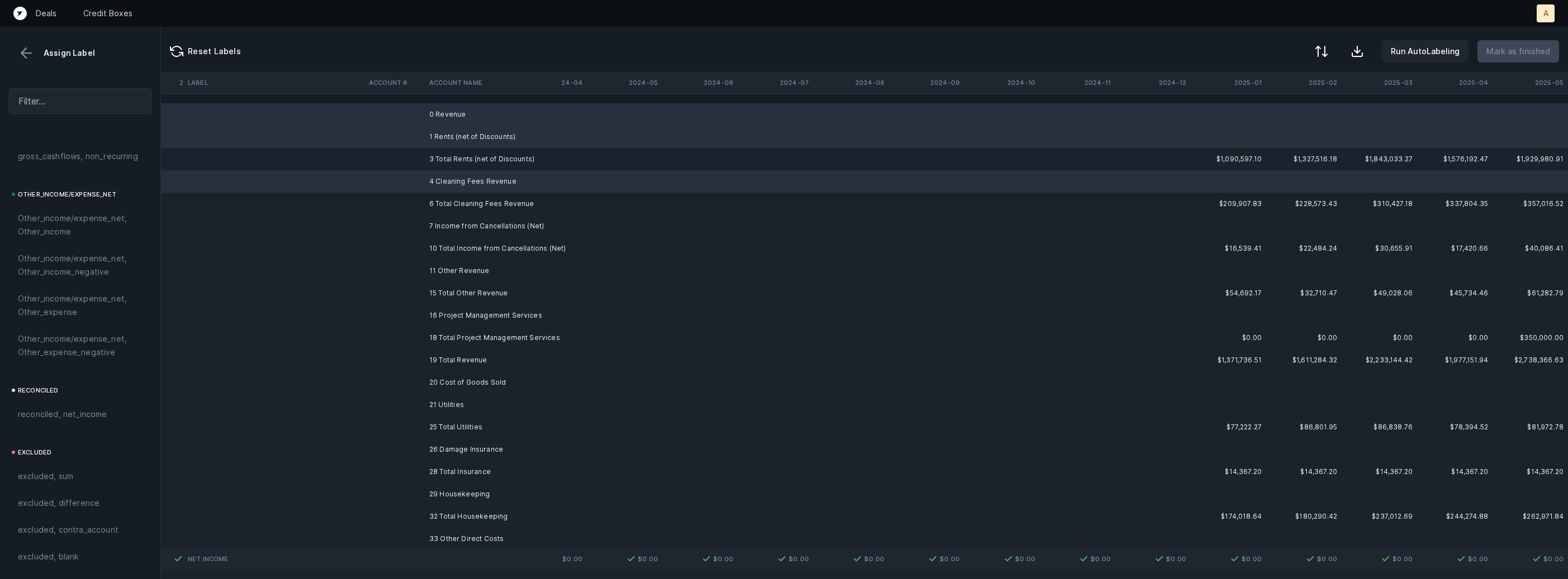
click at [451, 229] on td "7 Income from Cancellations (Net)" at bounding box center [493, 227] width 137 height 23
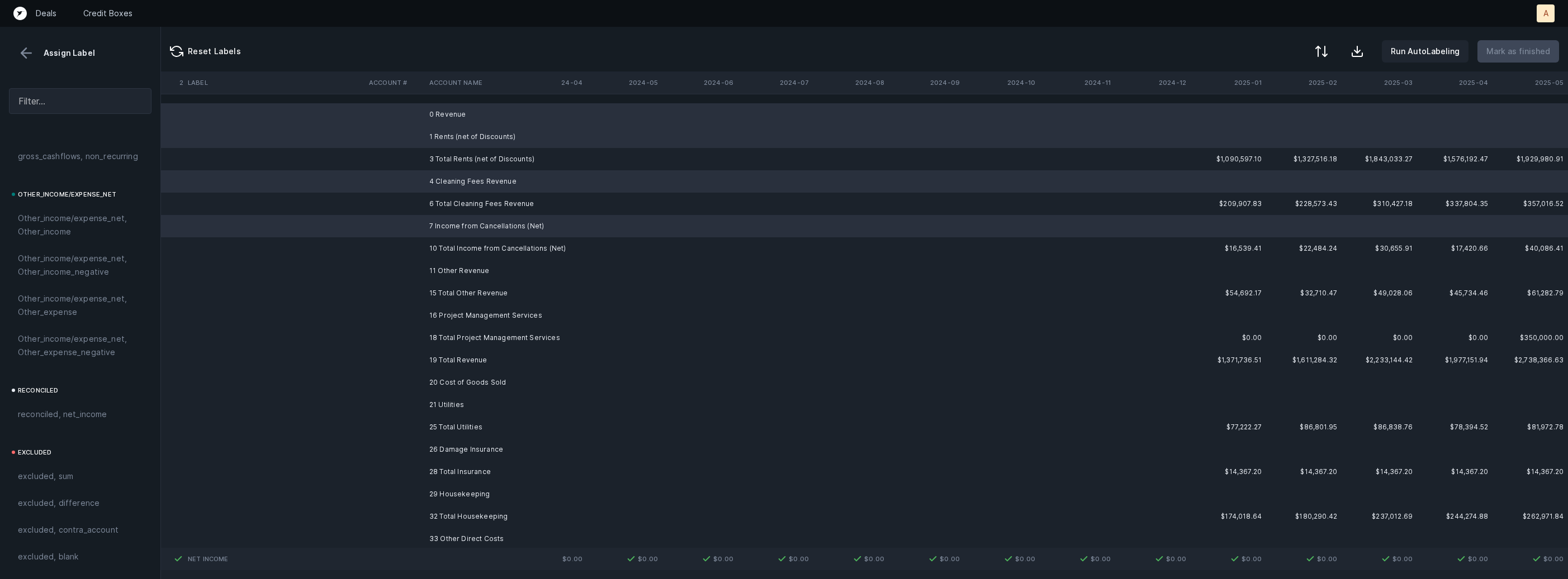
click at [450, 276] on td "11 Other Revenue" at bounding box center [493, 271] width 137 height 23
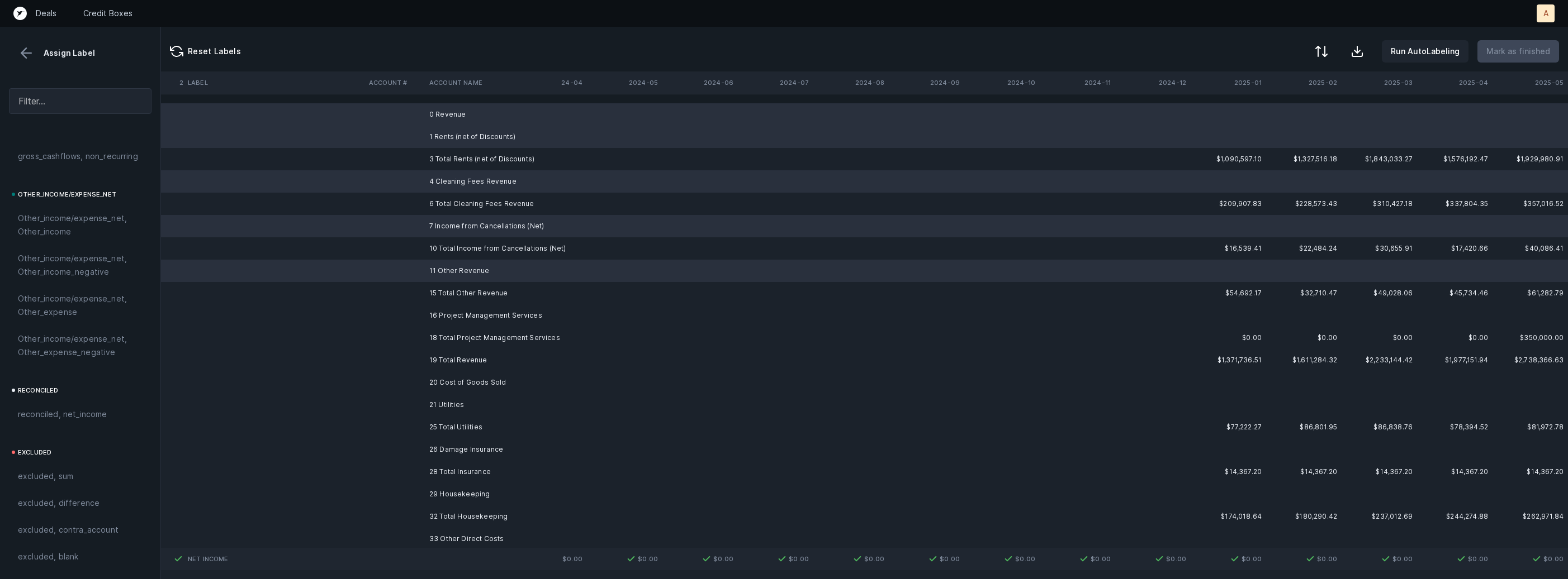
click at [453, 313] on td "16 Project Management Services" at bounding box center [493, 316] width 137 height 23
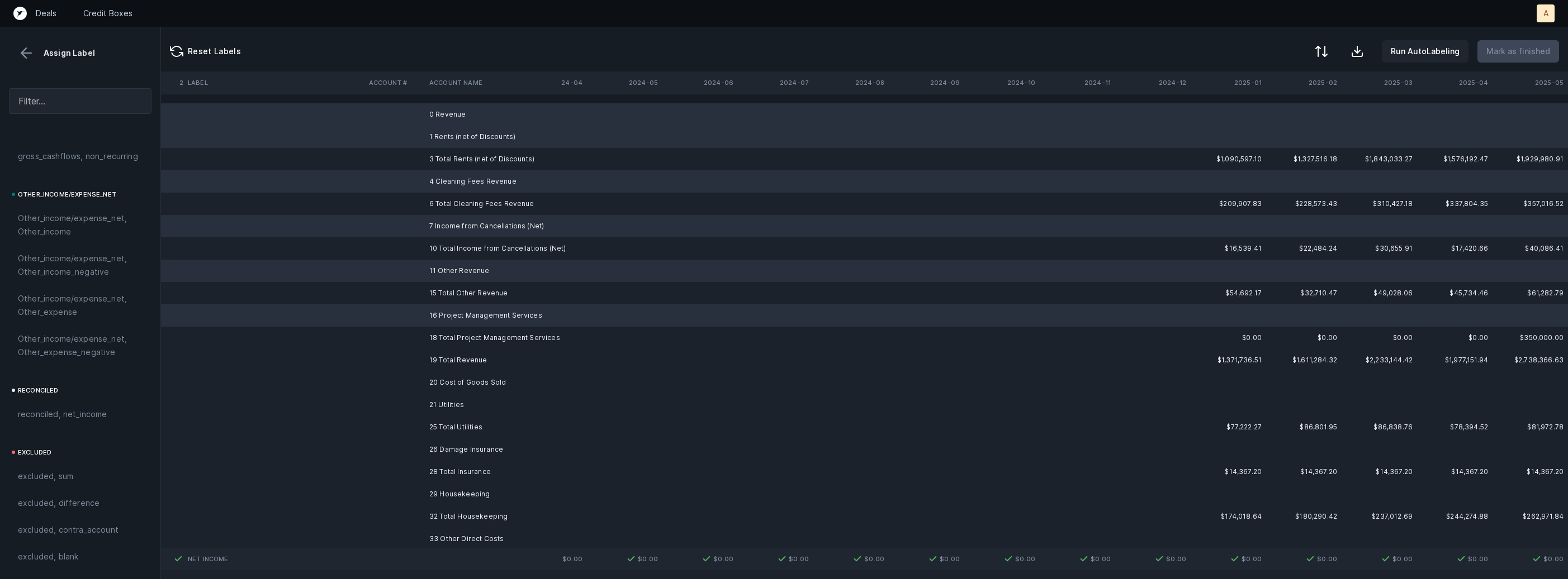
click at [446, 382] on td "20 Cost of Goods Sold" at bounding box center [493, 383] width 137 height 23
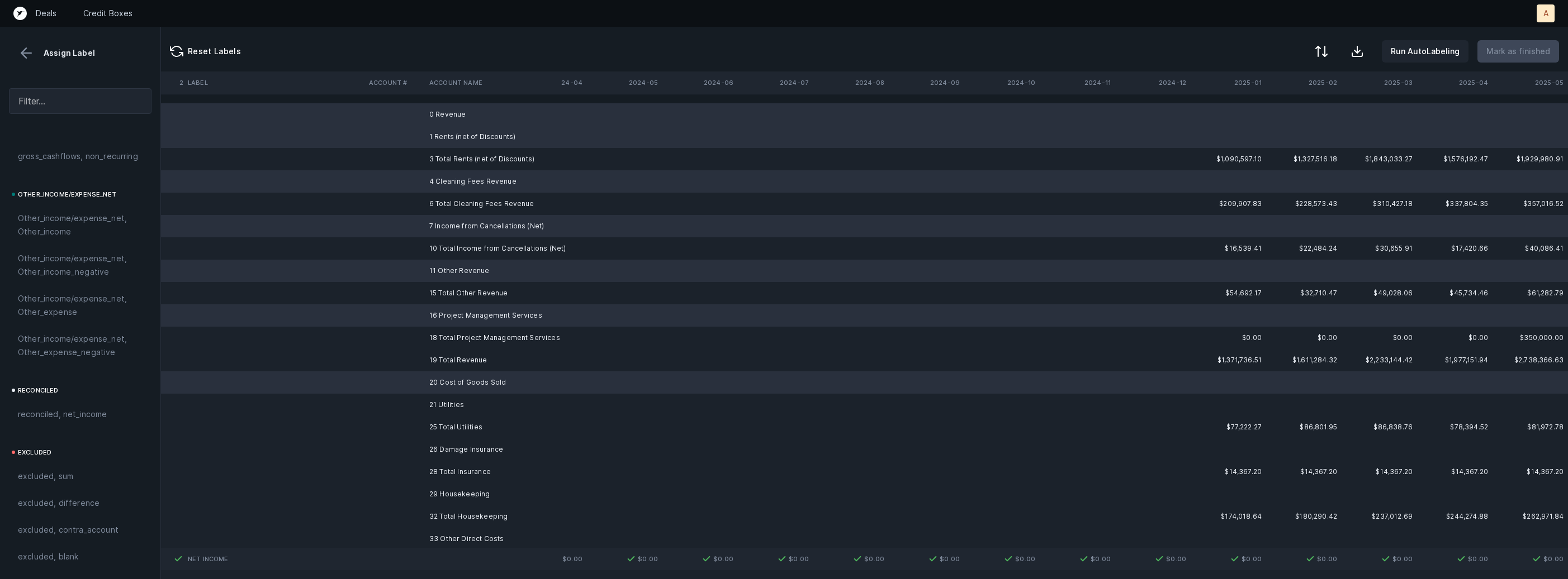
click at [439, 406] on td "21 Utilities" at bounding box center [493, 405] width 137 height 23
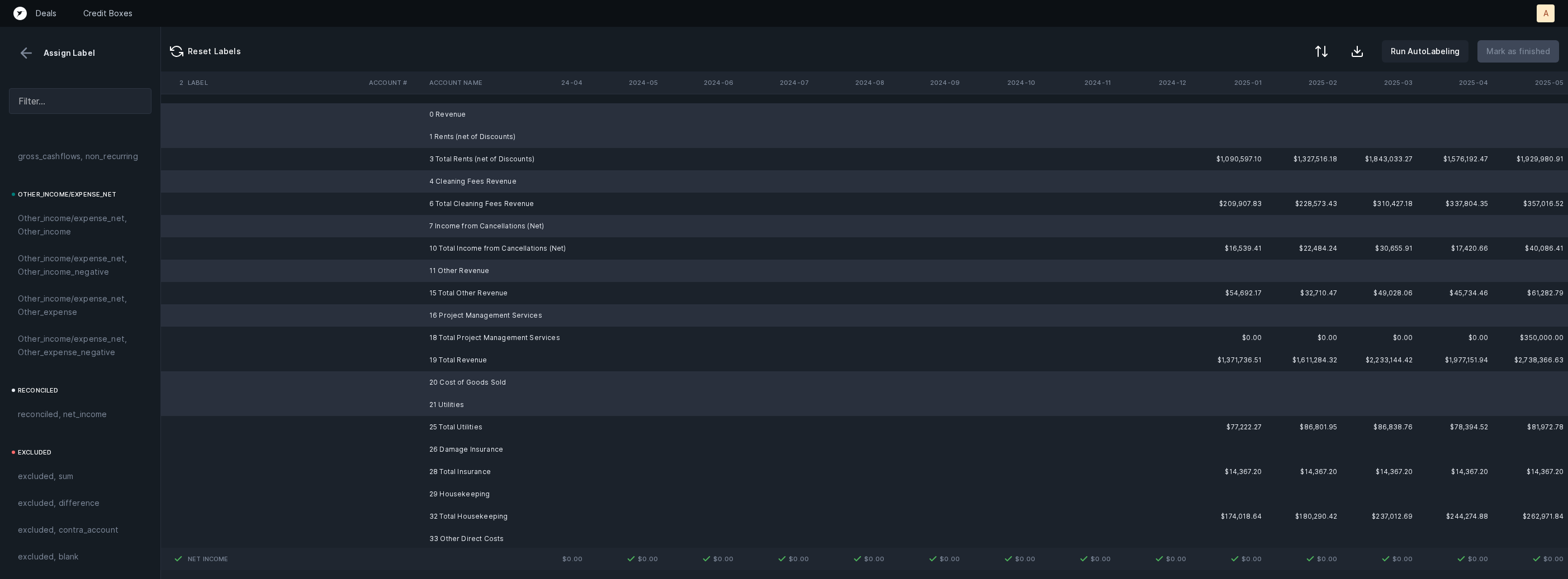
click at [439, 457] on td "26 Damage Insurance" at bounding box center [493, 450] width 137 height 23
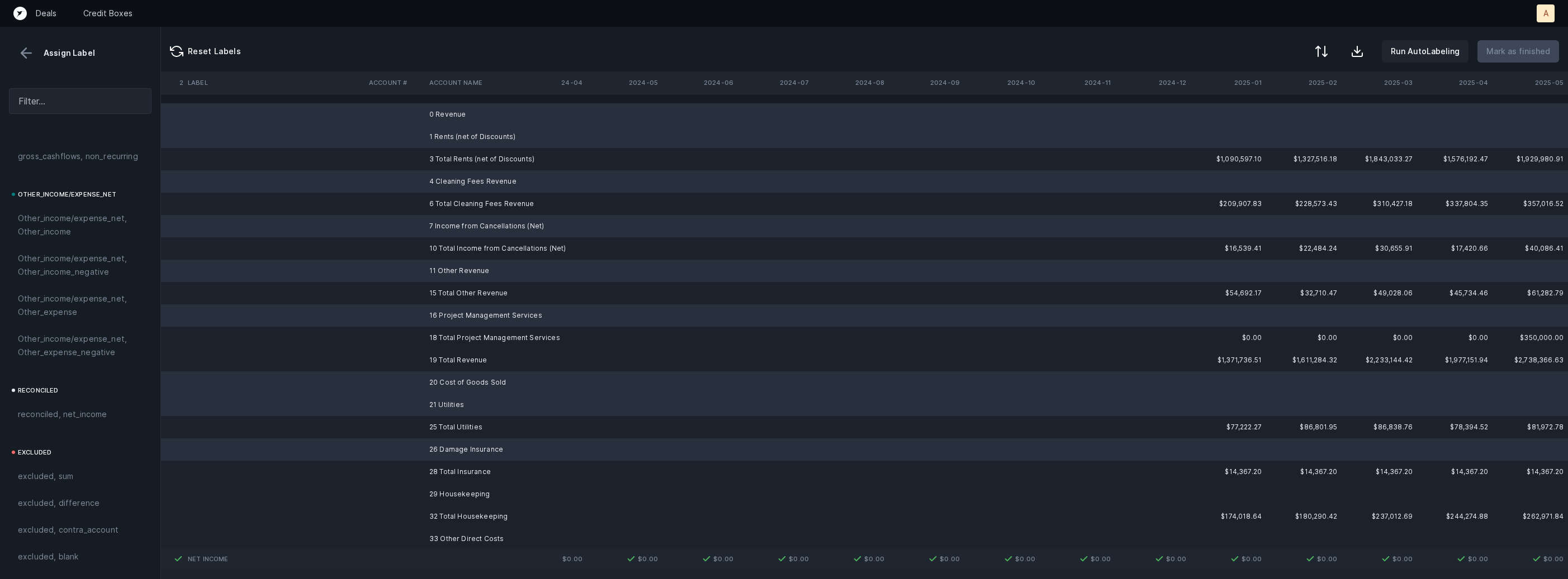
click at [435, 495] on td "29 Housekeeping" at bounding box center [493, 495] width 137 height 23
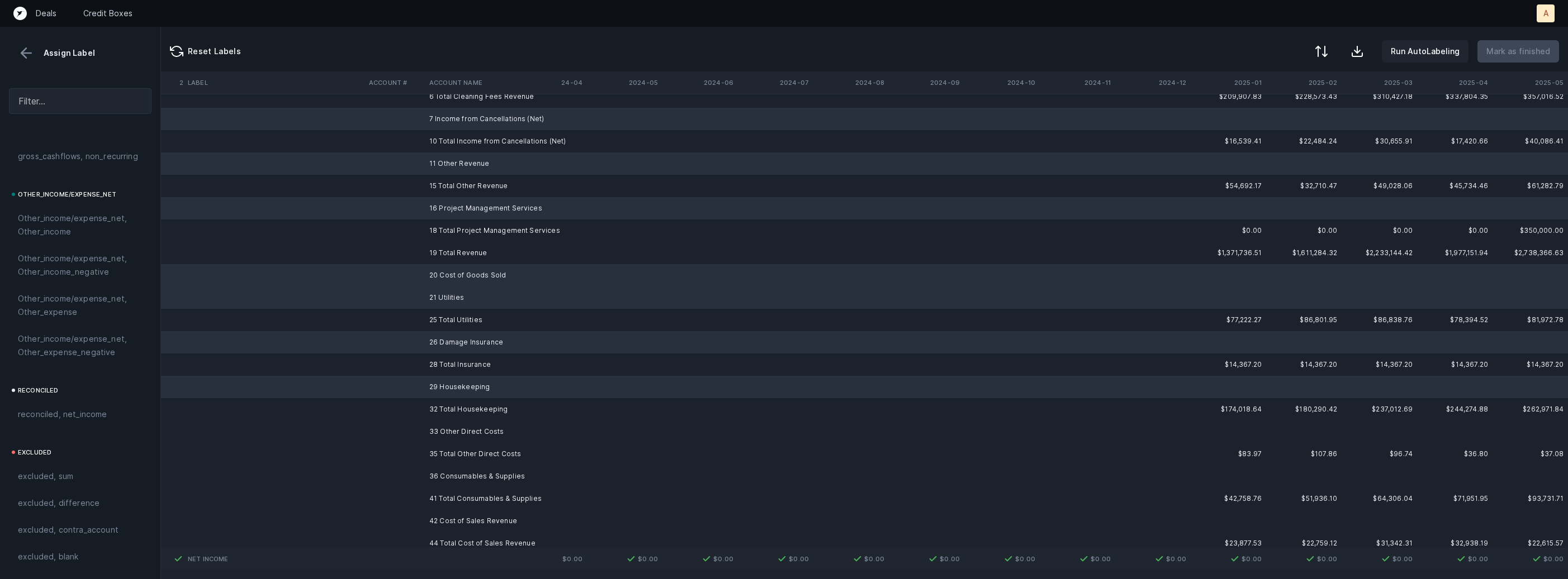
scroll to position [265, 3072]
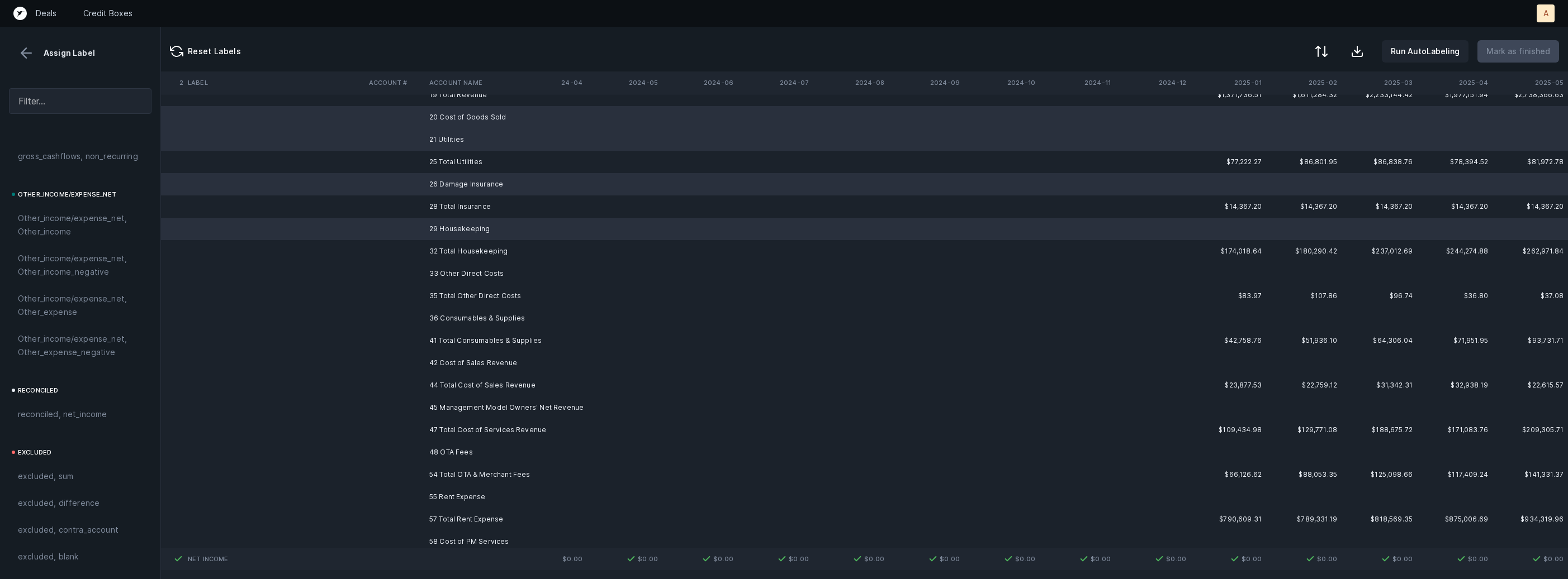
click at [470, 271] on td "33 Other Direct Costs" at bounding box center [493, 274] width 137 height 23
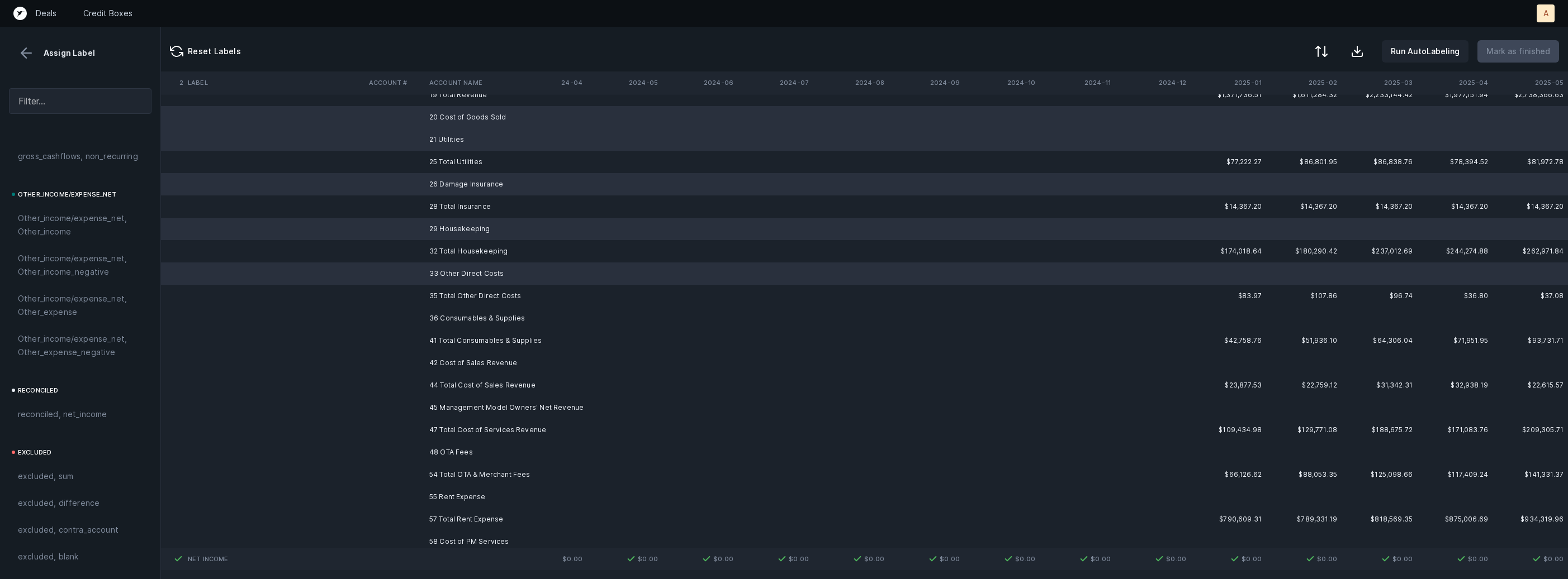
click at [461, 314] on td "36 Consumables & Supplies" at bounding box center [493, 319] width 137 height 23
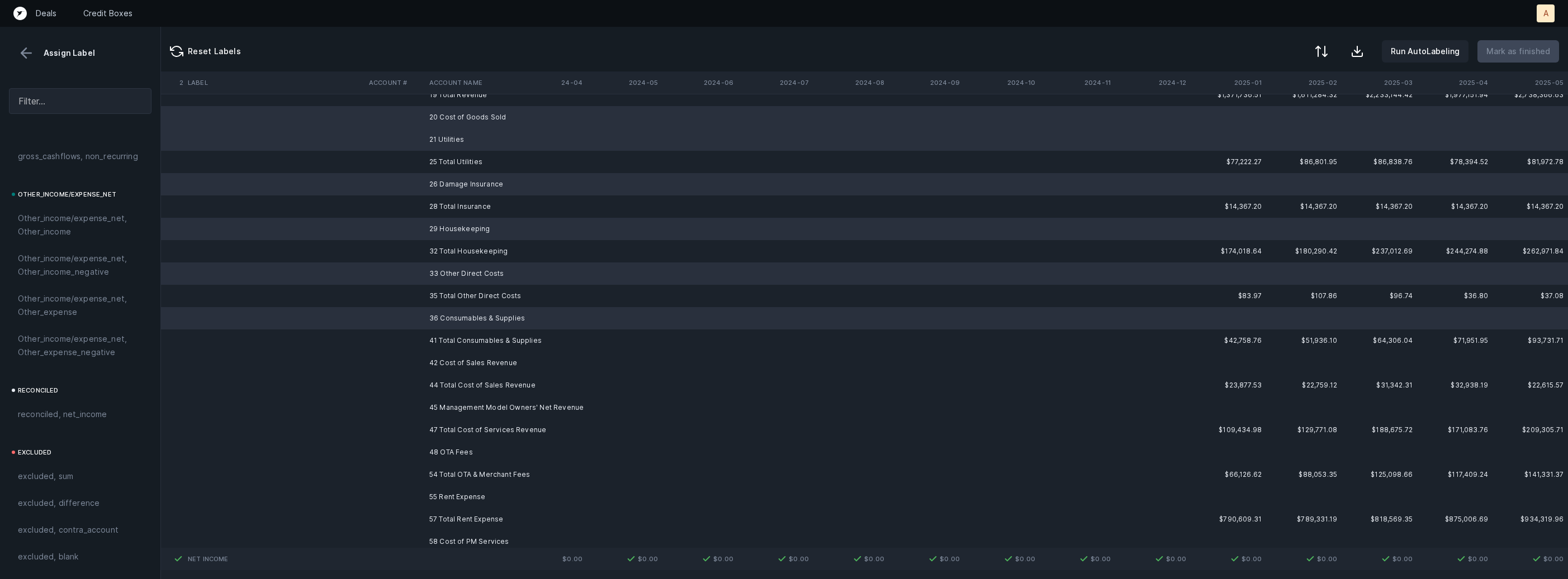
click at [454, 364] on td "42 Cost of Sales Revenue" at bounding box center [493, 363] width 137 height 23
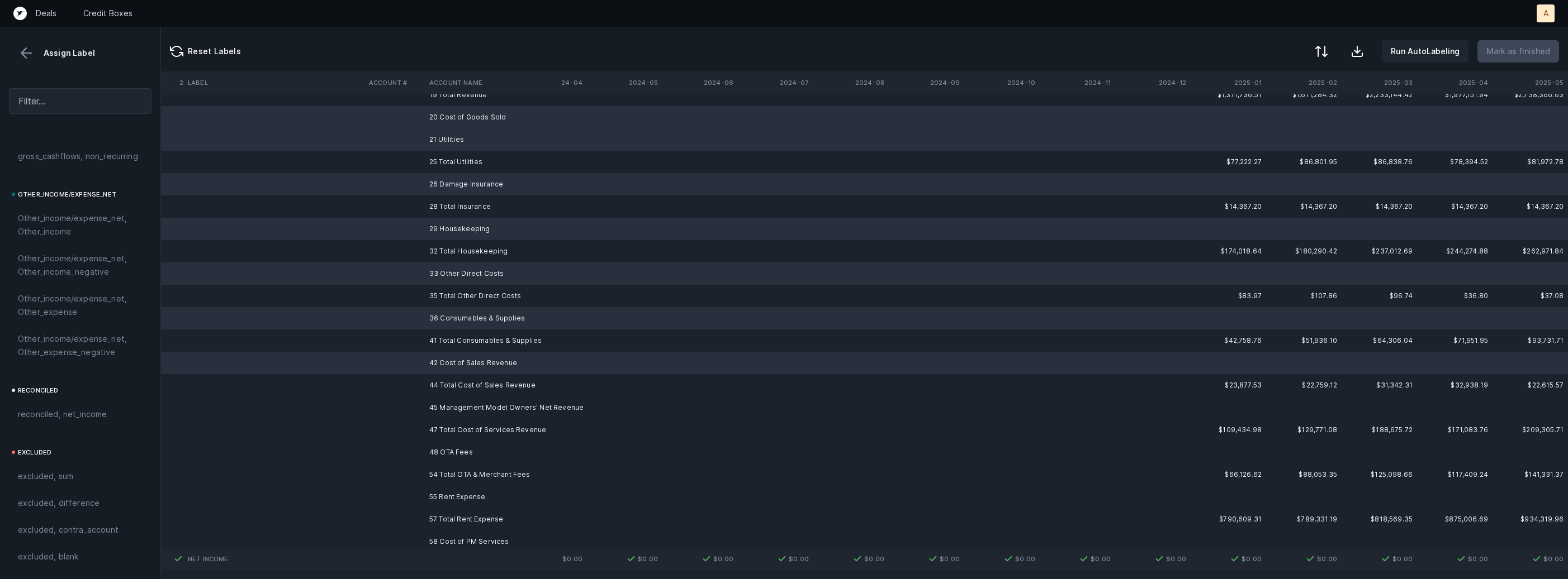
click at [449, 403] on td "45 Management Model Owners' Net Revenue" at bounding box center [493, 408] width 137 height 23
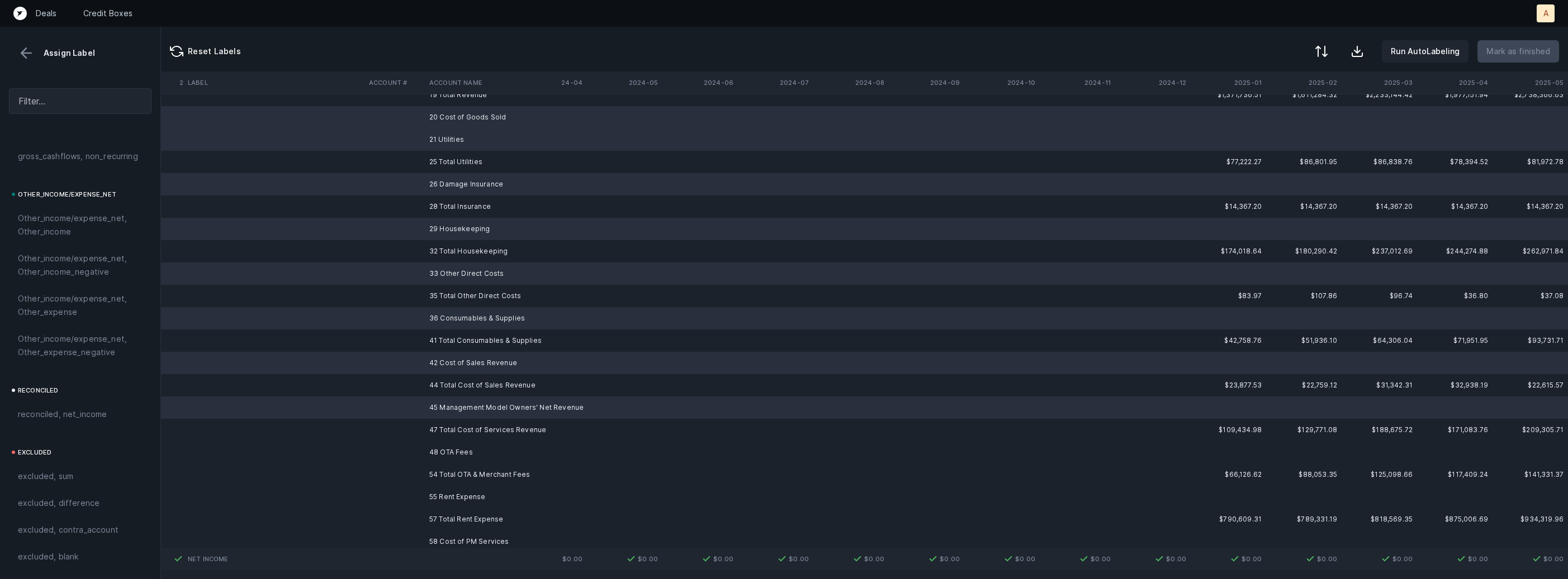
click at [444, 445] on td "48 OTA Fees" at bounding box center [493, 452] width 137 height 23
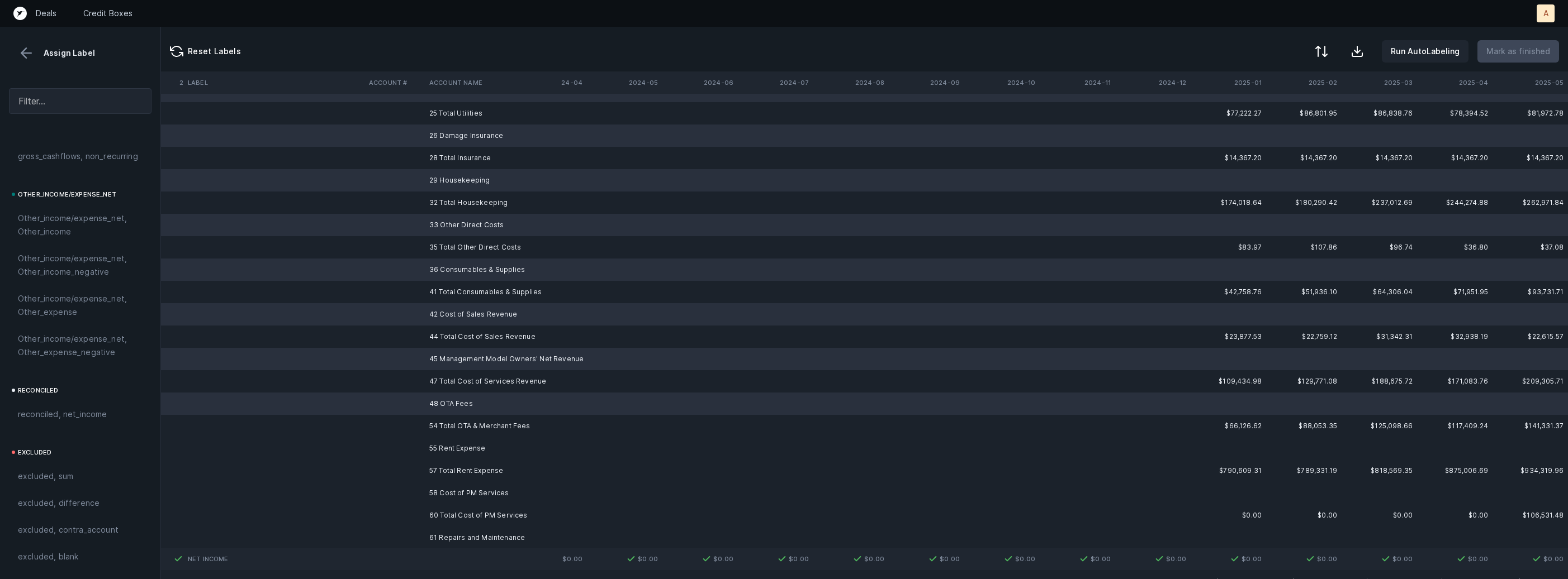
scroll to position [459, 3072]
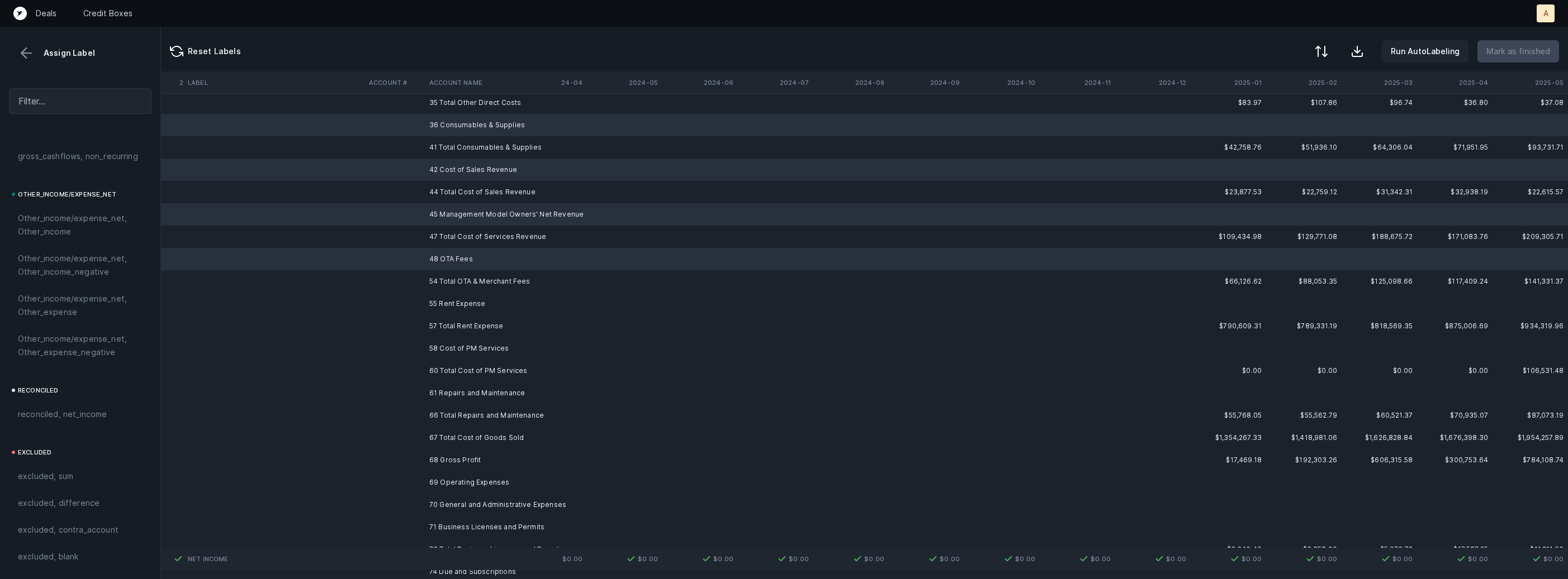
click at [455, 298] on td "55 Rent Expense" at bounding box center [493, 304] width 137 height 23
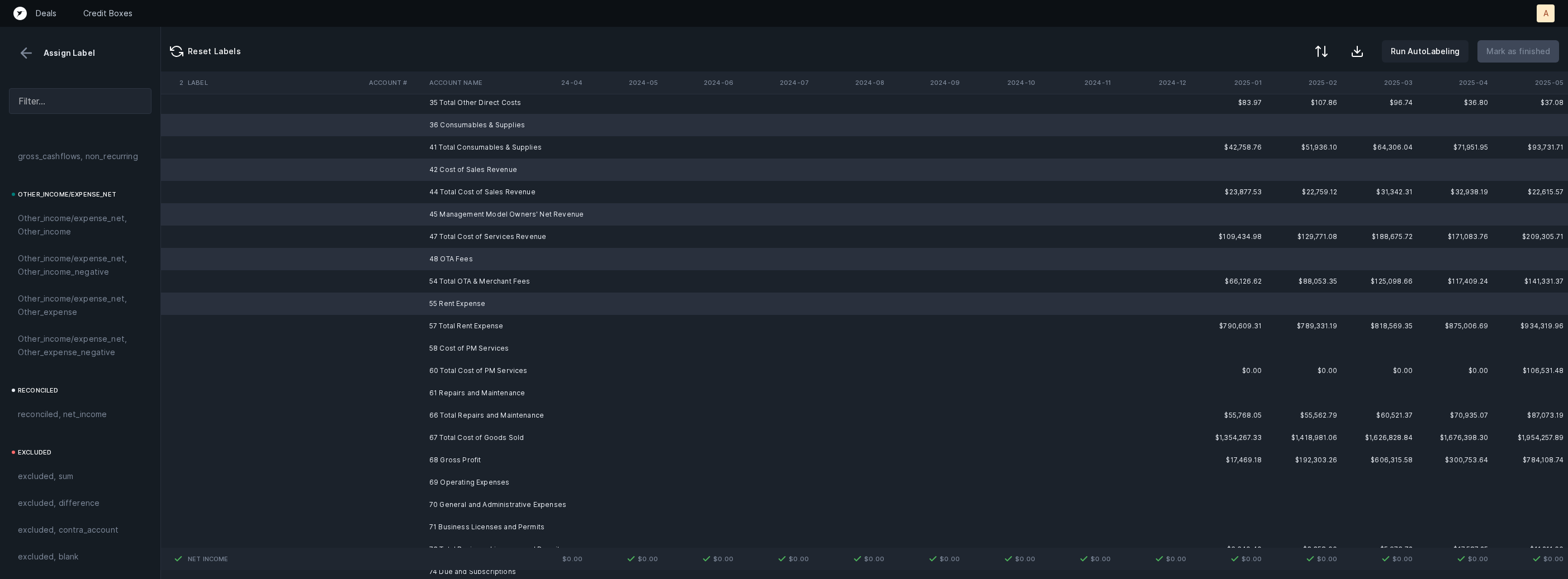
click at [446, 342] on td "58 Cost of PM Services" at bounding box center [493, 349] width 137 height 23
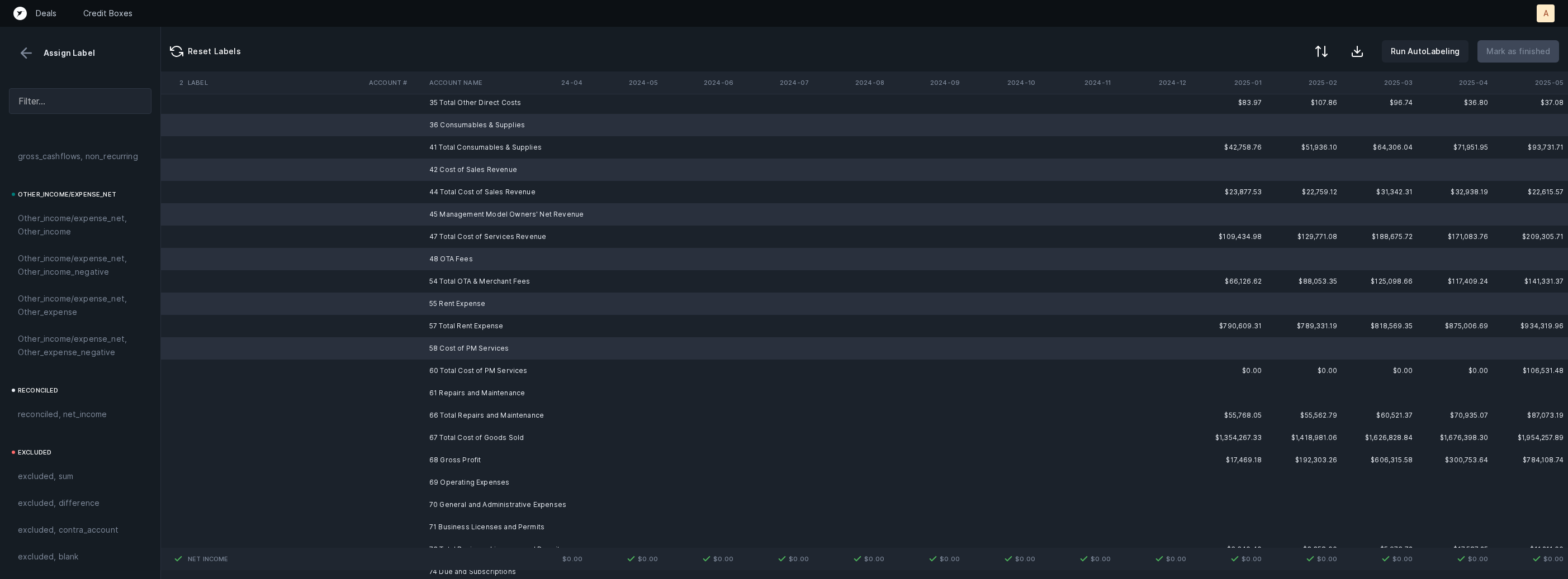
click at [447, 397] on td "61 Repairs and Maintenance" at bounding box center [493, 393] width 137 height 23
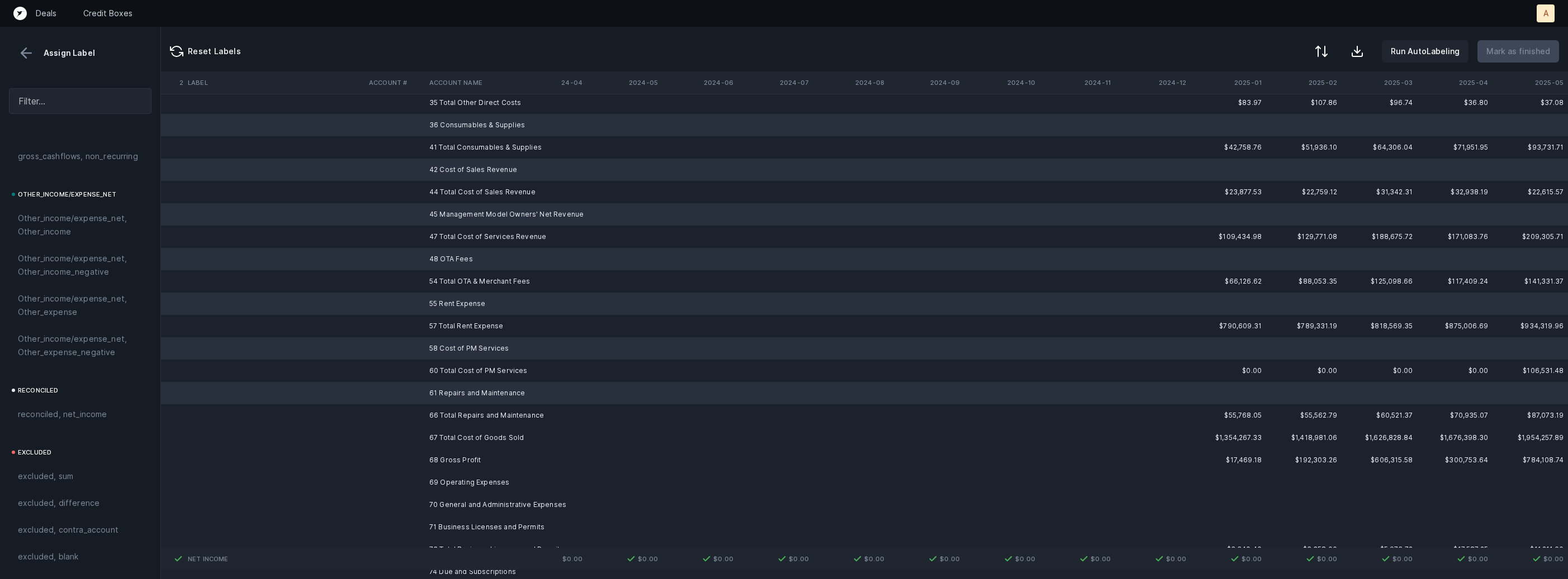
click at [439, 483] on td "69 Operating Expenses" at bounding box center [493, 483] width 137 height 23
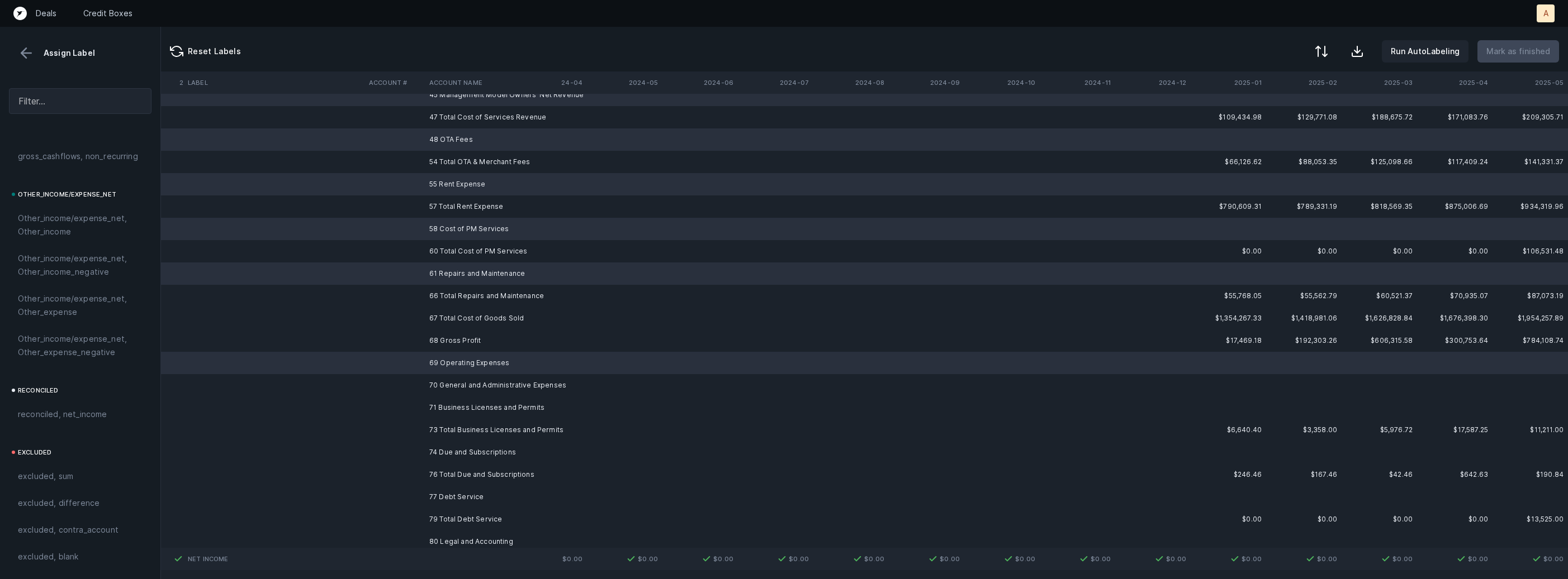
scroll to position [645, 3072]
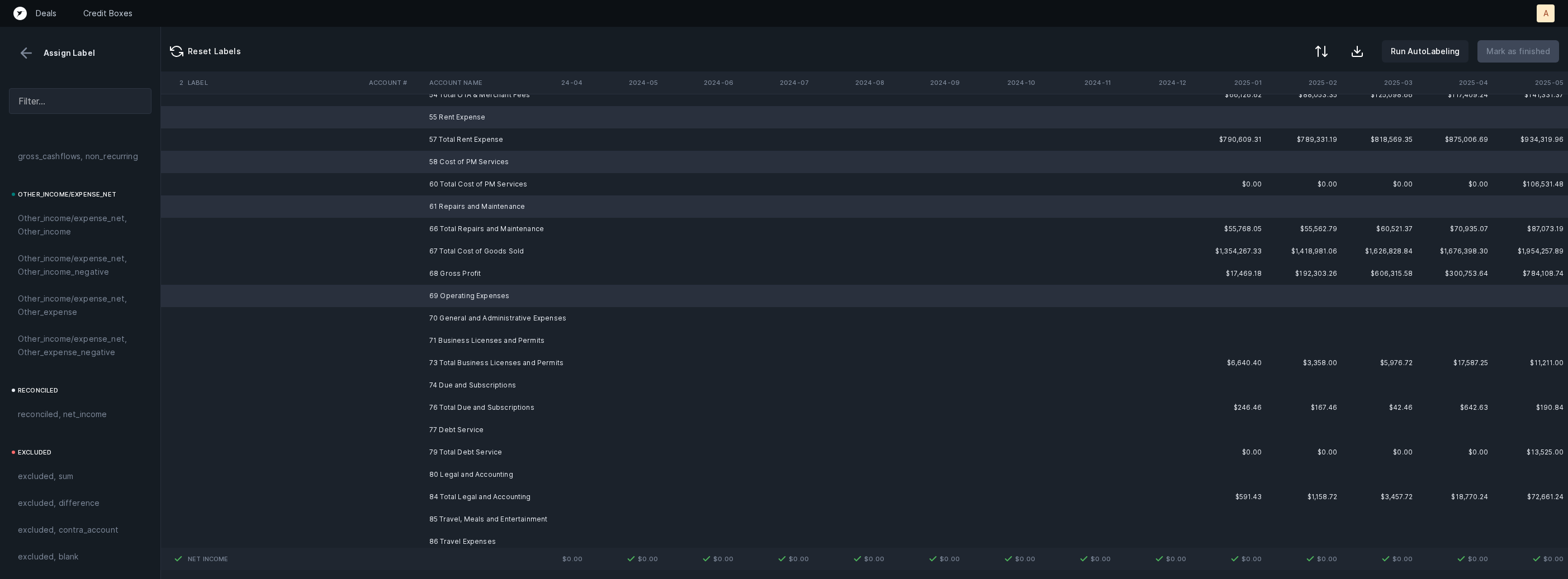
click at [478, 322] on td "70 General and Administrative Expenses" at bounding box center [493, 319] width 137 height 23
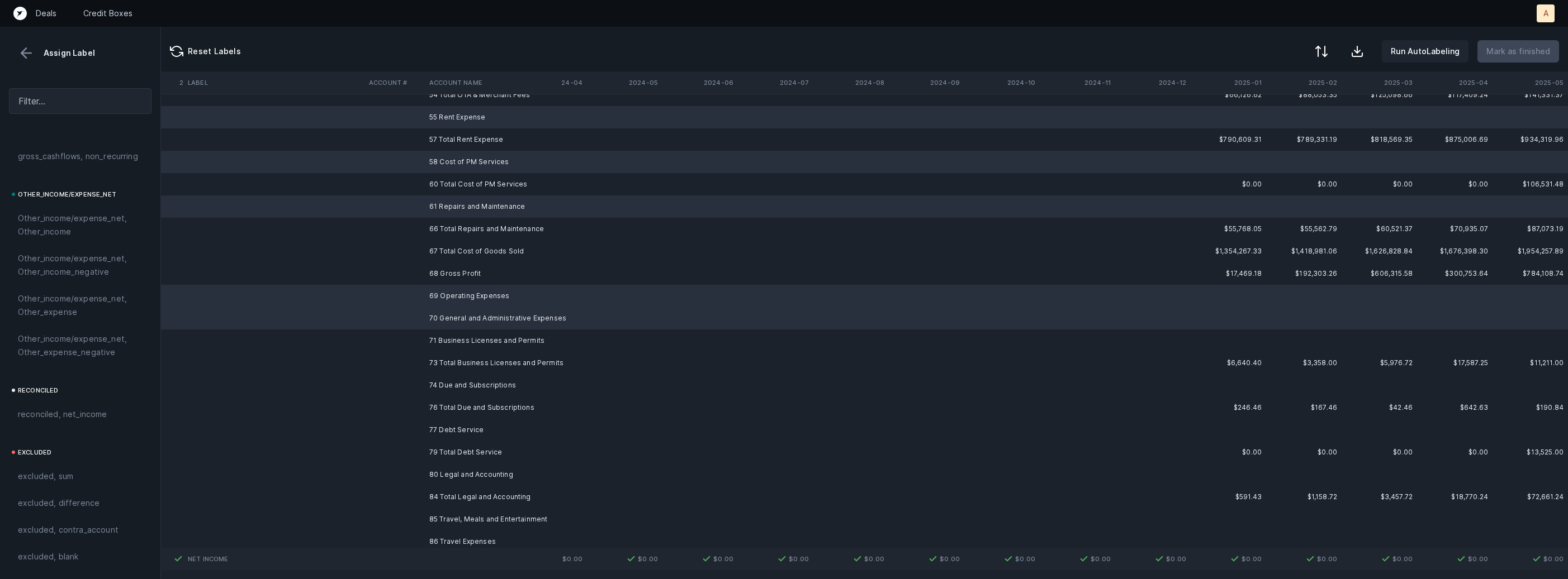
click at [472, 337] on td "71 Business Licenses and Permits" at bounding box center [493, 341] width 137 height 23
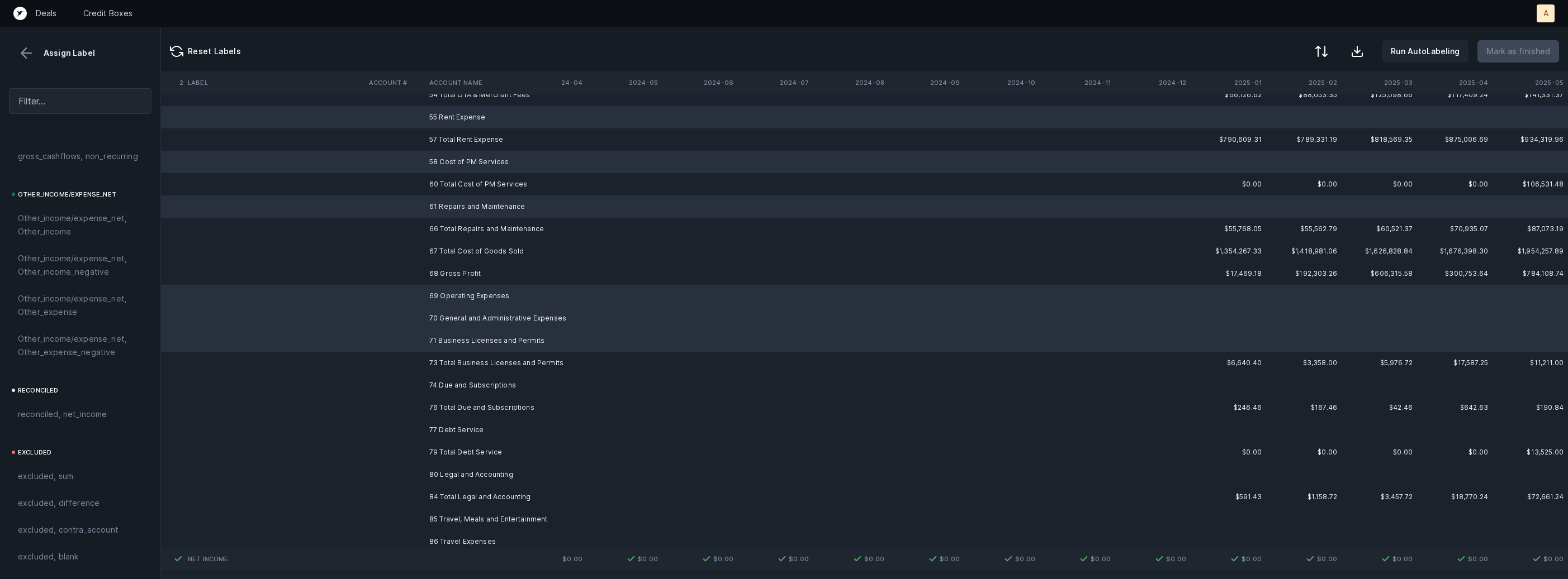
click at [448, 393] on td "74 Due and Subscriptions" at bounding box center [493, 386] width 137 height 23
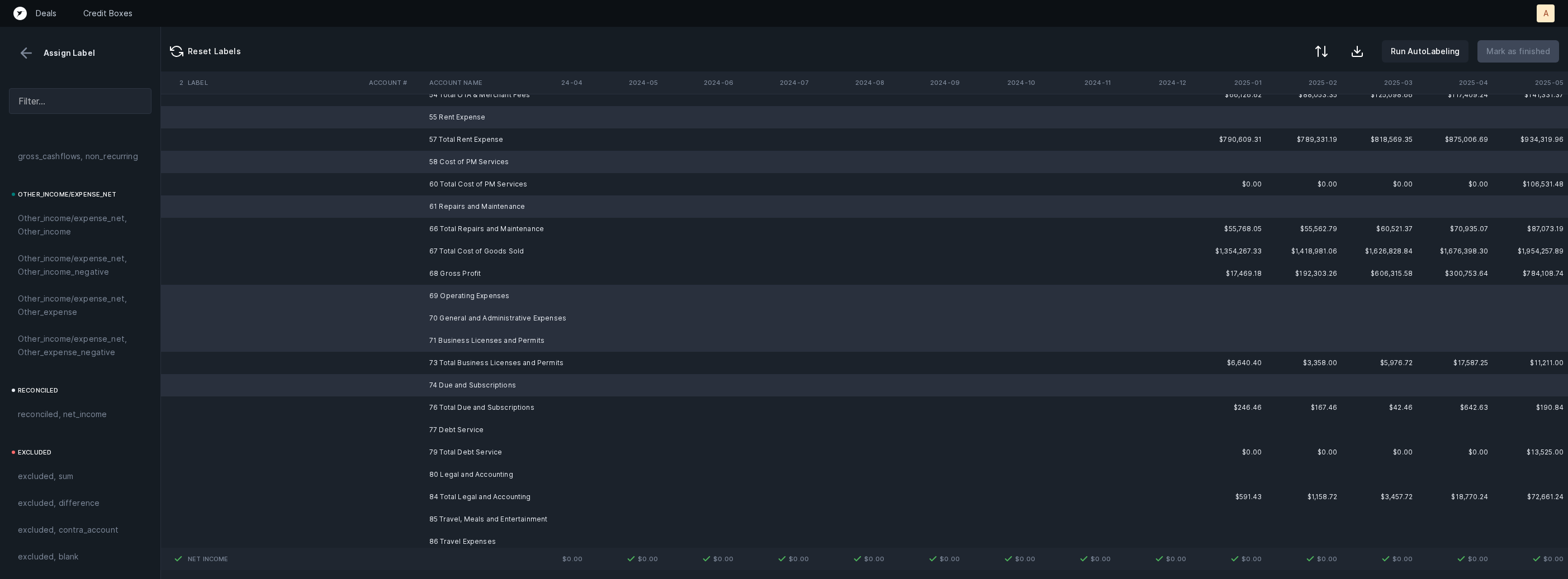
click at [447, 426] on td "77 Debt Service" at bounding box center [493, 430] width 137 height 23
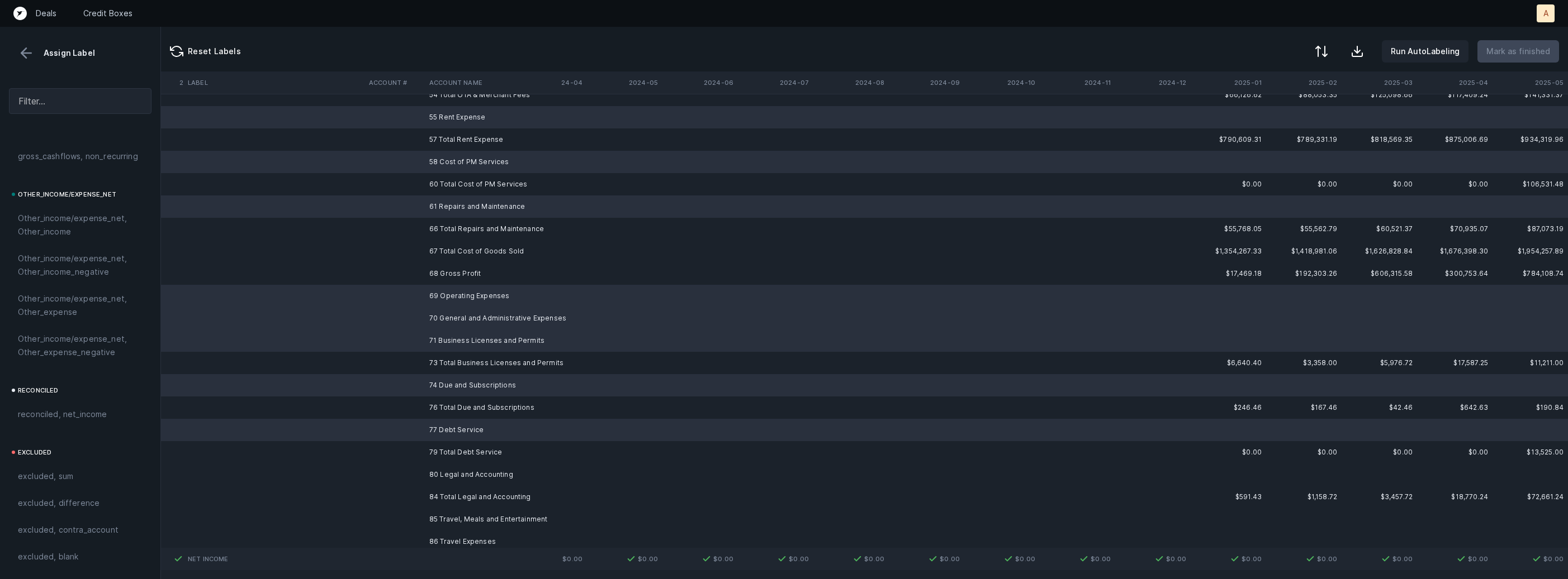
click at [446, 471] on td "80 Legal and Accounting" at bounding box center [493, 475] width 137 height 23
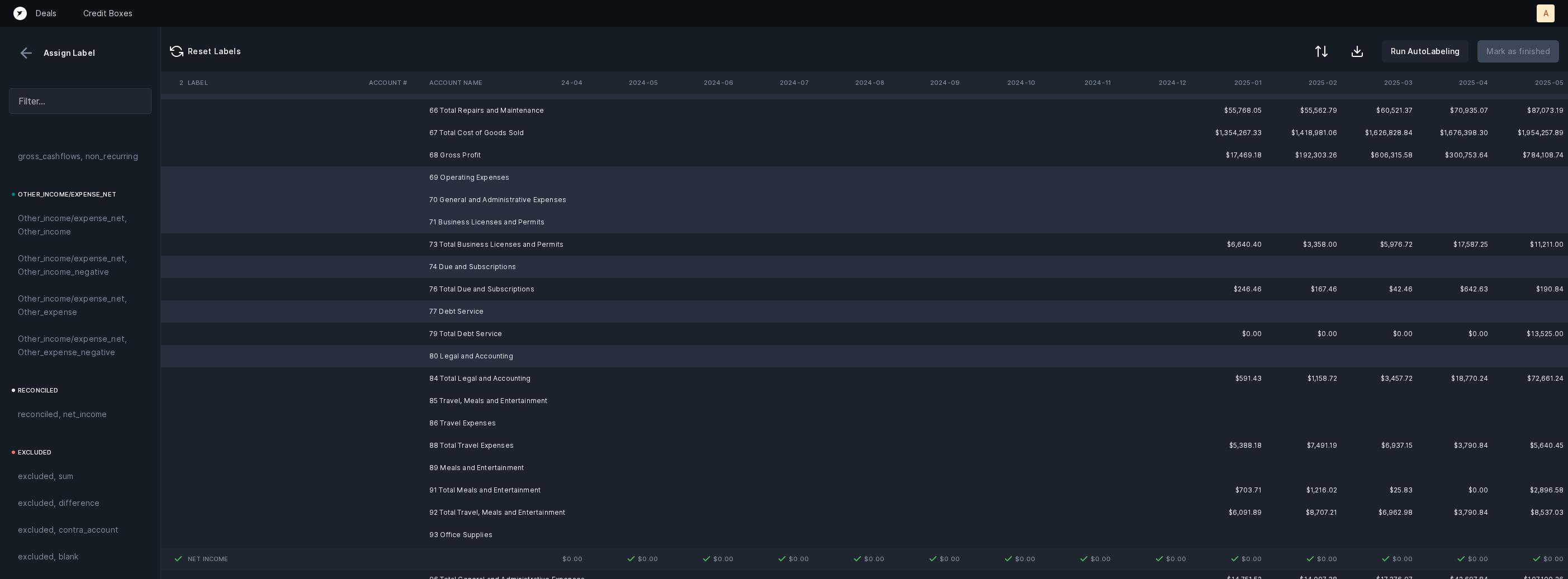
scroll to position [939, 3072]
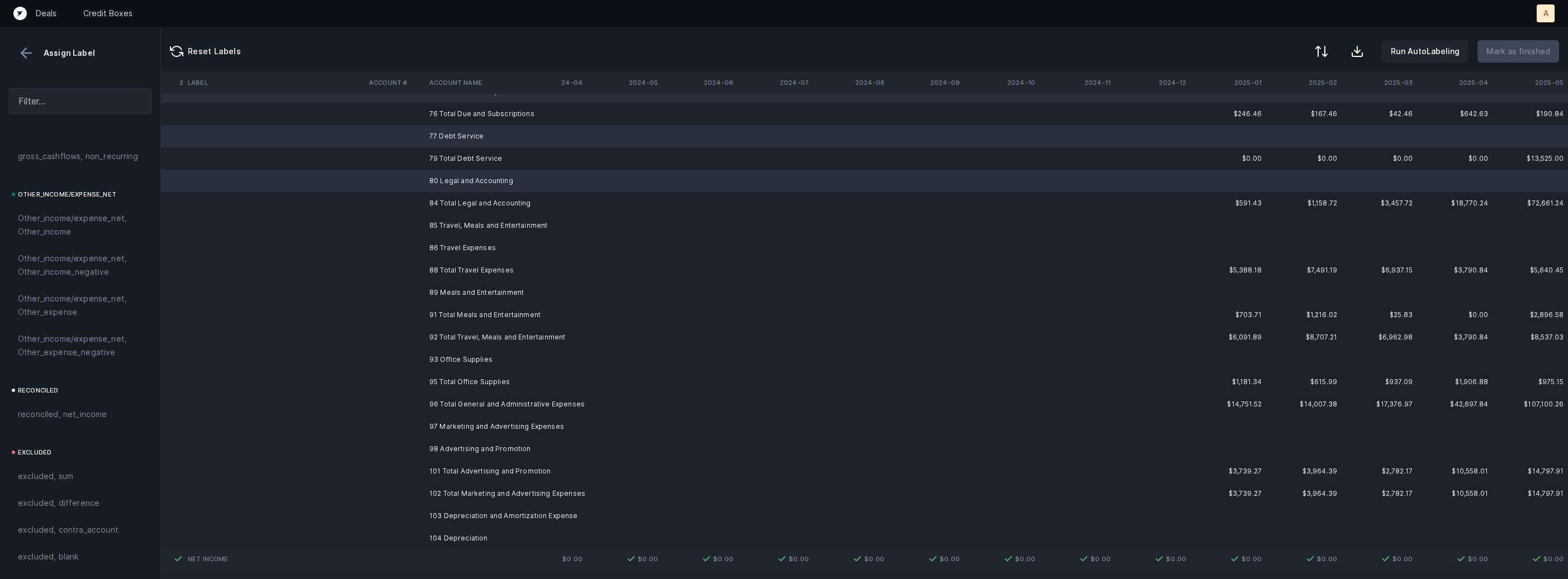
click at [474, 228] on td "85 Travel, Meals and Entertainment" at bounding box center [493, 226] width 137 height 23
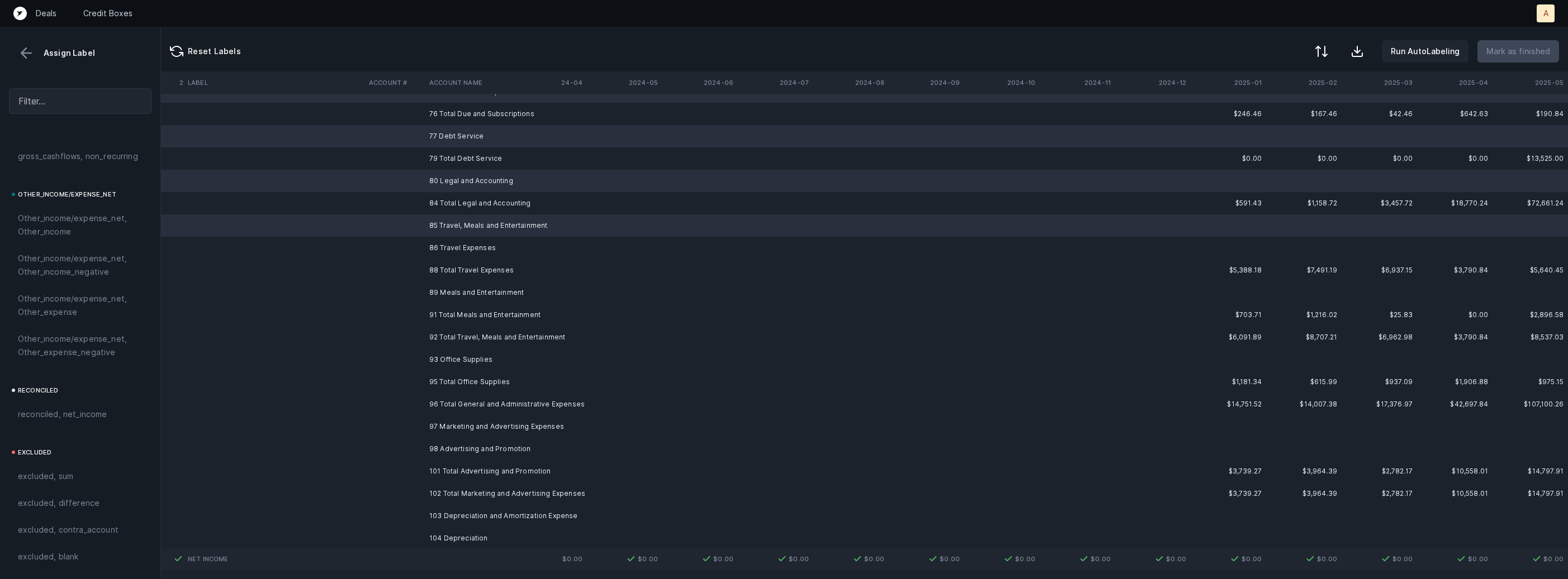
click at [457, 251] on td "86 Travel Expenses" at bounding box center [493, 248] width 137 height 23
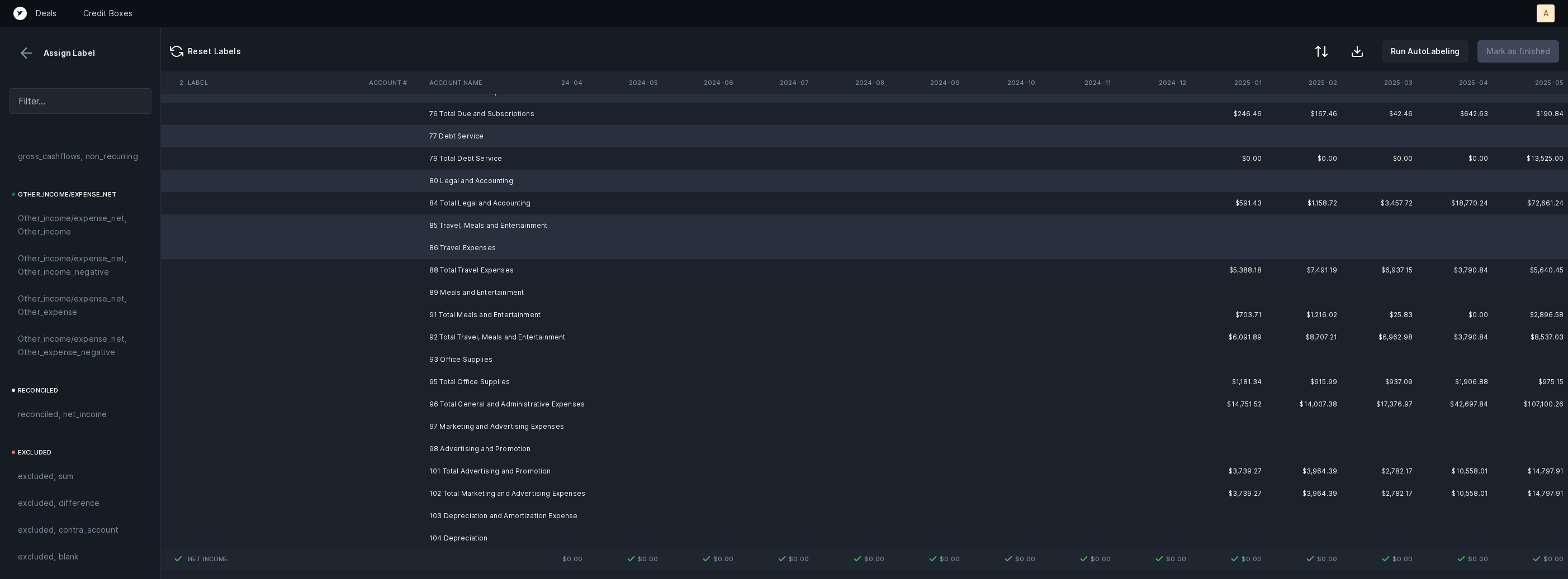
click at [444, 286] on td "89 Meals and Entertainment" at bounding box center [493, 293] width 137 height 23
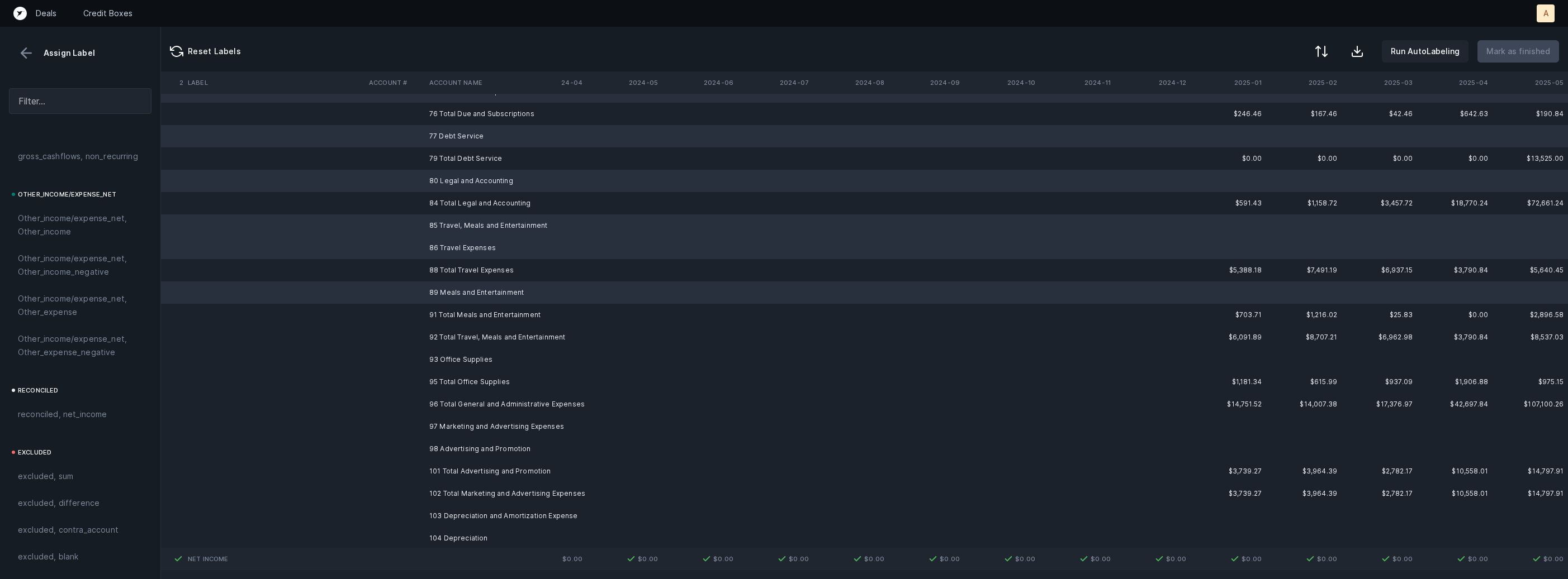
click at [457, 367] on td "93 Office Supplies" at bounding box center [493, 360] width 137 height 23
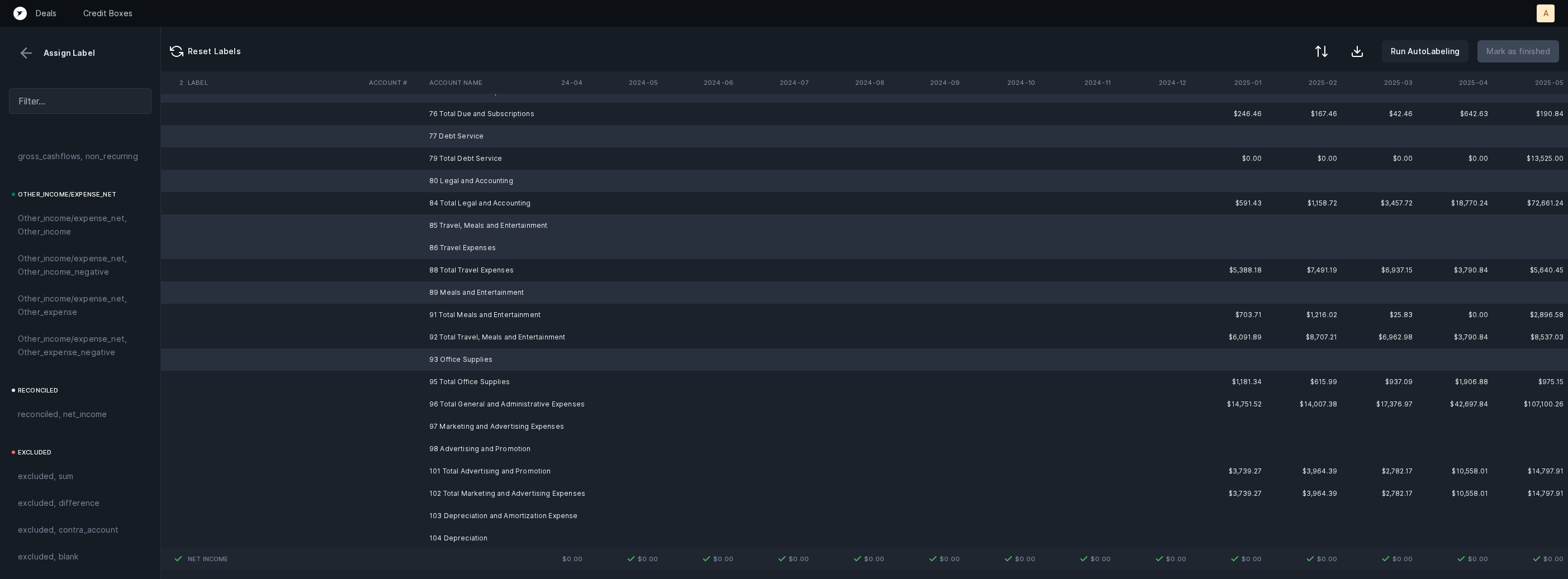
click at [460, 434] on td "97 Marketing and Advertising Expenses" at bounding box center [493, 427] width 137 height 23
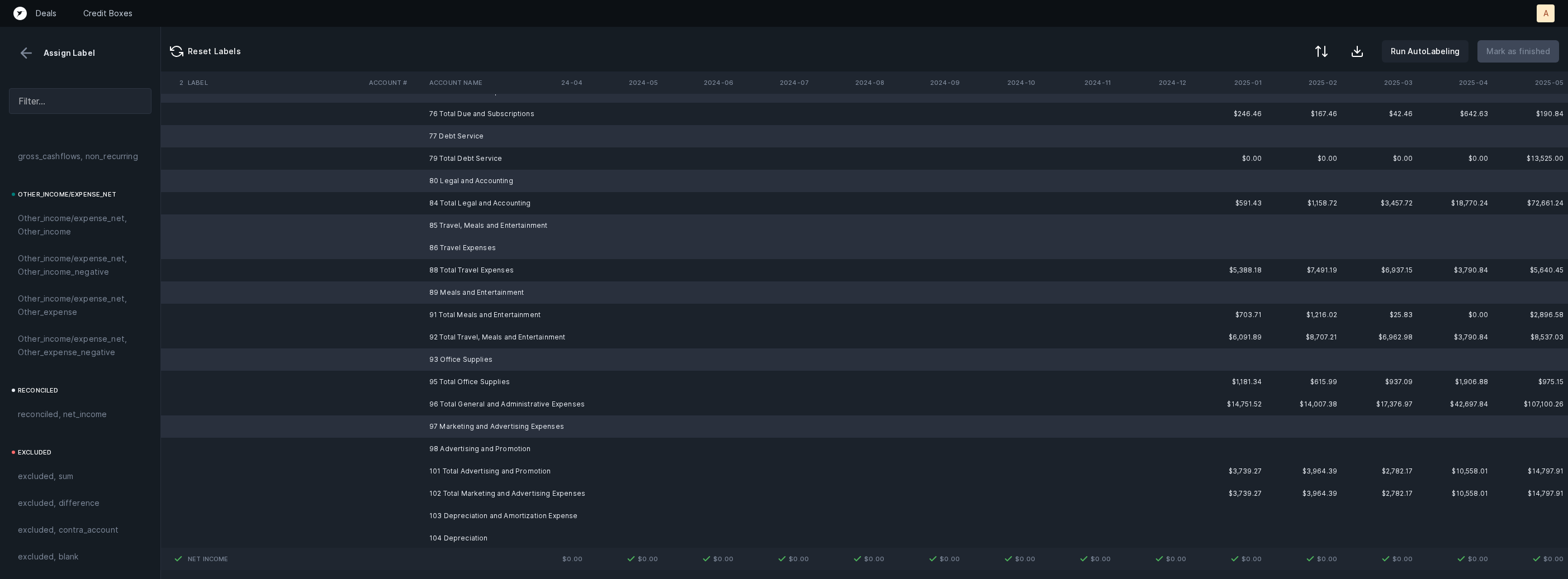
click at [454, 451] on td "98 Advertising and Promotion" at bounding box center [493, 449] width 137 height 23
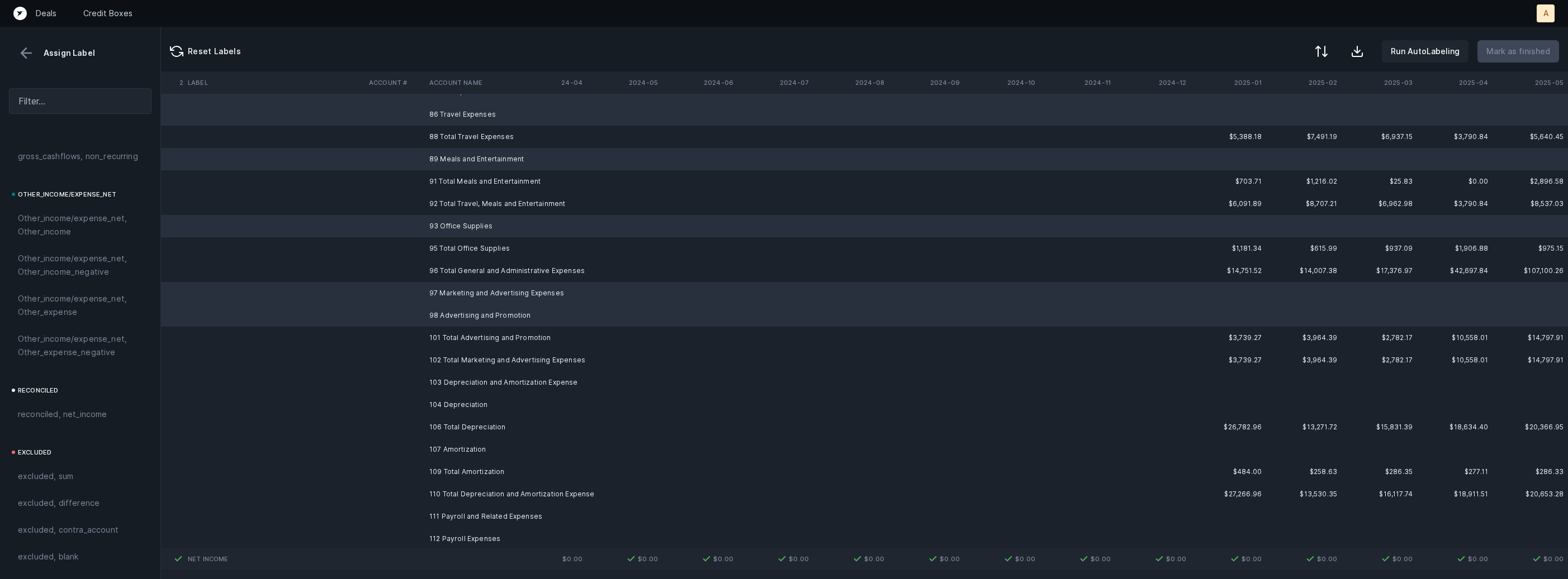
scroll to position [1116, 3072]
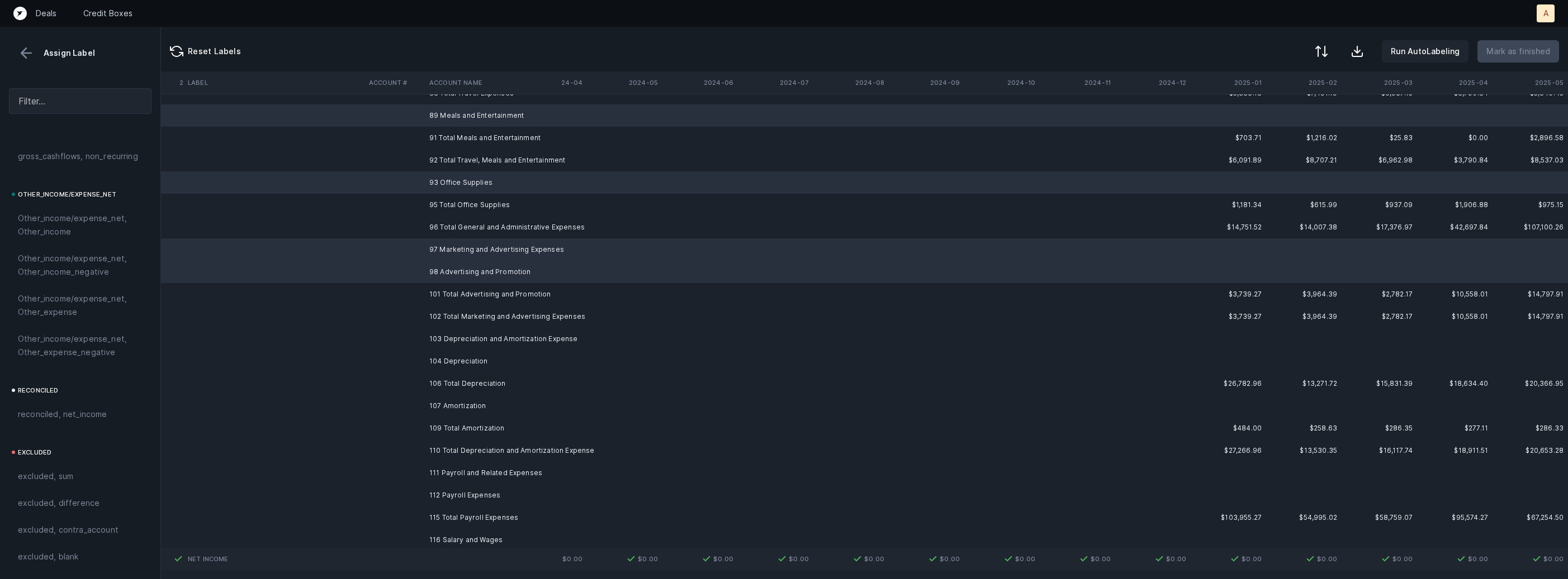
click at [461, 364] on td "104 Depreciation" at bounding box center [493, 362] width 137 height 23
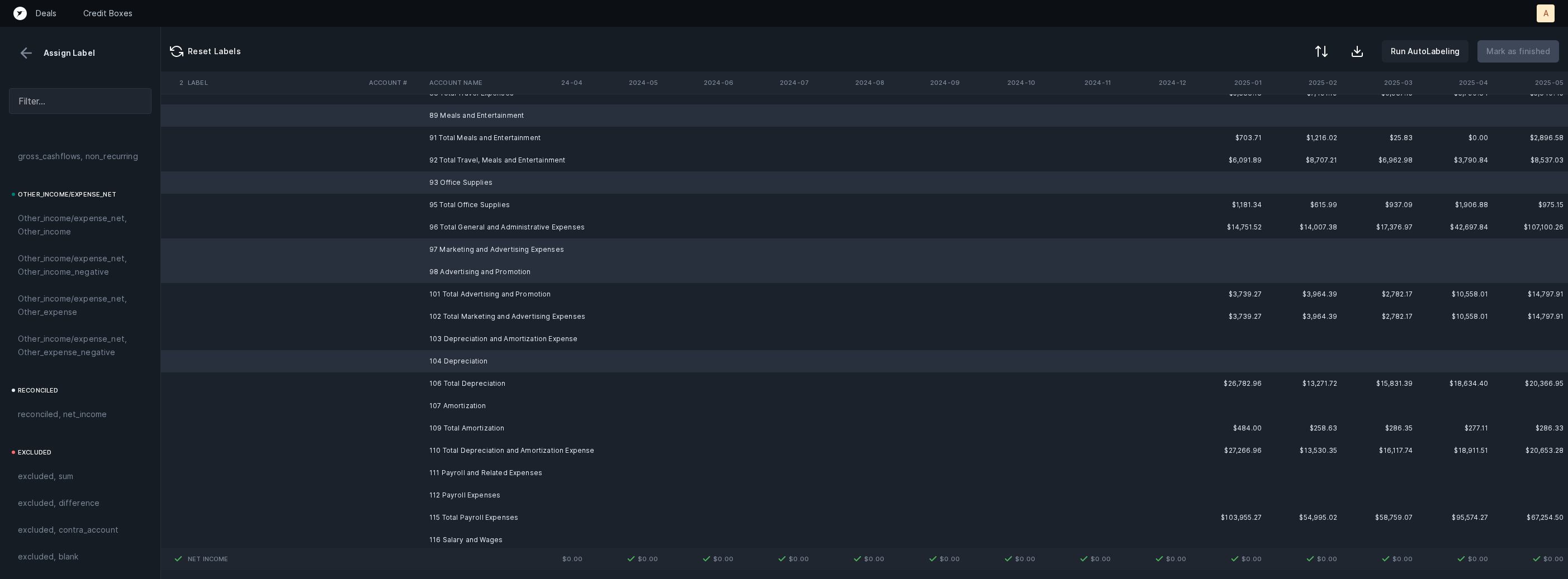
click at [463, 333] on td "103 Depreciation and Amortization Expense" at bounding box center [493, 339] width 137 height 23
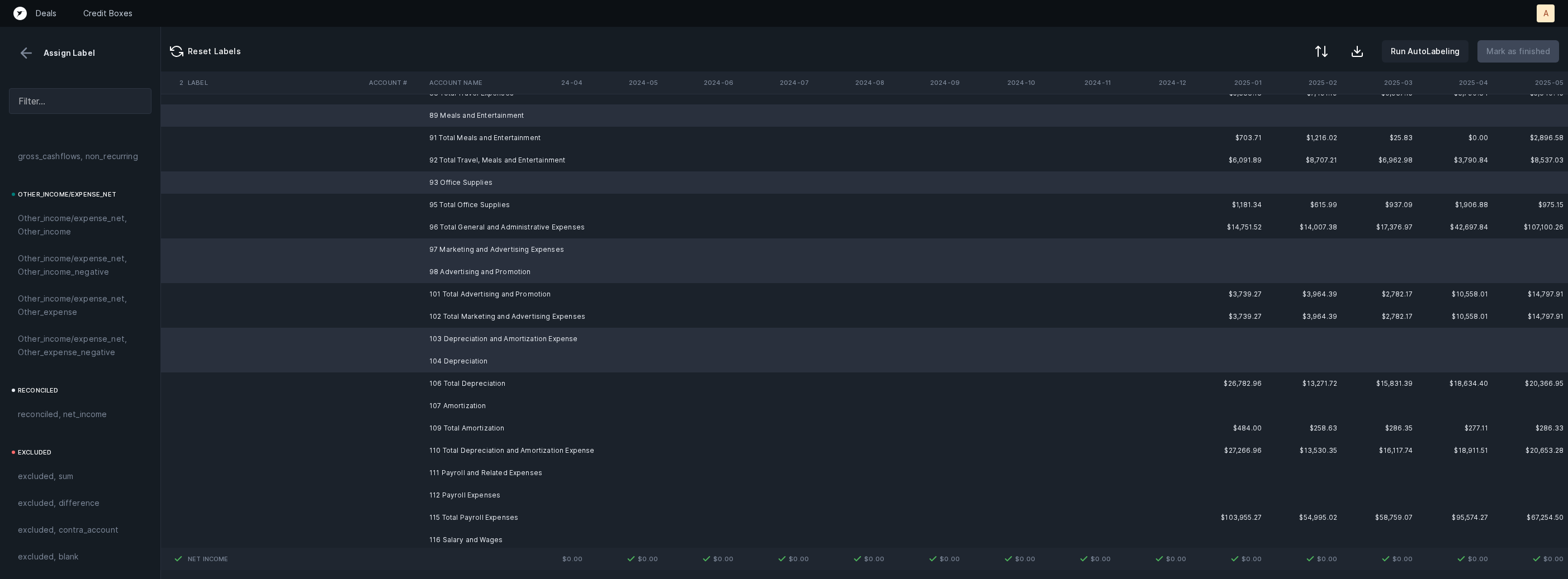
click at [454, 406] on td "107 Amortization" at bounding box center [493, 406] width 137 height 23
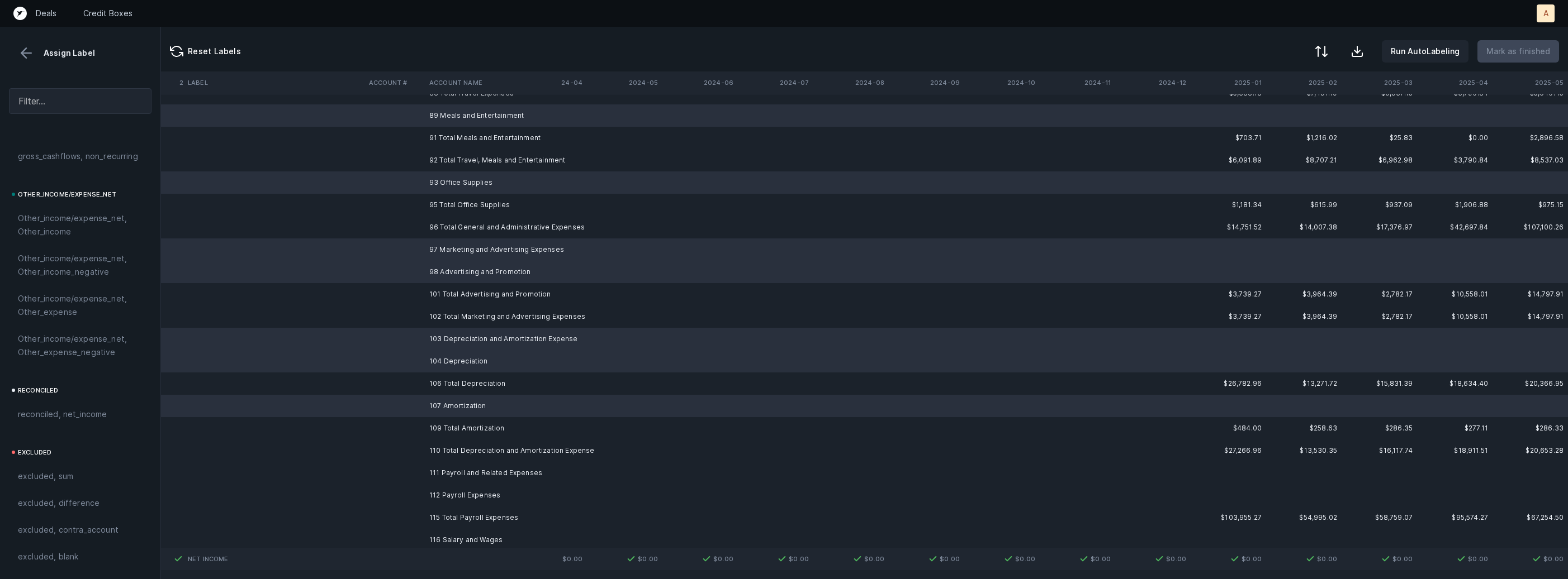
click at [453, 470] on td "111 Payroll and Related Expenses" at bounding box center [493, 473] width 137 height 23
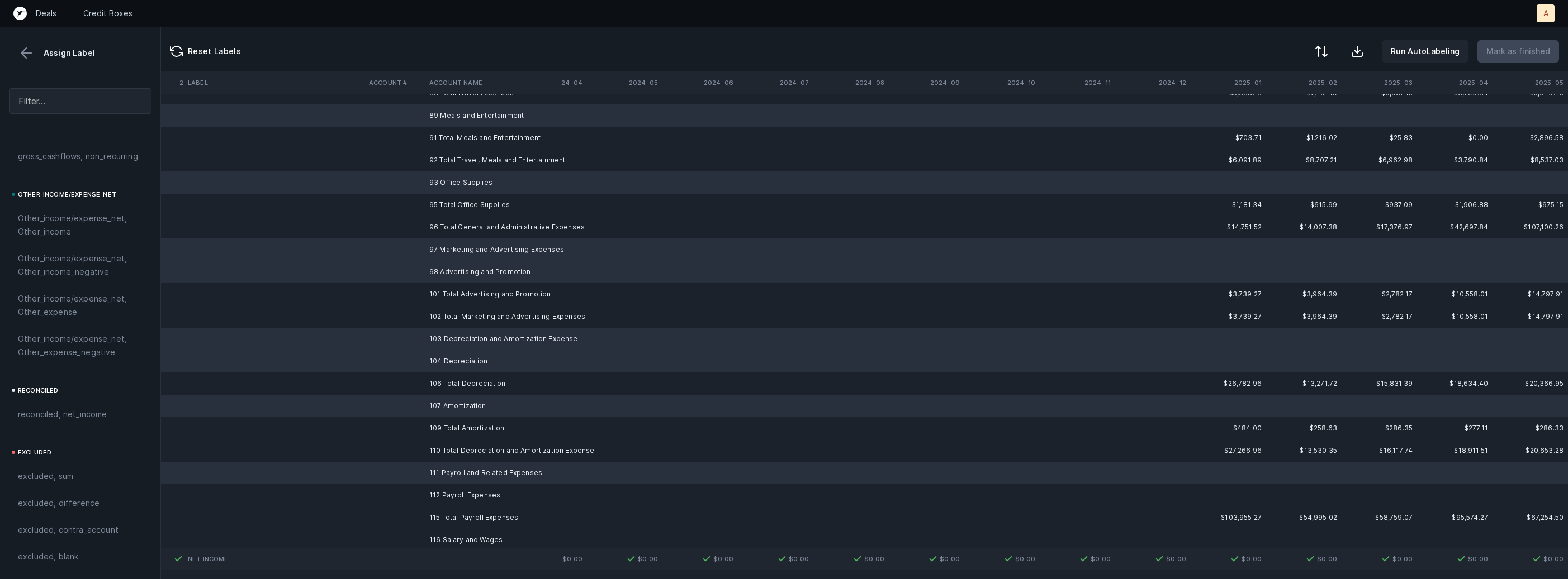
click at [444, 493] on td "112 Payroll Expenses" at bounding box center [493, 495] width 137 height 23
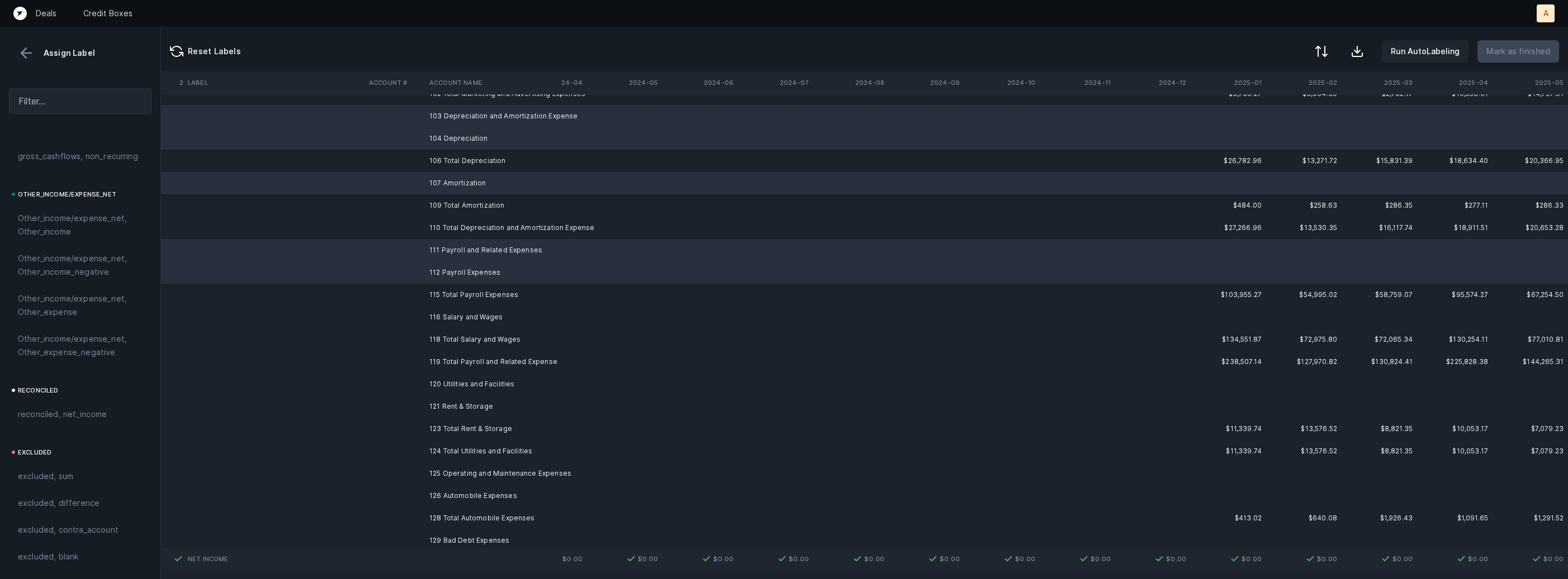
scroll to position [1372, 3072]
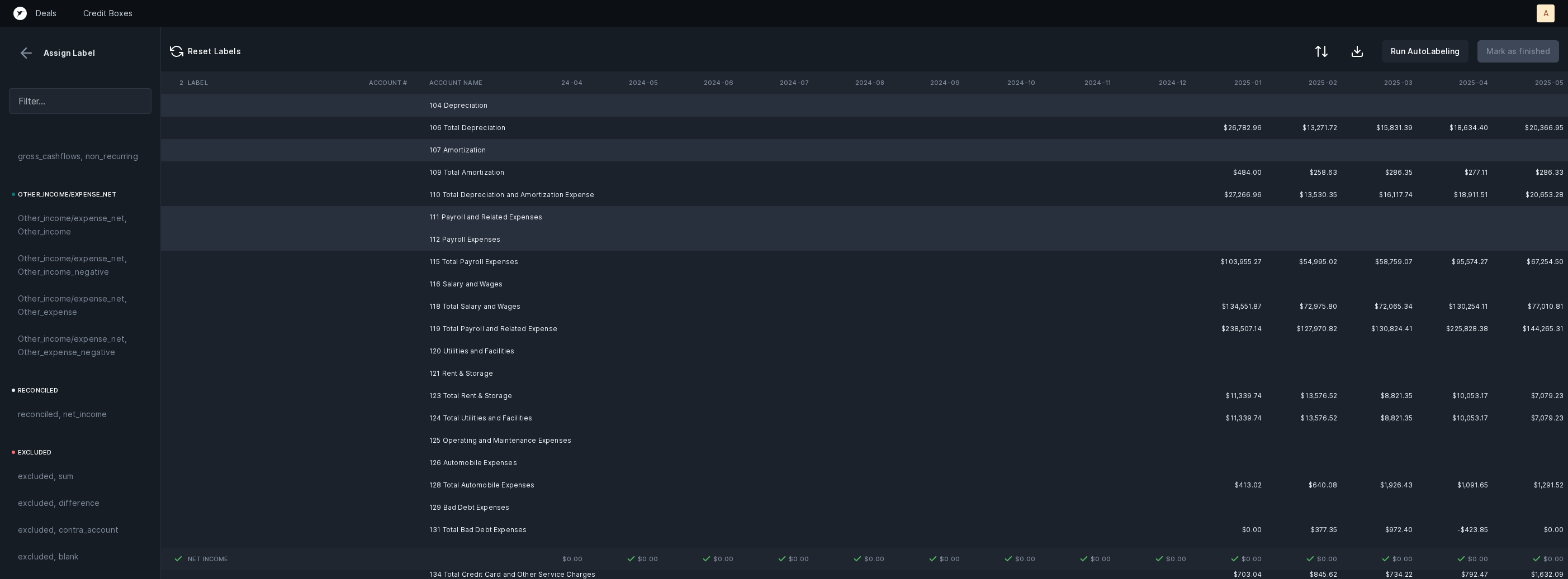
click at [491, 282] on td "116 Salary and Wages" at bounding box center [493, 284] width 137 height 23
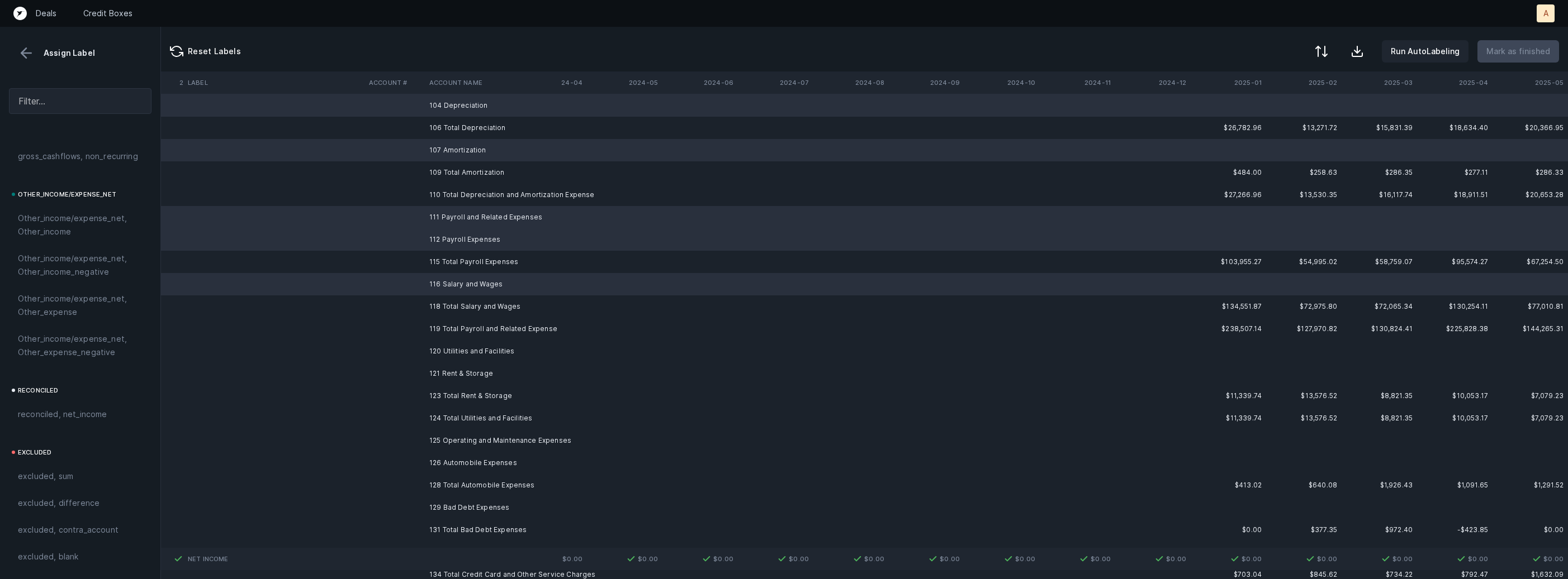
click at [475, 352] on td "120 Utilities and Facilities" at bounding box center [493, 352] width 137 height 23
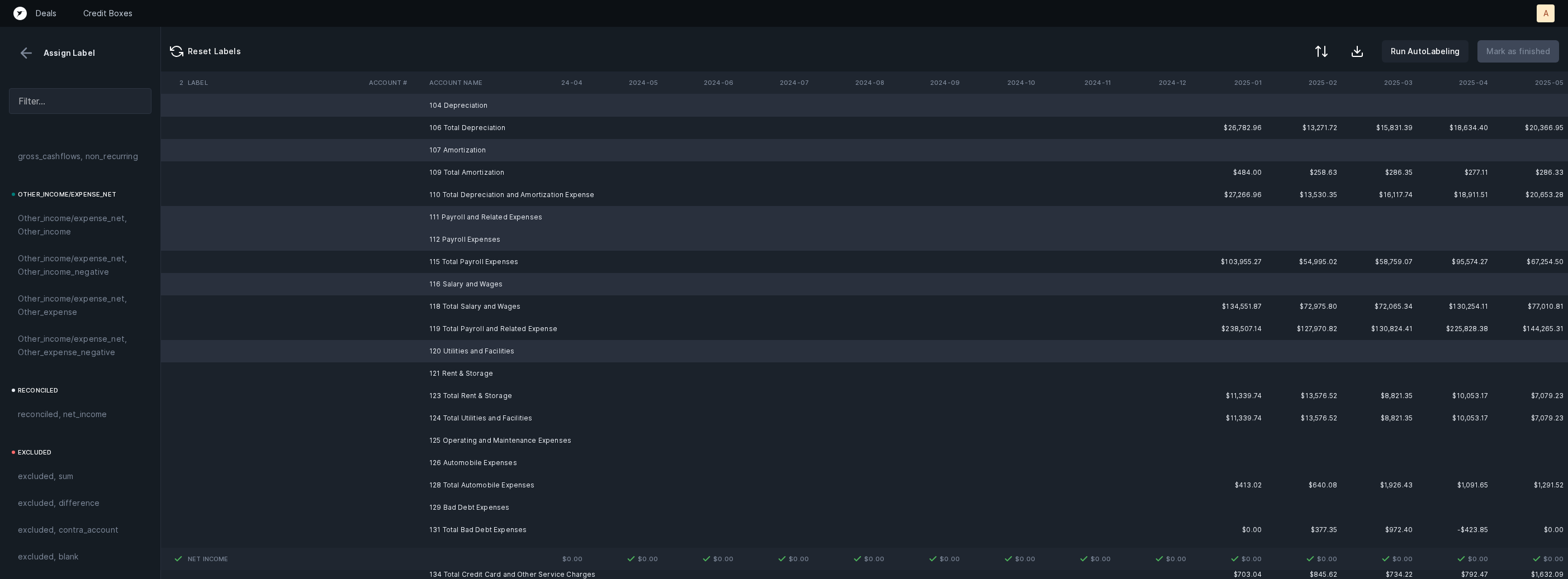
click at [460, 369] on td "121 Rent & Storage" at bounding box center [493, 374] width 137 height 23
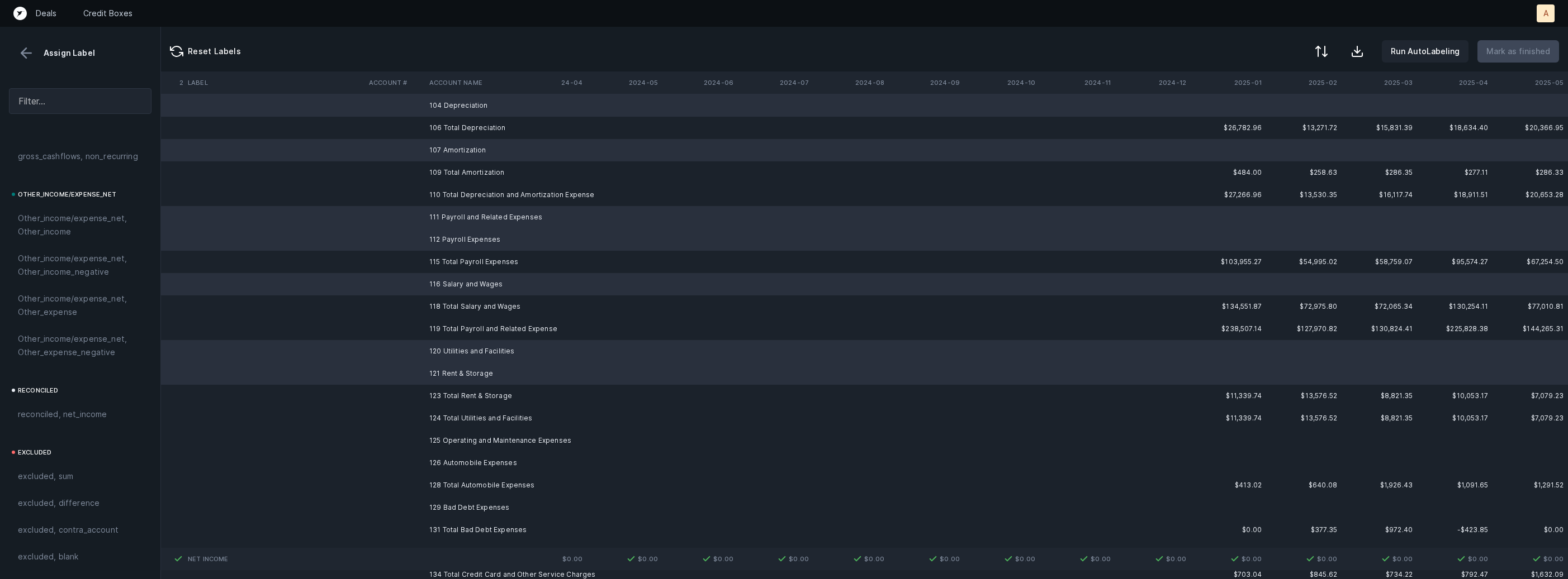
click at [453, 438] on td "125 Operating and Maintenance Expenses" at bounding box center [493, 441] width 137 height 23
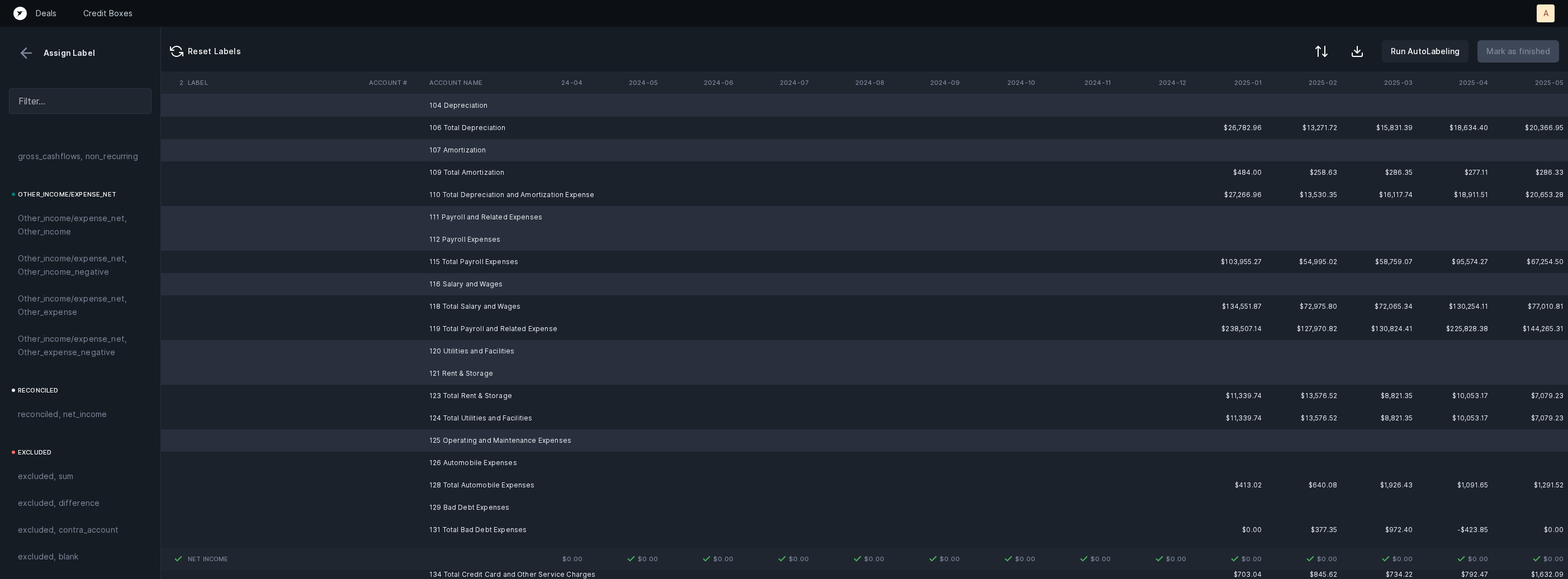
click at [444, 464] on td "126 Automobile Expenses" at bounding box center [493, 463] width 137 height 23
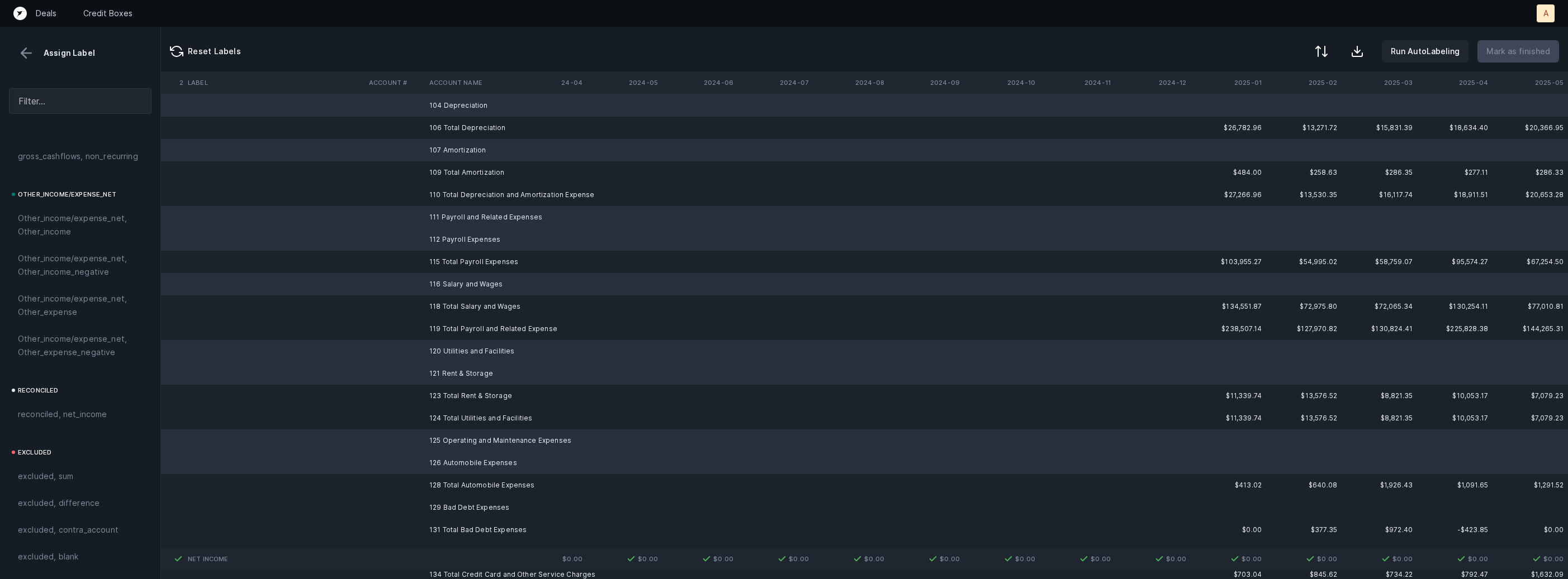
click at [436, 503] on td "129 Bad Debt Expenses" at bounding box center [493, 508] width 137 height 23
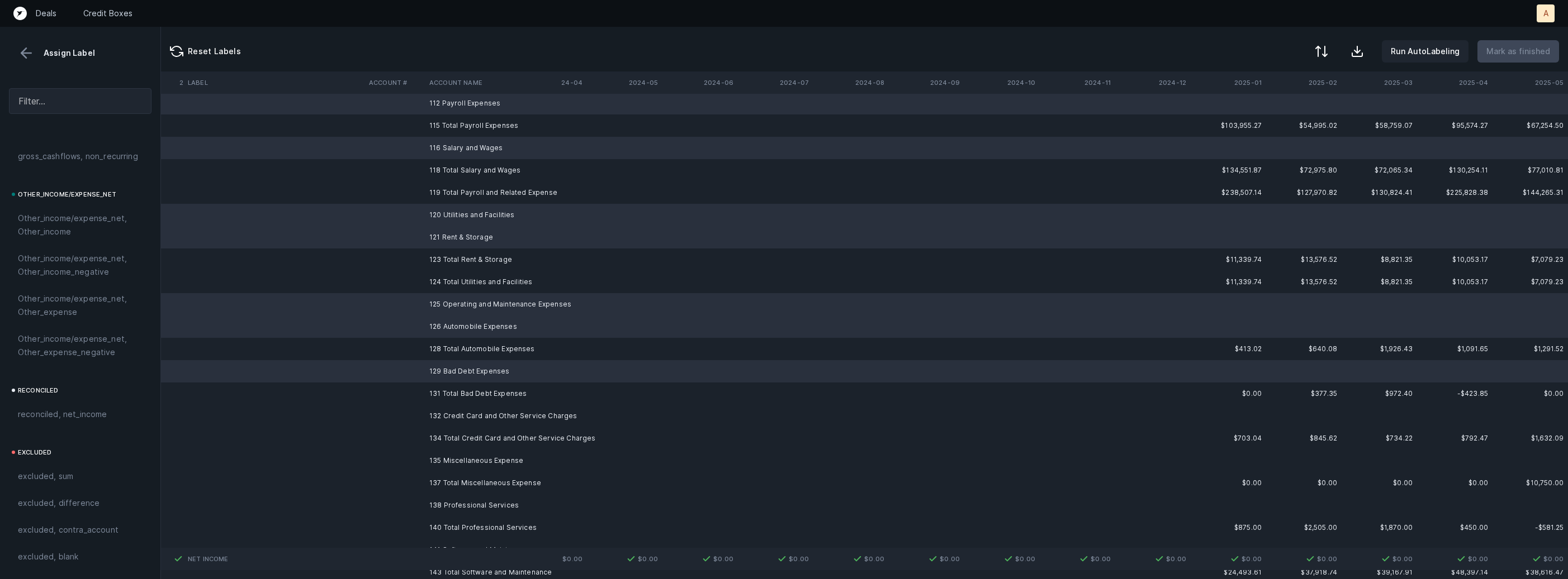
scroll to position [1579, 3072]
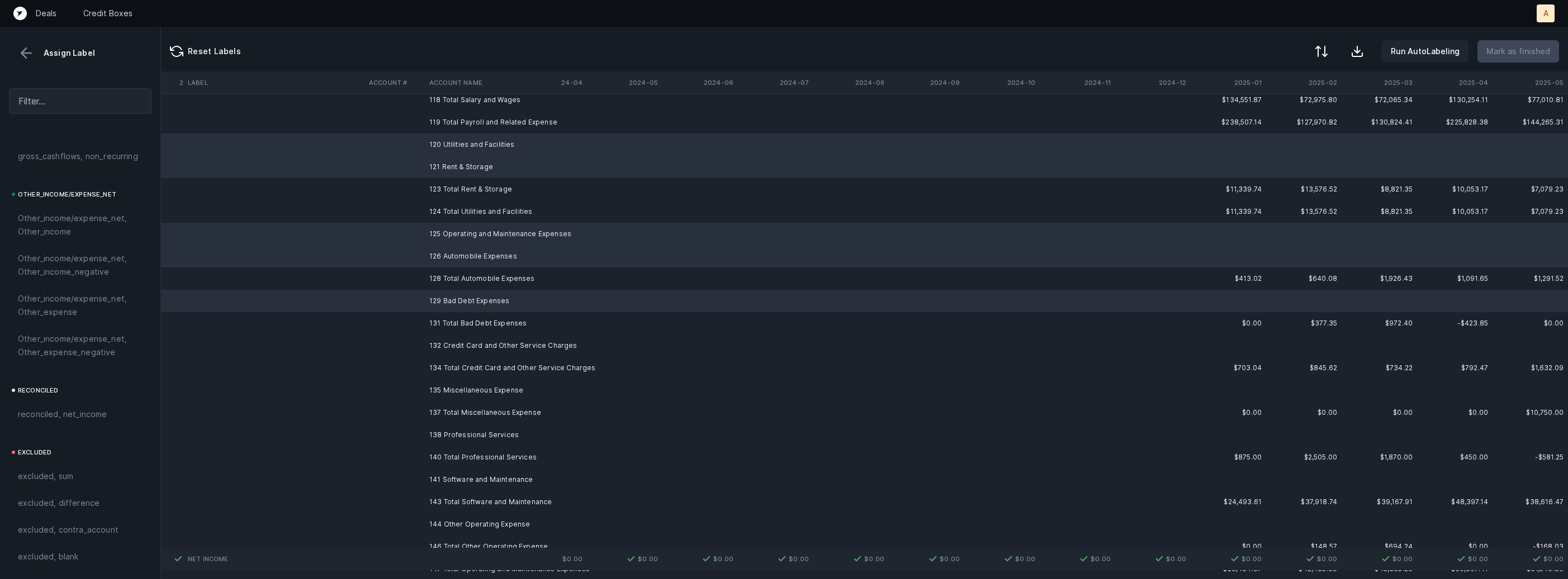
click at [463, 350] on td "132 Credit Card and Other Service Charges" at bounding box center [493, 346] width 137 height 23
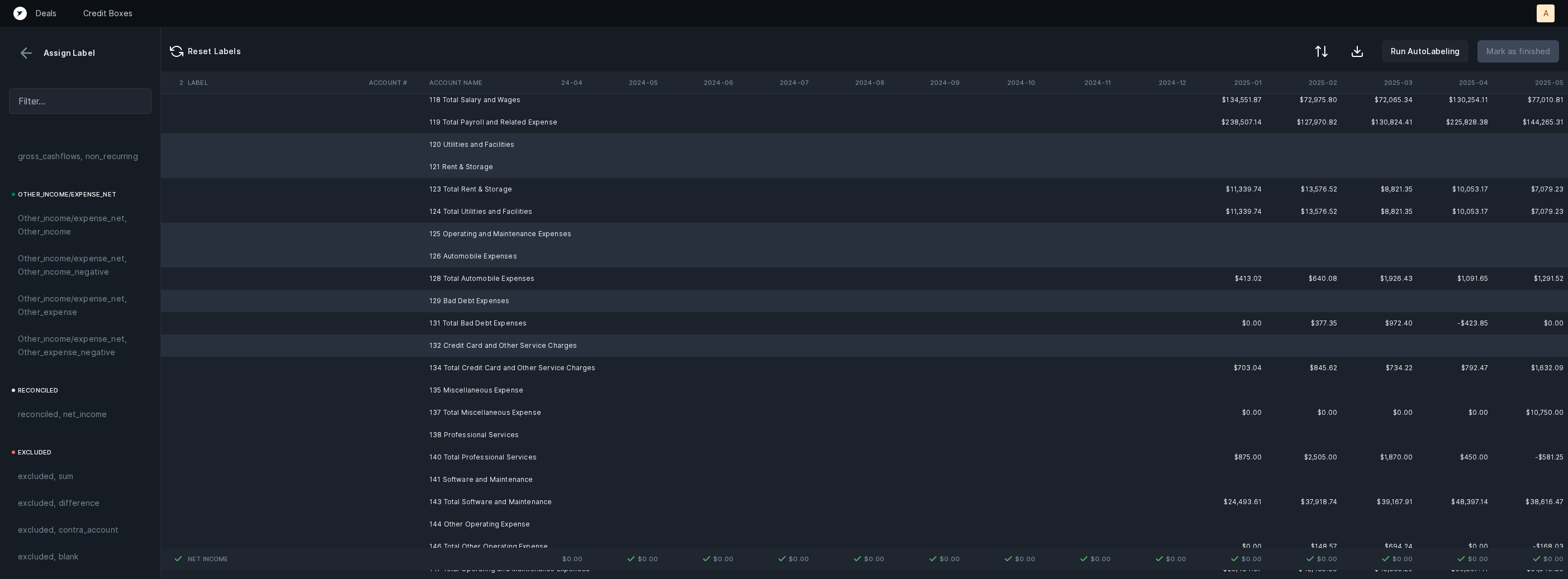
click at [458, 386] on td "135 Miscellaneous Expense" at bounding box center [493, 390] width 137 height 23
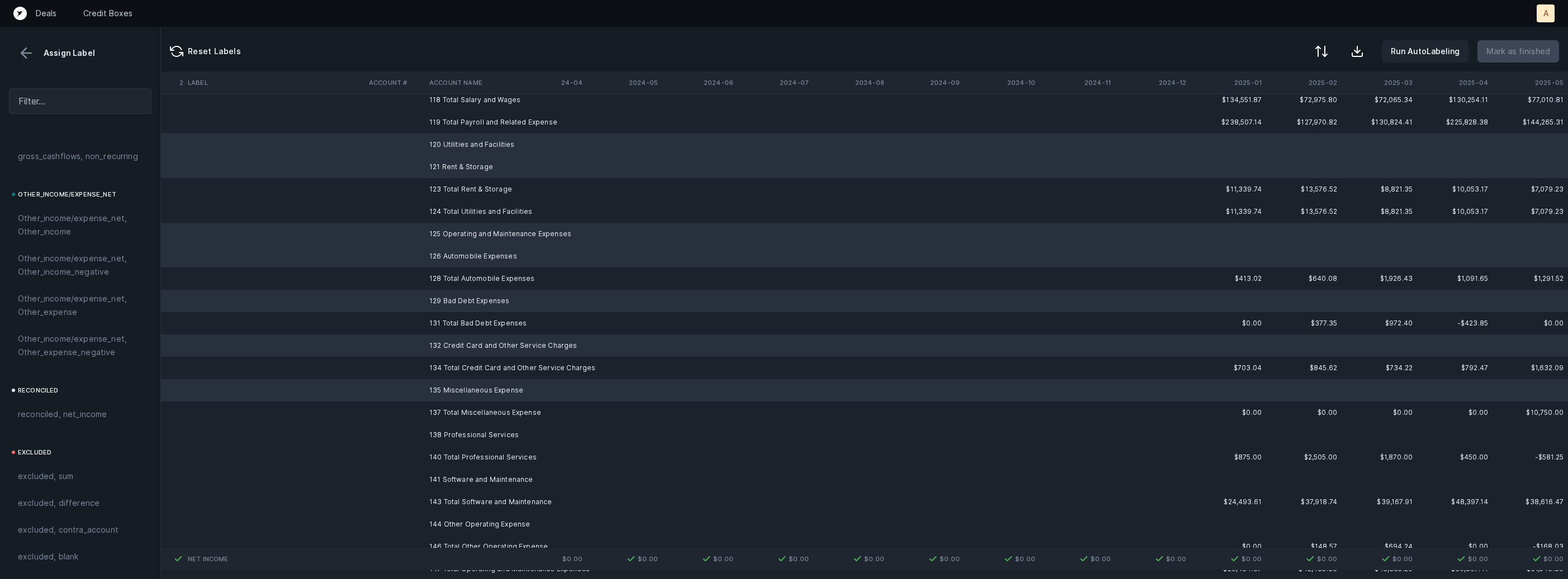
click at [456, 428] on td "138 Professional Services" at bounding box center [493, 435] width 137 height 23
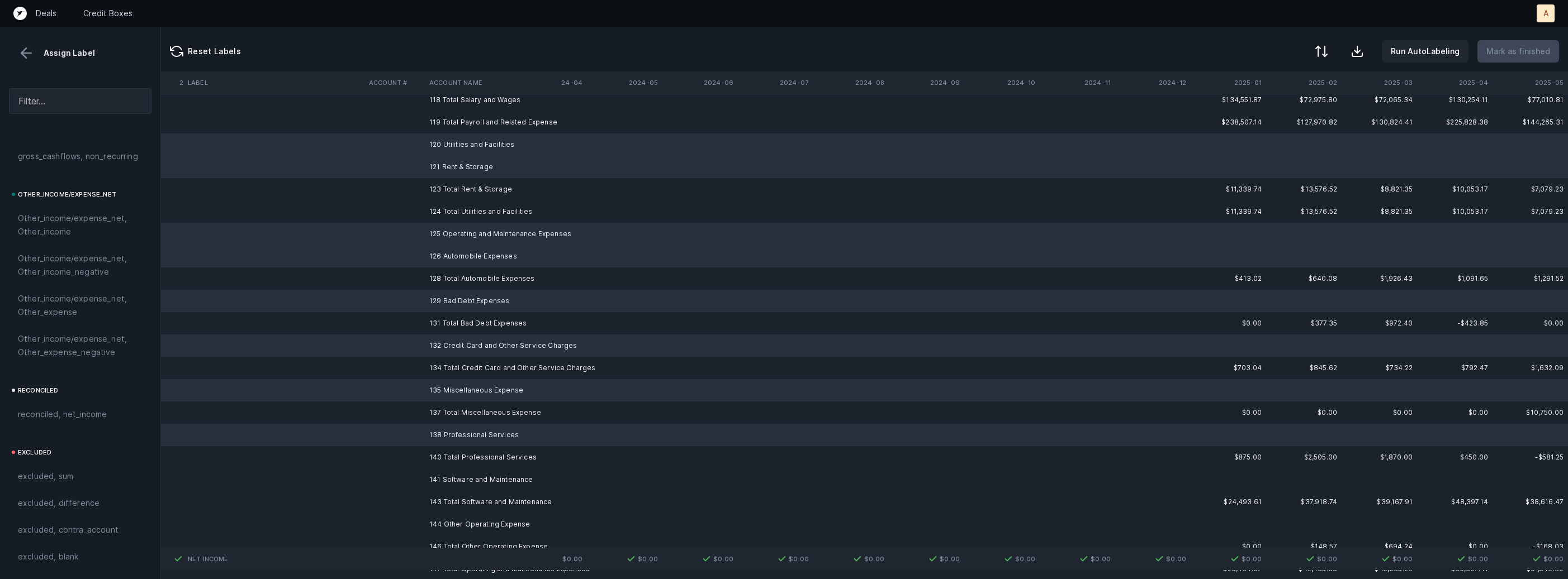
click at [448, 478] on td "141 Software and Maintenance" at bounding box center [493, 480] width 137 height 23
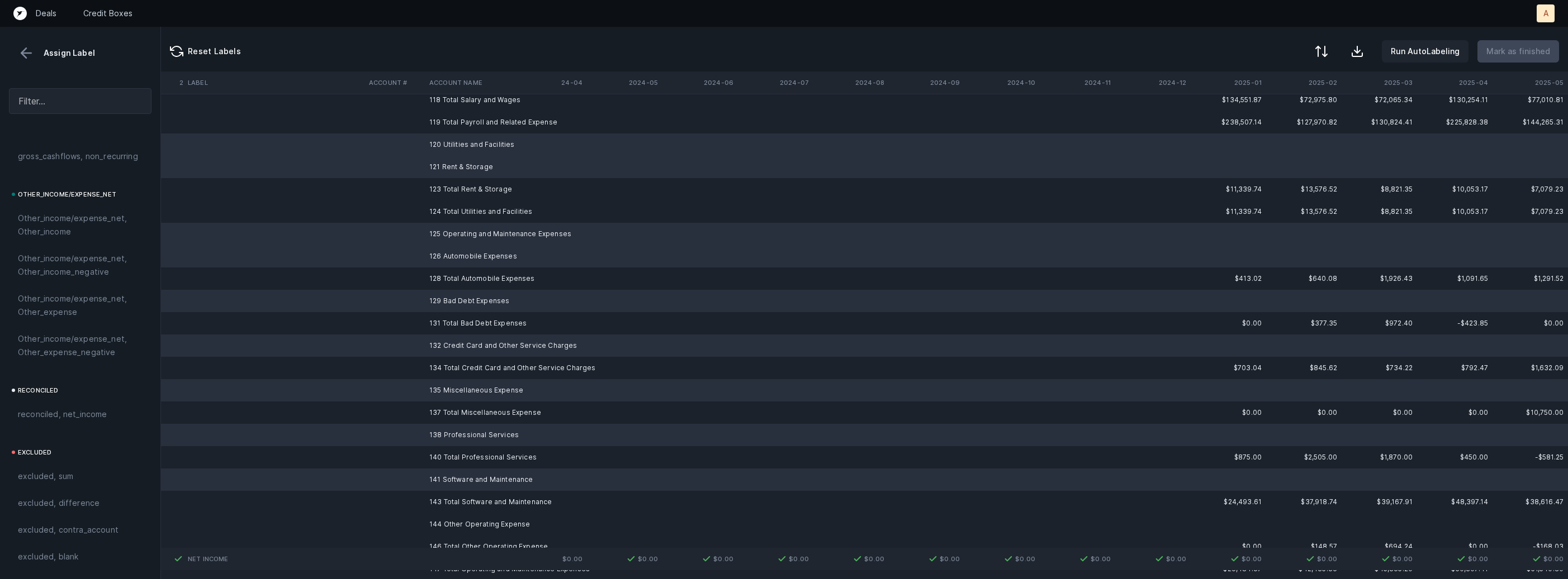
click at [445, 525] on td "144 Other Operating Expense" at bounding box center [493, 525] width 137 height 23
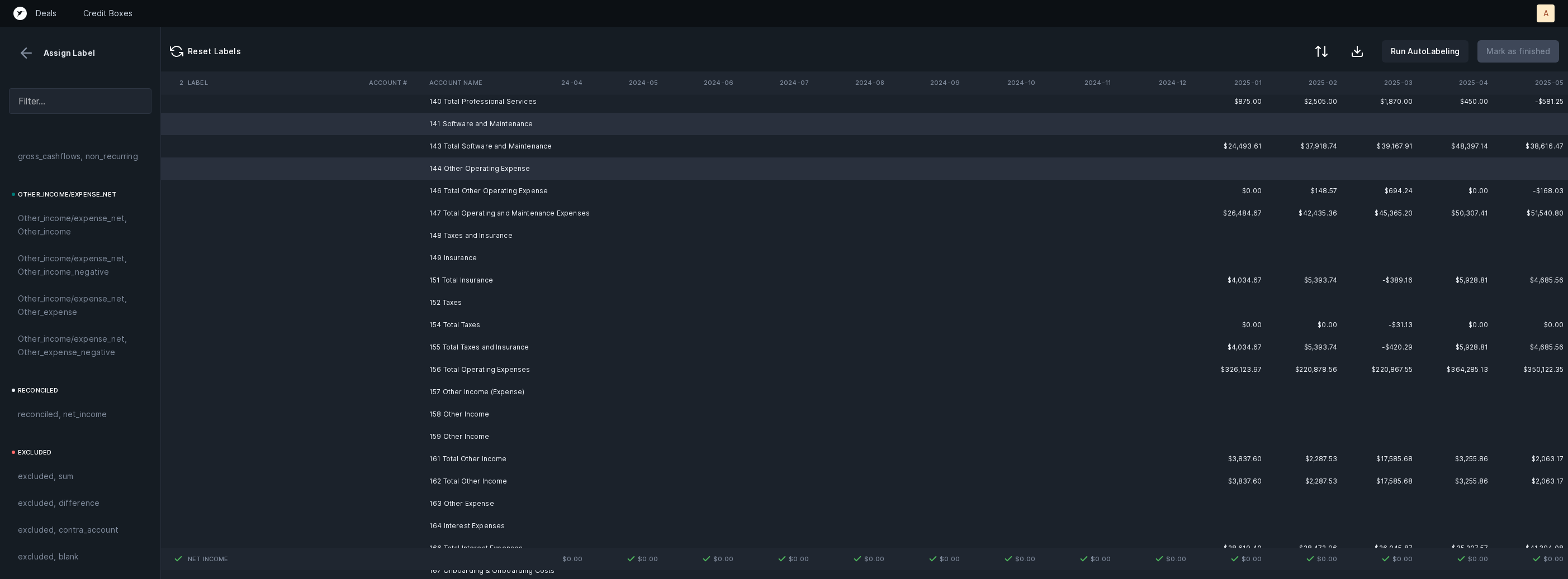
scroll to position [1907, 3072]
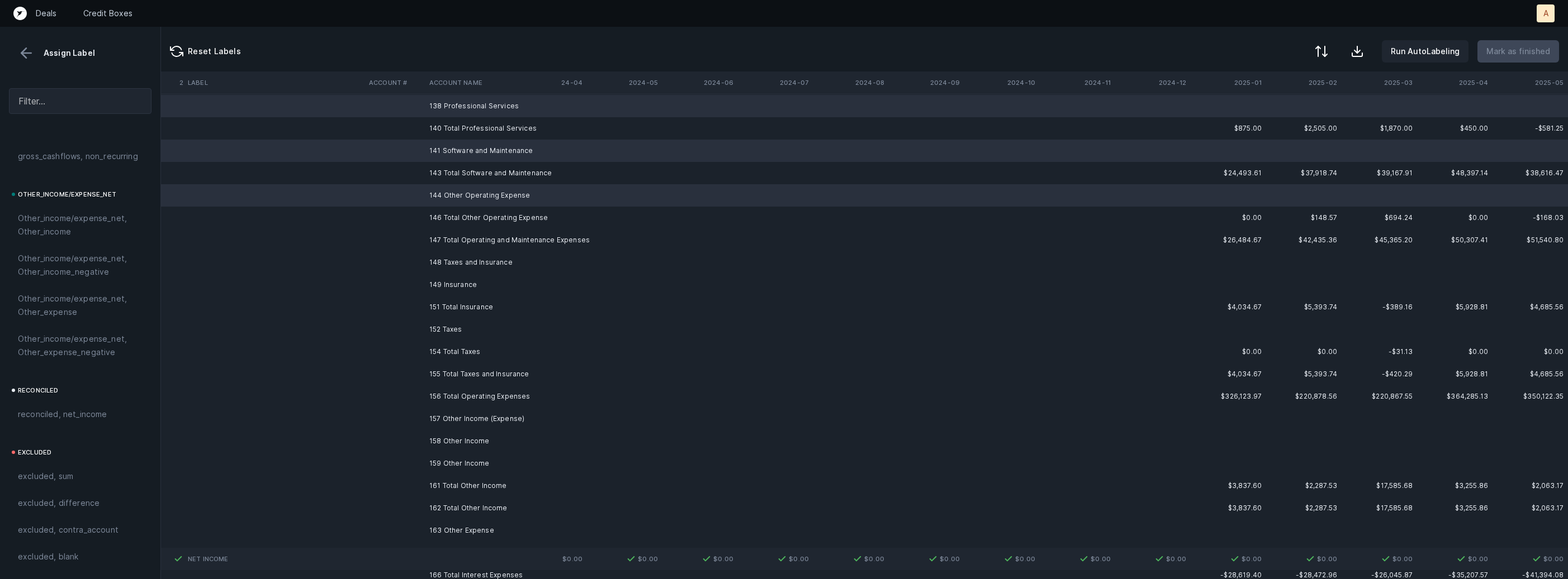
click at [482, 276] on td "149 Insurance" at bounding box center [493, 285] width 137 height 23
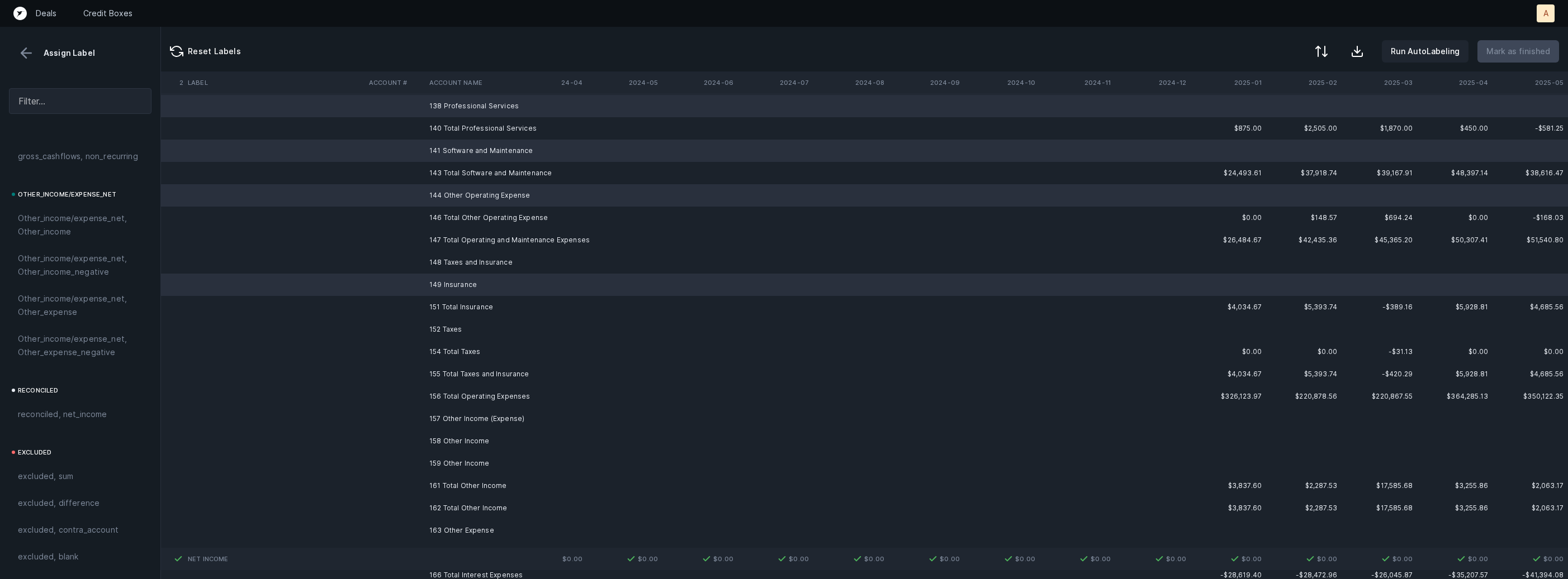
click at [484, 262] on td "148 Taxes and Insurance" at bounding box center [493, 262] width 137 height 23
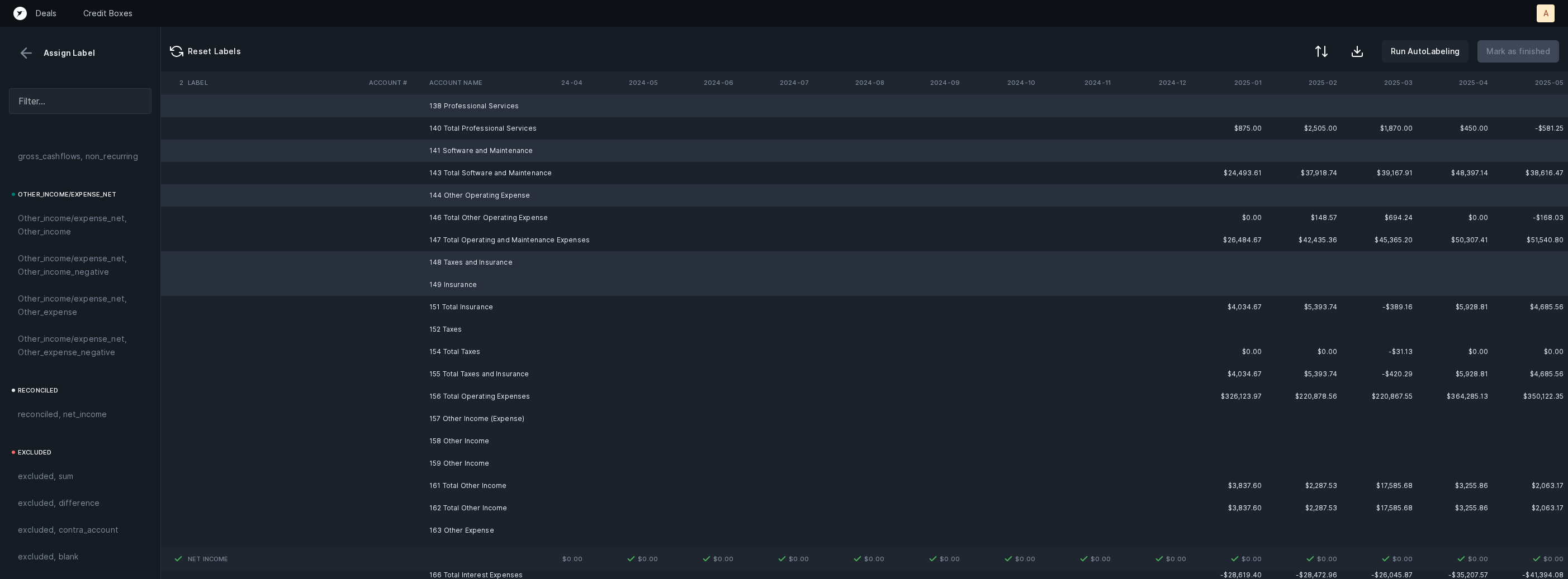
click at [458, 326] on td "152 Taxes" at bounding box center [493, 330] width 137 height 23
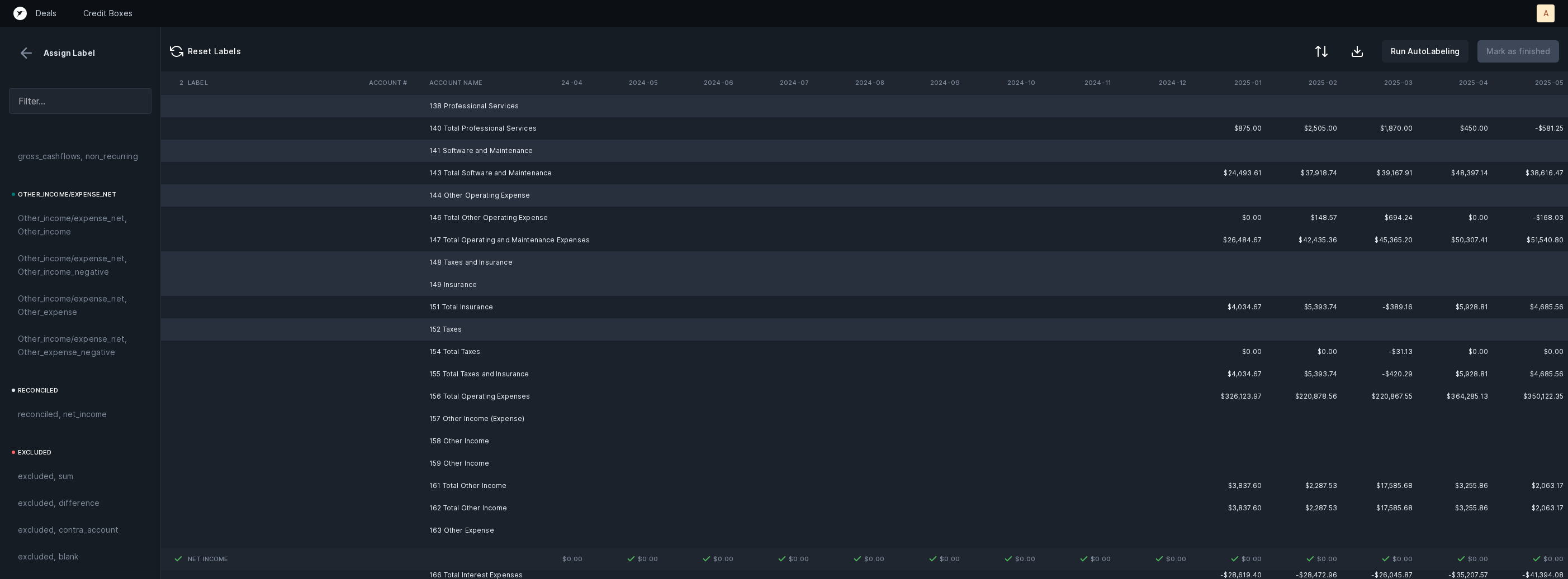
click at [449, 417] on td "157 Other Income (Expense)" at bounding box center [493, 419] width 137 height 23
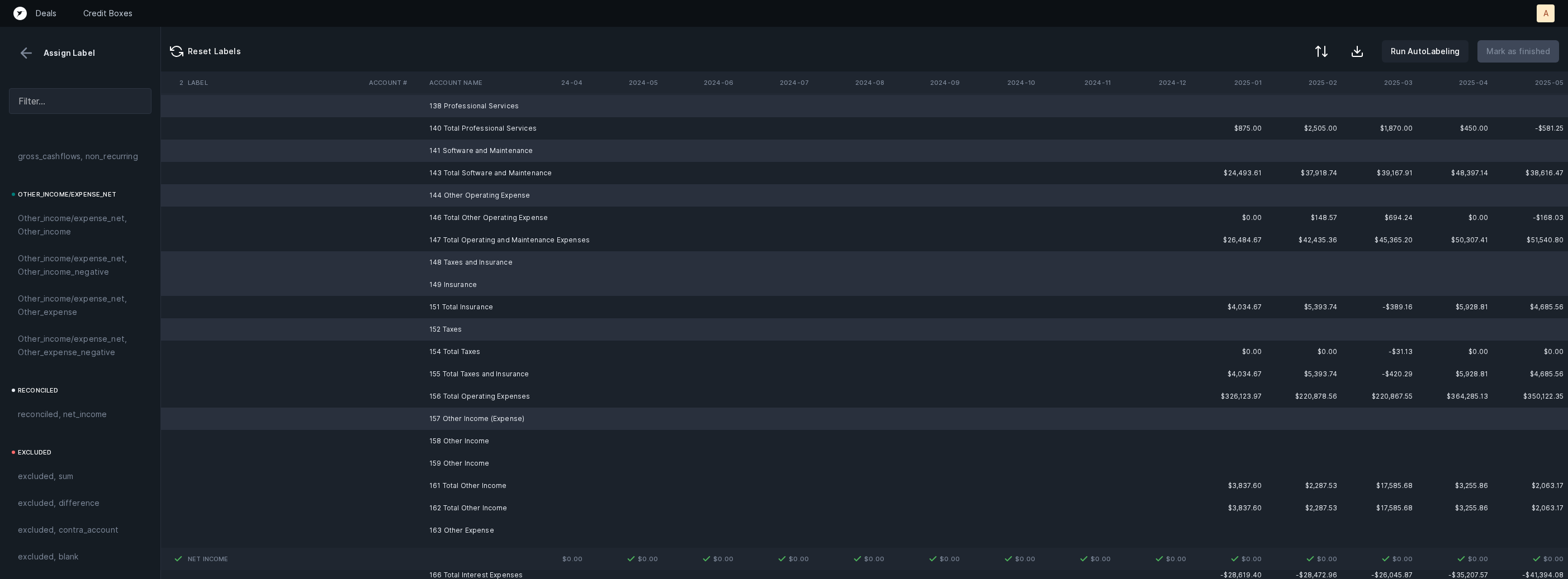
click at [445, 444] on td "158 Other Income" at bounding box center [493, 441] width 137 height 23
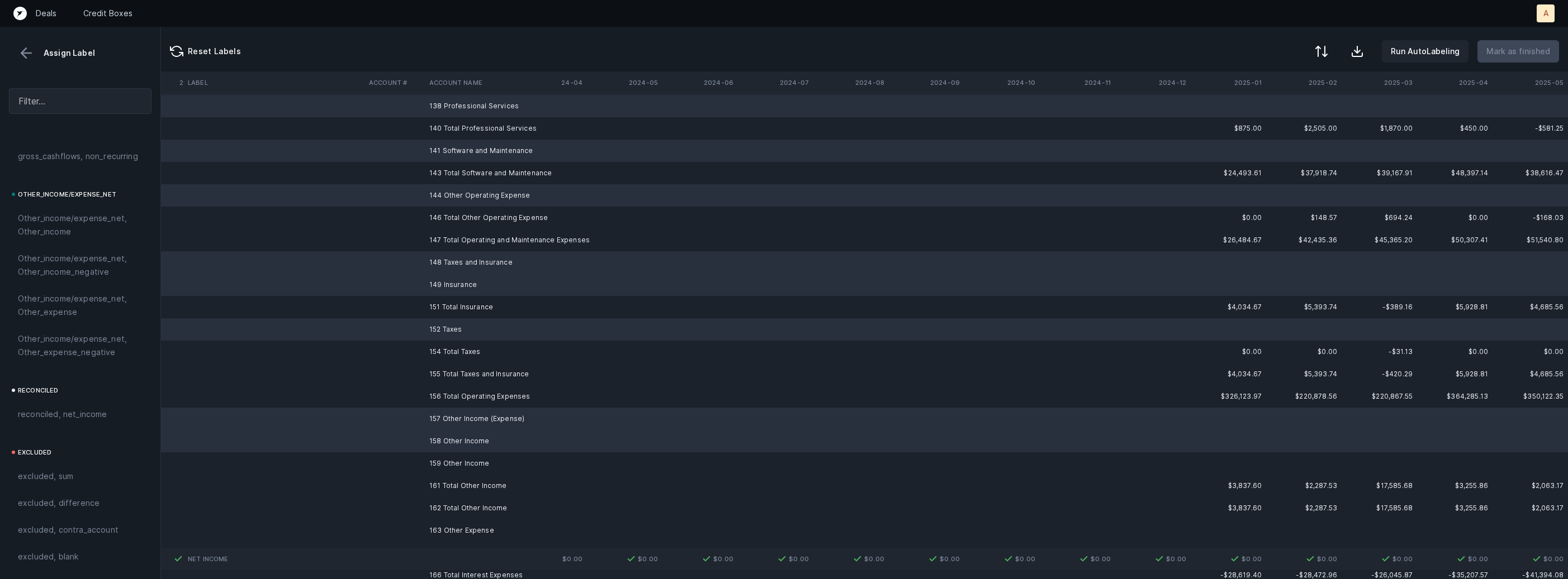
click at [440, 475] on td "161 Total Other Income" at bounding box center [493, 486] width 137 height 23
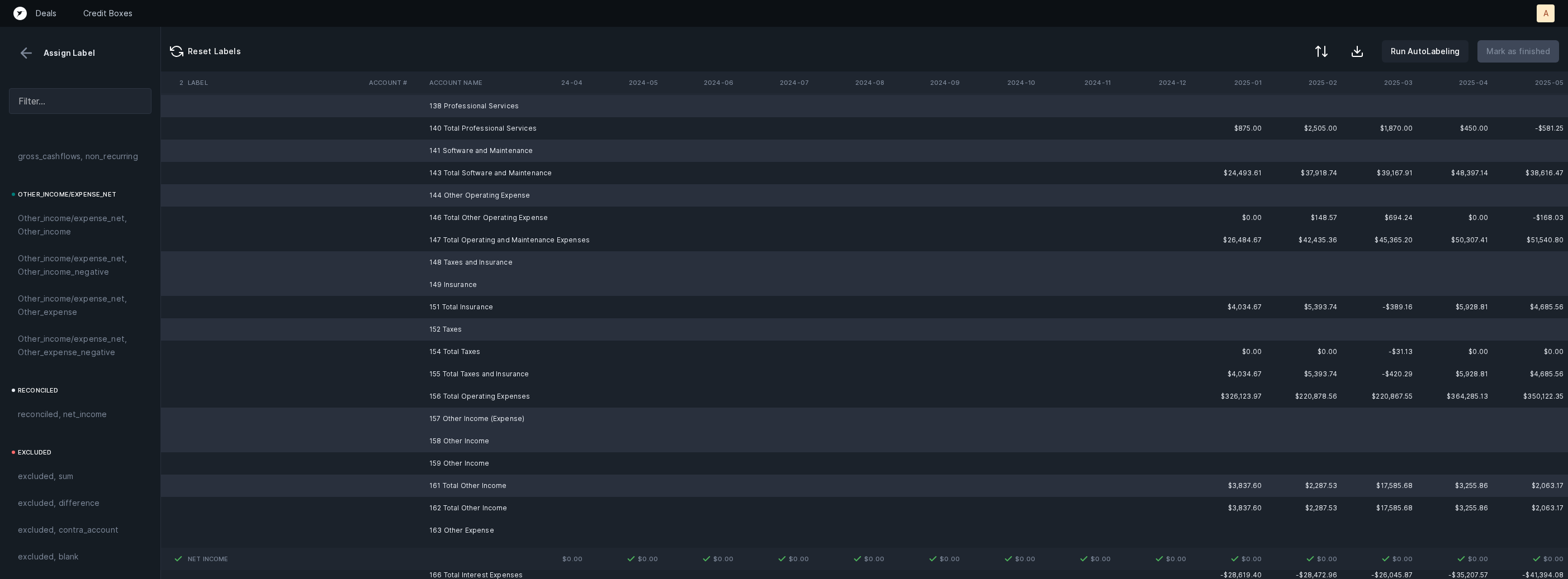
click at [441, 469] on td "159 Other Income" at bounding box center [493, 464] width 137 height 23
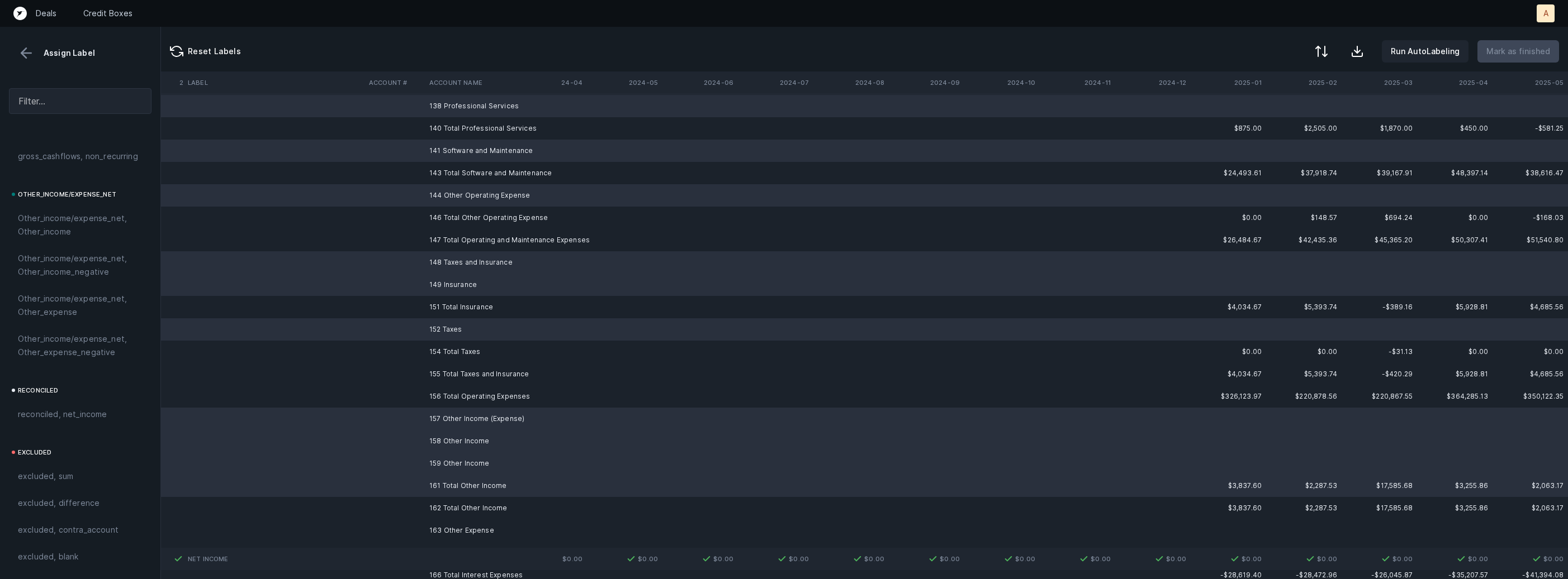
click at [447, 490] on td "161 Total Other Income" at bounding box center [493, 486] width 137 height 23
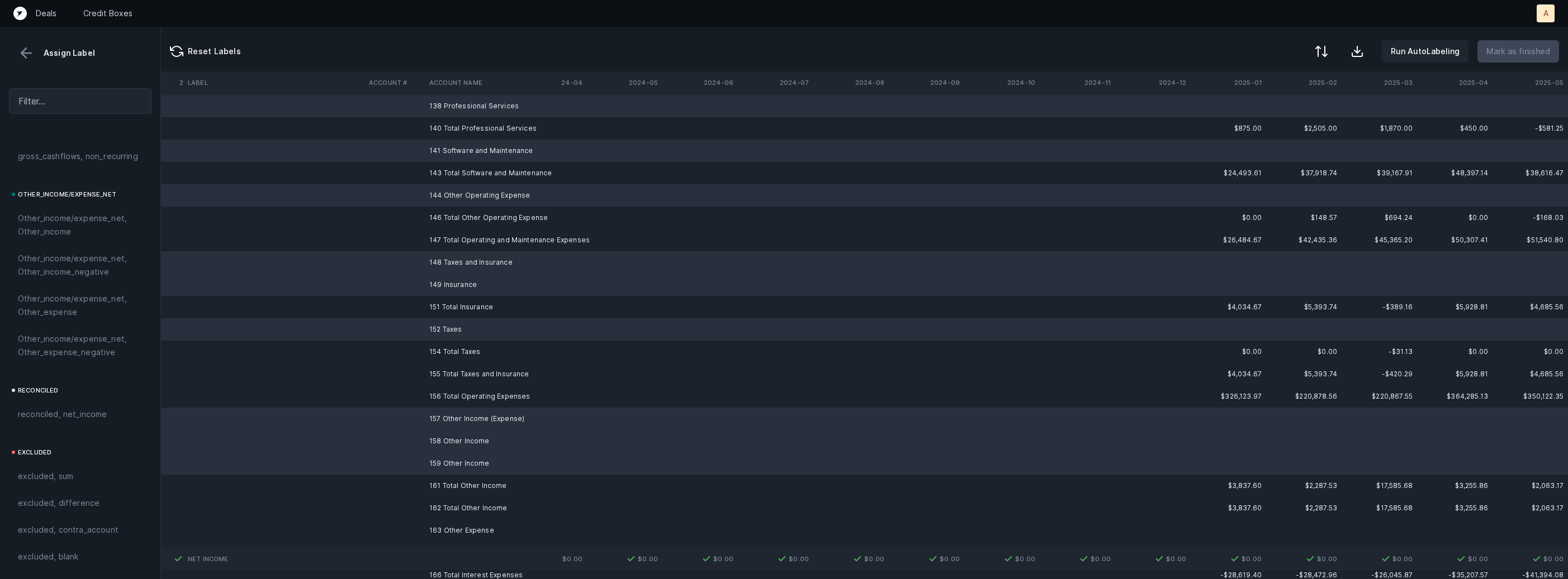
scroll to position [2026, 3072]
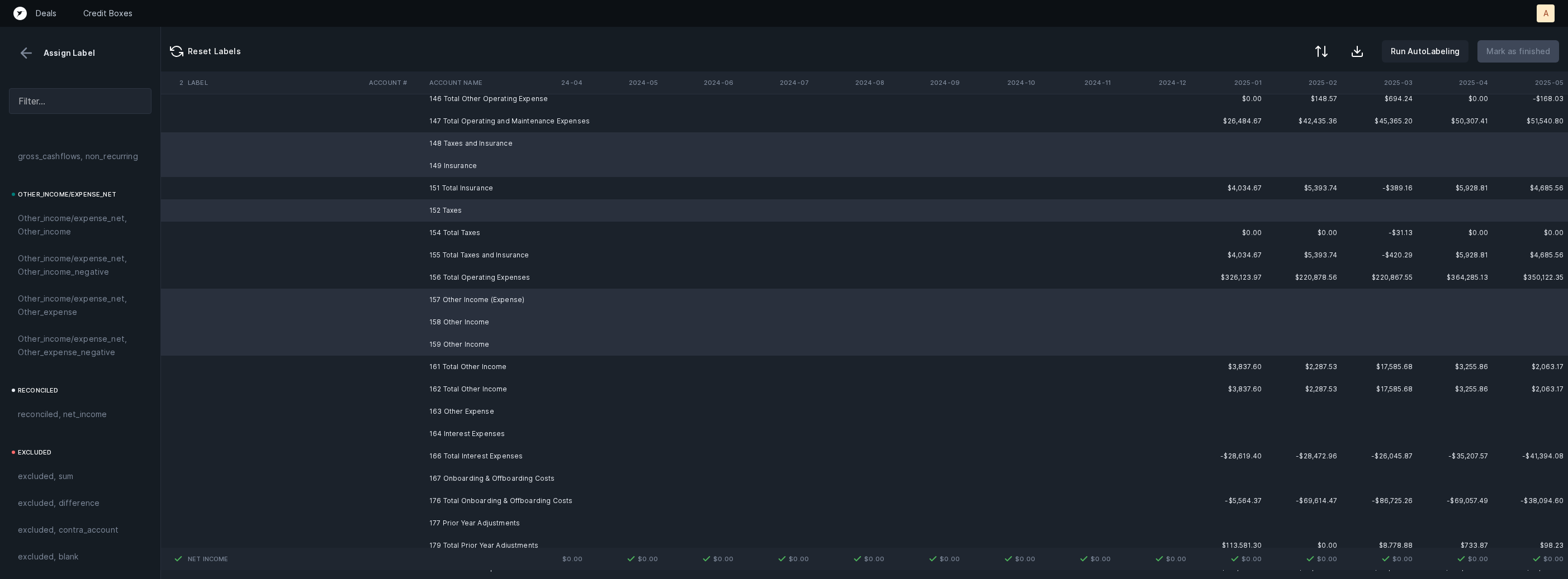
click at [463, 409] on td "163 Other Expense" at bounding box center [493, 412] width 137 height 23
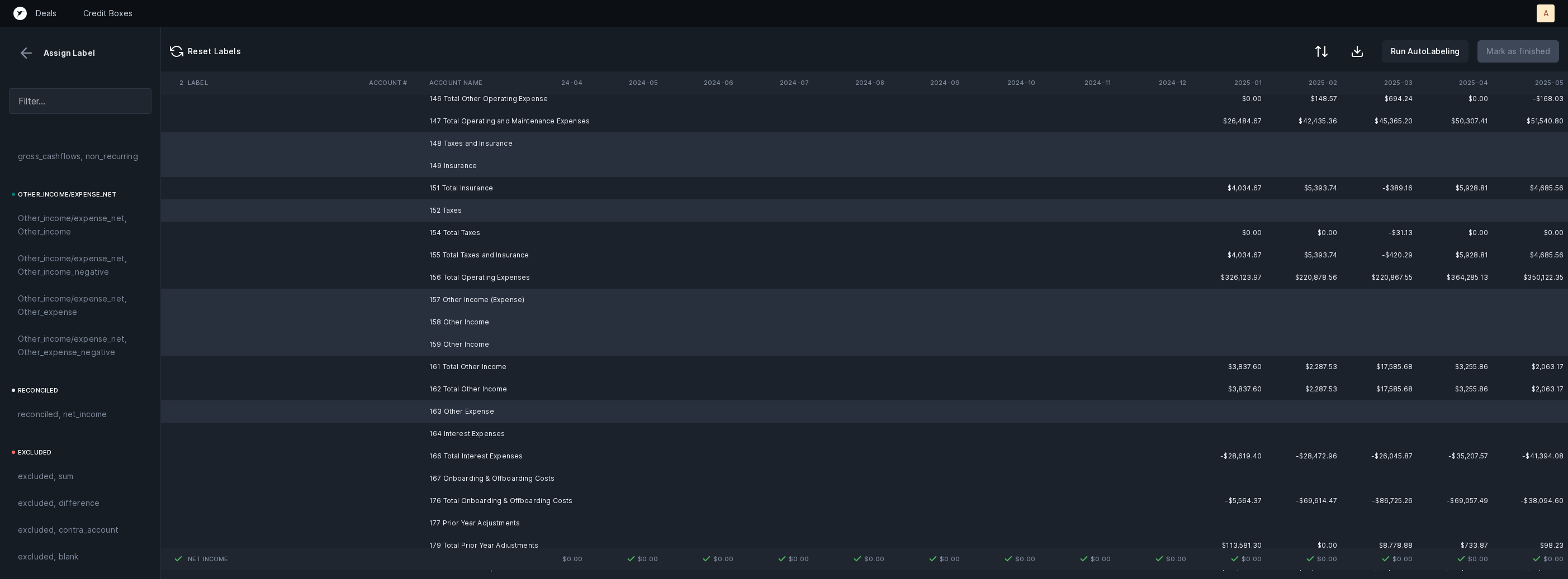
click at [461, 433] on td "164 Interest Expenses" at bounding box center [493, 434] width 137 height 23
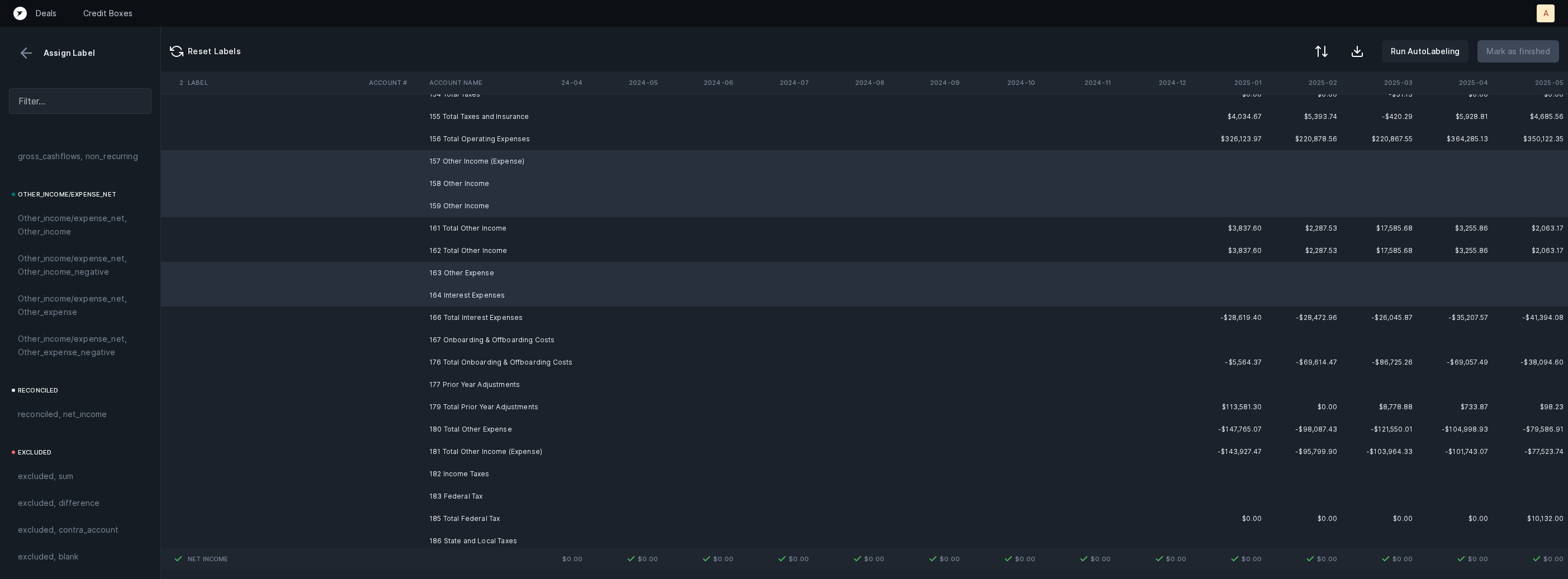
scroll to position [2187, 3072]
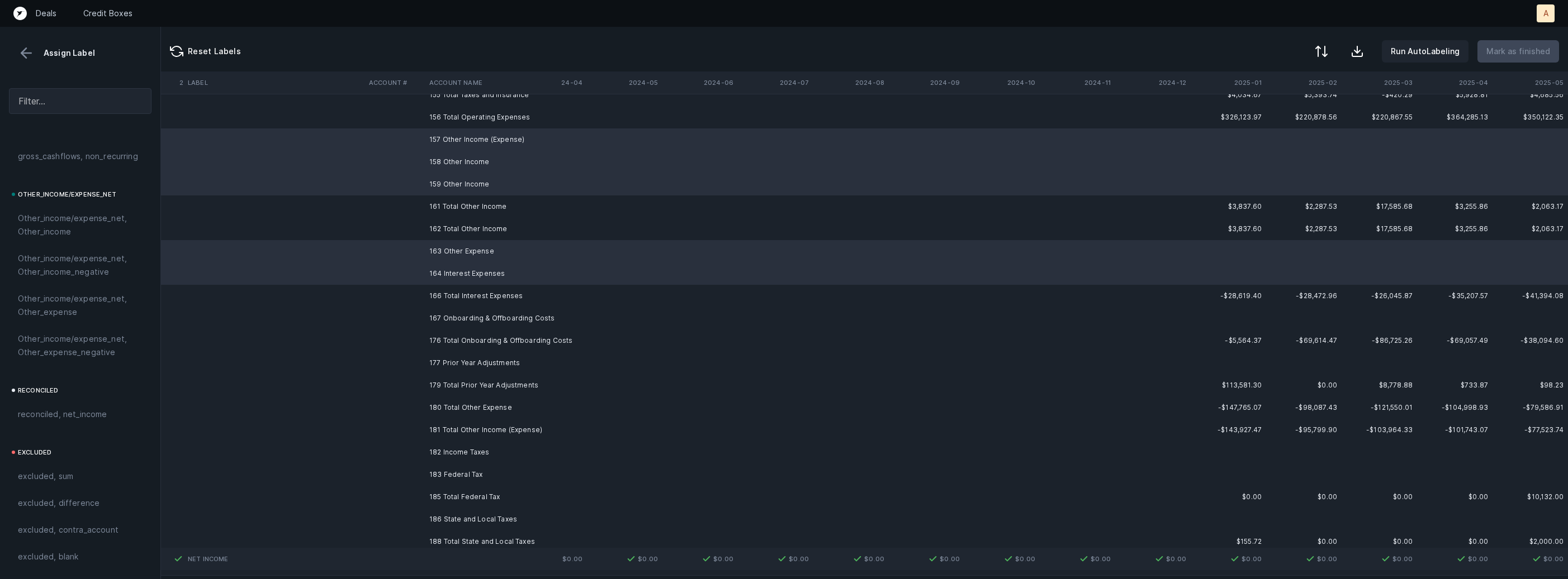
click at [487, 321] on td "167 Onboarding & Offboarding Costs" at bounding box center [493, 319] width 137 height 23
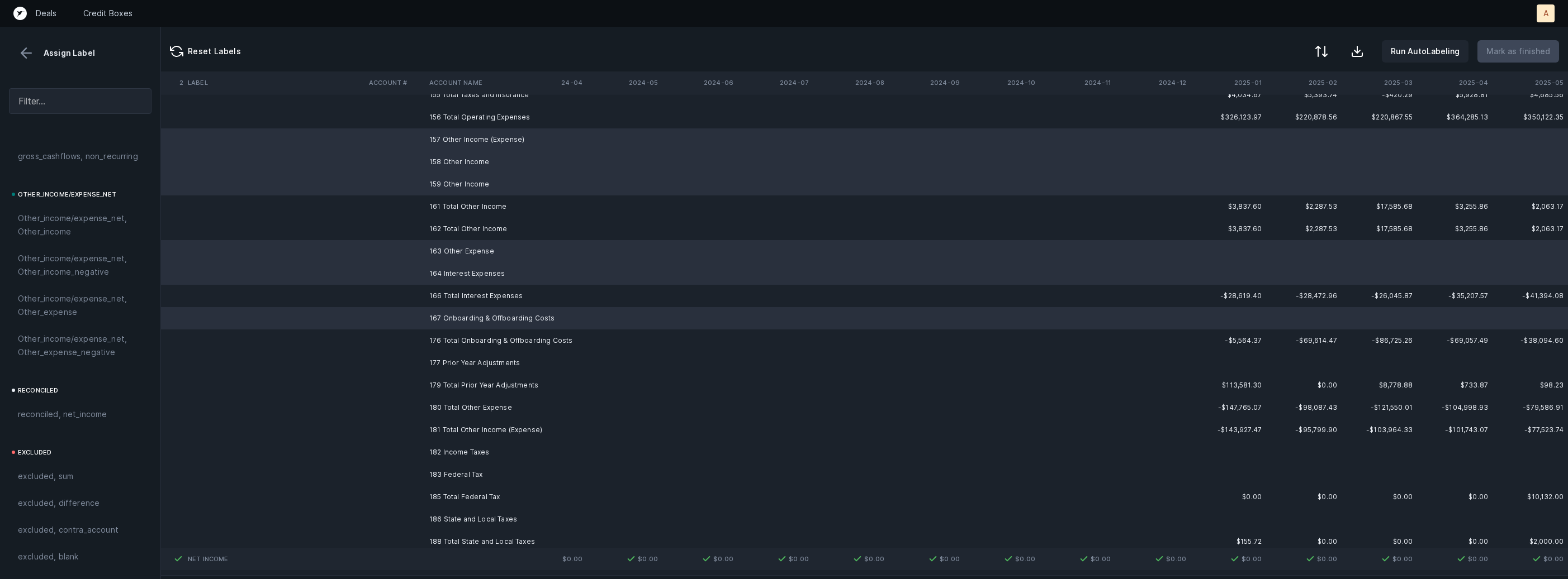
click at [465, 357] on td "177 Prior Year Adjustments" at bounding box center [493, 363] width 137 height 23
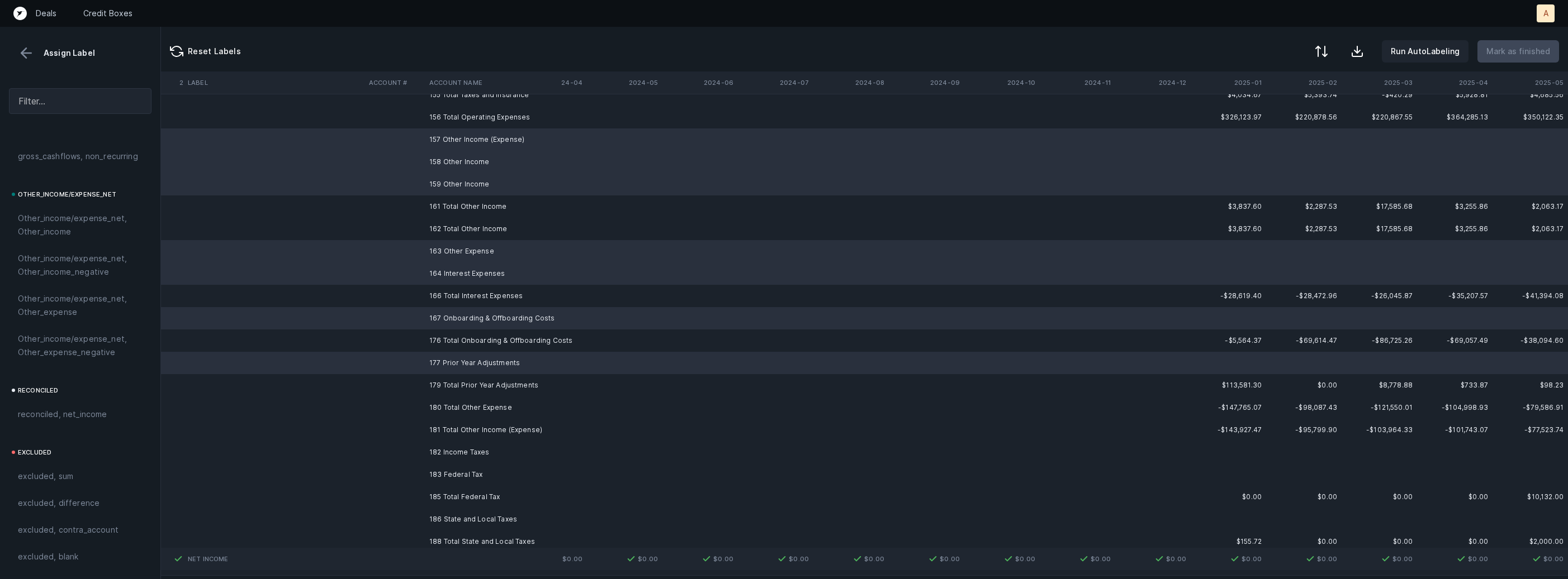
click at [446, 447] on td "182 Income Taxes" at bounding box center [493, 452] width 137 height 23
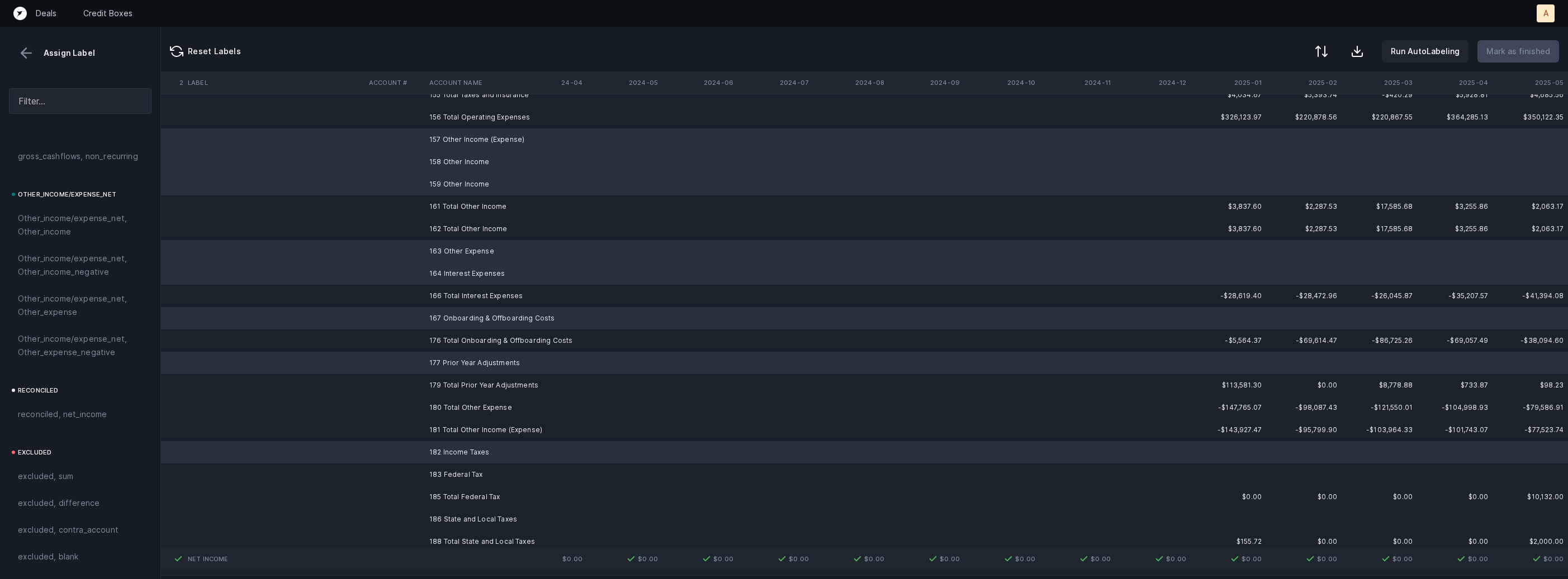
click at [434, 470] on td "183 Federal Tax" at bounding box center [493, 475] width 137 height 23
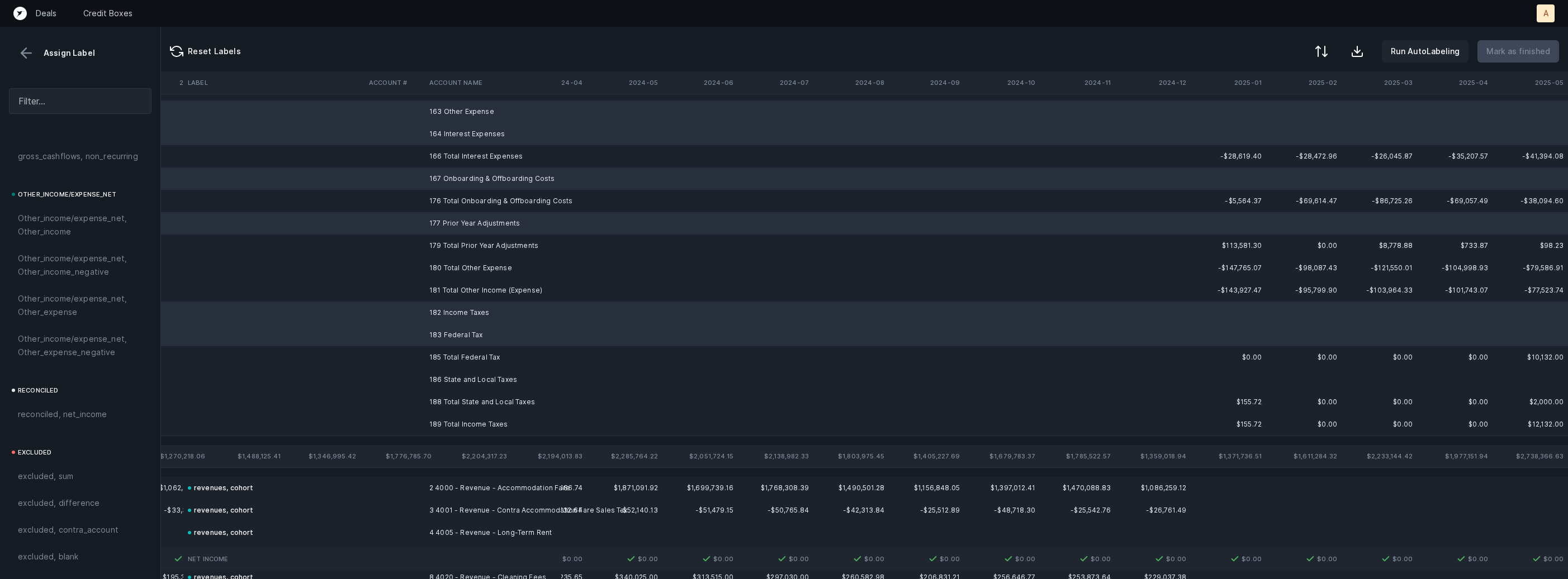
scroll to position [2344, 3072]
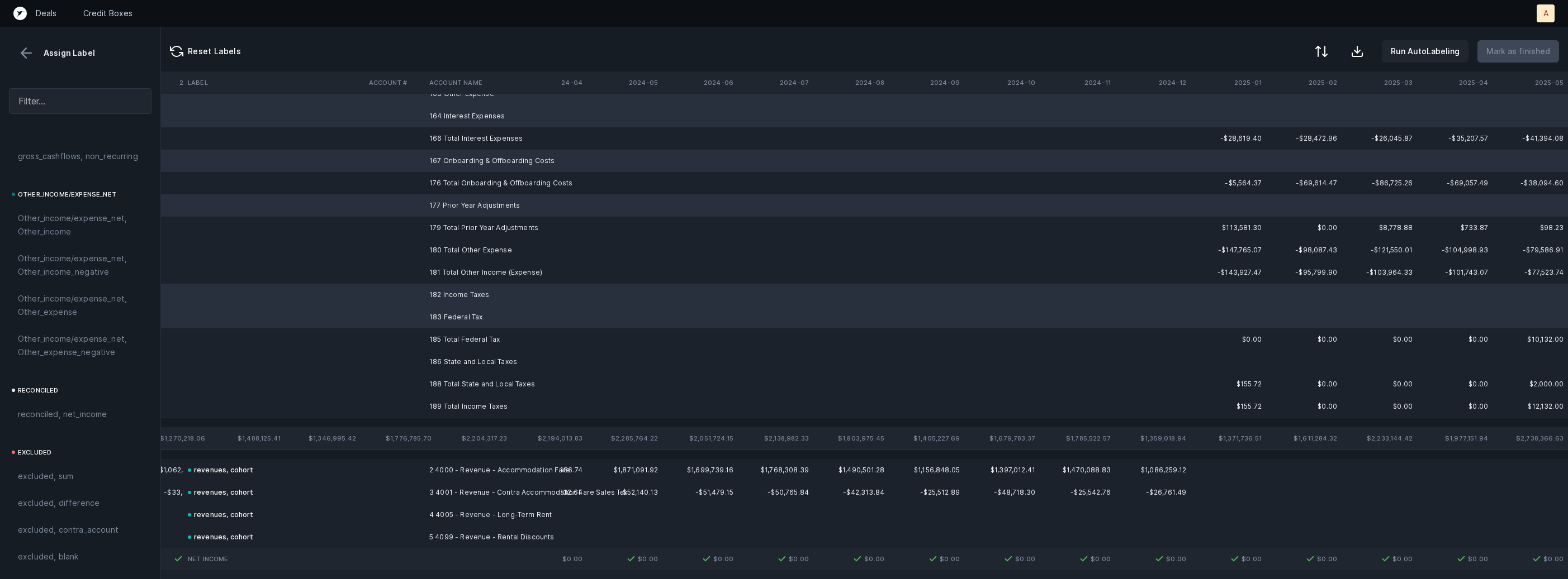
click at [472, 357] on td "186 State and Local Taxes" at bounding box center [493, 362] width 137 height 23
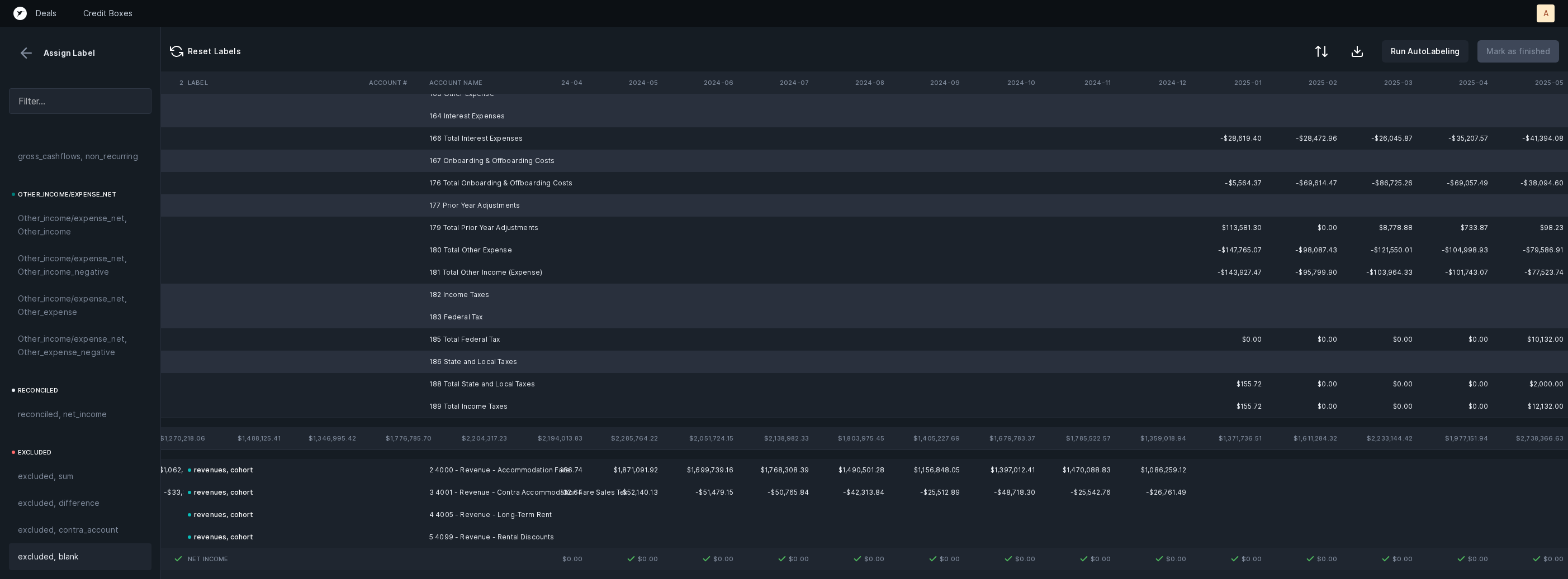
click at [58, 553] on span "excluded, blank" at bounding box center [48, 556] width 61 height 13
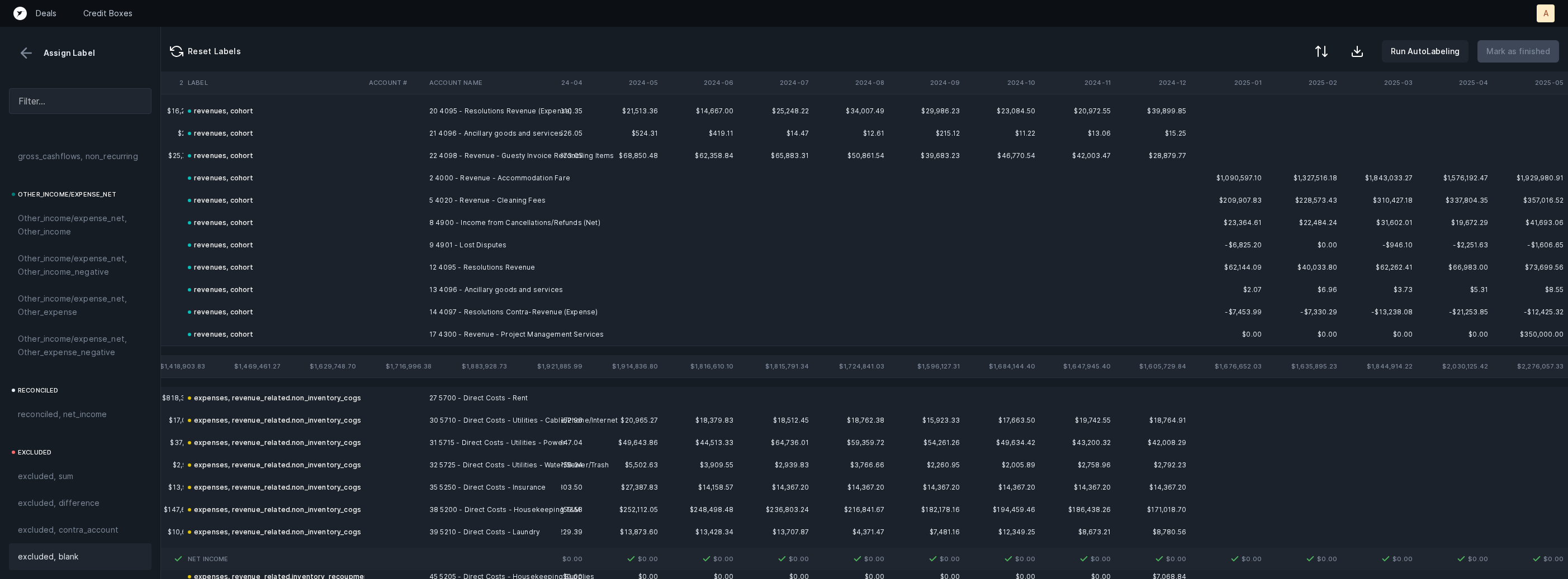
scroll to position [0, 3072]
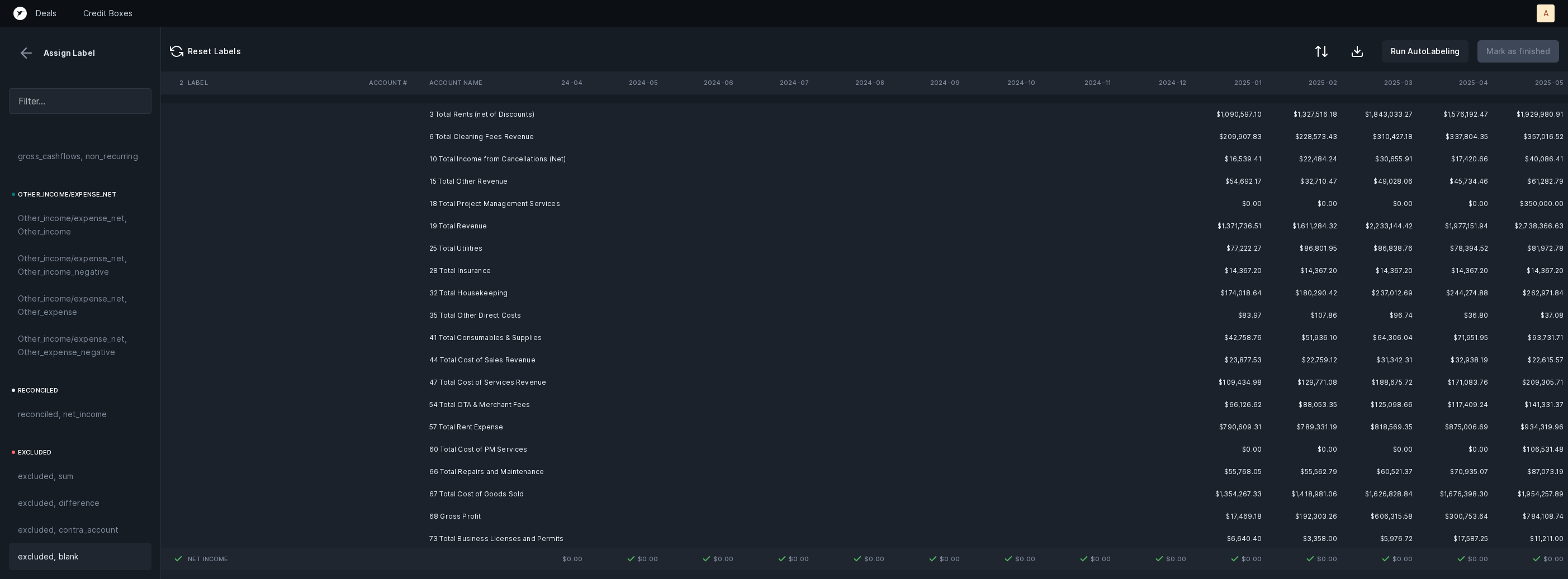
click at [447, 510] on td "68 Gross Profit" at bounding box center [493, 517] width 137 height 23
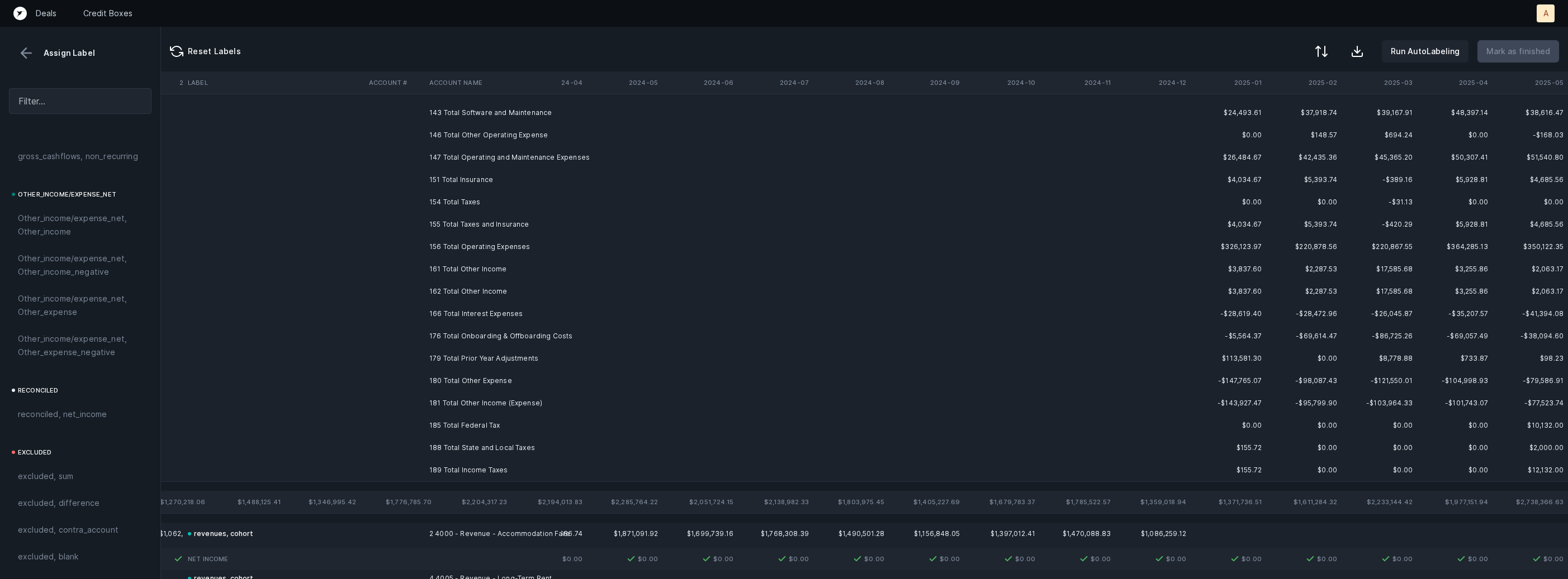
scroll to position [978, 3072]
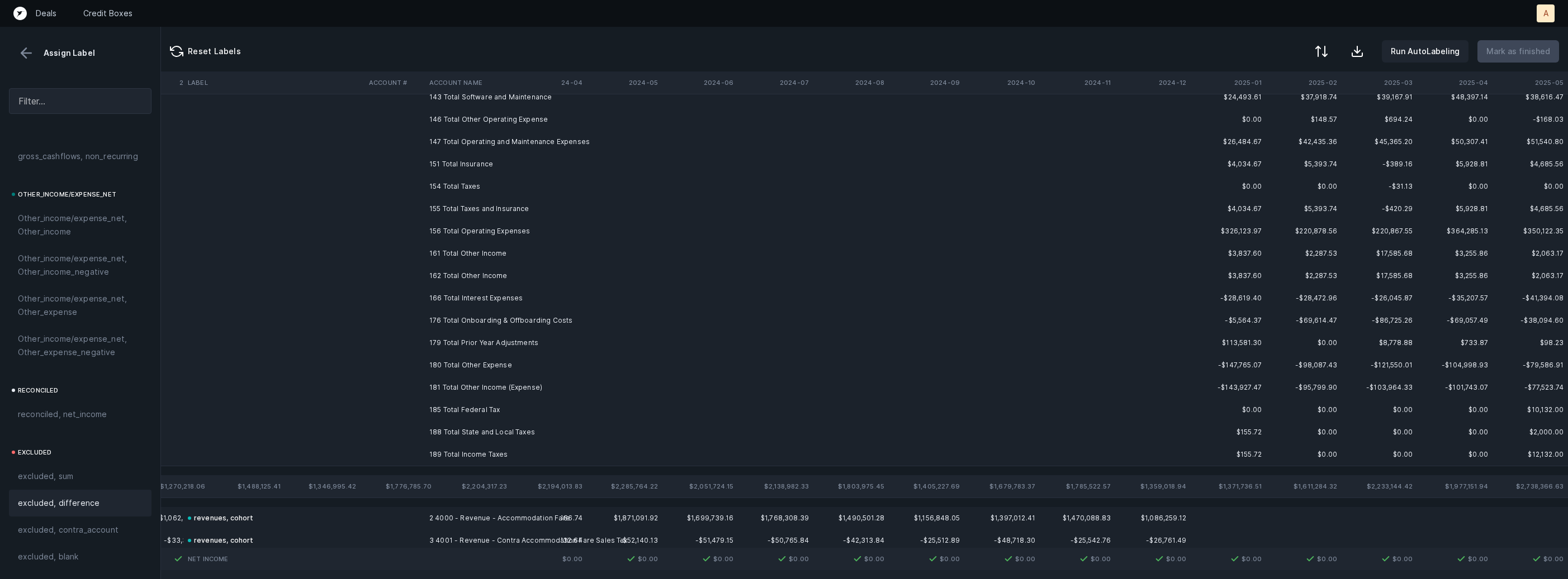
click at [80, 501] on span "excluded, difference" at bounding box center [58, 503] width 82 height 13
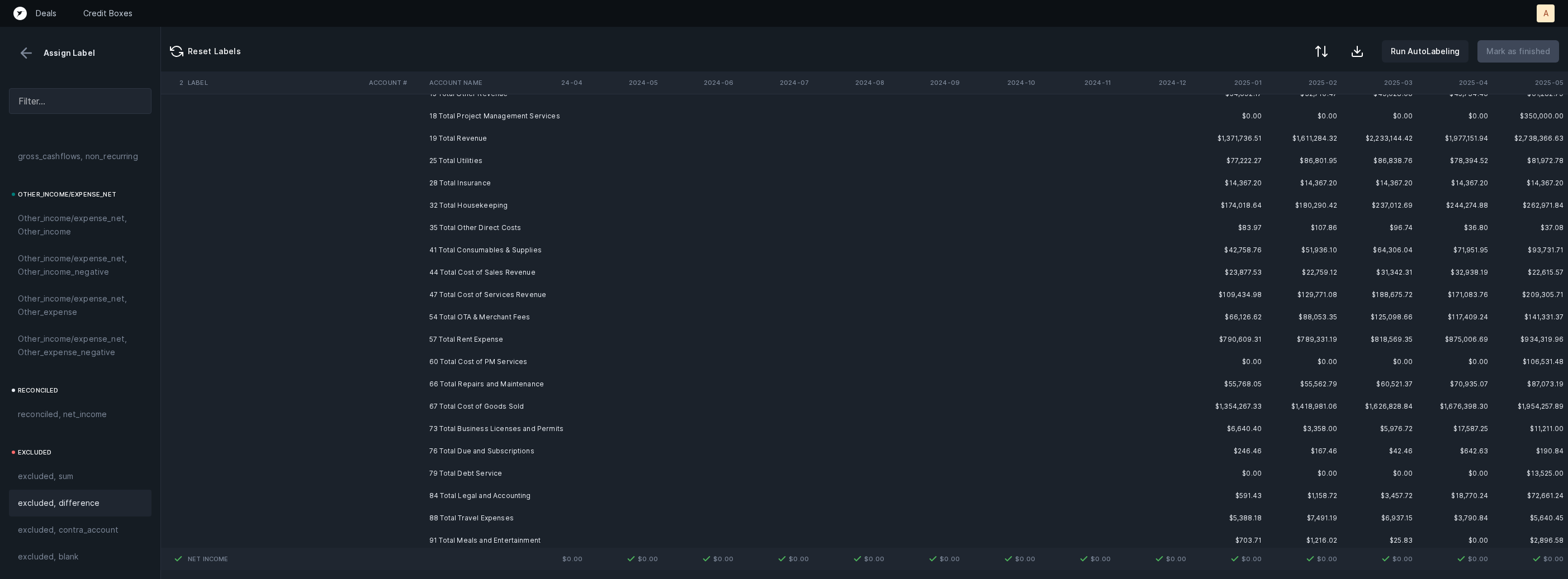
scroll to position [0, 3072]
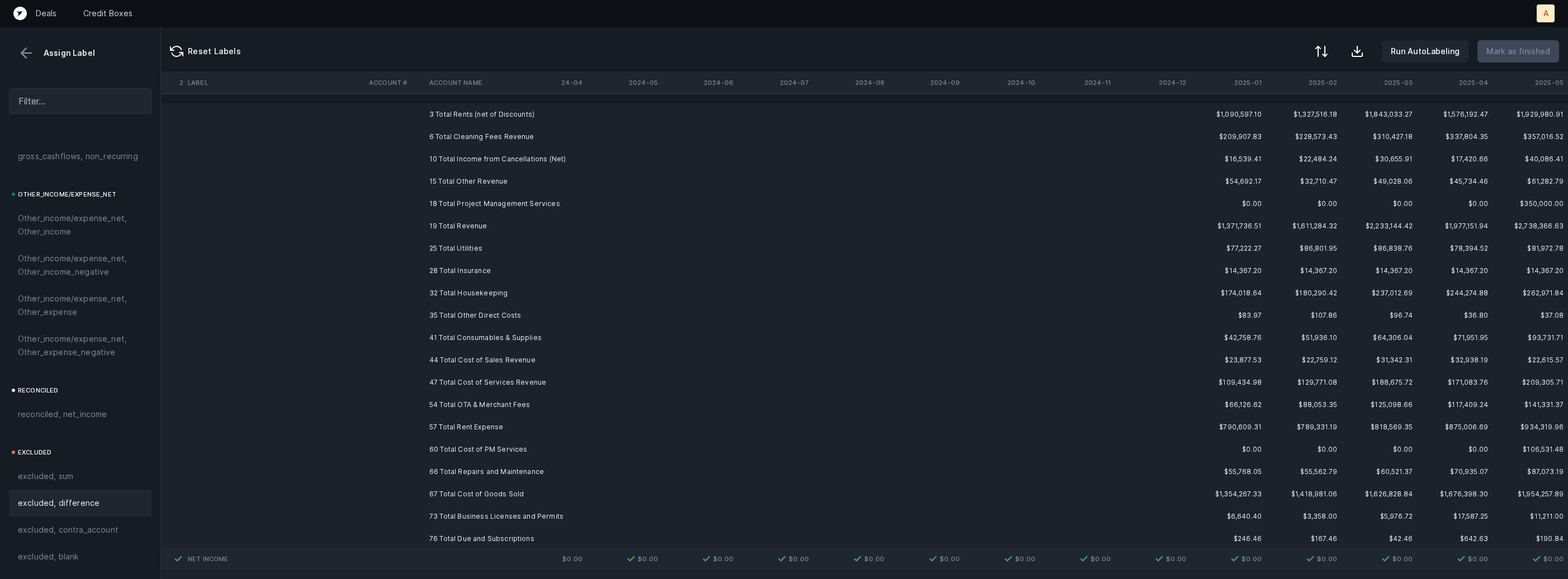
click at [499, 119] on td "3 Total Rents (net of Discounts)" at bounding box center [493, 115] width 137 height 23
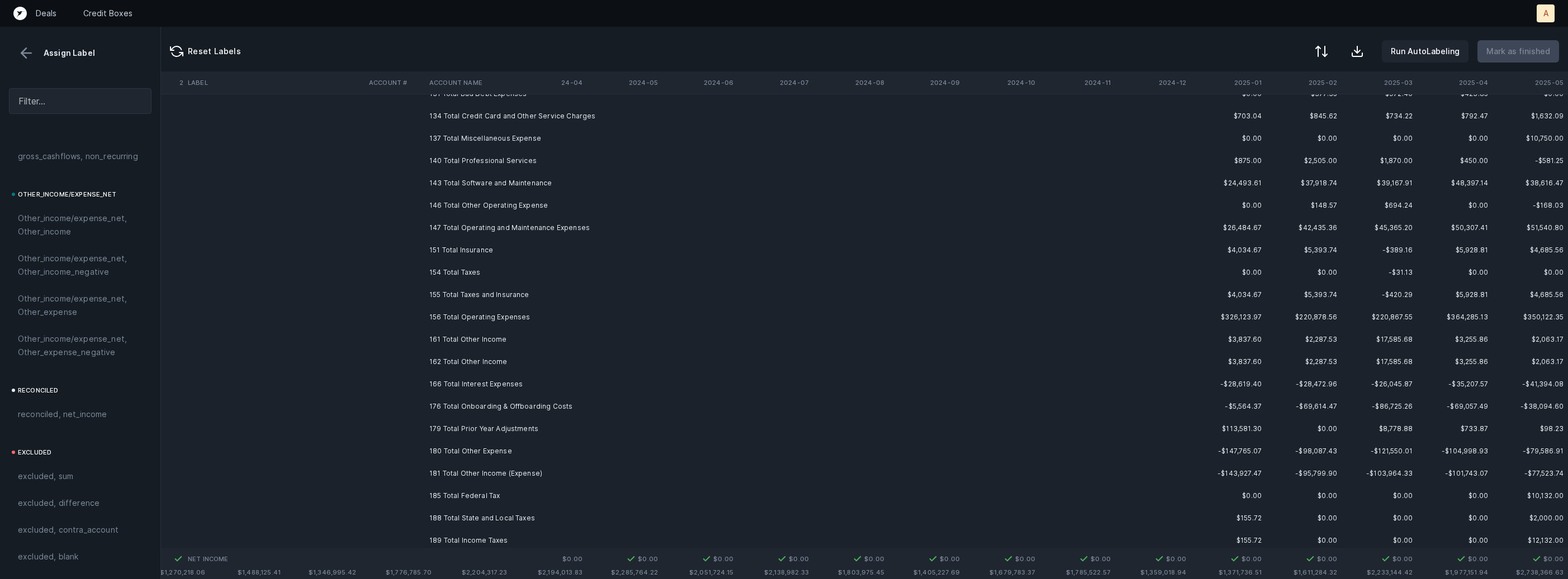
scroll to position [920, 3072]
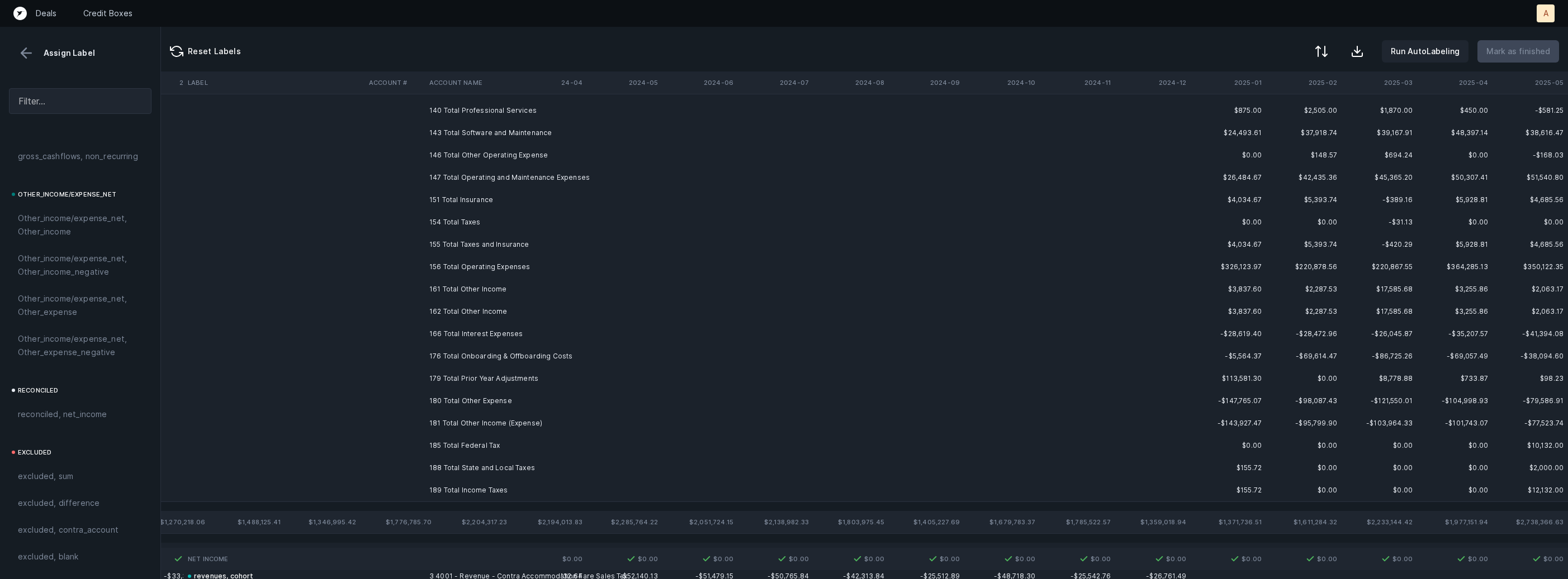
click at [468, 487] on td "189 Total Income Taxes" at bounding box center [493, 490] width 137 height 23
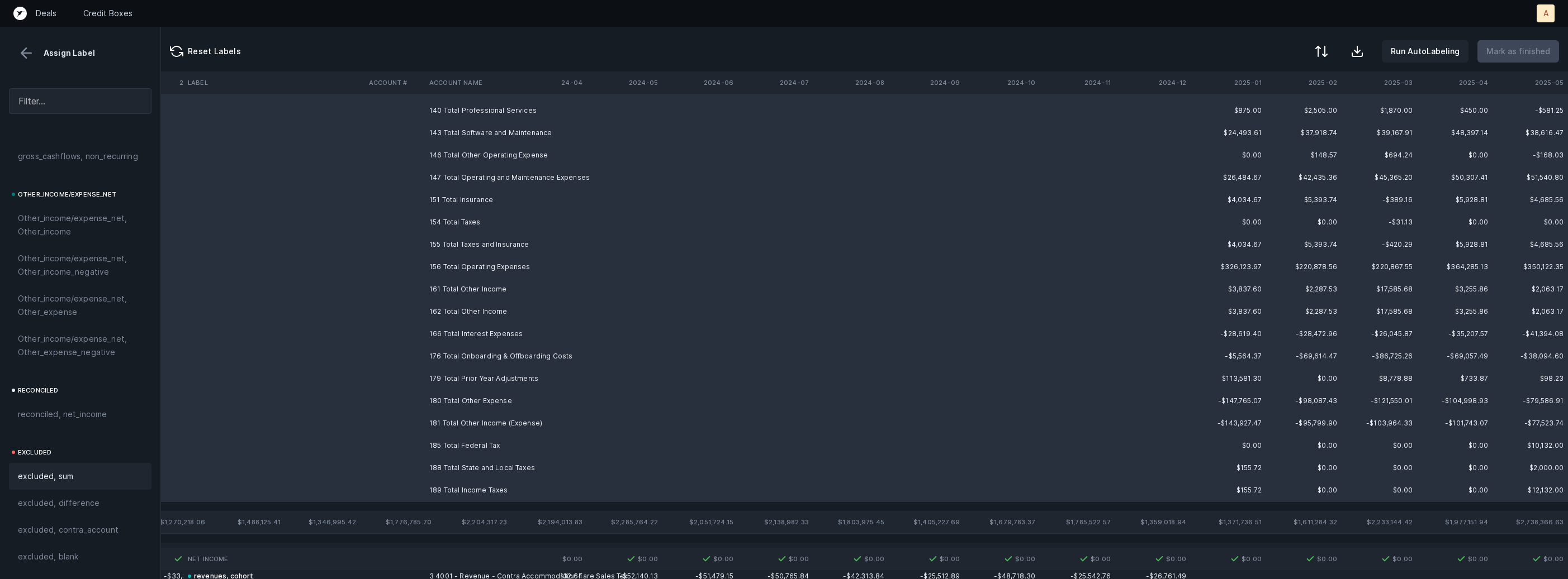
click at [102, 468] on div "excluded, sum" at bounding box center [80, 476] width 142 height 27
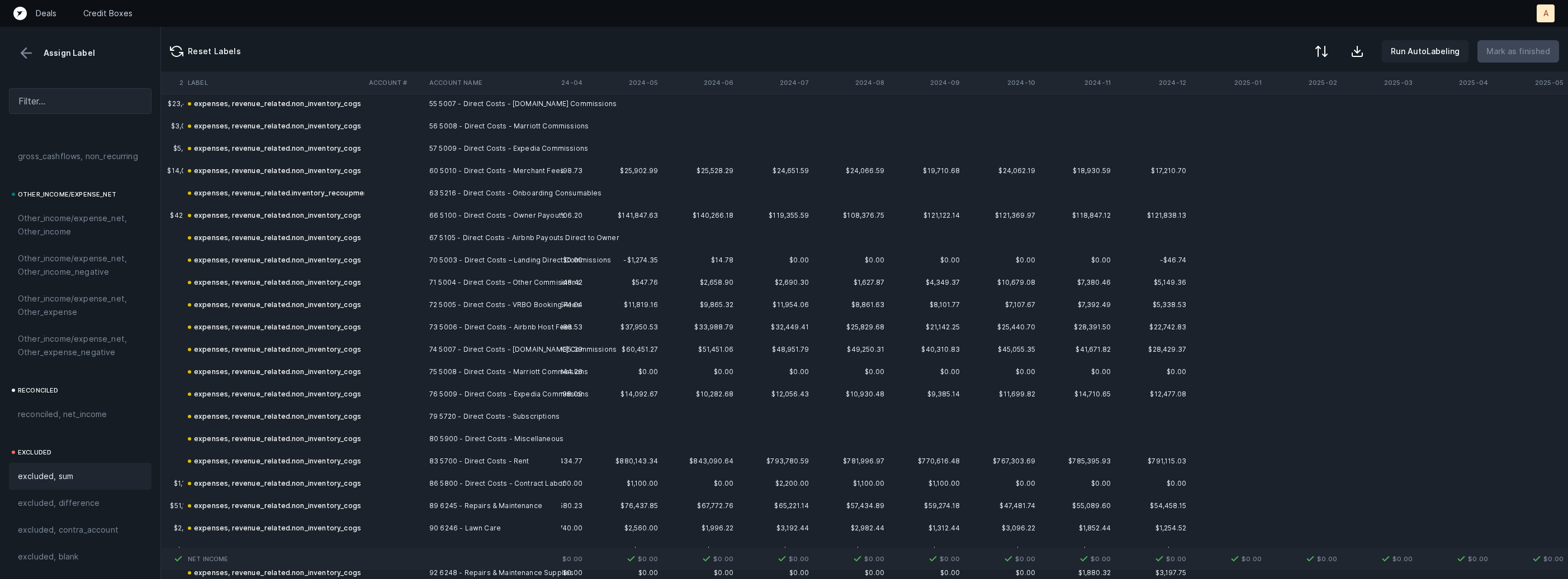
click at [31, 50] on button at bounding box center [26, 53] width 17 height 17
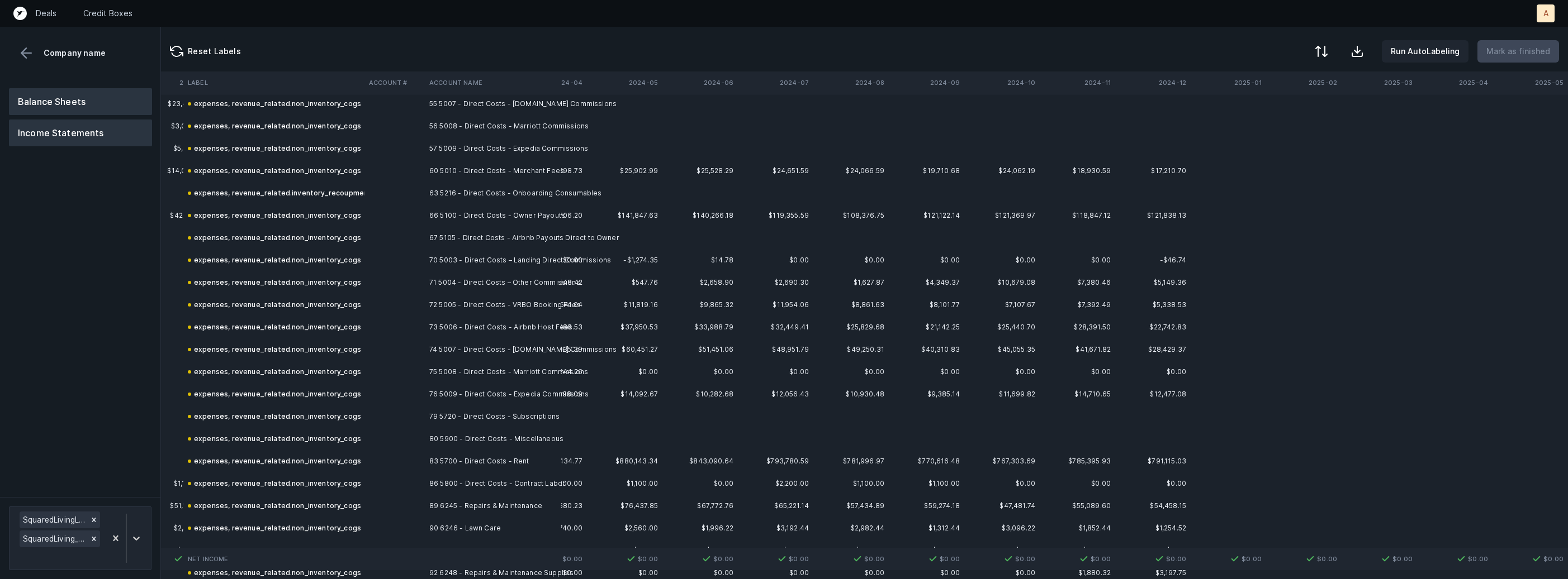
click at [72, 103] on button "Balance Sheets" at bounding box center [80, 101] width 143 height 27
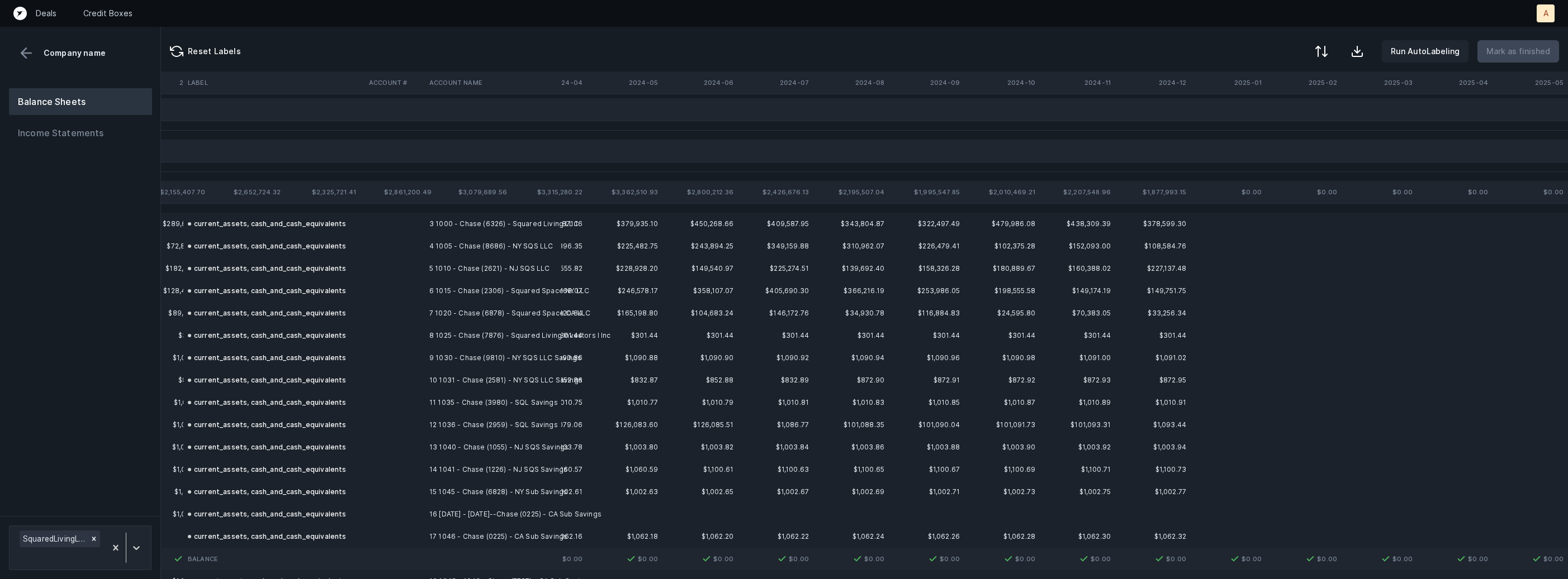
scroll to position [0, 3072]
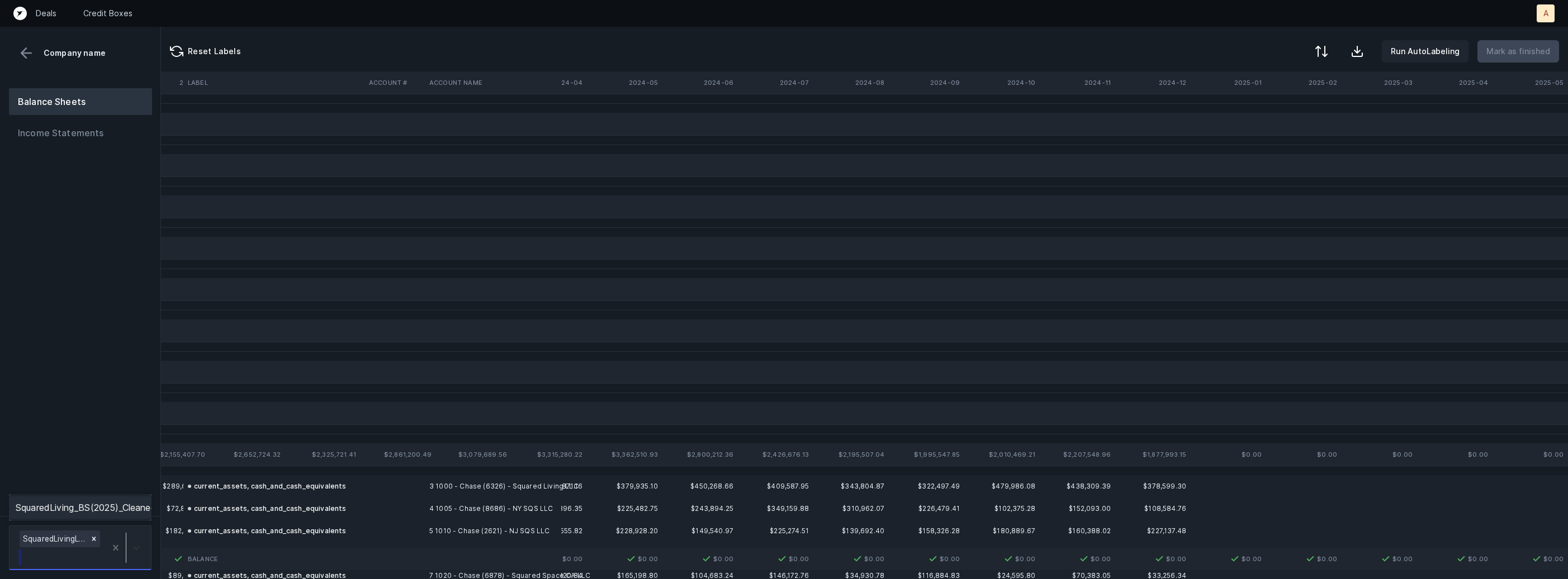
click at [142, 546] on div at bounding box center [136, 548] width 20 height 20
click at [132, 510] on div "SquaredLiving_BS(2025)_Cleaned.csv" at bounding box center [80, 508] width 142 height 23
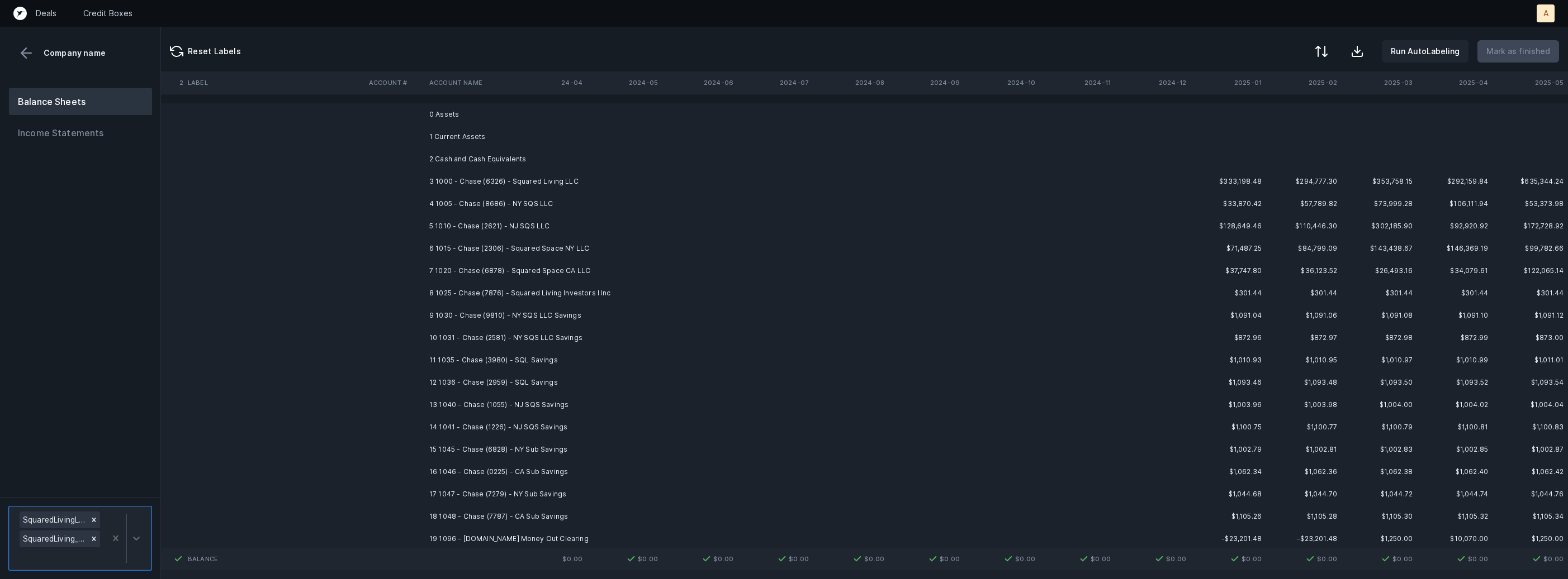
click at [463, 178] on td "3 1000 - Chase (6326) - Squared Living LLC" at bounding box center [493, 182] width 137 height 23
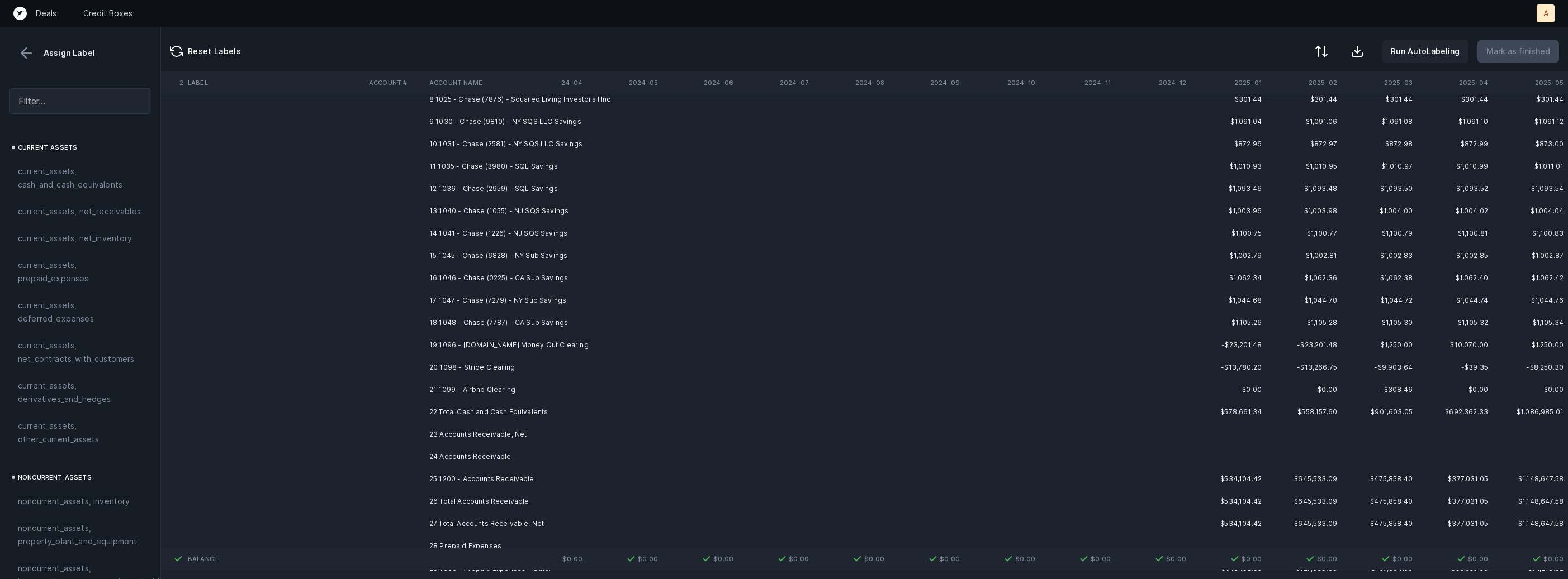
scroll to position [199, 3072]
click at [488, 385] on td "21 1099 - Airbnb Clearing" at bounding box center [493, 385] width 137 height 23
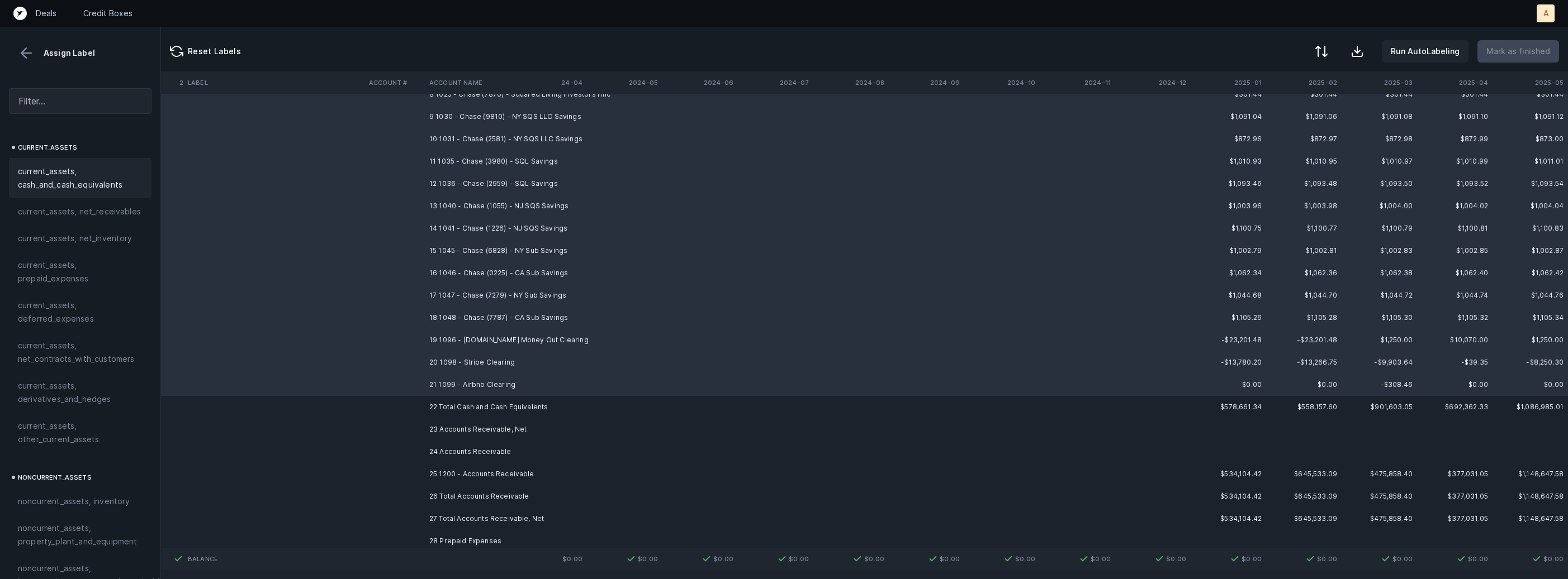
click at [94, 167] on span "current_assets, cash_and_cash_equivalents" at bounding box center [80, 178] width 125 height 27
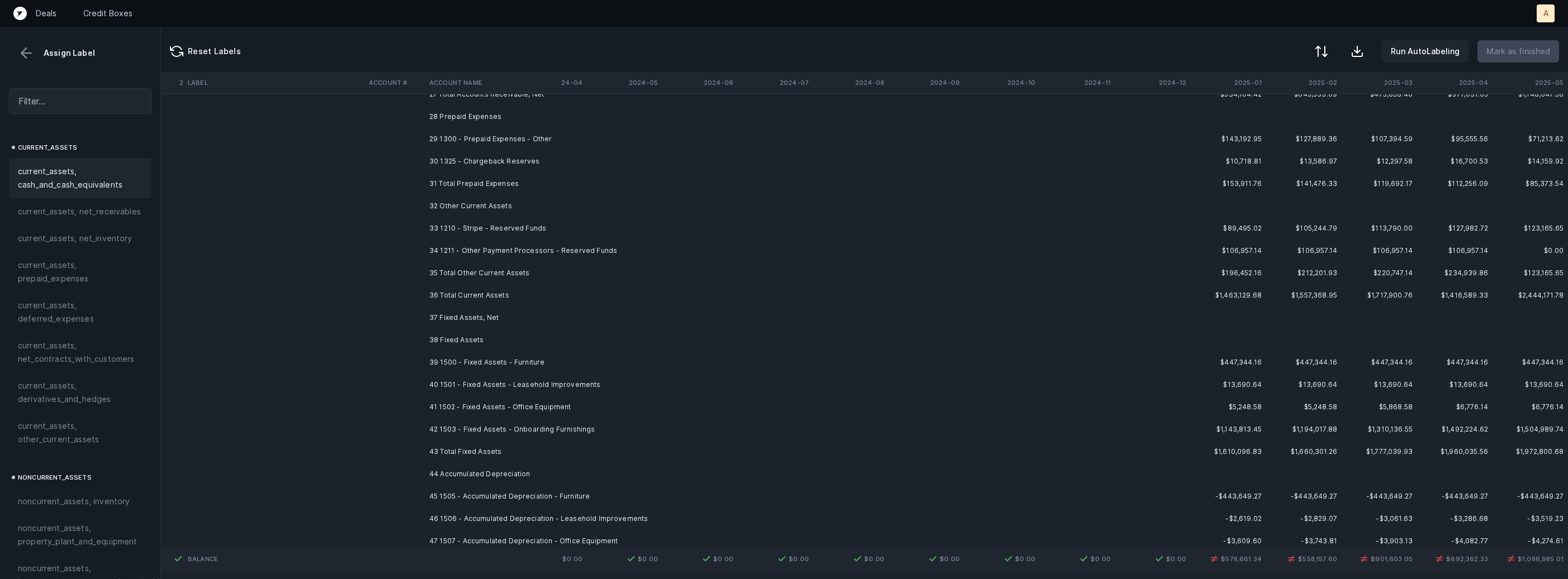
scroll to position [0, 3072]
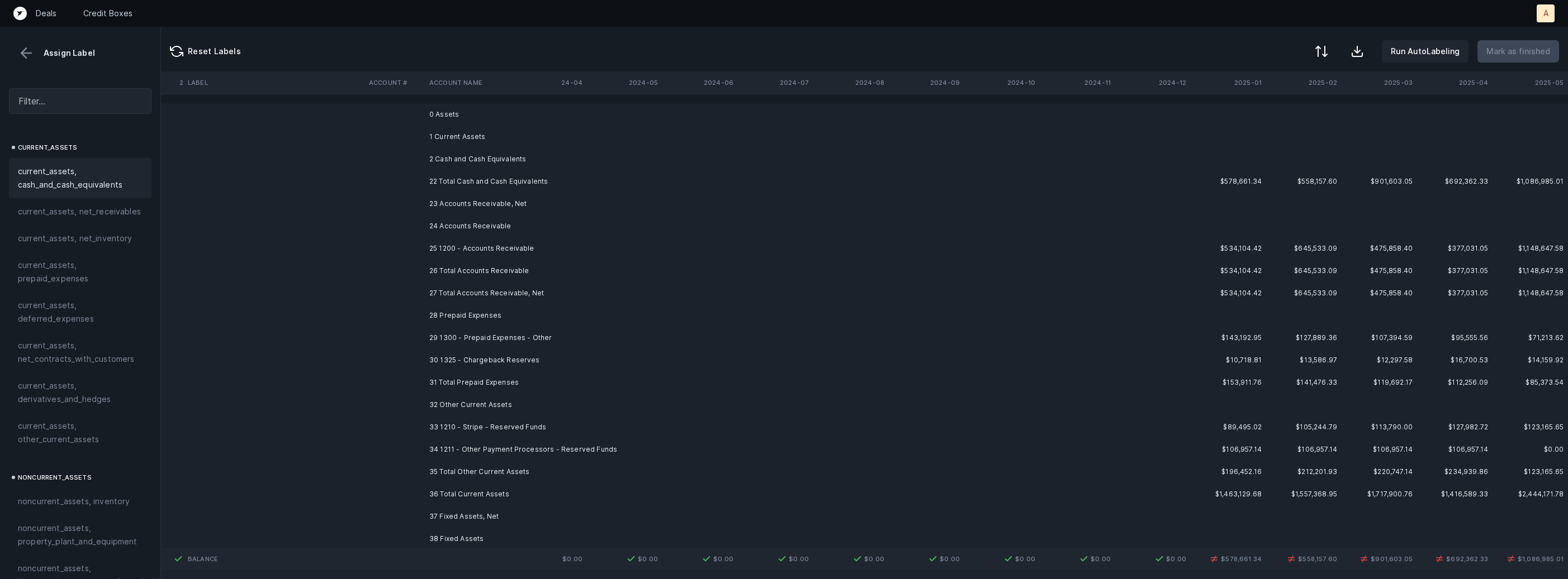
click at [492, 222] on td "24 Accounts Receivable" at bounding box center [493, 227] width 137 height 23
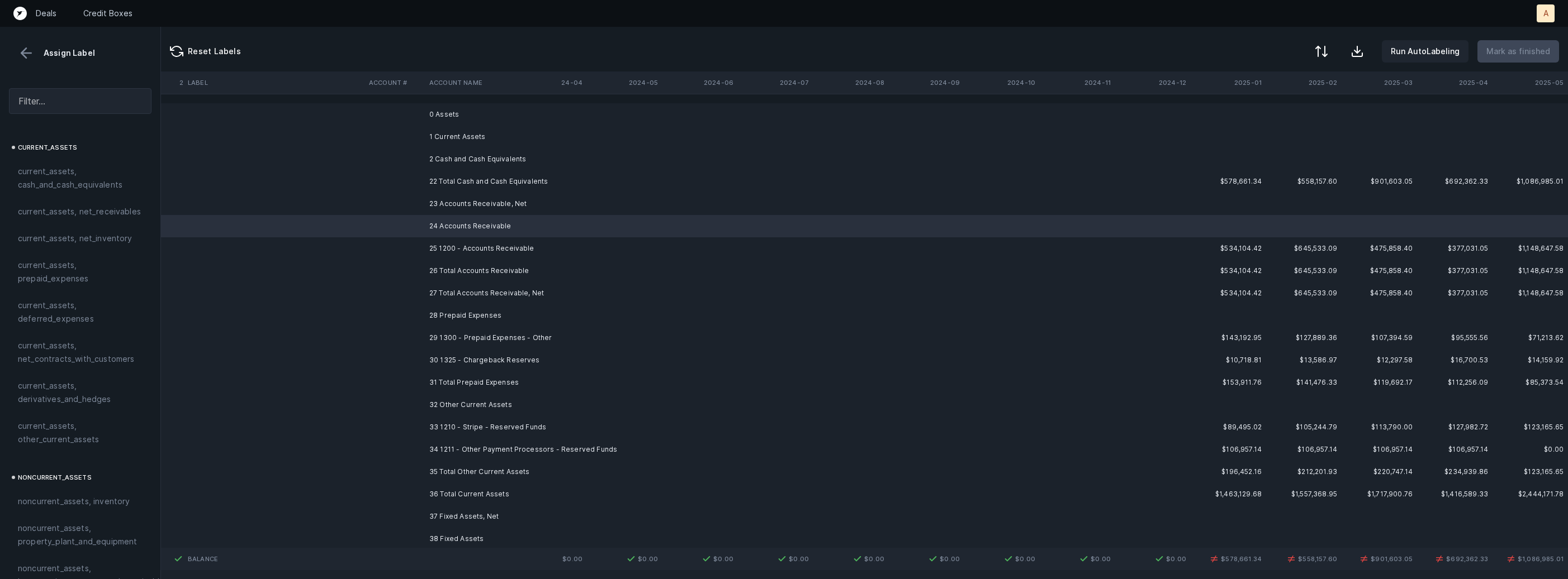
click at [480, 241] on td "25 1200 - Accounts Receivable" at bounding box center [493, 248] width 137 height 23
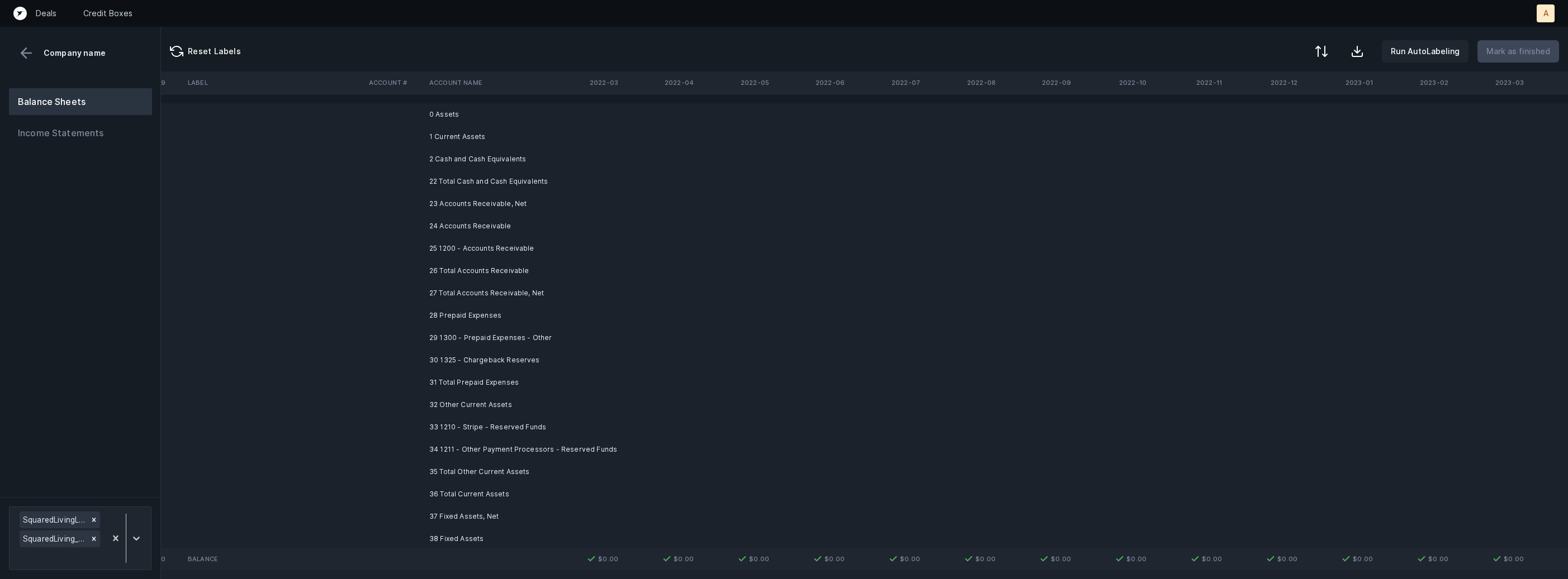
scroll to position [0, 3072]
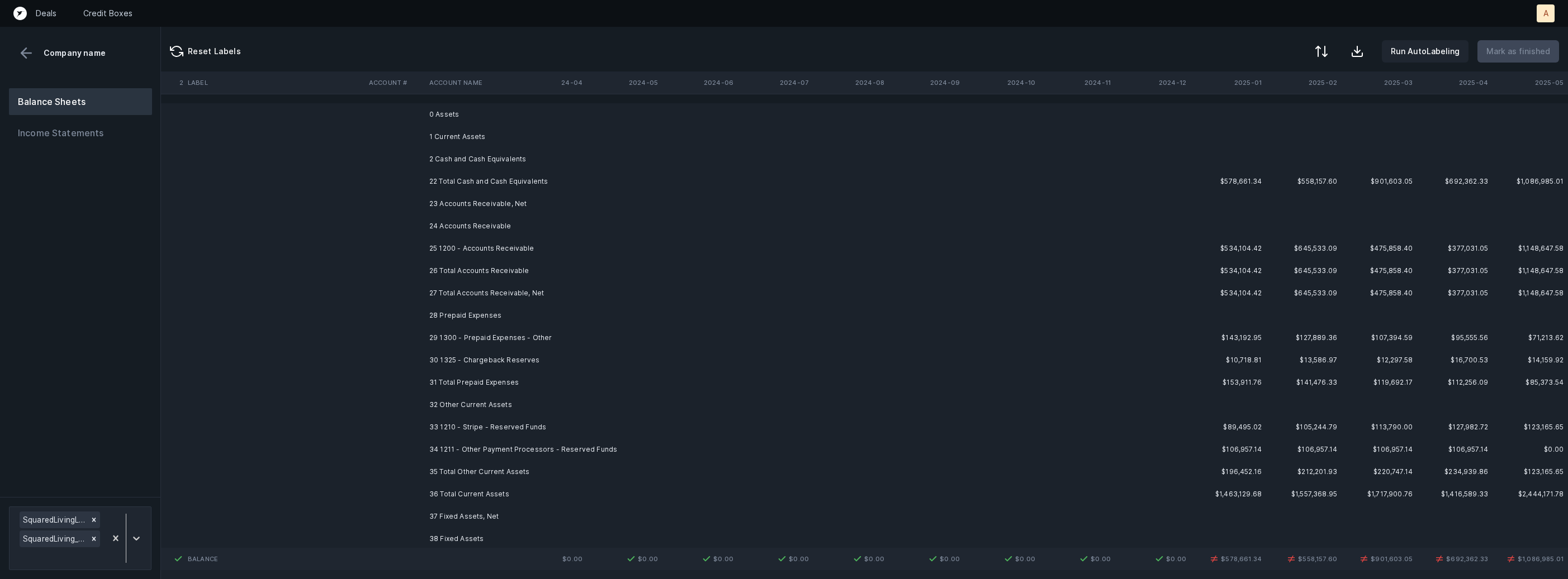
click at [514, 243] on td "25 1200 - Accounts Receivable" at bounding box center [493, 248] width 137 height 23
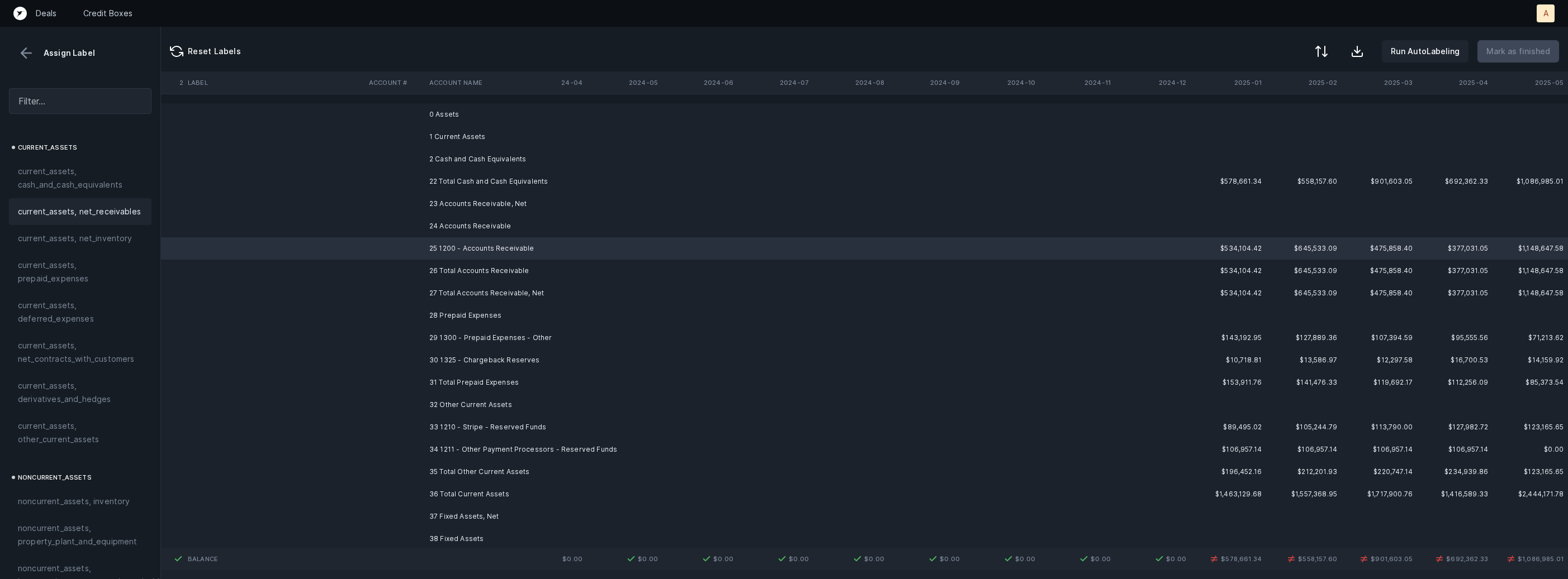
click at [108, 205] on span "current_assets, net_receivables" at bounding box center [79, 211] width 123 height 13
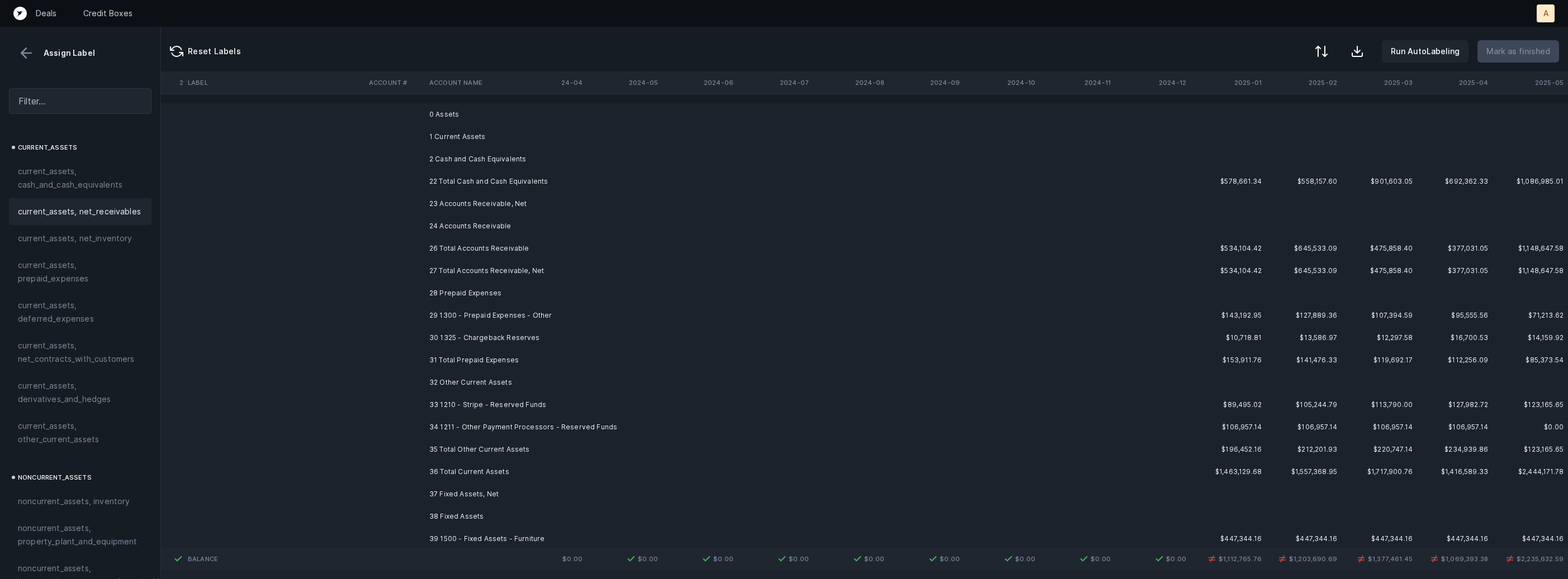
click at [456, 316] on td "29 1300 - Prepaid Expenses - Other" at bounding box center [493, 316] width 137 height 23
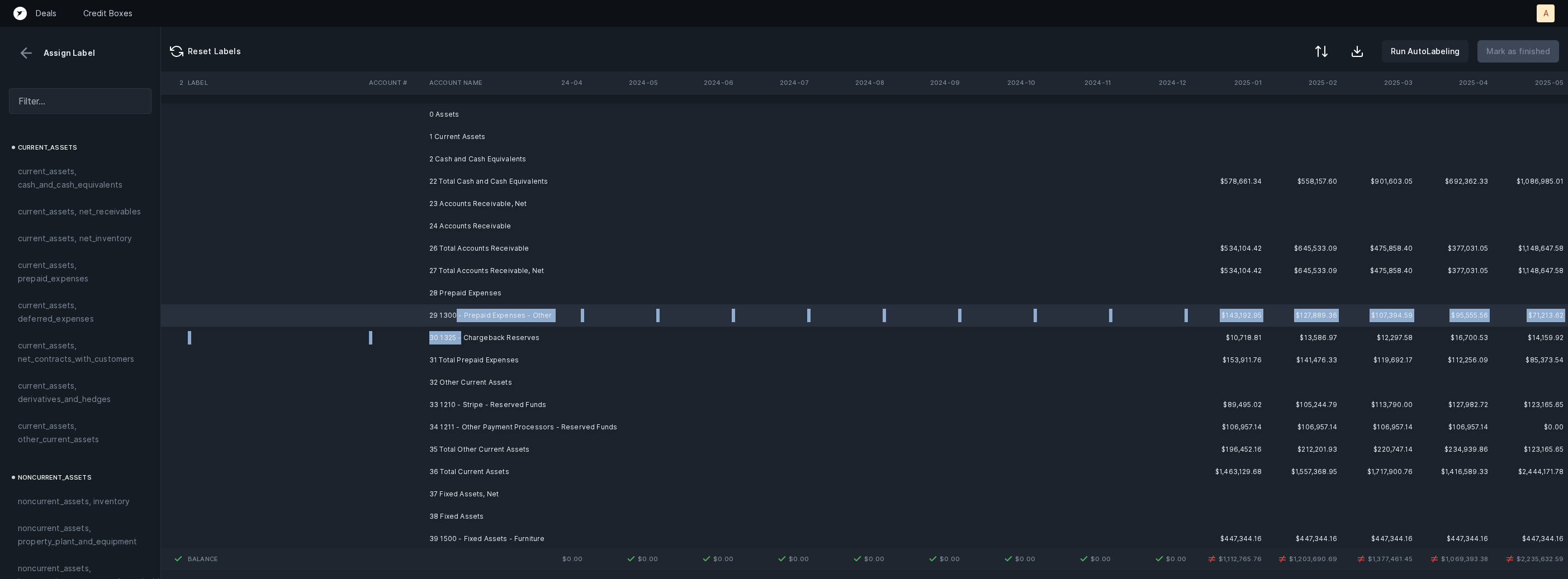
click at [460, 338] on td "30 1325 - Chargeback Reserves" at bounding box center [493, 338] width 137 height 23
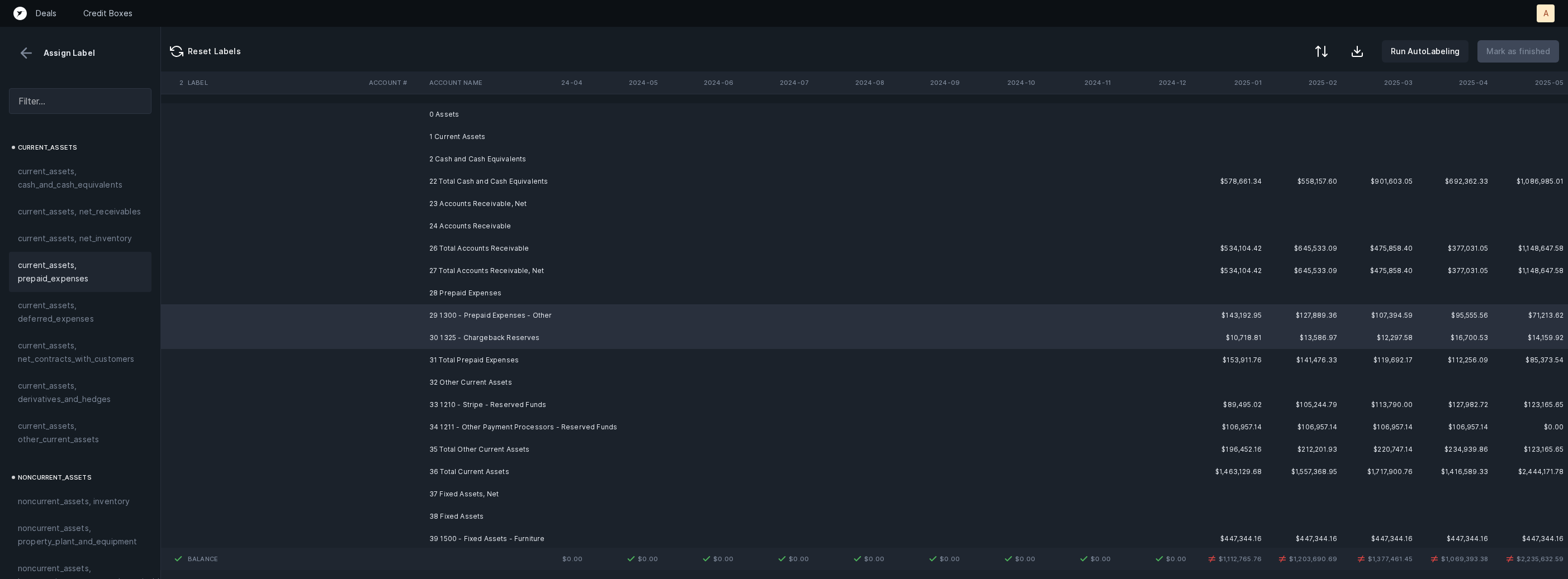
click at [70, 265] on span "current_assets, prepaid_expenses" at bounding box center [80, 272] width 125 height 27
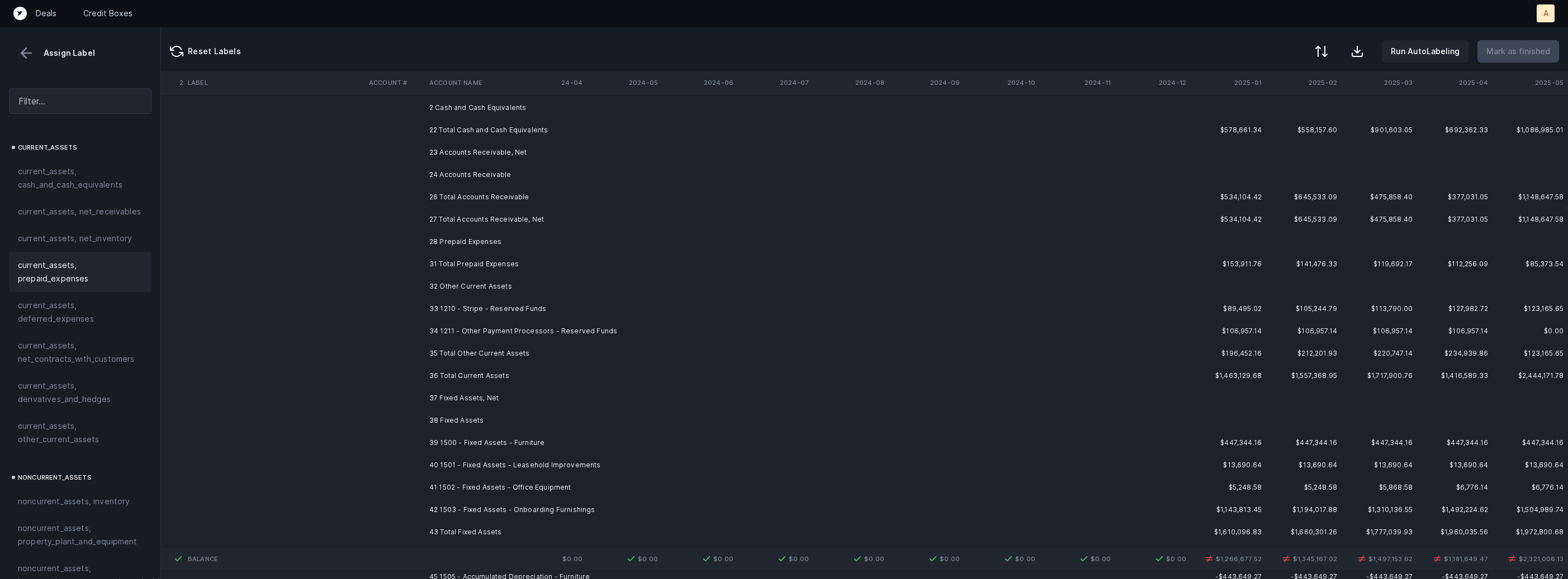
scroll to position [85, 3072]
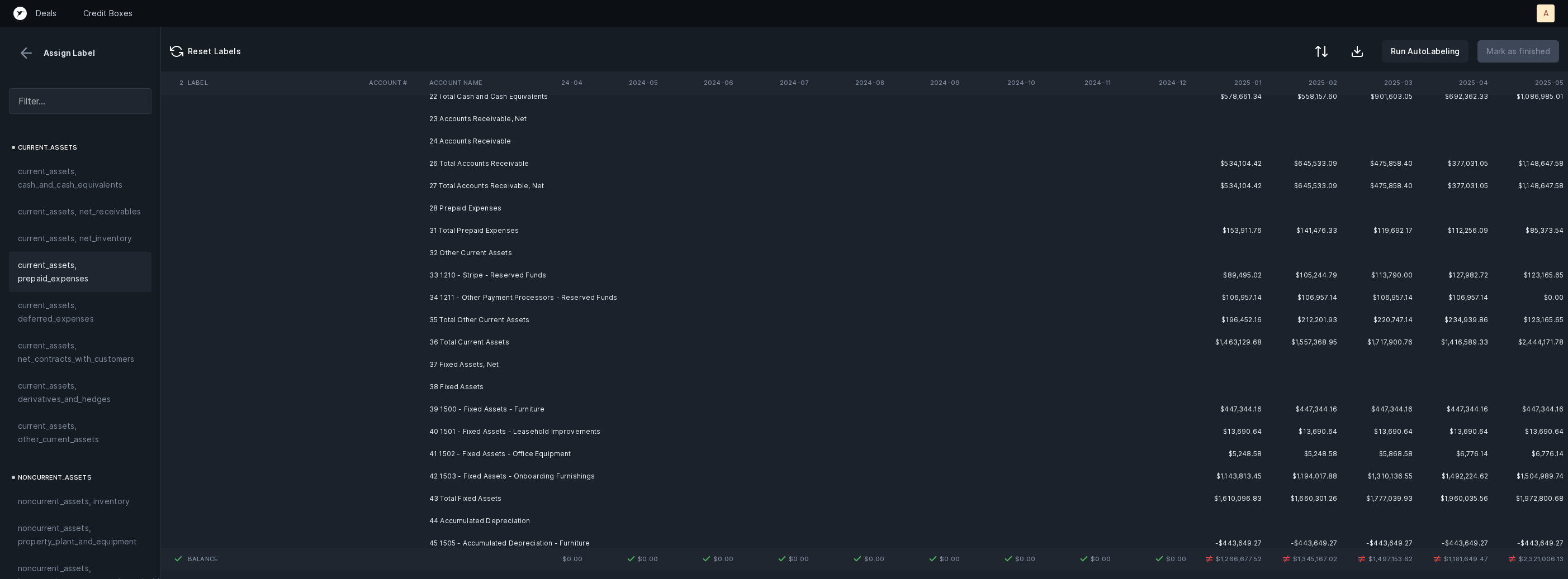
click at [530, 277] on td "33 1210 - Stripe - Reserved Funds" at bounding box center [493, 276] width 137 height 23
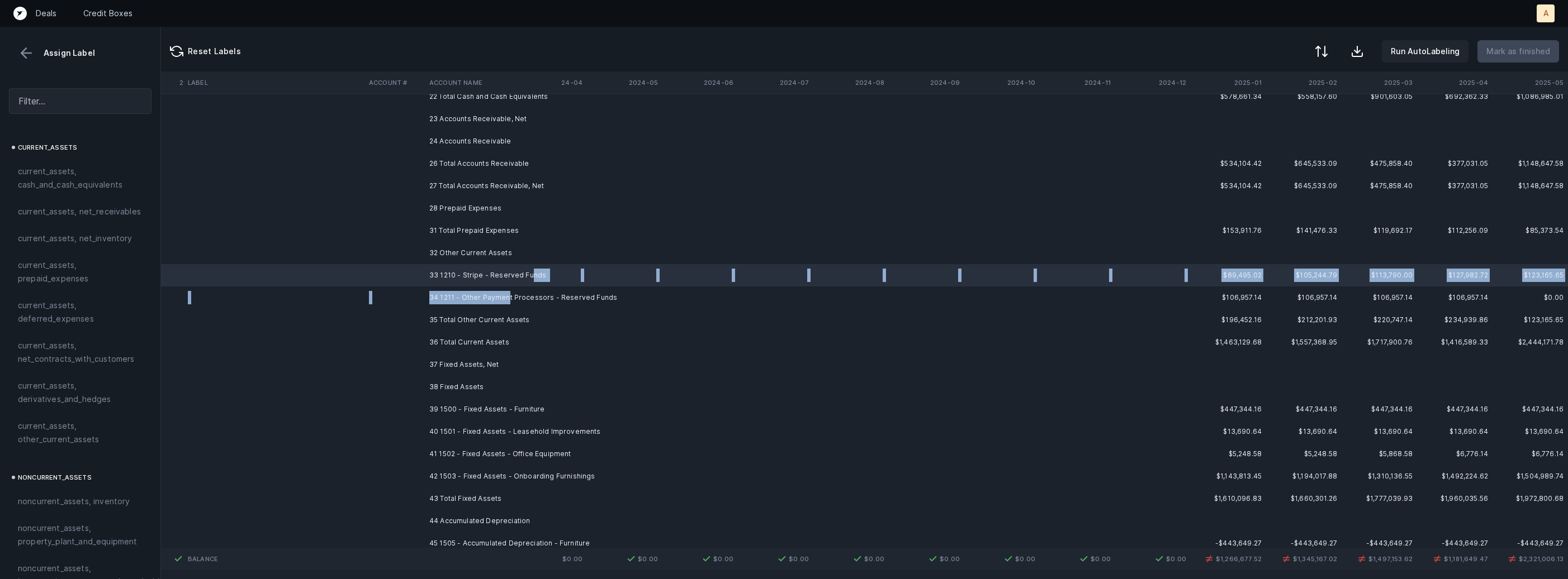
click at [506, 293] on td "34 1211 - Other Payment Processors - Reserved Funds" at bounding box center [493, 298] width 137 height 23
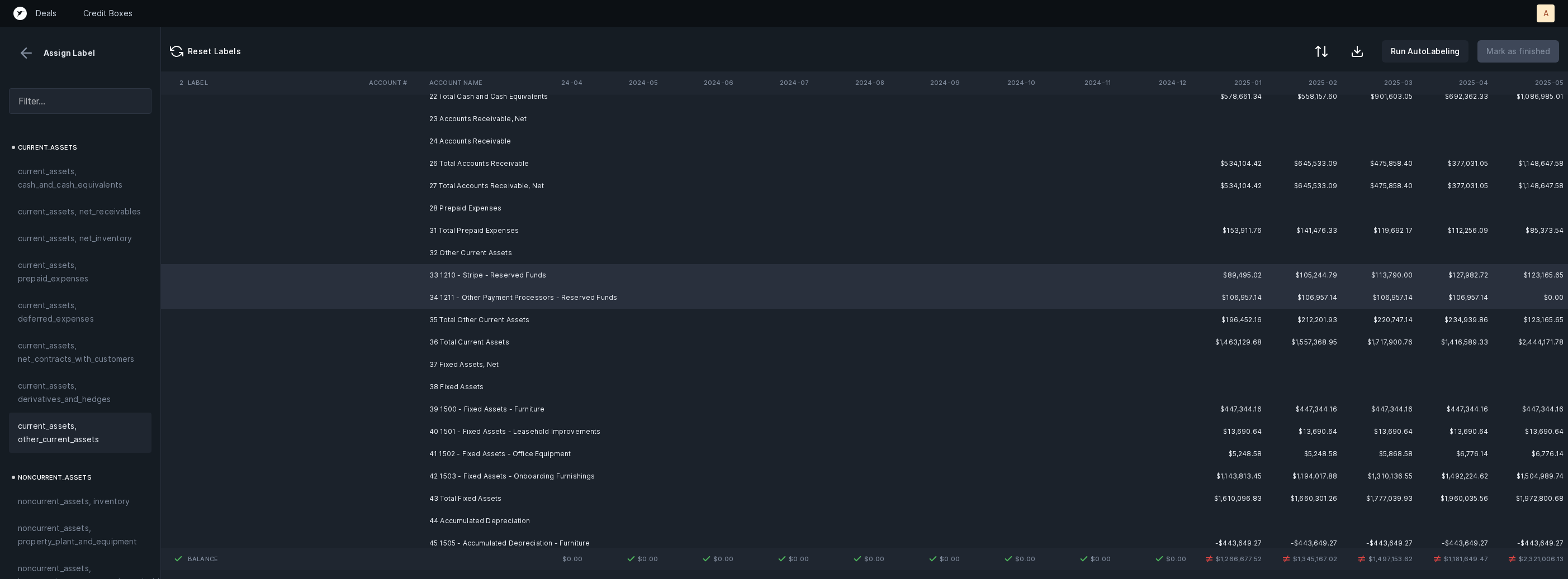
click at [42, 431] on span "current_assets, other_current_assets" at bounding box center [80, 433] width 125 height 27
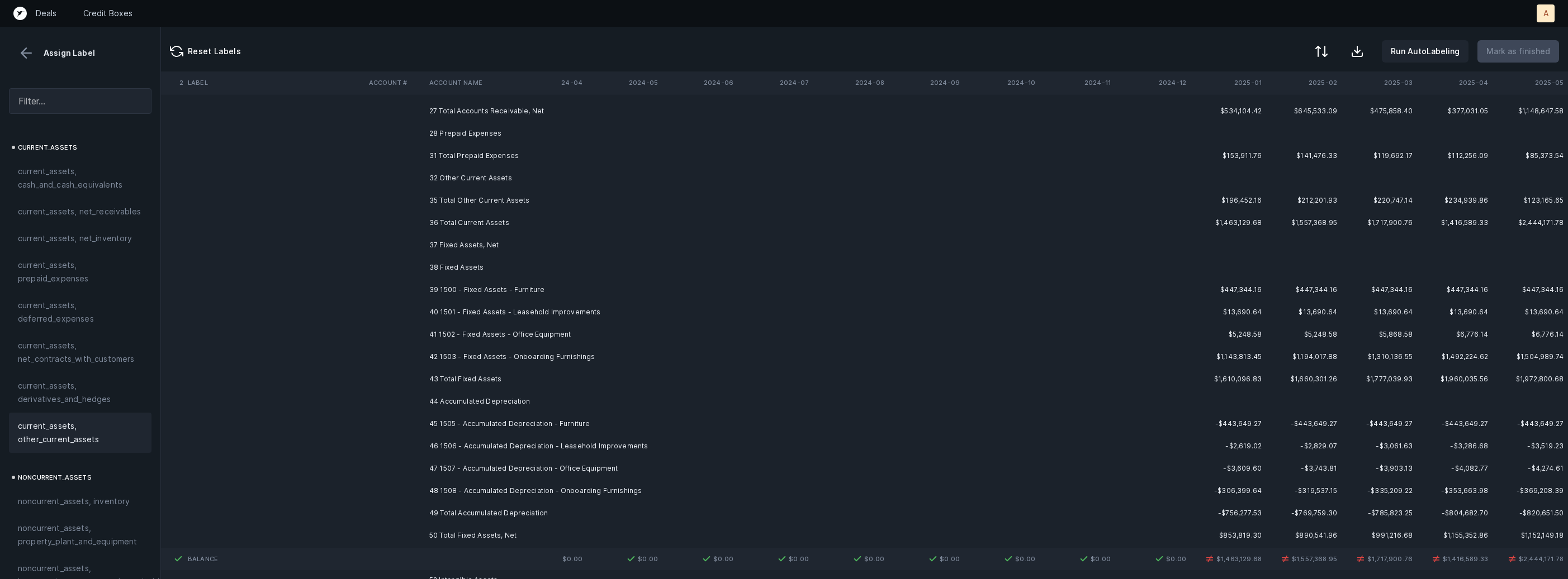
scroll to position [161, 3072]
click at [518, 286] on td "39 1500 - Fixed Assets - Furniture" at bounding box center [493, 289] width 137 height 23
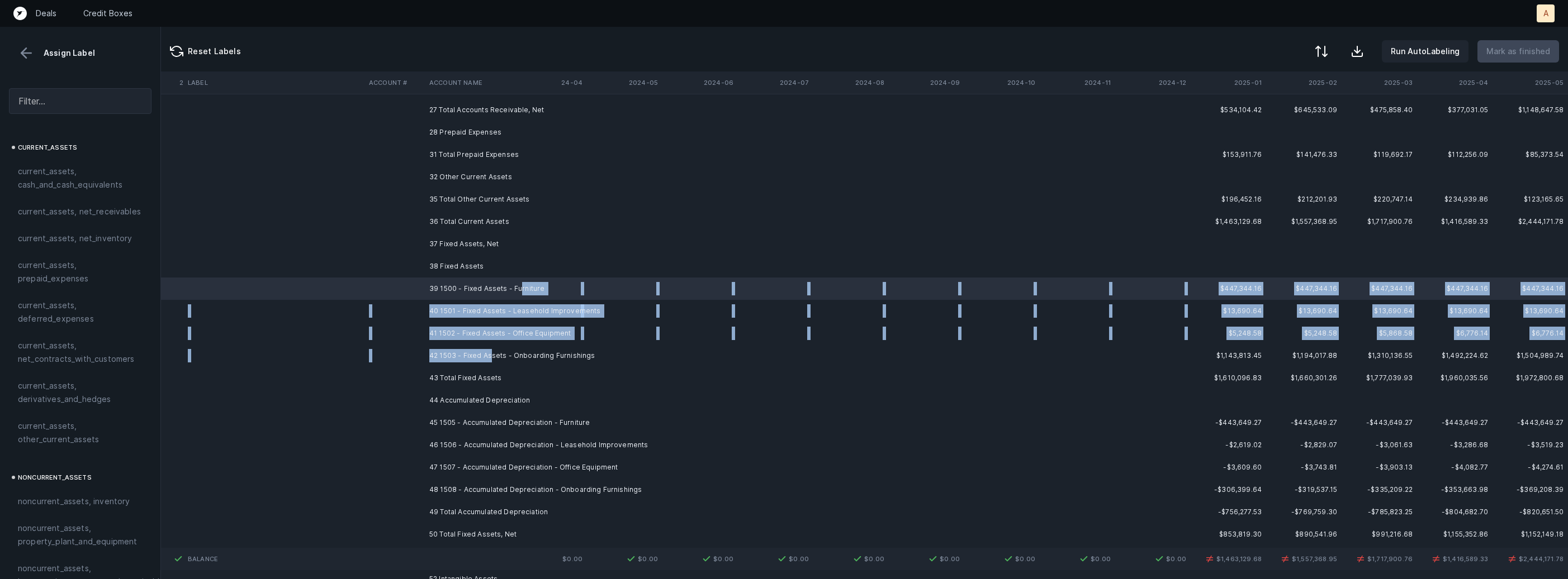
click at [489, 357] on td "42 1503 - Fixed Assets - Onboarding Furnishings" at bounding box center [493, 356] width 137 height 23
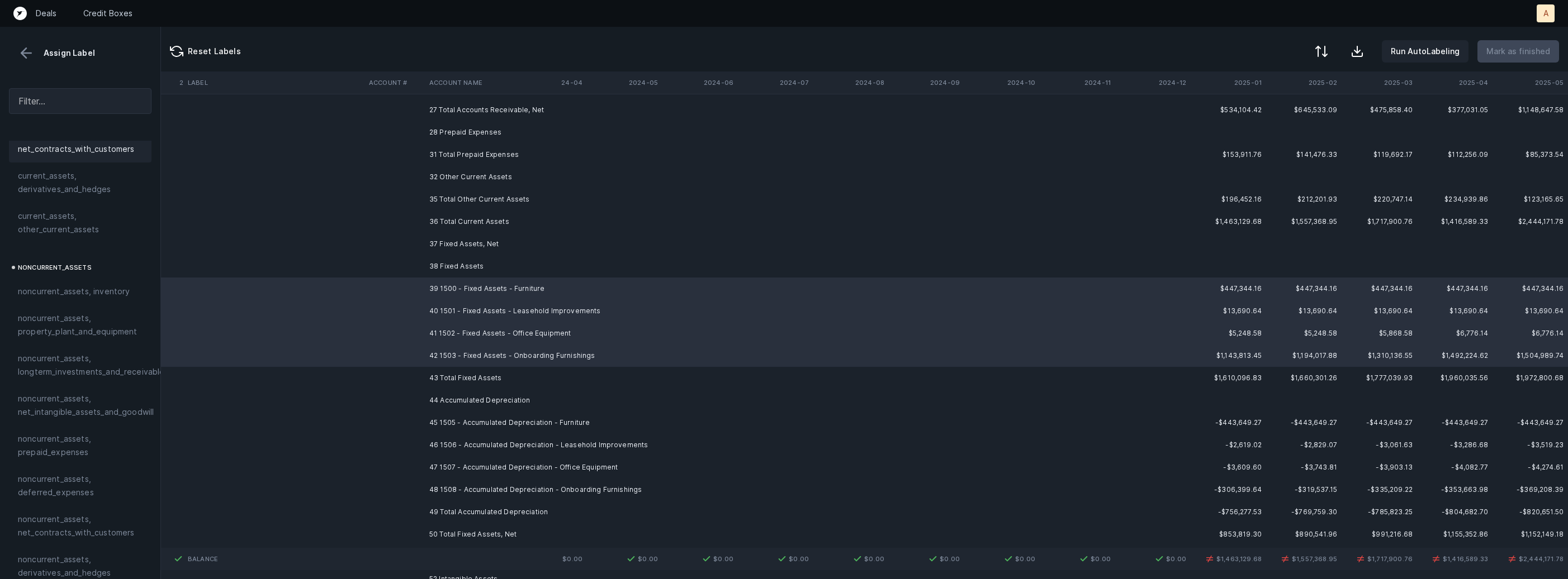
scroll to position [230, 0]
click at [102, 314] on span "noncurrent_assets, property_plant_and_equipment" at bounding box center [80, 305] width 125 height 27
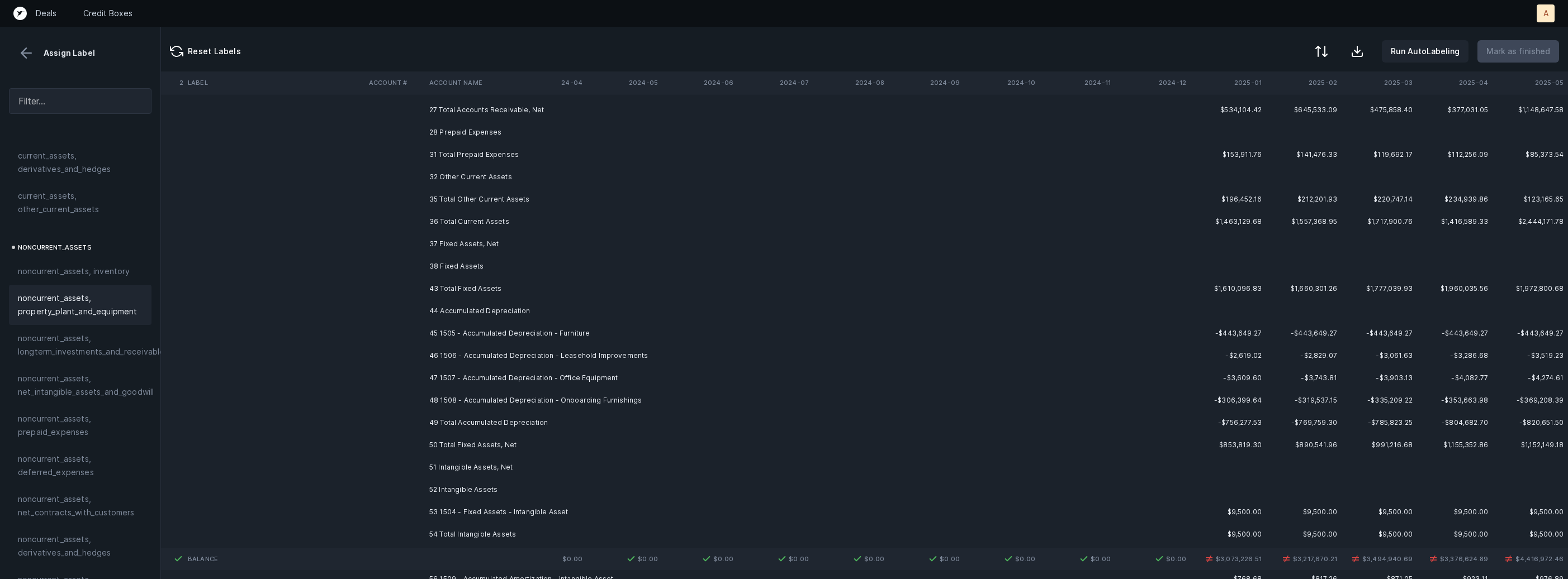
click at [561, 331] on td "45 1505 - Accumulated Depreciation - Furniture" at bounding box center [493, 333] width 137 height 23
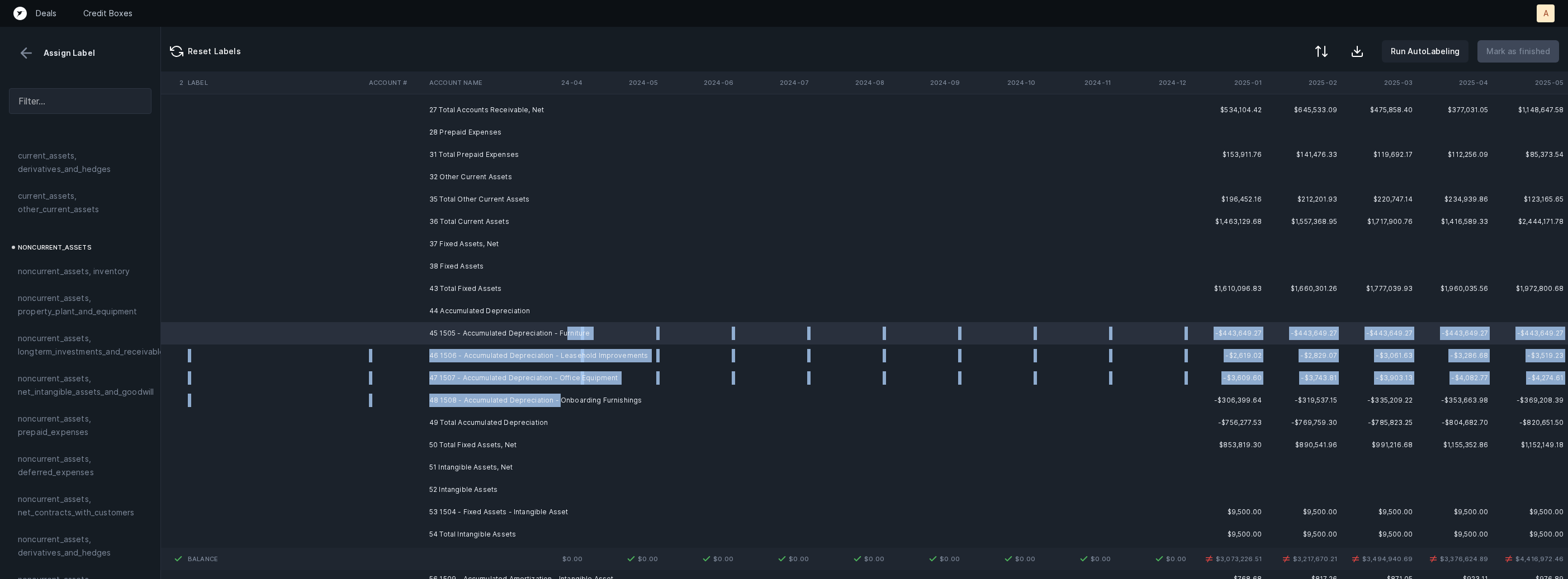
click at [556, 405] on td "48 1508 - Accumulated Depreciation - Onboarding Furnishings" at bounding box center [493, 400] width 137 height 23
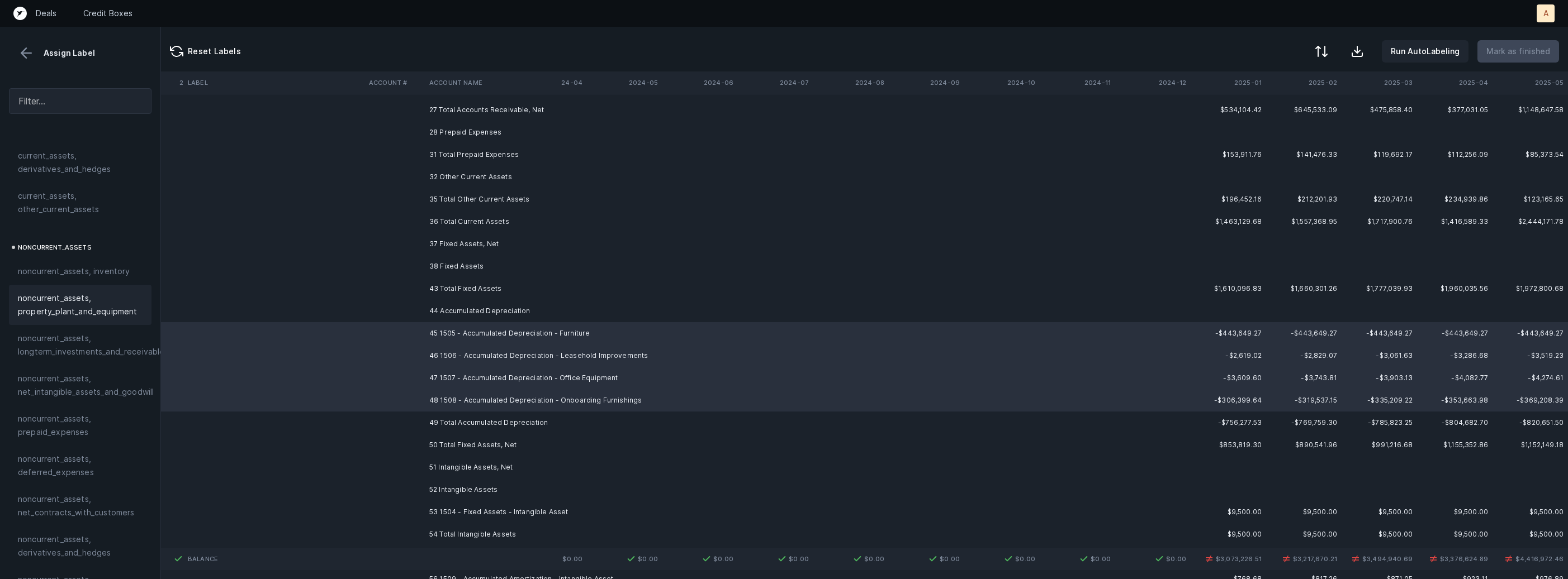
click at [83, 315] on span "noncurrent_assets, property_plant_and_equipment" at bounding box center [80, 305] width 125 height 27
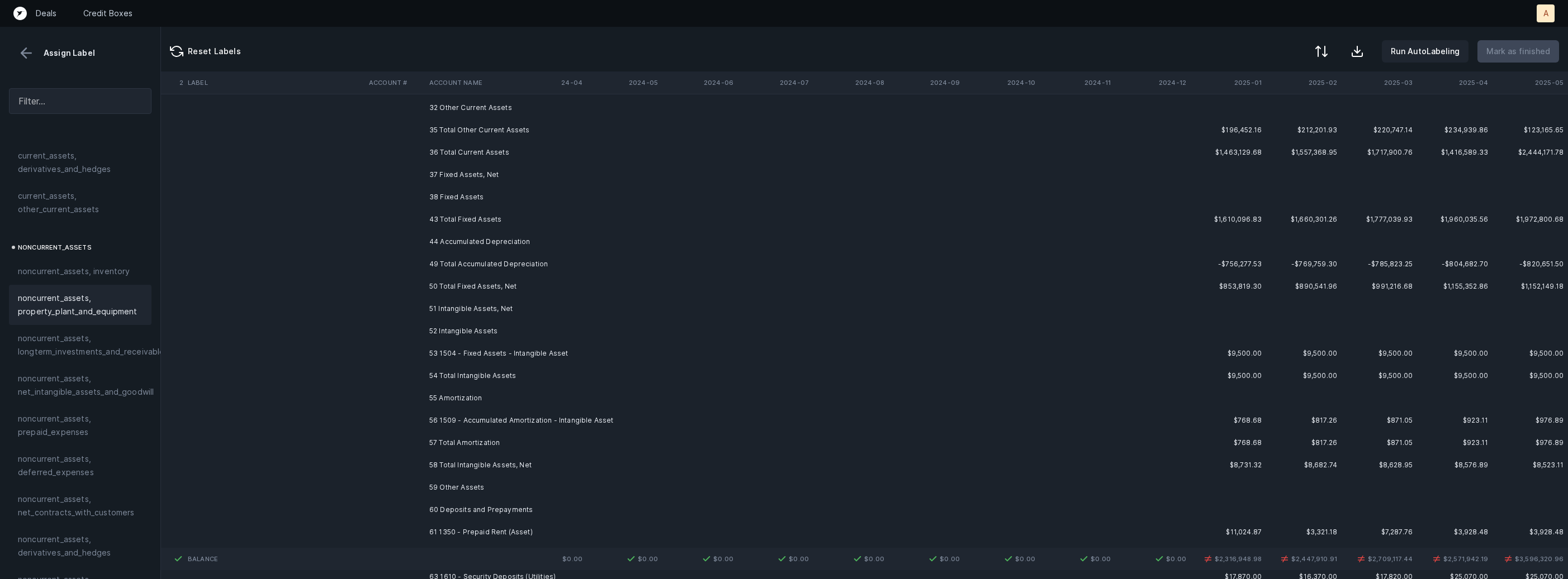
scroll to position [255, 3072]
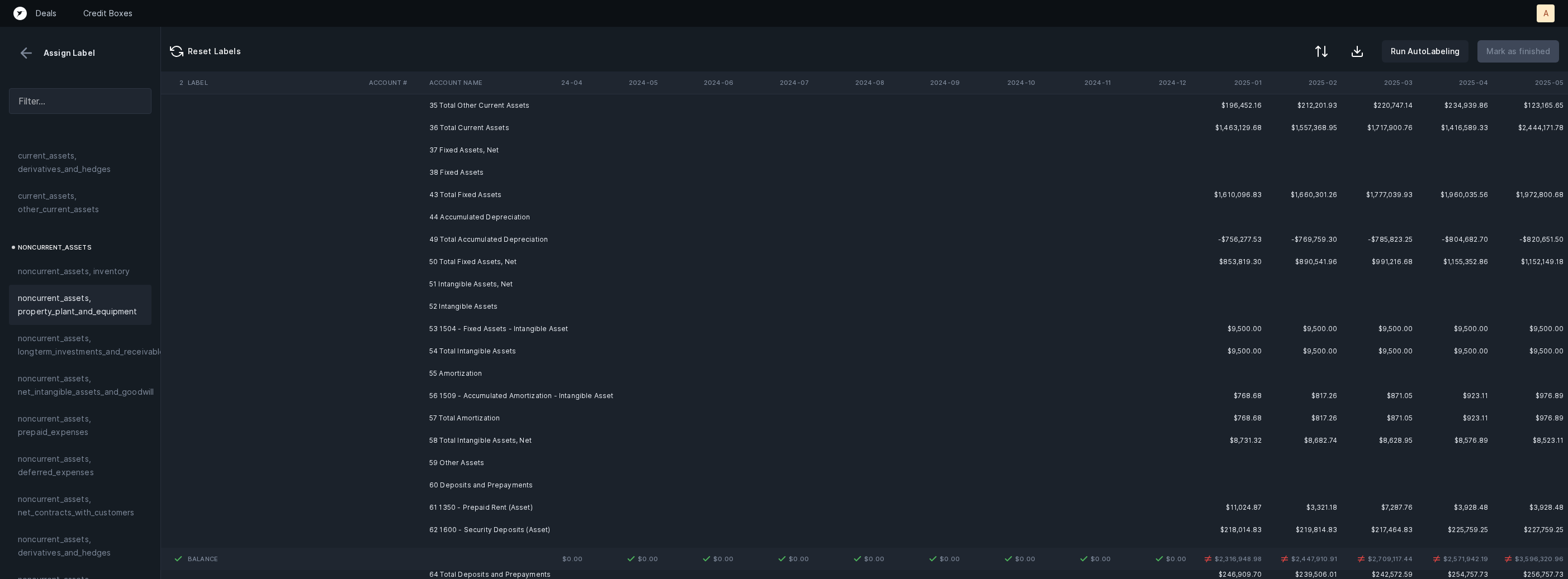
click at [479, 322] on td "53 1504 - Fixed Assets - Intangible Asset" at bounding box center [493, 329] width 137 height 23
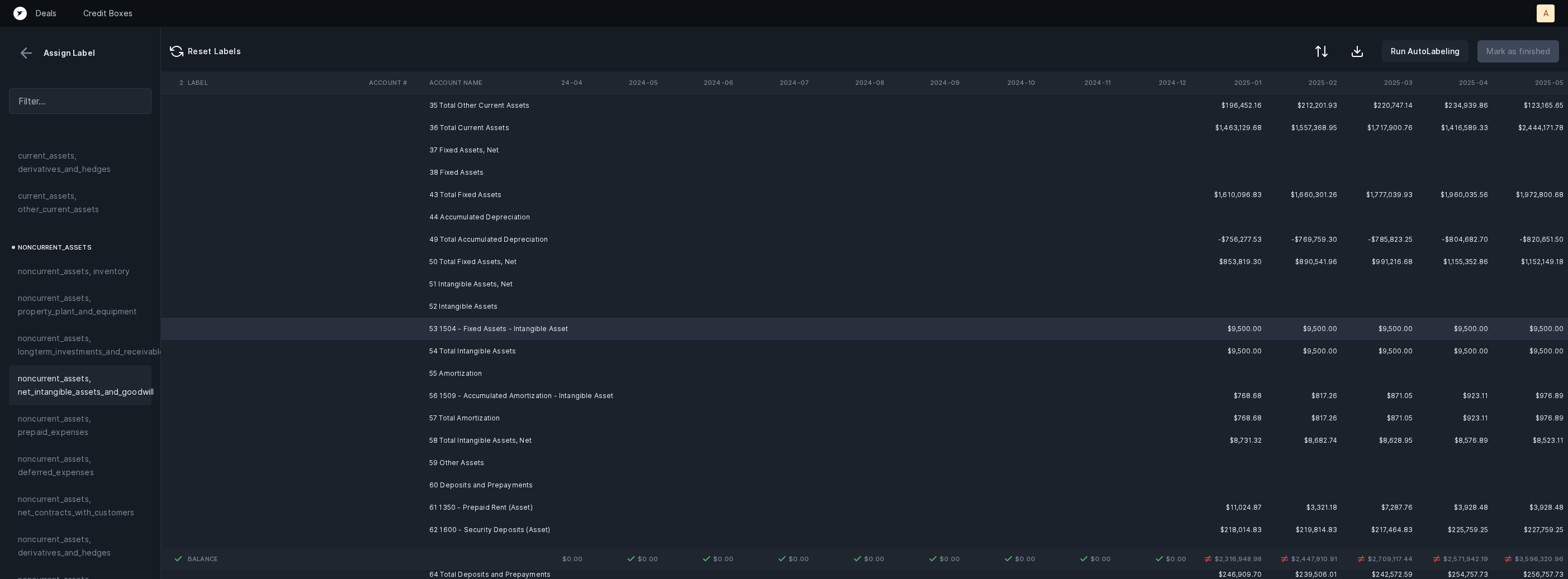
click at [106, 388] on span "noncurrent_assets, net_intangible_assets_and_goodwill" at bounding box center [85, 386] width 136 height 27
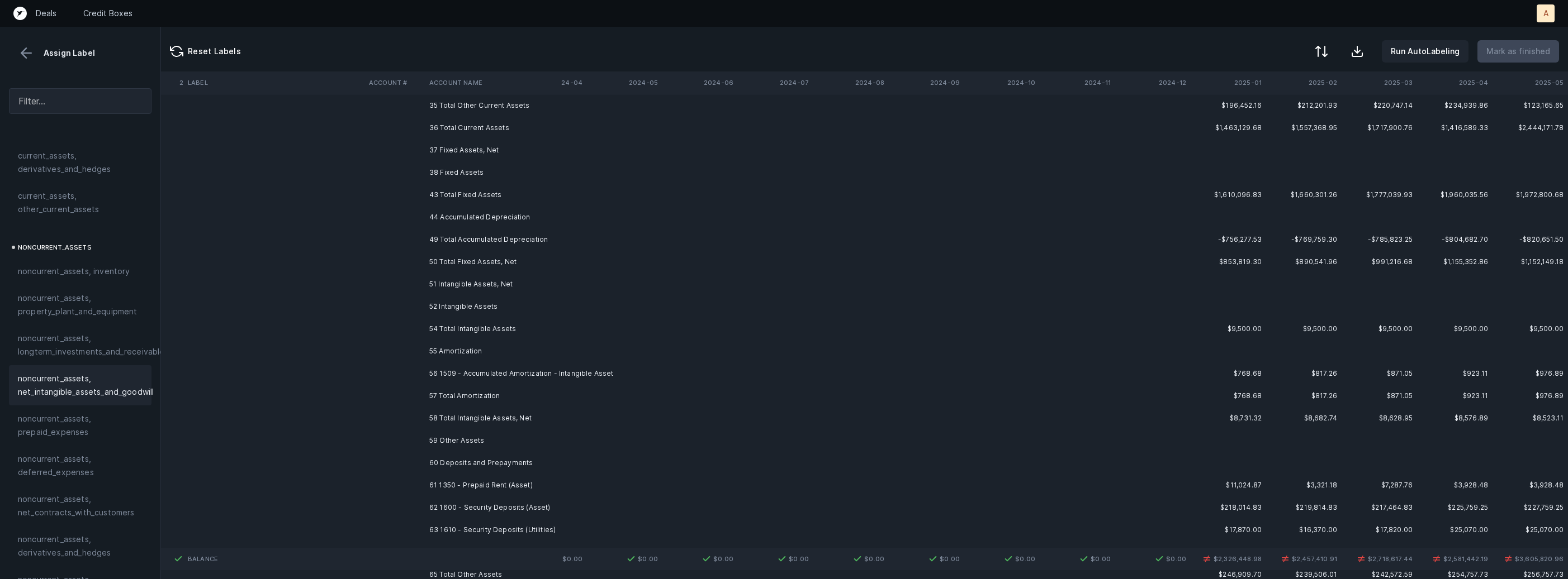
scroll to position [320, 3072]
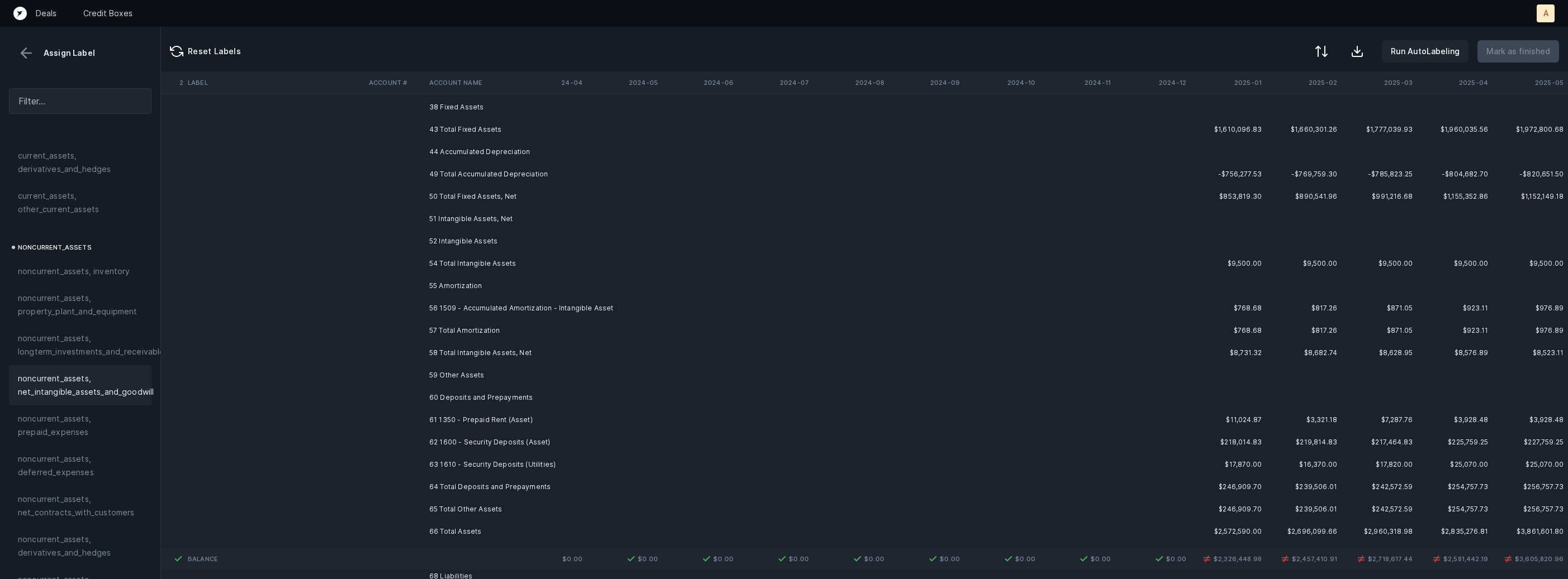
click at [541, 314] on td "56 1509 - Accumulated Amortization - Intangible Asset" at bounding box center [493, 308] width 137 height 23
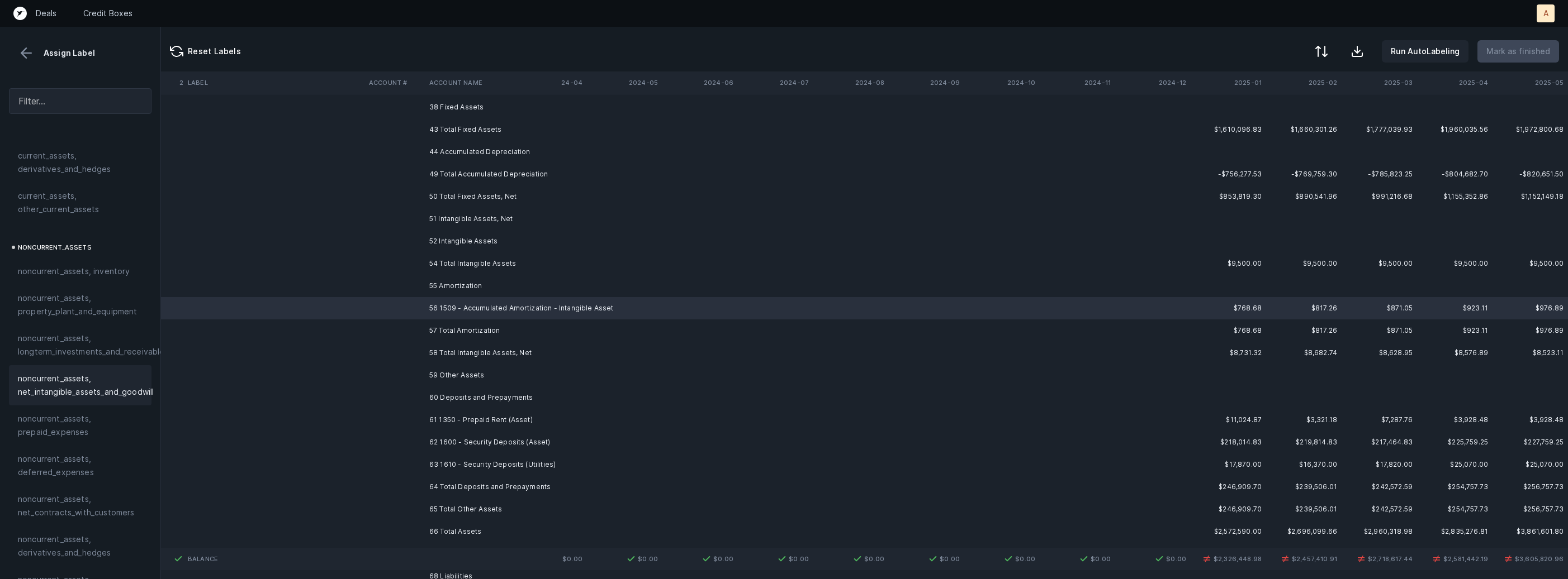
click at [104, 376] on span "noncurrent_assets, net_intangible_assets_and_goodwill" at bounding box center [85, 386] width 136 height 27
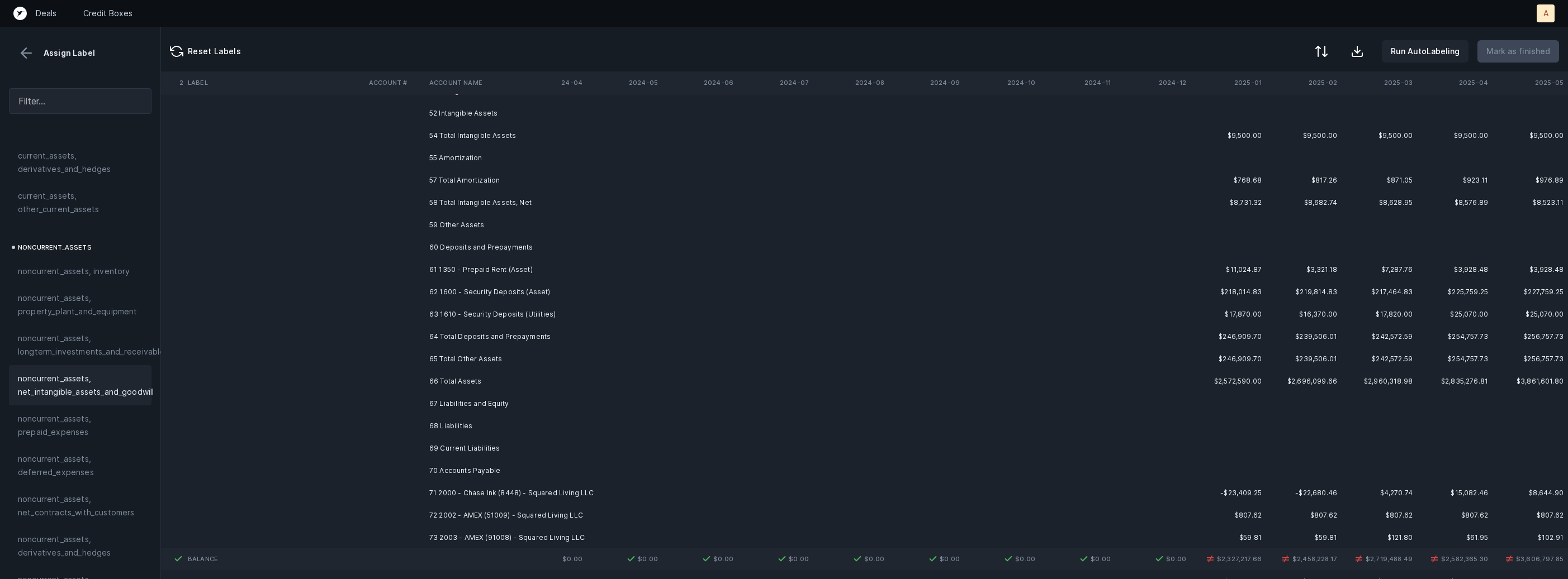
scroll to position [454, 3072]
click at [520, 265] on td "61 1350 - Prepaid Rent (Asset)" at bounding box center [493, 265] width 137 height 23
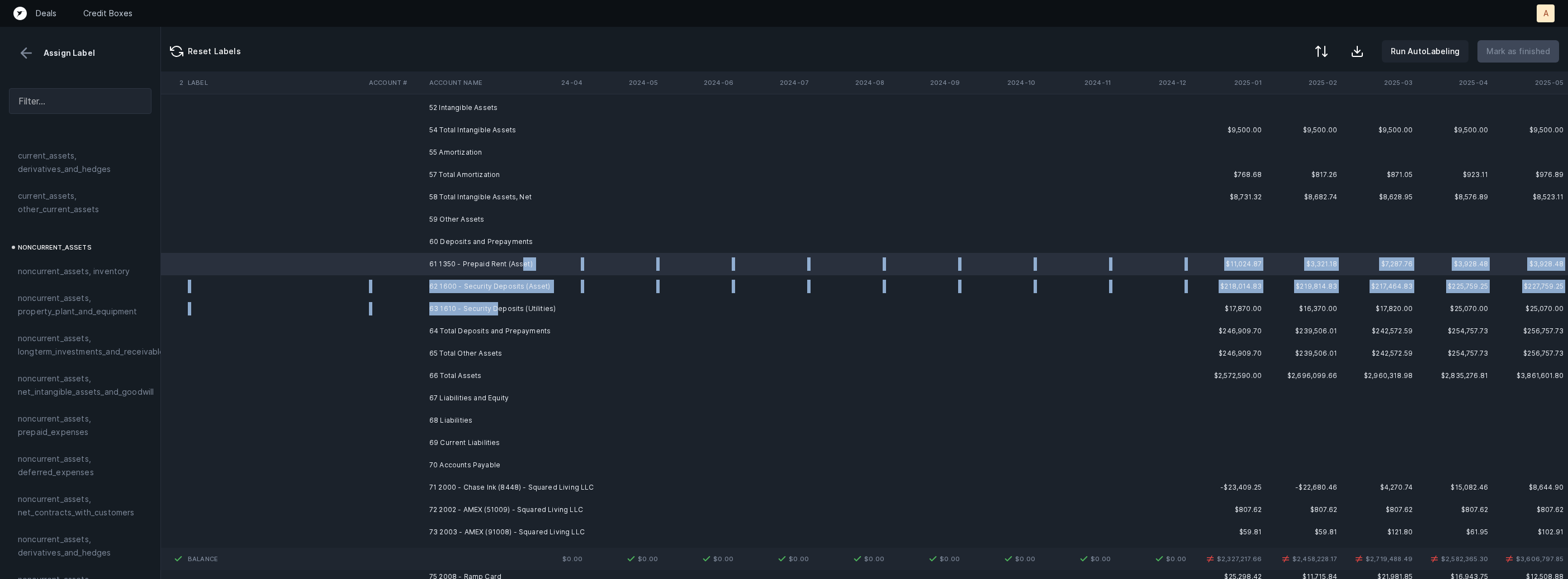
click at [494, 309] on td "63 1610 - Security Deposits (Utilities)" at bounding box center [493, 309] width 137 height 23
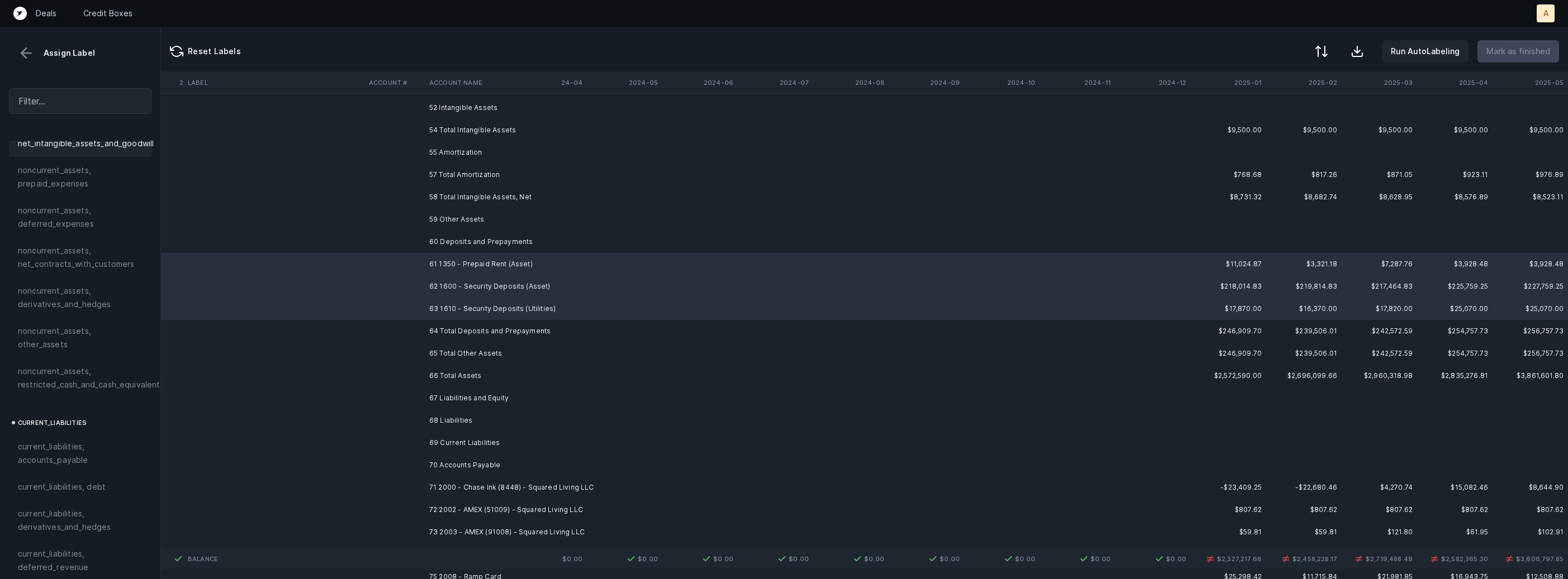
scroll to position [481, 0]
click at [87, 368] on span "noncurrent_assets, restricted_cash_and_cash_equivalents" at bounding box center [91, 375] width 146 height 27
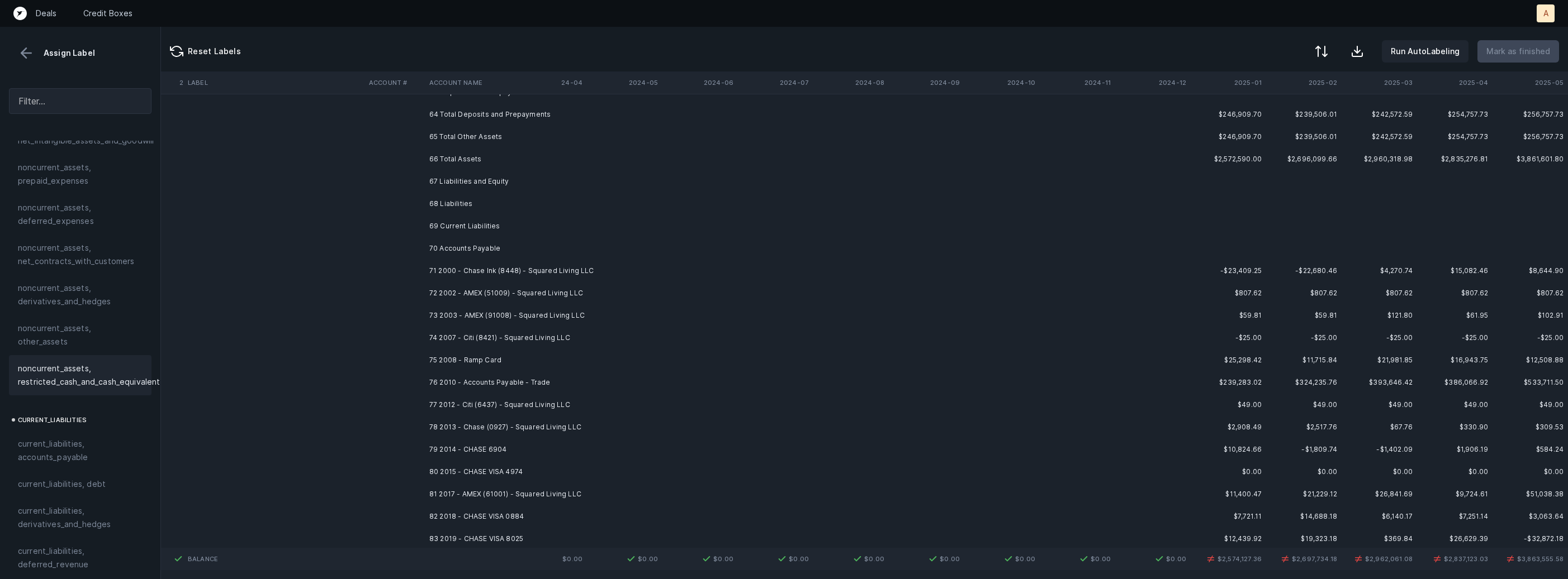
scroll to position [616, 3072]
click at [517, 253] on td "71 2000 - Chase Ink (8448) - Squared Living LLC" at bounding box center [493, 258] width 137 height 23
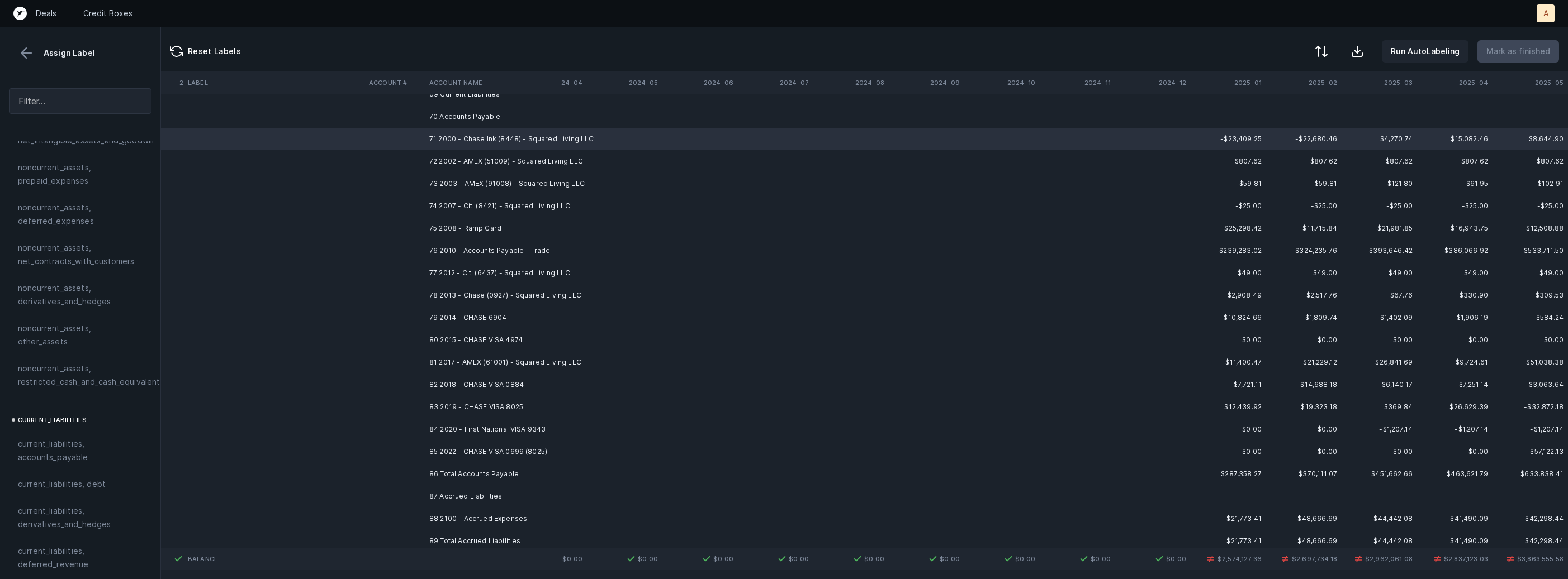
scroll to position [744, 3072]
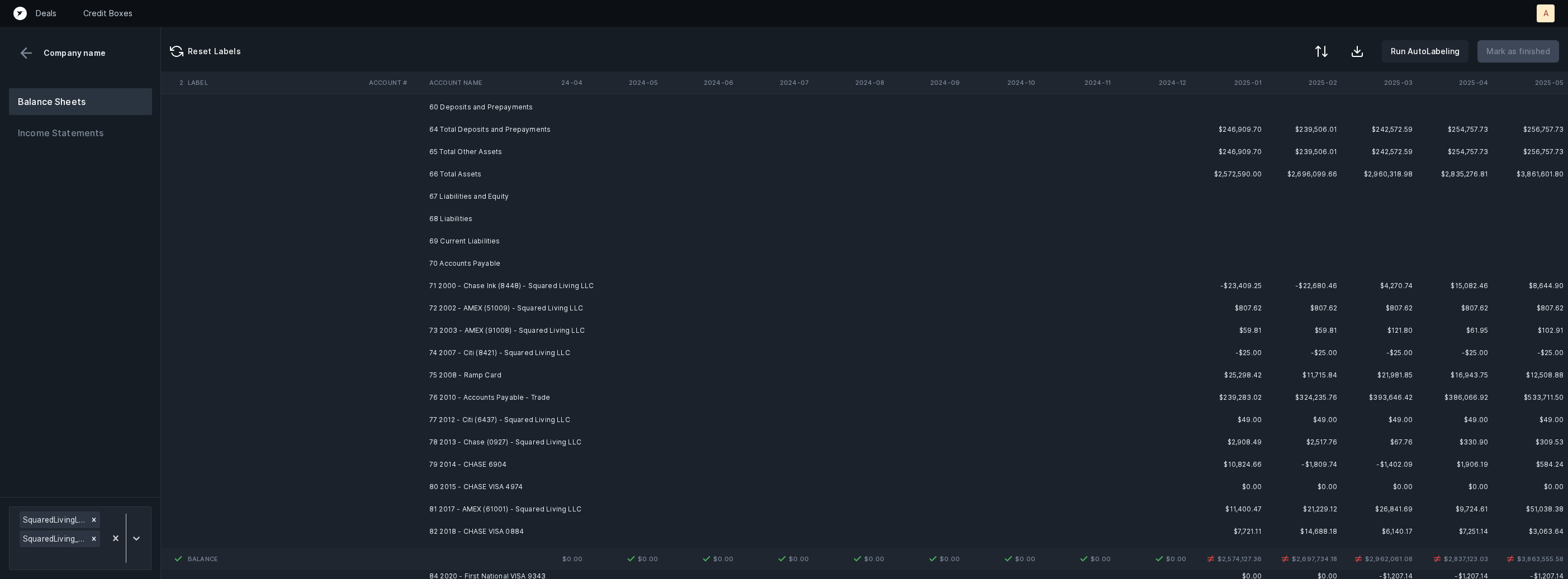
scroll to position [629, 3072]
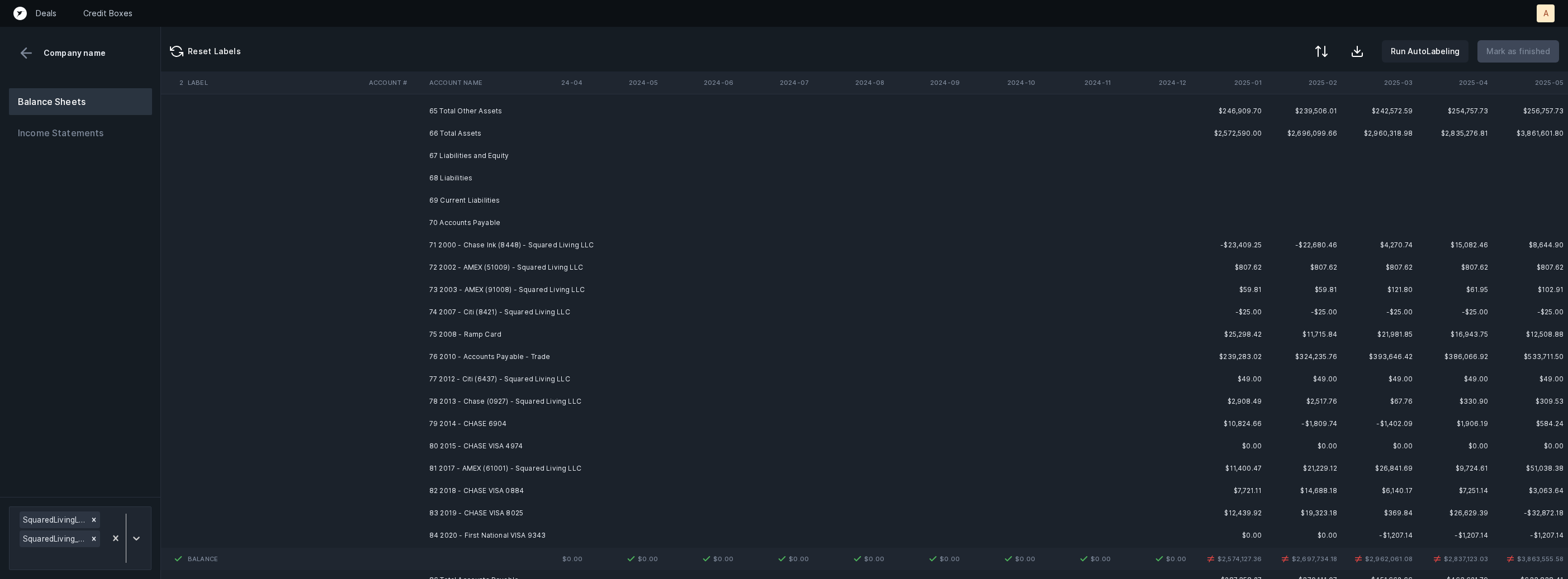
click at [461, 245] on td "71 2000 - Chase Ink (8448) - Squared Living LLC" at bounding box center [493, 246] width 137 height 23
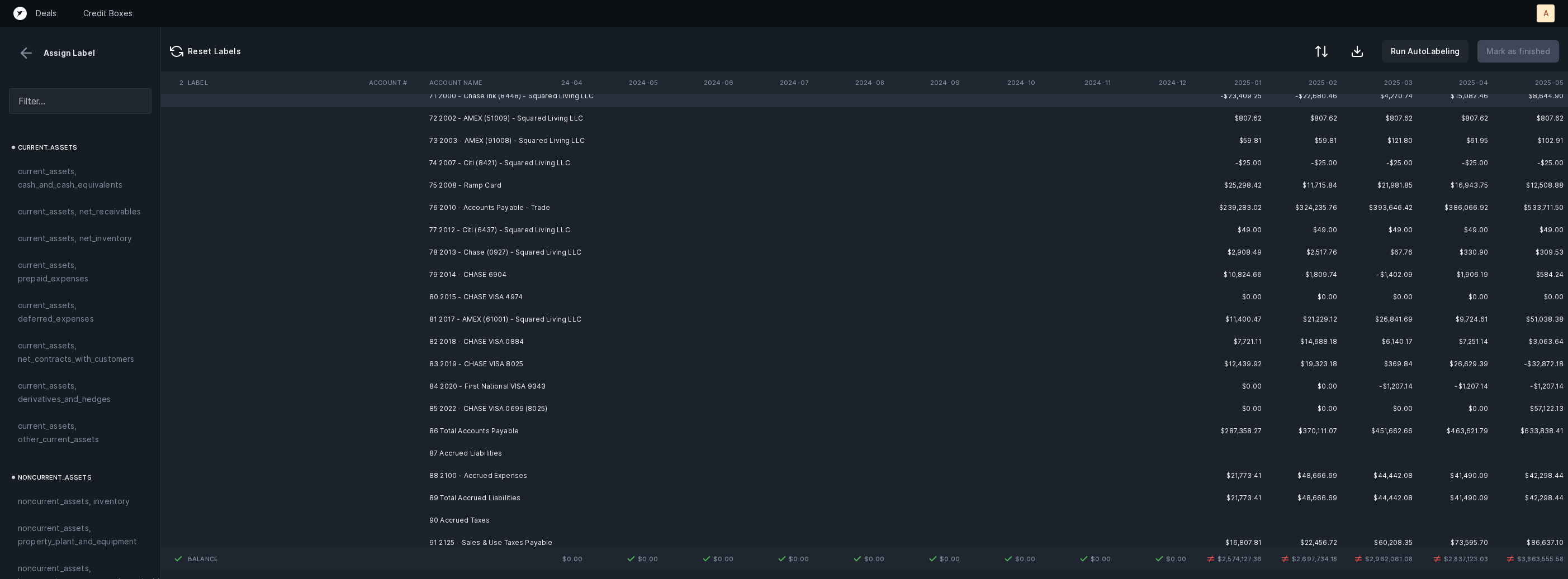
scroll to position [782, 3072]
click at [487, 403] on td "85 2022 - CHASE VISA 0699 (8025)" at bounding box center [493, 405] width 137 height 23
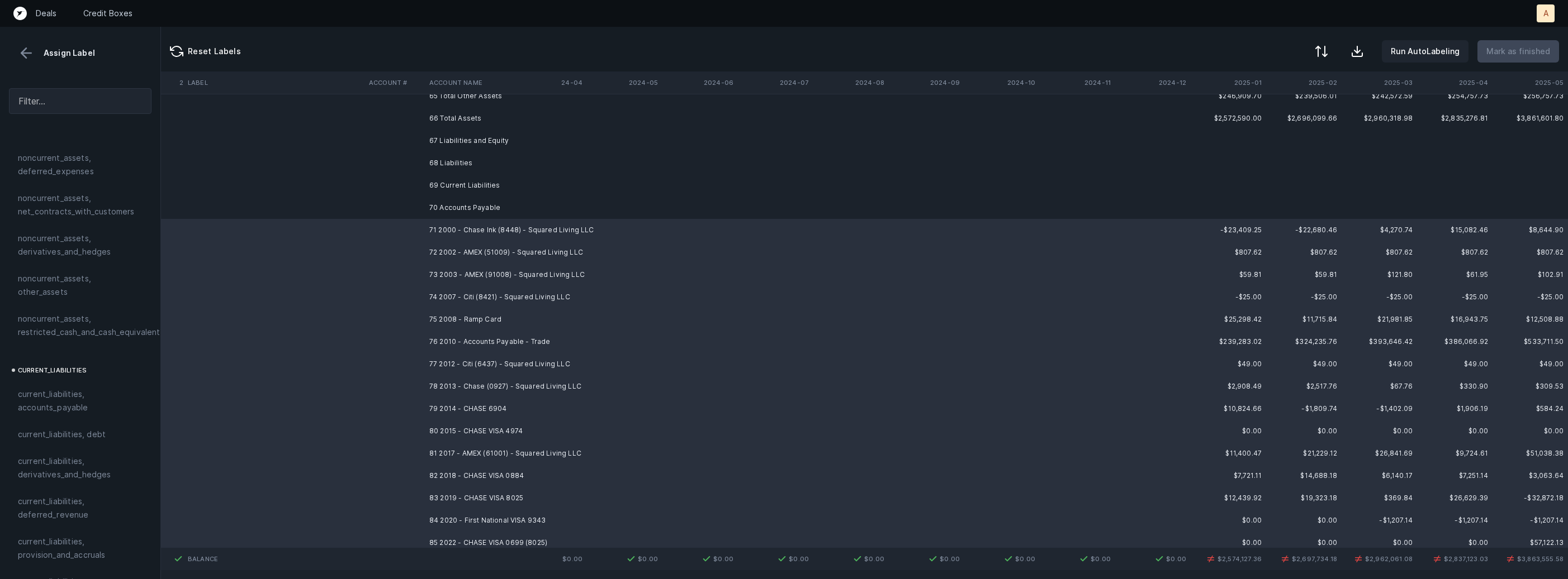
scroll to position [553, 0]
click at [96, 370] on span "current_liabilities, accounts_payable" at bounding box center [80, 379] width 125 height 27
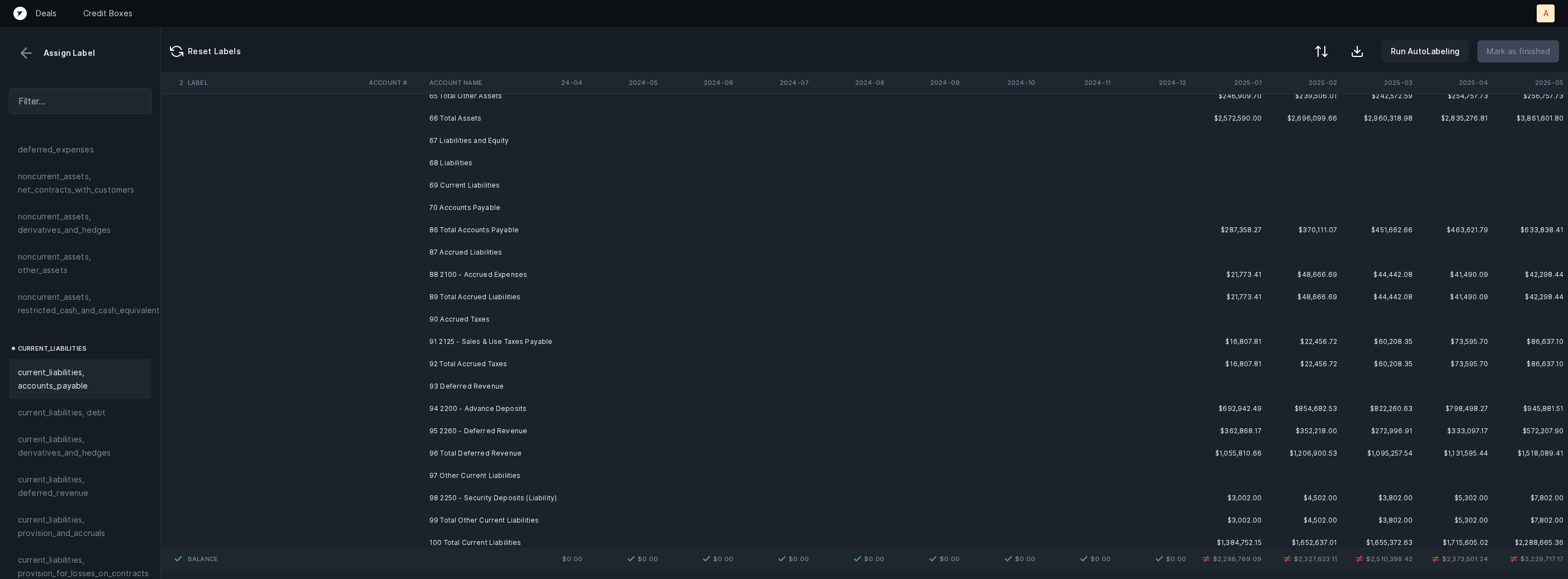
click at [467, 273] on td "88 2100 - Accrued Expenses" at bounding box center [493, 275] width 137 height 23
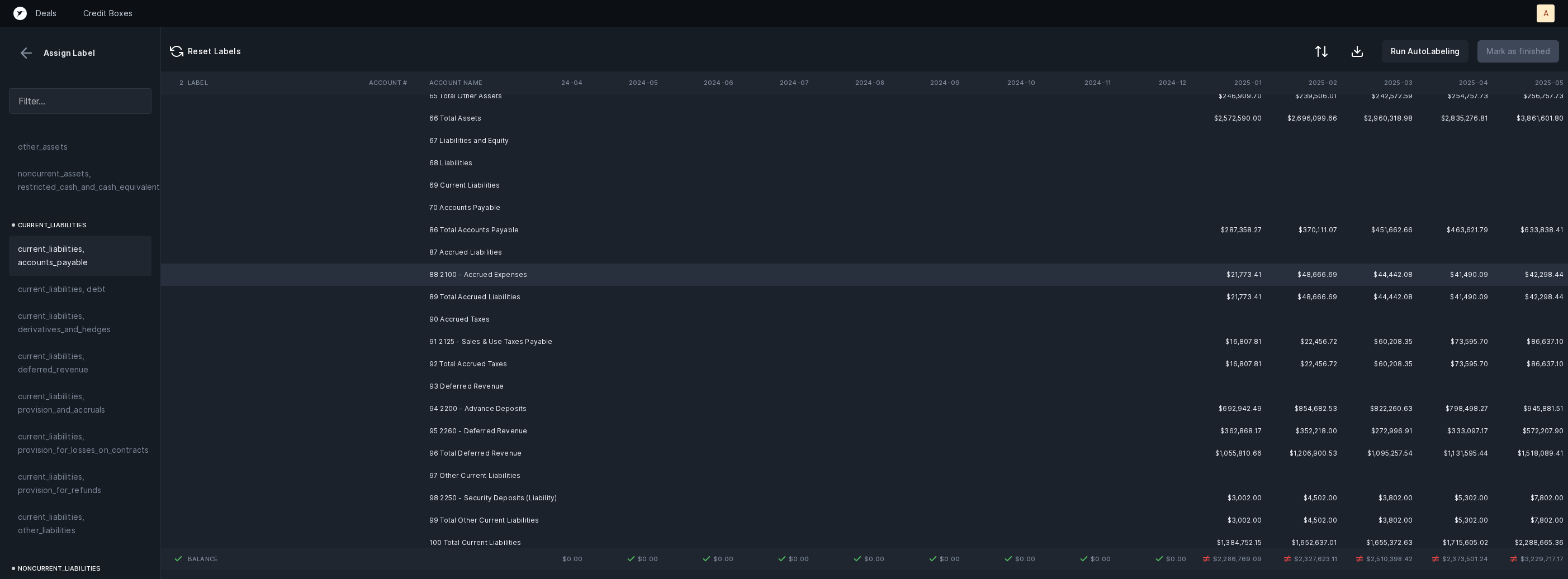
scroll to position [682, 0]
click at [66, 384] on span "current_liabilities, provision_and_accruals" at bounding box center [80, 397] width 125 height 27
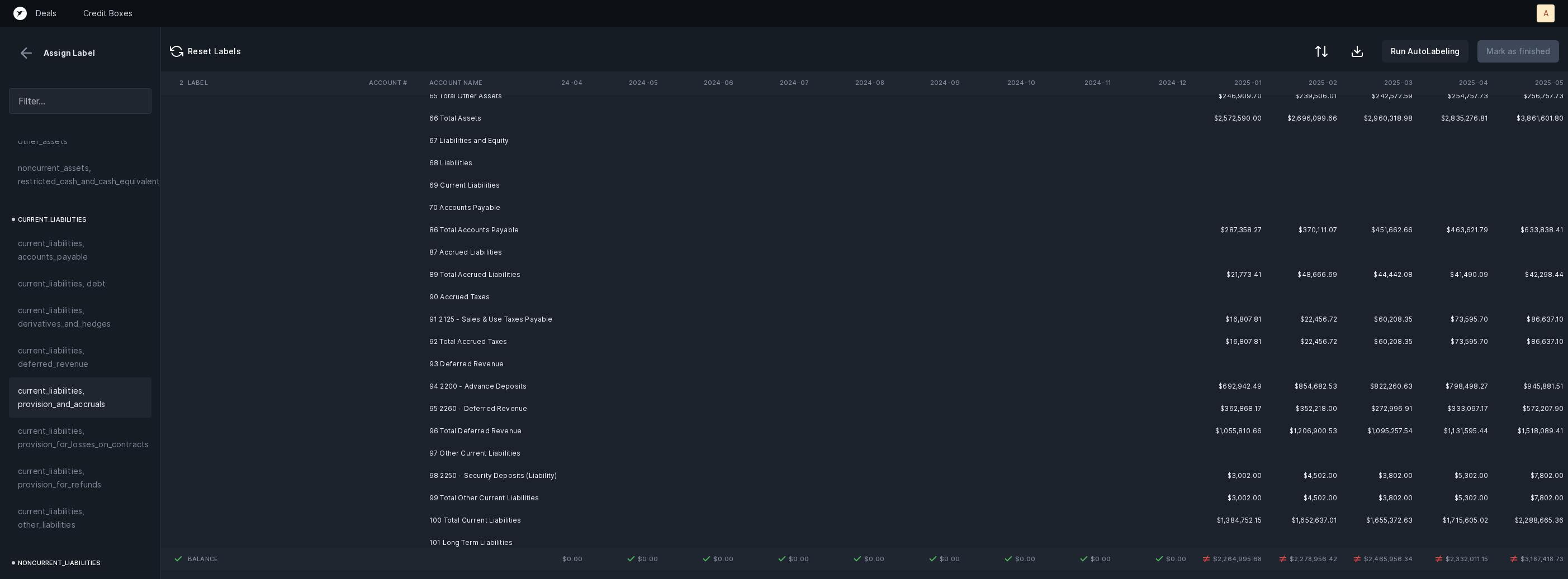
click at [441, 303] on td "90 Accrued Taxes" at bounding box center [493, 297] width 137 height 23
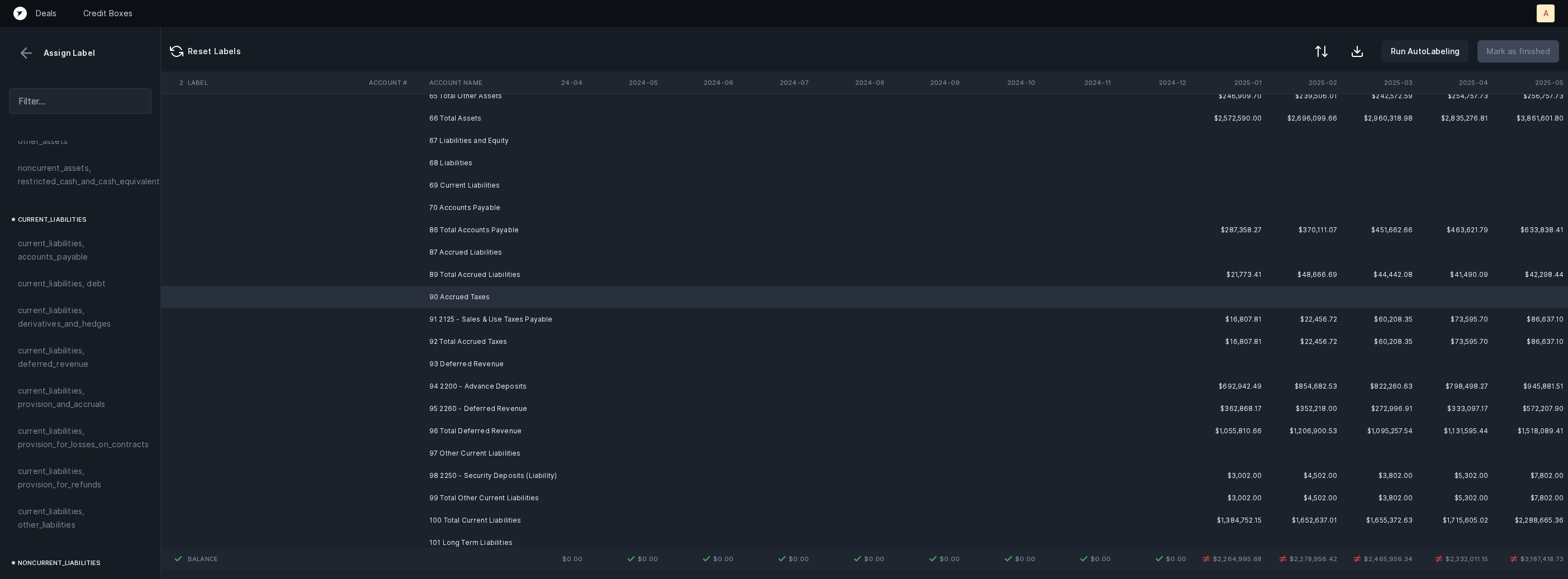
click at [441, 314] on td "91 2125 - Sales & Use Taxes Payable" at bounding box center [493, 319] width 137 height 23
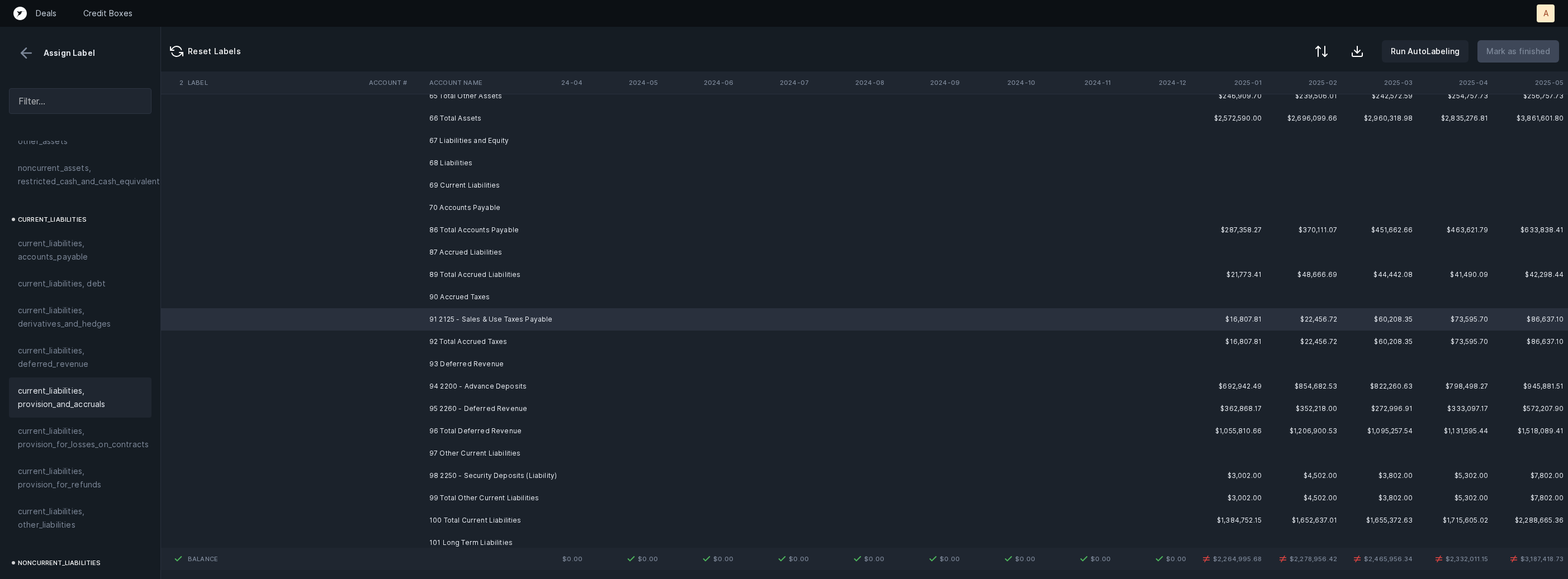
click at [87, 384] on span "current_liabilities, provision_and_accruals" at bounding box center [80, 397] width 125 height 27
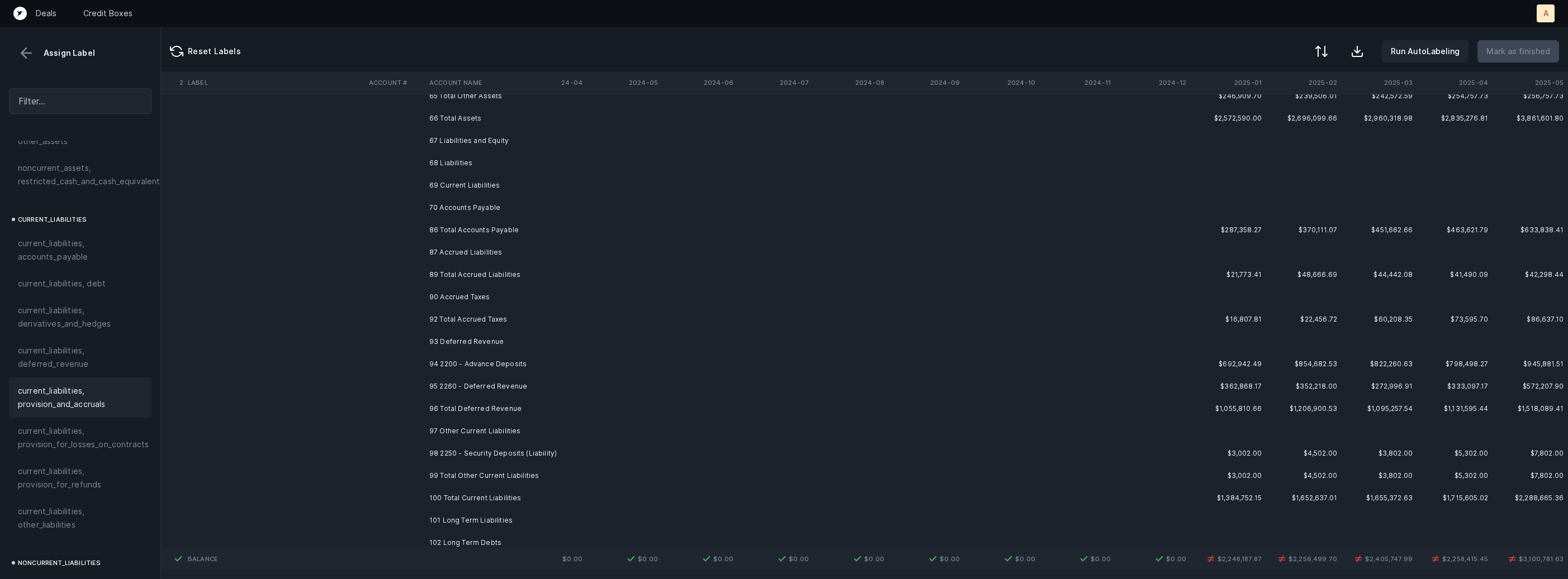
click at [463, 359] on td "94 2200 - Advance Deposits" at bounding box center [493, 364] width 137 height 23
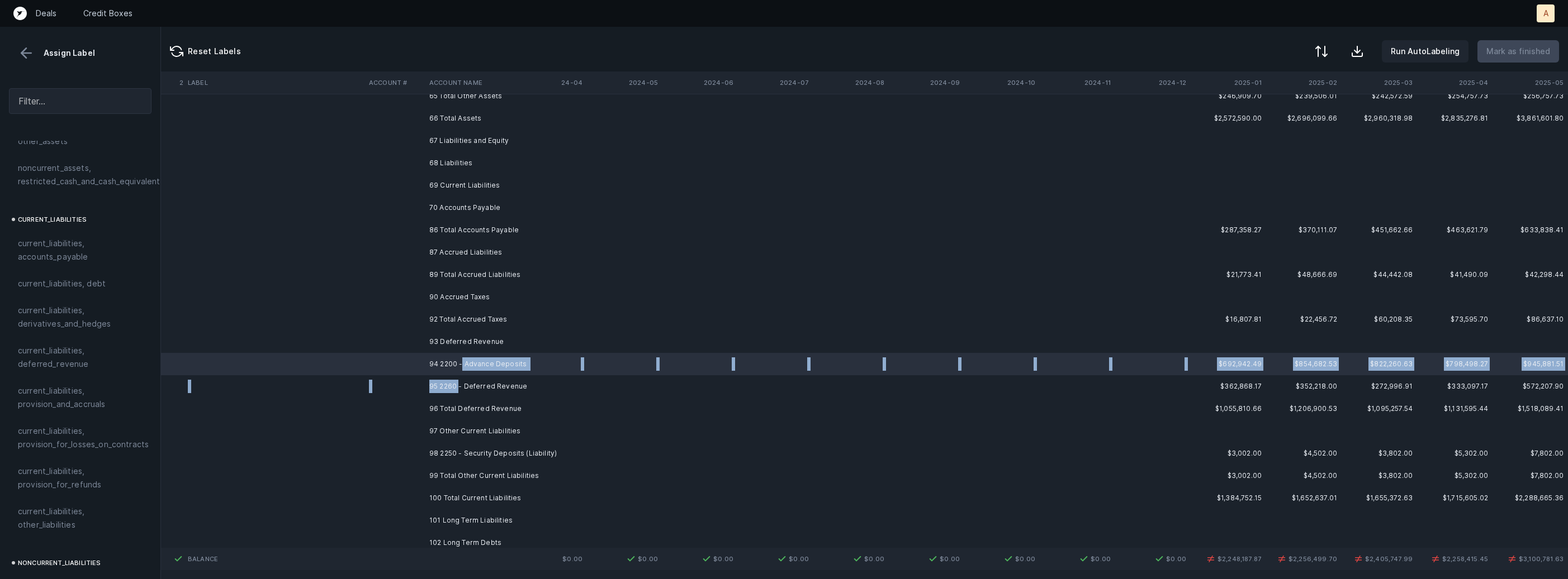
click at [458, 381] on td "95 2260 - Deferred Revenue" at bounding box center [493, 387] width 137 height 23
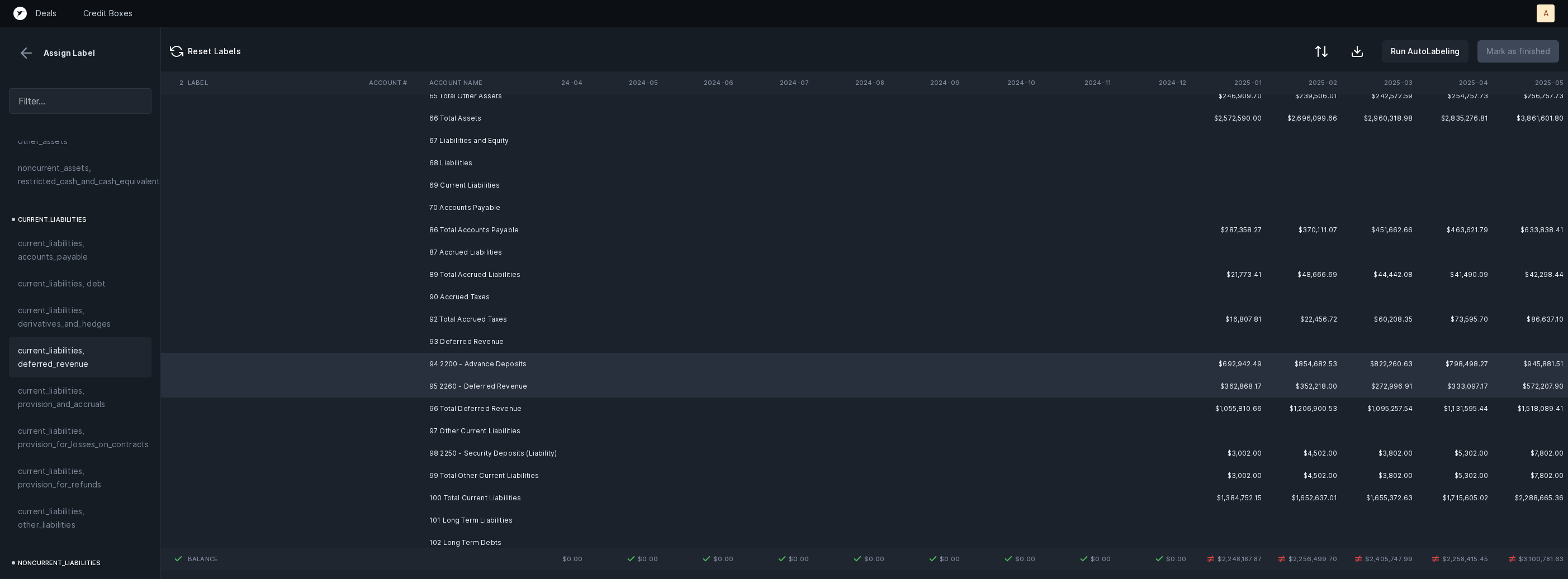
click at [63, 355] on span "current_liabilities, deferred_revenue" at bounding box center [80, 357] width 125 height 27
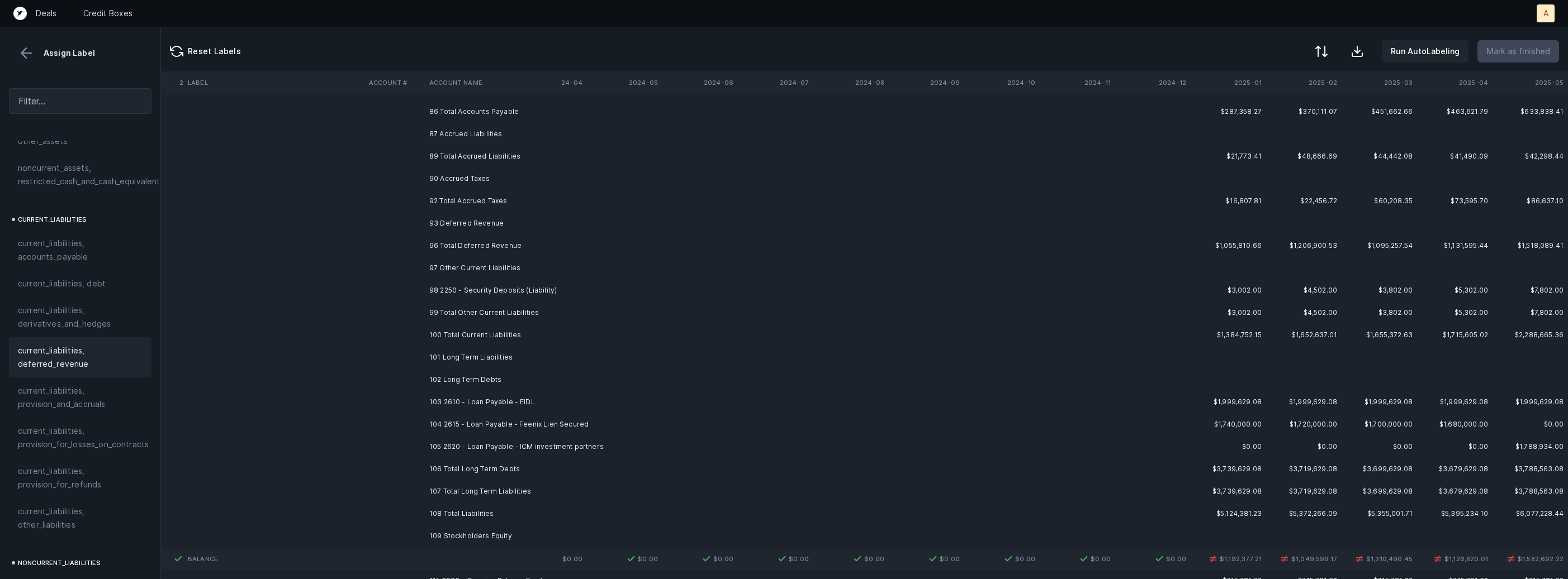
scroll to position [763, 3072]
click at [535, 290] on td "98 2250 - Security Deposits (Liability)" at bounding box center [493, 289] width 137 height 23
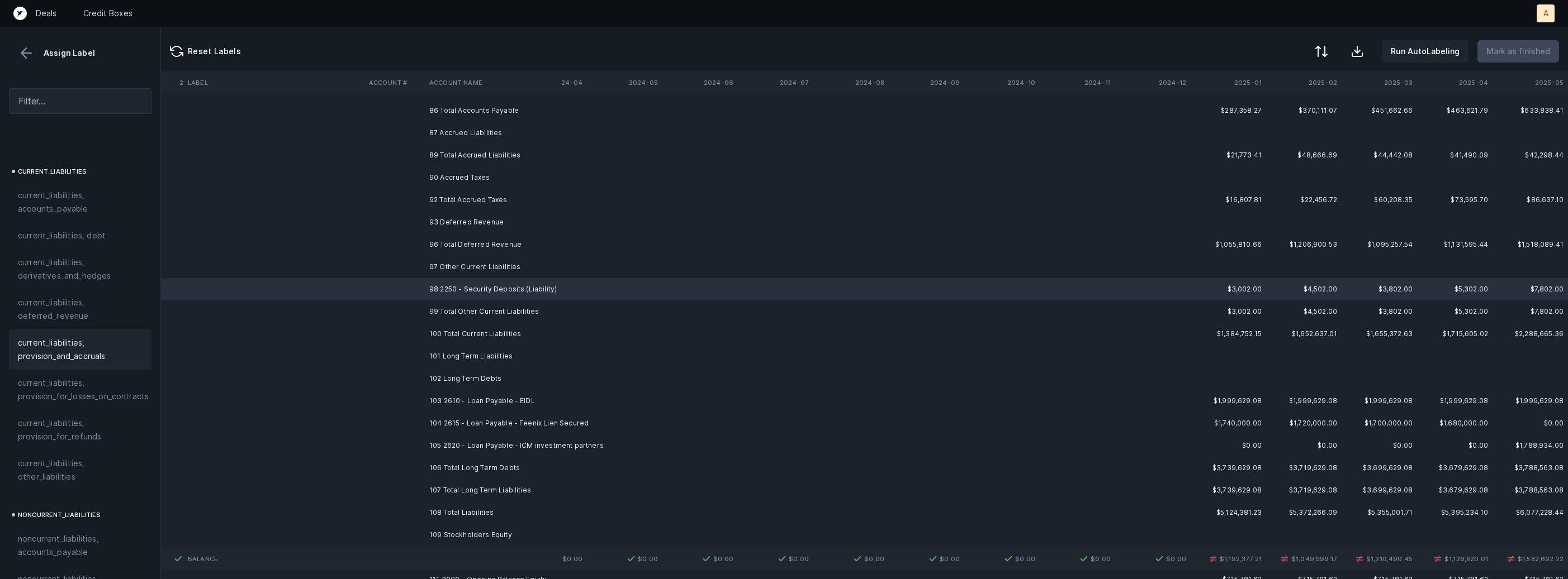
scroll to position [744, 0]
click at [51, 443] on span "current_liabilities, other_liabilities" at bounding box center [80, 457] width 125 height 27
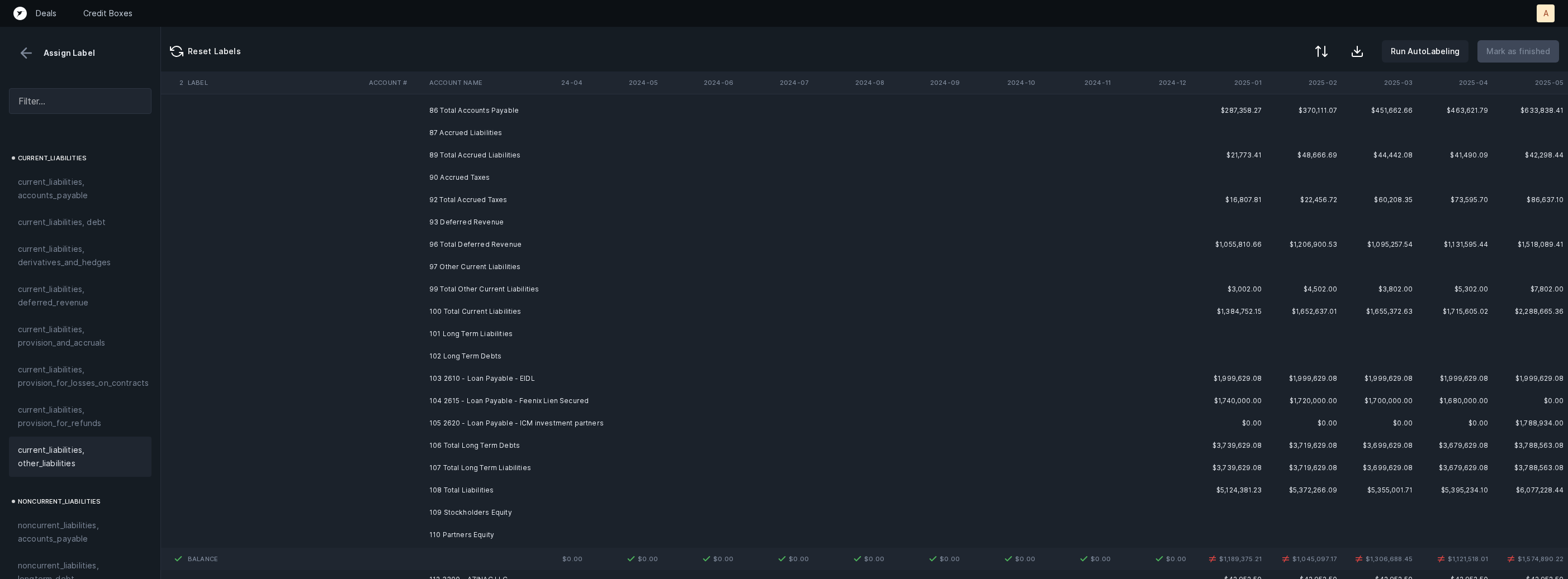
scroll to position [875, 3072]
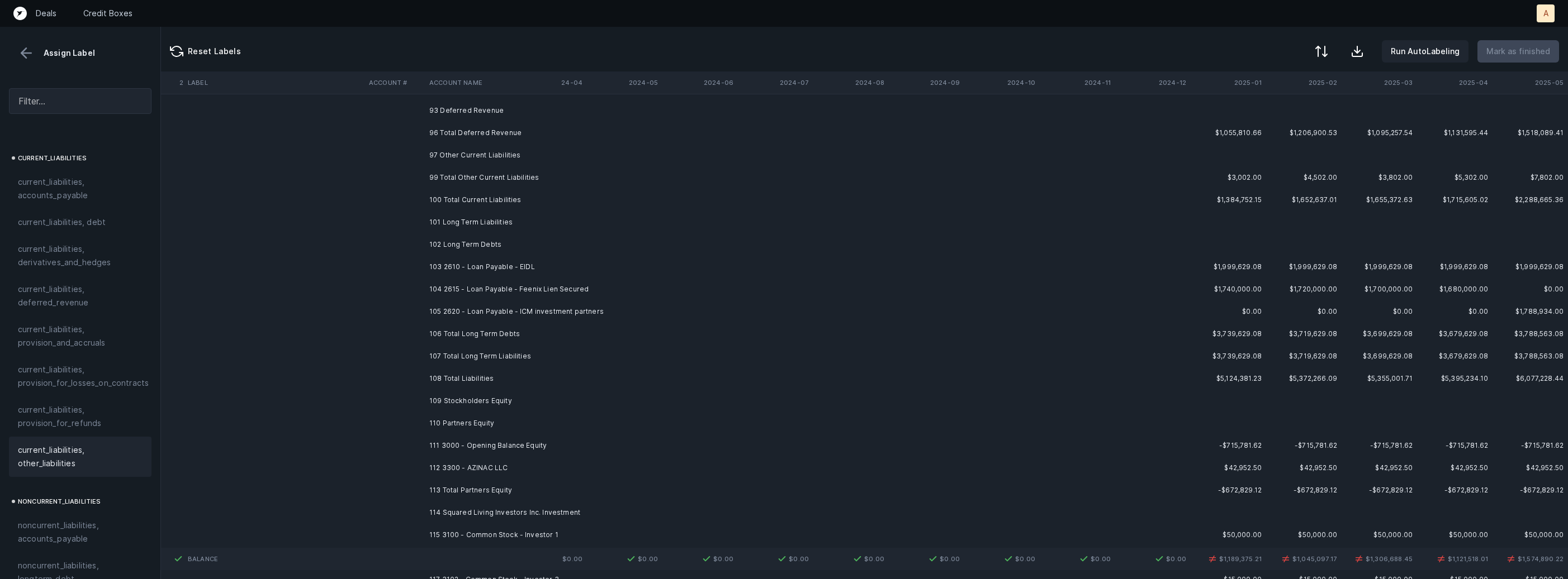
click at [473, 261] on td "103 2610 - Loan Payable - EIDL" at bounding box center [493, 267] width 137 height 23
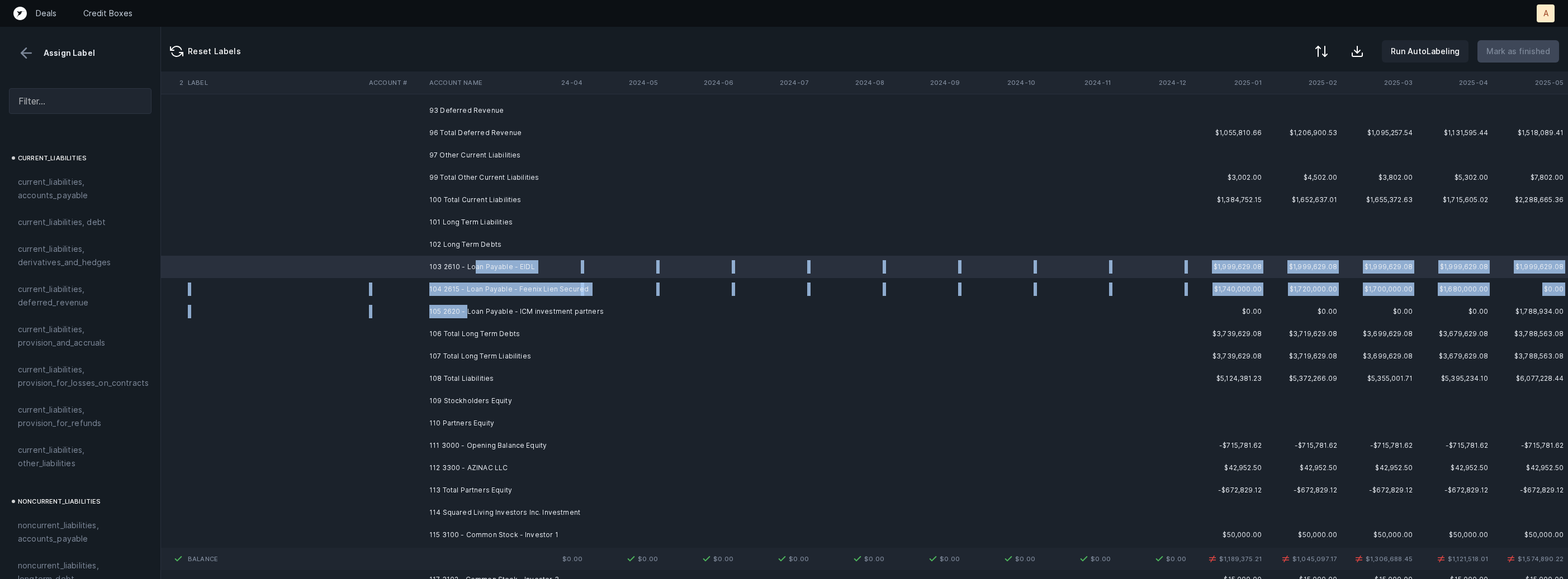
click at [468, 313] on td "105 2620 - Loan Payable - ICM investment partners" at bounding box center [493, 312] width 137 height 23
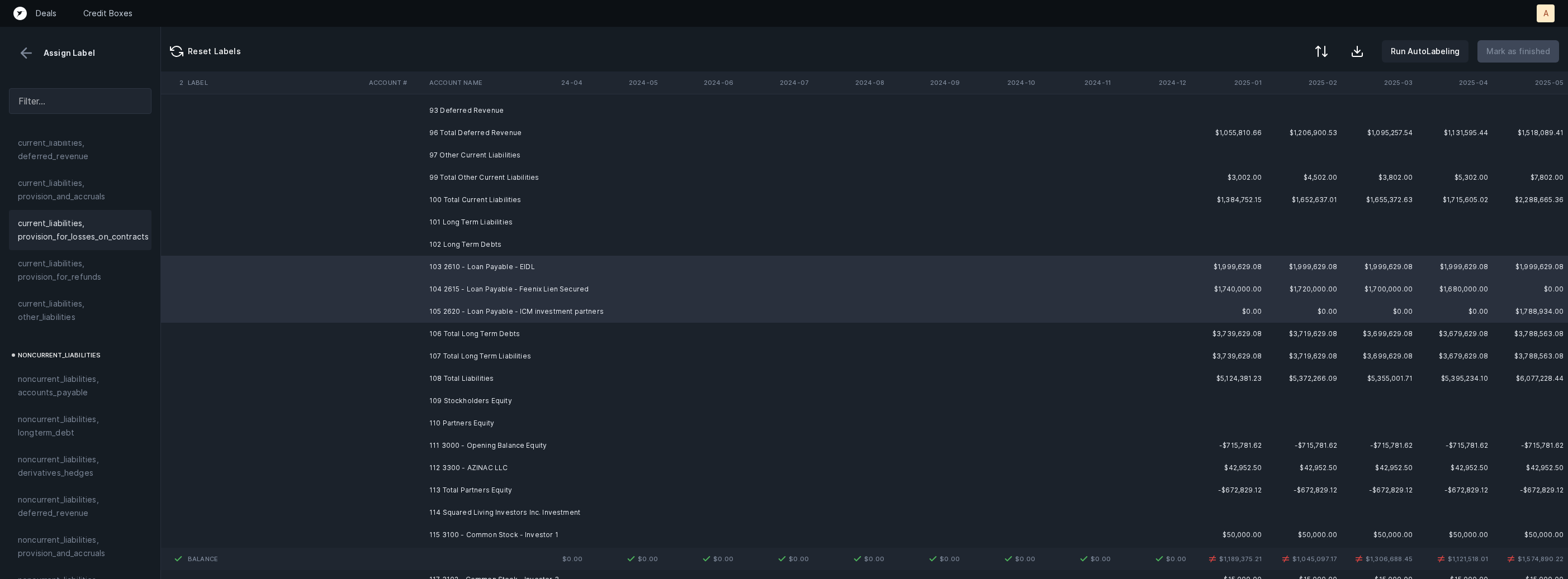
scroll to position [912, 0]
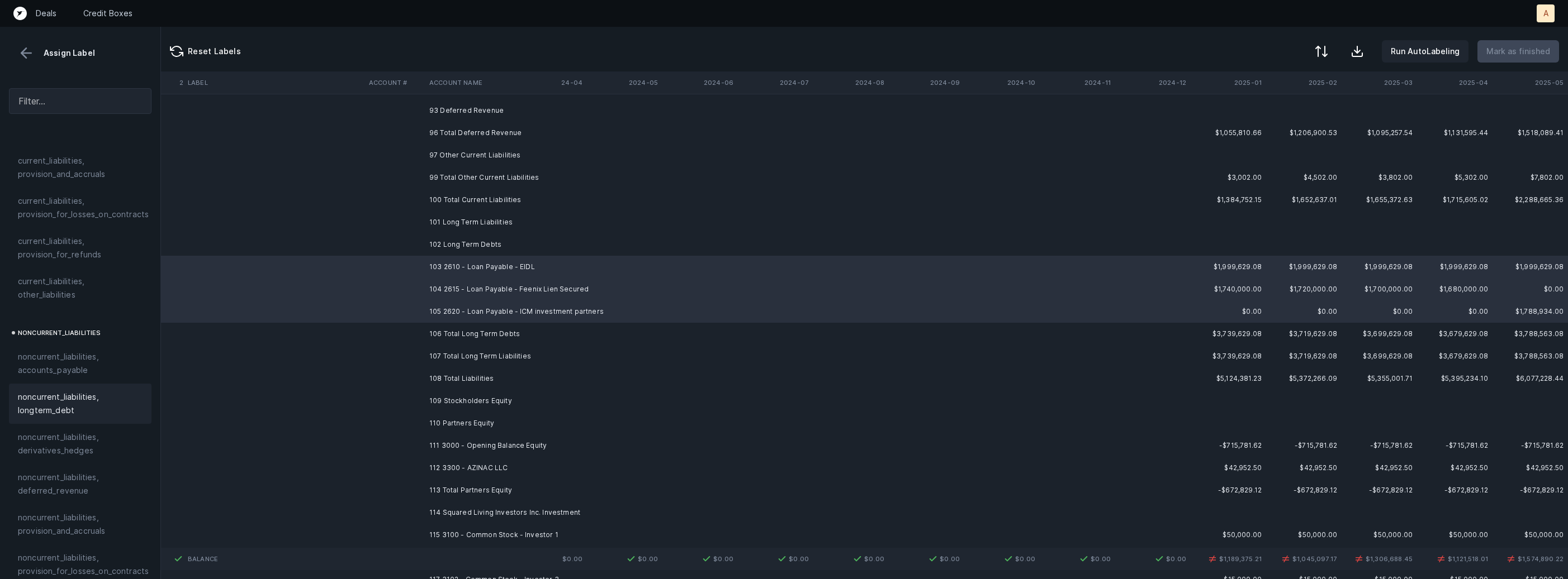
click at [83, 390] on span "noncurrent_liabilities, longterm_debt" at bounding box center [80, 404] width 125 height 27
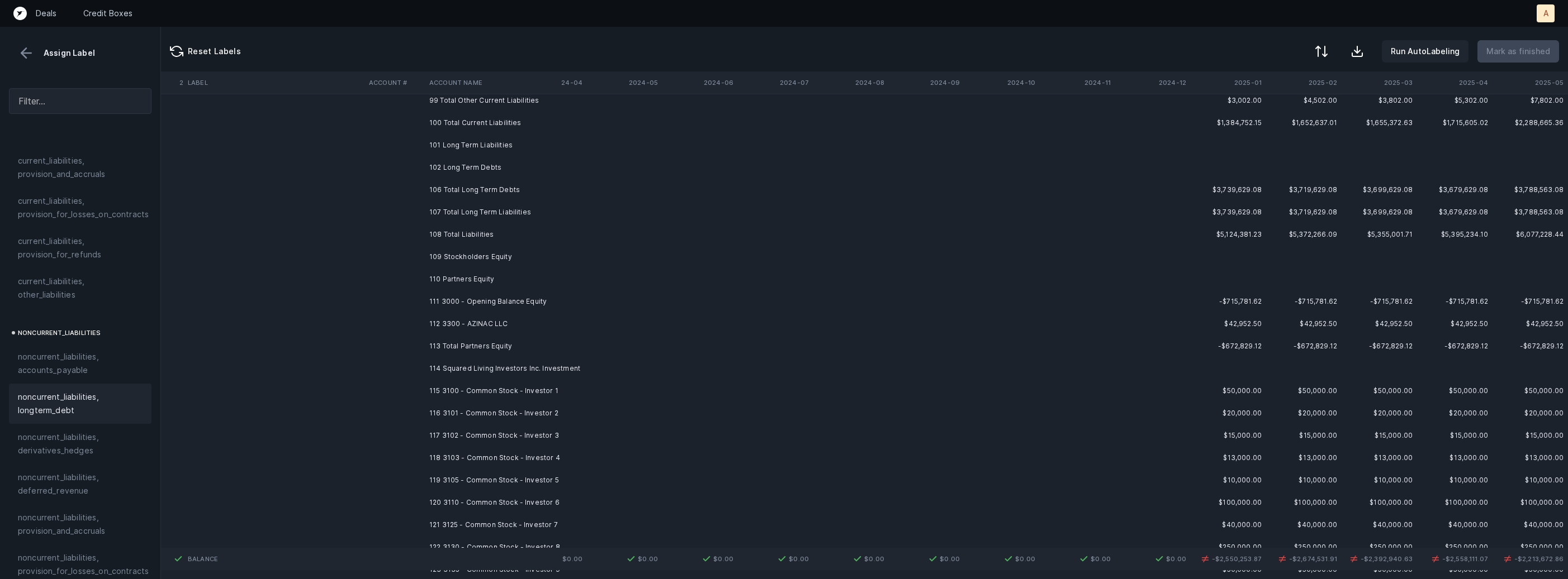
scroll to position [964, 3072]
click at [457, 294] on td "111 3000 - Opening Balance Equity" at bounding box center [493, 291] width 137 height 23
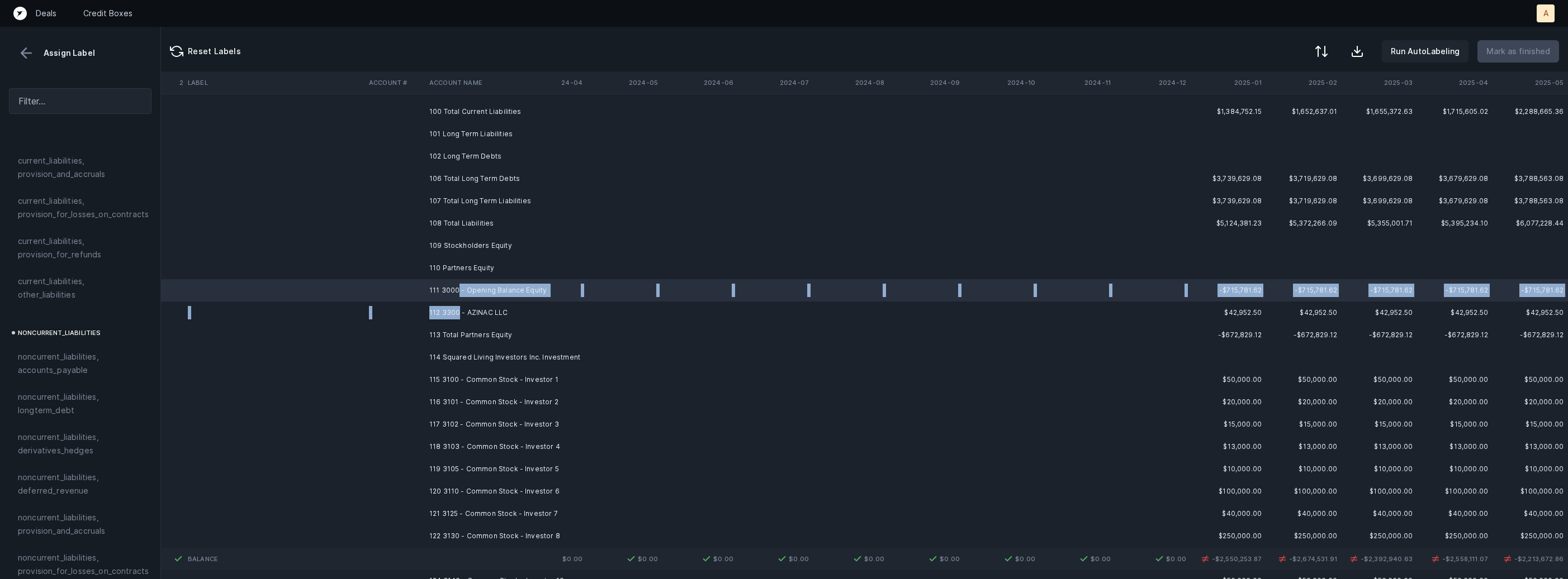
click at [458, 309] on td "112 3300 - AZINAC LLC" at bounding box center [493, 313] width 137 height 23
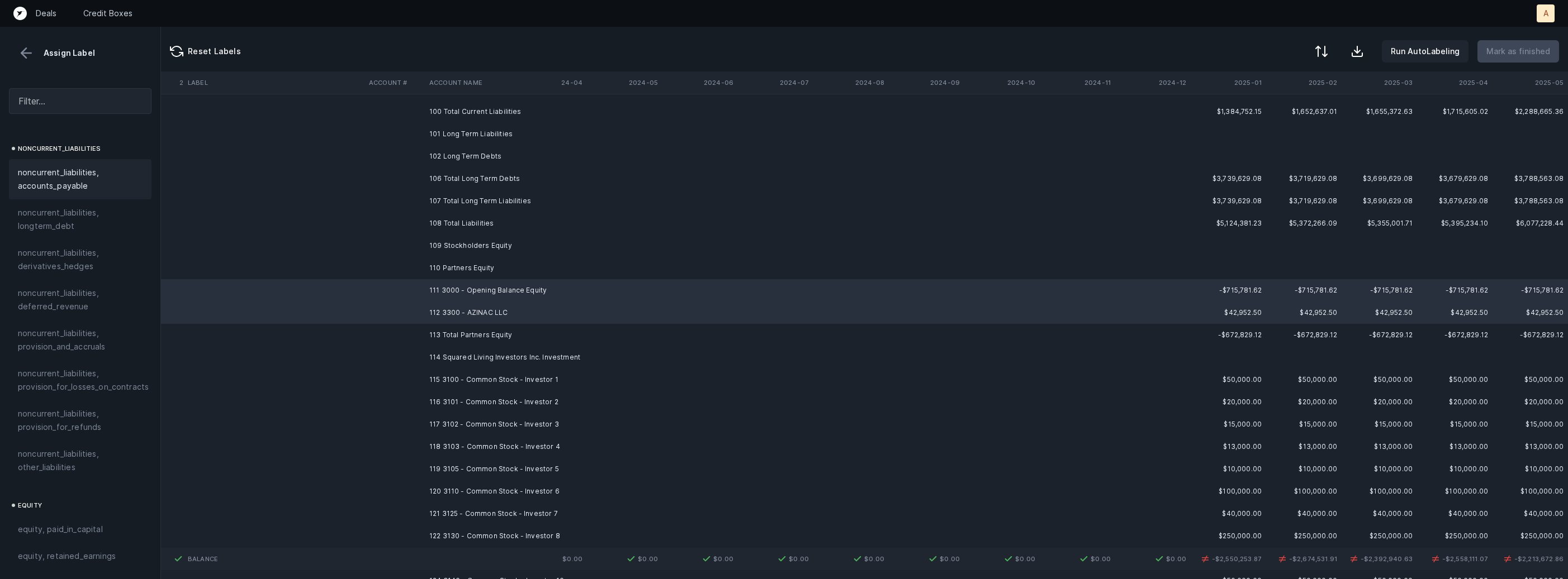
scroll to position [1226, 0]
click at [96, 393] on span "equity, paid_in_capital" at bounding box center [60, 399] width 85 height 13
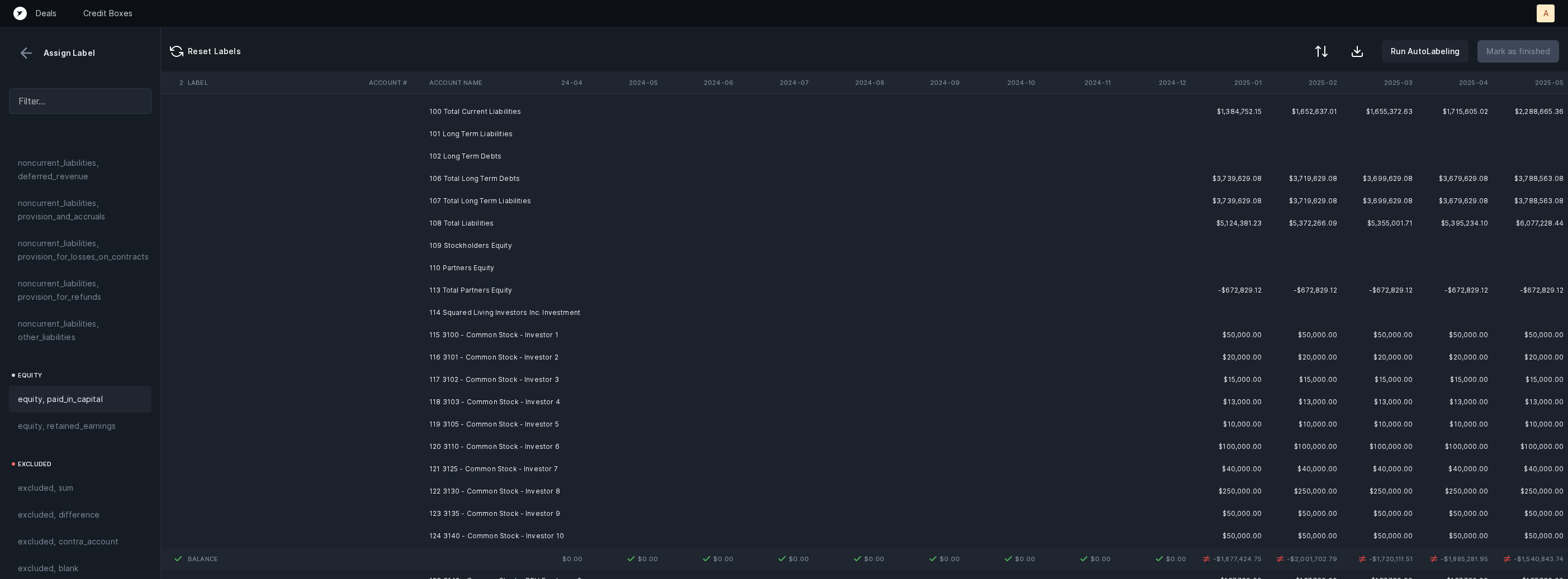
click at [467, 329] on td "115 3100 - Common Stock - Investor 1" at bounding box center [493, 335] width 137 height 23
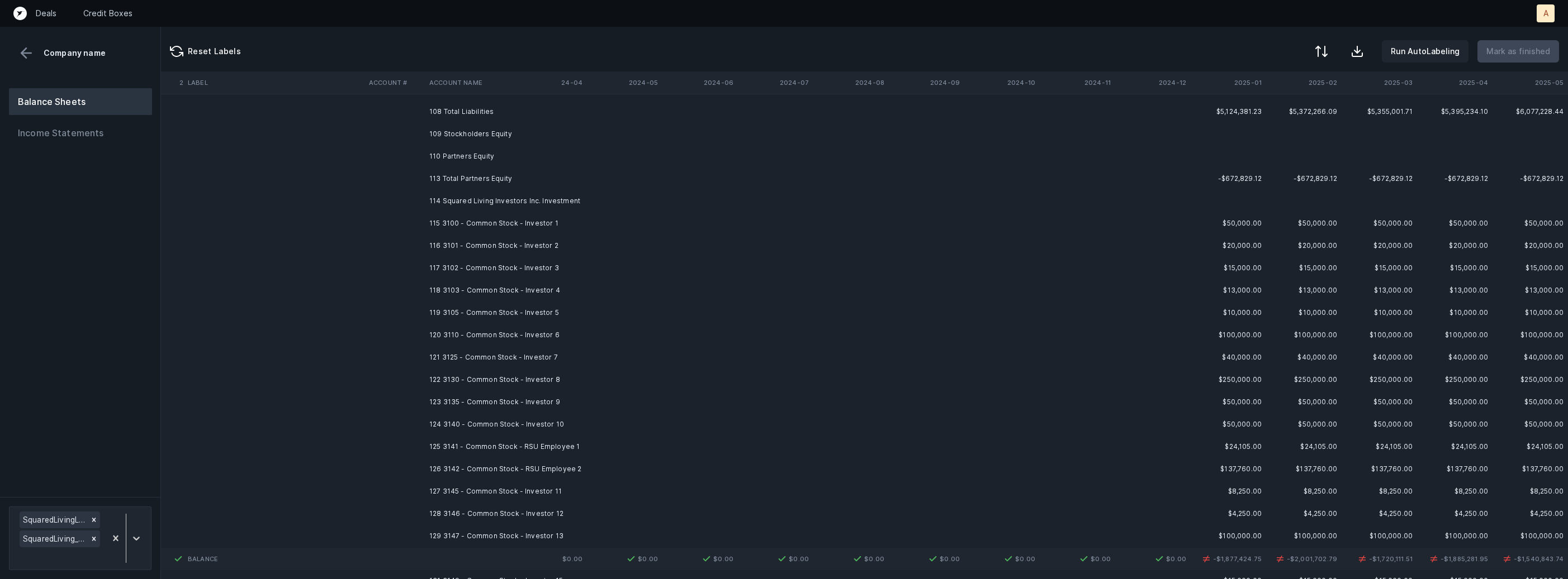
scroll to position [1067, 3072]
click at [522, 222] on td "115 3100 - Common Stock - Investor 1" at bounding box center [493, 232] width 137 height 23
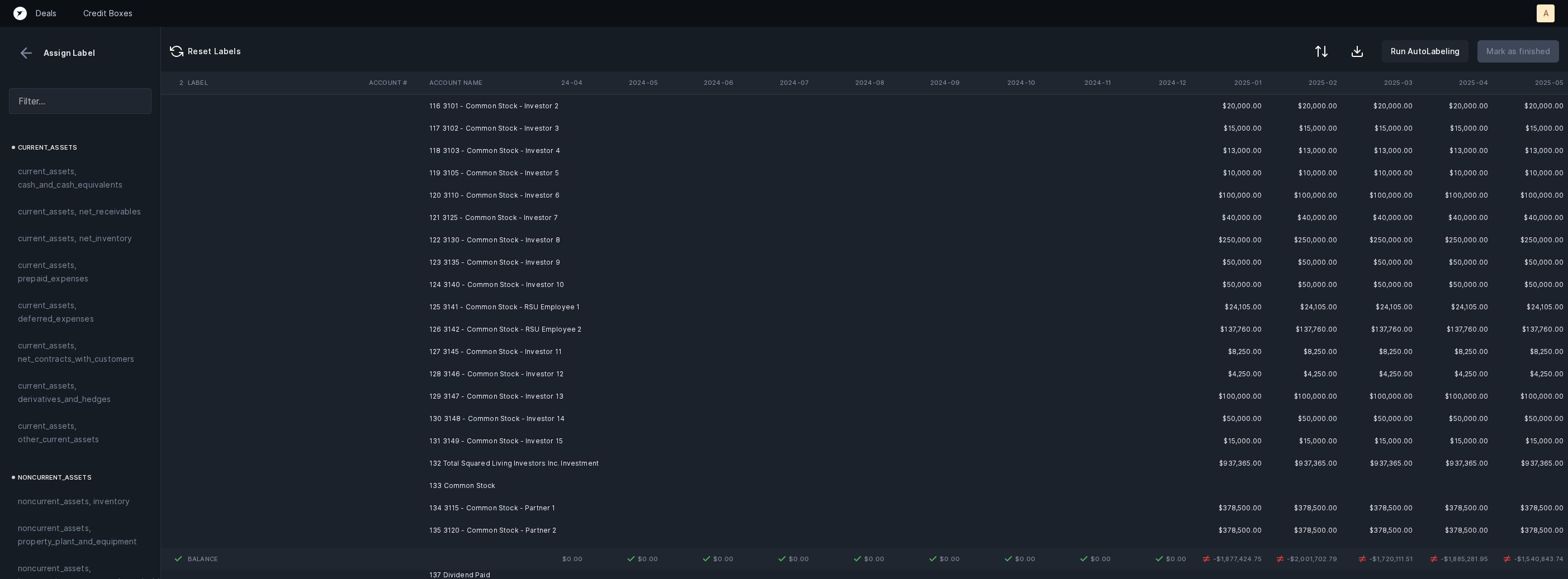
scroll to position [1265, 3072]
click at [505, 386] on td "131 3149 - Common Stock - Investor 15" at bounding box center [493, 391] width 137 height 23
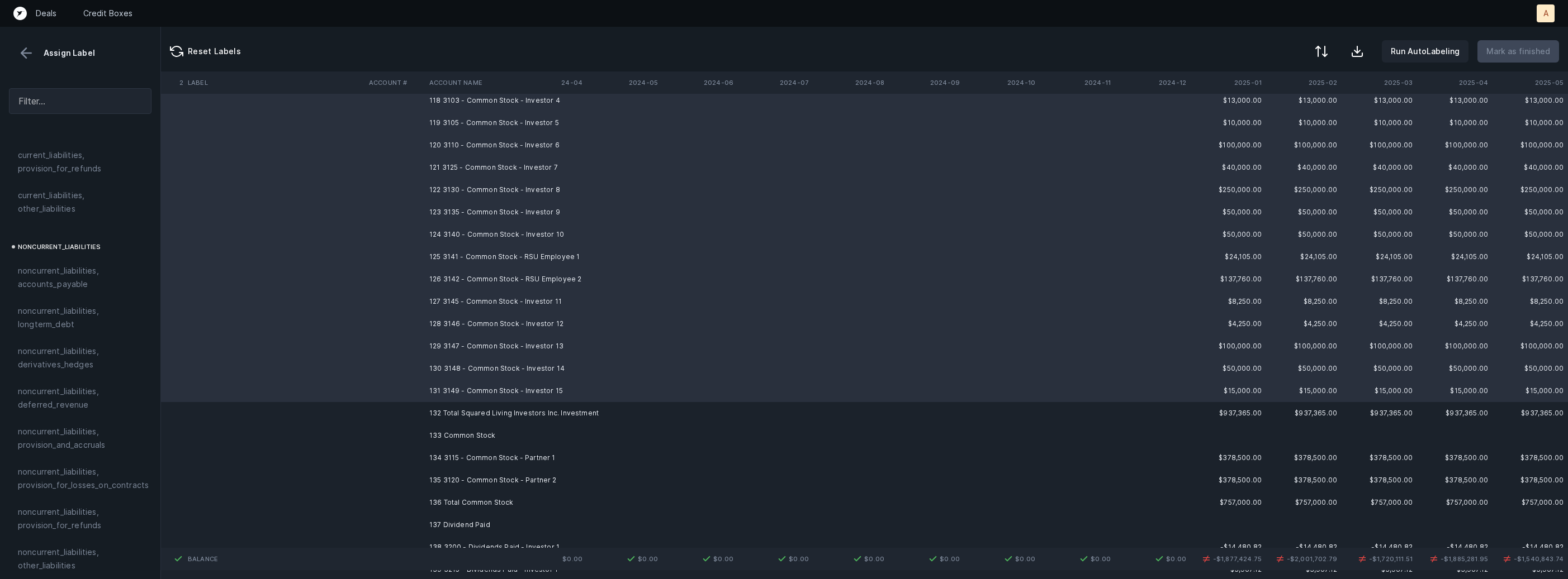
scroll to position [1226, 0]
click at [94, 393] on span "equity, paid_in_capital" at bounding box center [60, 399] width 85 height 13
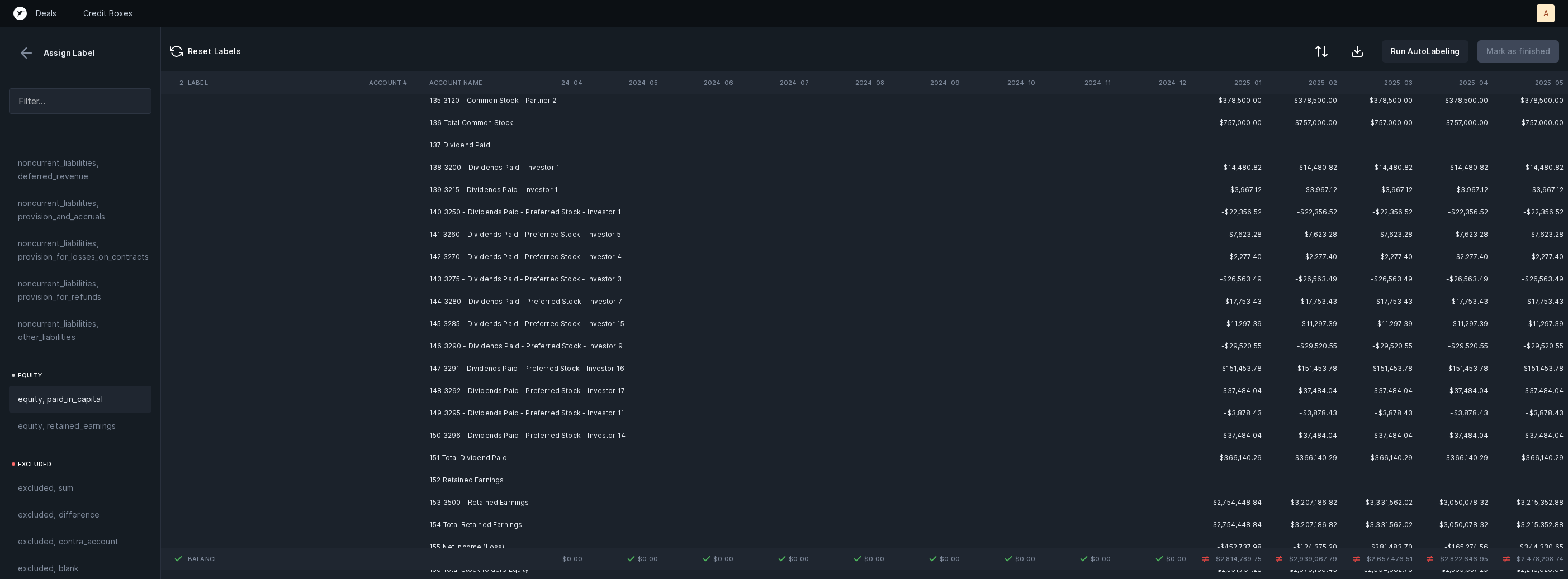
click at [520, 167] on td "138 3200 - Dividends Paid - Investor 1" at bounding box center [493, 167] width 137 height 23
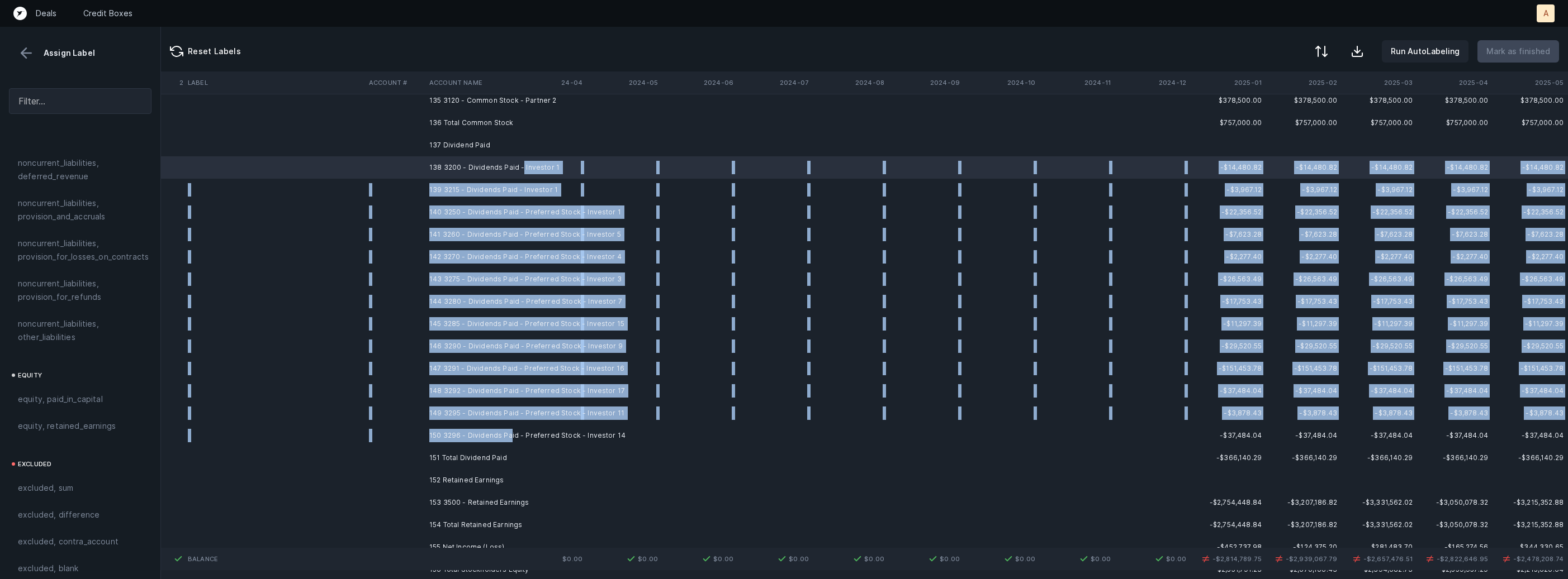
click at [508, 436] on td "150 3296 - Dividends Paid - Preferred Stock - Investor 14" at bounding box center [493, 435] width 137 height 23
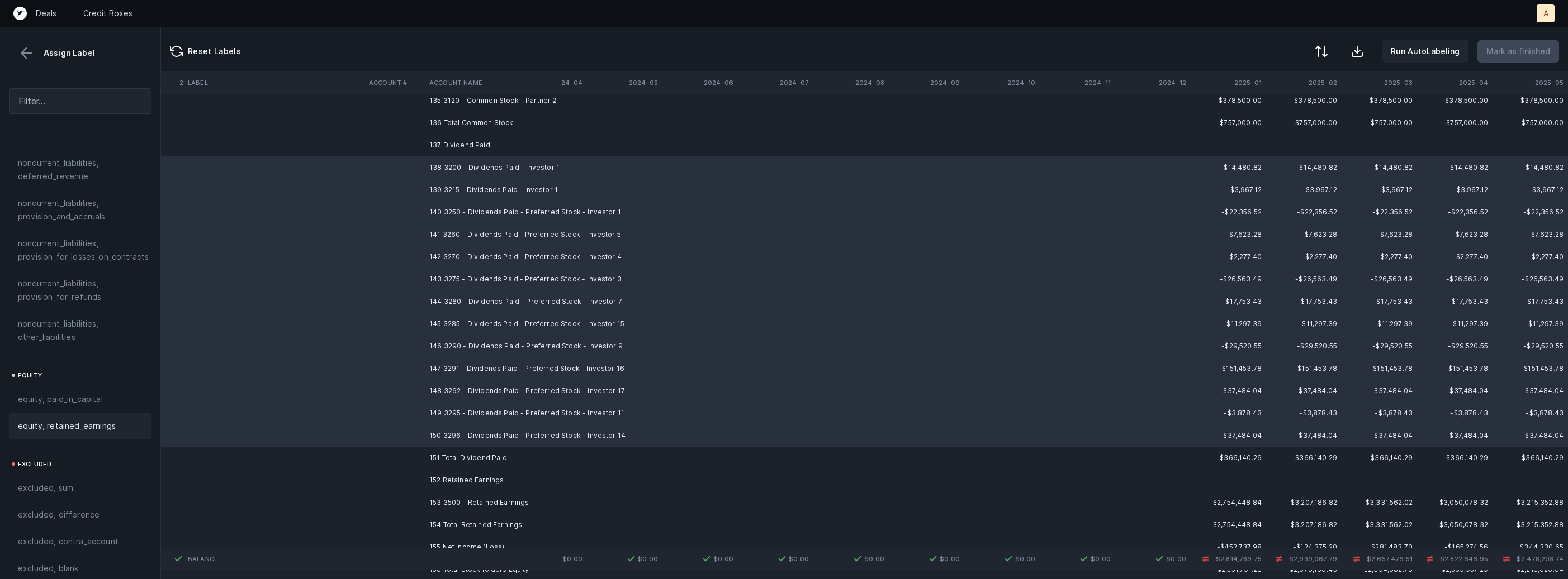
click at [81, 419] on span "equity, retained_earnings" at bounding box center [66, 426] width 98 height 13
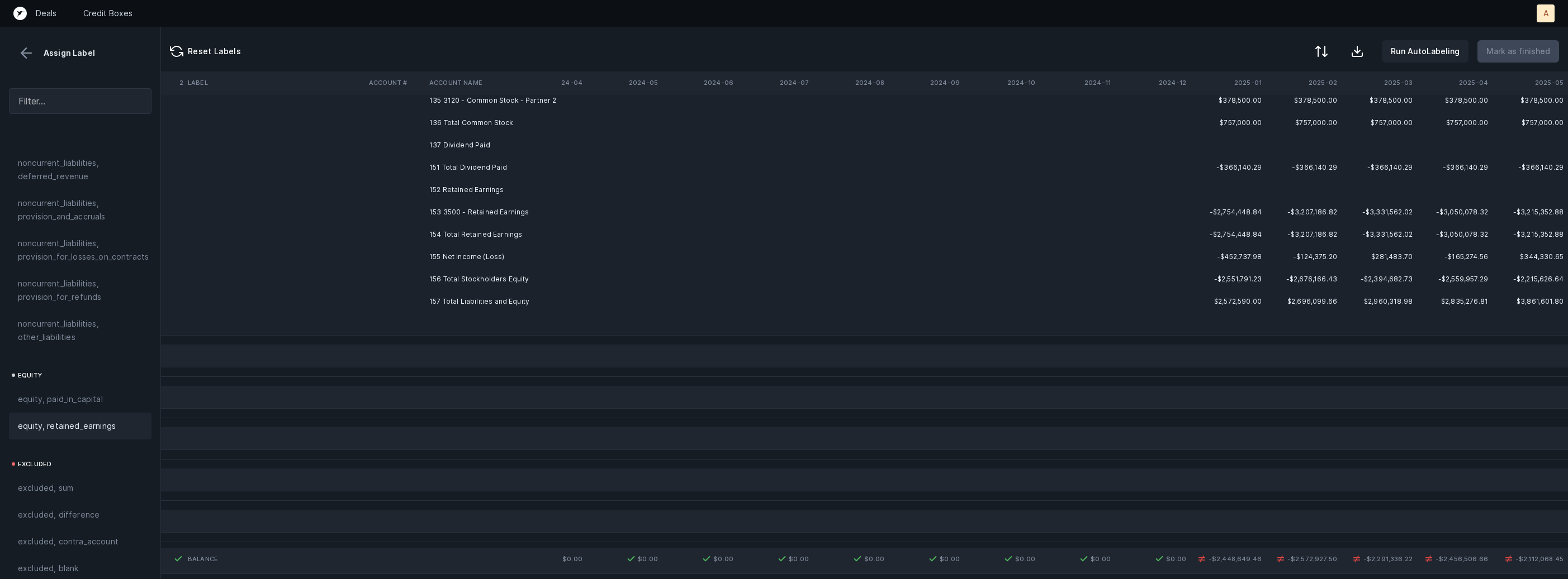
click at [495, 209] on td "153 3500 - Retained Earnings" at bounding box center [493, 212] width 137 height 23
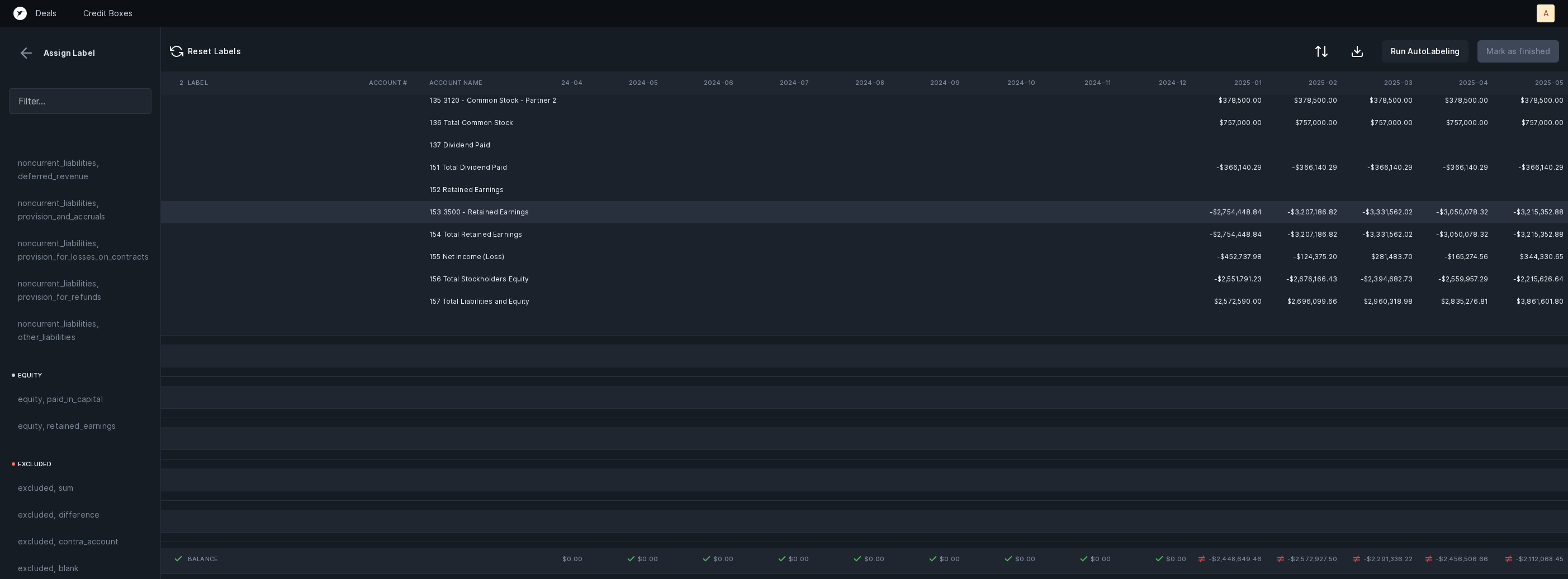
click at [452, 259] on td "155 Net Income (Loss)" at bounding box center [493, 257] width 137 height 23
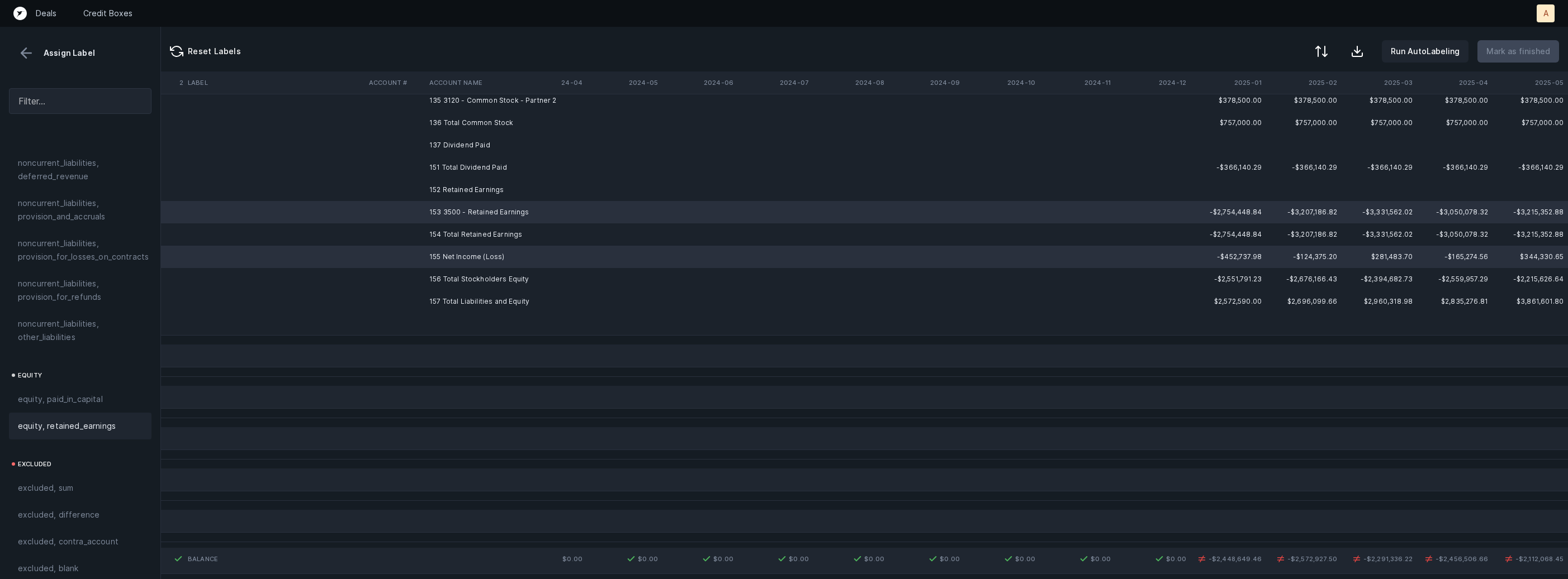
click at [121, 419] on div "equity, retained_earnings" at bounding box center [80, 426] width 125 height 13
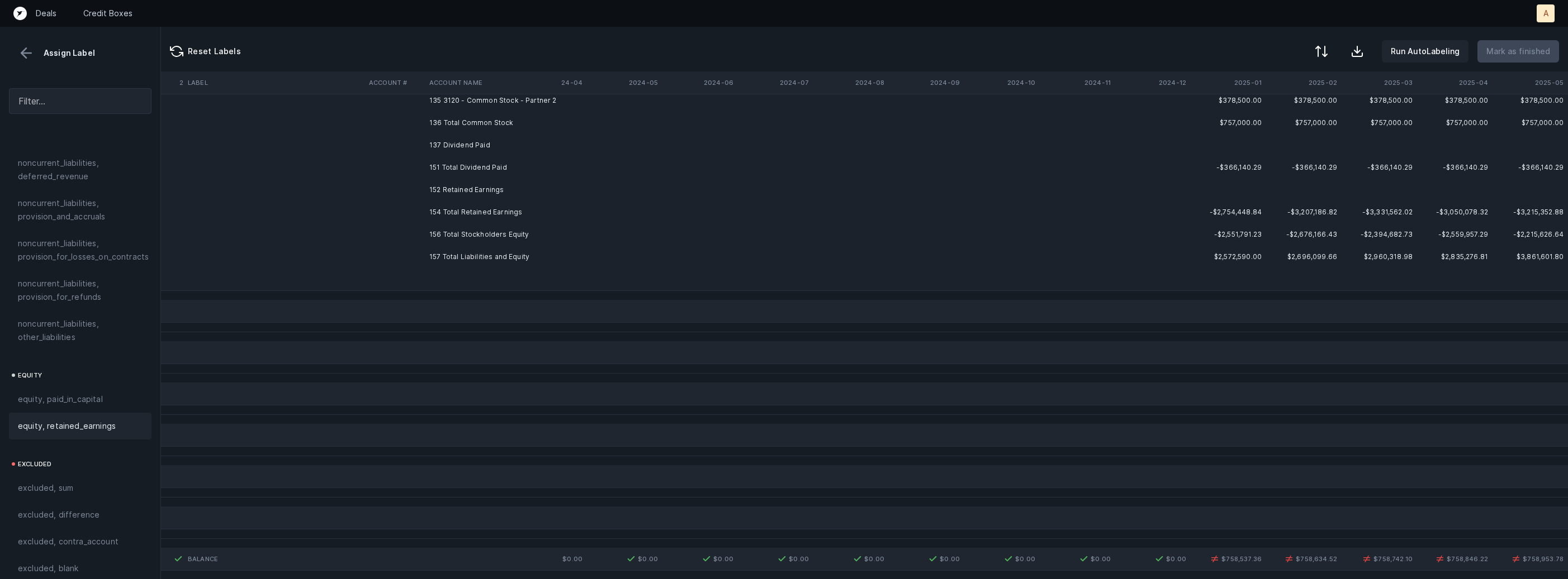
click at [480, 196] on td "152 Retained Earnings" at bounding box center [493, 190] width 137 height 23
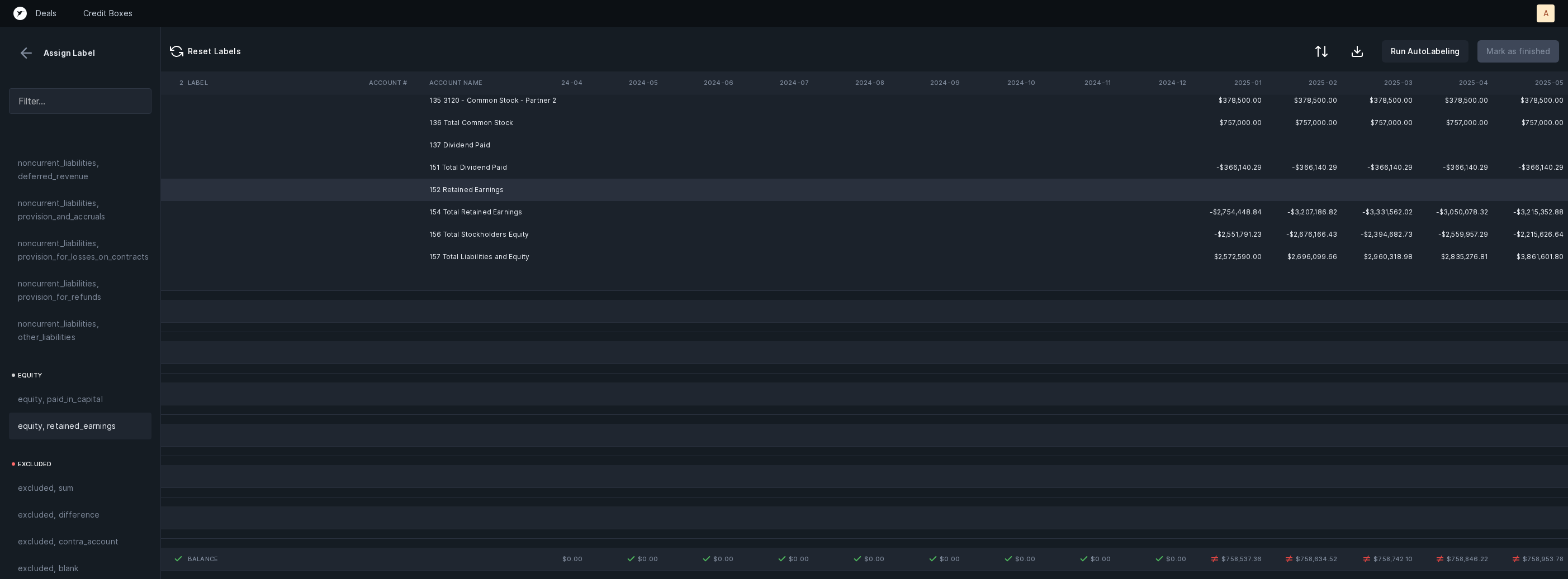
click at [105, 419] on span "equity, retained_earnings" at bounding box center [66, 426] width 98 height 13
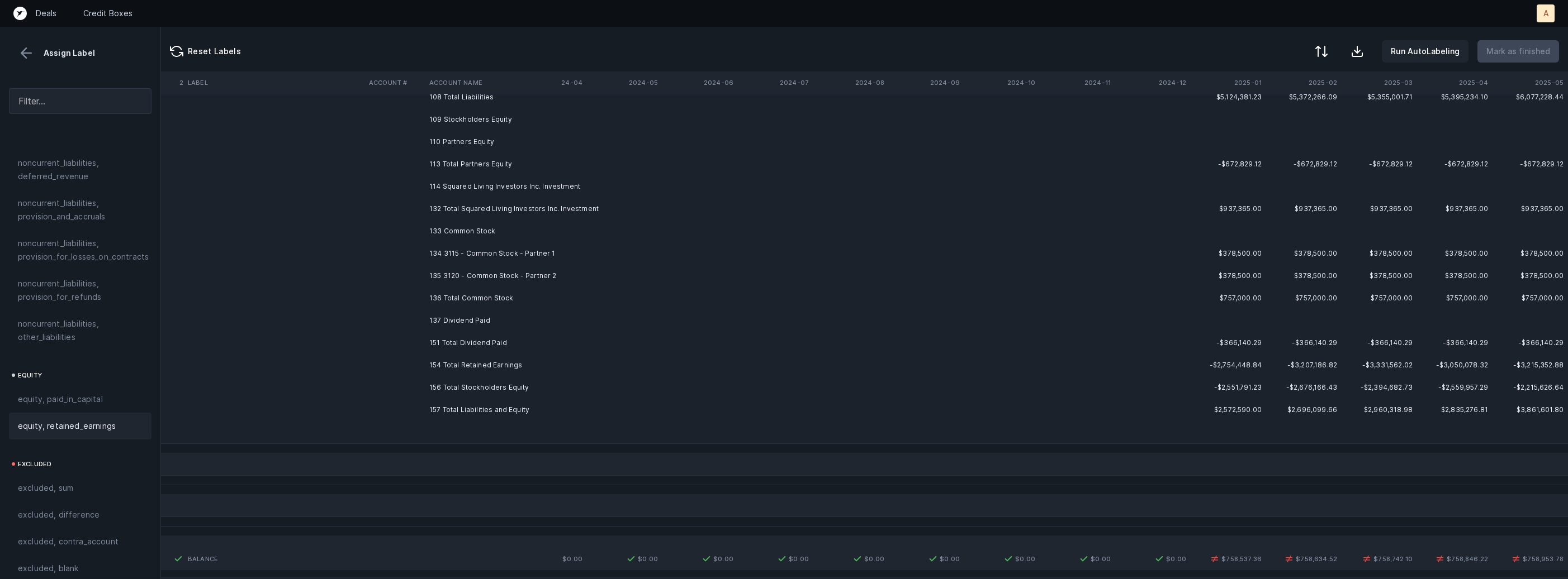
scroll to position [940, 3072]
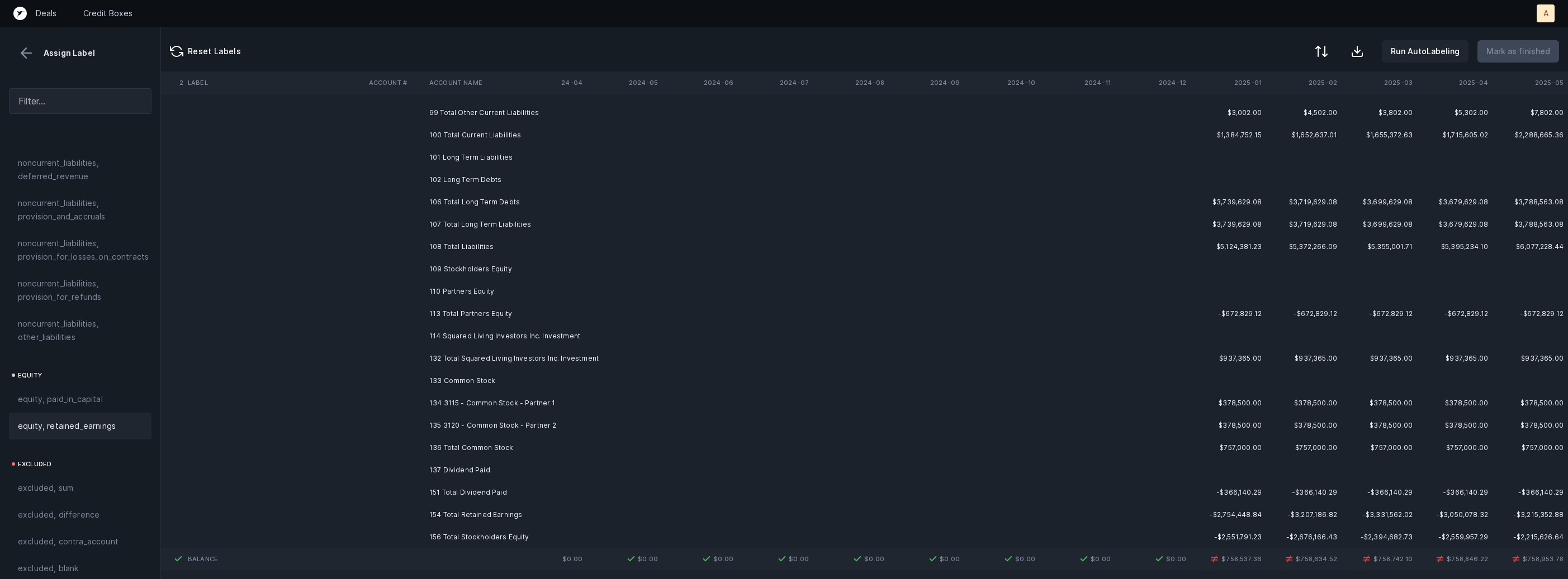
click at [1259, 85] on th "2025-01" at bounding box center [1228, 83] width 75 height 23
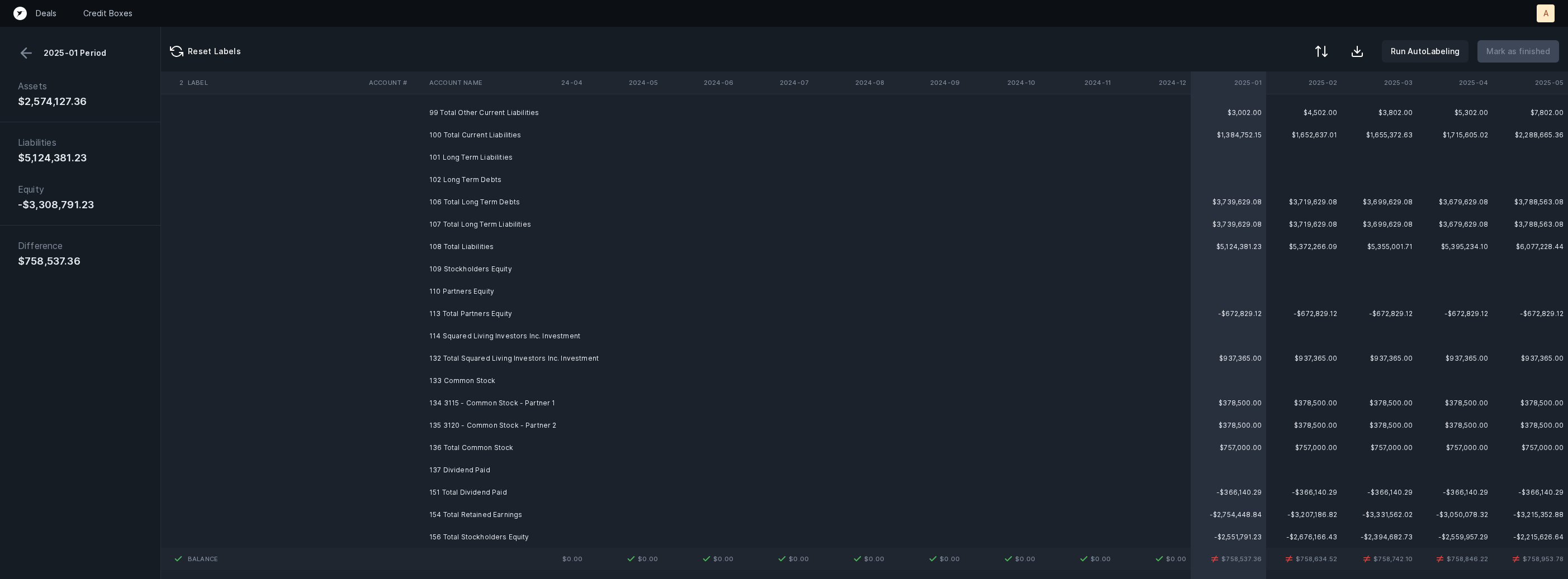
click at [473, 416] on td "135 3120 - Common Stock - Partner 2" at bounding box center [493, 426] width 137 height 23
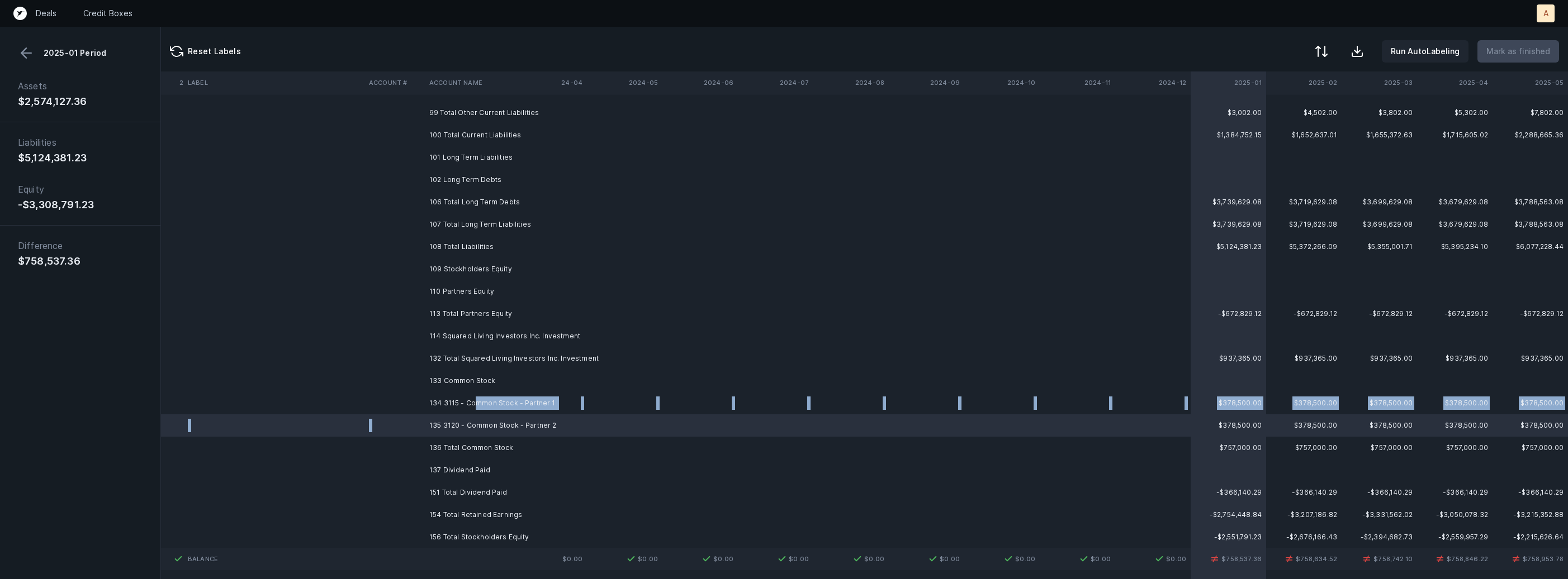
click at [476, 408] on td "134 3115 - Common Stock - Partner 1" at bounding box center [493, 403] width 137 height 23
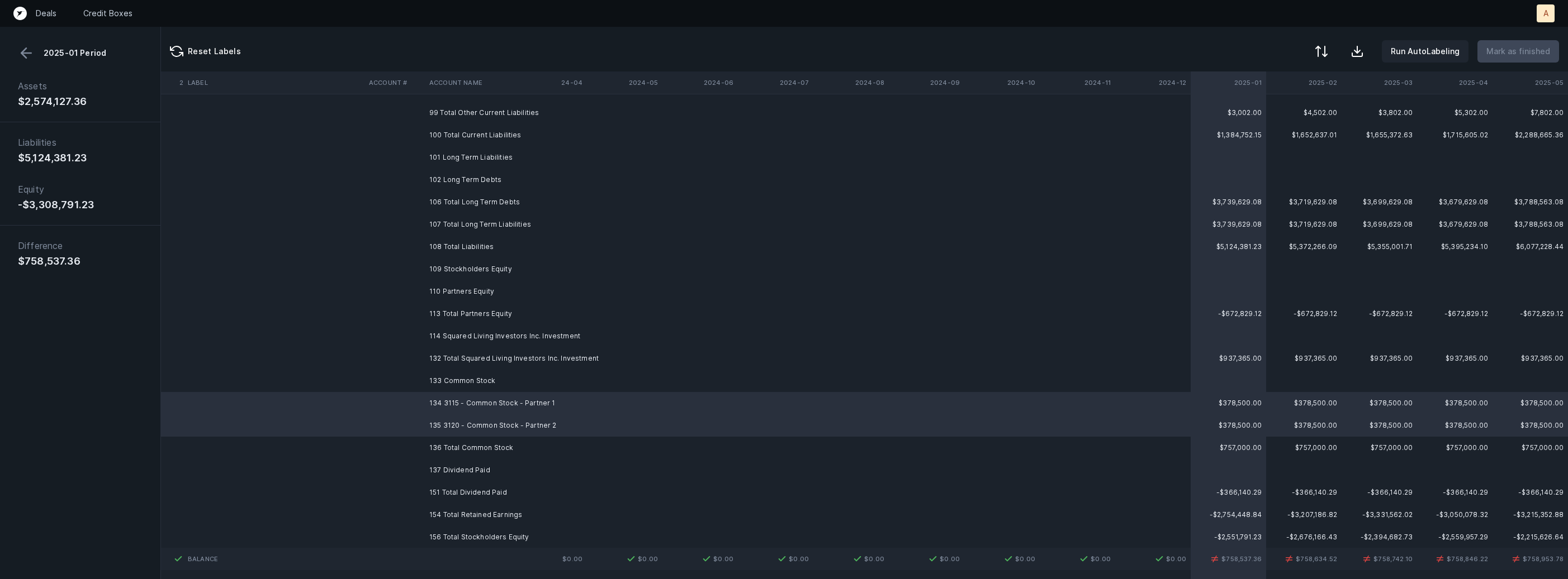
click at [23, 51] on button at bounding box center [26, 53] width 17 height 17
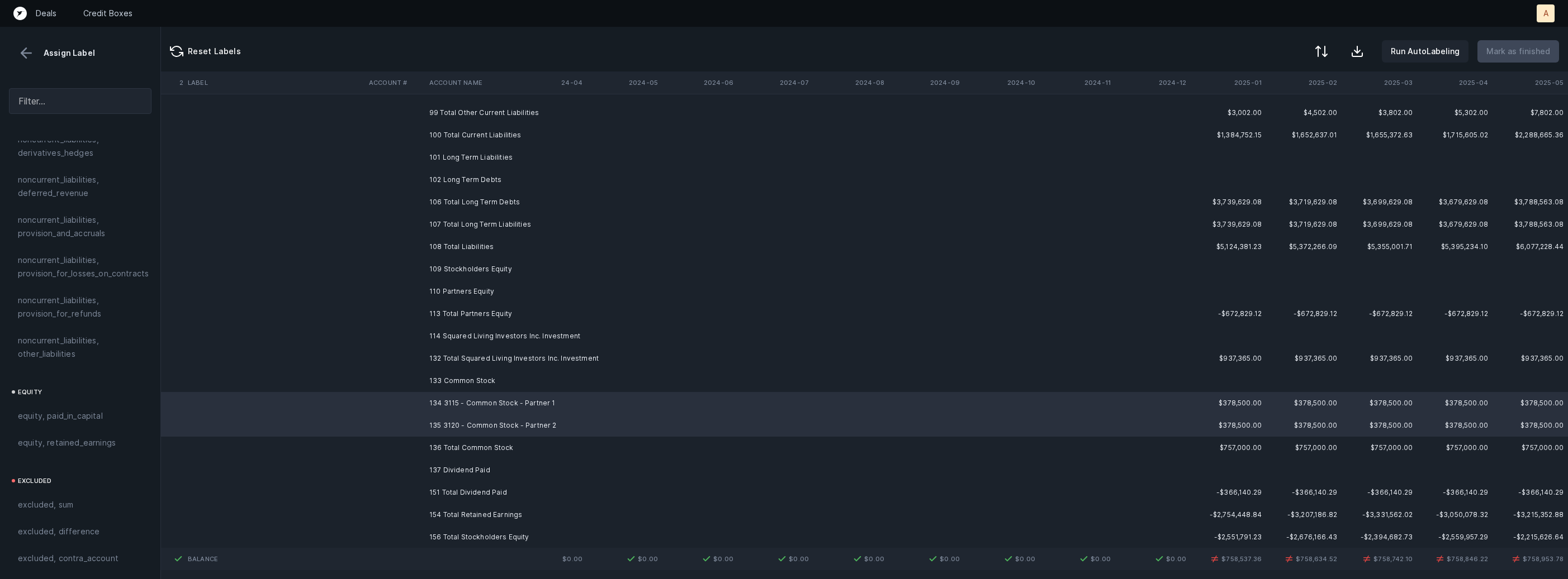
scroll to position [1226, 0]
click at [72, 393] on span "equity, paid_in_capital" at bounding box center [60, 399] width 85 height 13
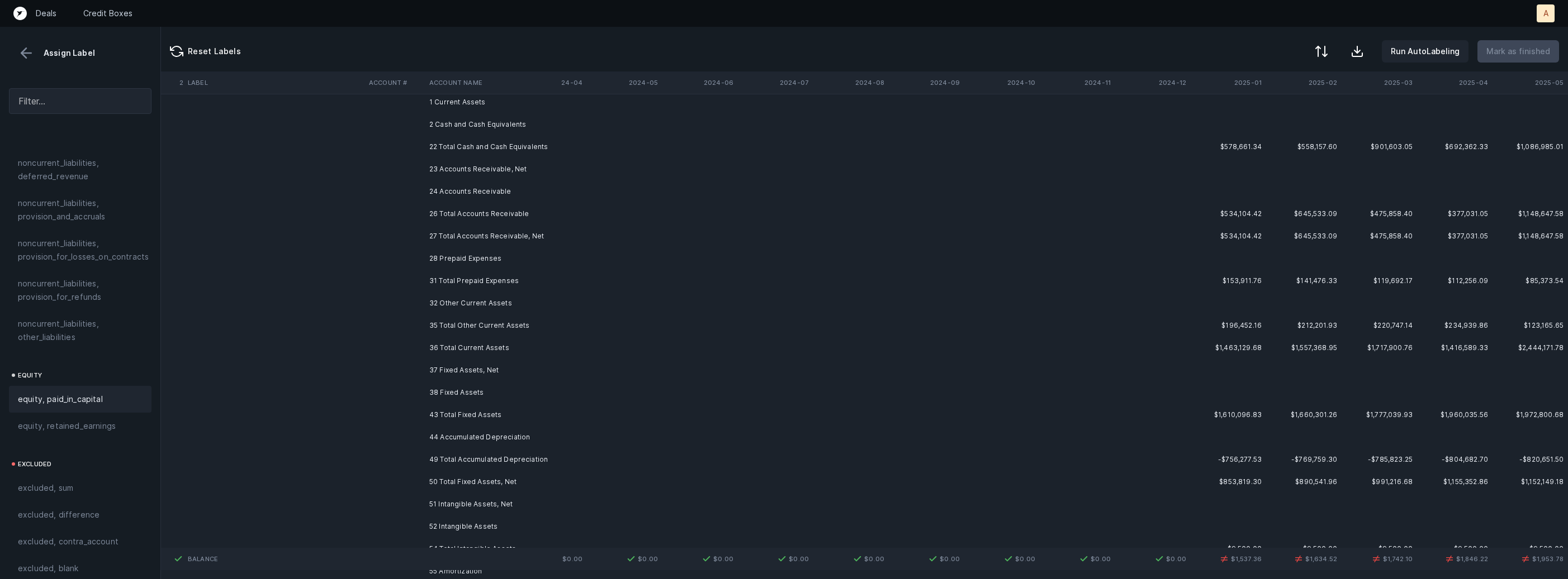
scroll to position [0, 3072]
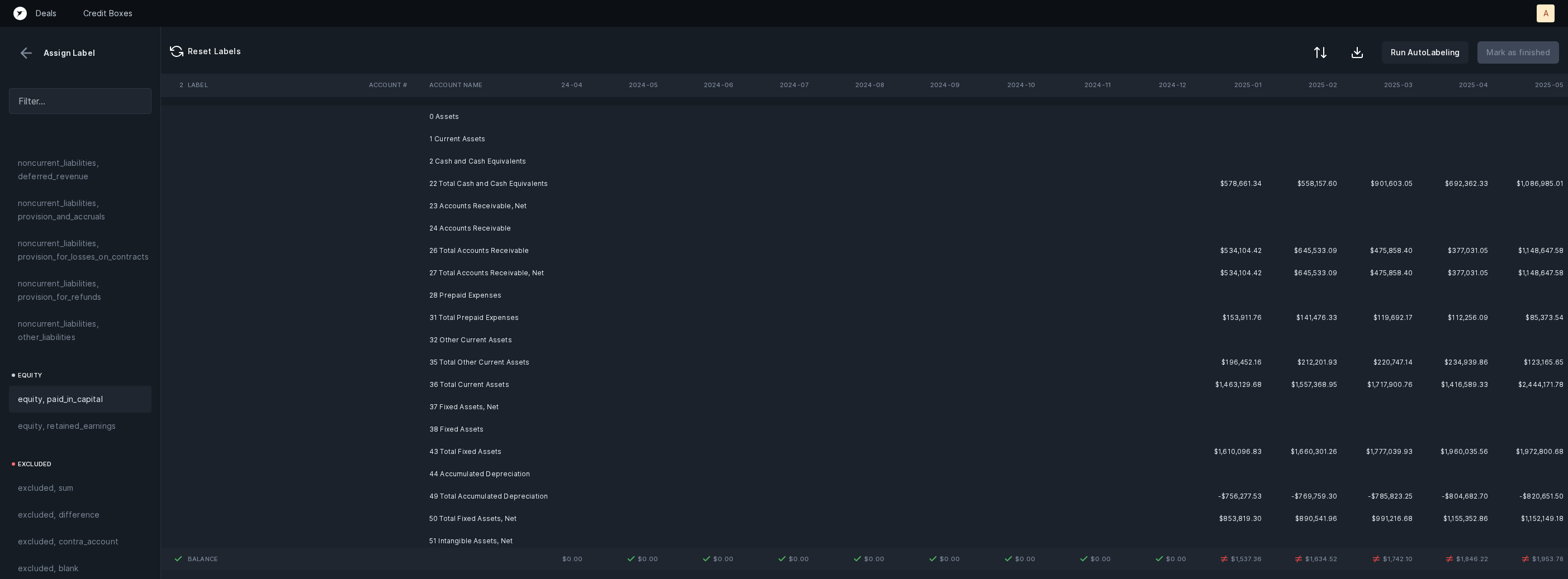
click at [1327, 53] on div at bounding box center [1320, 52] width 13 height 13
click at [1300, 99] on div "By original order" at bounding box center [1272, 96] width 112 height 23
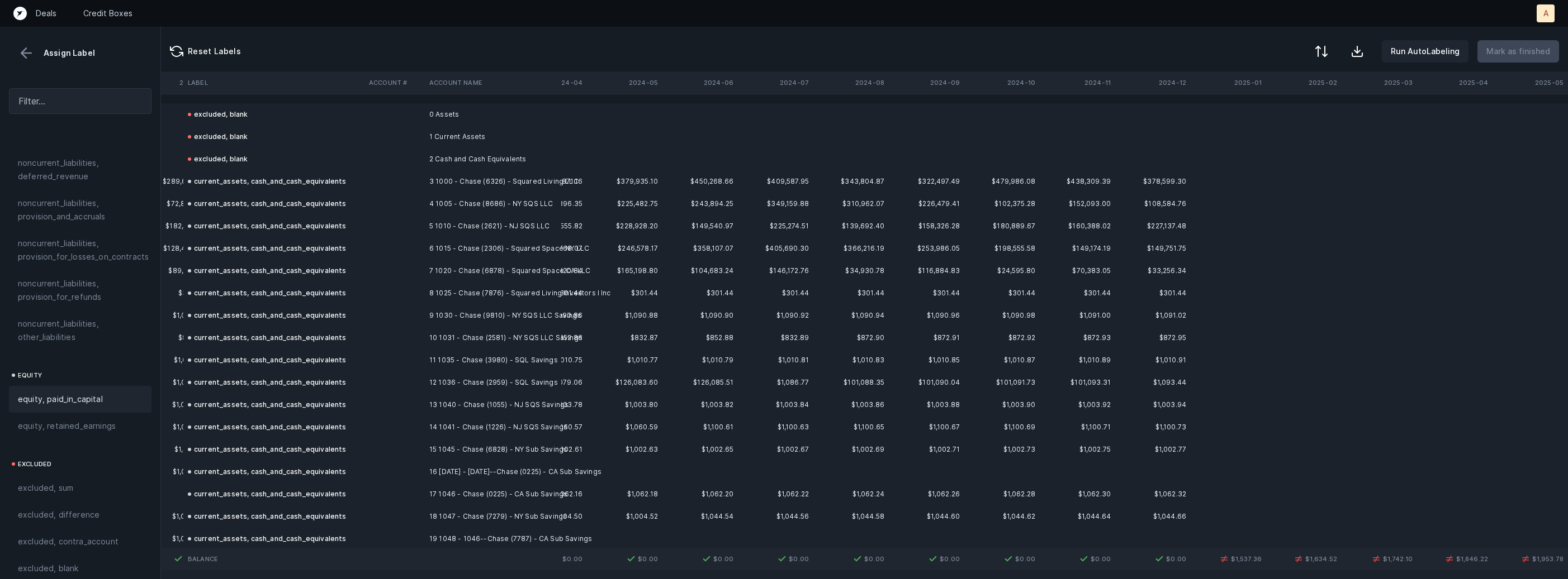
click at [1248, 89] on div "By original order" at bounding box center [1272, 101] width 112 height 23
click at [1242, 84] on th "2025-01" at bounding box center [1228, 83] width 75 height 23
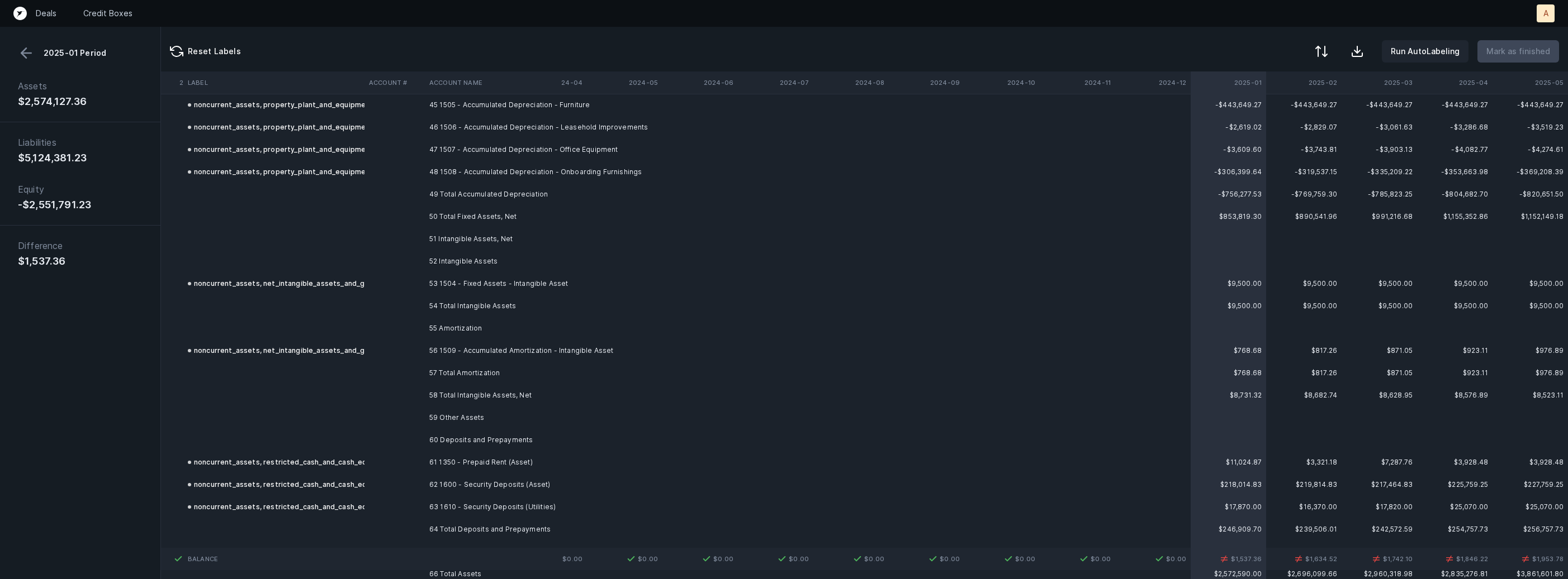
scroll to position [5317, 3072]
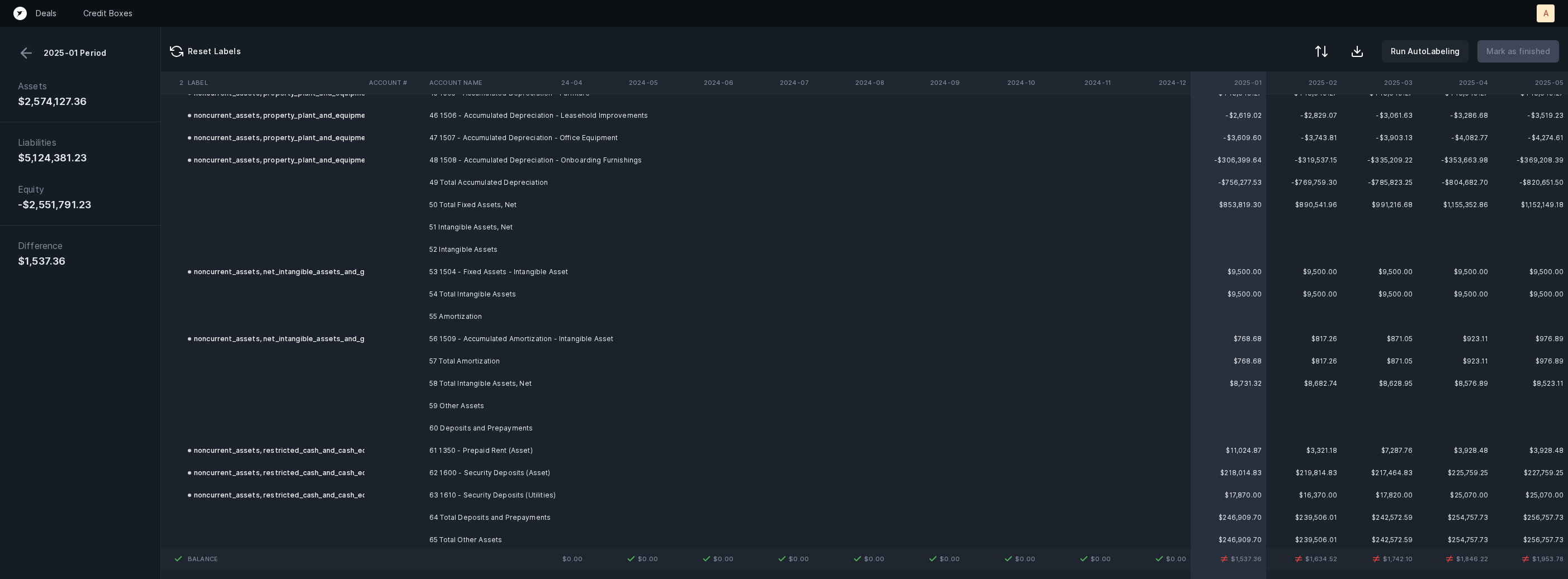
click at [529, 342] on td "56 1509 - Accumulated Amortization - Intangible Asset" at bounding box center [493, 339] width 137 height 23
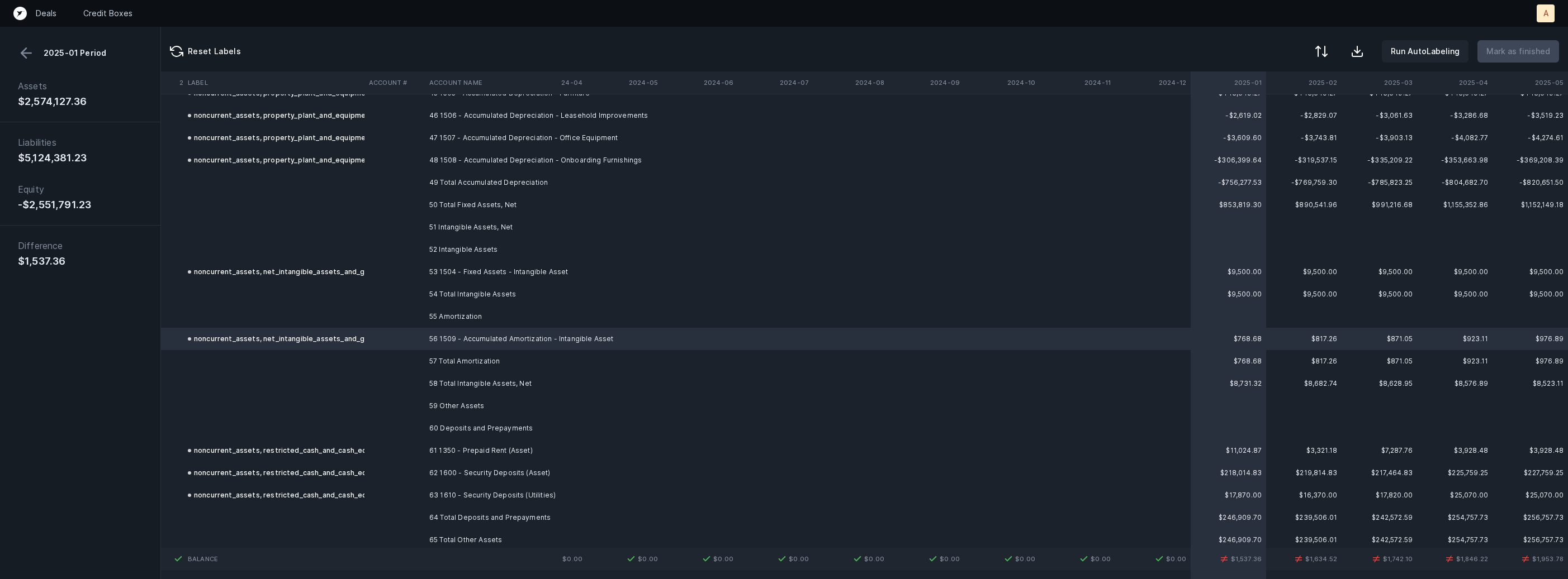
click at [443, 338] on div at bounding box center [784, 289] width 1568 height 579
click at [433, 345] on span "Sign flip" at bounding box center [445, 348] width 30 height 12
click at [1322, 51] on div at bounding box center [1320, 52] width 13 height 13
click at [1277, 121] on div "By Hum label" at bounding box center [1272, 118] width 112 height 23
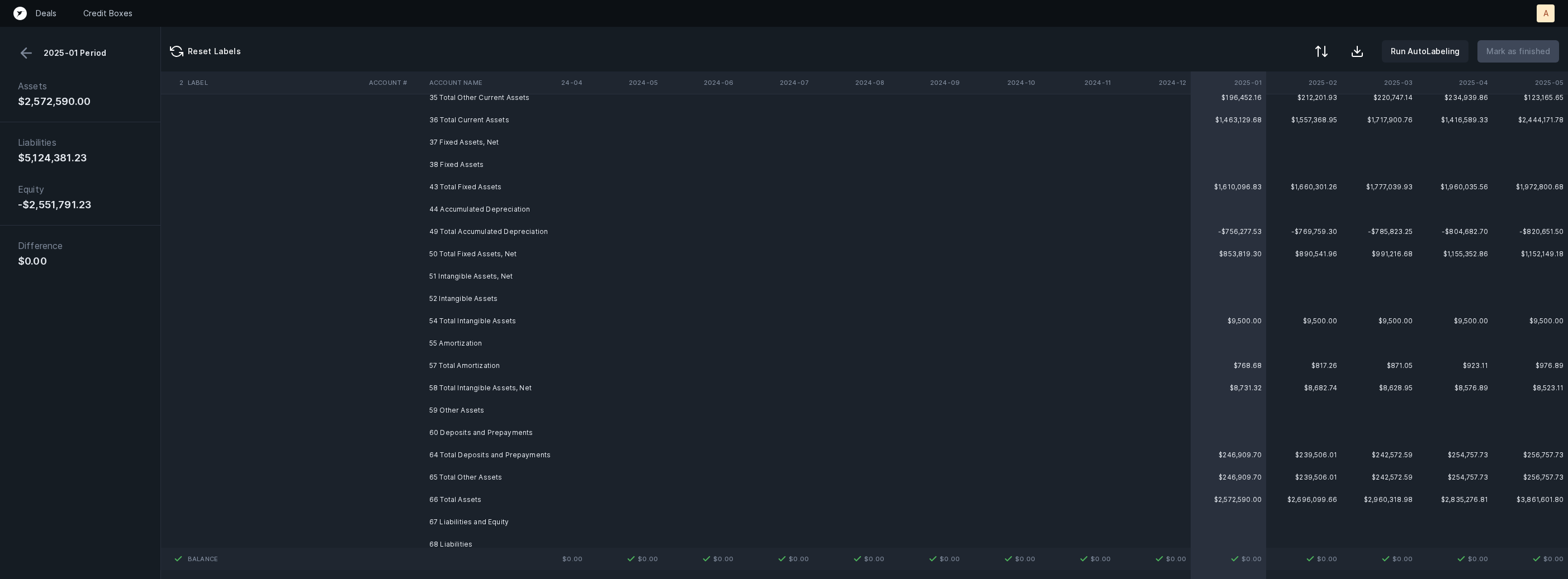
scroll to position [0, 3072]
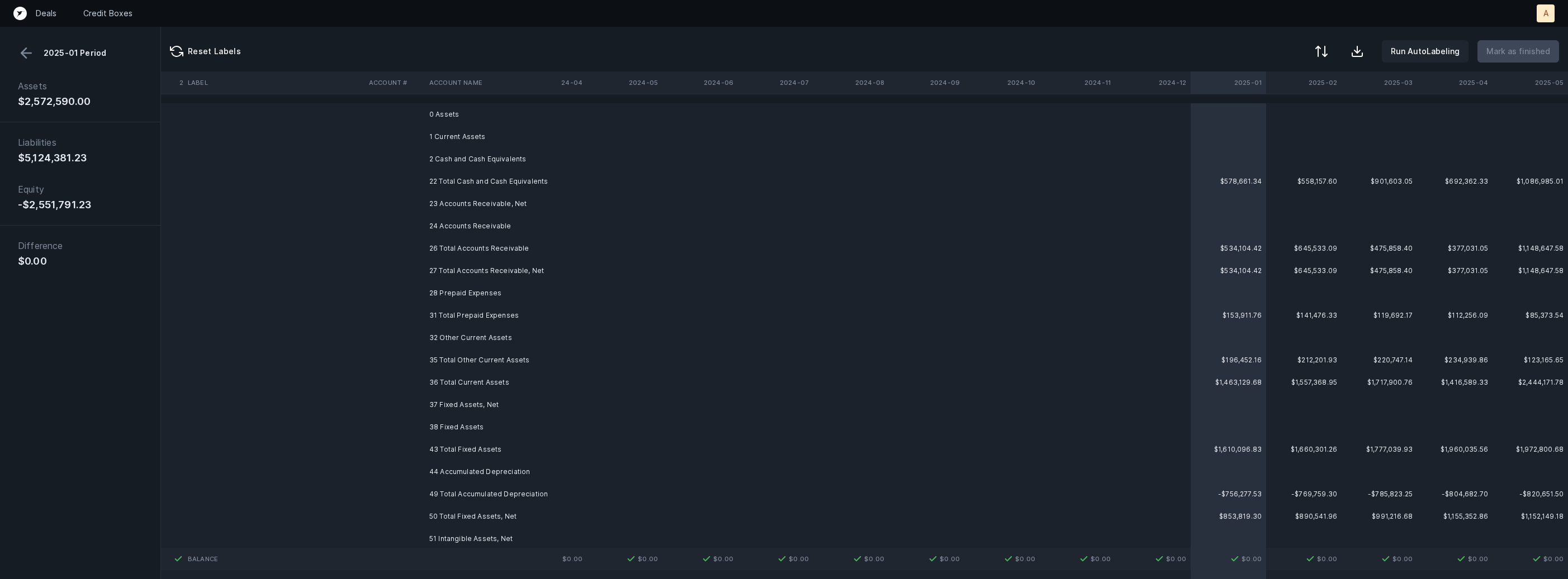
click at [441, 113] on td "0 Assets" at bounding box center [493, 115] width 137 height 23
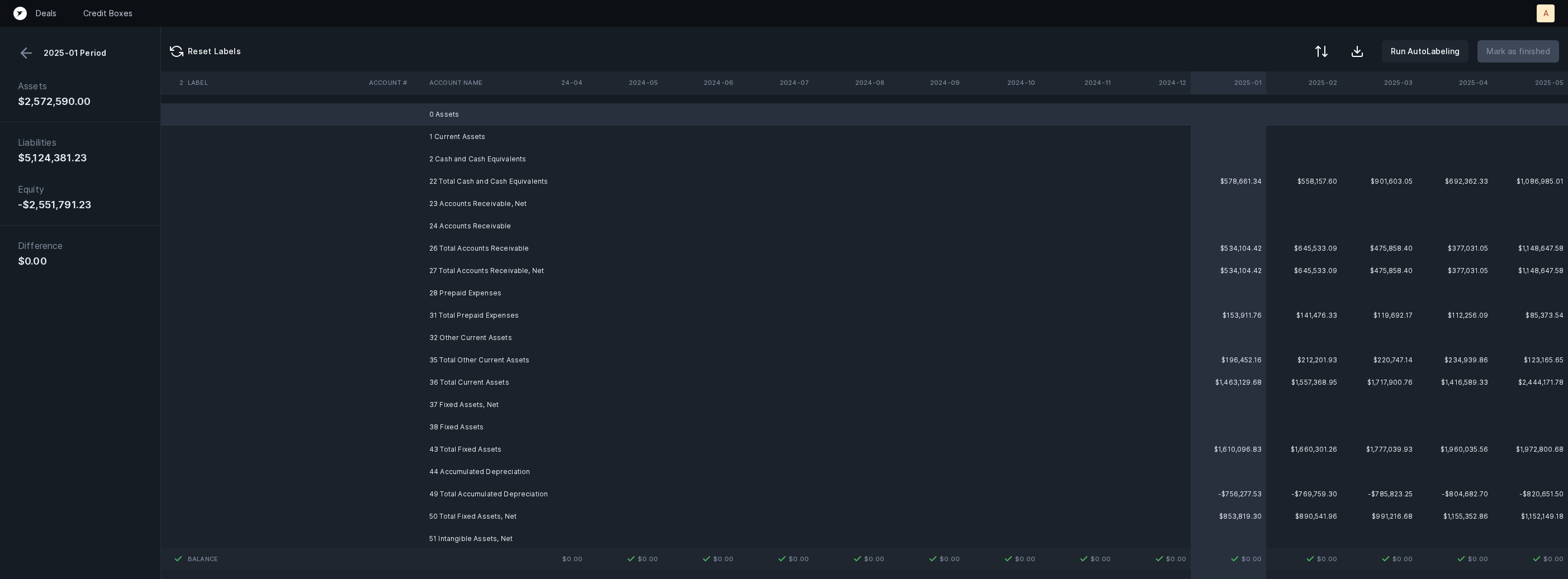
click at [454, 137] on td "1 Current Assets" at bounding box center [493, 137] width 137 height 23
click at [444, 159] on td "2 Cash and Cash Equivalents" at bounding box center [493, 159] width 137 height 23
click at [447, 204] on td "23 Accounts Receivable, Net" at bounding box center [493, 204] width 137 height 23
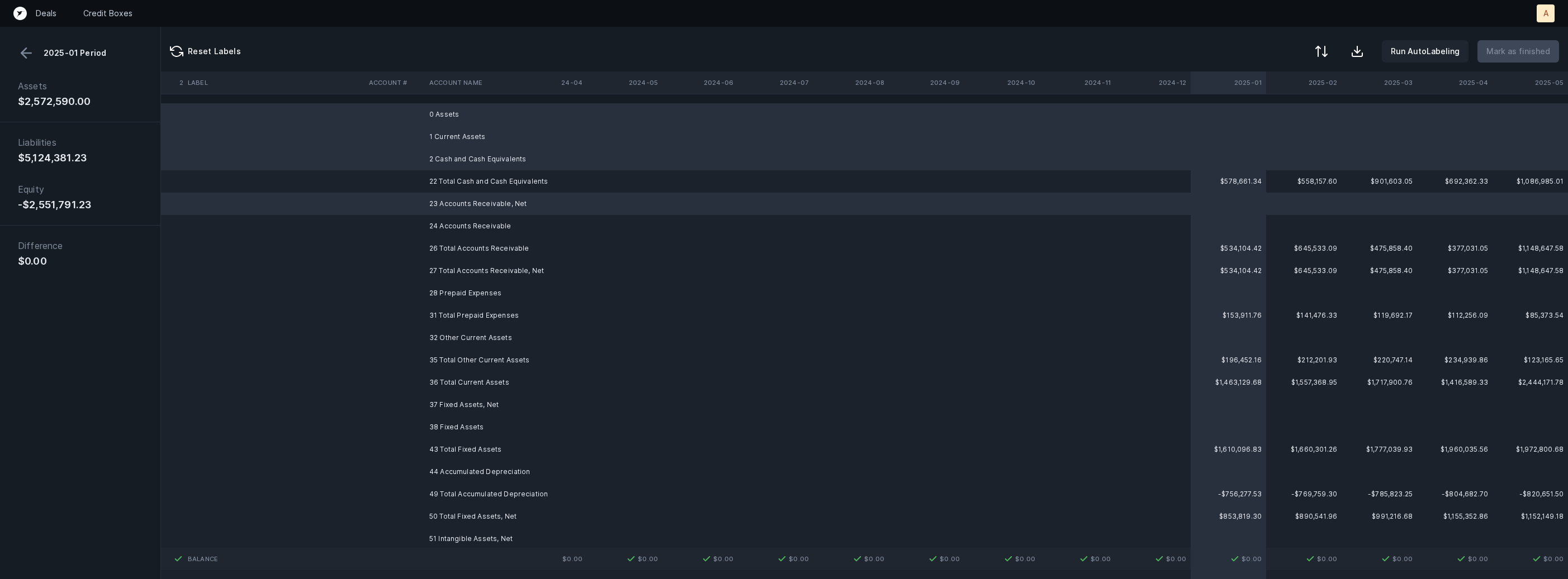
click at [442, 223] on td "24 Accounts Receivable" at bounding box center [493, 227] width 137 height 23
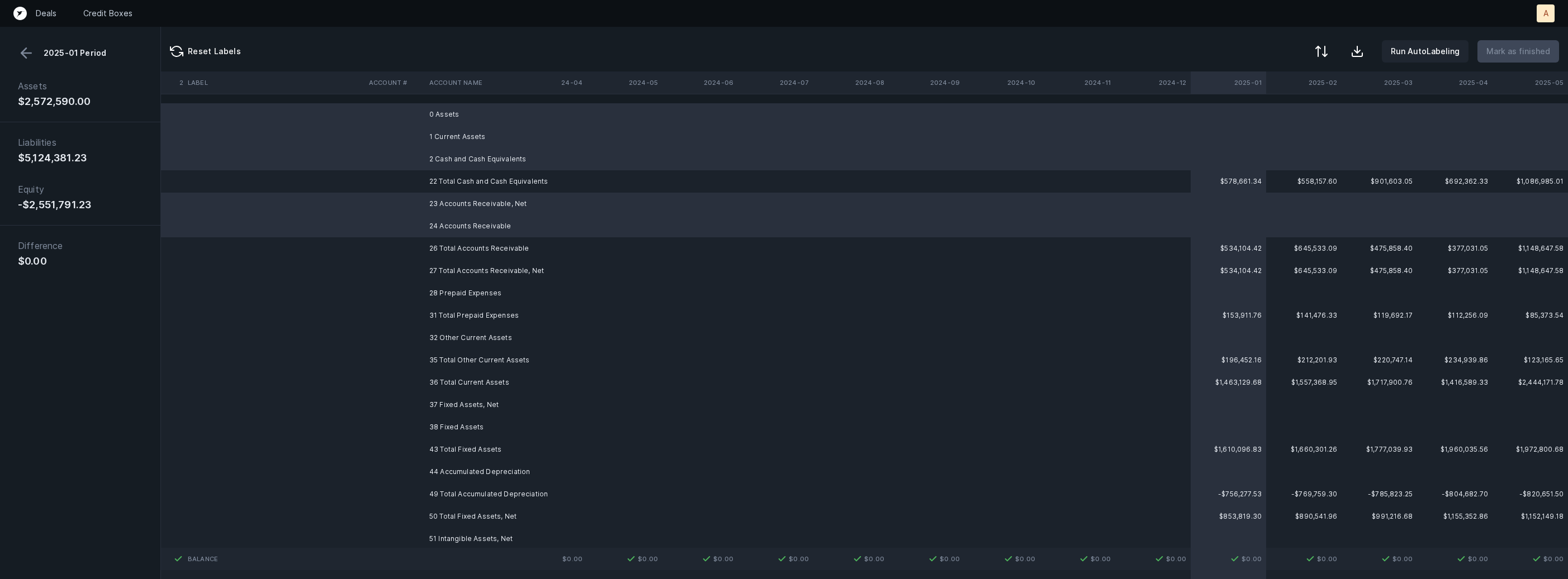
click at [29, 56] on button at bounding box center [26, 53] width 17 height 17
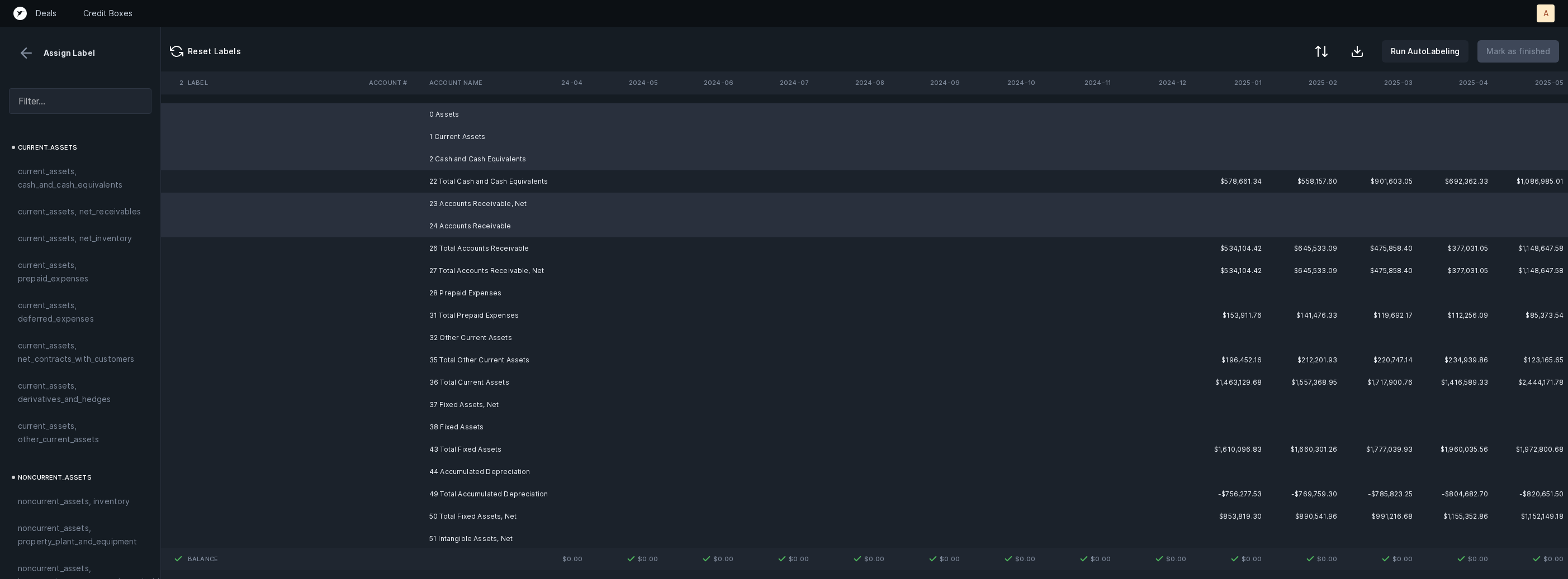
click at [448, 286] on td "28 Prepaid Expenses" at bounding box center [493, 293] width 137 height 23
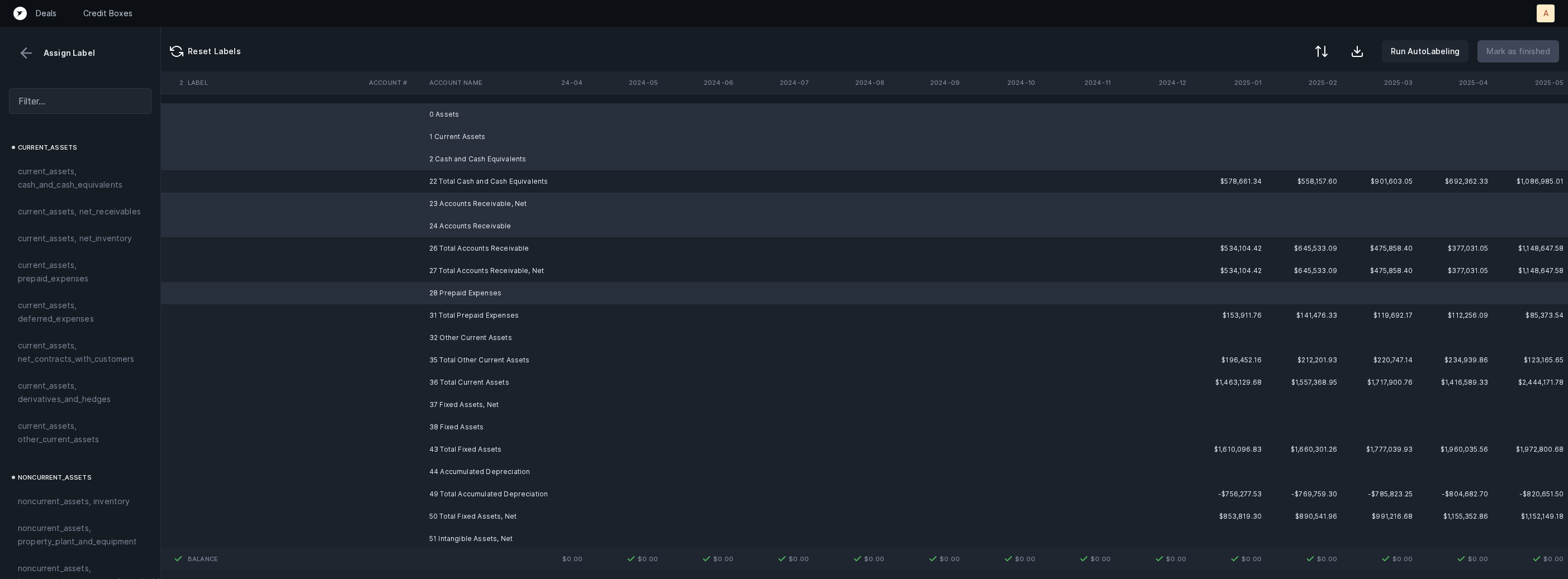
click at [456, 336] on td "32 Other Current Assets" at bounding box center [493, 338] width 137 height 23
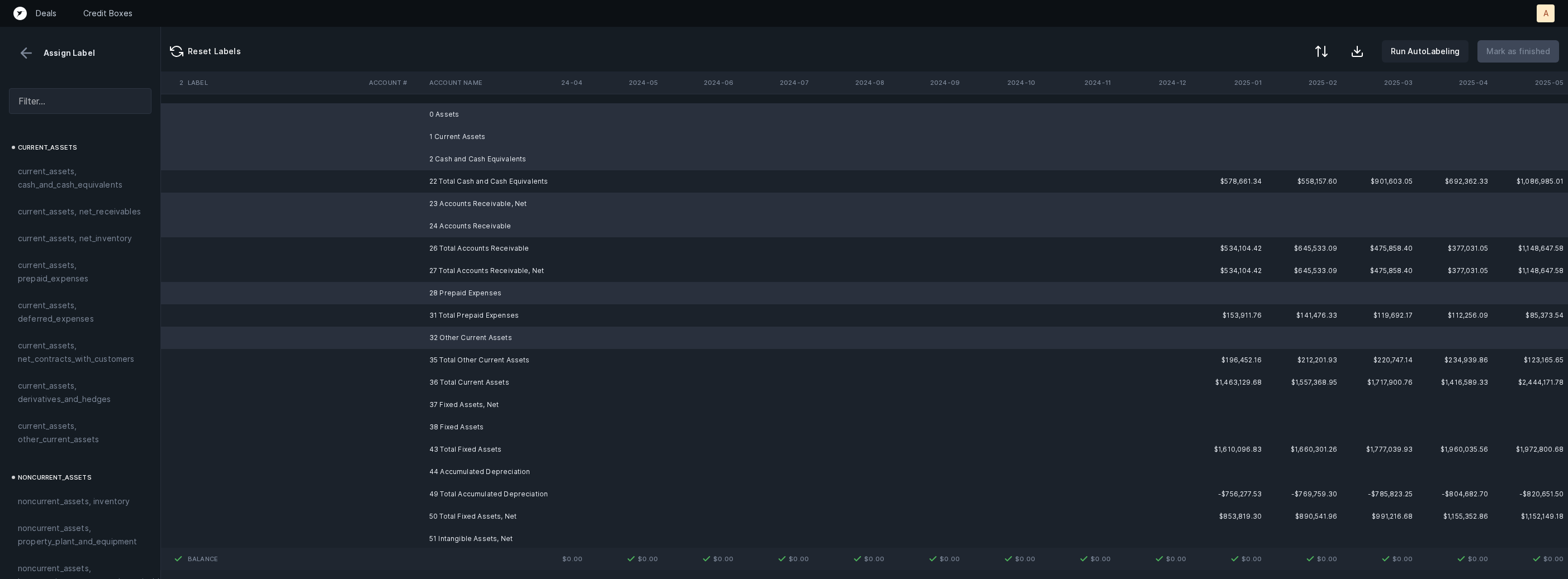
click at [471, 408] on td "37 Fixed Assets, Net" at bounding box center [493, 405] width 137 height 23
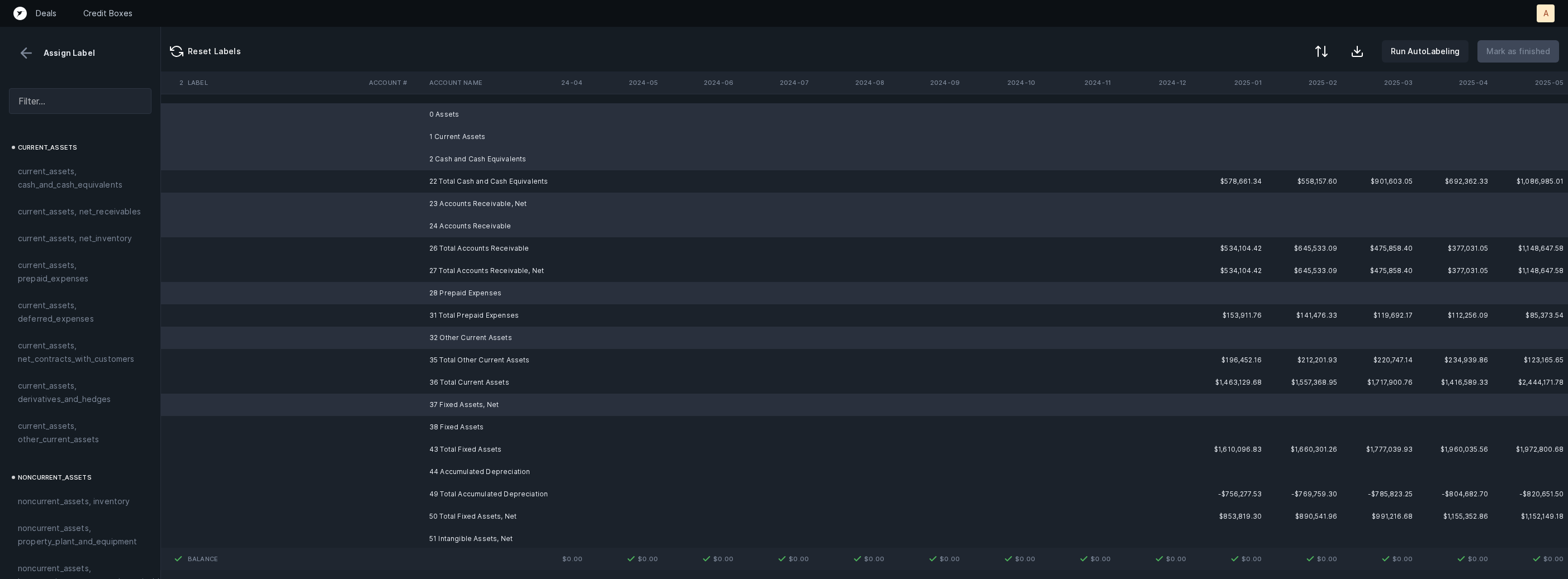
click at [460, 435] on td "38 Fixed Assets" at bounding box center [493, 427] width 137 height 23
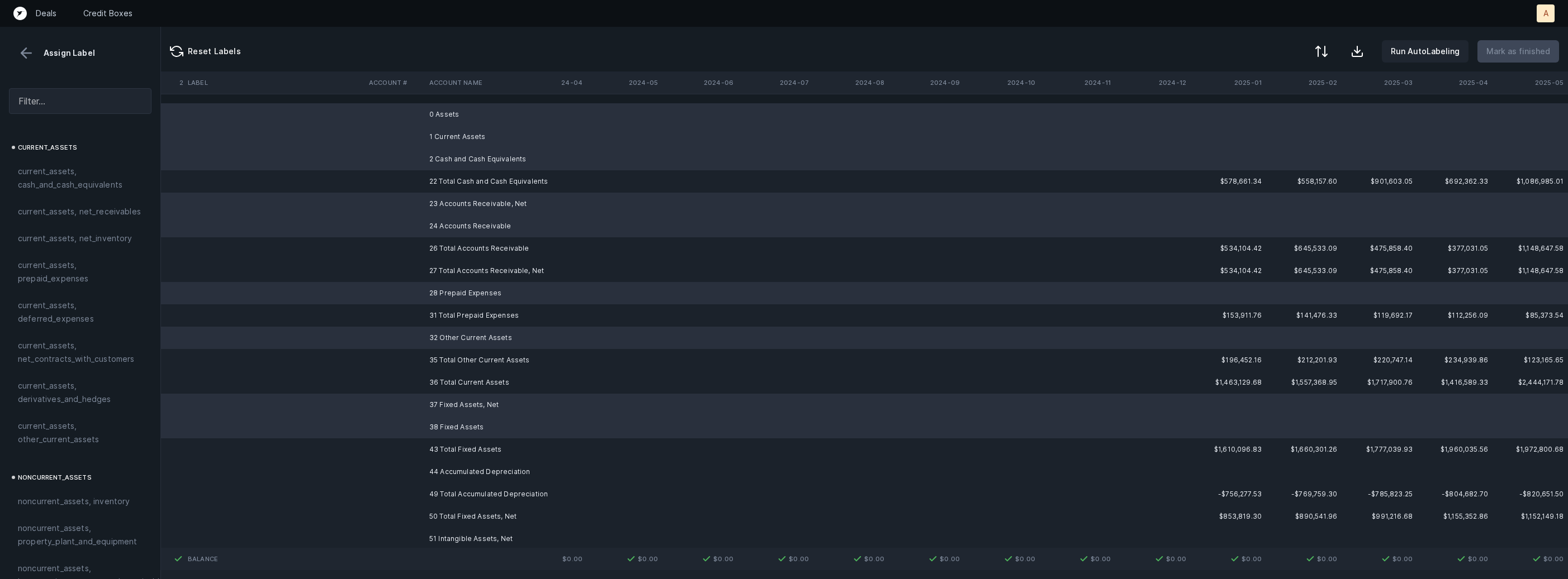
click at [454, 464] on td "44 Accumulated Depreciation" at bounding box center [493, 472] width 137 height 23
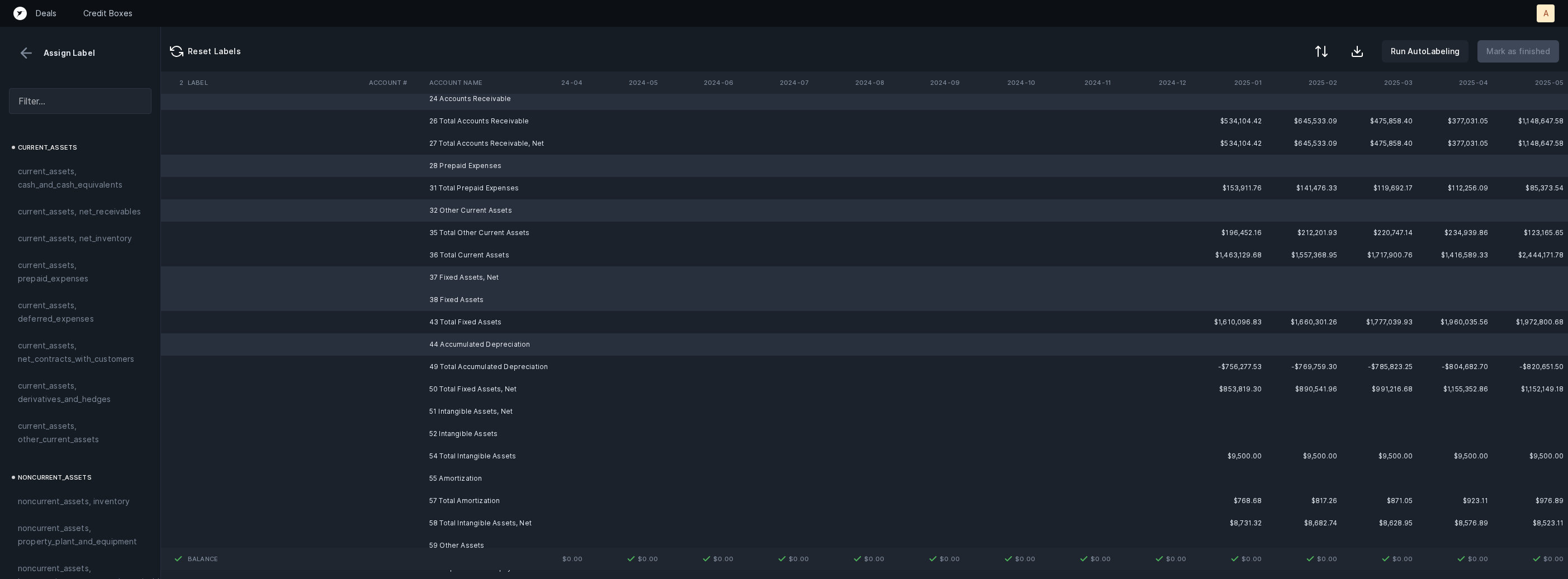
scroll to position [182, 3072]
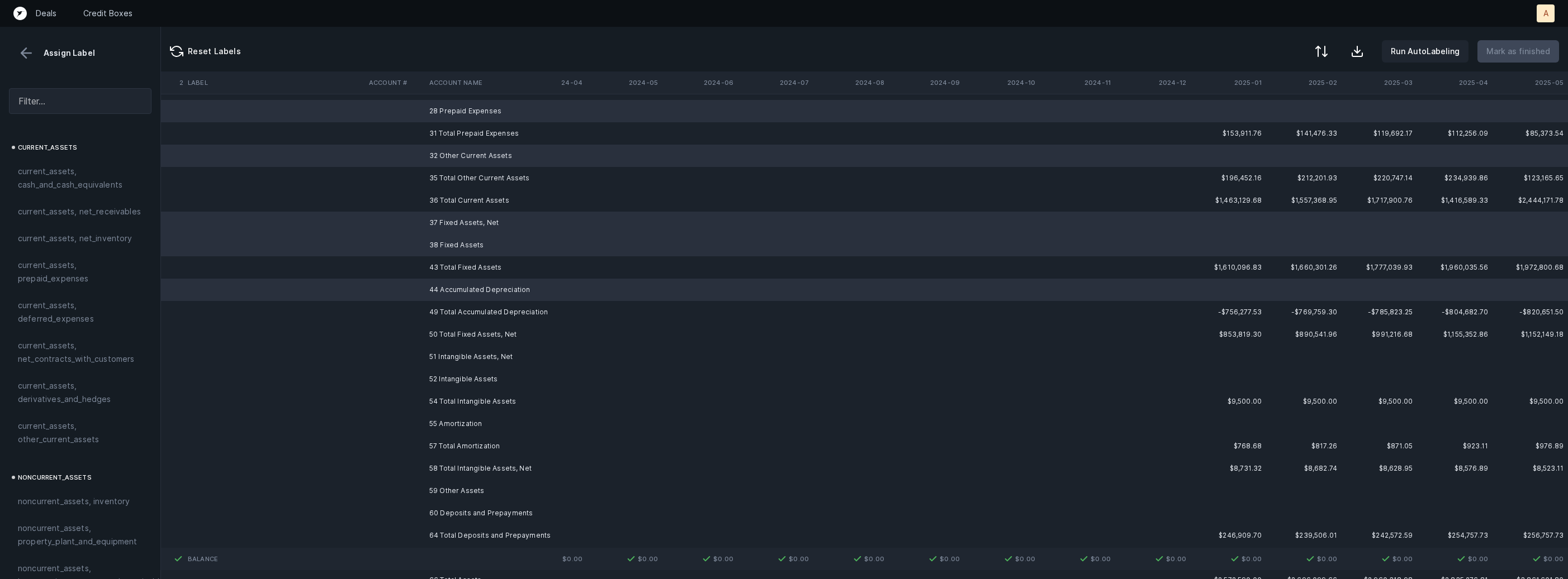
click at [466, 379] on td "52 Intangible Assets" at bounding box center [493, 379] width 137 height 23
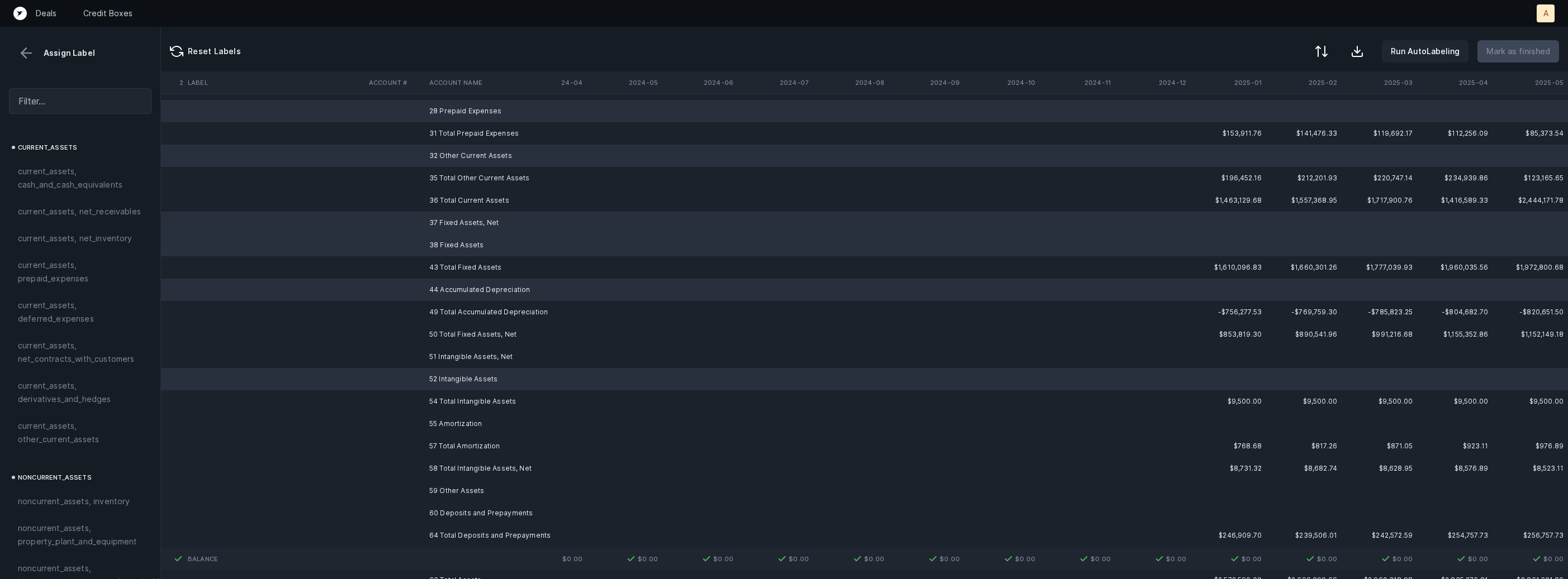
click at [471, 357] on td "51 Intangible Assets, Net" at bounding box center [493, 357] width 137 height 23
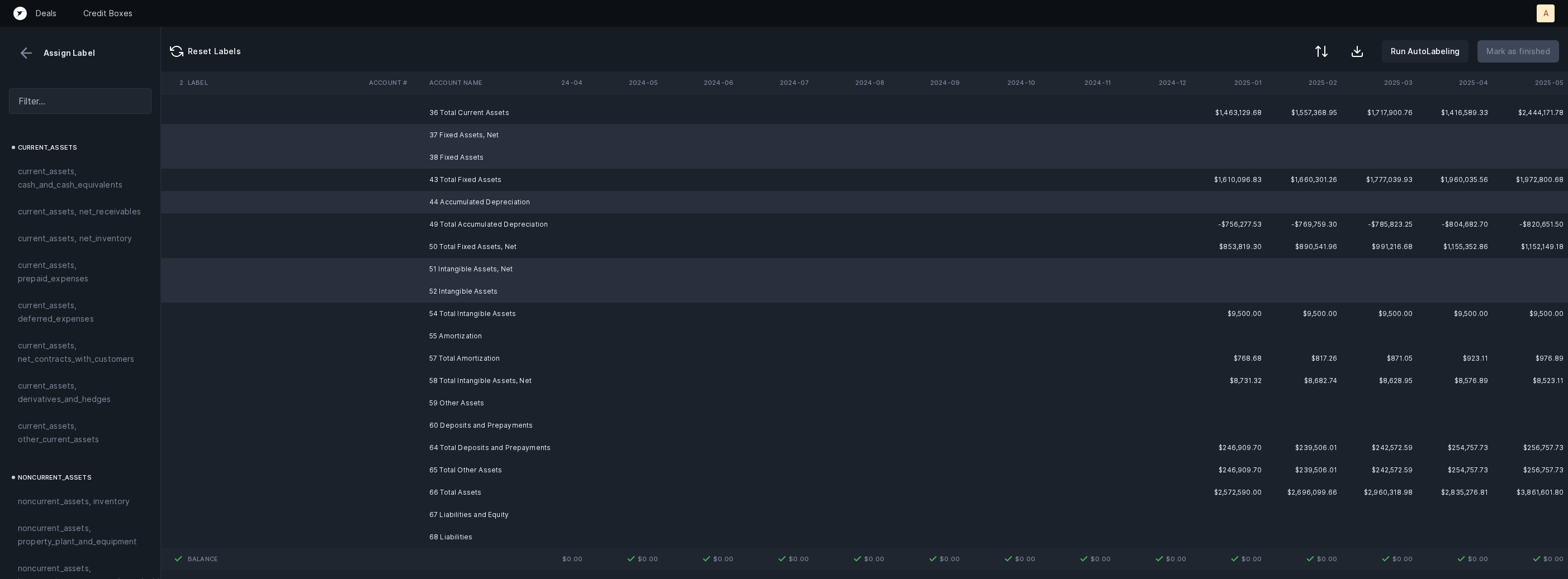
scroll to position [291, 3072]
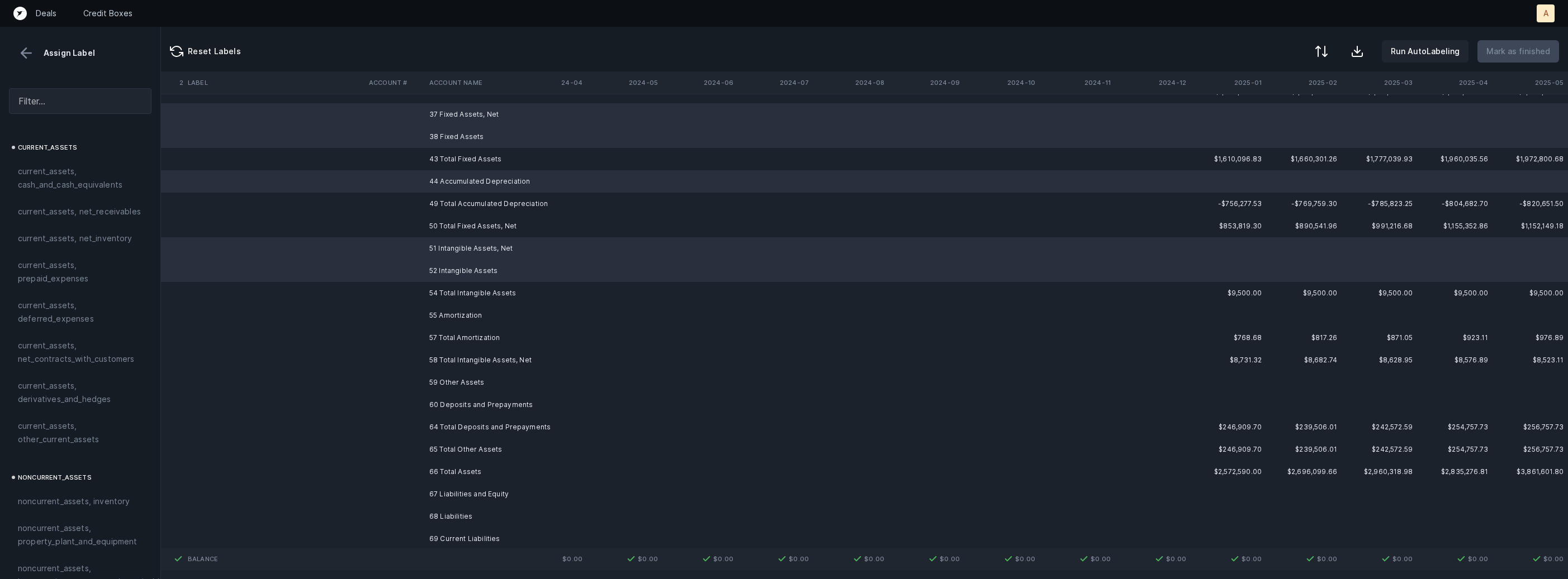
click at [463, 319] on td "55 Amortization" at bounding box center [493, 316] width 137 height 23
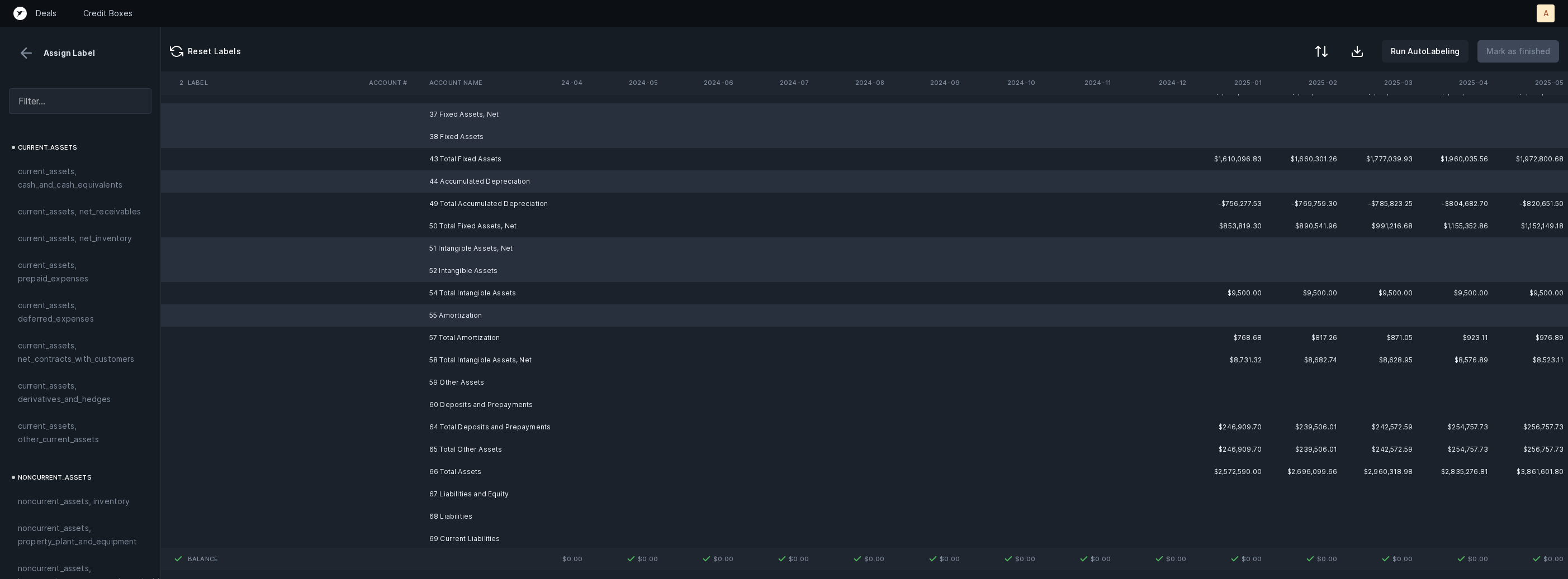
click at [457, 376] on td "59 Other Assets" at bounding box center [493, 383] width 137 height 23
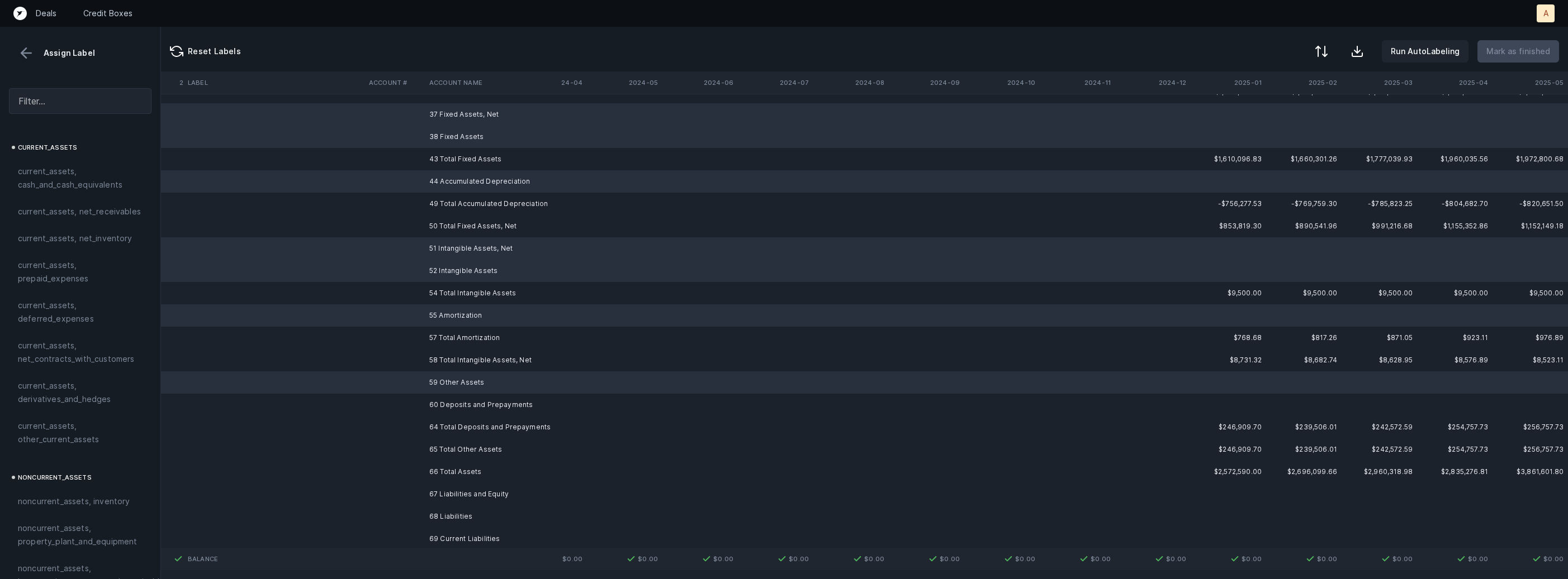
click at [455, 397] on td "60 Deposits and Prepayments" at bounding box center [493, 405] width 137 height 23
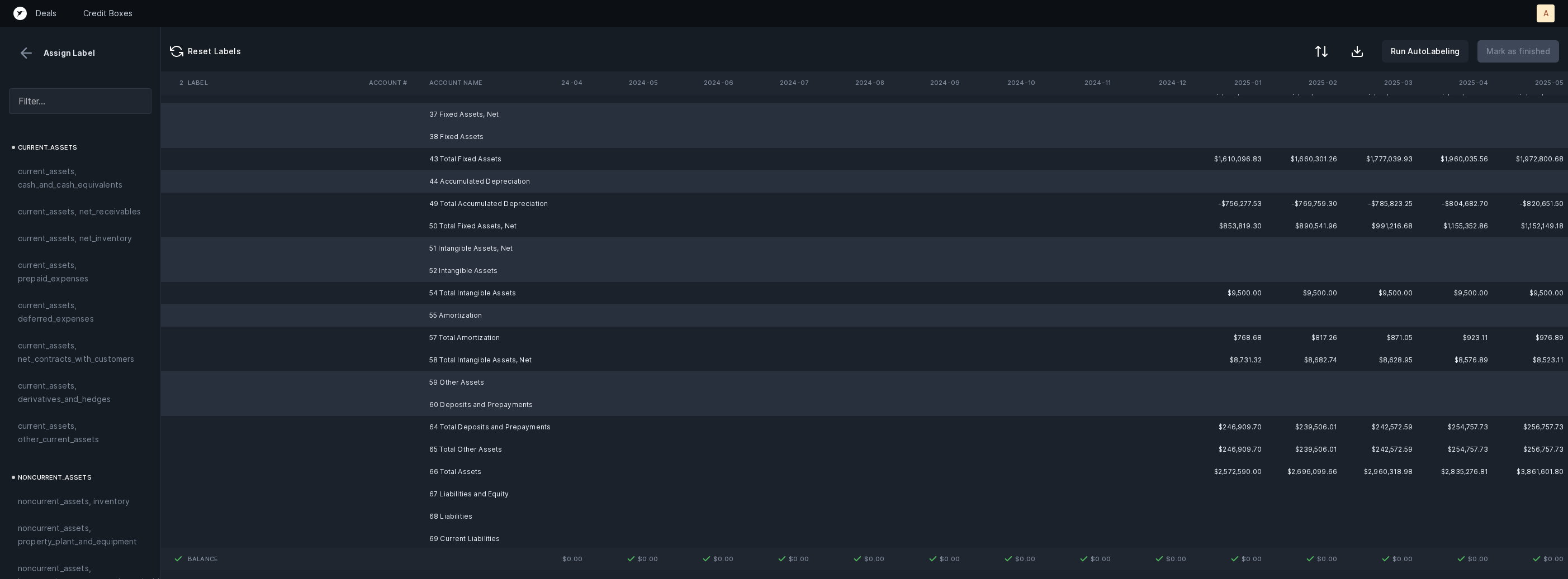
scroll to position [401, 3072]
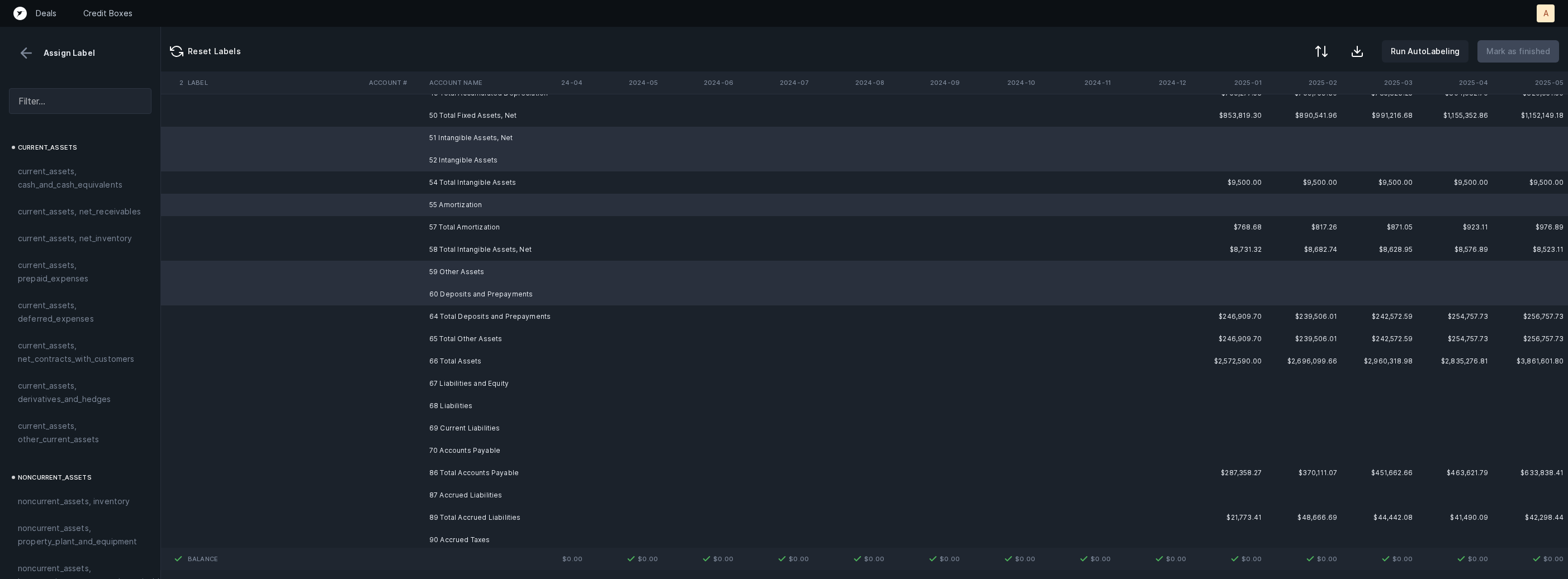
click at [488, 381] on td "67 Liabilities and Equity" at bounding box center [493, 384] width 137 height 23
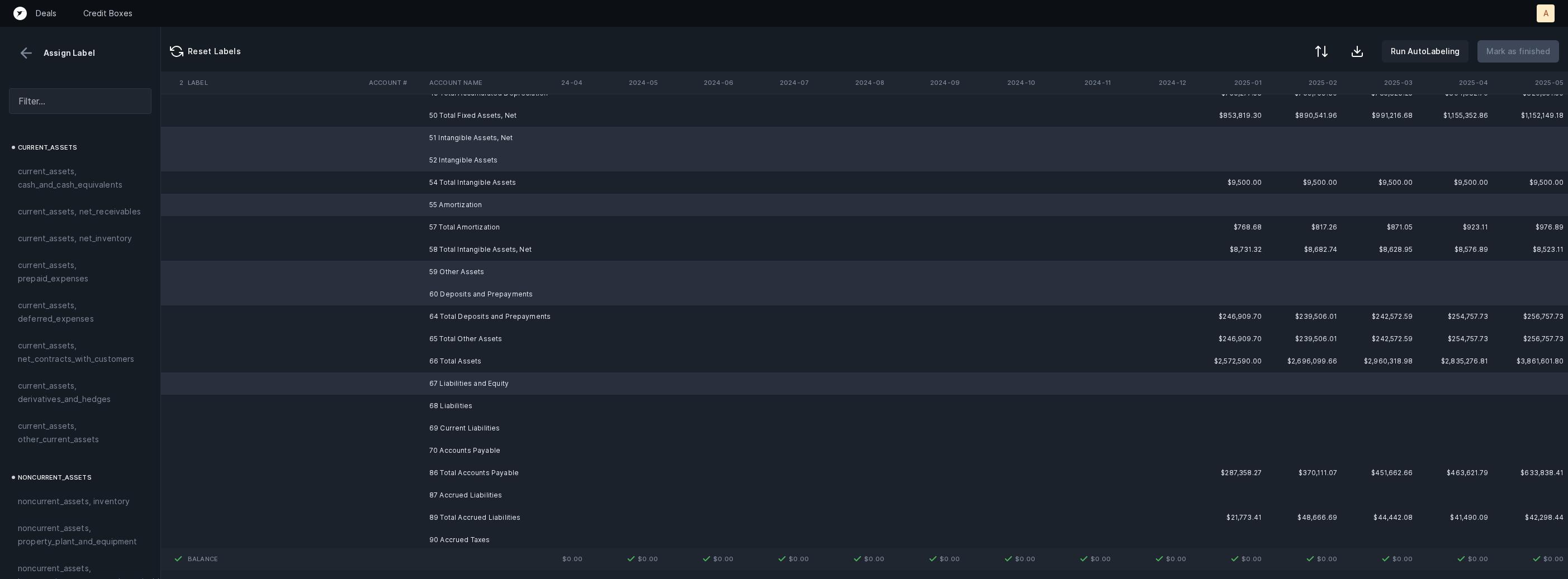
click at [474, 399] on td "68 Liabilities" at bounding box center [493, 406] width 137 height 23
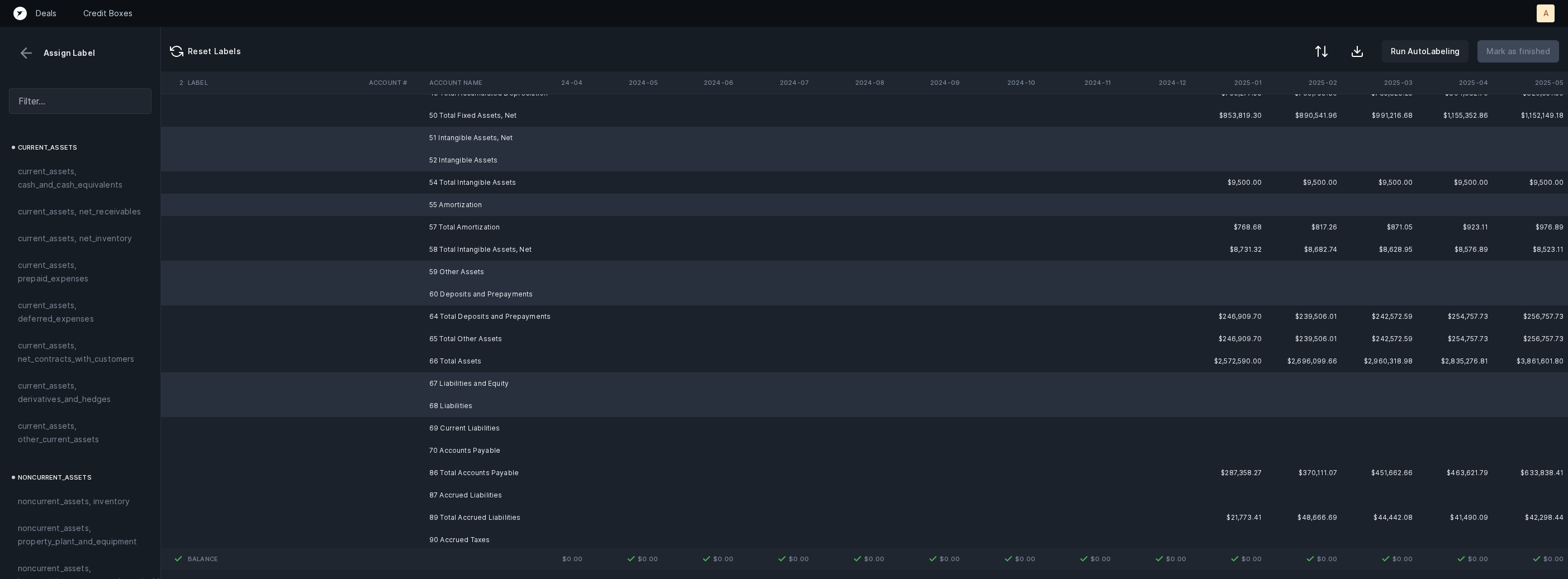
click at [465, 425] on td "69 Current Liabilities" at bounding box center [493, 428] width 137 height 23
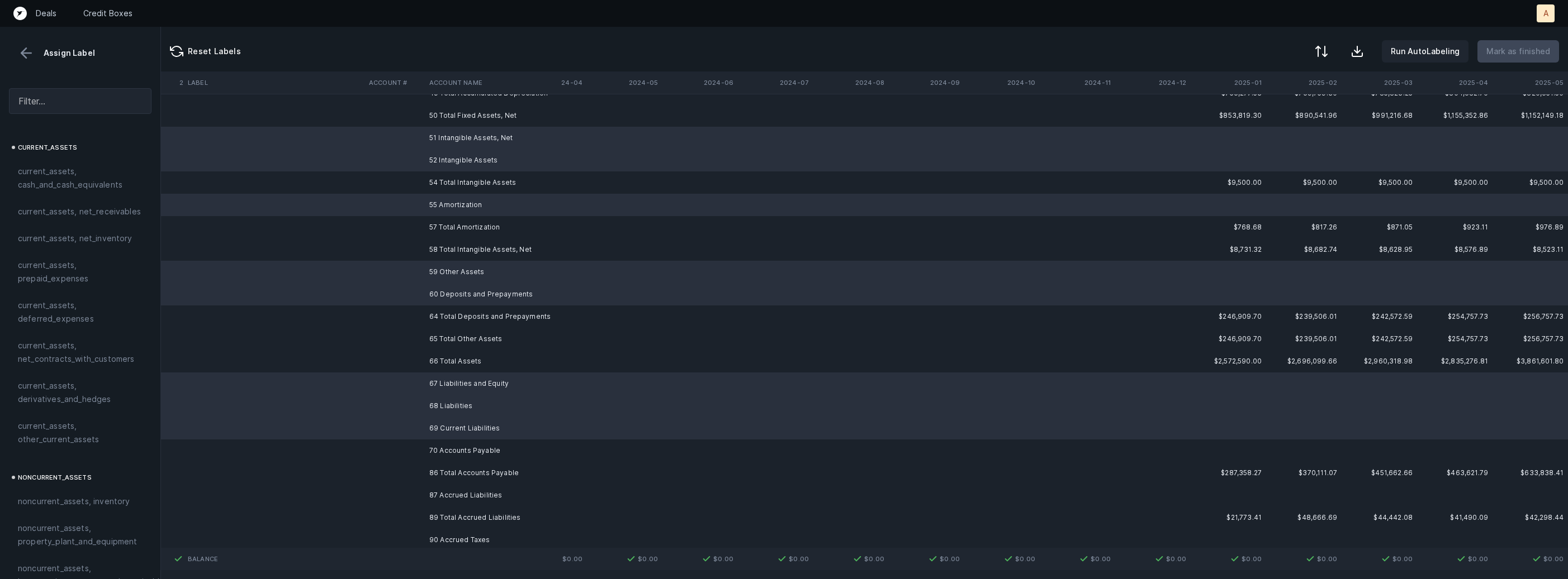
click at [456, 446] on td "70 Accounts Payable" at bounding box center [493, 451] width 137 height 23
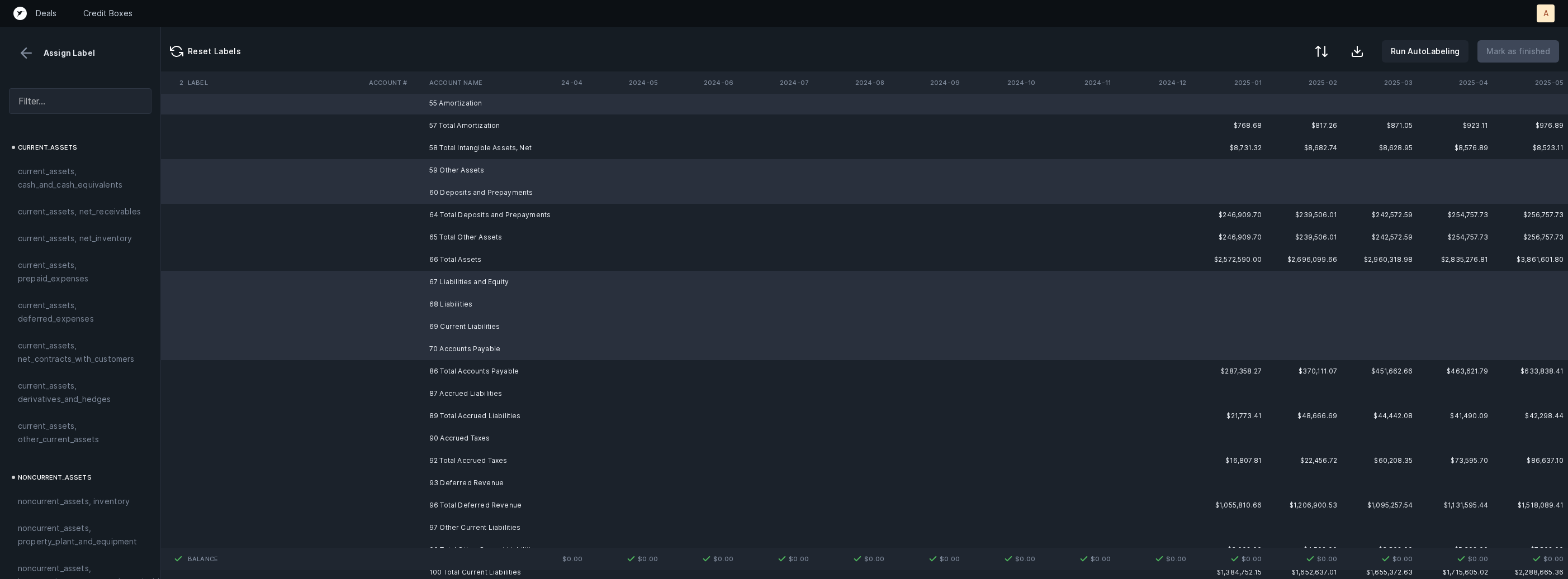
scroll to position [567, 3072]
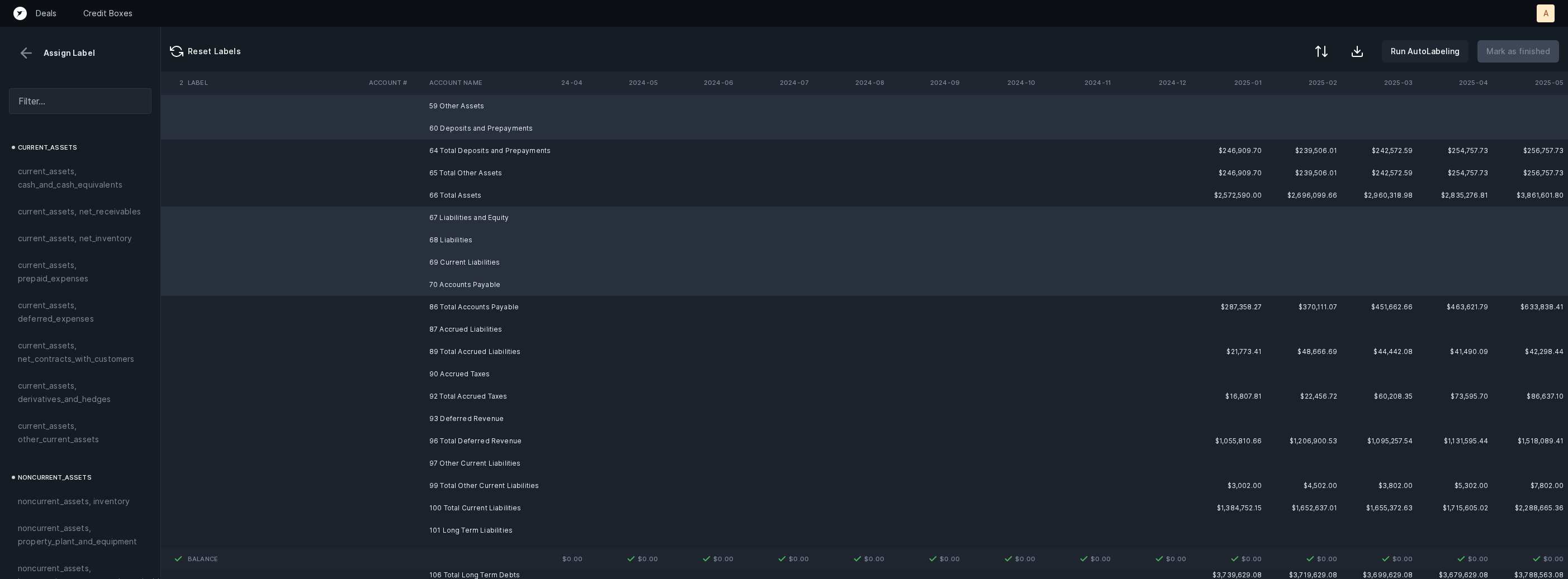
click at [467, 329] on td "87 Accrued Liabilities" at bounding box center [493, 330] width 137 height 23
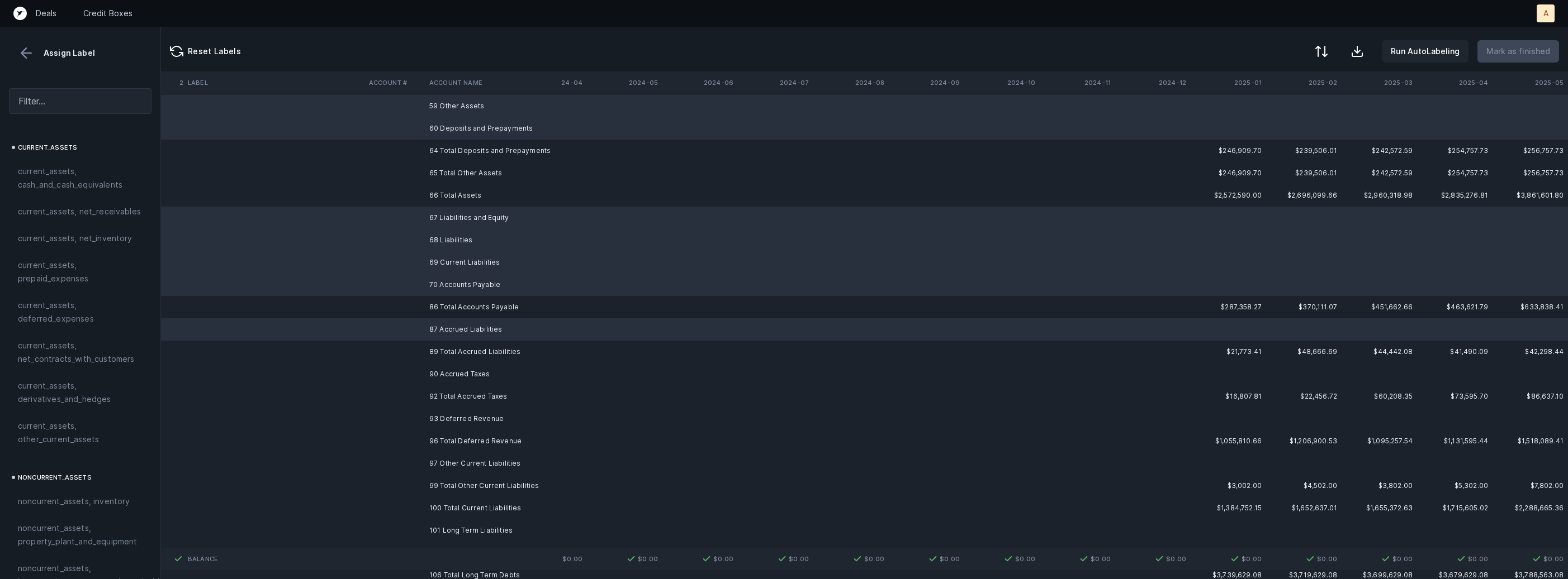
click at [460, 370] on td "90 Accrued Taxes" at bounding box center [493, 374] width 137 height 23
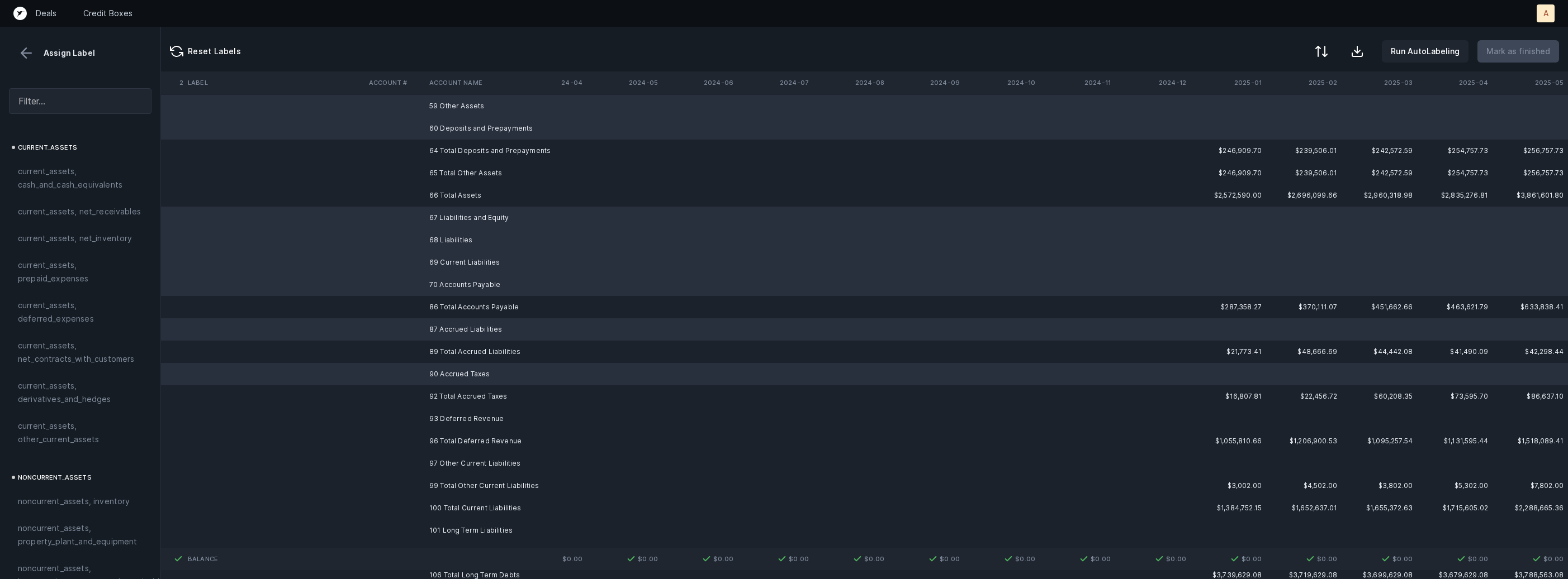
click at [454, 420] on td "93 Deferred Revenue" at bounding box center [493, 419] width 137 height 23
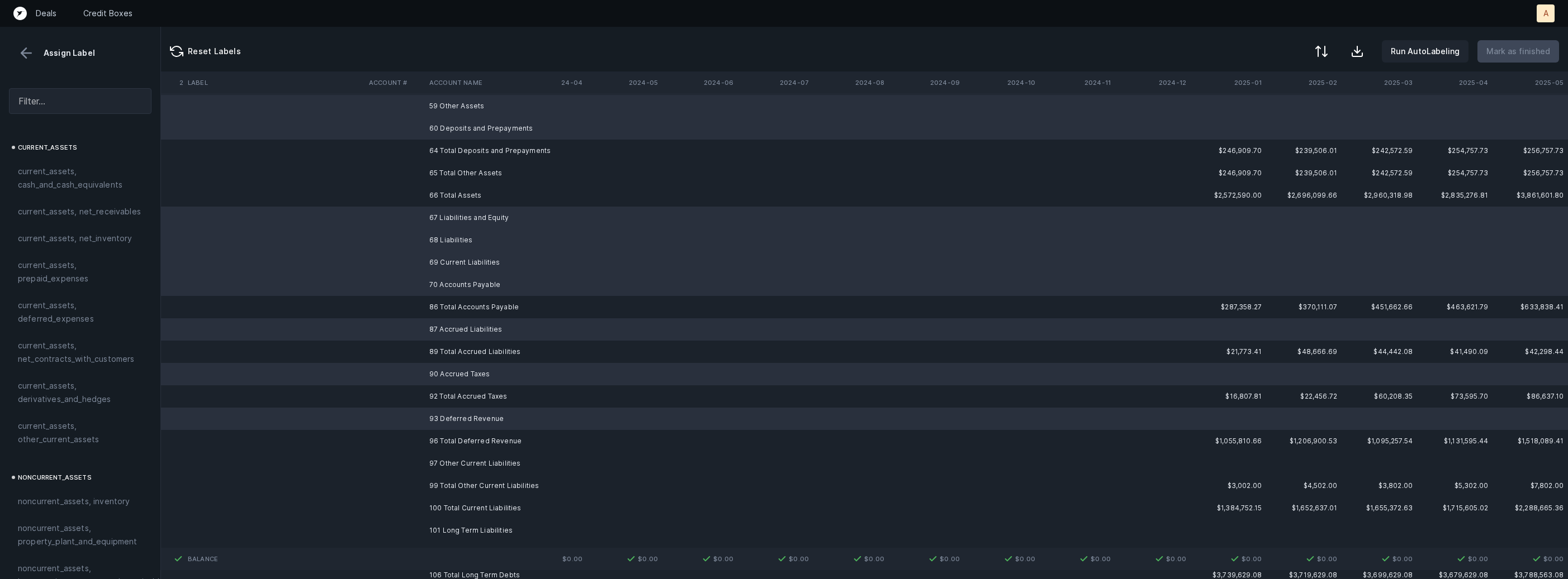
click at [451, 462] on td "97 Other Current Liabilities" at bounding box center [493, 464] width 137 height 23
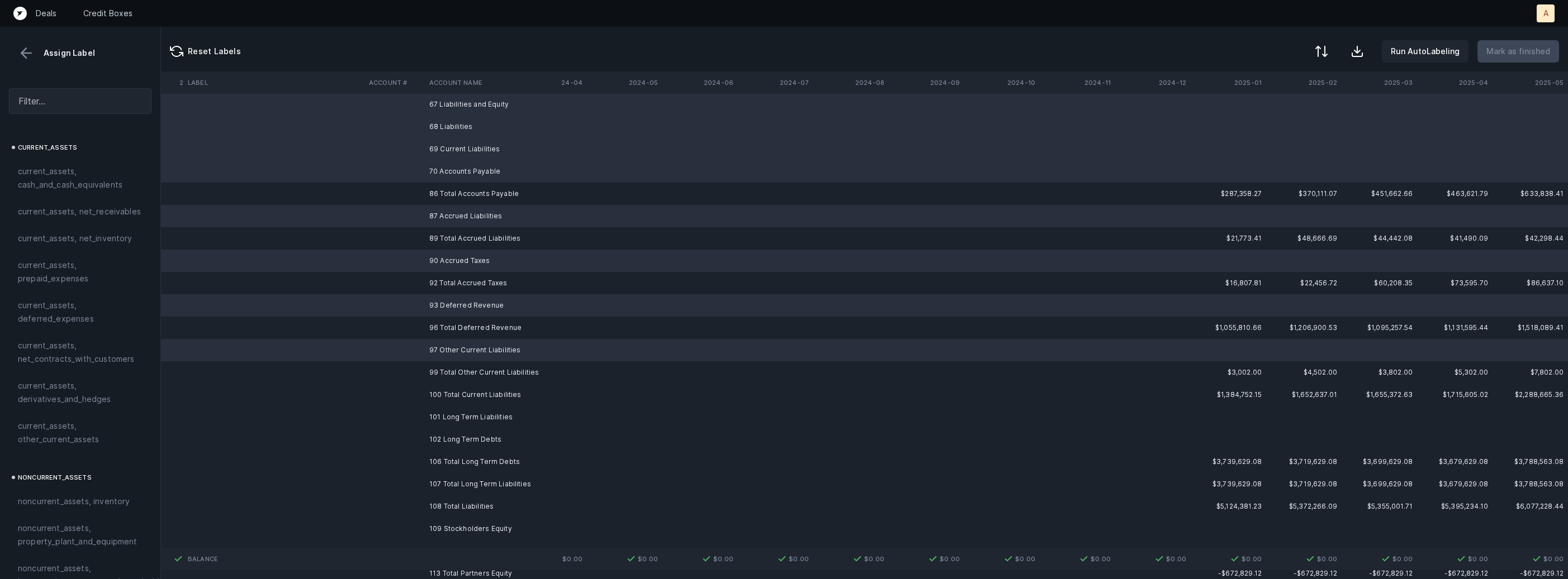
scroll to position [719, 3072]
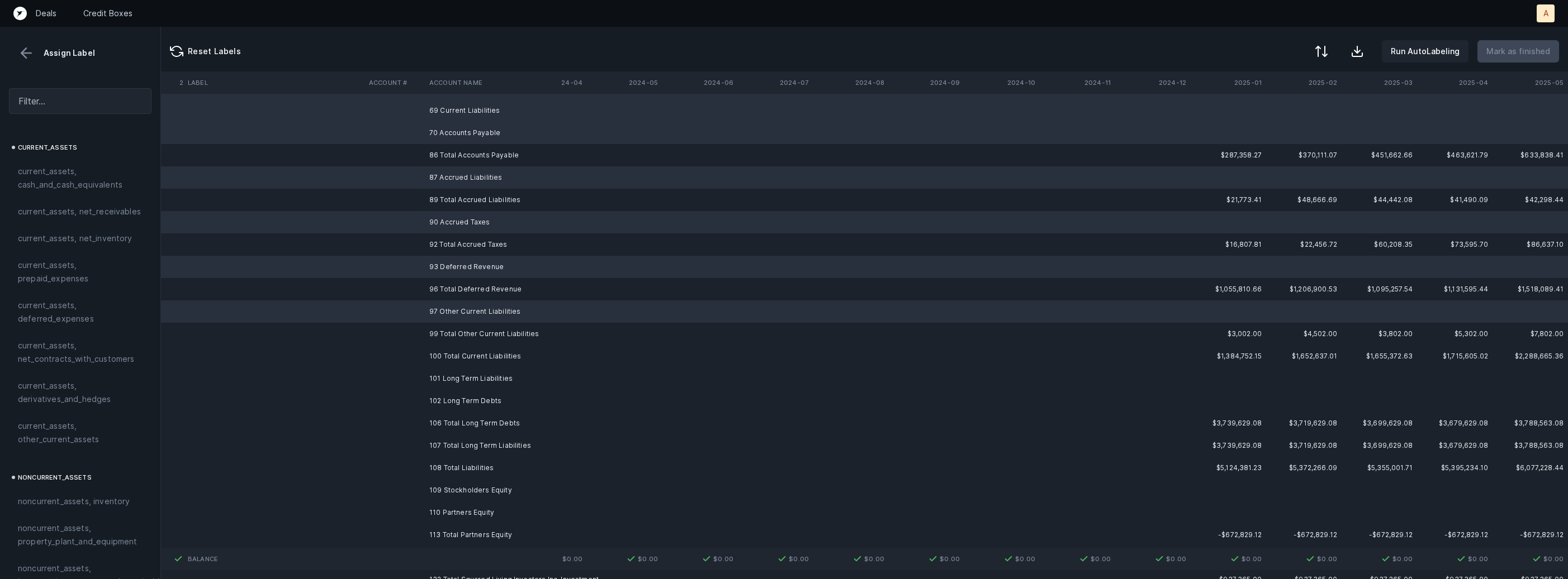
click at [455, 379] on td "101 Long Term Liabilities" at bounding box center [493, 378] width 137 height 23
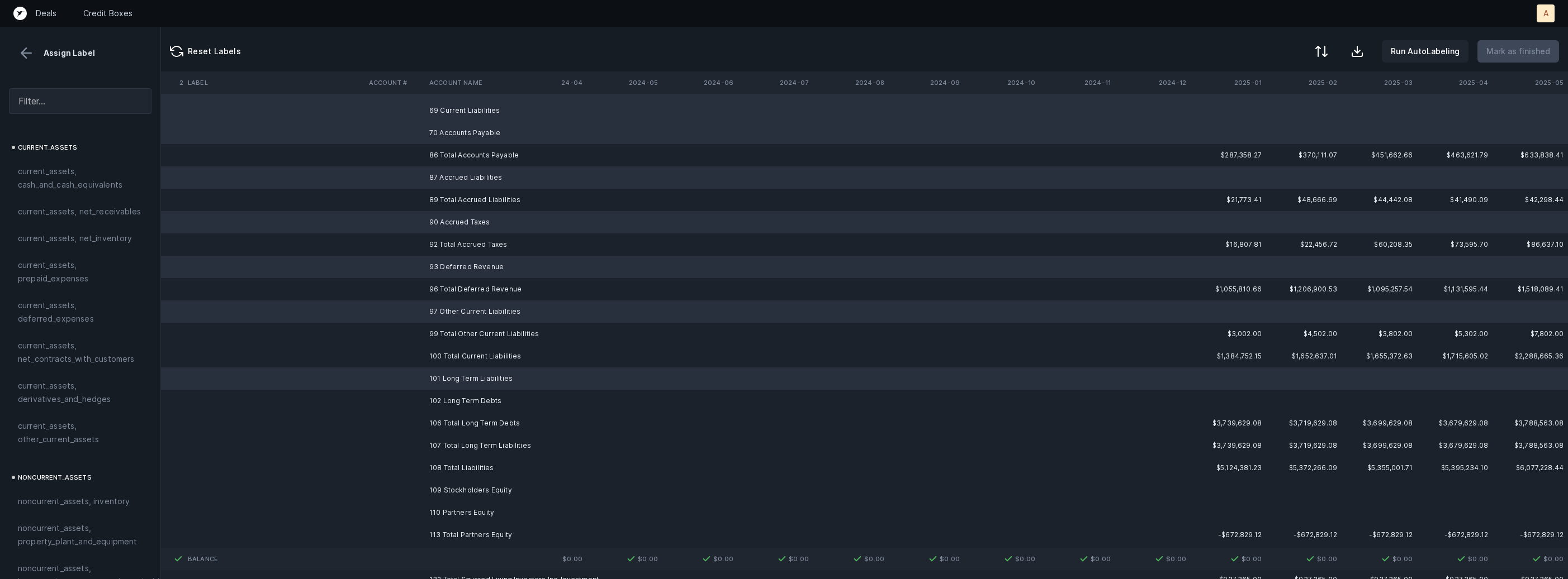
click at [452, 397] on td "102 Long Term Debts" at bounding box center [493, 401] width 137 height 23
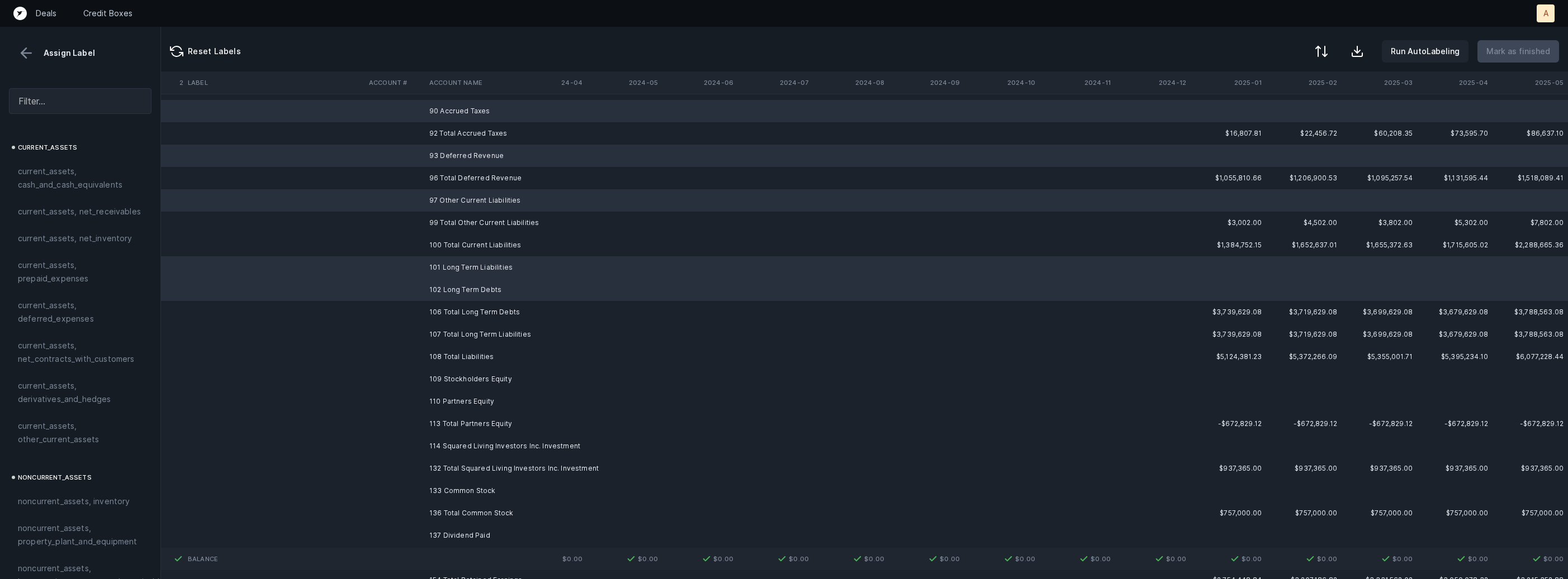
scroll to position [907, 3072]
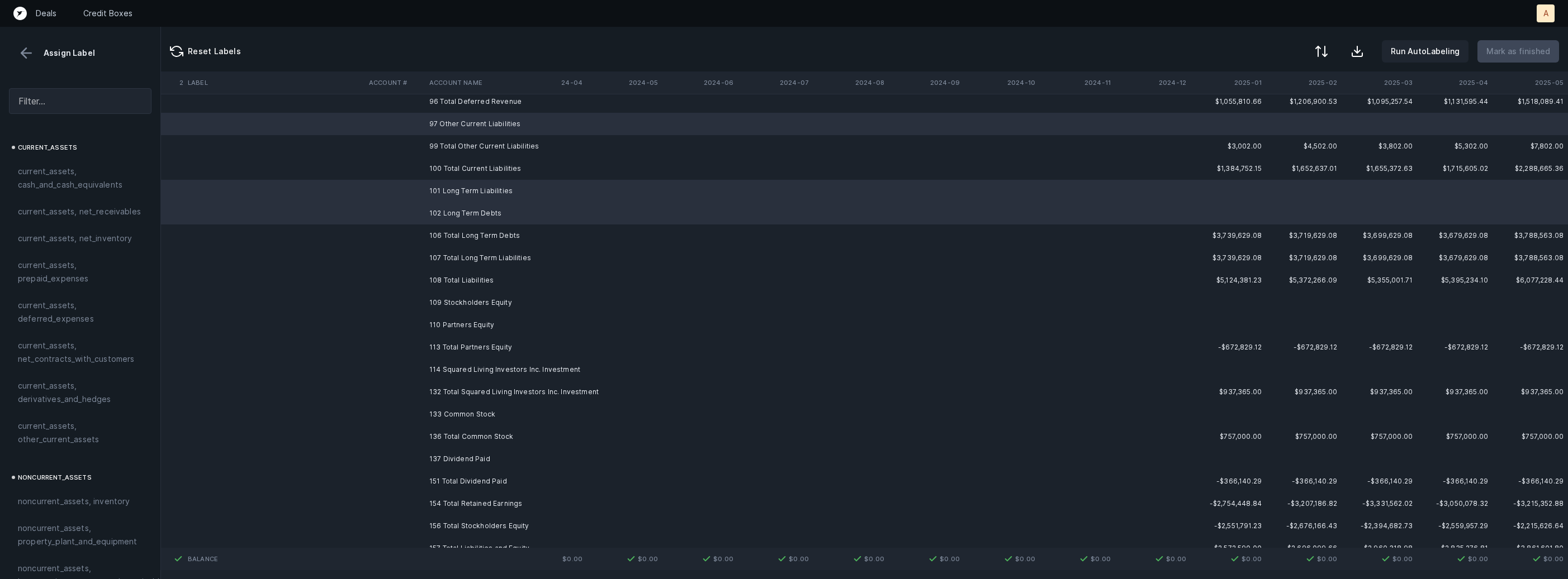
click at [484, 307] on td "109 Stockholders Equity" at bounding box center [493, 303] width 137 height 23
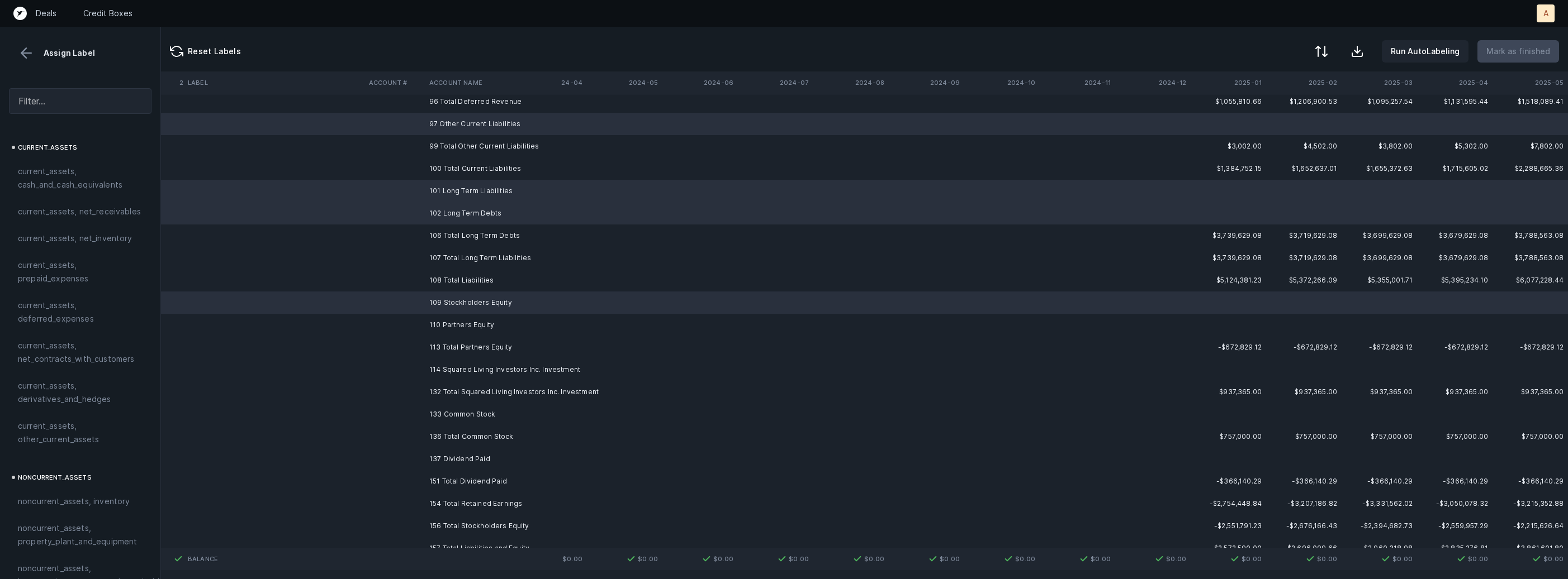
click at [466, 326] on td "110 Partners Equity" at bounding box center [493, 325] width 137 height 23
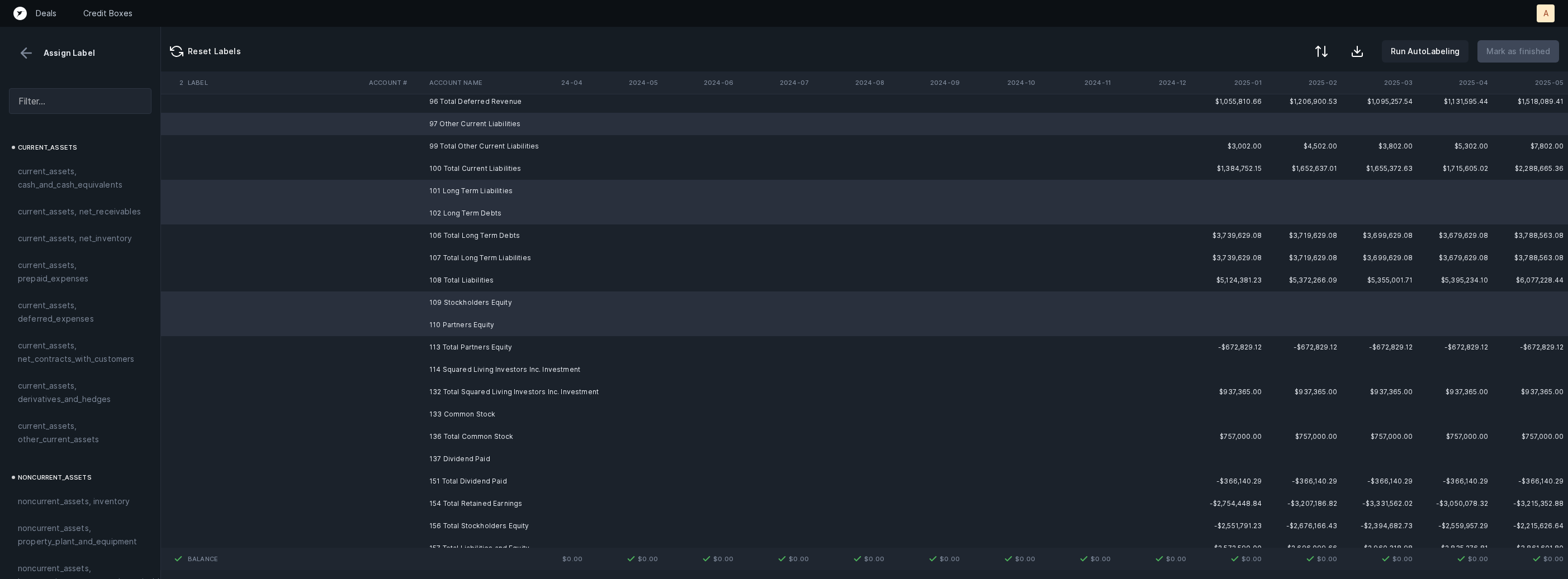
click at [462, 373] on td "114 Squared Living Investors Inc. Investment" at bounding box center [493, 370] width 137 height 23
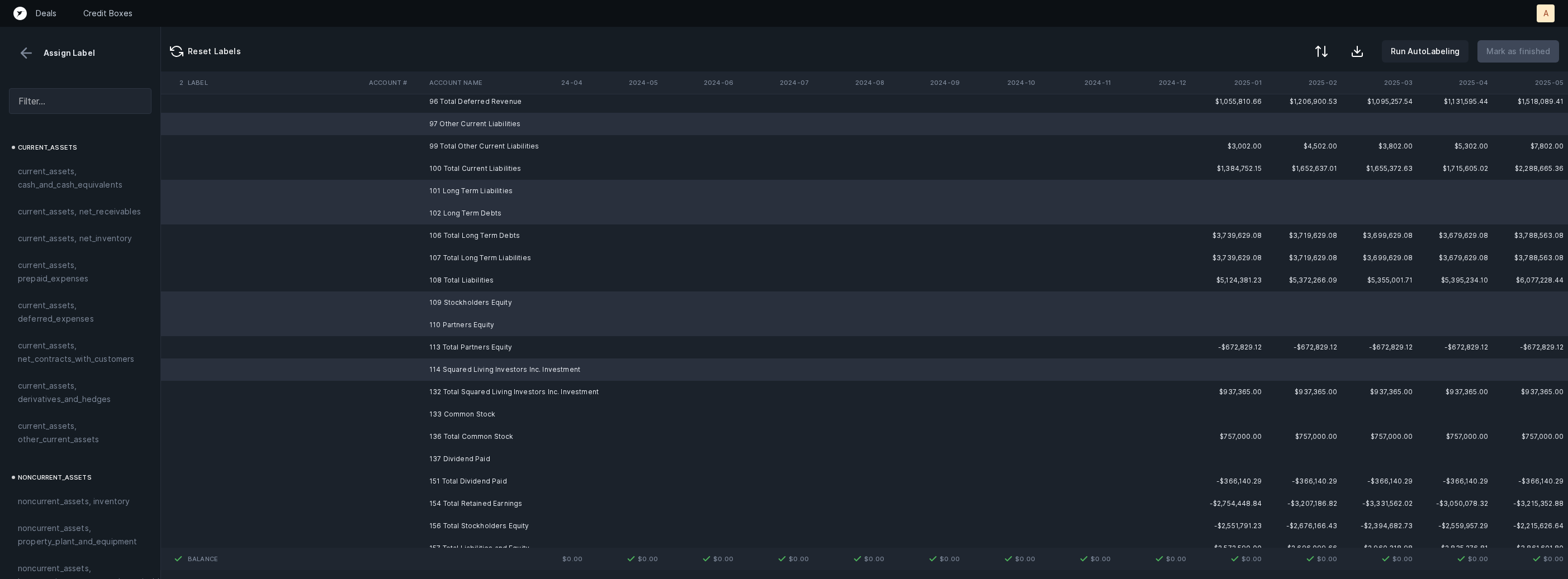
click at [451, 422] on td "133 Common Stock" at bounding box center [493, 414] width 137 height 23
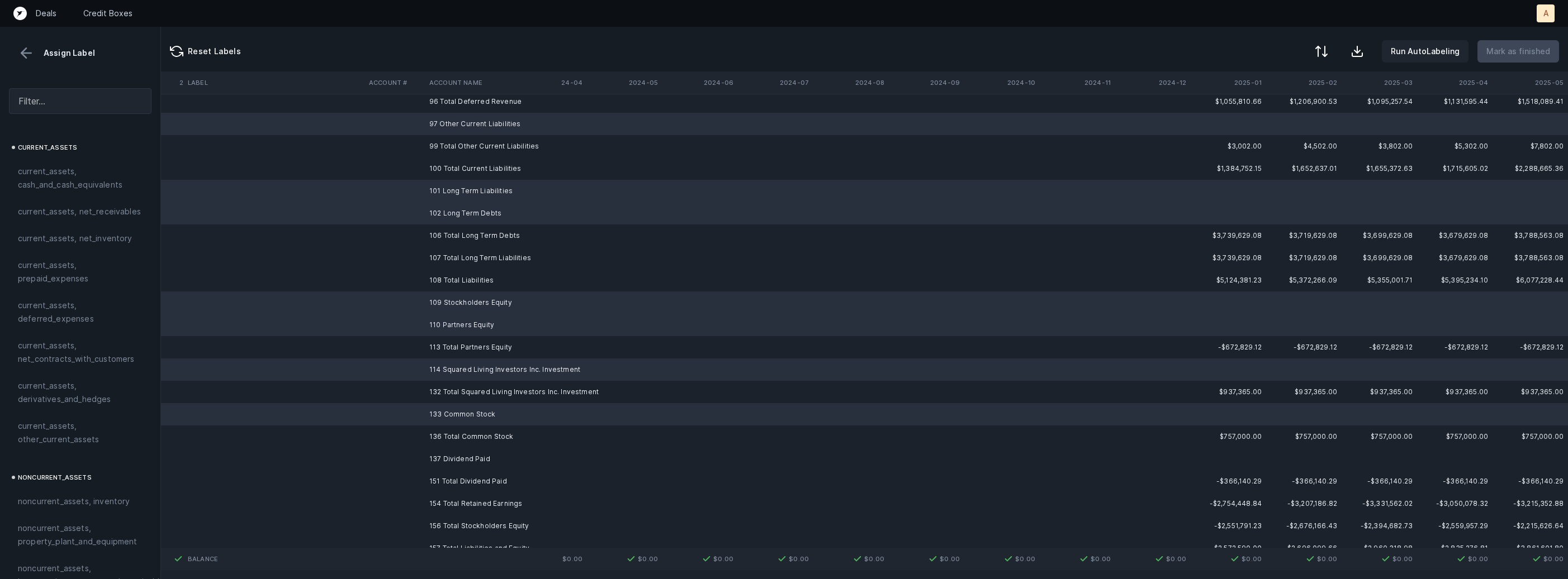
click at [449, 459] on td "137 Dividend Paid" at bounding box center [493, 459] width 137 height 23
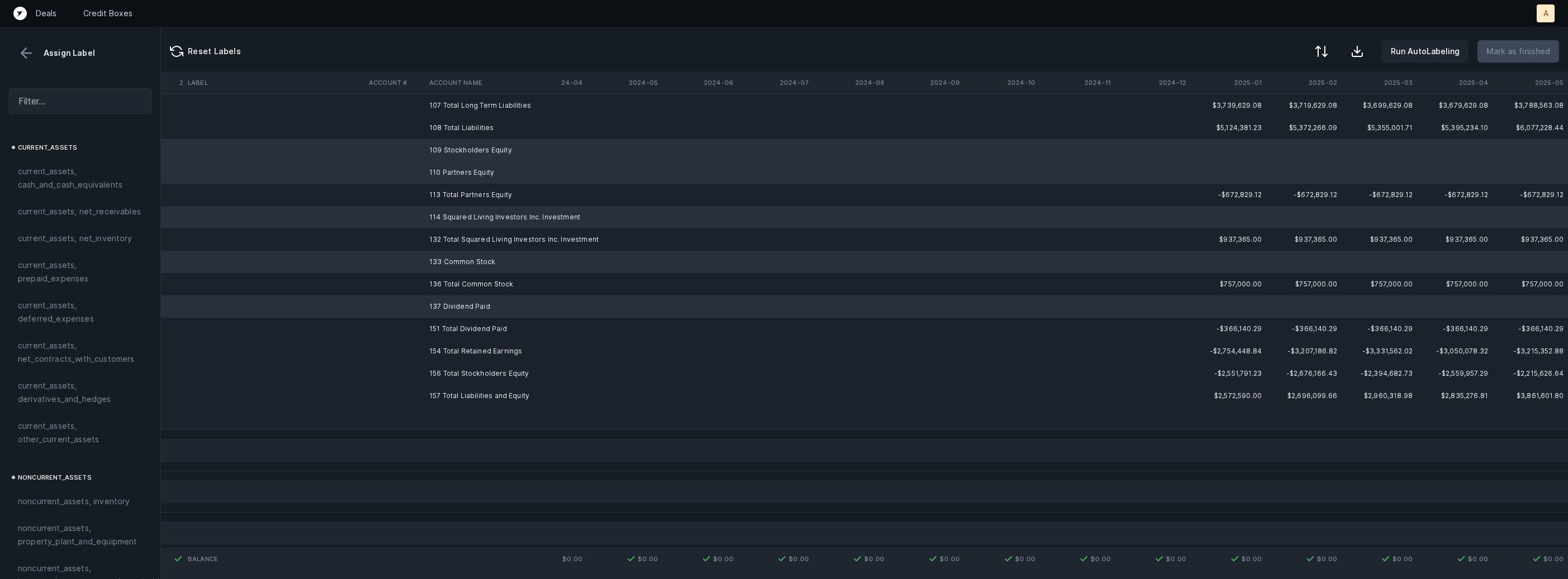
scroll to position [1100, 3072]
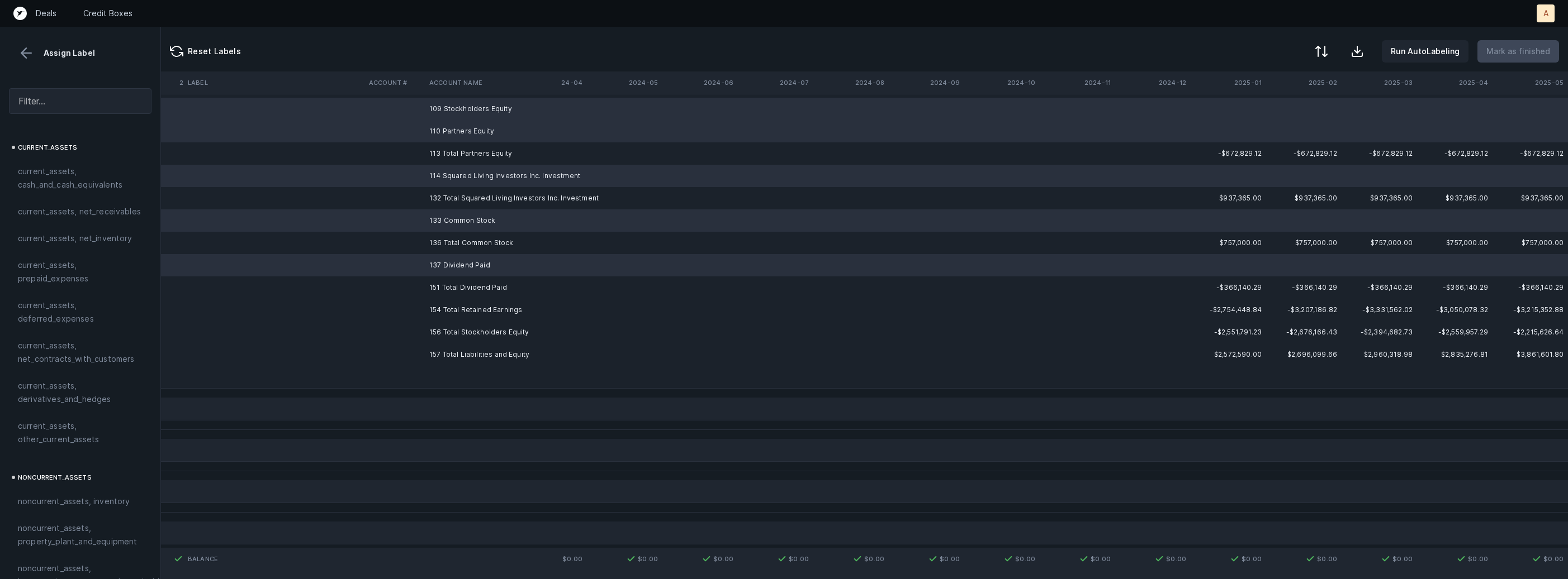
click at [468, 378] on td at bounding box center [493, 377] width 137 height 23
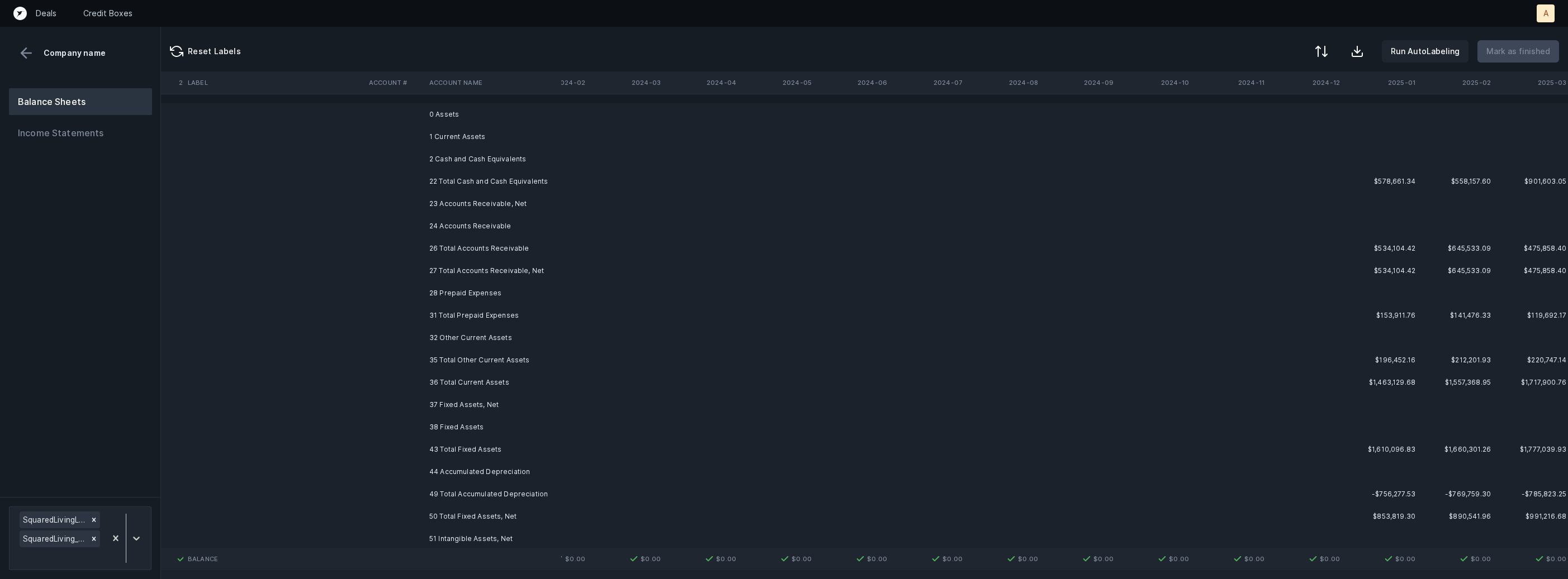
scroll to position [0, 3072]
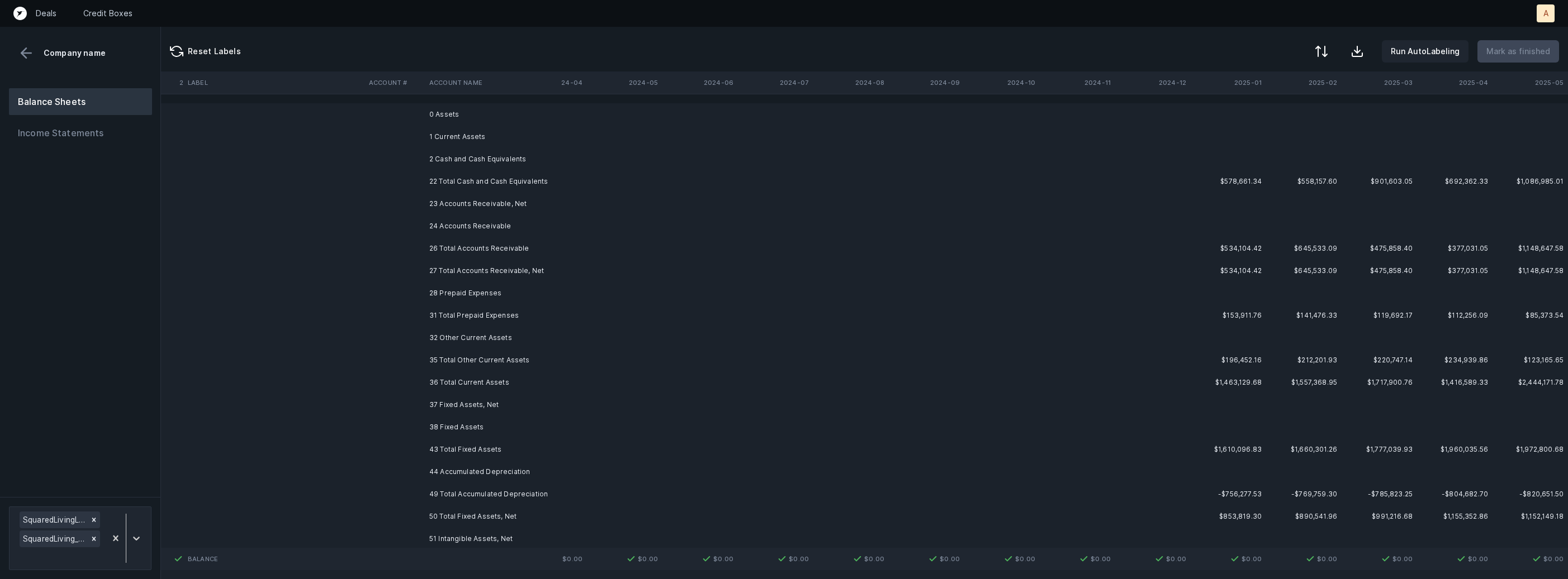
click at [444, 113] on td "0 Assets" at bounding box center [493, 115] width 137 height 23
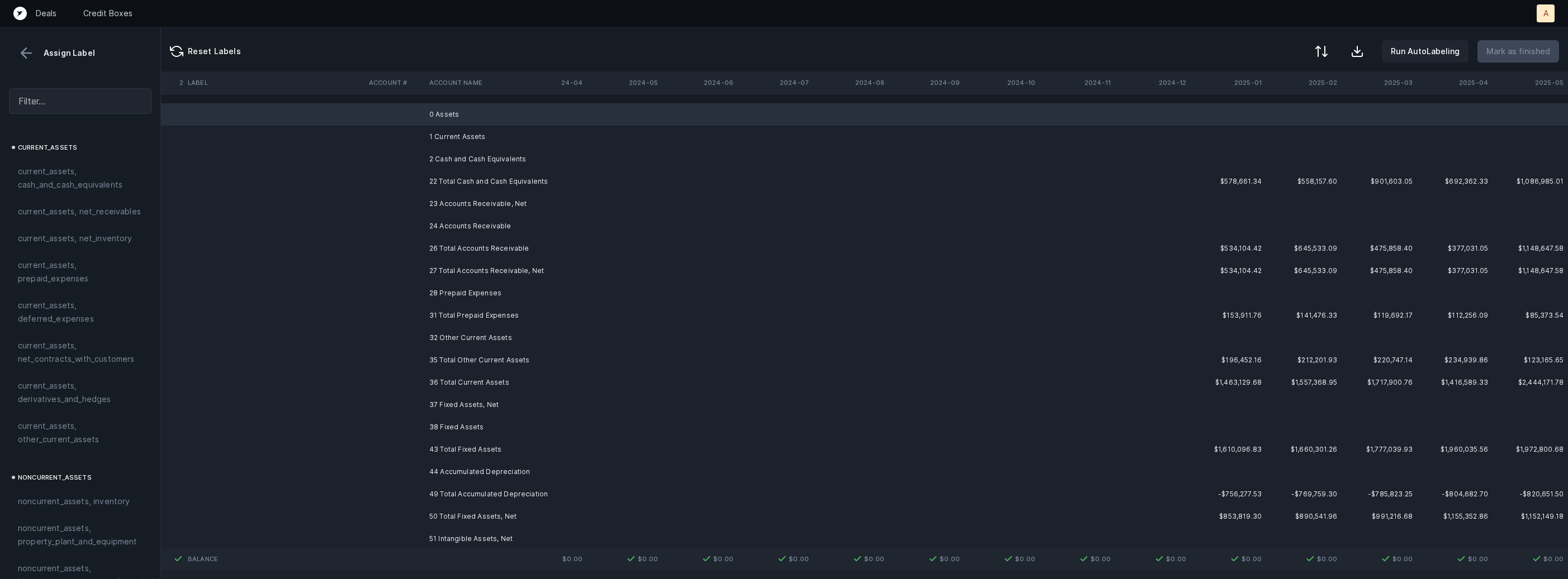
click at [447, 134] on td "1 Current Assets" at bounding box center [493, 137] width 137 height 23
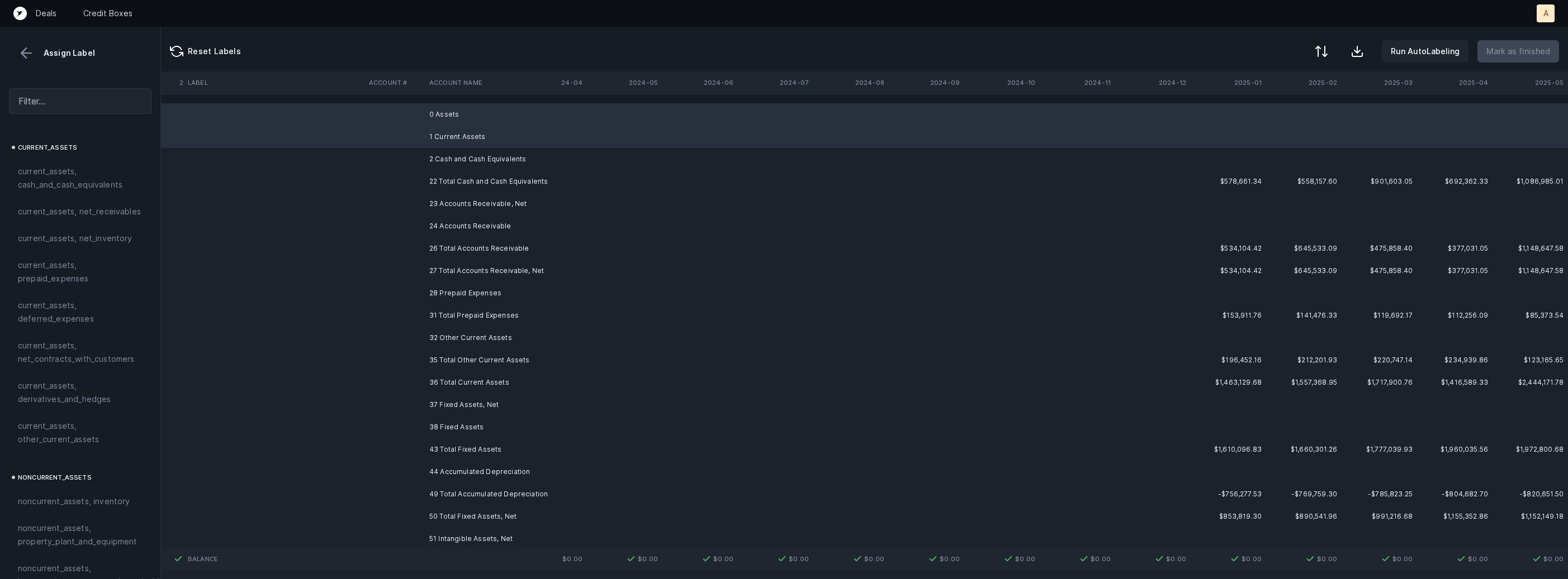
click at [441, 151] on td "2 Cash and Cash Equivalents" at bounding box center [493, 159] width 137 height 23
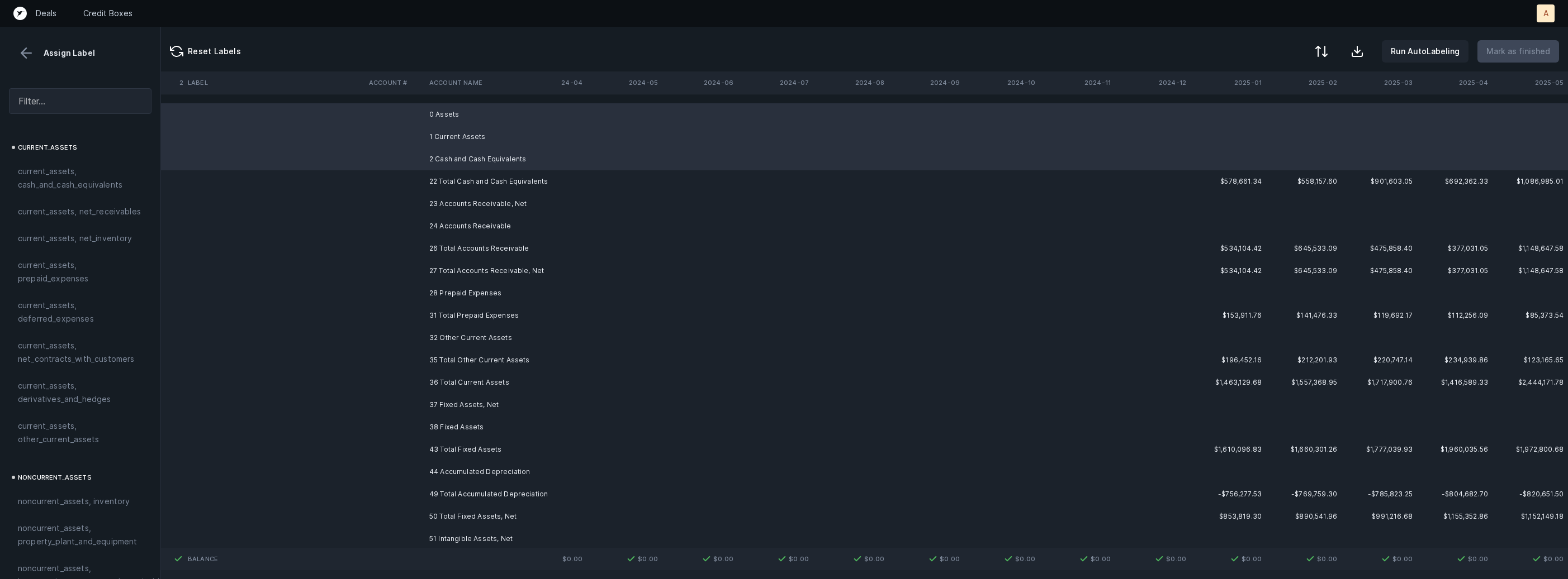
click at [451, 201] on td "23 Accounts Receivable, Net" at bounding box center [493, 204] width 137 height 23
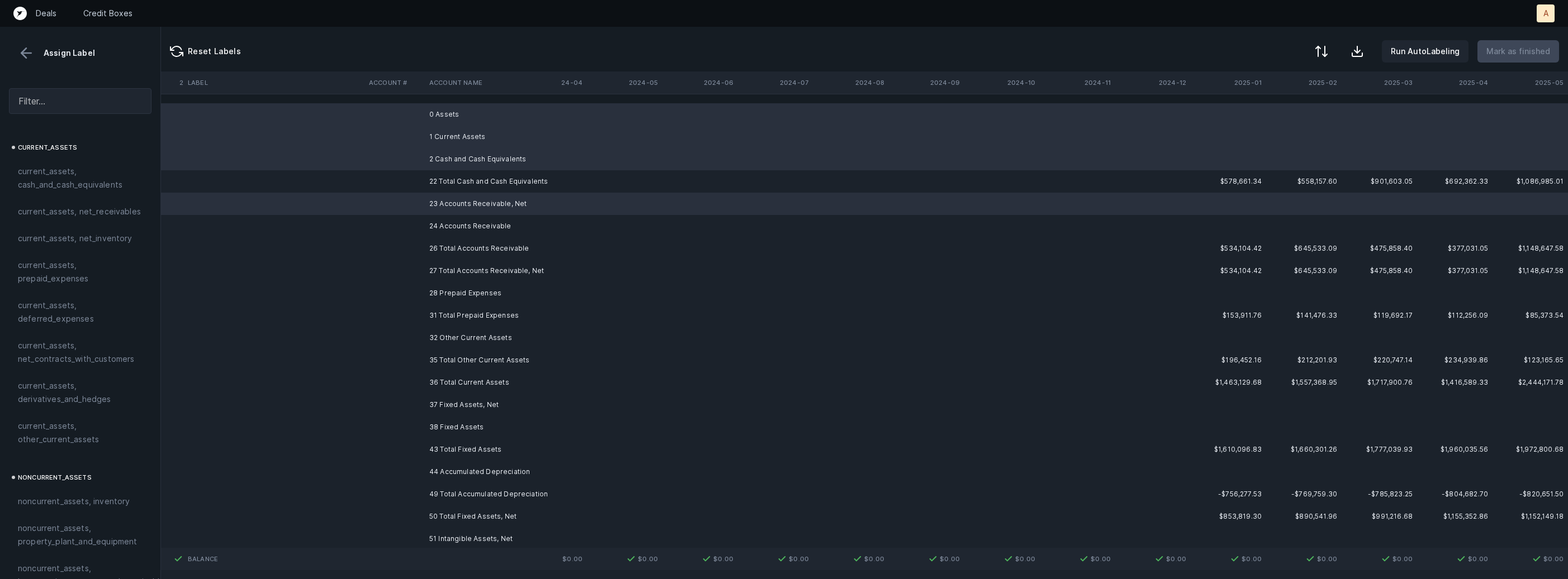
click at [446, 223] on td "24 Accounts Receivable" at bounding box center [493, 227] width 137 height 23
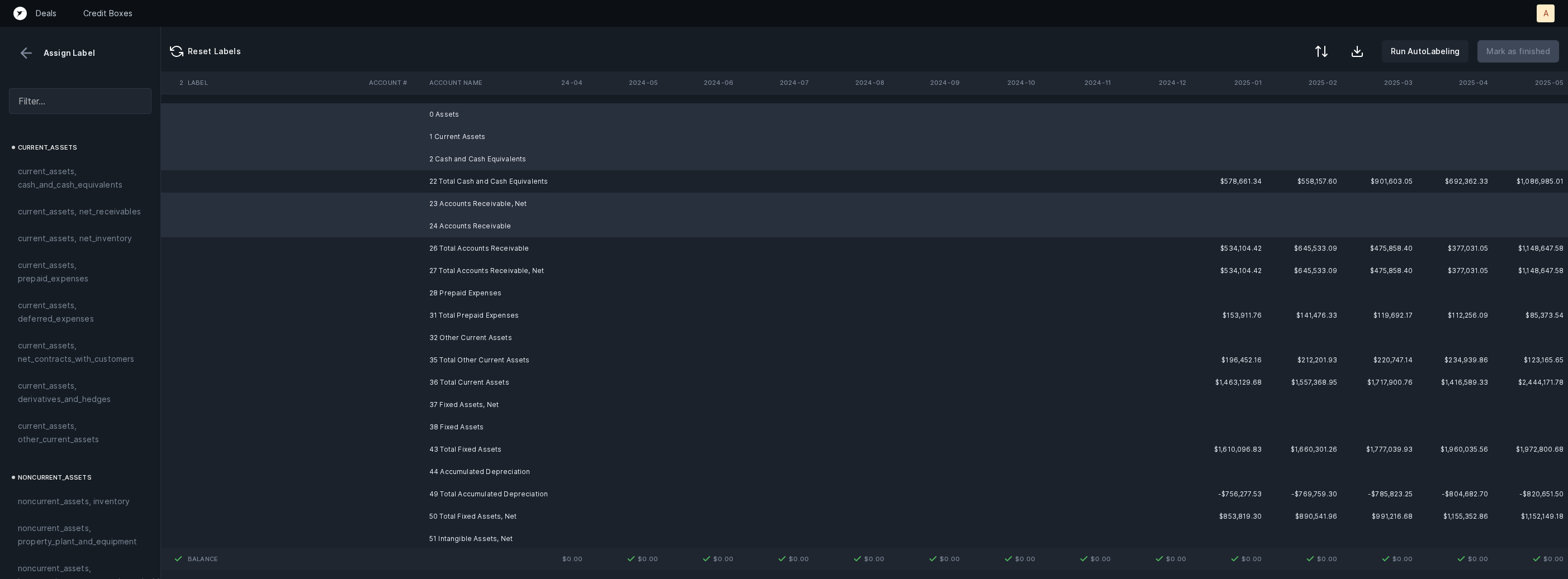
click at [465, 297] on td "28 Prepaid Expenses" at bounding box center [493, 293] width 137 height 23
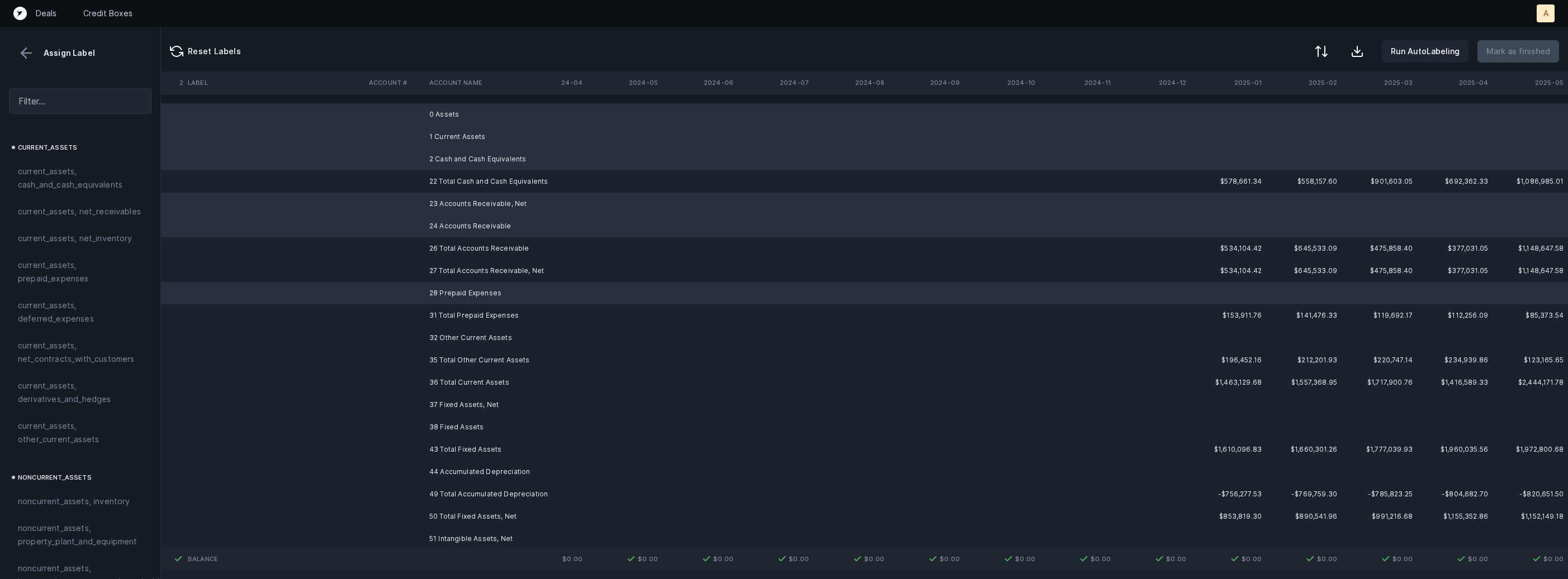
click at [450, 333] on td "32 Other Current Assets" at bounding box center [493, 338] width 137 height 23
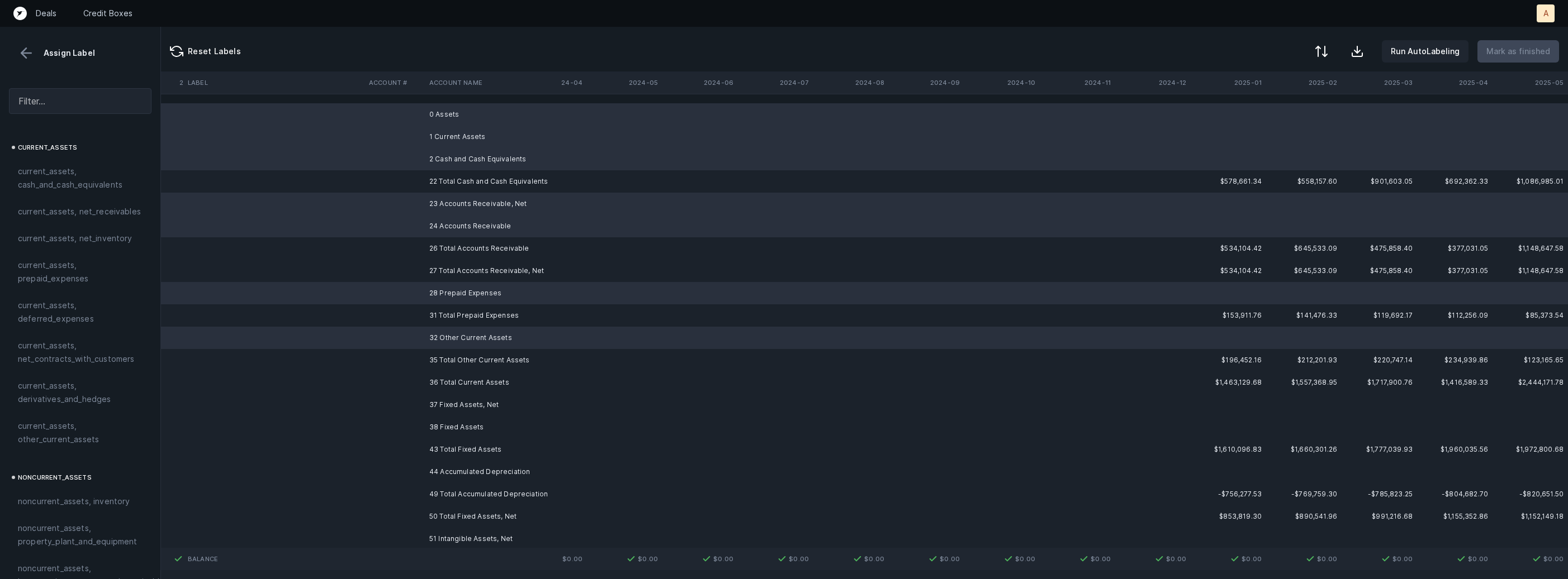
click at [451, 408] on td "37 Fixed Assets, Net" at bounding box center [493, 405] width 137 height 23
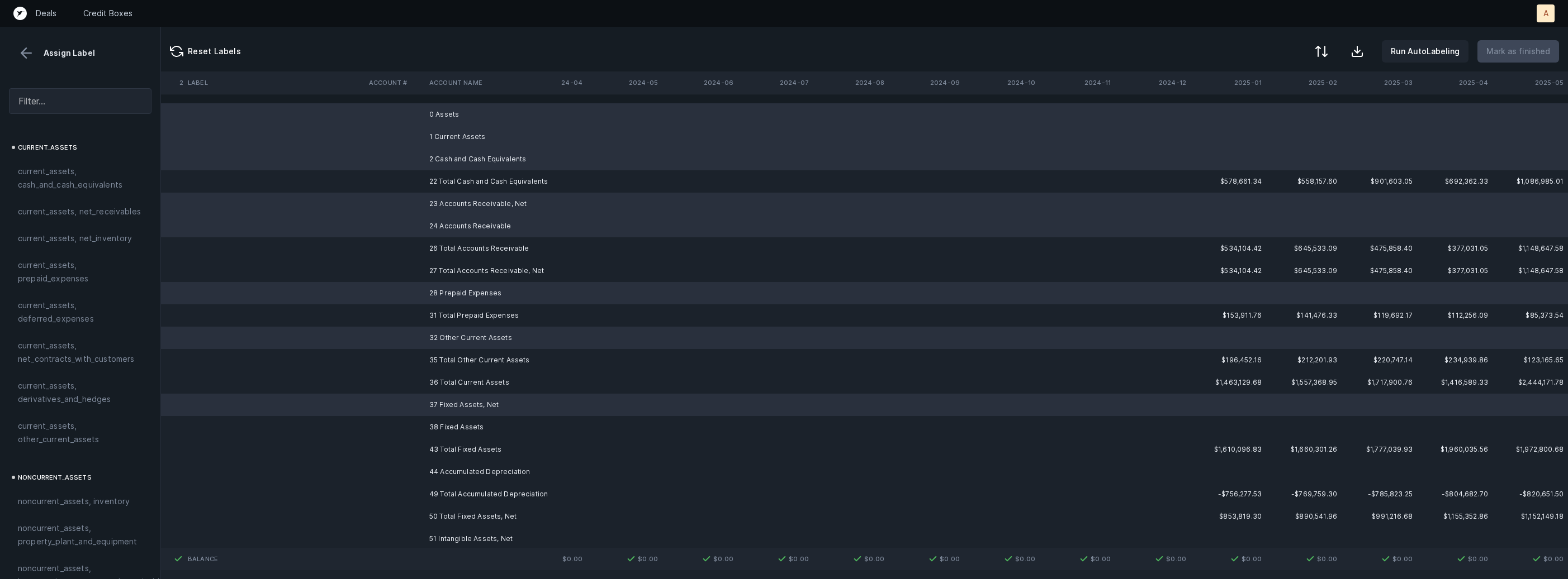
click at [446, 426] on td "38 Fixed Assets" at bounding box center [493, 427] width 137 height 23
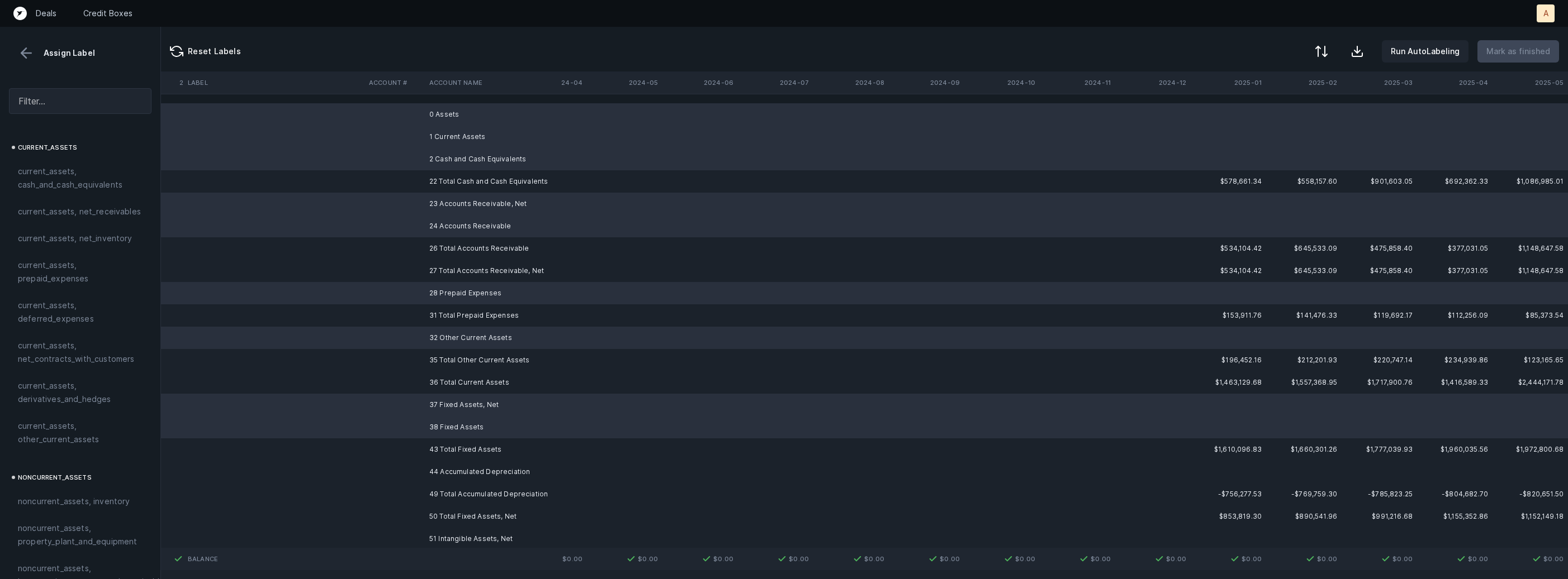
click at [441, 473] on td "44 Accumulated Depreciation" at bounding box center [493, 472] width 137 height 23
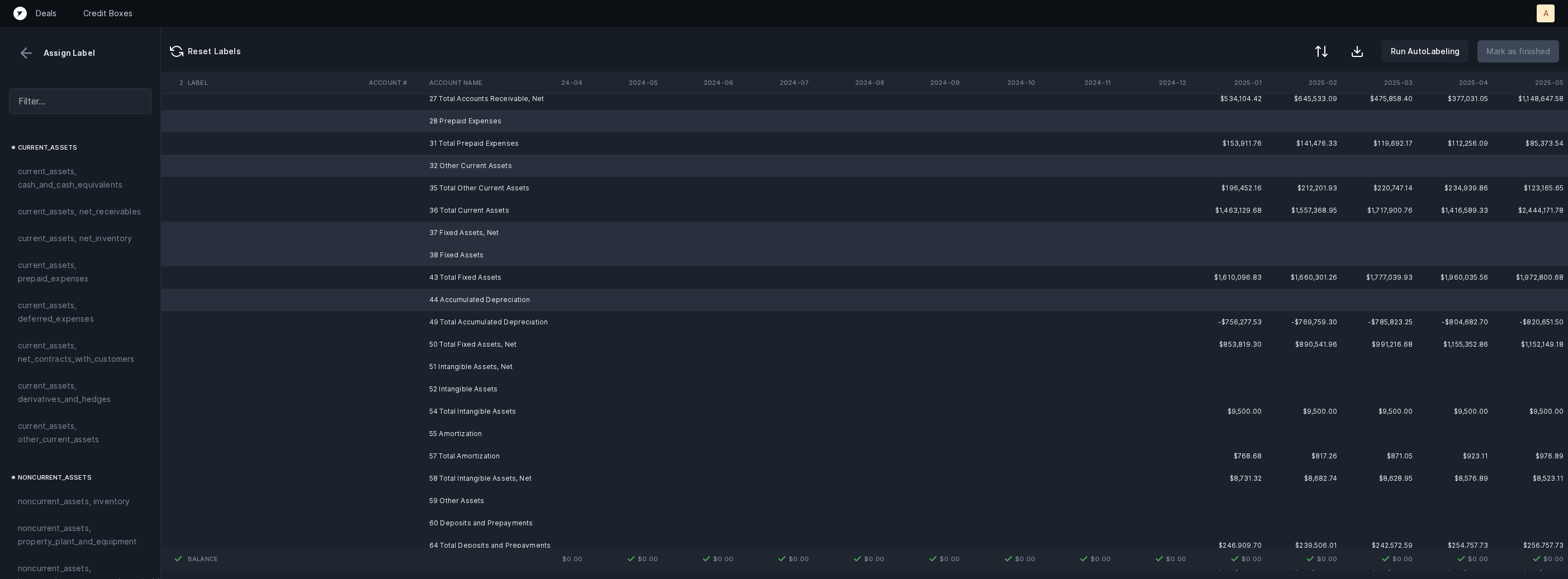
scroll to position [197, 3072]
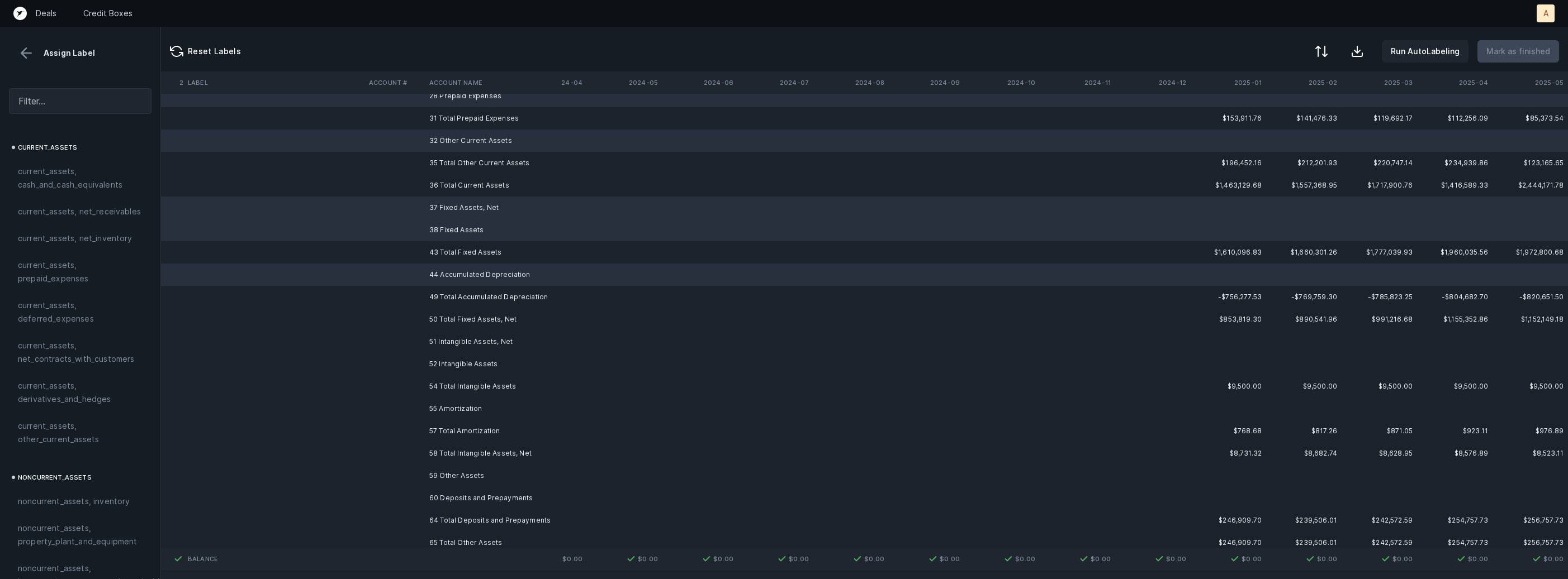
click at [463, 343] on td "51 Intangible Assets, Net" at bounding box center [493, 342] width 137 height 23
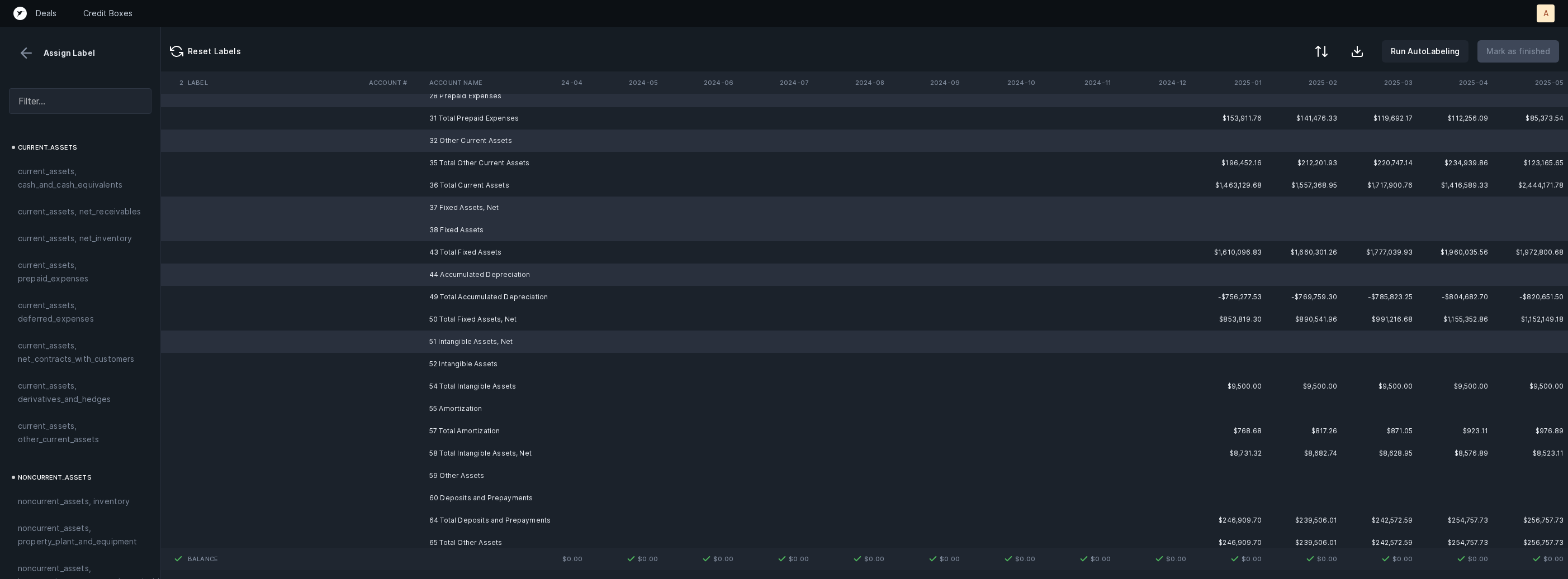
click at [454, 361] on td "52 Intangible Assets" at bounding box center [493, 364] width 137 height 23
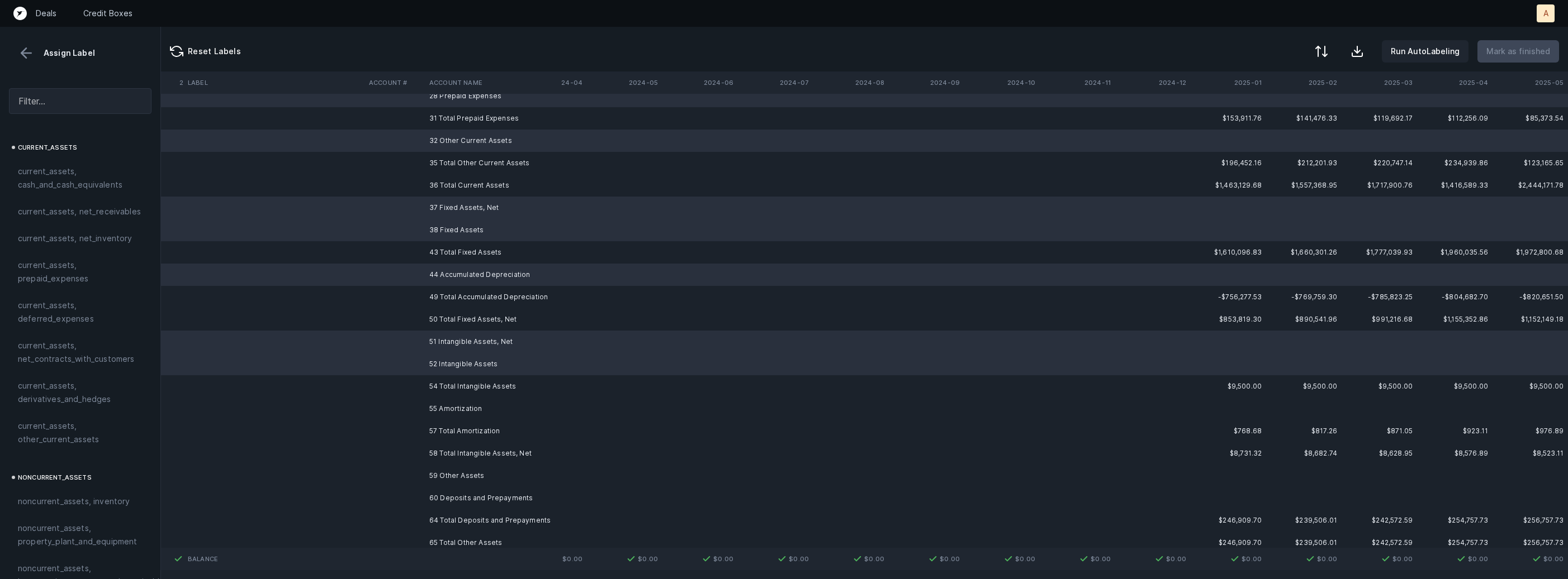
click at [449, 405] on td "55 Amortization" at bounding box center [493, 409] width 137 height 23
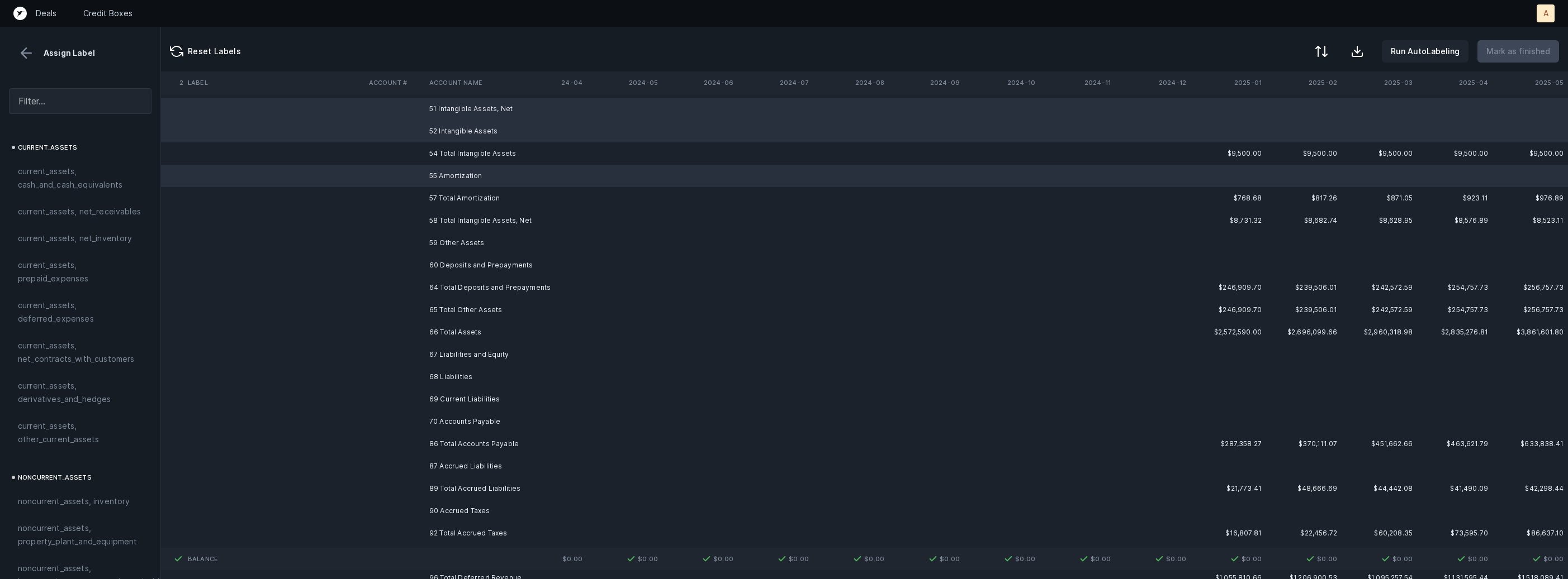
scroll to position [453, 3072]
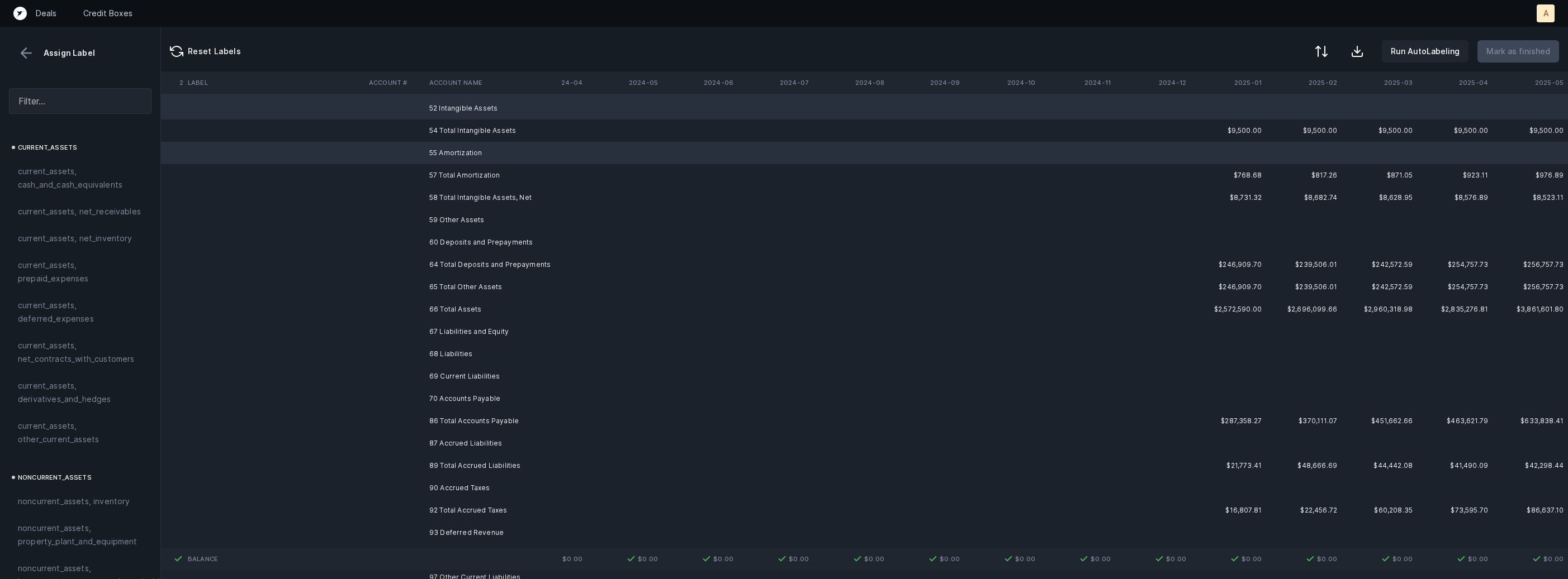
click at [447, 217] on td "59 Other Assets" at bounding box center [493, 220] width 137 height 23
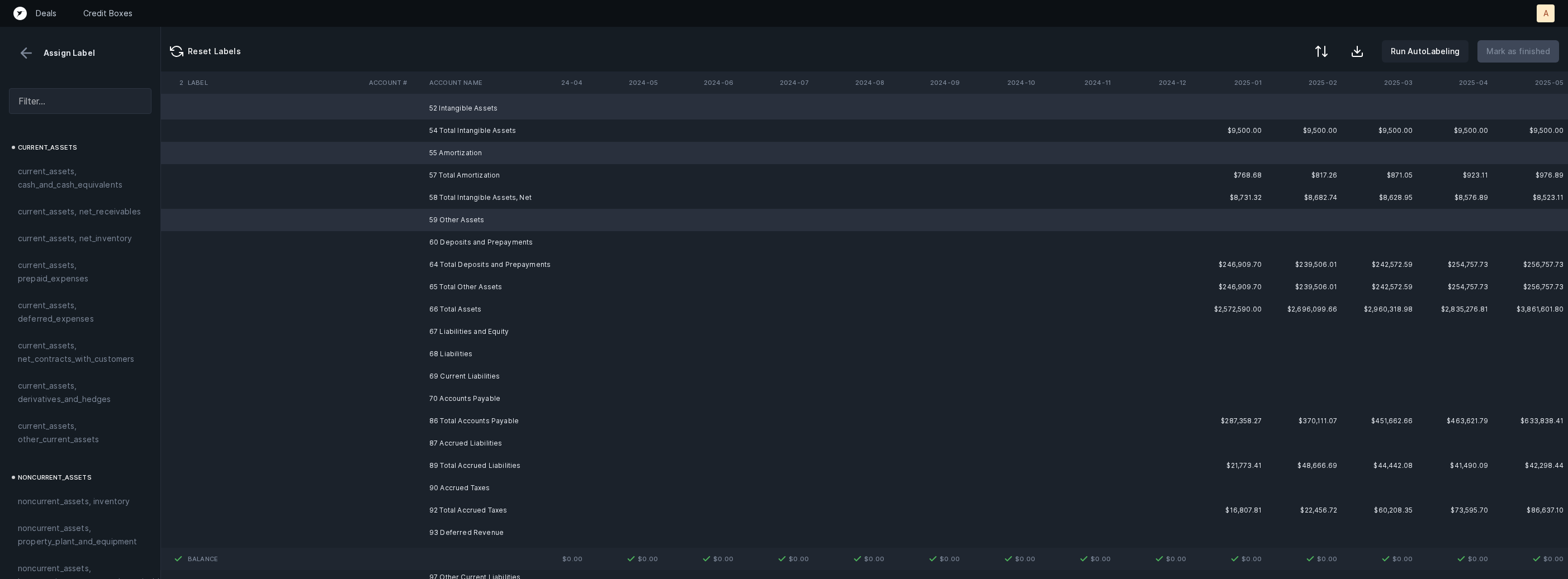
click at [447, 250] on td "60 Deposits and Prepayments" at bounding box center [493, 243] width 137 height 23
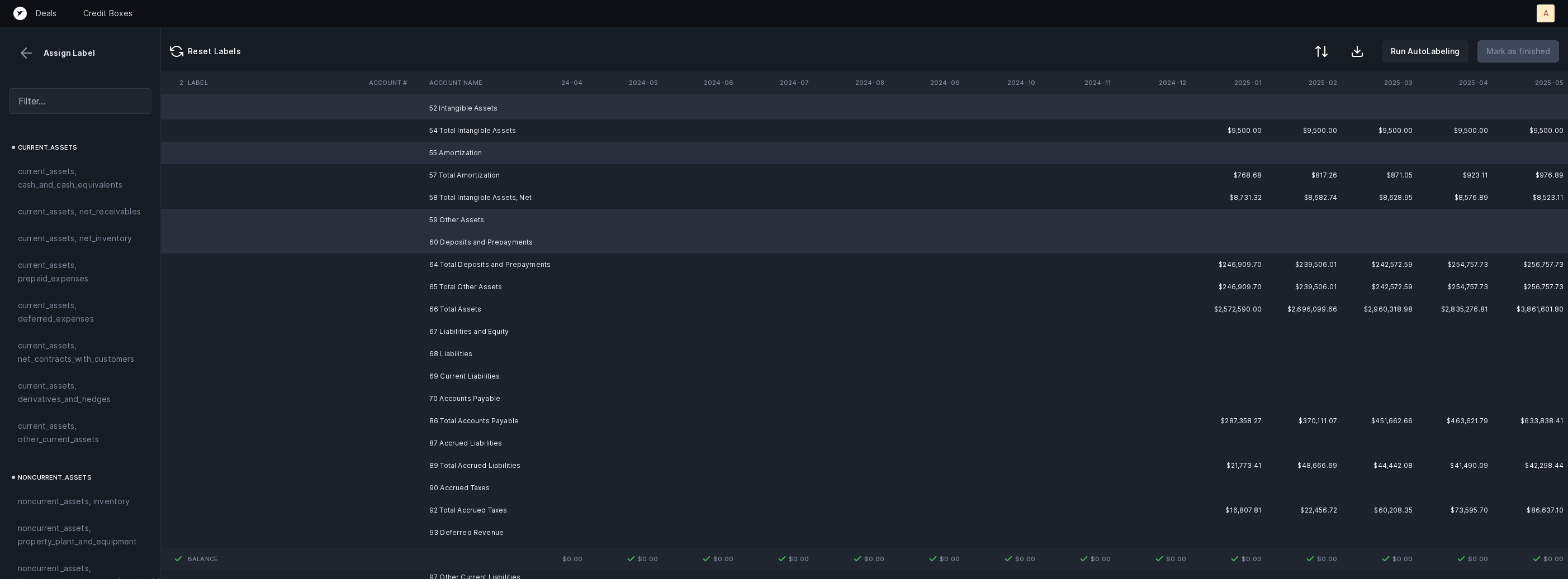
click at [440, 336] on td "67 Liabilities and Equity" at bounding box center [493, 332] width 137 height 23
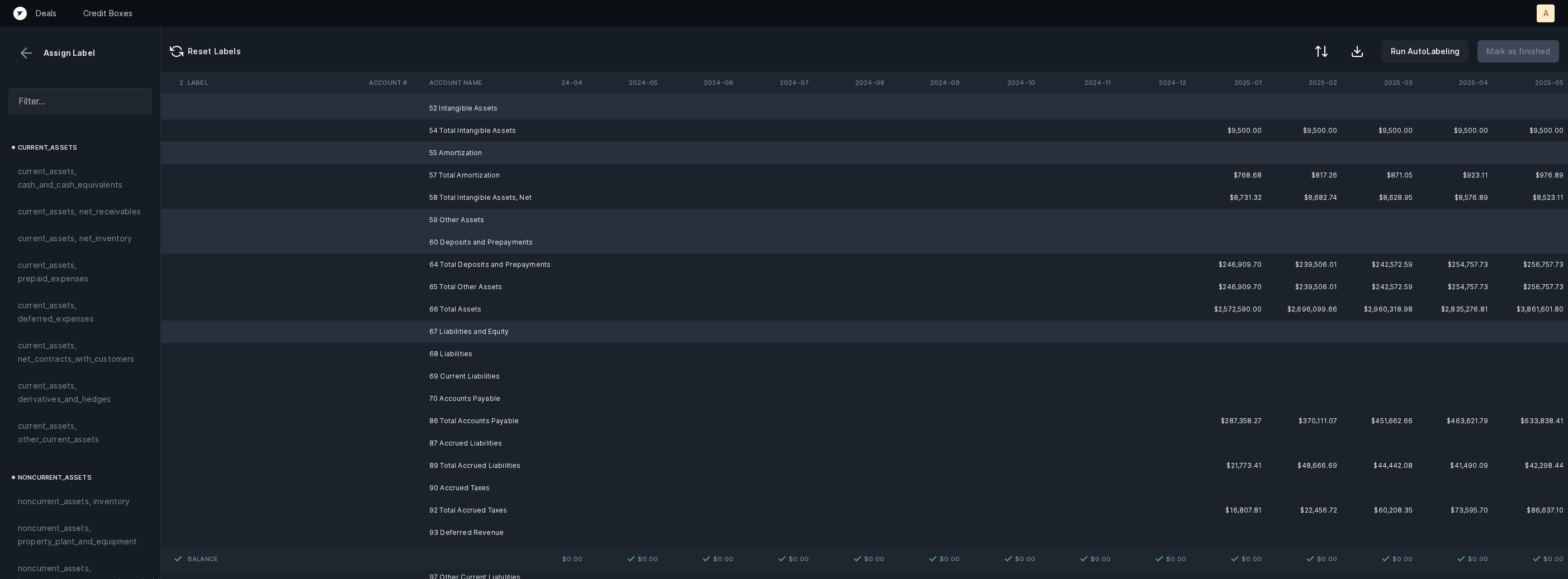
click at [438, 357] on td "68 Liabilities" at bounding box center [493, 354] width 137 height 23
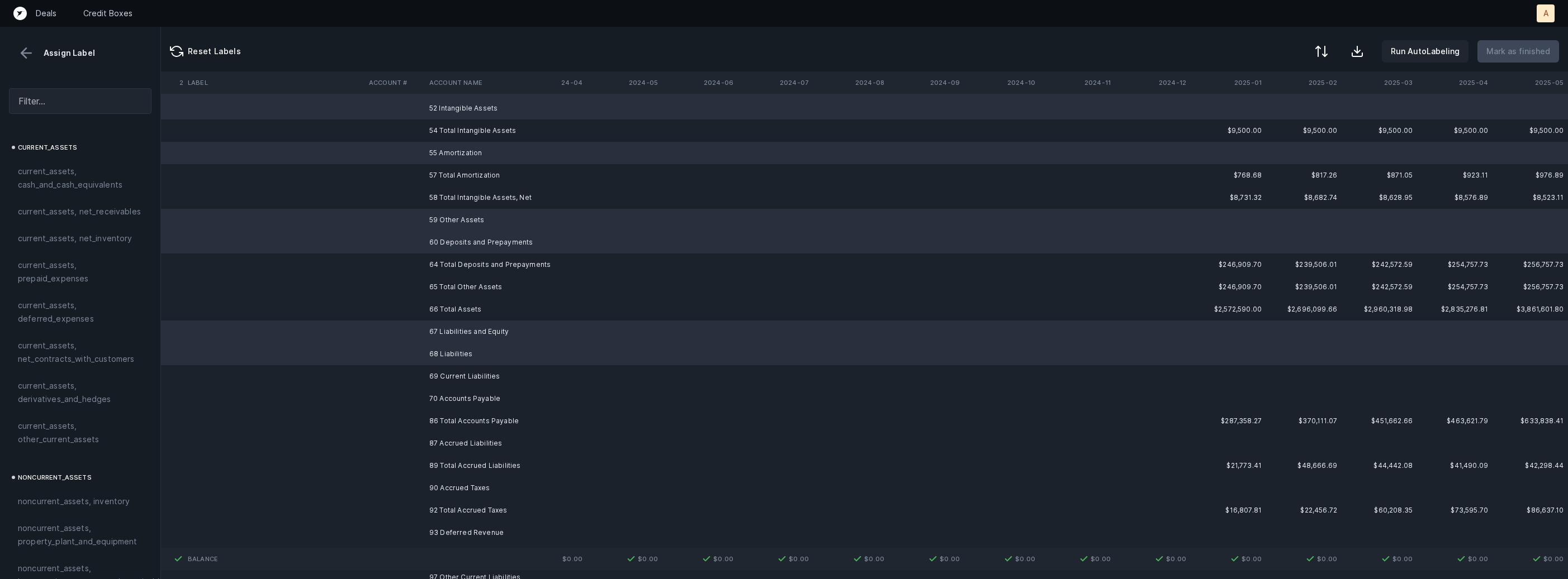
click at [437, 376] on td "69 Current Liabilities" at bounding box center [493, 376] width 137 height 23
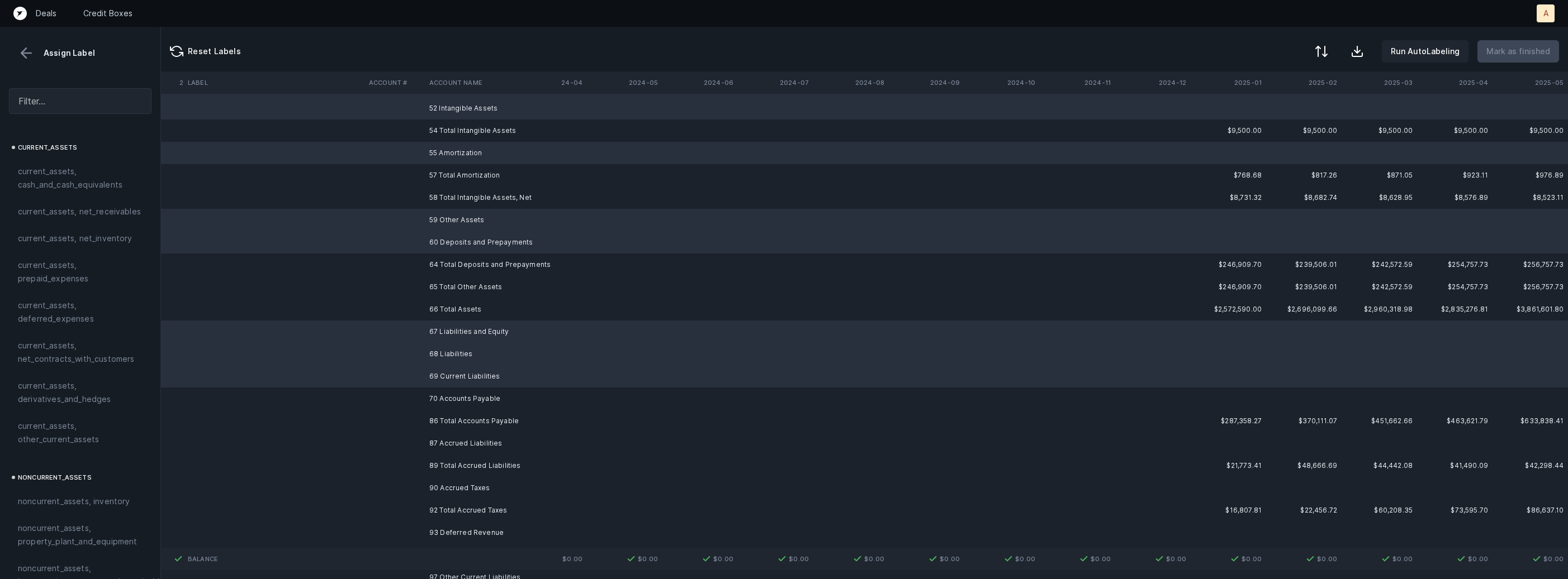
click at [439, 396] on td "70 Accounts Payable" at bounding box center [493, 399] width 137 height 23
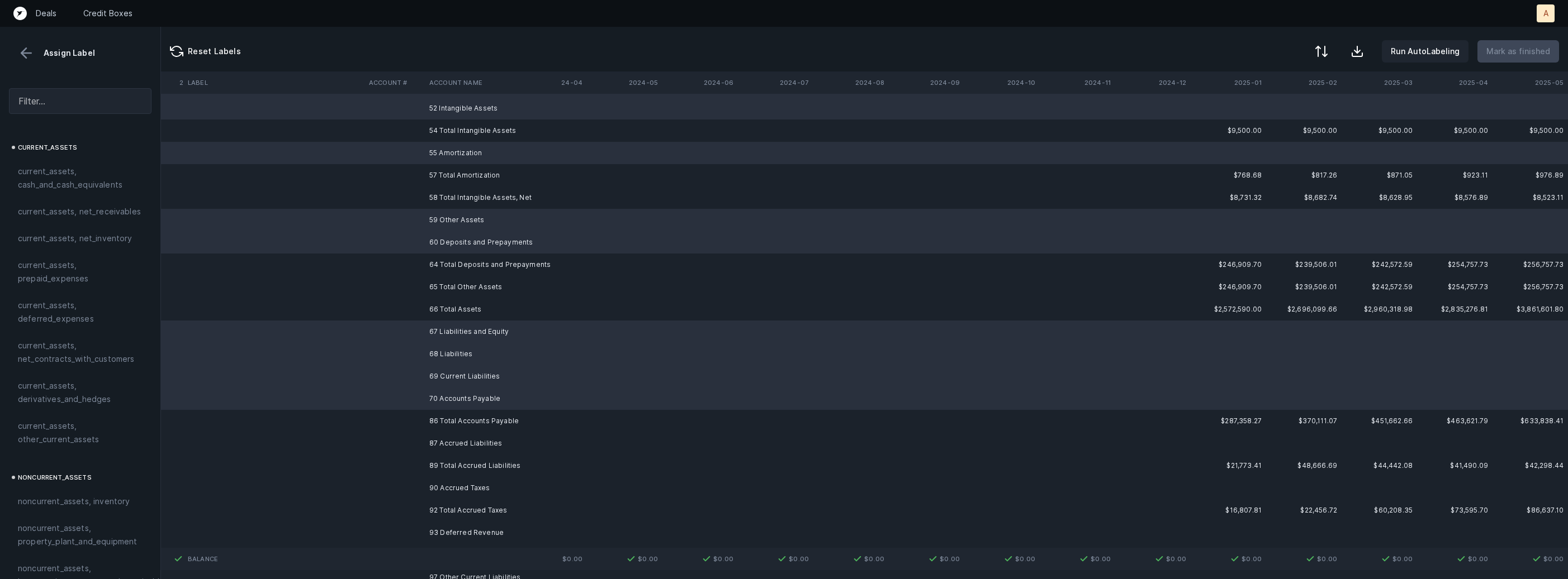
click at [444, 445] on td "87 Accrued Liabilities" at bounding box center [493, 443] width 137 height 23
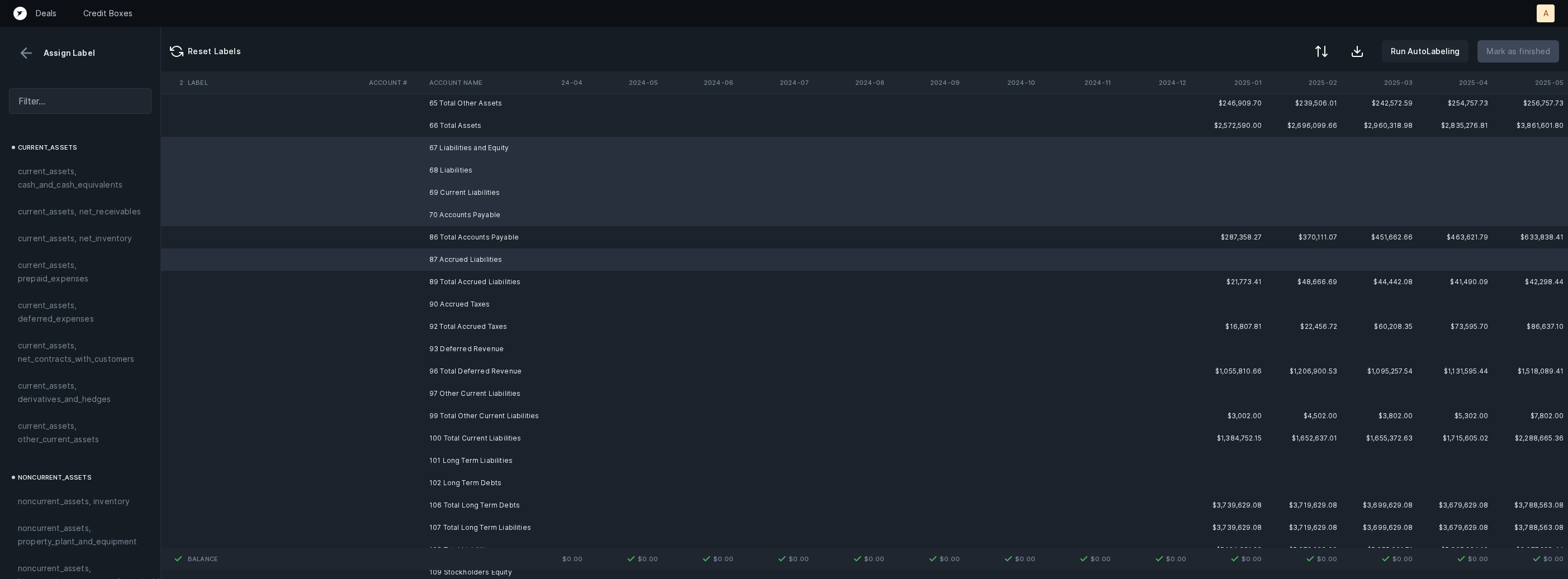
scroll to position [730, 3072]
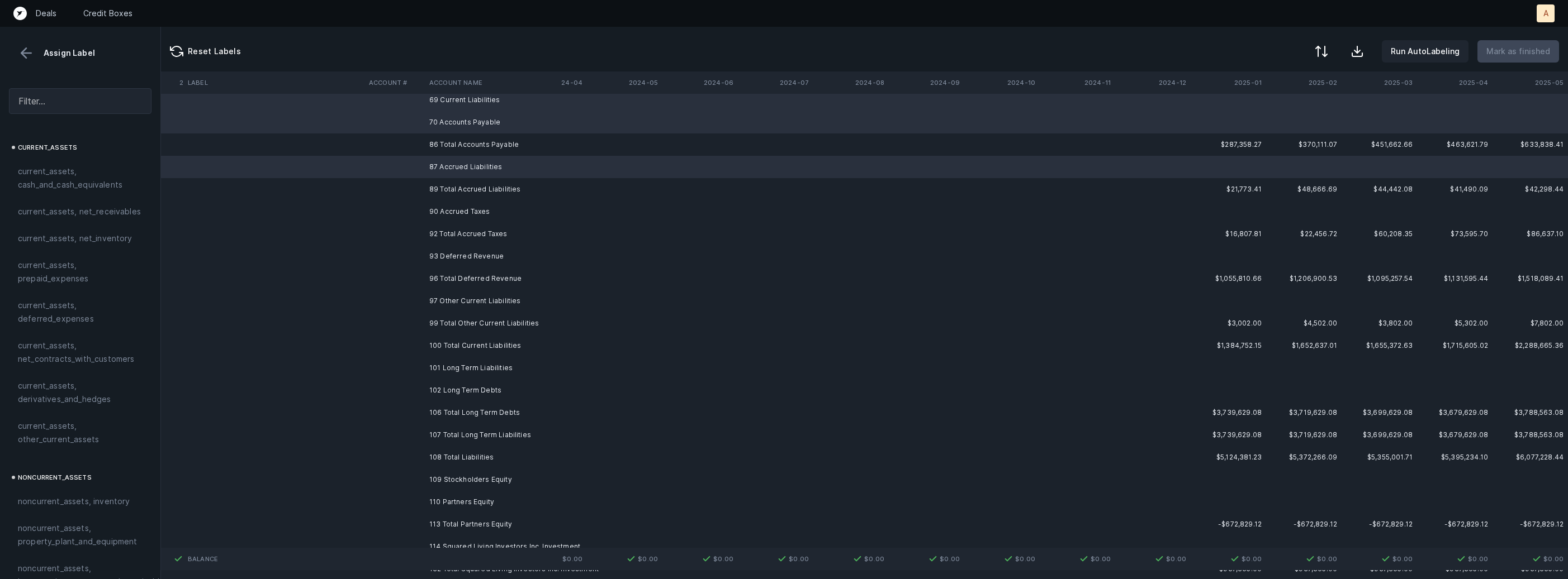
click at [455, 212] on td "90 Accrued Taxes" at bounding box center [493, 212] width 137 height 23
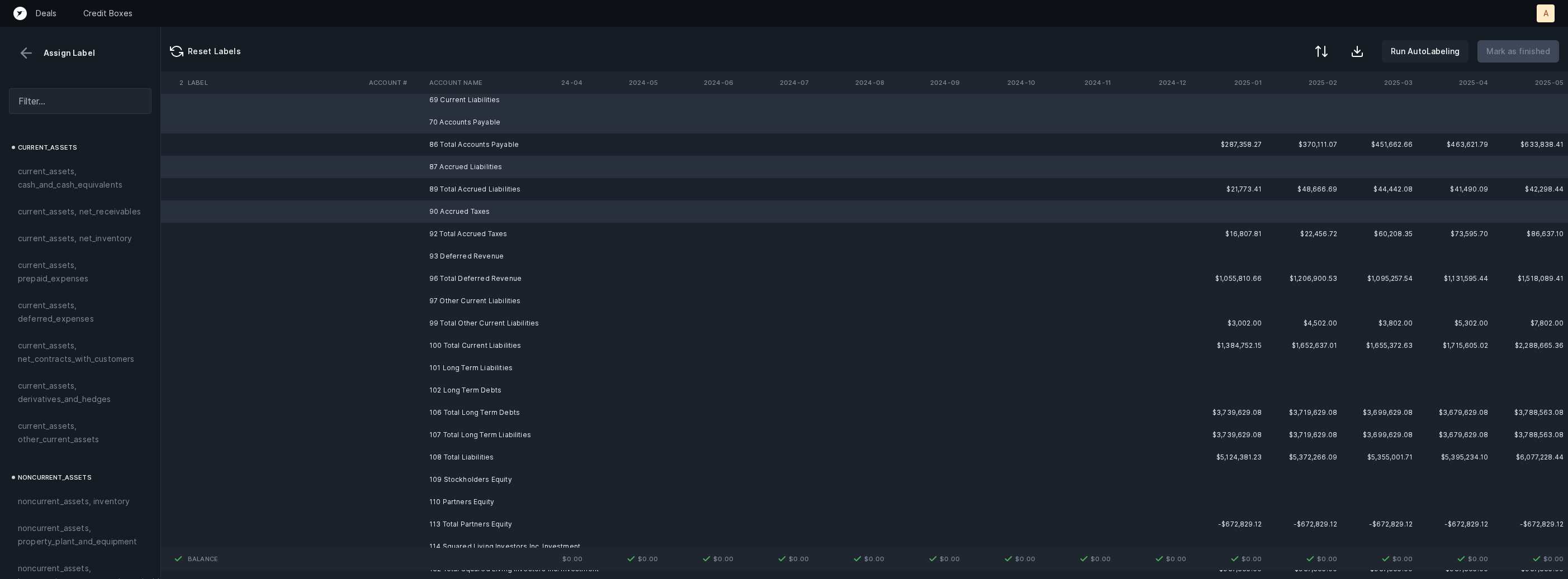
click at [458, 250] on td "93 Deferred Revenue" at bounding box center [493, 257] width 137 height 23
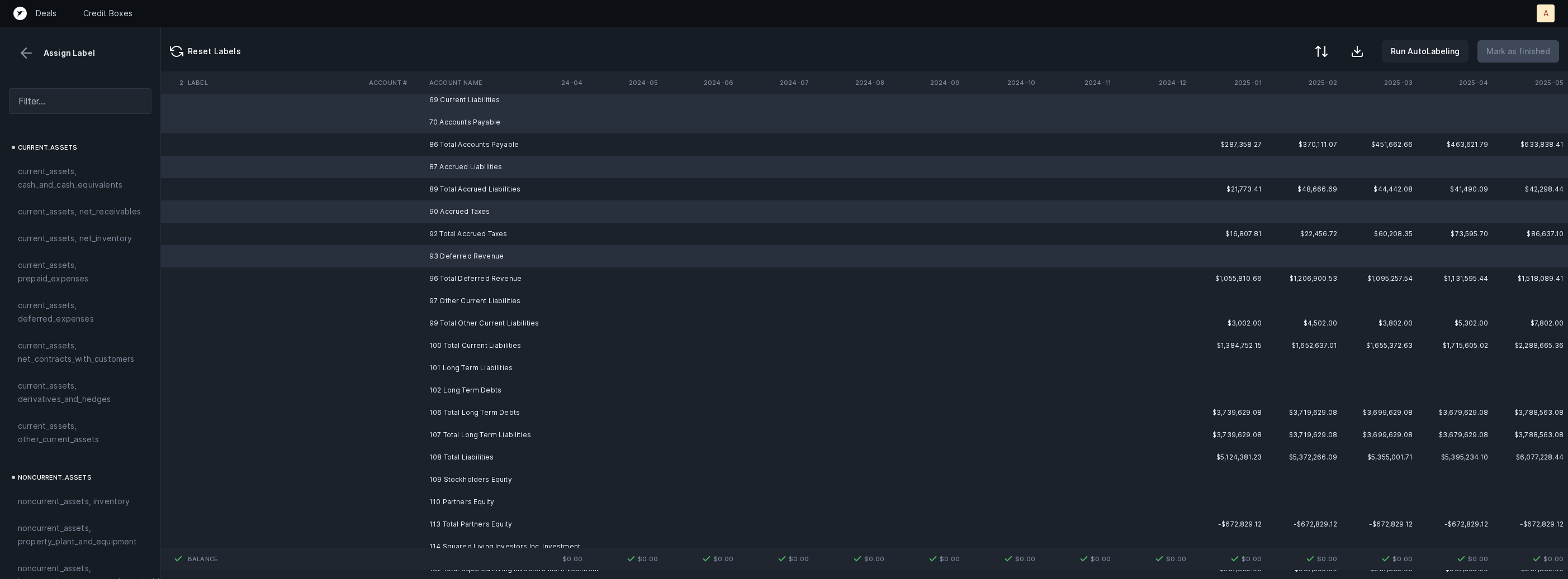
click at [456, 303] on td "97 Other Current Liabilities" at bounding box center [493, 301] width 137 height 23
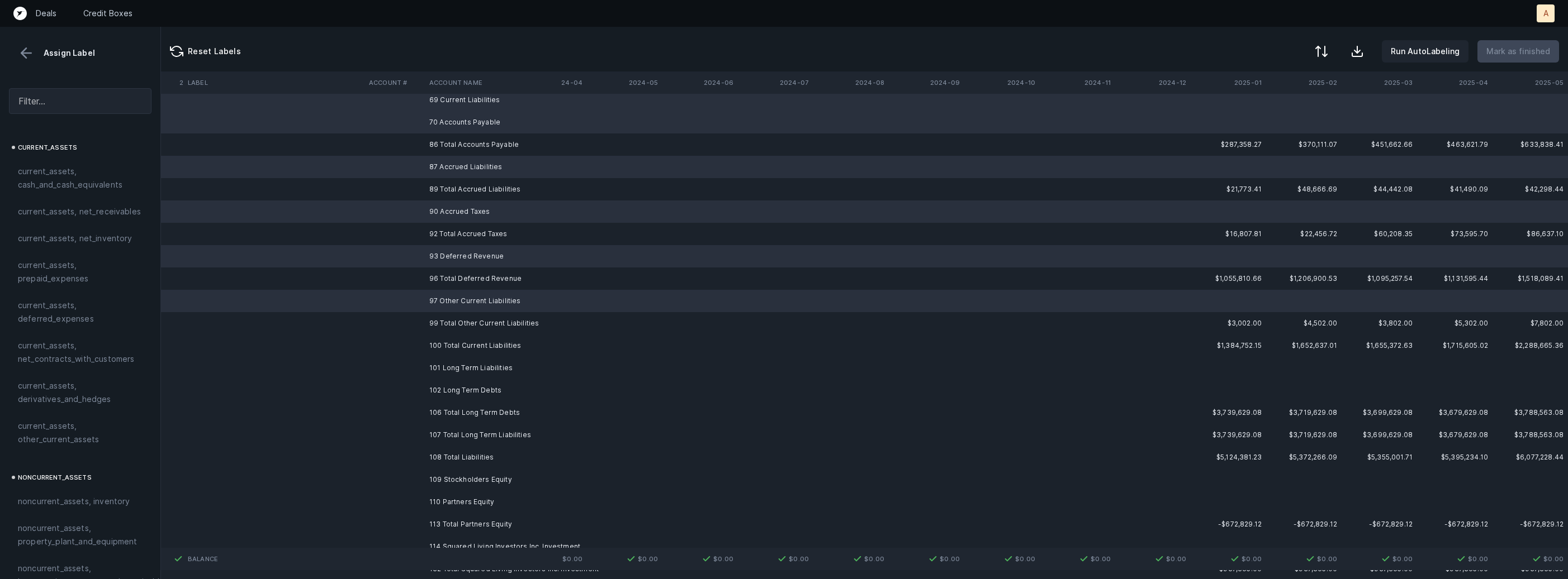
click at [463, 370] on td "101 Long Term Liabilities" at bounding box center [493, 368] width 137 height 23
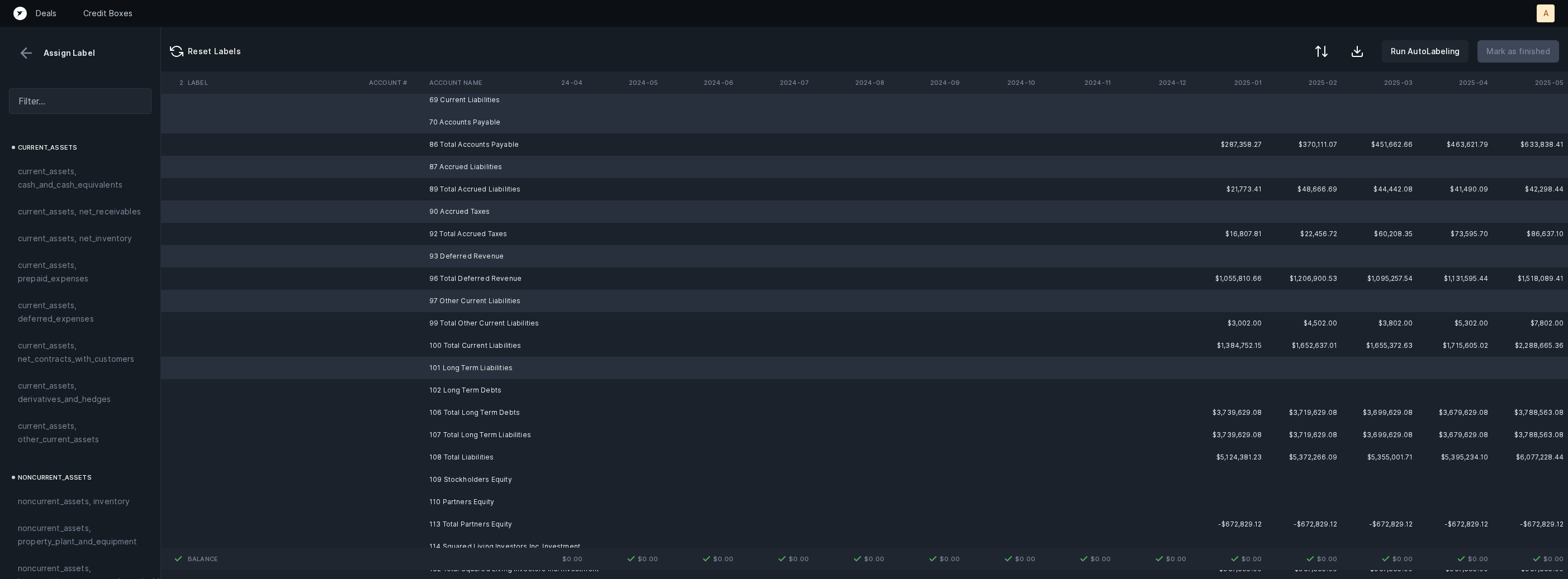
click at [453, 395] on td "102 Long Term Debts" at bounding box center [493, 390] width 137 height 23
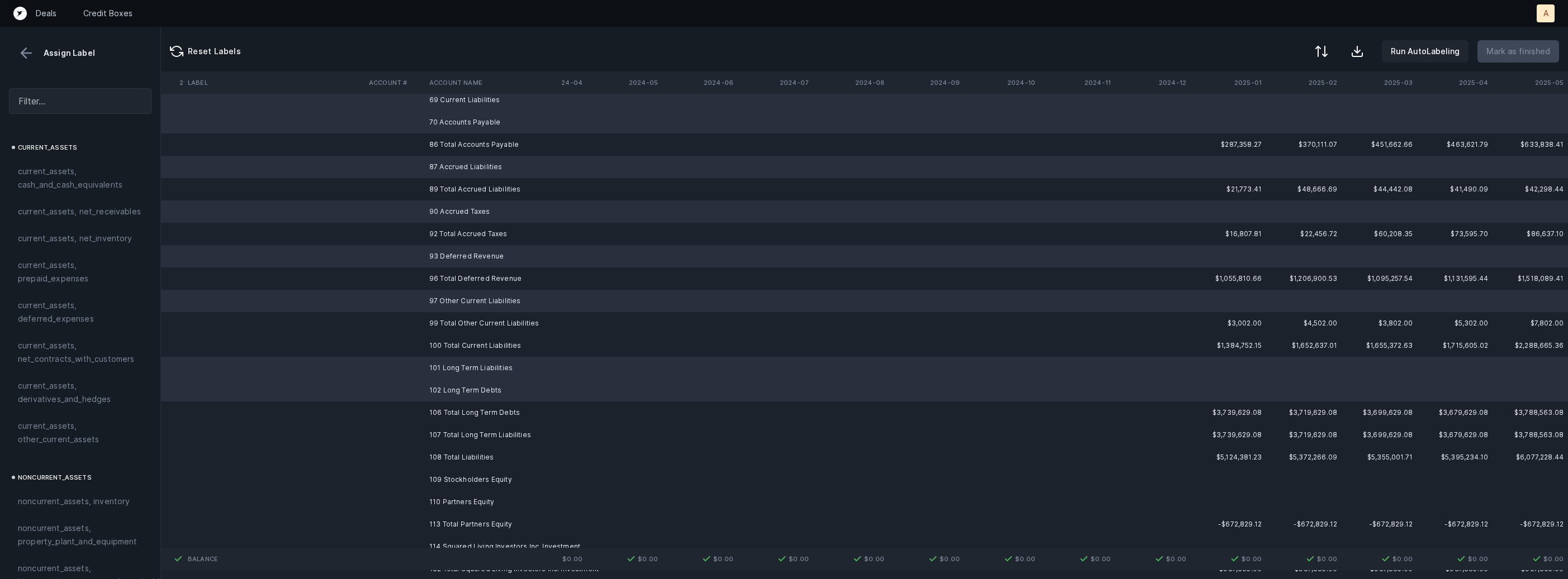
click at [448, 459] on td "108 Total Liabilities" at bounding box center [493, 457] width 137 height 23
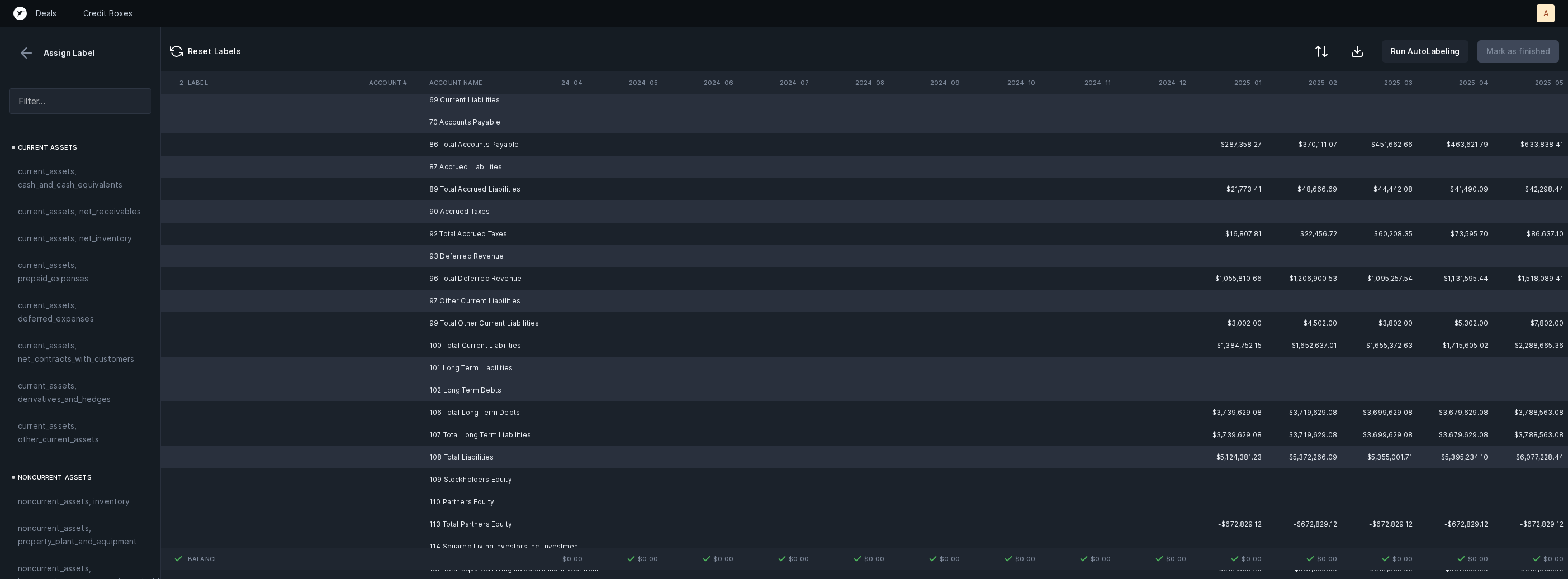
click at [448, 459] on td "108 Total Liabilities" at bounding box center [493, 457] width 137 height 23
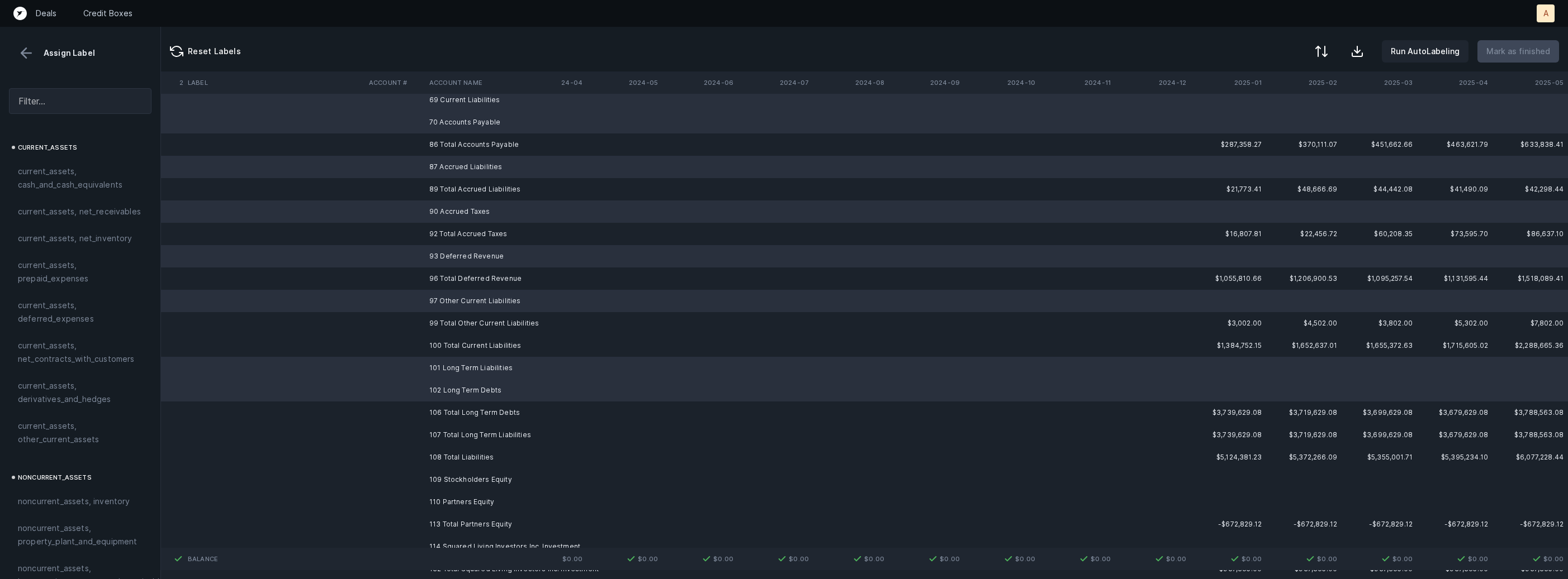
click at [446, 481] on td "109 Stockholders Equity" at bounding box center [493, 480] width 137 height 23
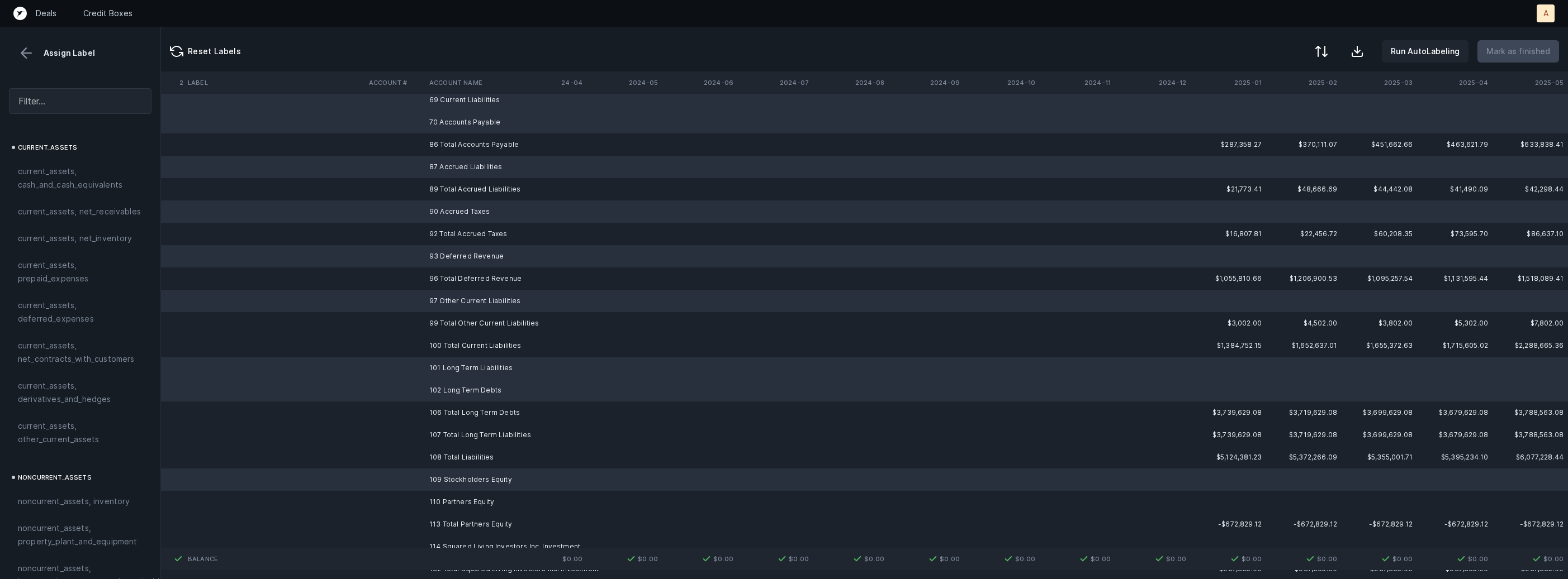
click at [444, 496] on td "110 Partners Equity" at bounding box center [493, 502] width 137 height 23
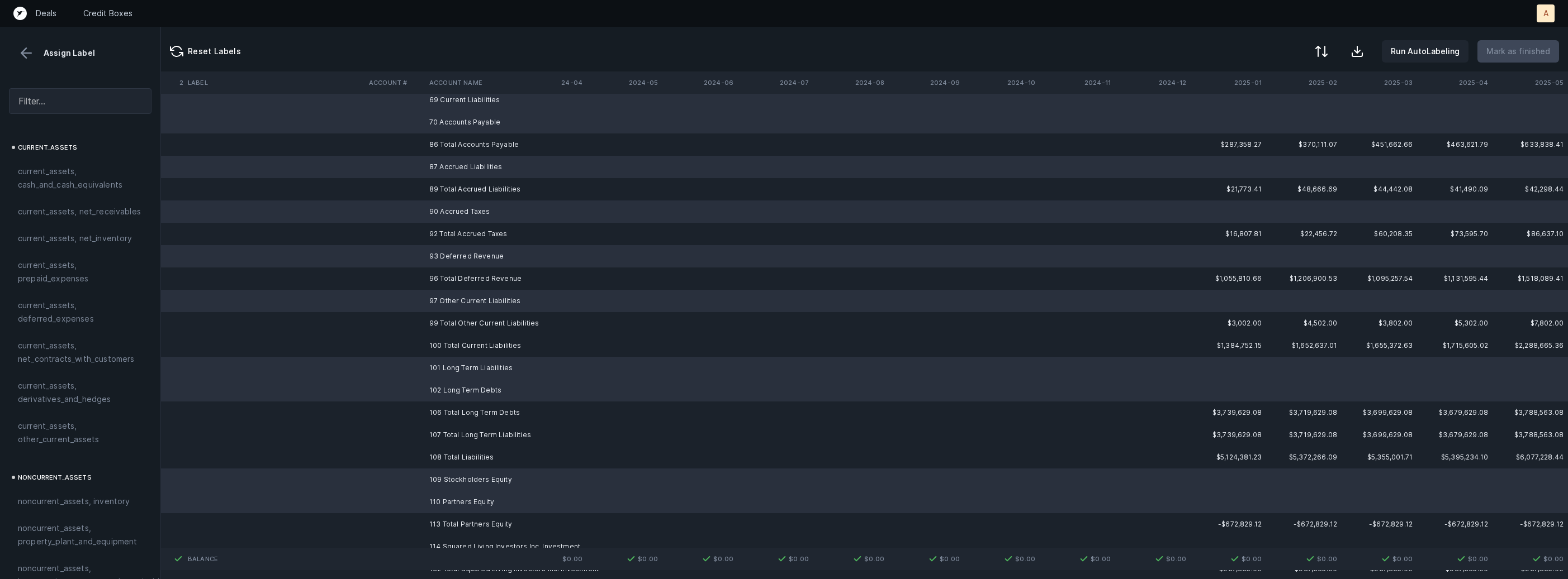
scroll to position [940, 3072]
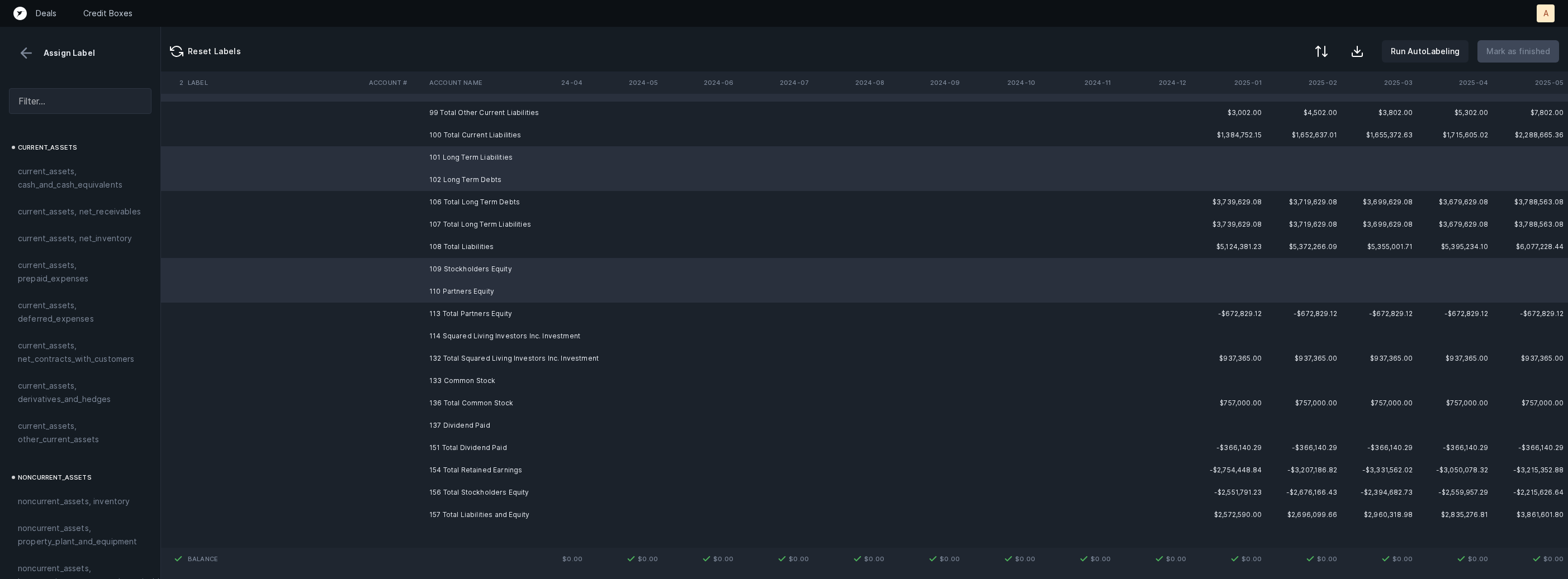
click at [460, 332] on td "114 Squared Living Investors Inc. Investment" at bounding box center [493, 336] width 137 height 23
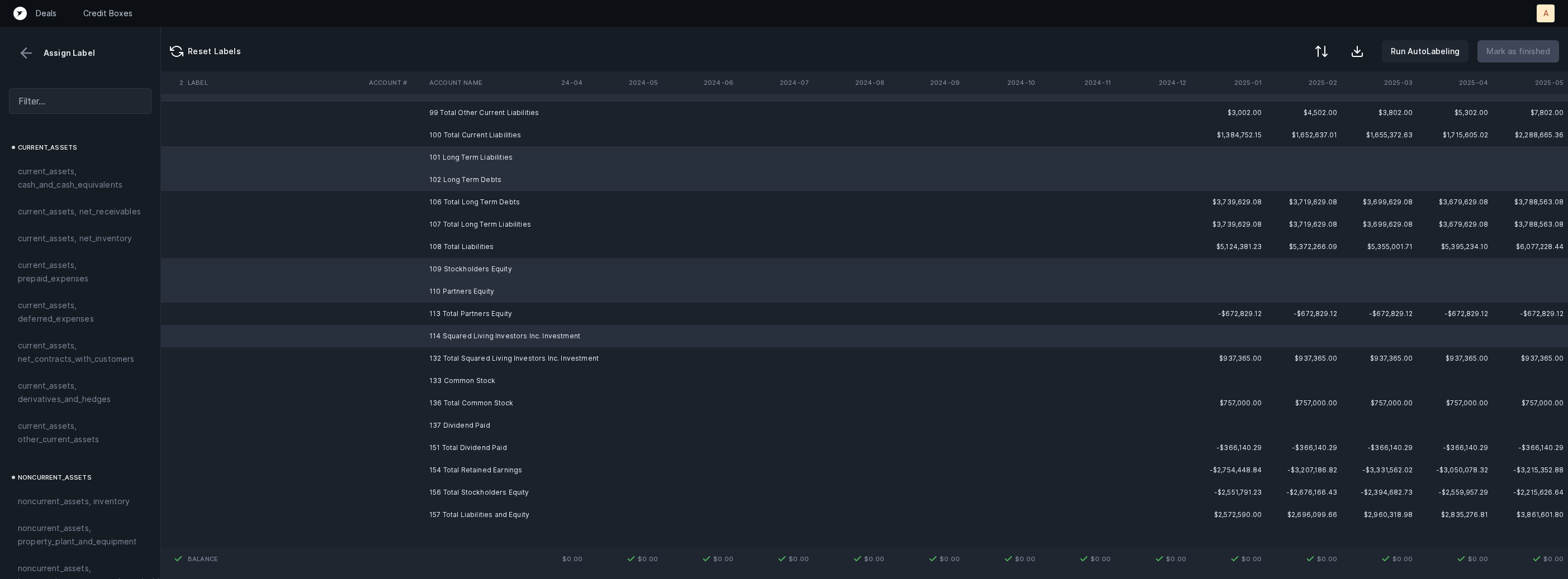
click at [454, 383] on td "133 Common Stock" at bounding box center [493, 381] width 137 height 23
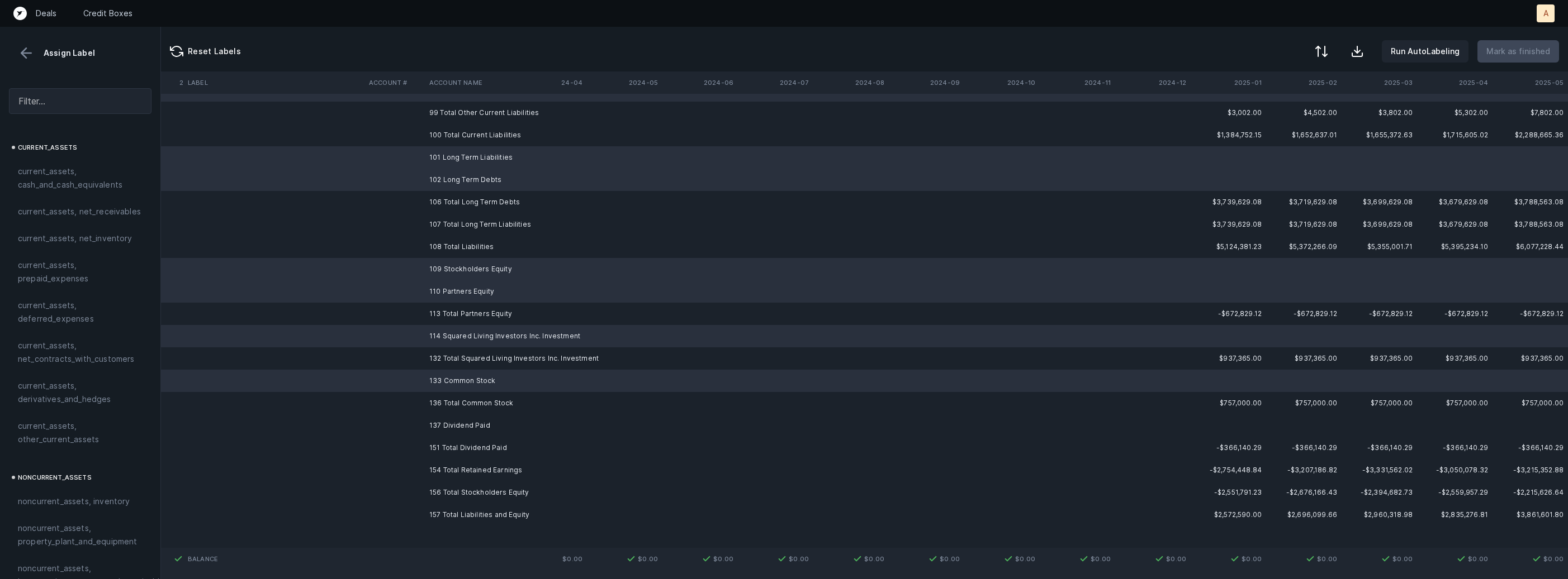
click at [453, 426] on td "137 Dividend Paid" at bounding box center [493, 426] width 137 height 23
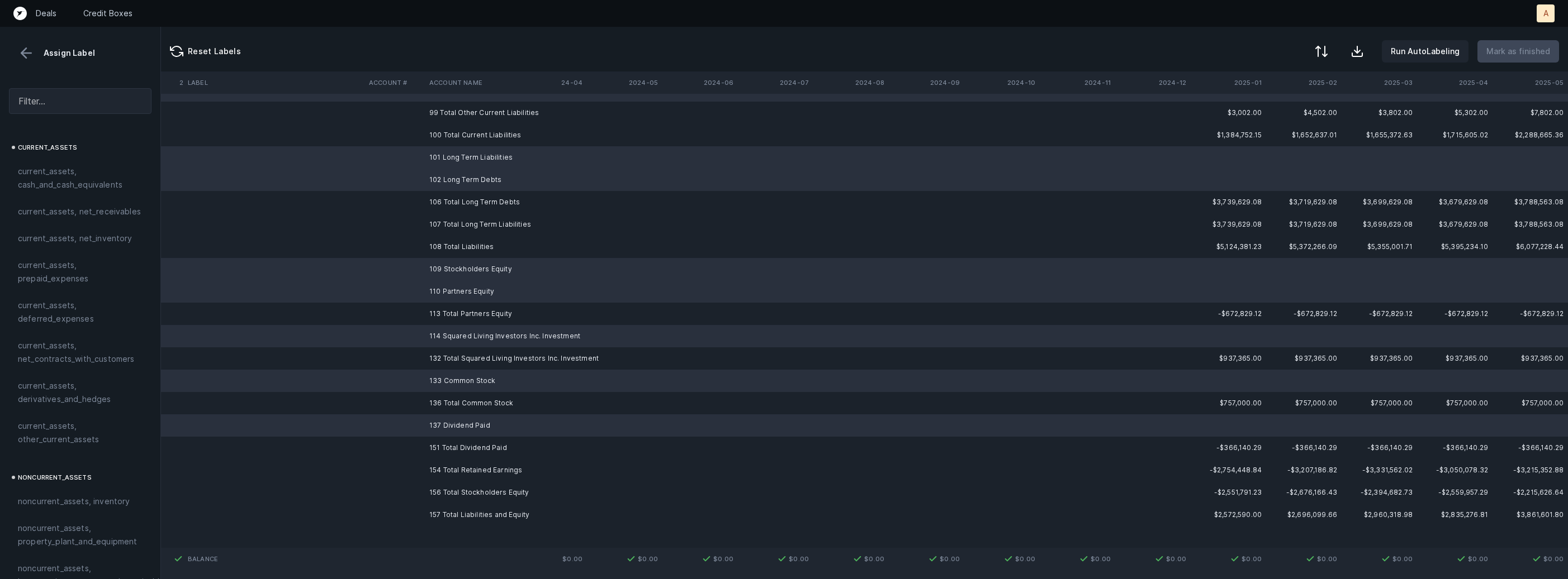
click at [468, 532] on td at bounding box center [493, 537] width 137 height 23
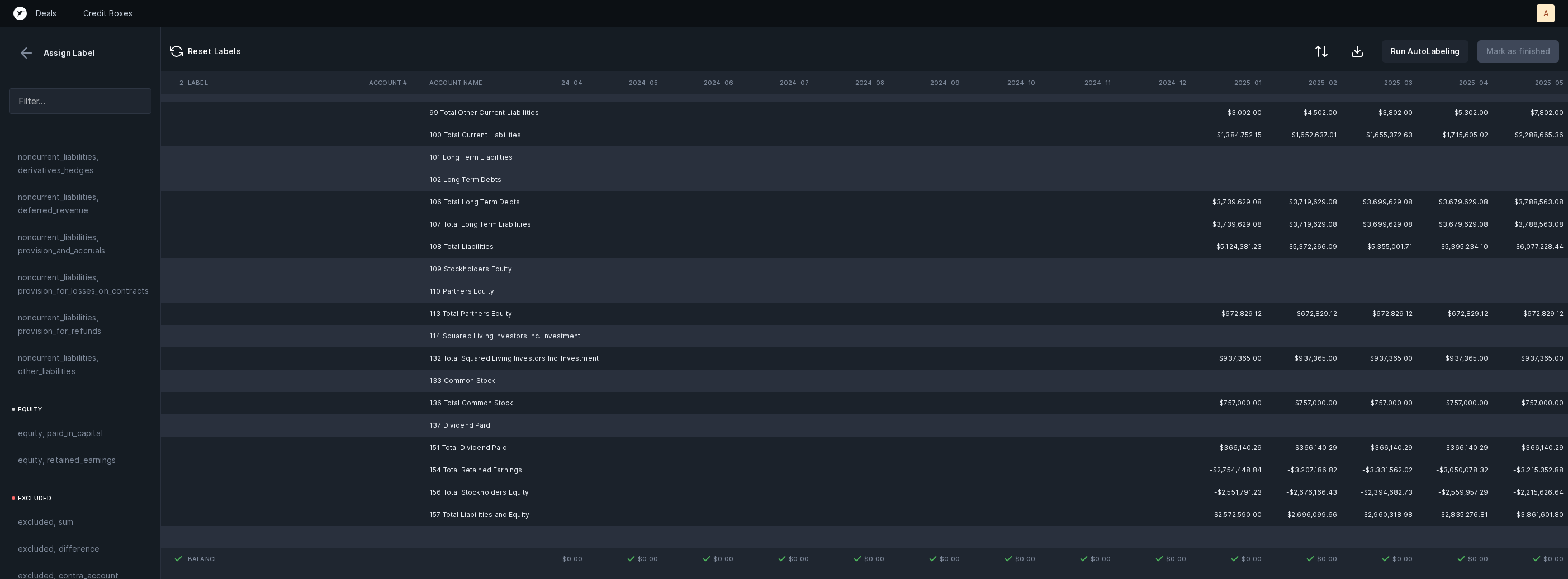
scroll to position [1226, 0]
click at [56, 562] on span "excluded, blank" at bounding box center [48, 568] width 61 height 13
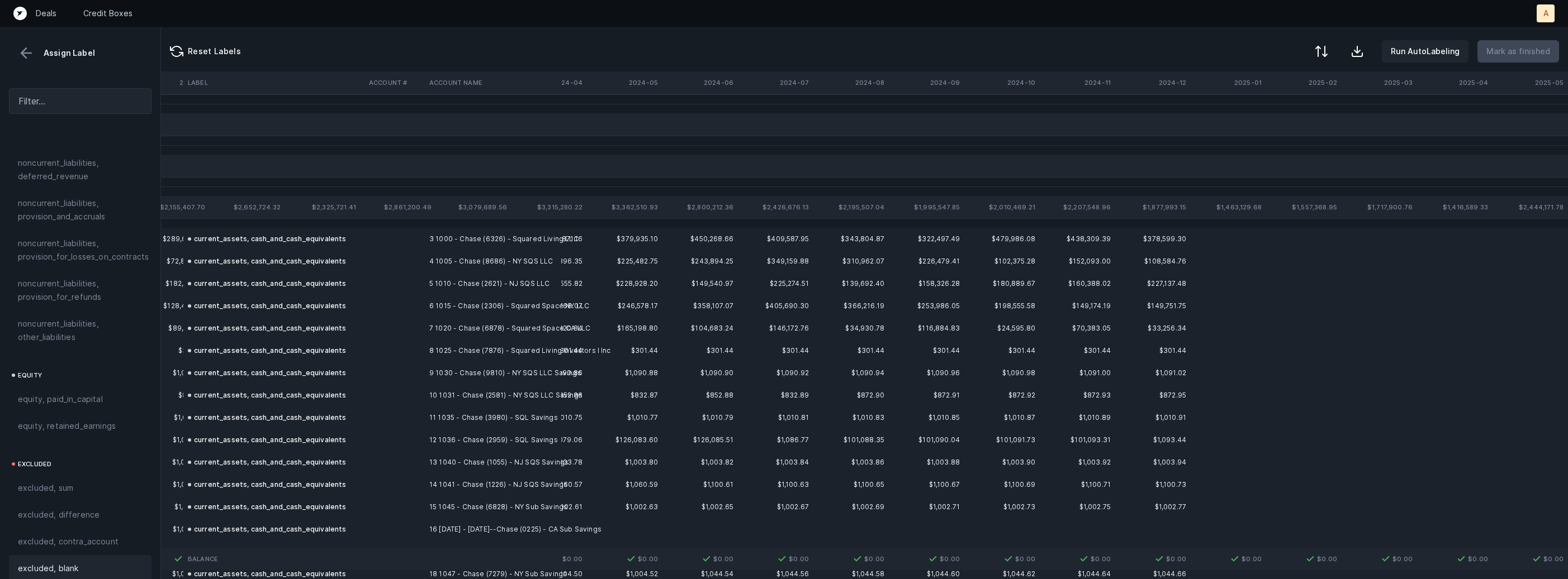
scroll to position [0, 3072]
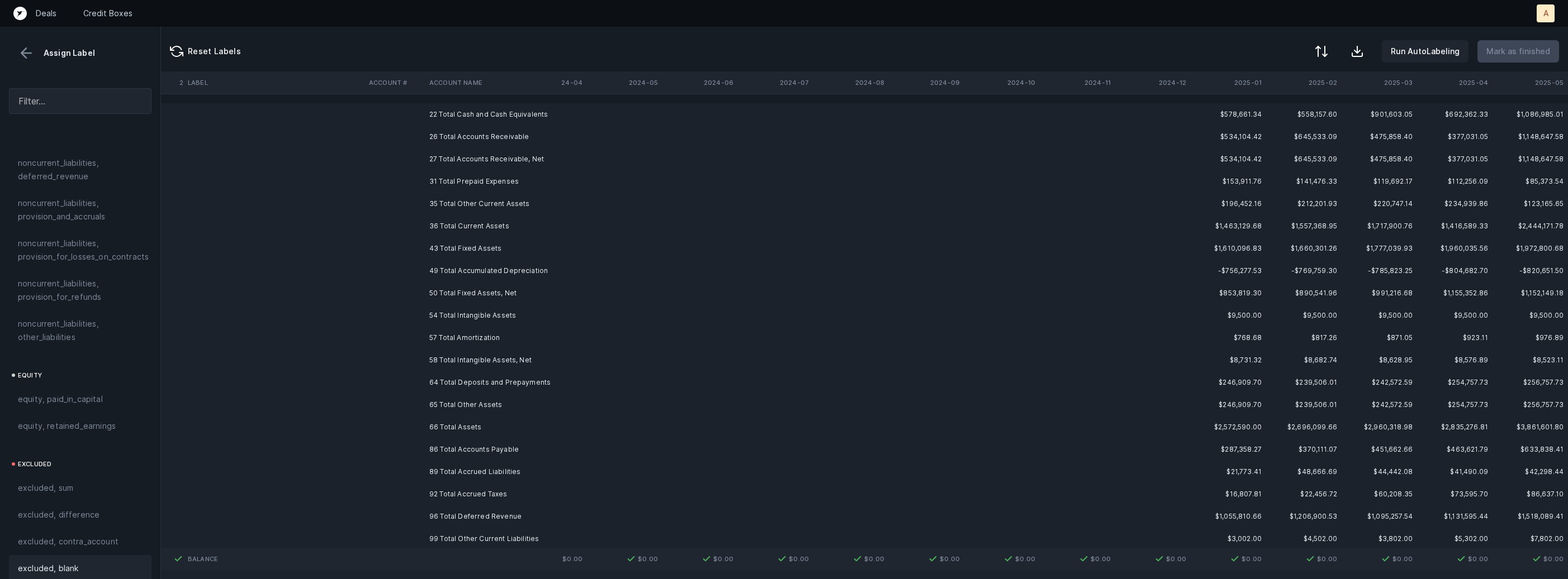
click at [475, 115] on td "22 Total Cash and Cash Equivalents" at bounding box center [493, 115] width 137 height 23
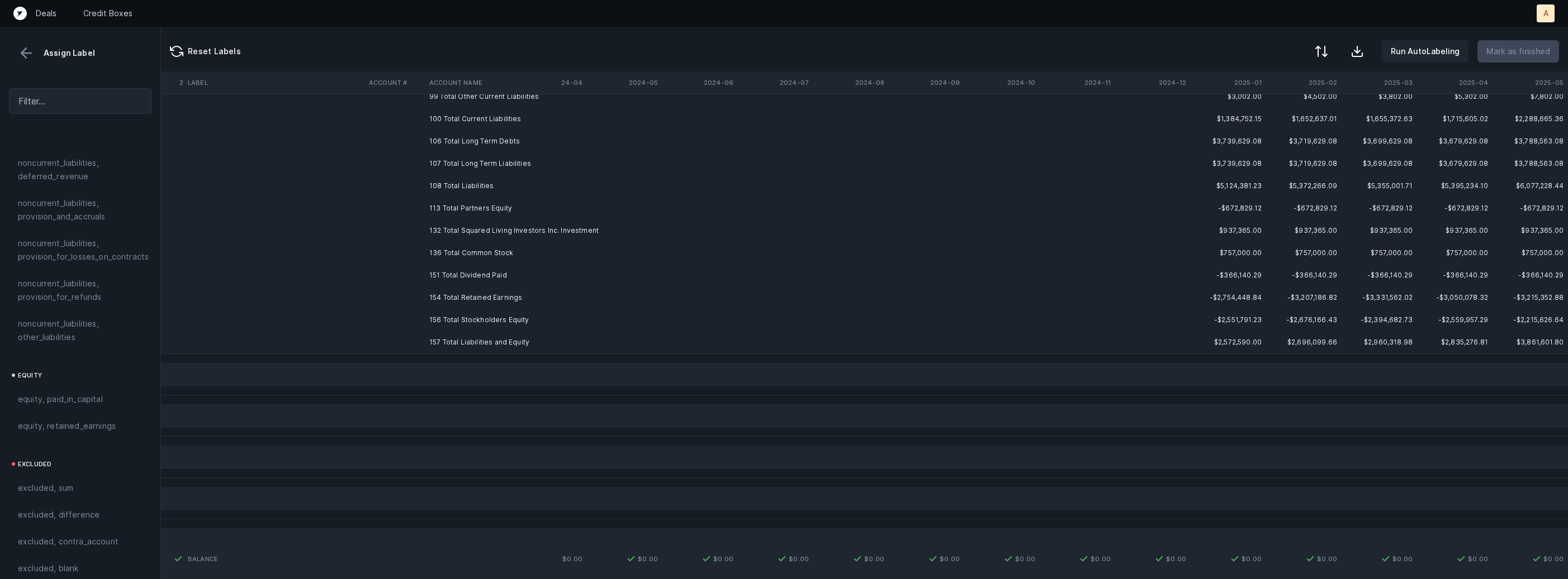
scroll to position [456, 3072]
click at [503, 326] on td "157 Total Liabilities and Equity" at bounding box center [493, 329] width 137 height 23
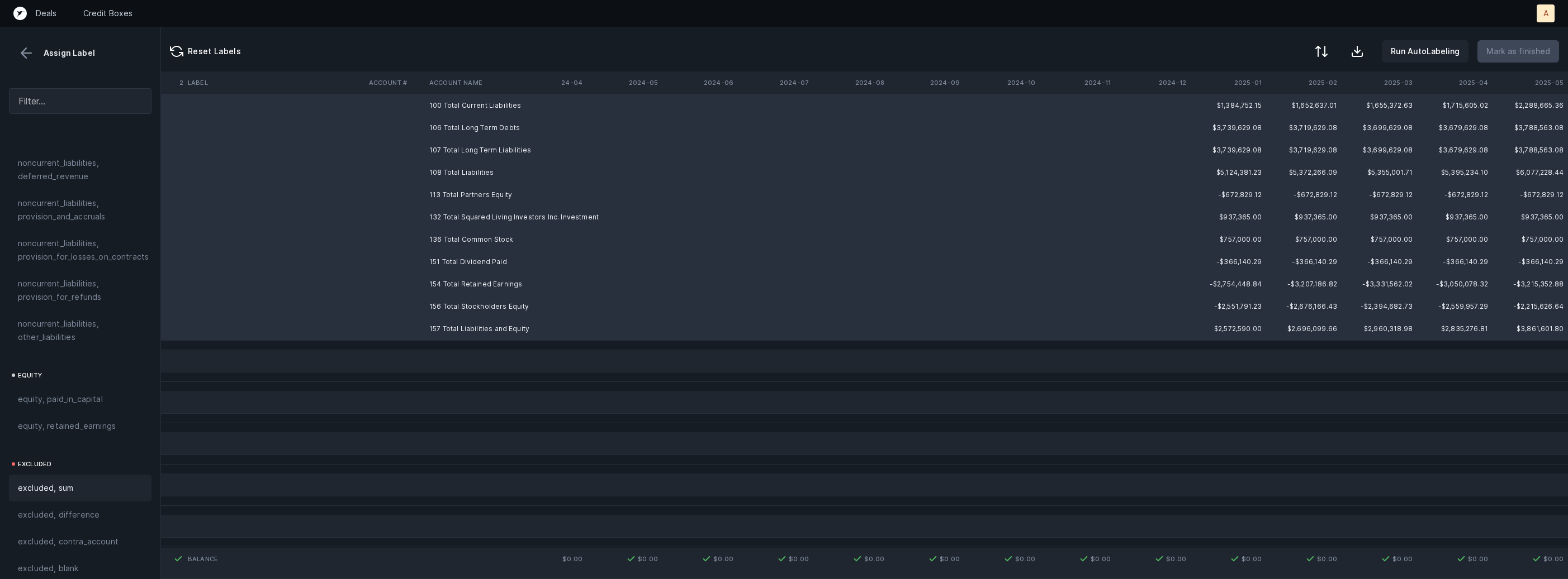
click at [73, 481] on div "excluded, sum" at bounding box center [80, 488] width 125 height 13
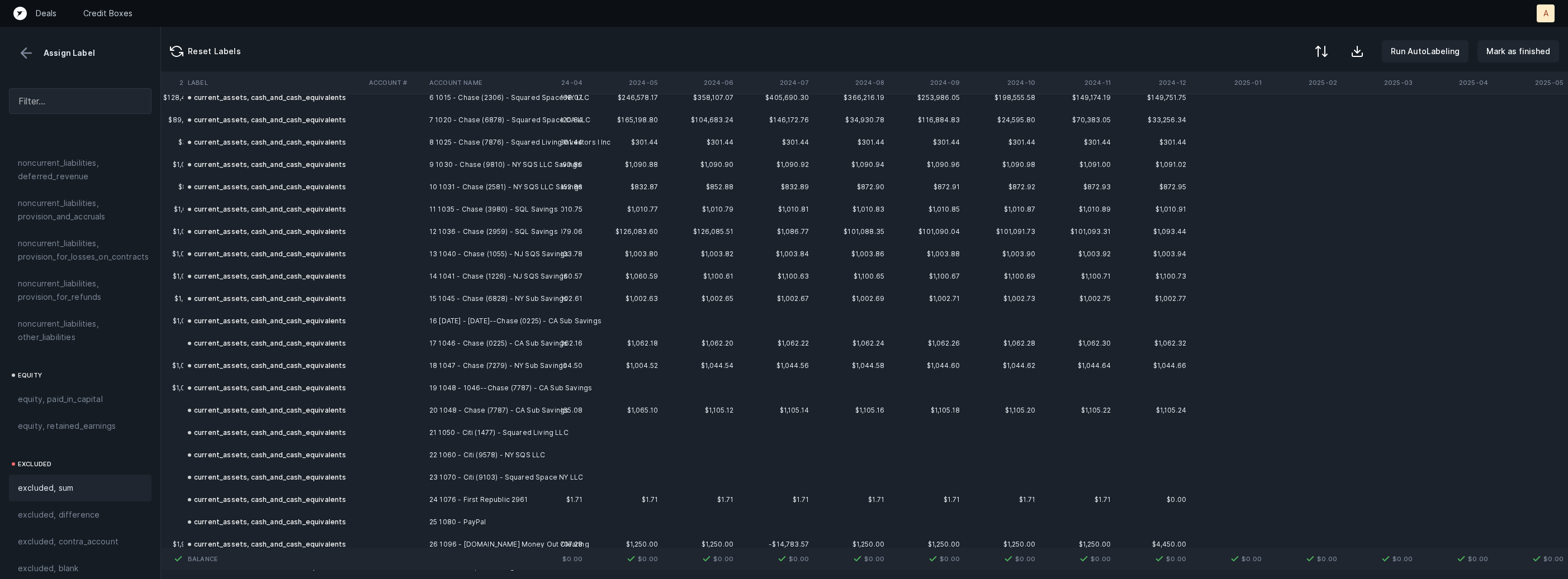
scroll to position [0, 3072]
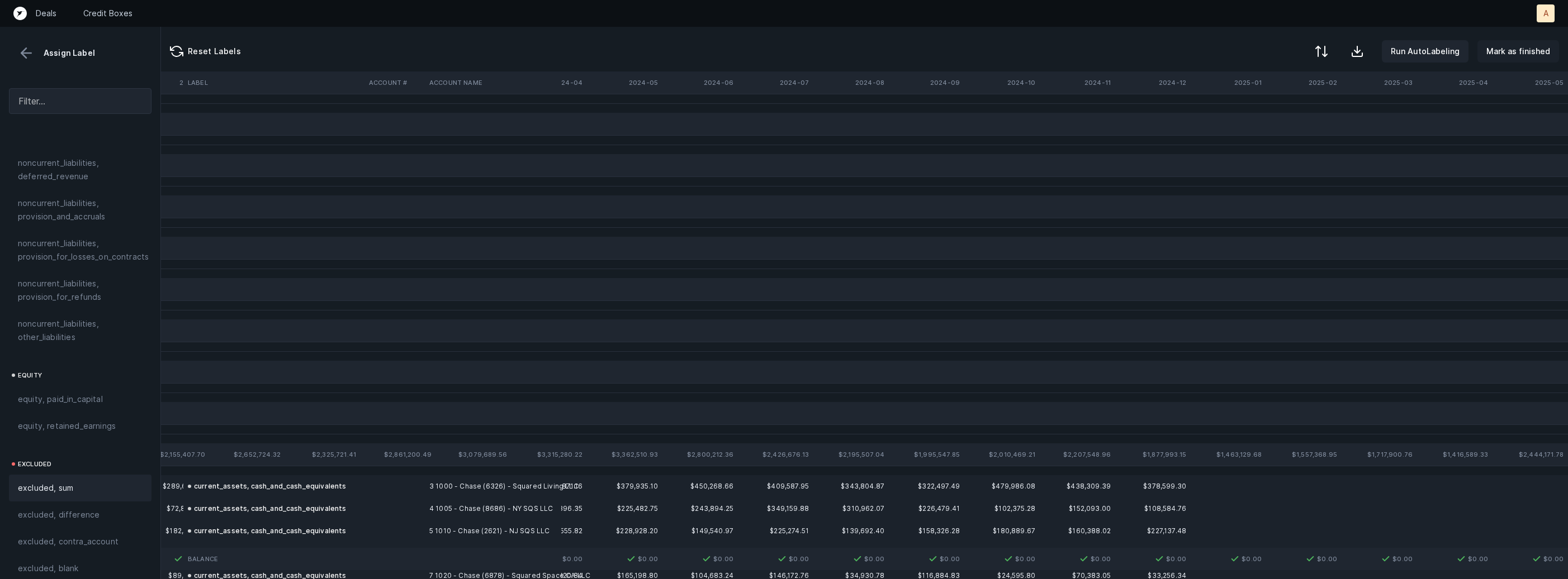
click at [1512, 55] on p "Mark as finished" at bounding box center [1518, 51] width 64 height 13
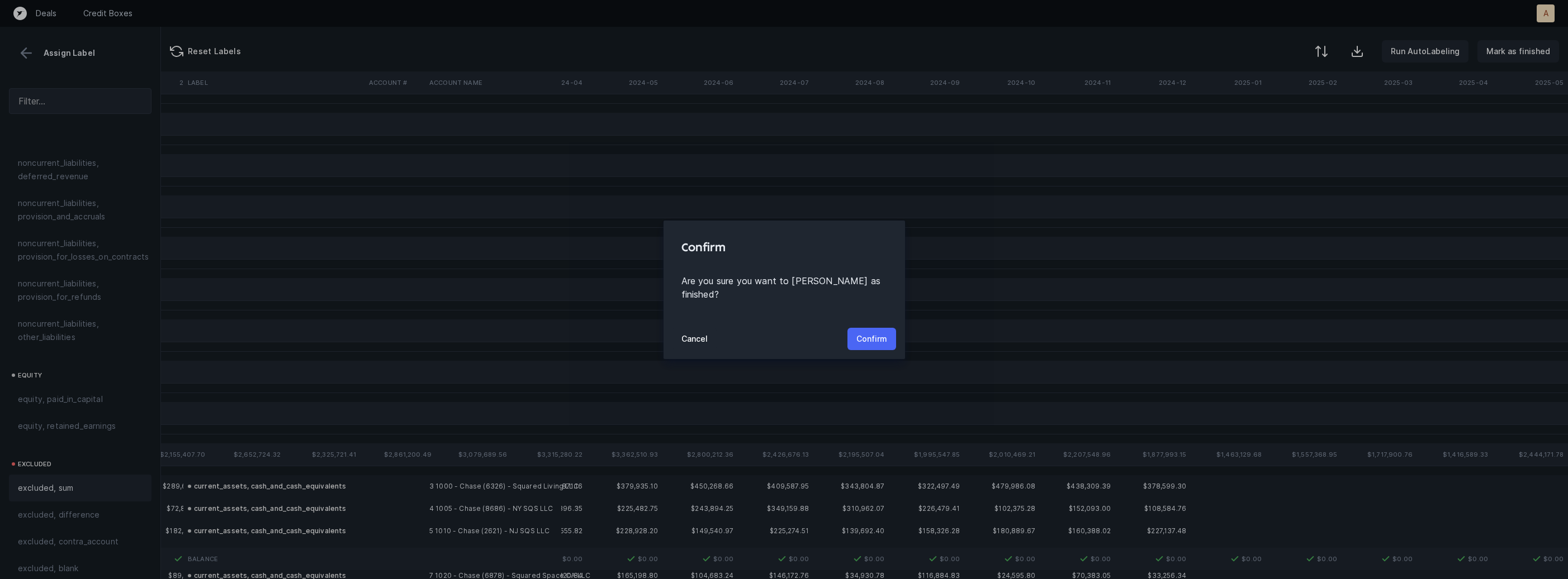
click at [883, 332] on p "Confirm" at bounding box center [872, 338] width 31 height 13
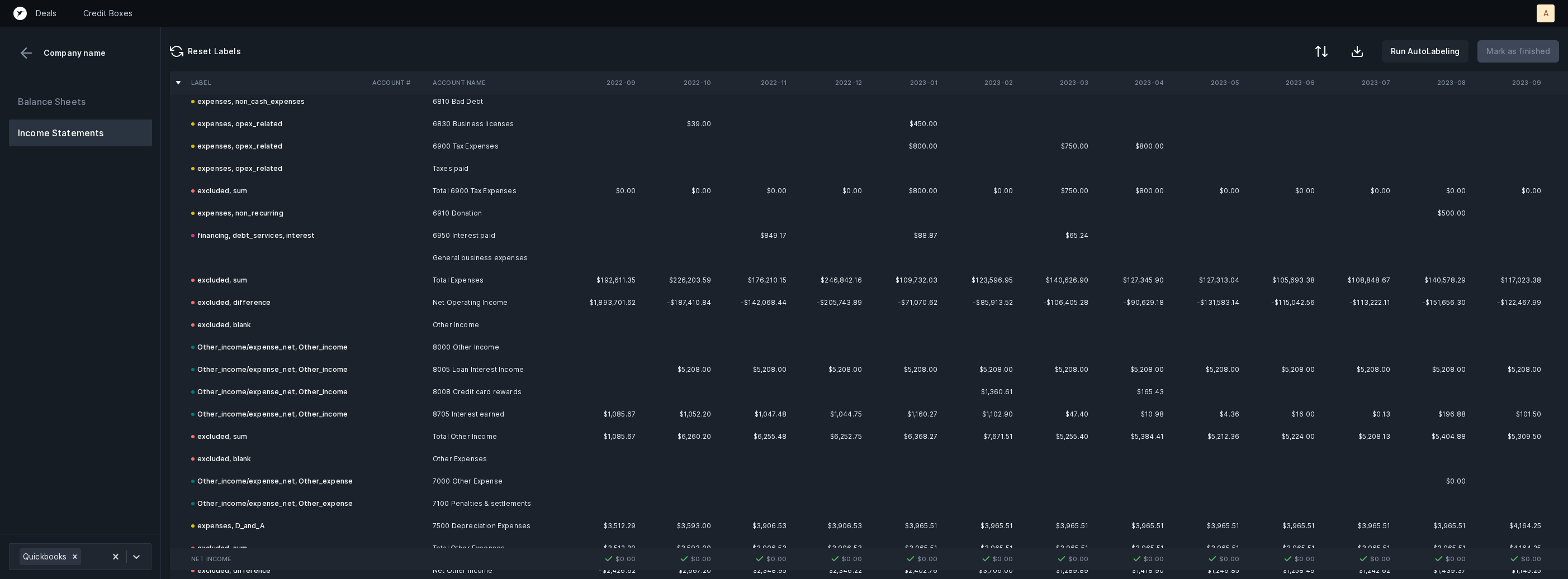
scroll to position [1464, 0]
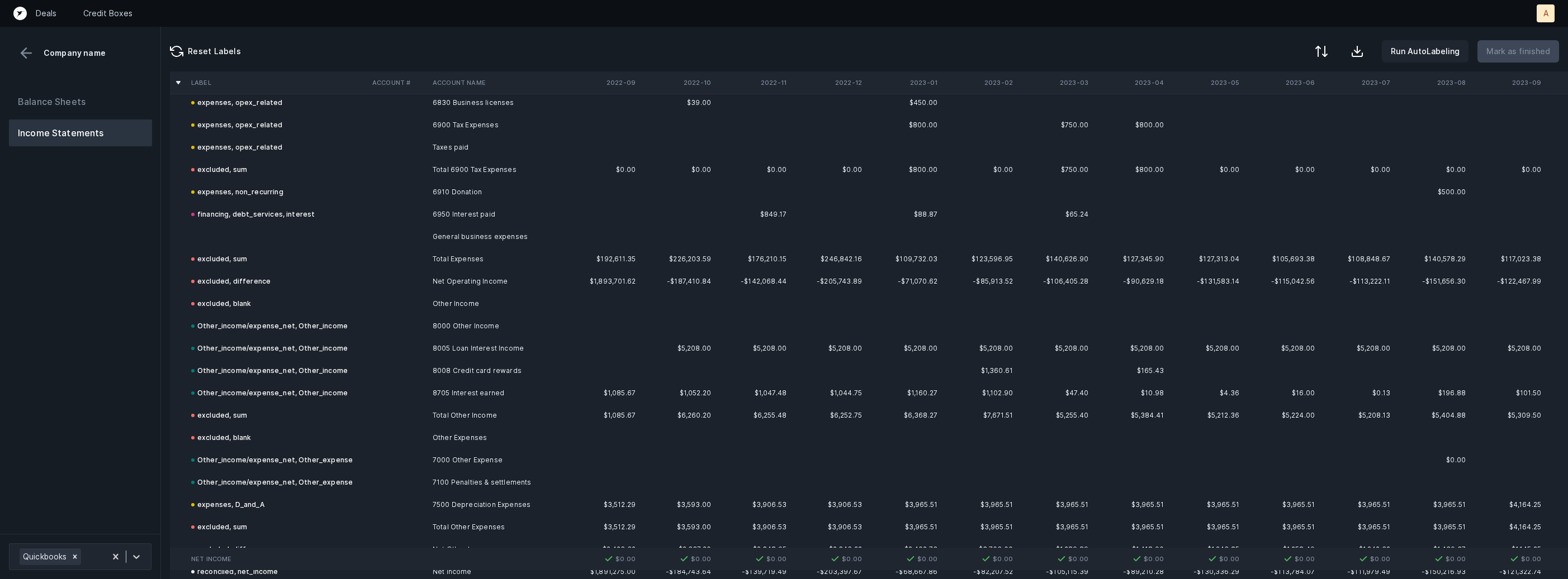
click at [543, 242] on td "General business expenses" at bounding box center [496, 237] width 137 height 23
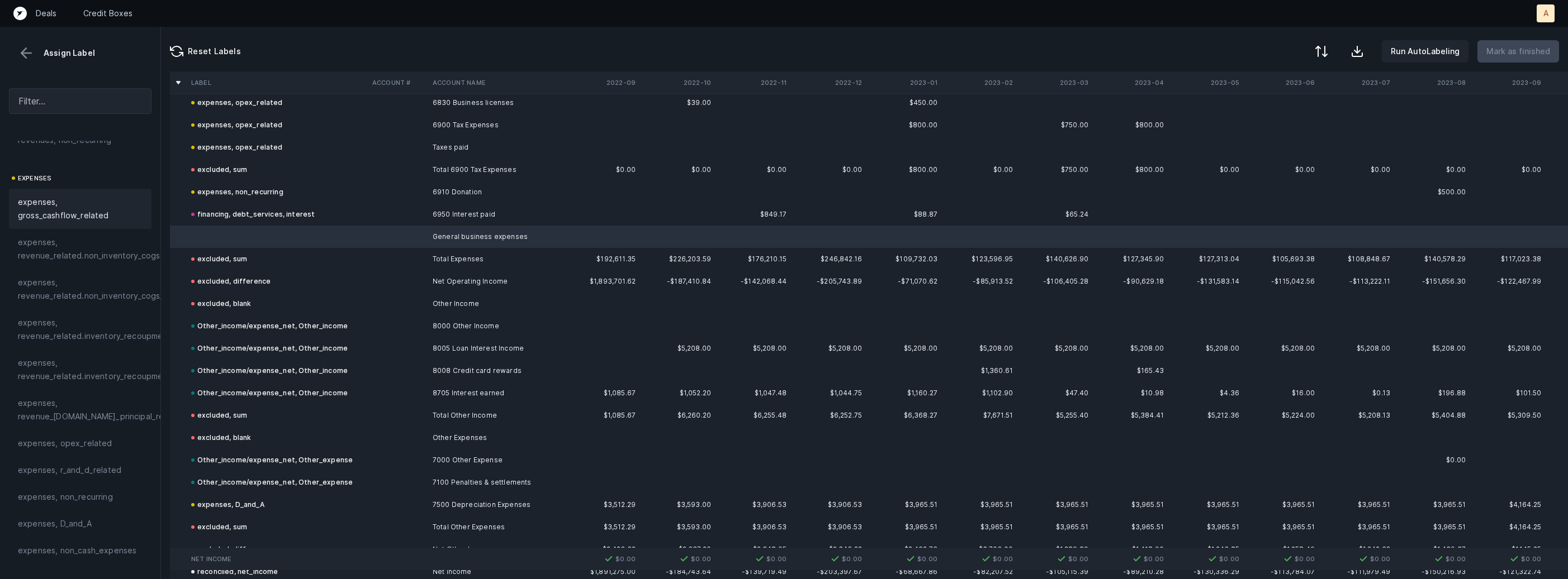
scroll to position [155, 0]
click at [76, 444] on span "expenses, opex_related" at bounding box center [65, 440] width 94 height 13
click at [1528, 58] on p "Mark as finished" at bounding box center [1518, 51] width 64 height 13
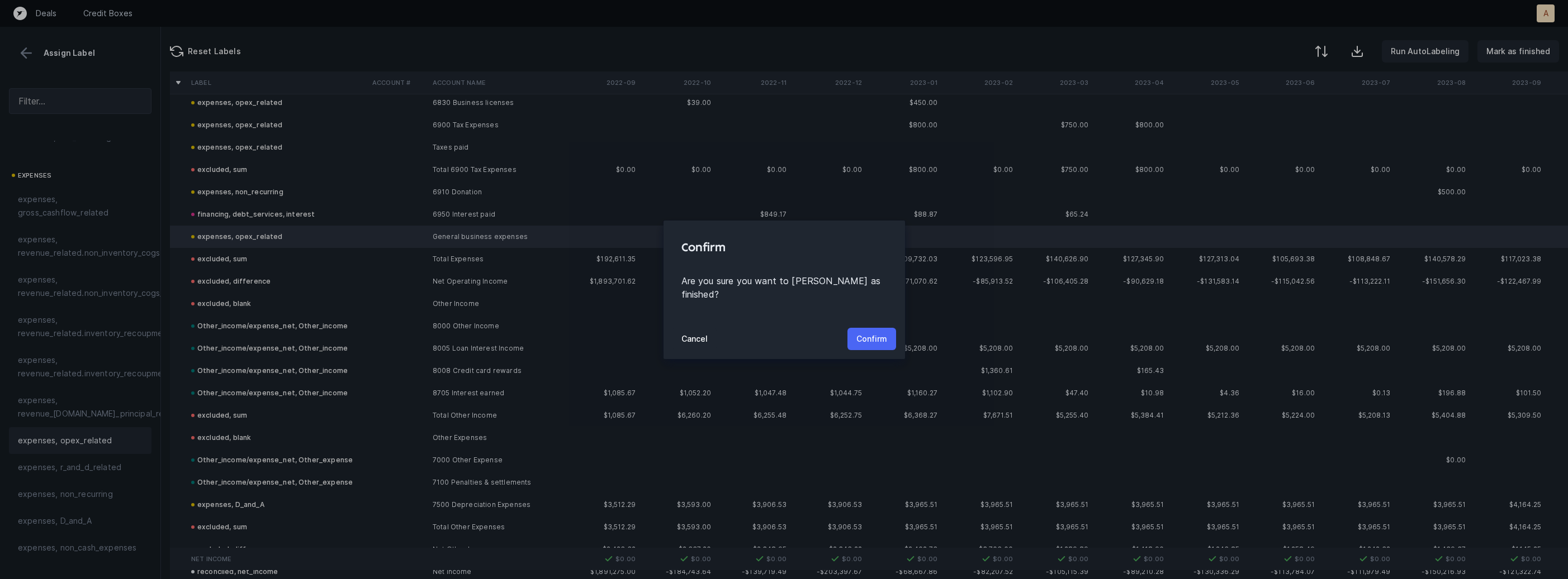
click at [880, 333] on p "Confirm" at bounding box center [872, 338] width 31 height 13
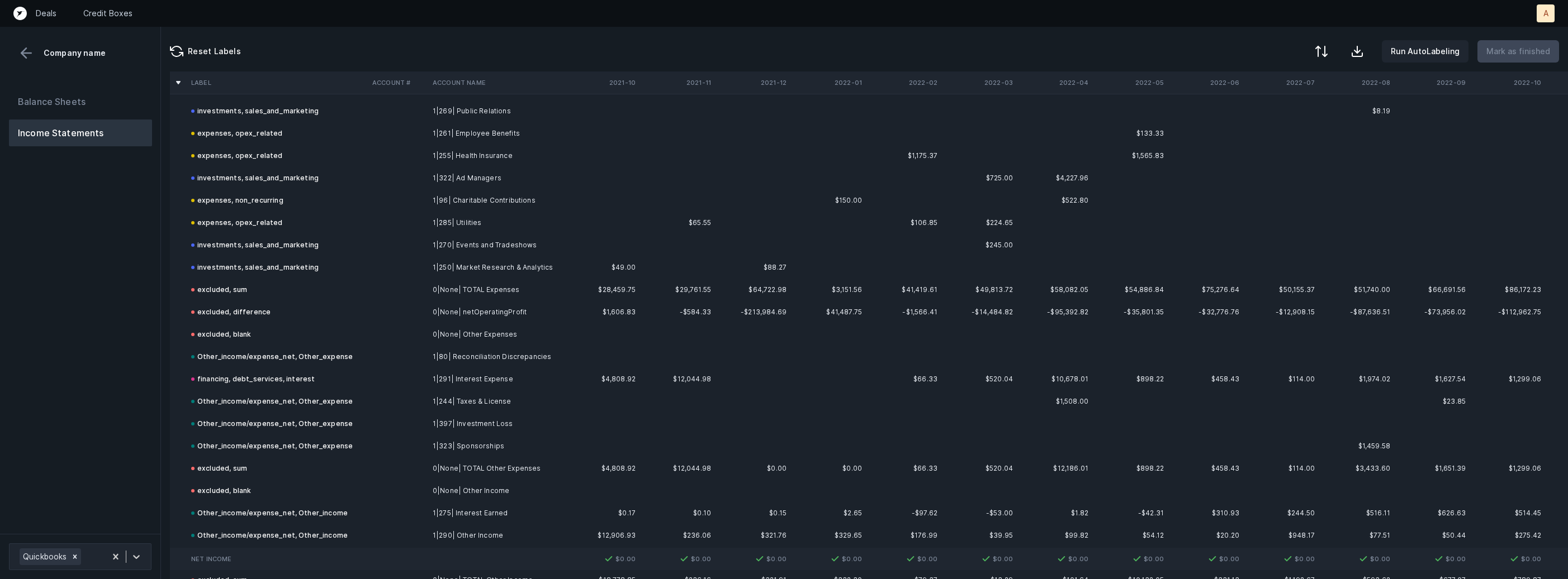
scroll to position [1931, 0]
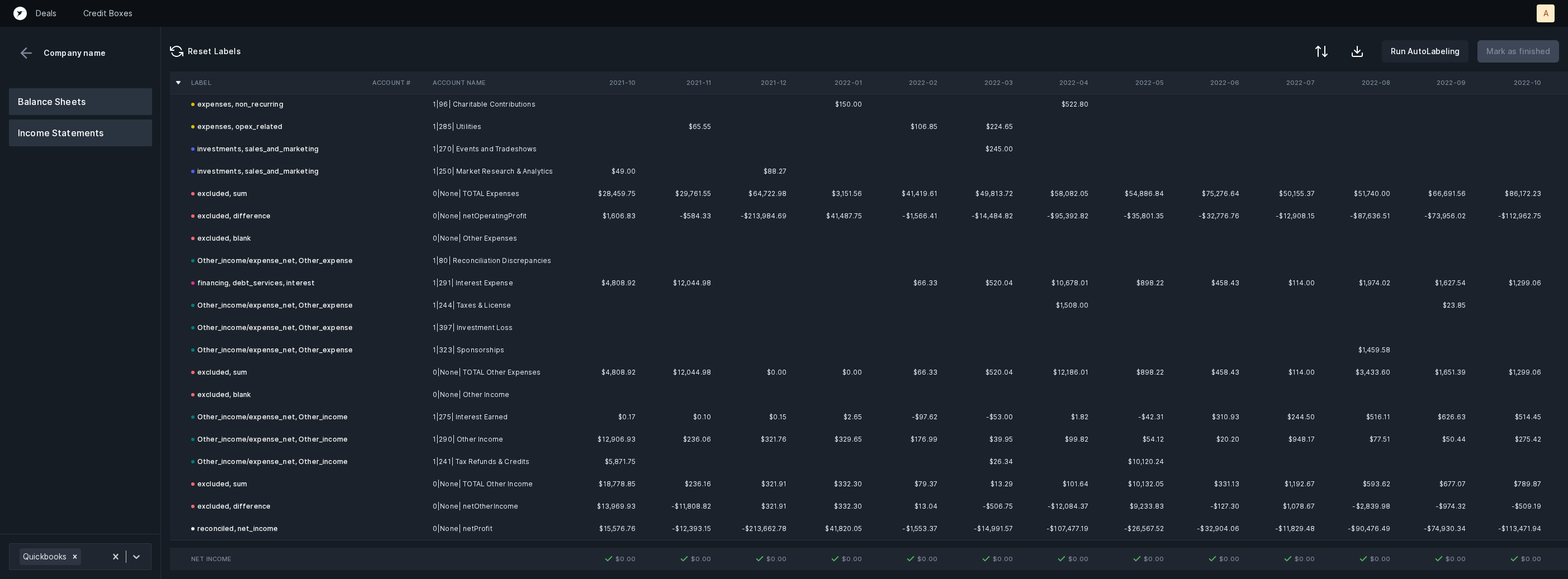
click at [75, 103] on button "Balance Sheets" at bounding box center [80, 101] width 143 height 27
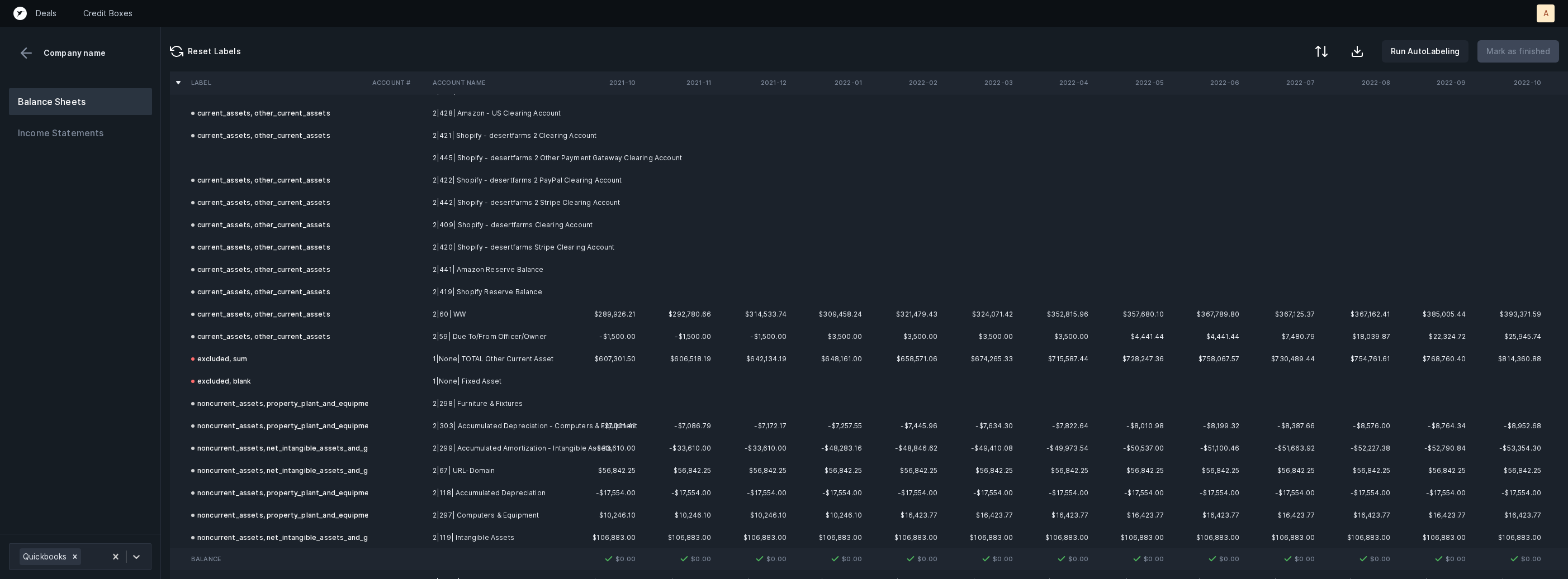
scroll to position [846, 0]
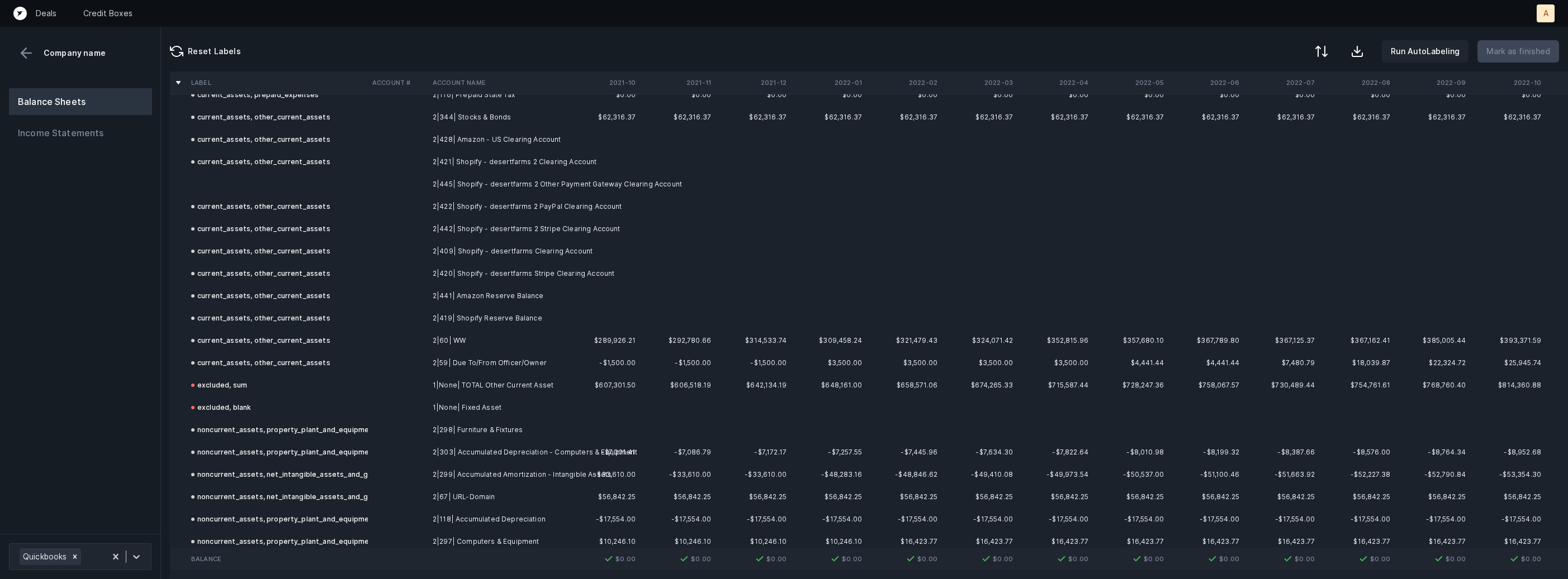
click at [318, 183] on td at bounding box center [277, 184] width 181 height 23
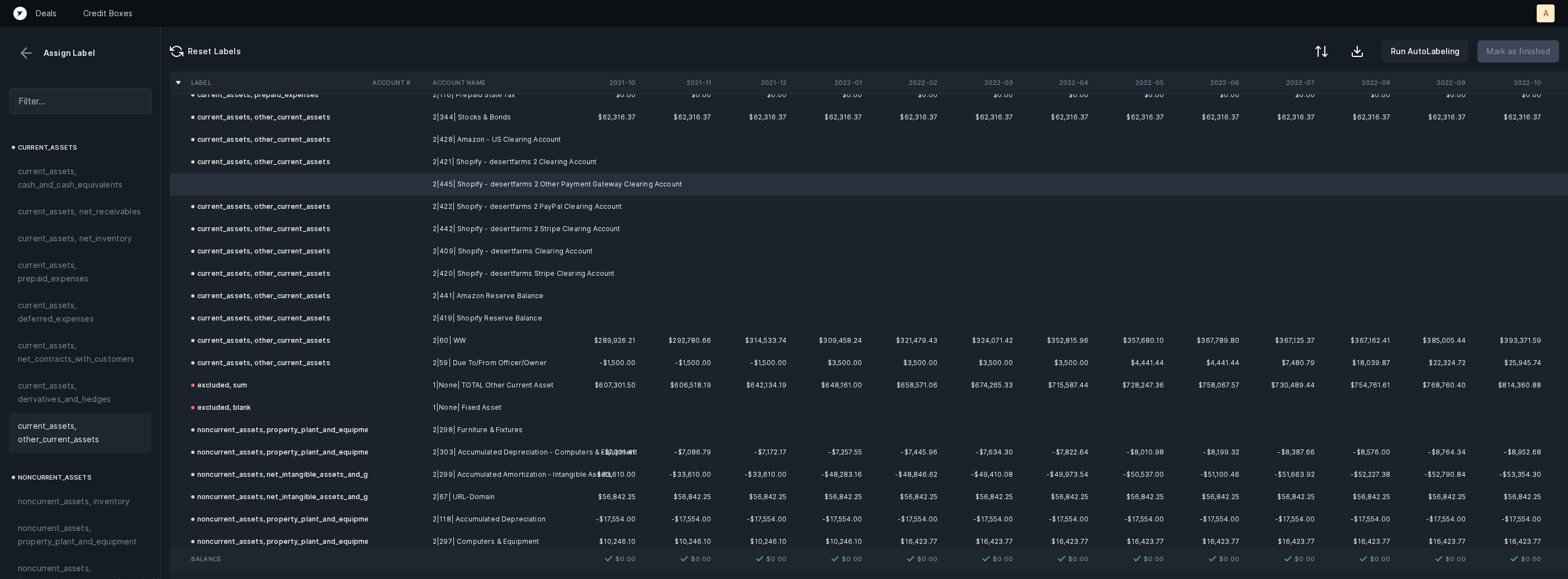
click at [45, 421] on span "current_assets, other_current_assets" at bounding box center [80, 433] width 125 height 27
click at [1531, 52] on p "Mark as finished" at bounding box center [1518, 51] width 64 height 13
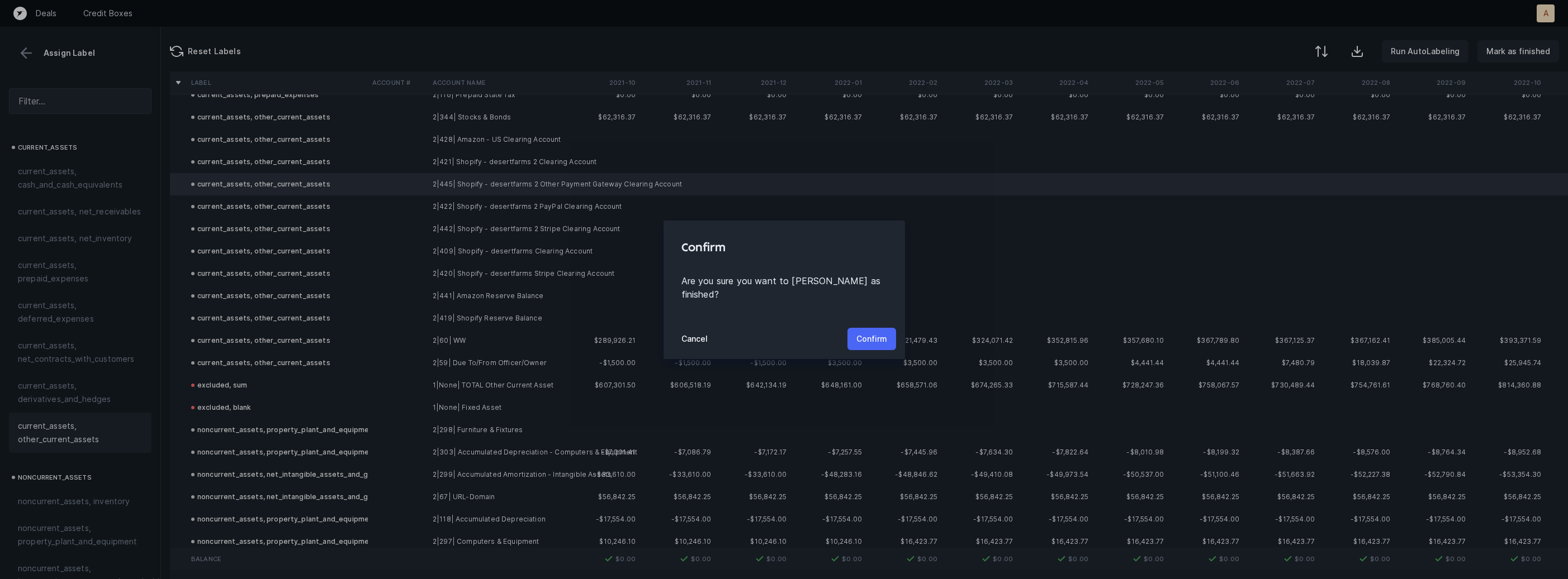
click at [865, 332] on p "Confirm" at bounding box center [872, 338] width 31 height 13
